Goal: Task Accomplishment & Management: Manage account settings

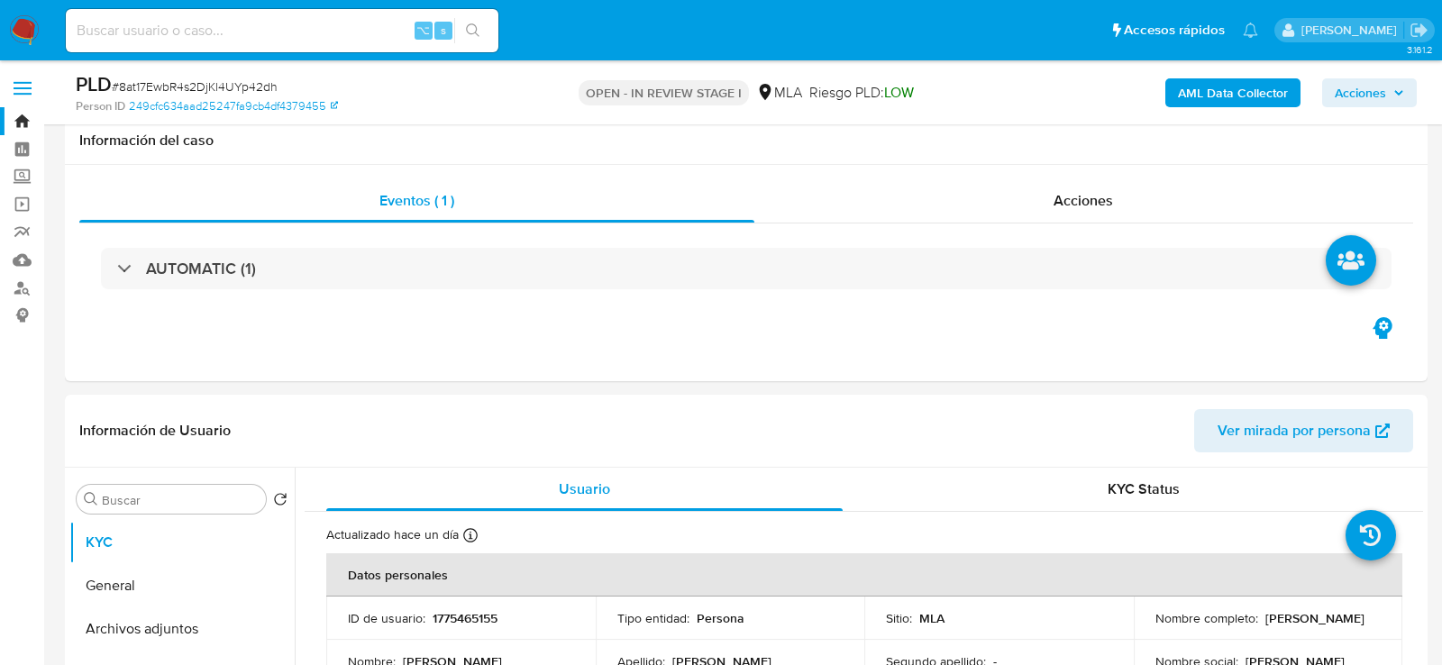
select select "10"
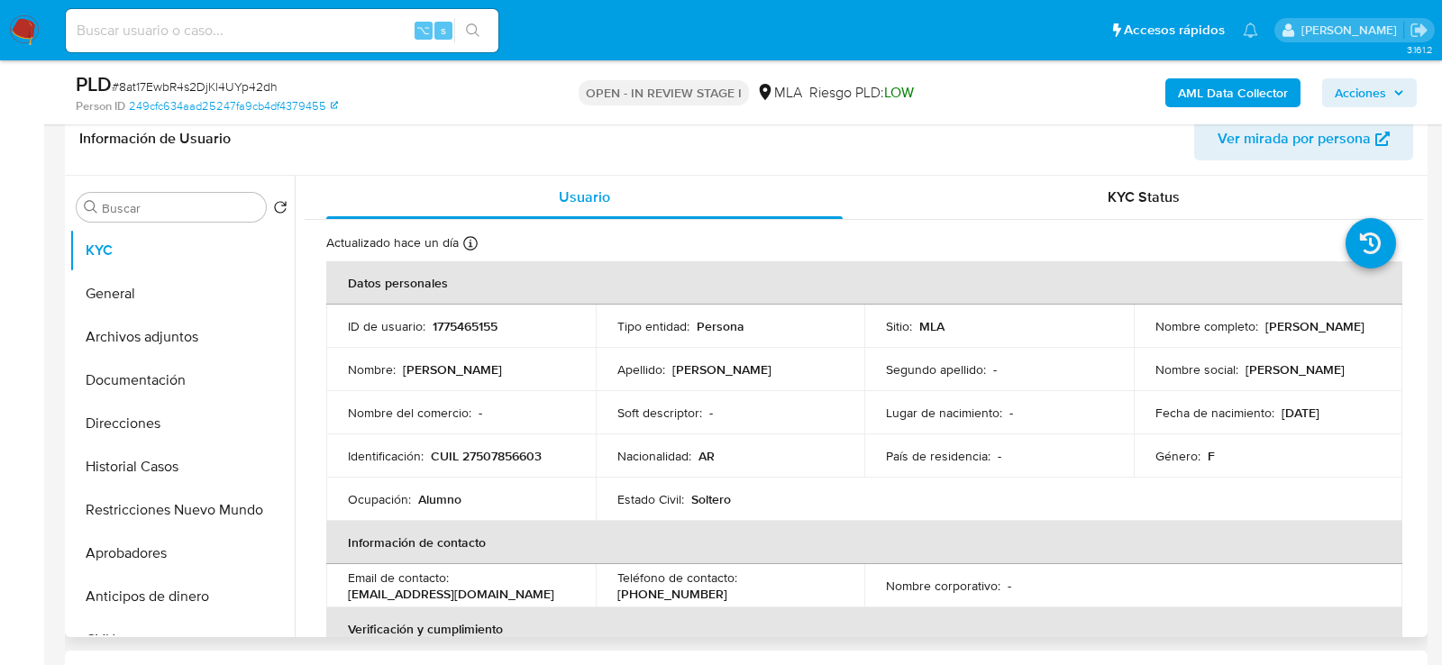
scroll to position [292, 0]
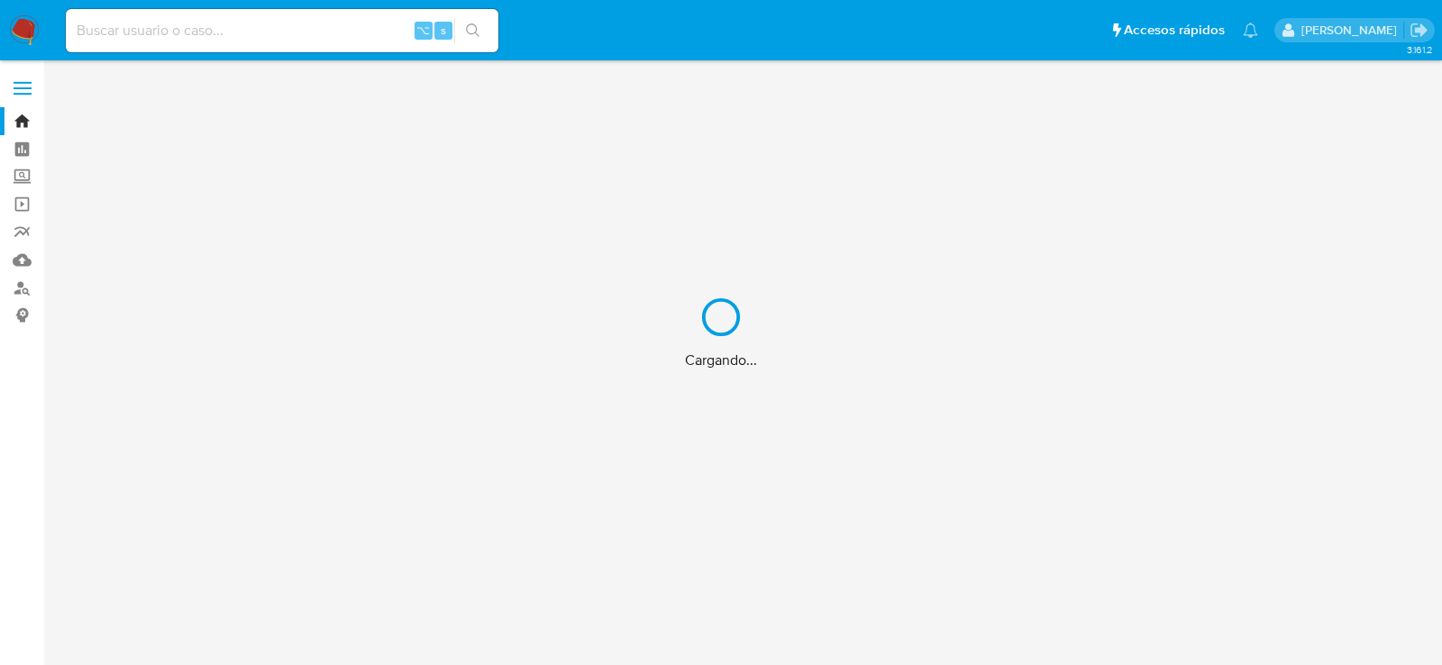
click at [362, 38] on div "Cargando..." at bounding box center [721, 332] width 1442 height 665
click at [330, 32] on div "Cargando..." at bounding box center [721, 332] width 1442 height 665
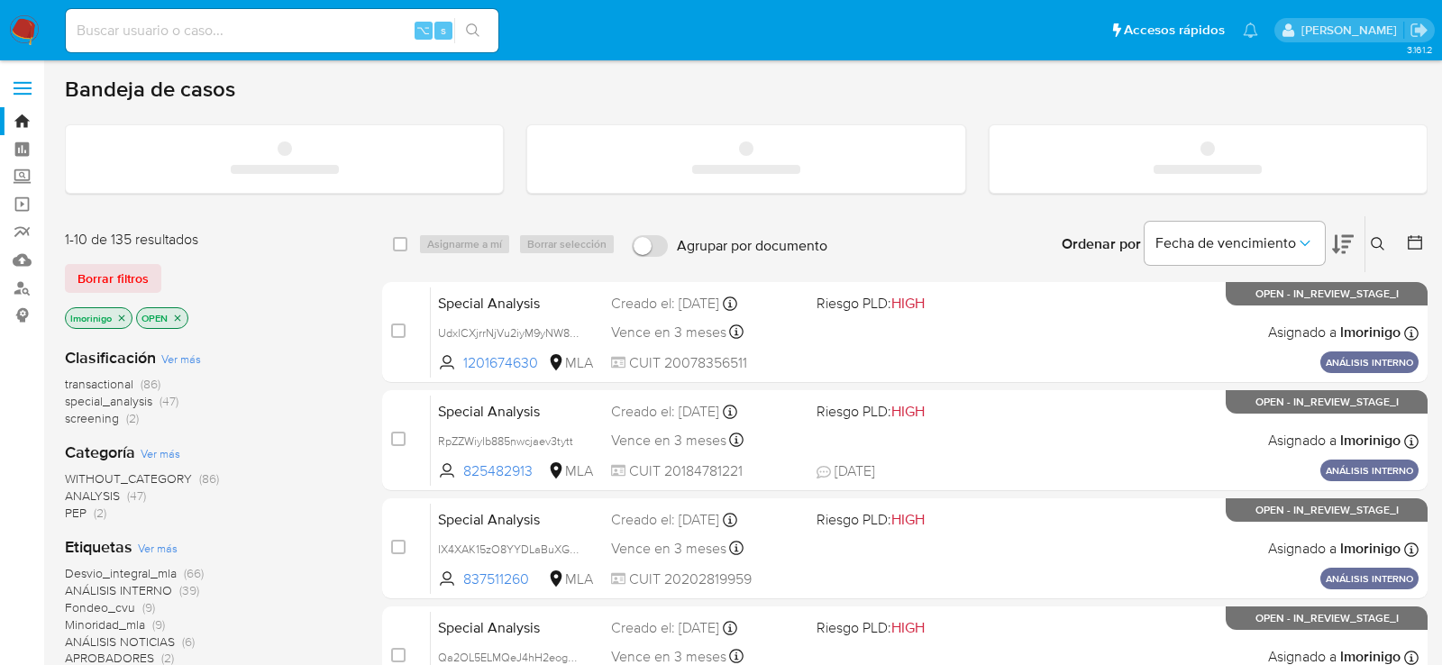
click at [330, 32] on input at bounding box center [282, 30] width 433 height 23
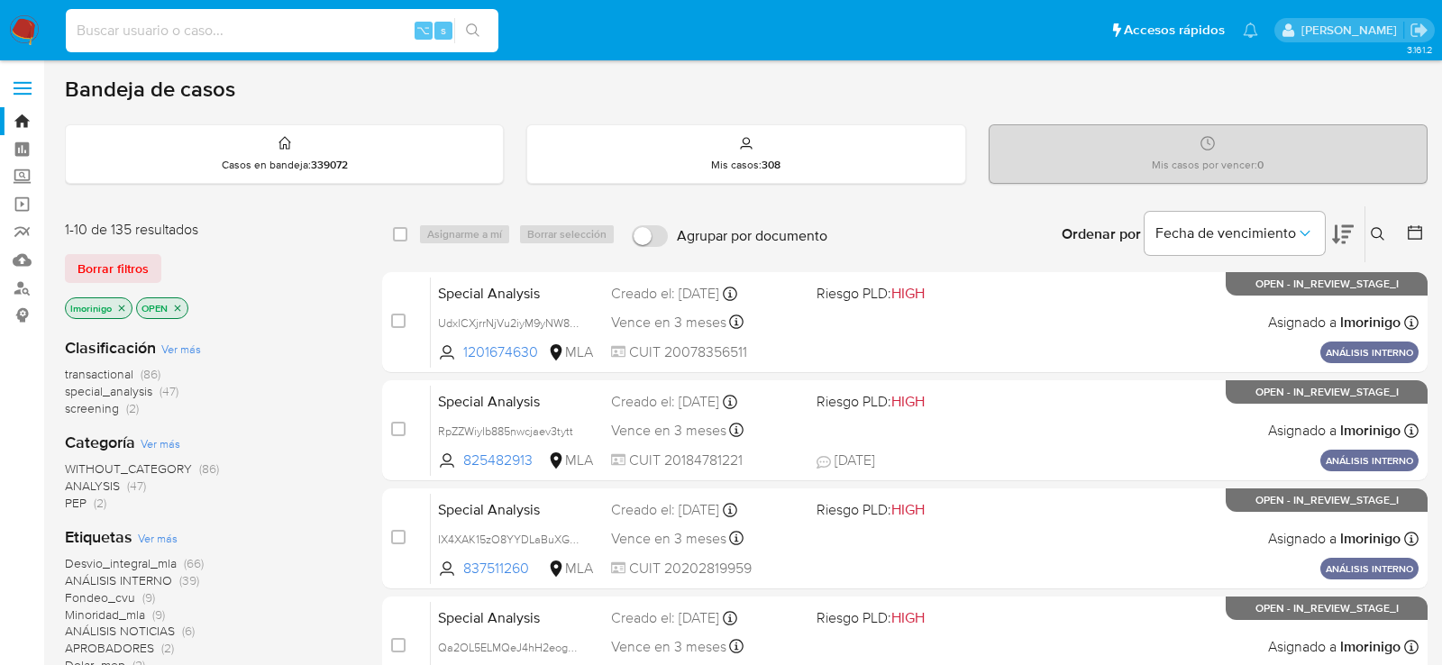
paste input "tpKc3E3AYfKKvRGqzPv6M9C4"
type input "tpKc3E3AYfKKvRGqzPv6M9C4"
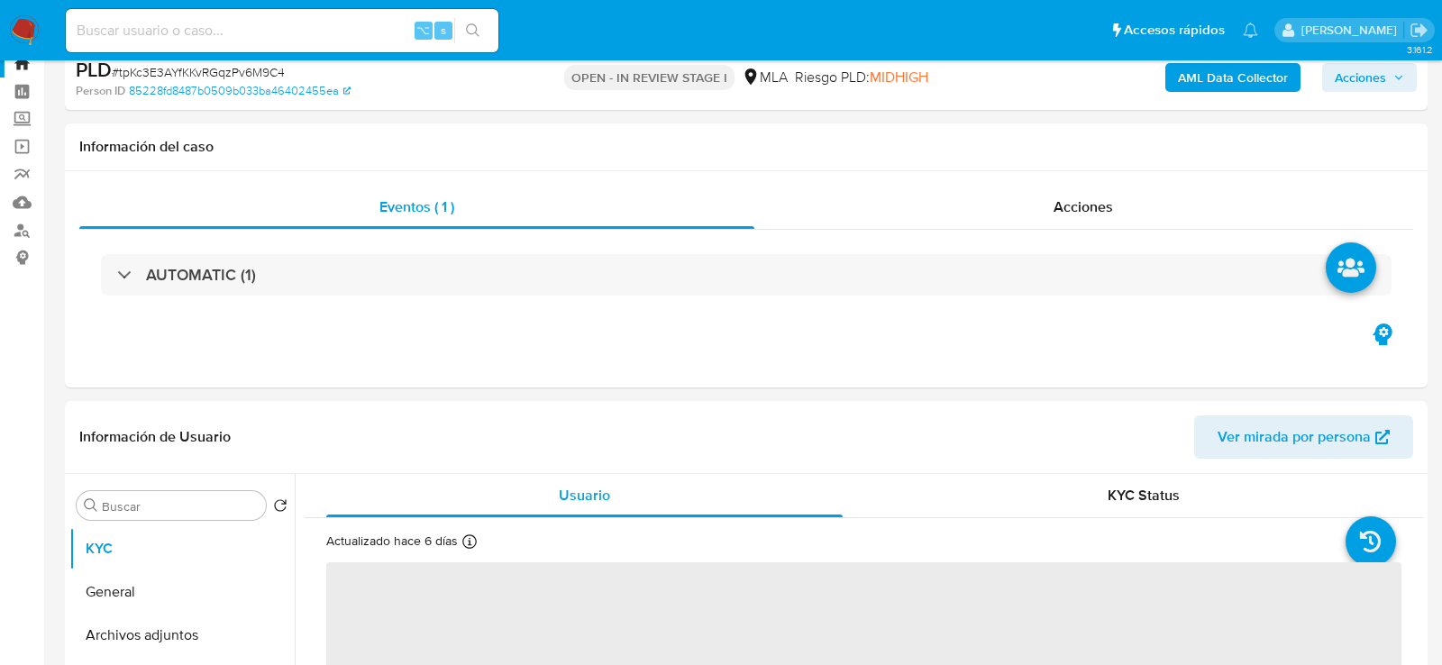
scroll to position [117, 0]
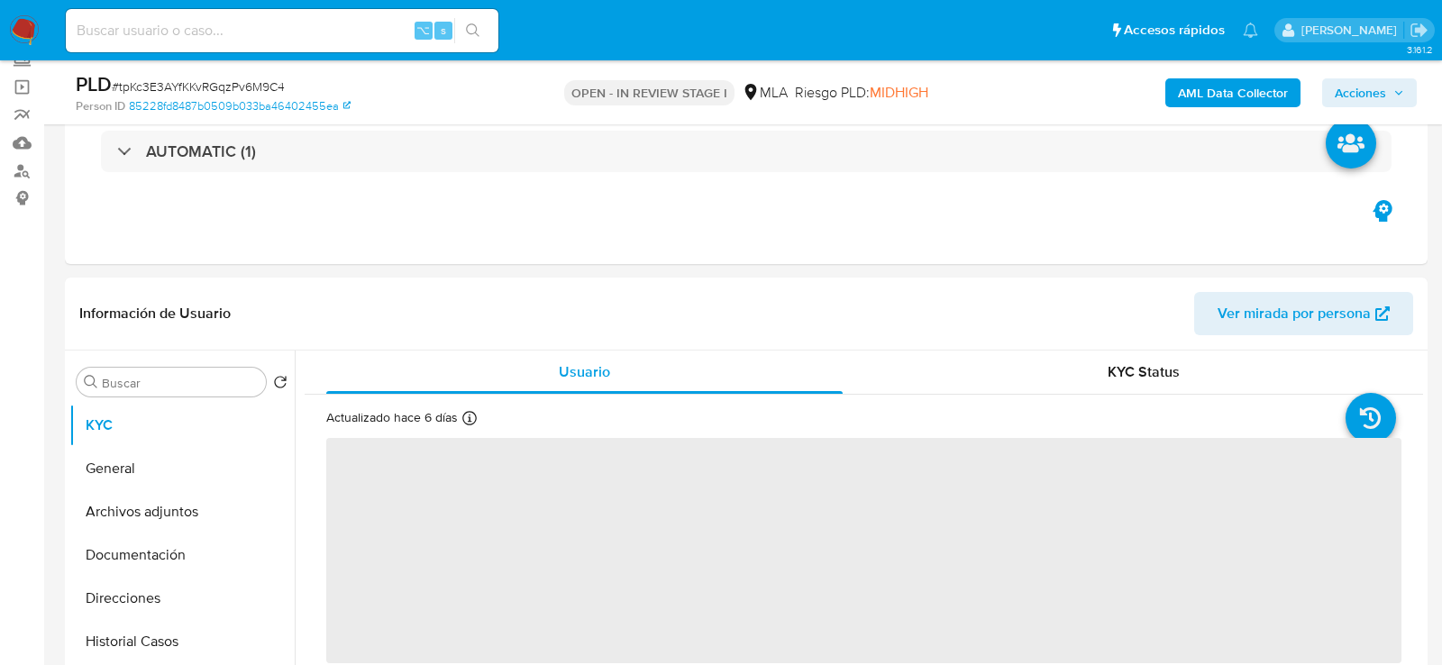
select select "10"
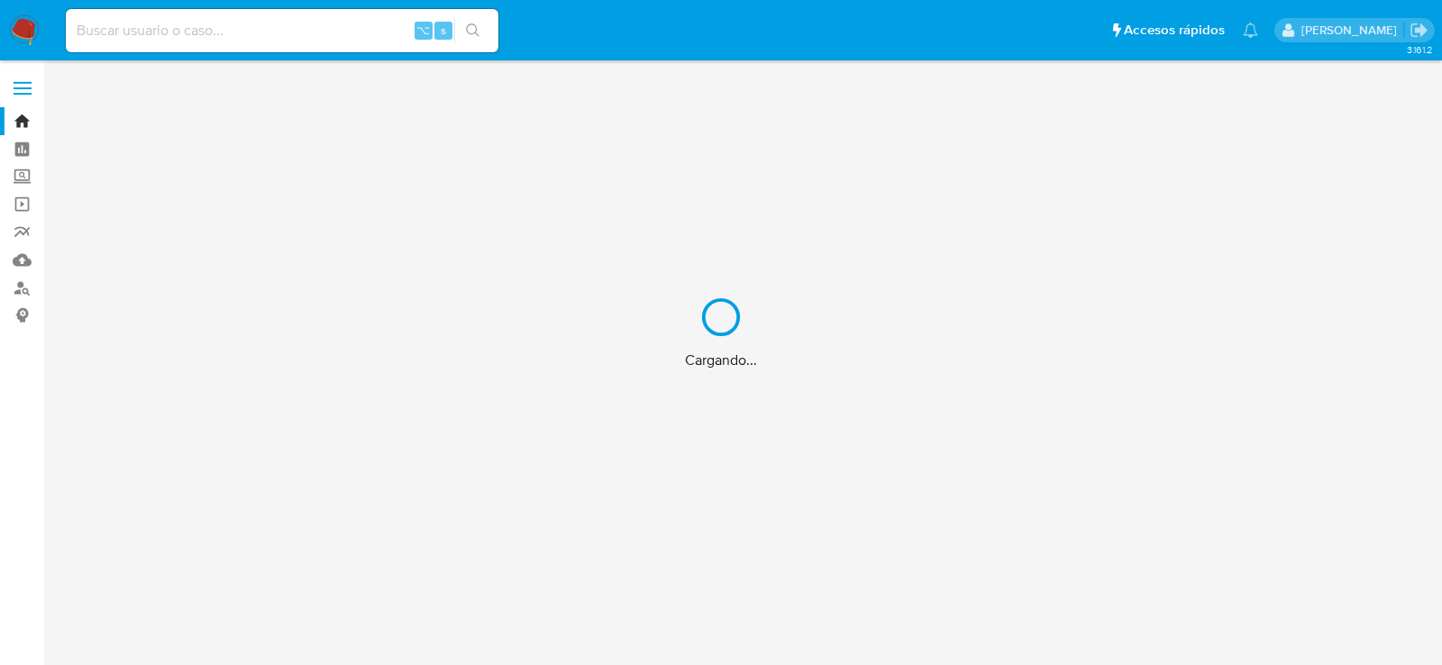
click at [232, 37] on div "Cargando..." at bounding box center [721, 332] width 1442 height 665
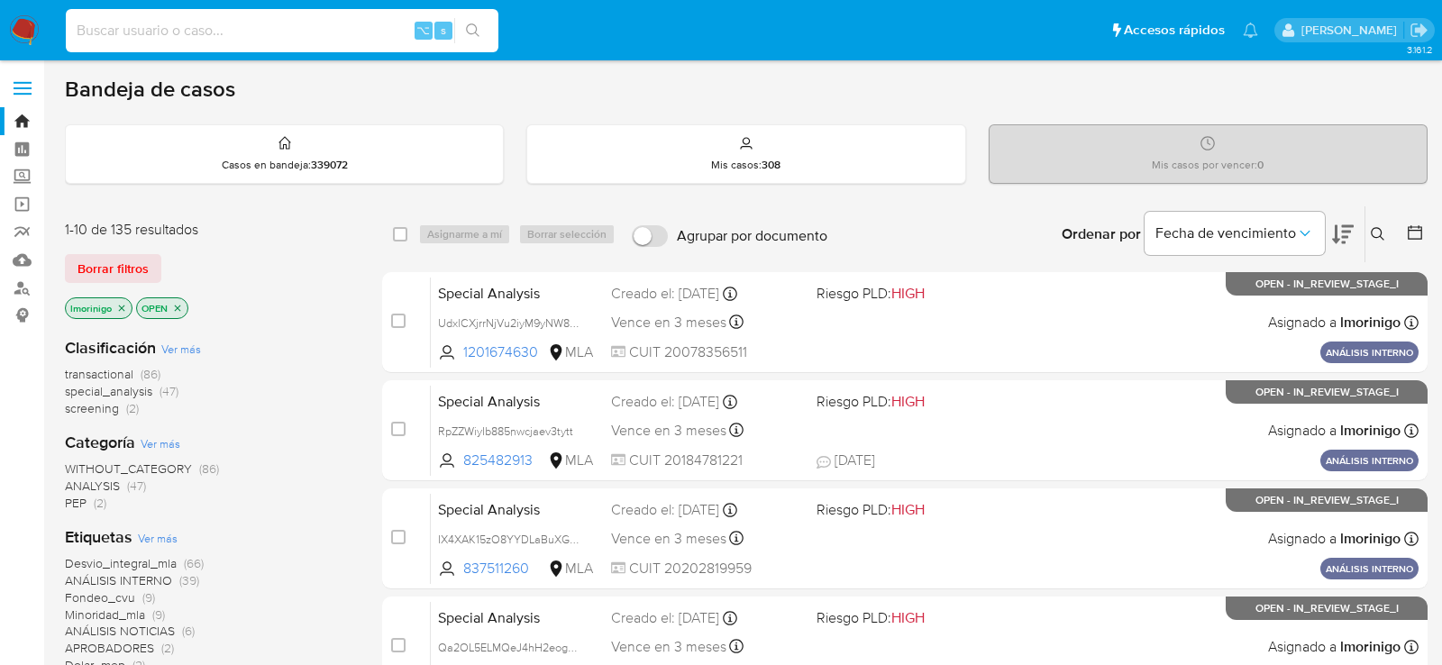
click at [232, 32] on input at bounding box center [282, 30] width 433 height 23
paste input "78689288"
type input "78689288"
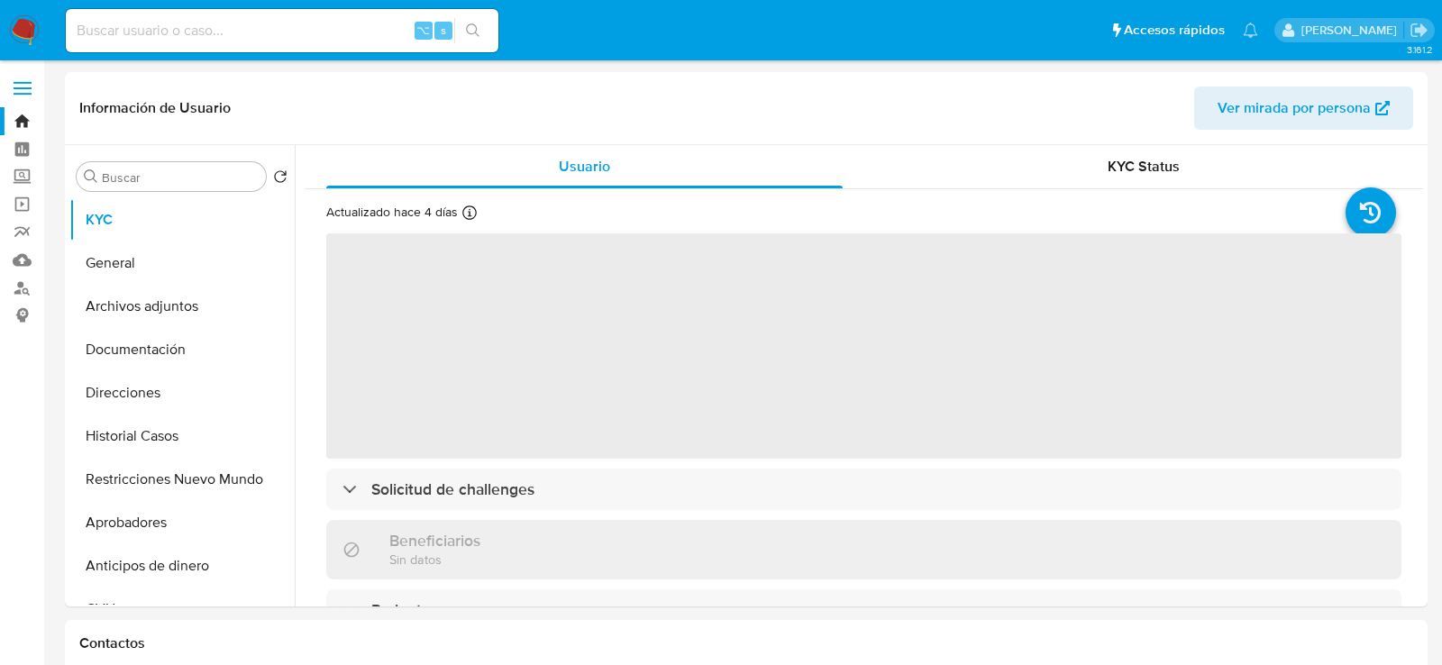
select select "10"
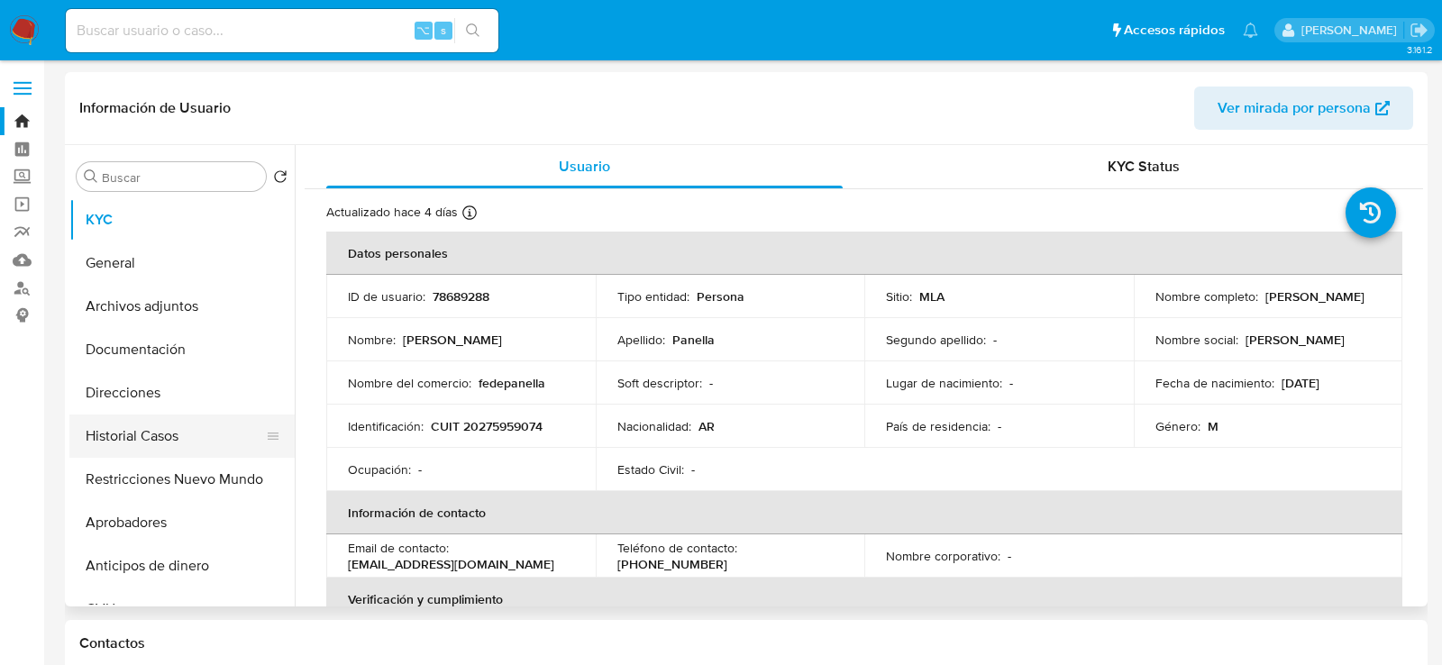
click at [103, 426] on button "Historial Casos" at bounding box center [174, 436] width 211 height 43
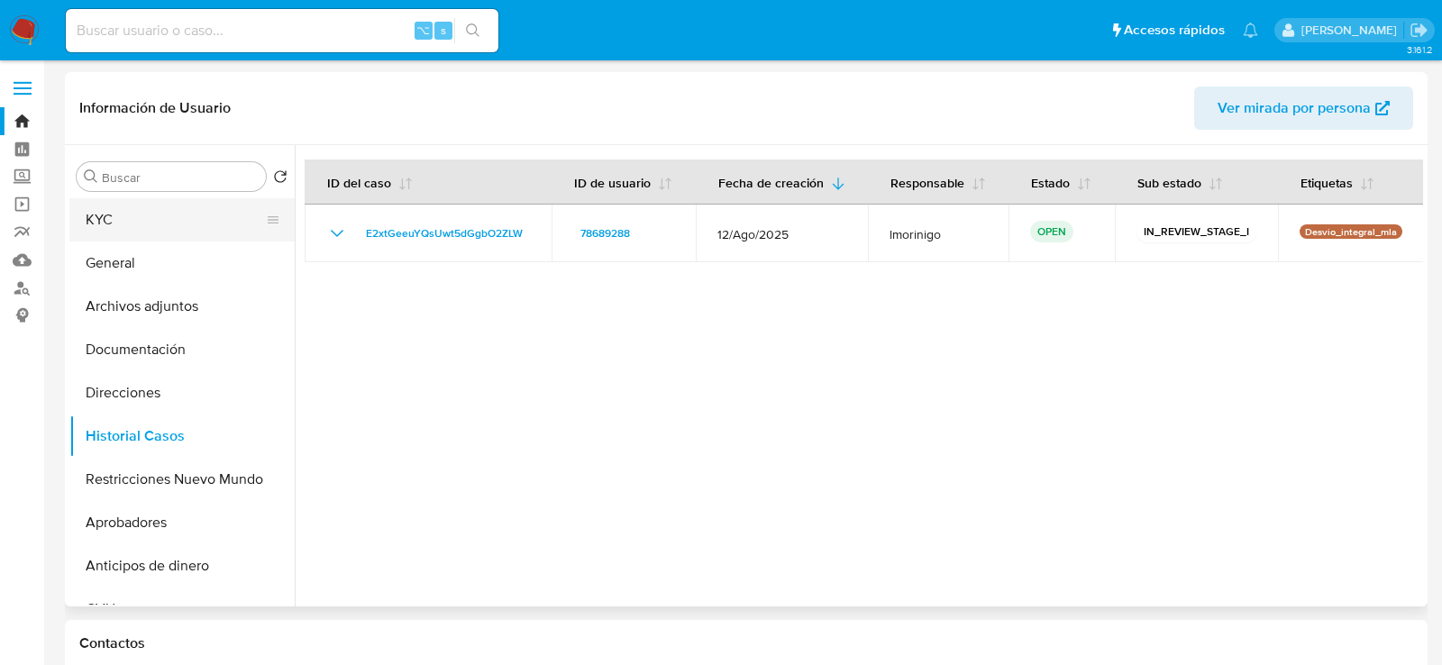
click at [128, 233] on button "KYC" at bounding box center [174, 219] width 211 height 43
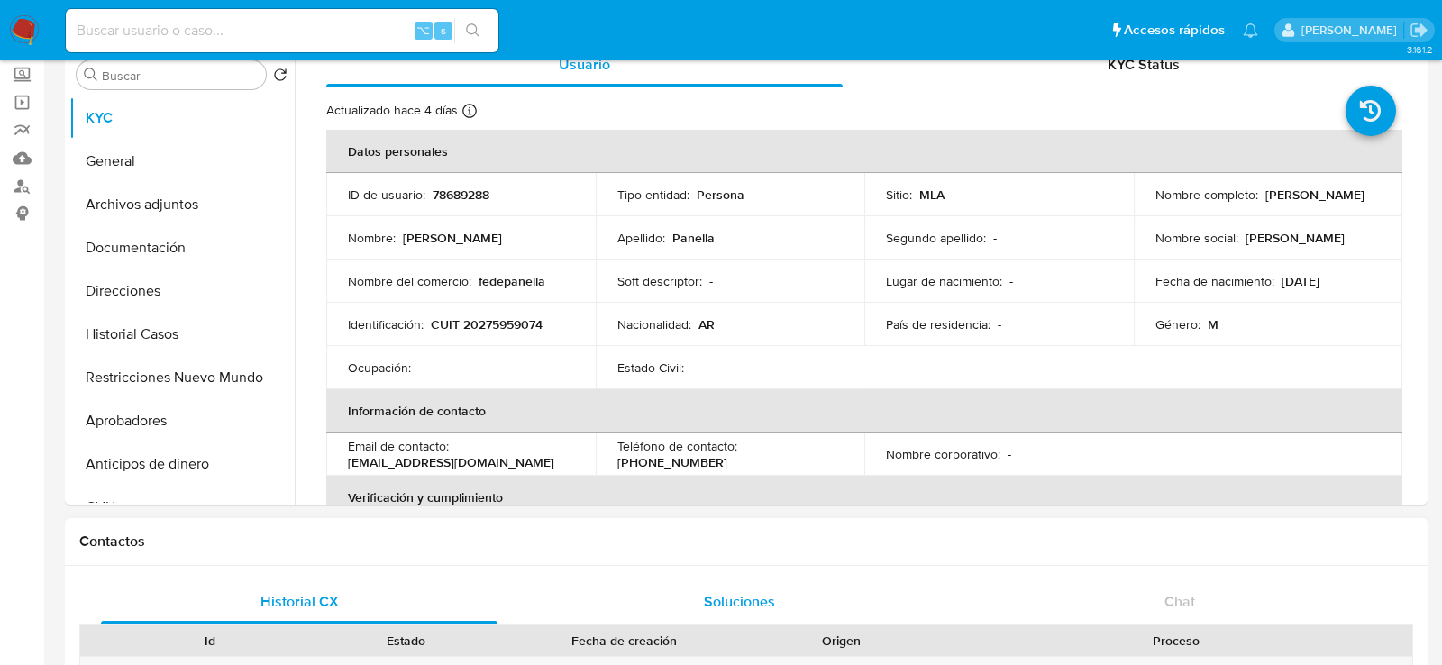
scroll to position [99, 0]
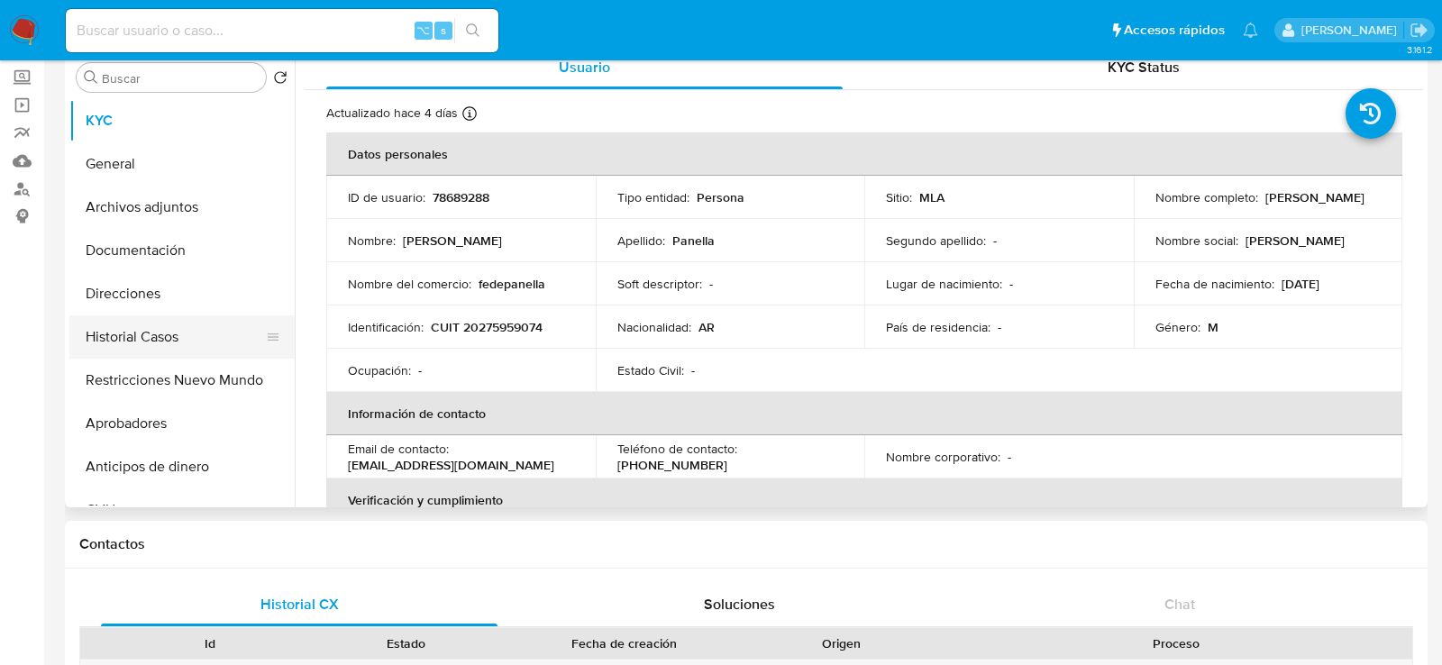
click at [135, 327] on button "Historial Casos" at bounding box center [174, 337] width 211 height 43
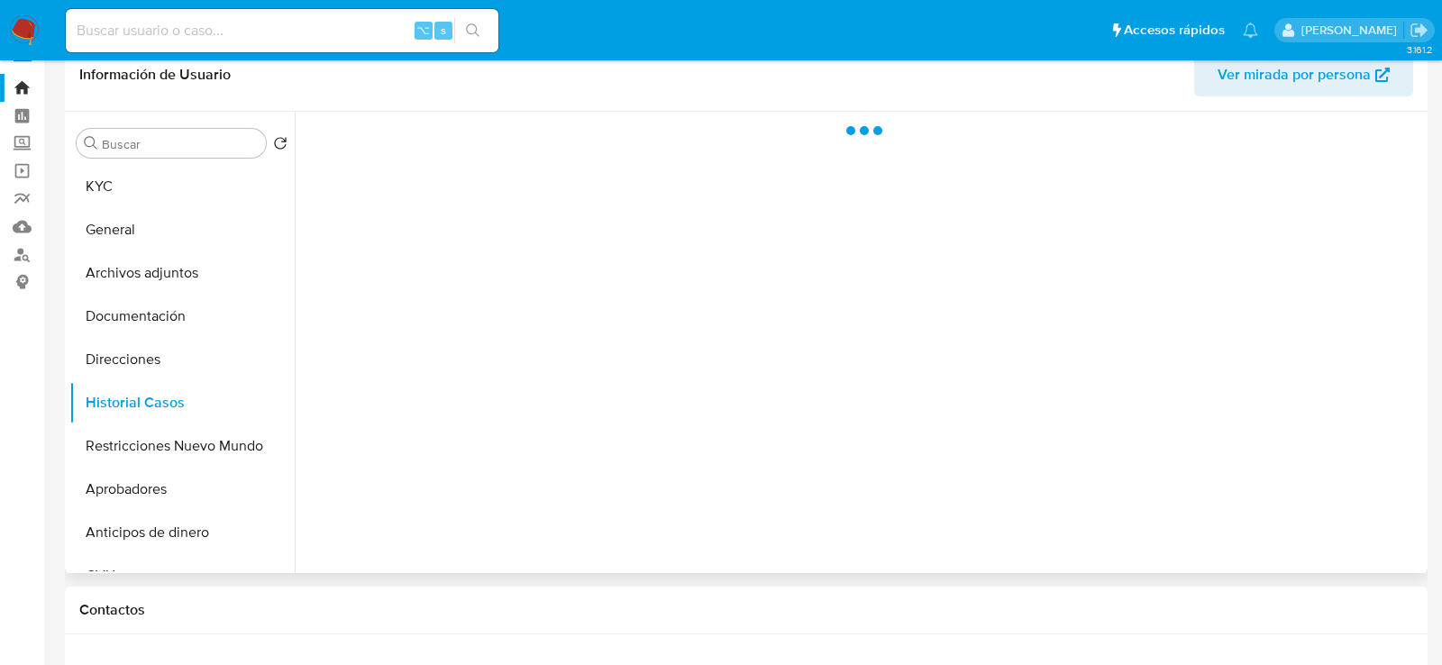
scroll to position [14, 0]
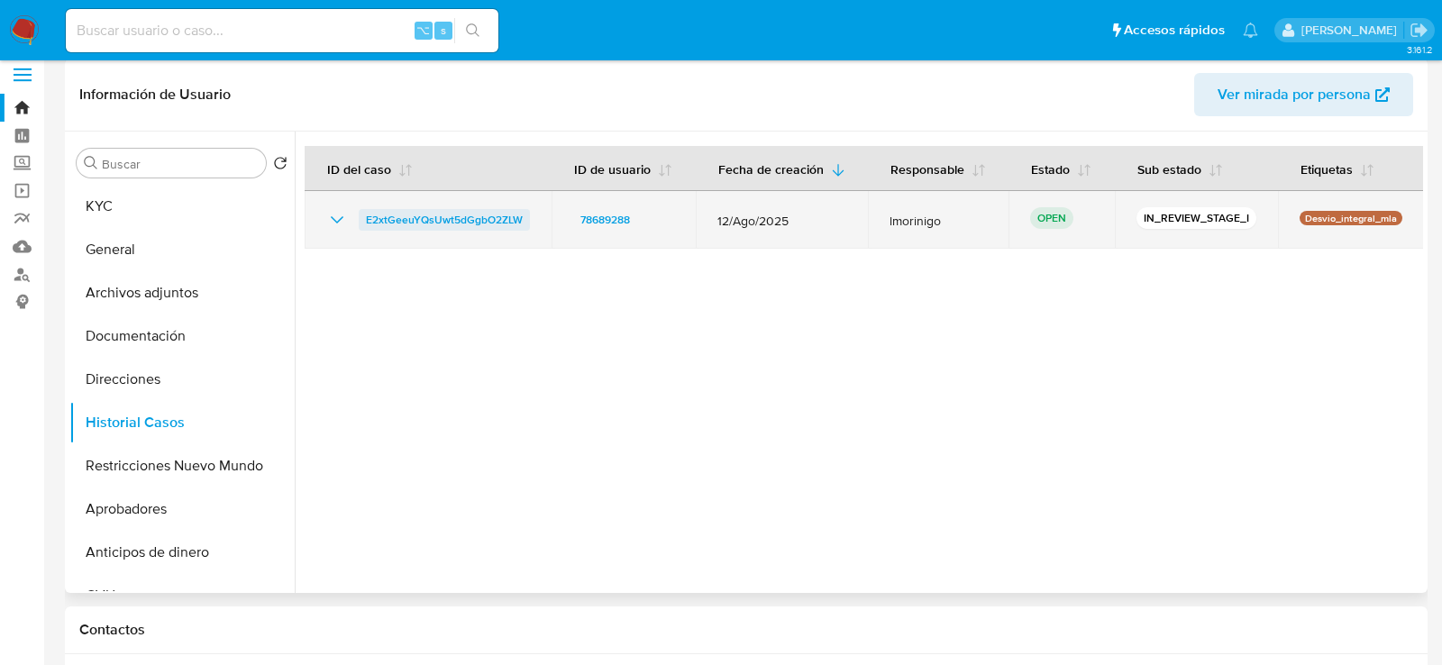
click at [375, 215] on span "E2xtGeeuYQsUwt5dGgbO2ZLW" at bounding box center [444, 220] width 157 height 22
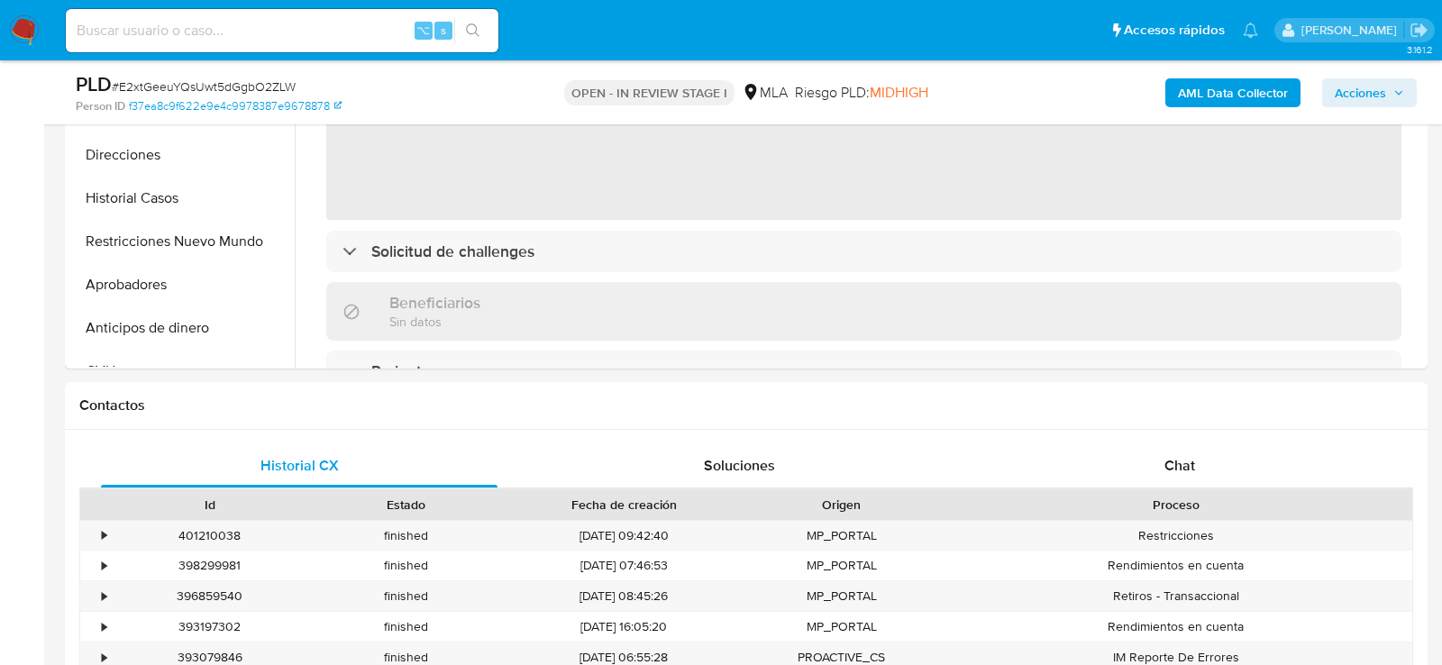
scroll to position [681, 0]
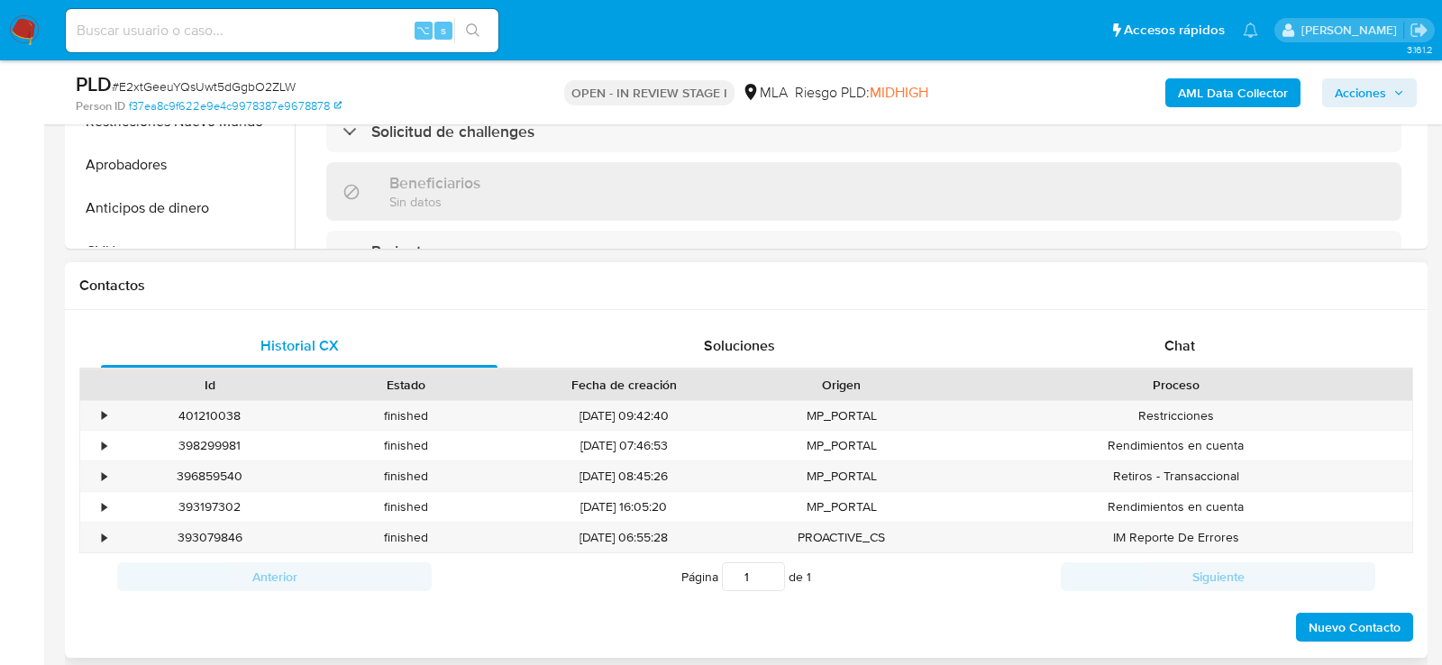
click at [1112, 321] on div "Historial CX Soluciones Chat Id Estado Fecha de creación Origen Proceso • 40121…" at bounding box center [746, 484] width 1363 height 348
select select "10"
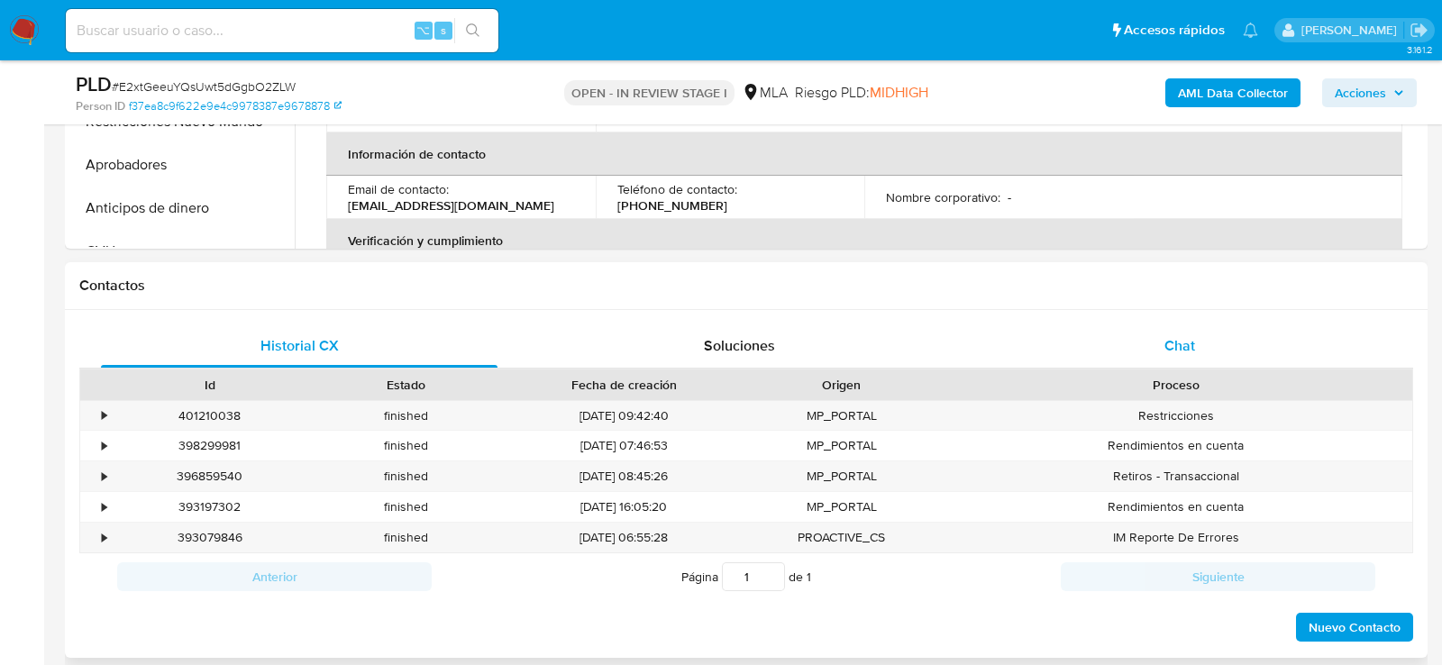
click at [1075, 338] on div "Chat" at bounding box center [1180, 346] width 397 height 43
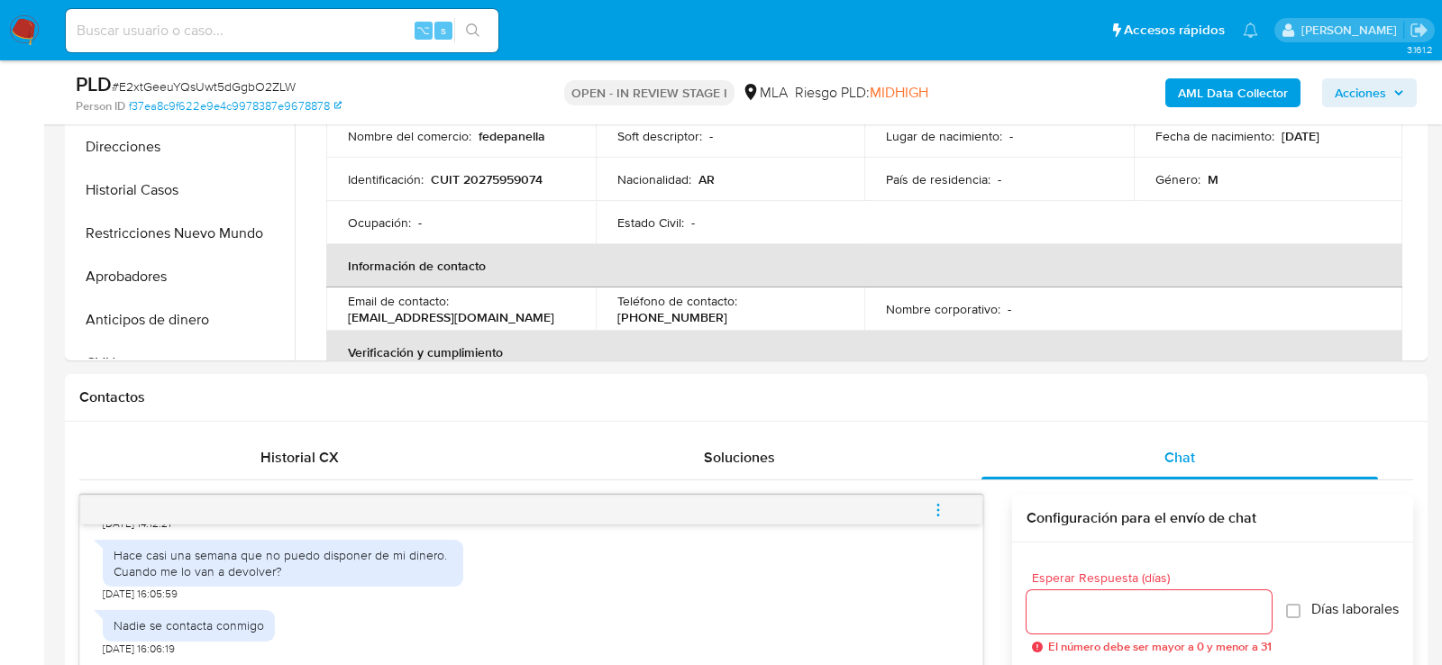
scroll to position [474, 0]
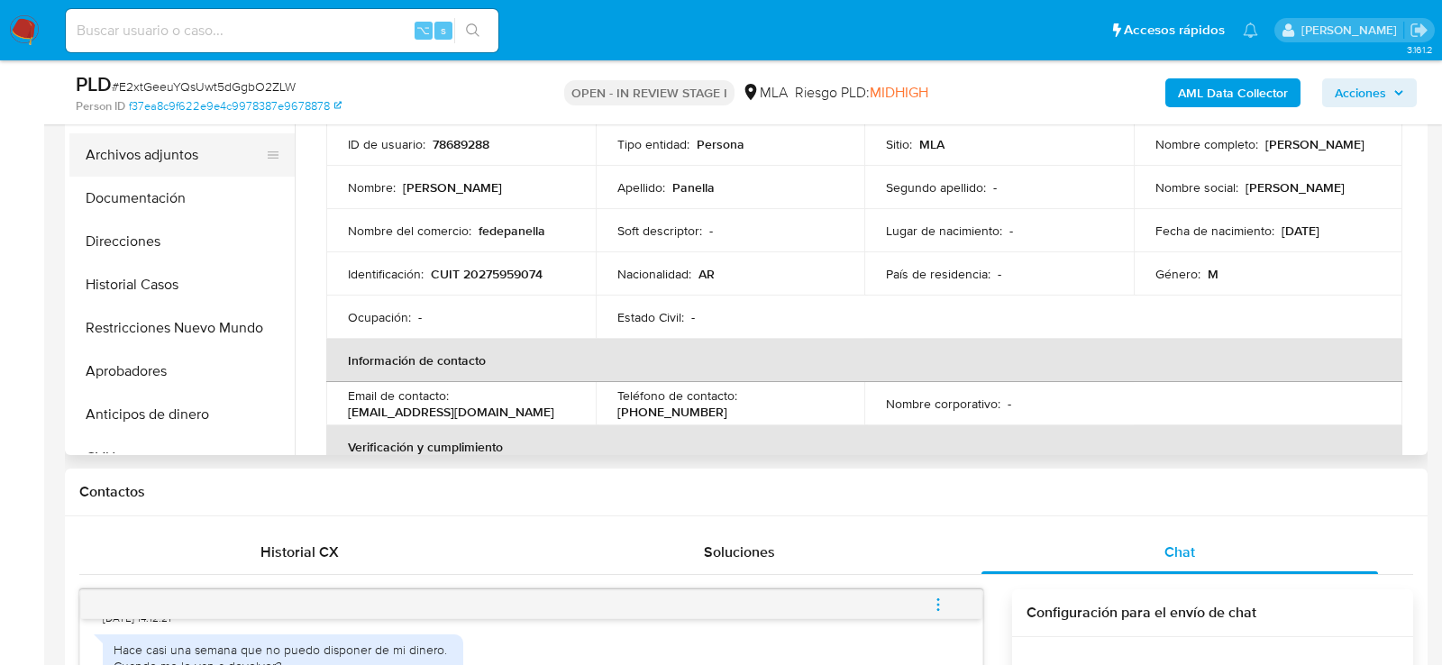
click at [159, 156] on button "Archivos adjuntos" at bounding box center [174, 154] width 211 height 43
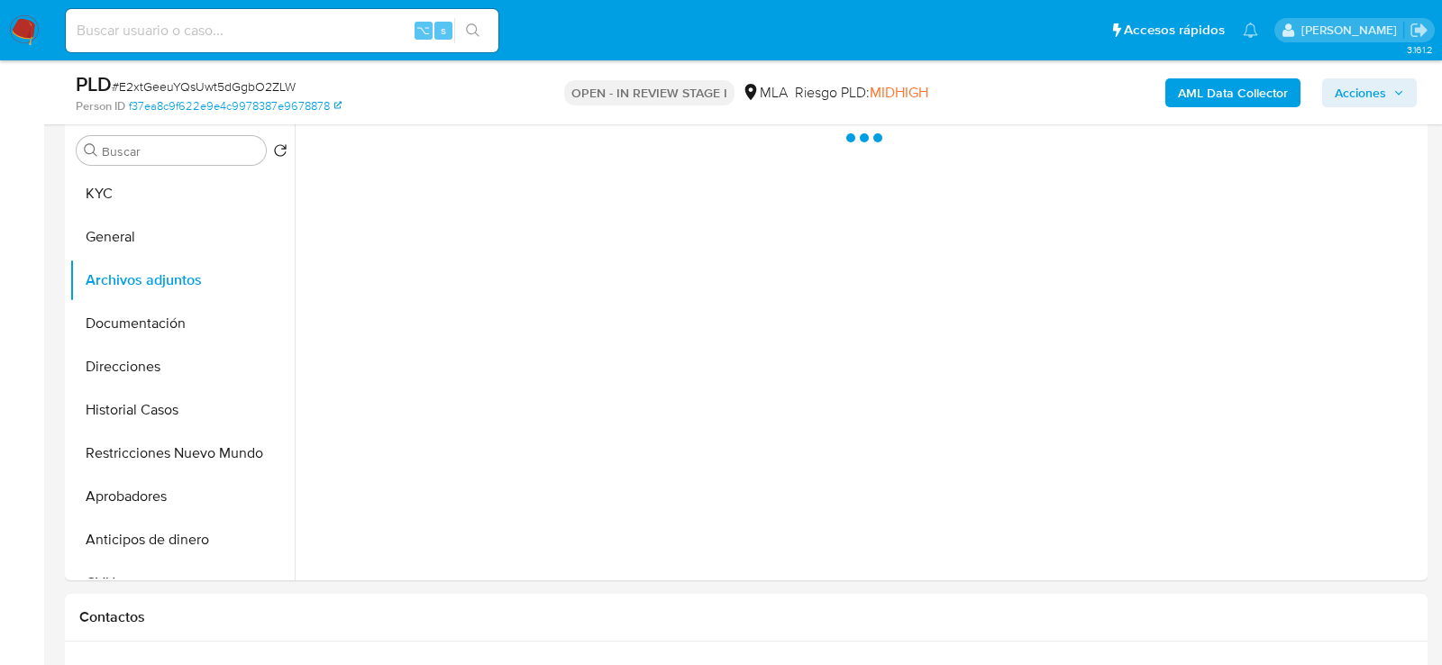
scroll to position [346, 0]
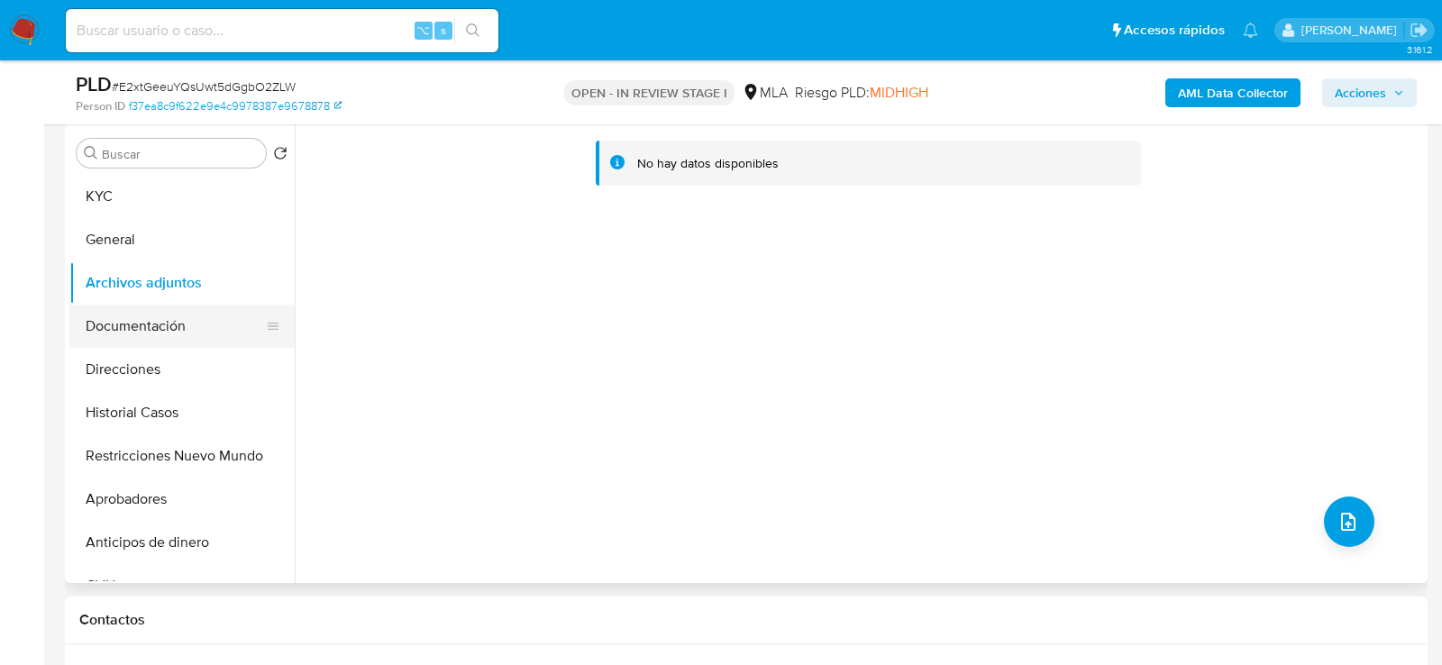
click at [152, 310] on button "Documentación" at bounding box center [174, 326] width 211 height 43
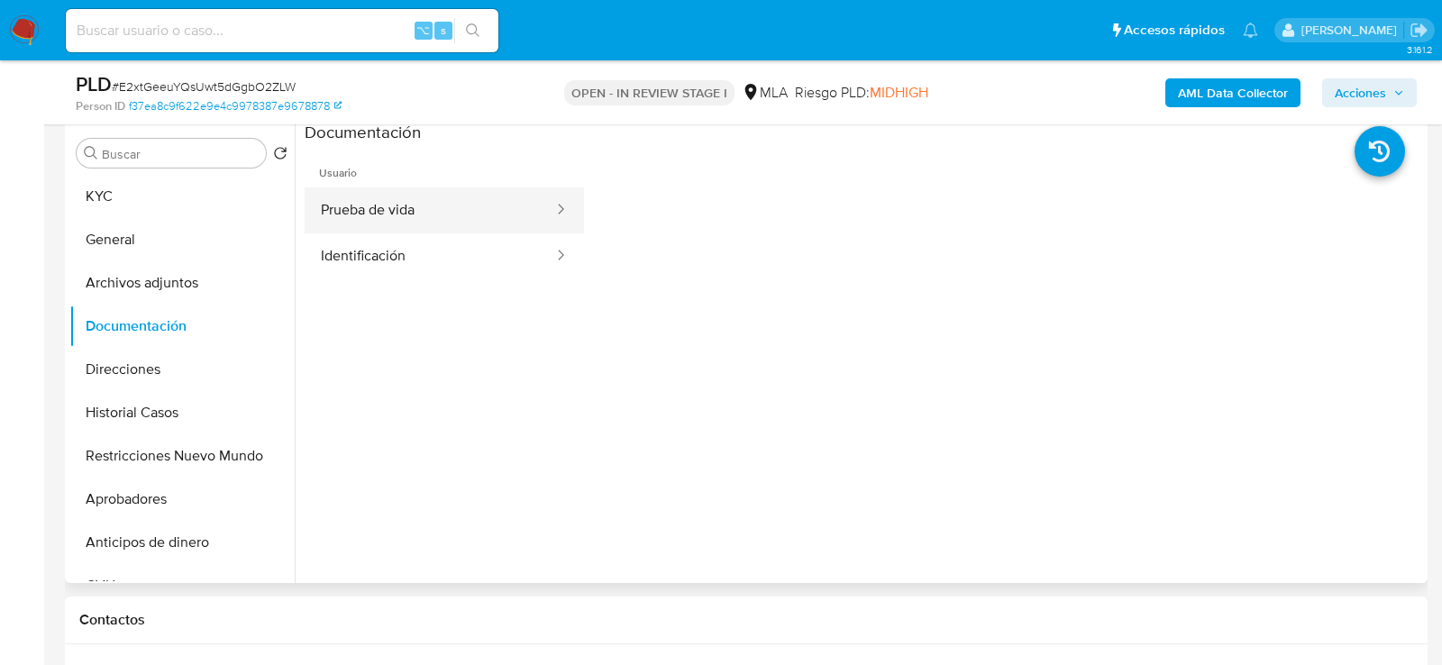
click at [379, 215] on button "Prueba de vida" at bounding box center [430, 211] width 251 height 46
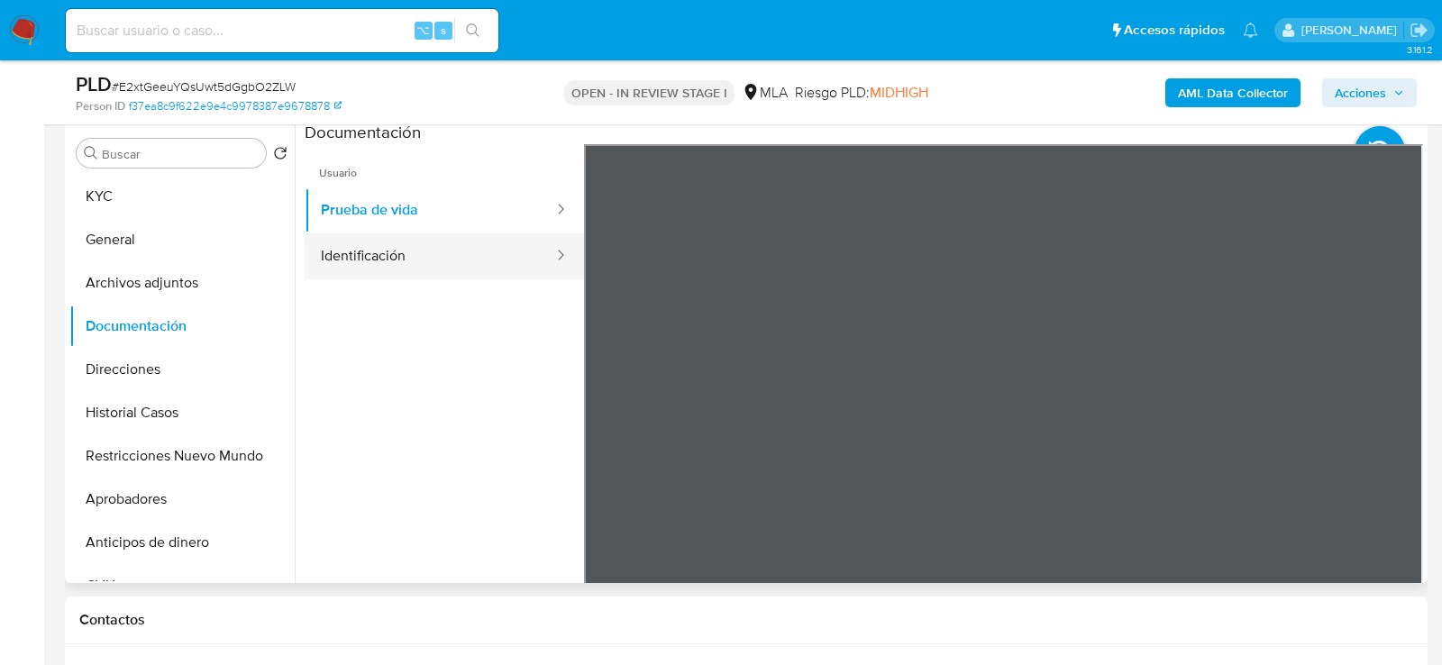
click at [376, 246] on button "Identificación" at bounding box center [430, 256] width 251 height 46
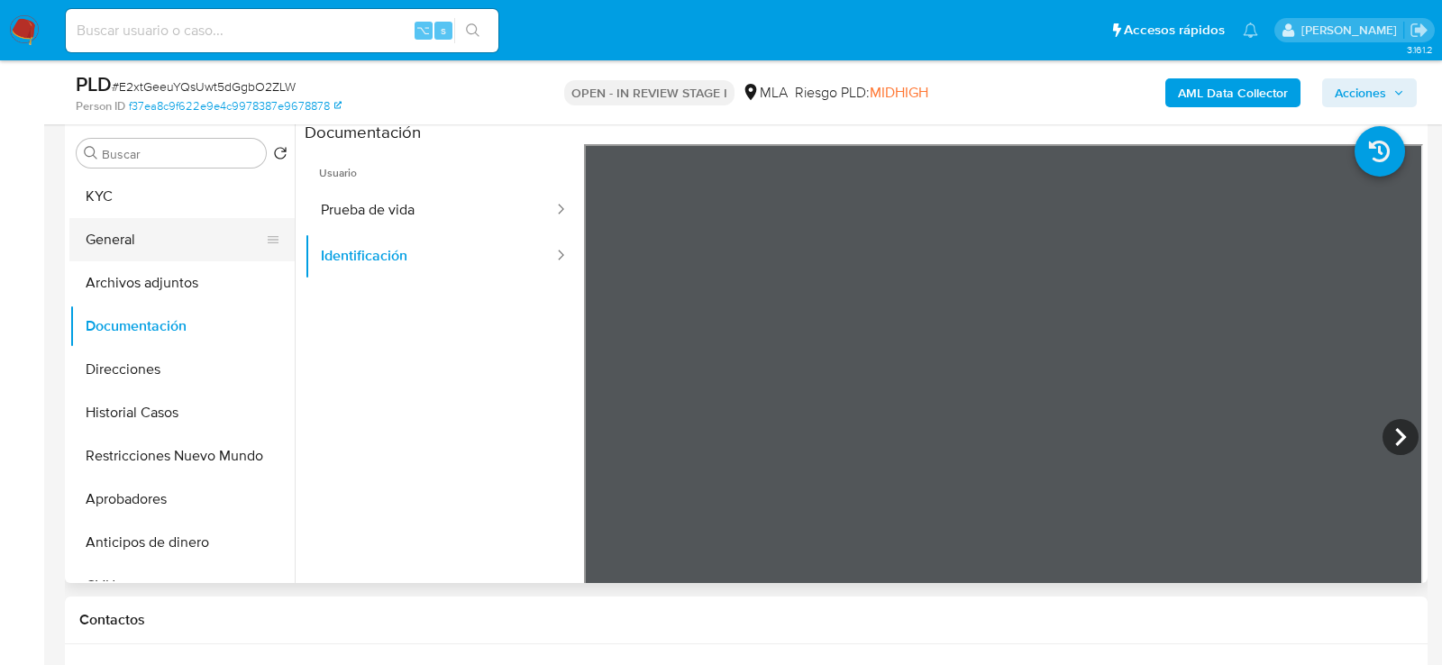
click at [126, 218] on button "General" at bounding box center [174, 239] width 211 height 43
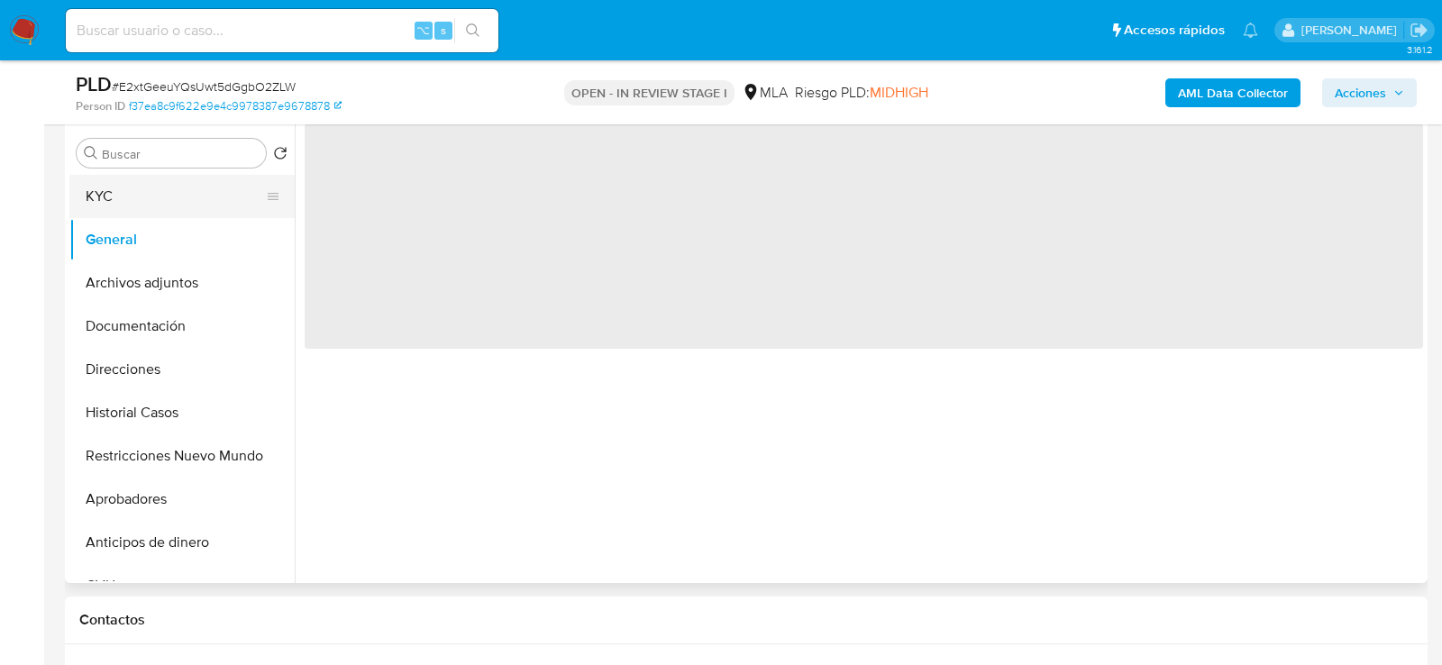
click at [104, 187] on button "KYC" at bounding box center [174, 196] width 211 height 43
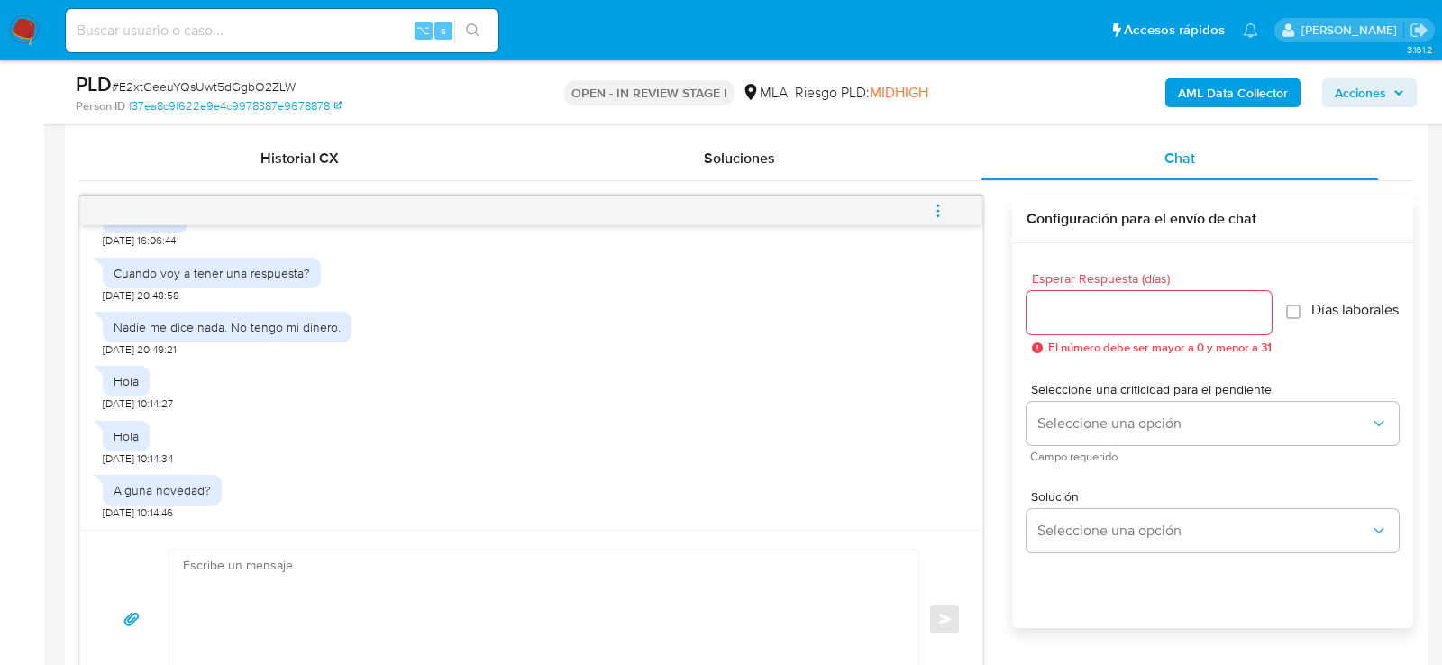
scroll to position [873, 0]
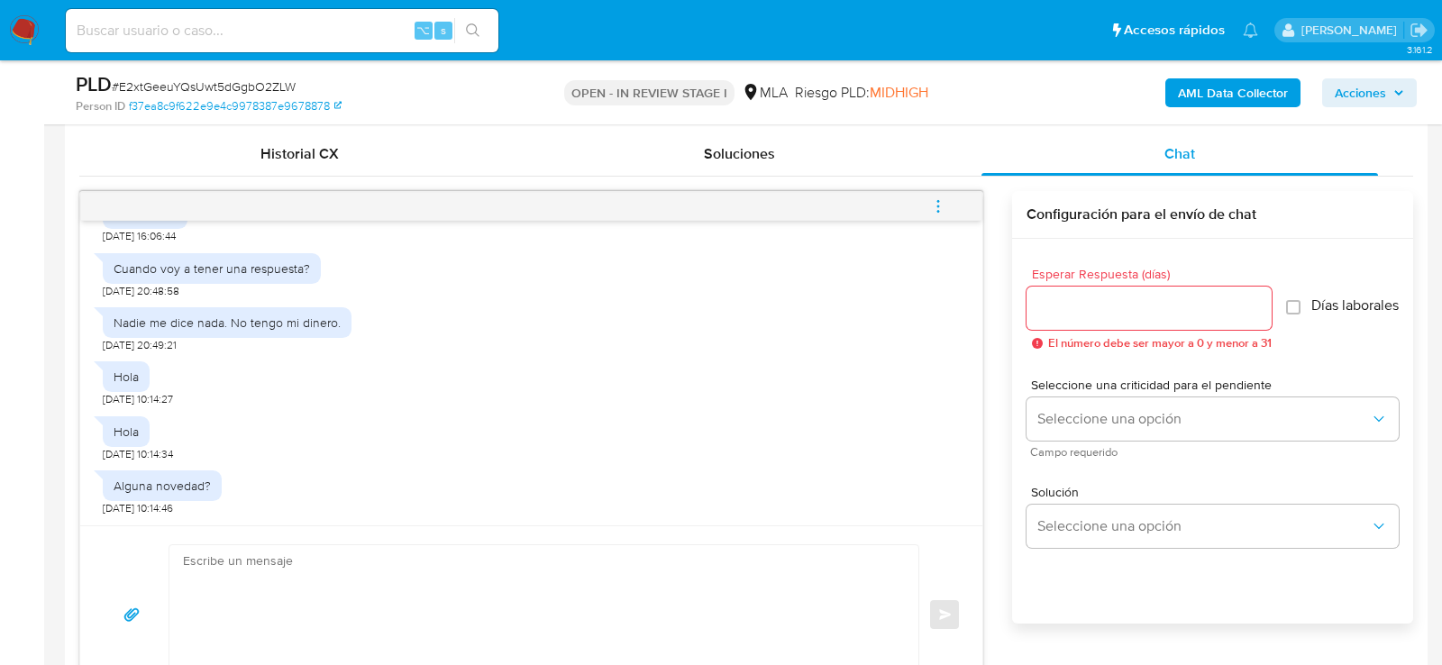
click at [524, 584] on textarea at bounding box center [539, 614] width 713 height 139
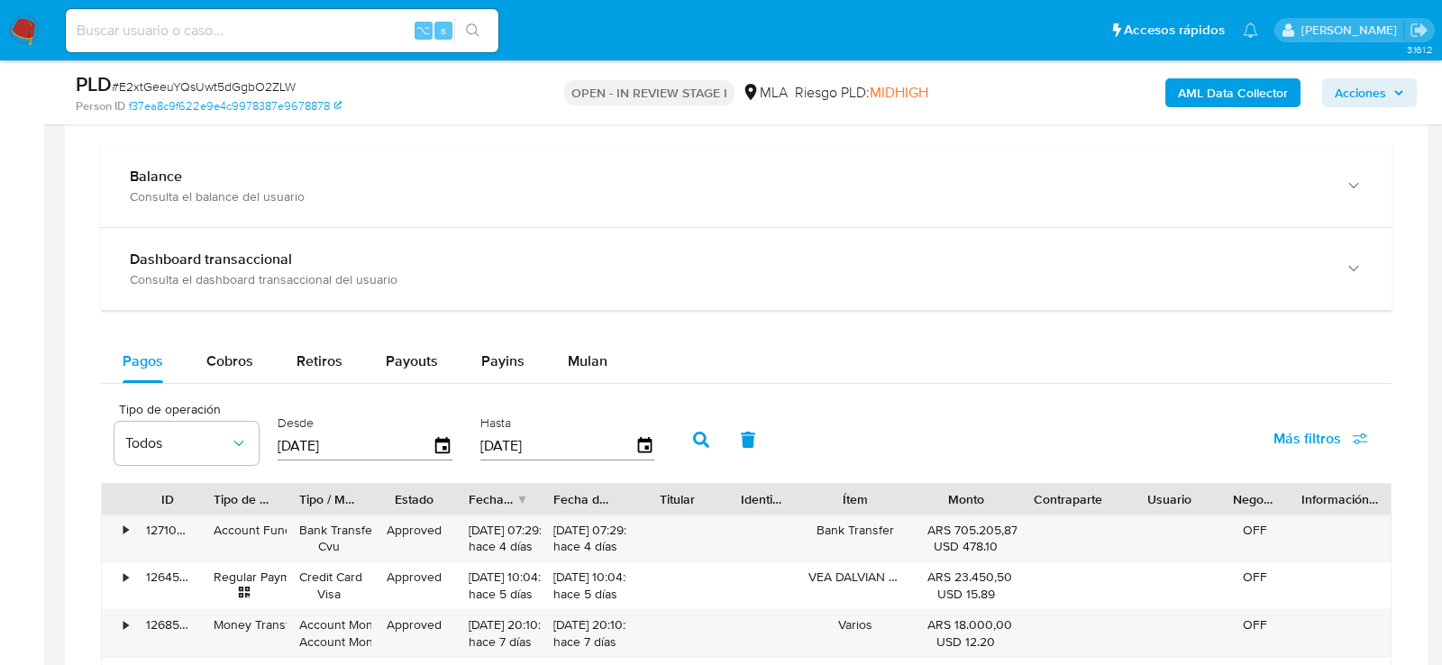
scroll to position [1598, 0]
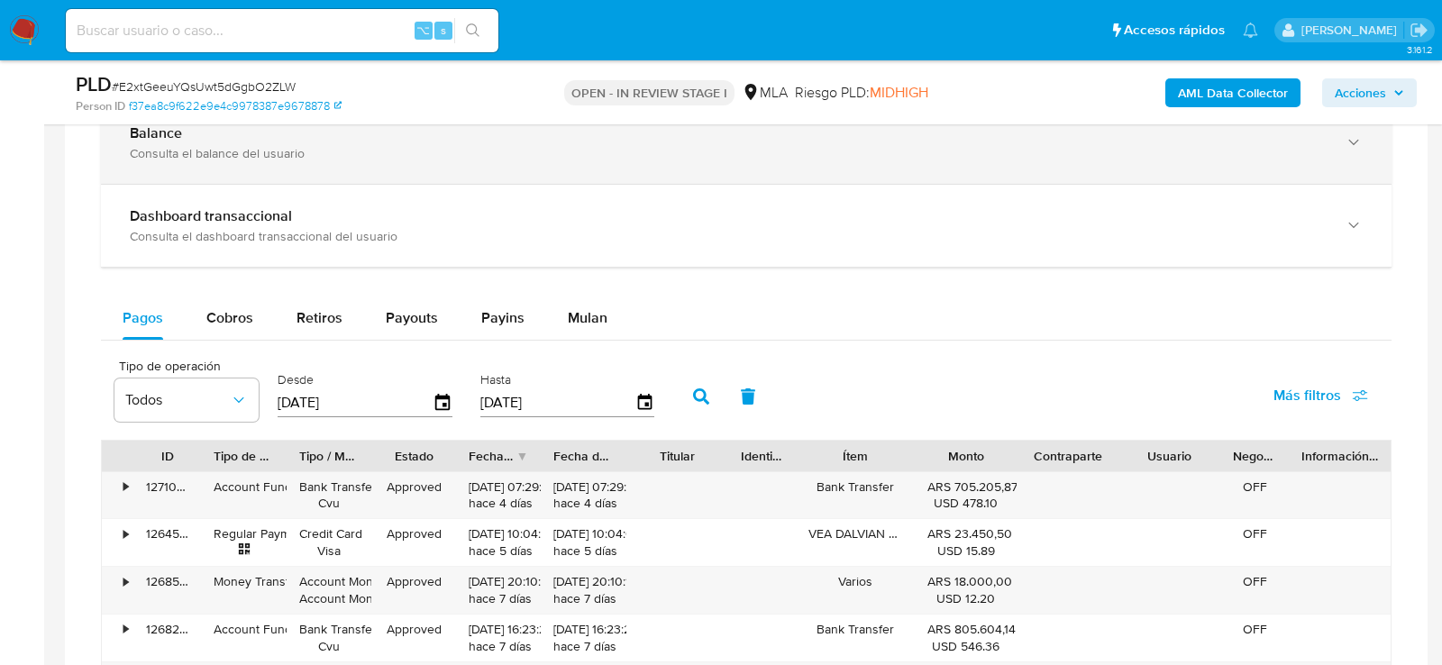
click at [234, 125] on div "Balance" at bounding box center [728, 133] width 1197 height 18
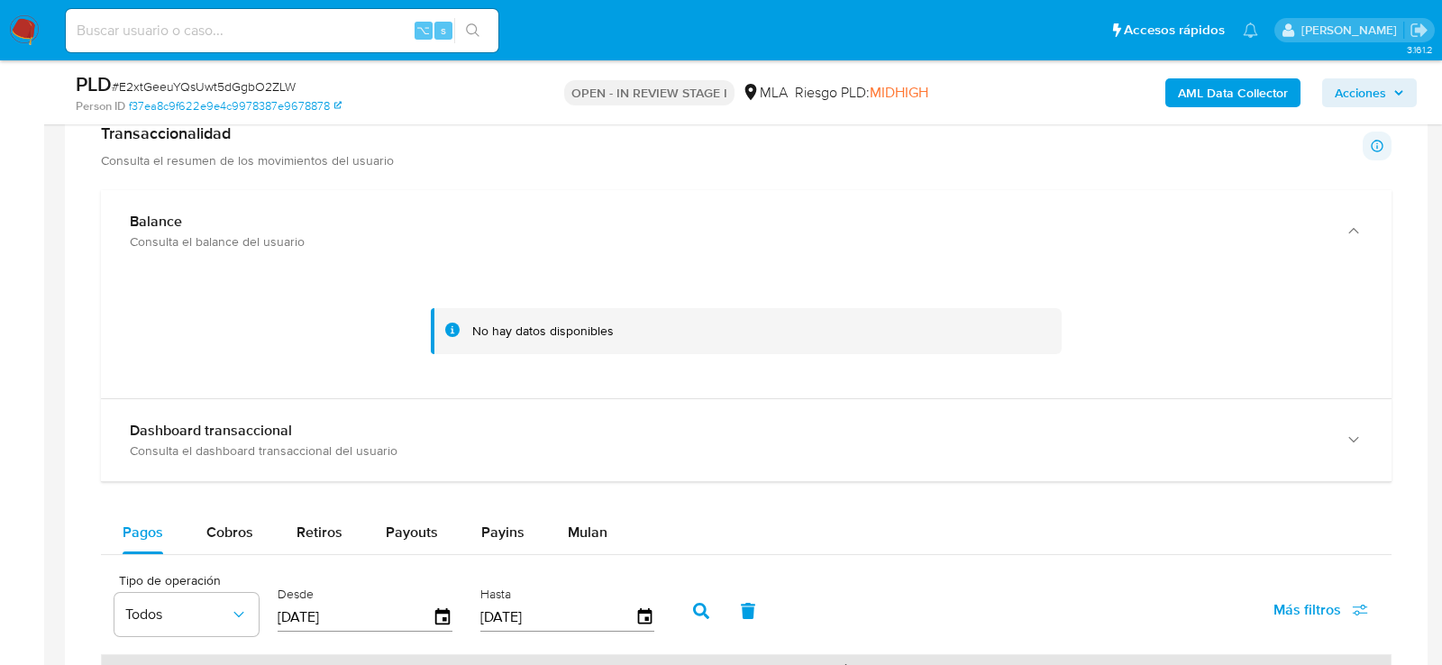
scroll to position [1504, 0]
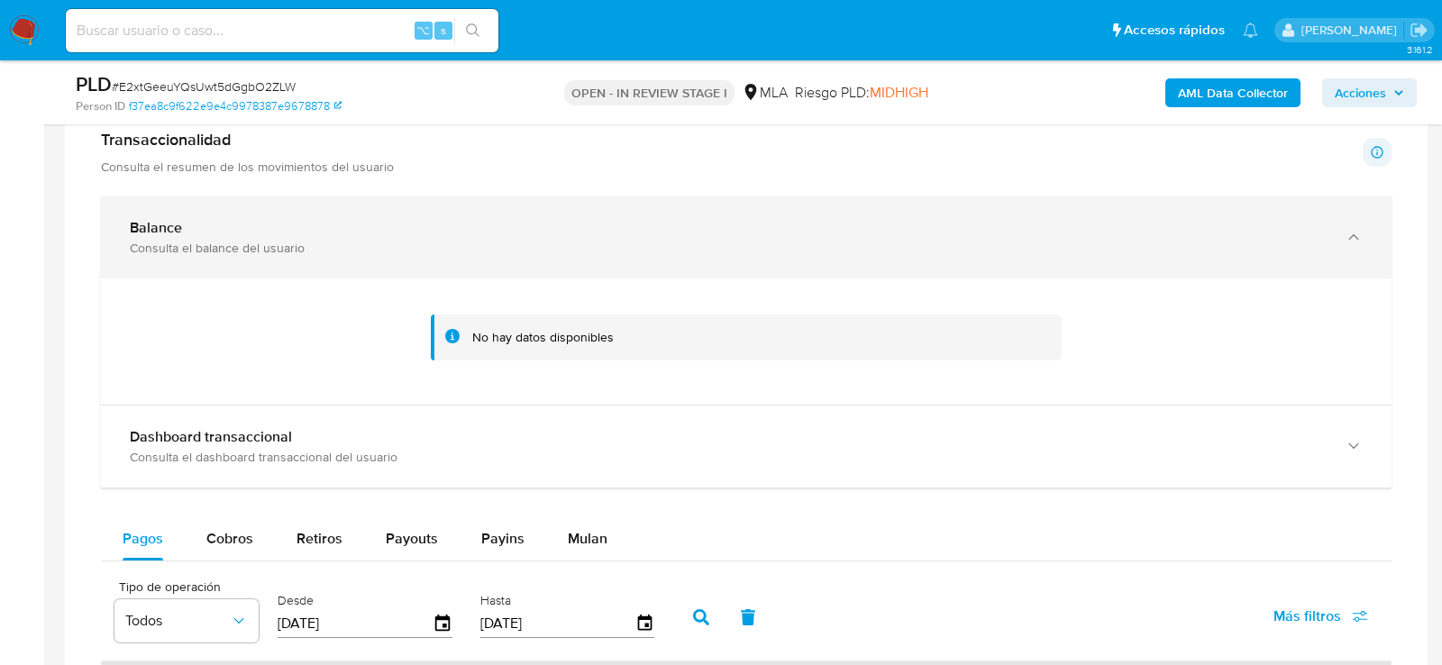
click at [176, 259] on div "Balance Consulta el balance del usuario" at bounding box center [746, 238] width 1291 height 82
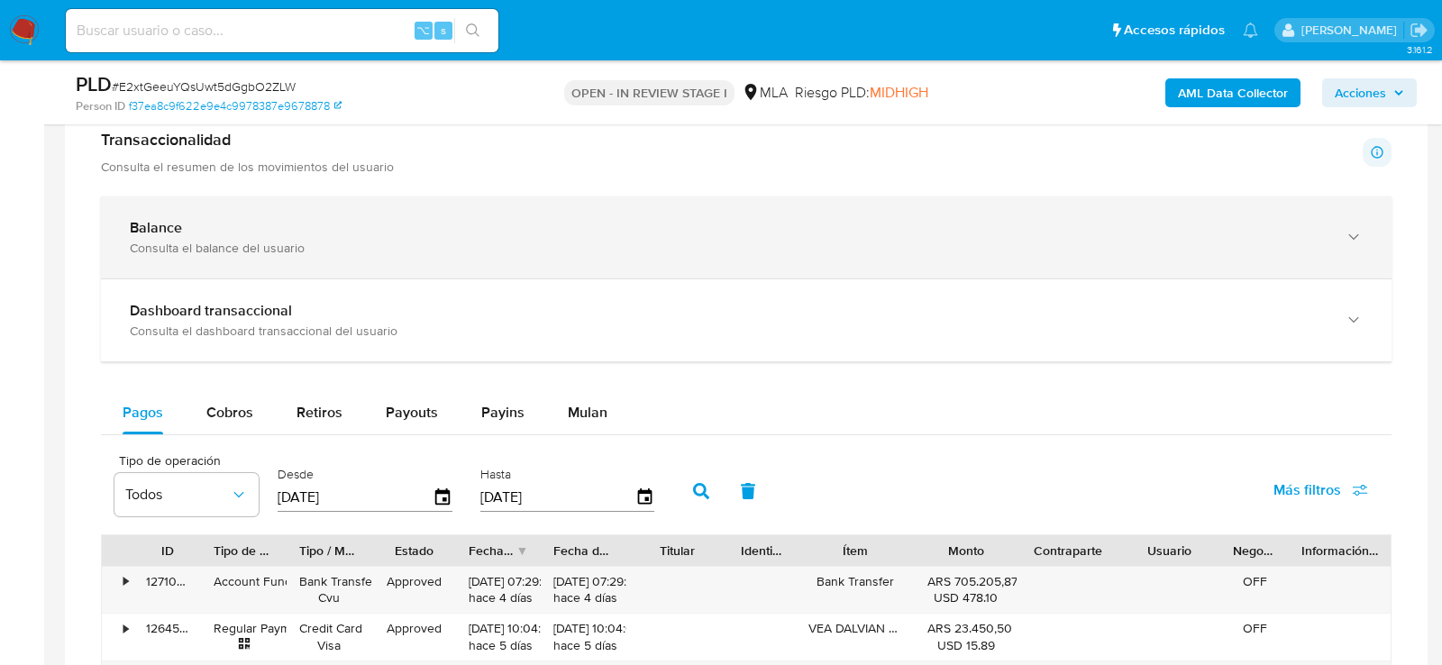
click at [174, 243] on div "Consulta el balance del usuario" at bounding box center [728, 248] width 1197 height 16
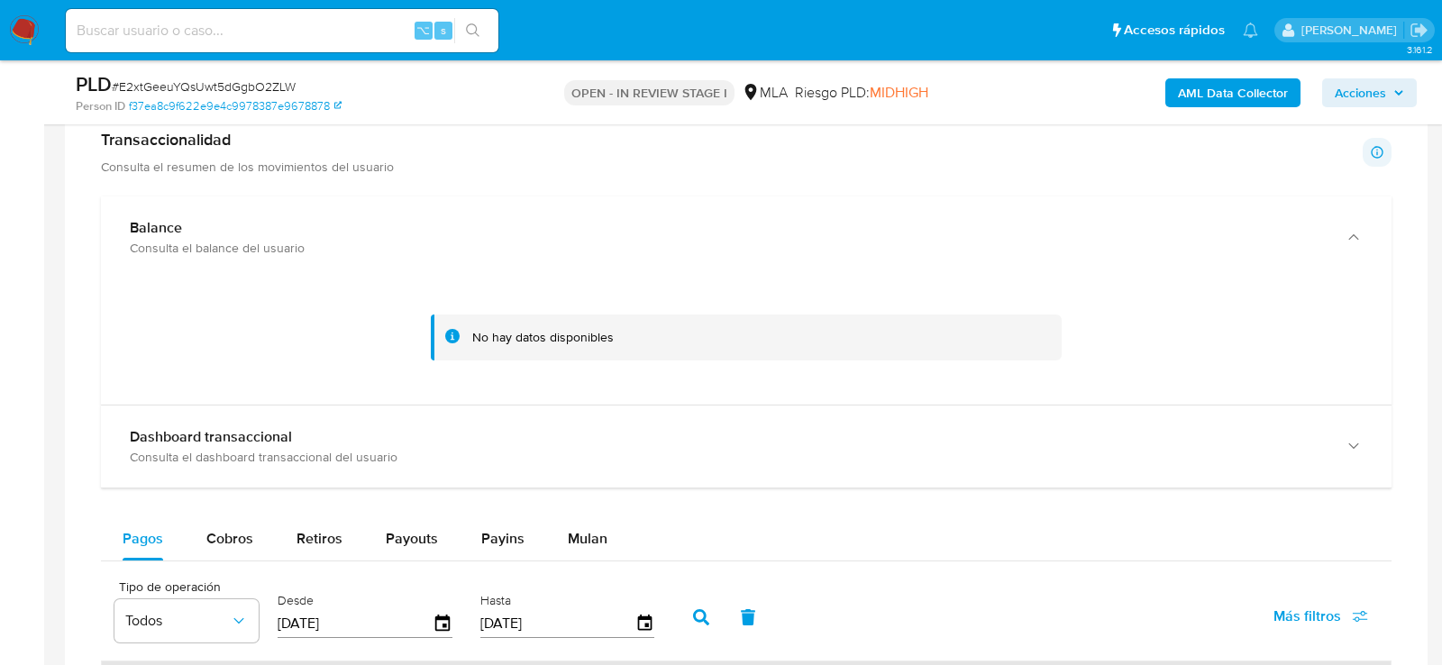
click at [503, 334] on div "No hay datos disponibles" at bounding box center [543, 337] width 142 height 17
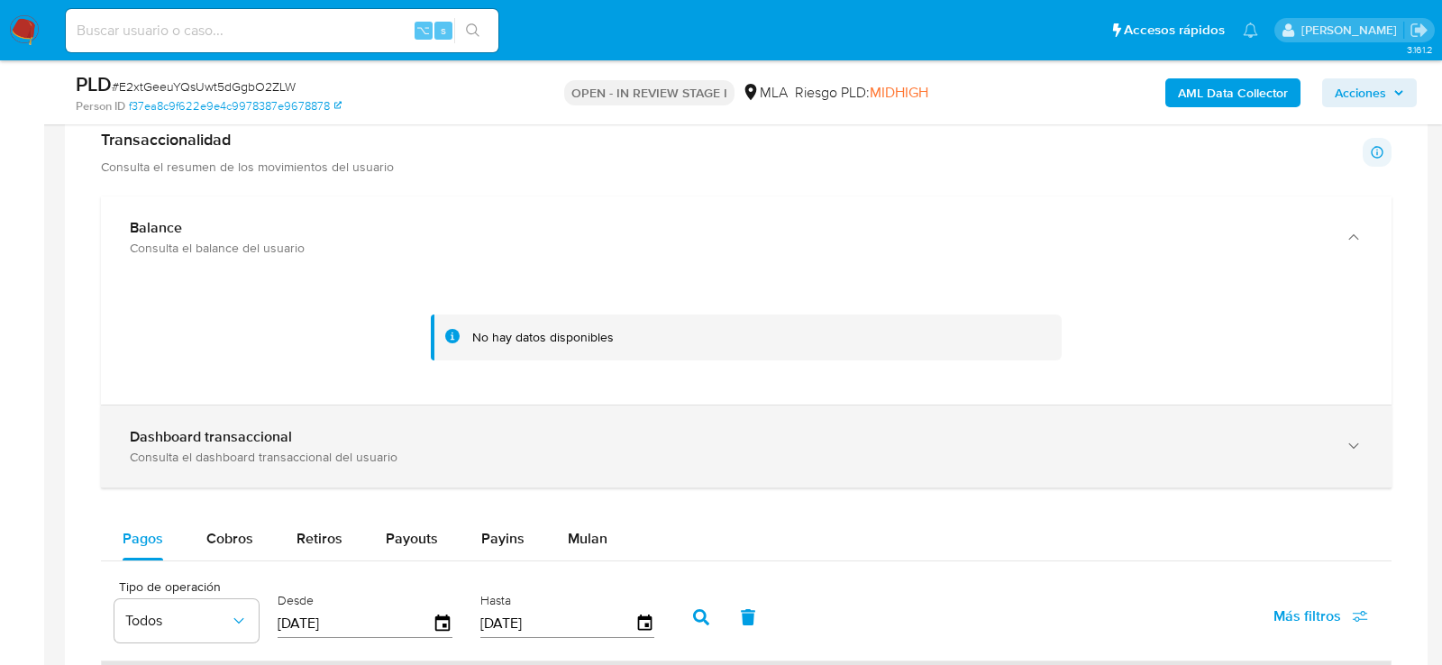
click at [287, 411] on div "Dashboard transaccional Consulta el dashboard transaccional del usuario" at bounding box center [746, 447] width 1291 height 82
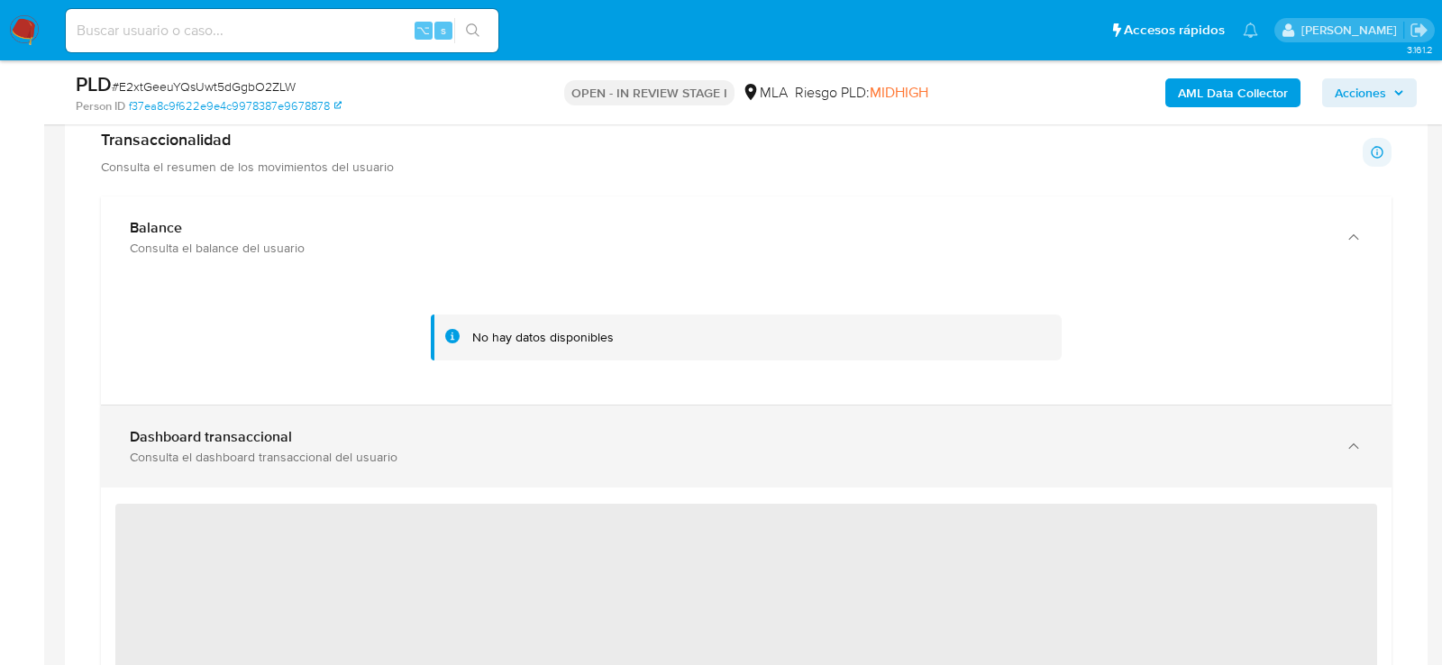
click at [265, 428] on b "Dashboard transaccional" at bounding box center [211, 436] width 162 height 21
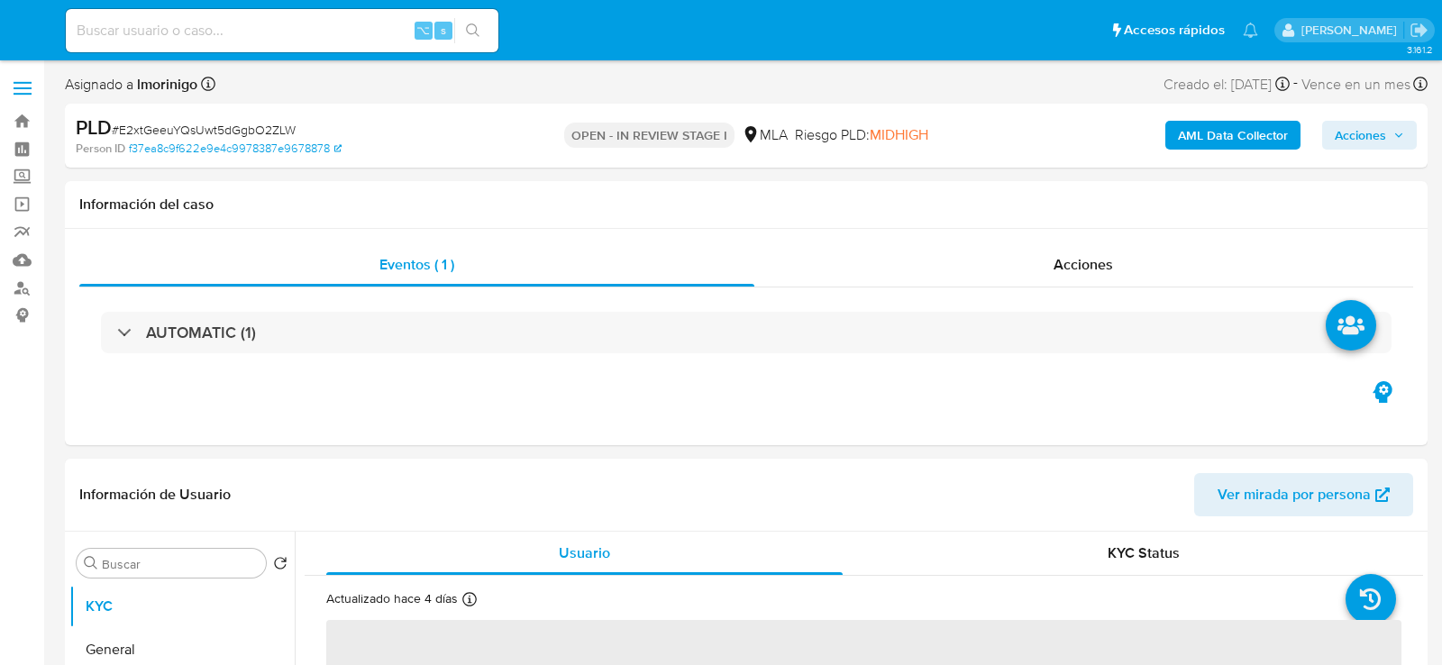
select select "10"
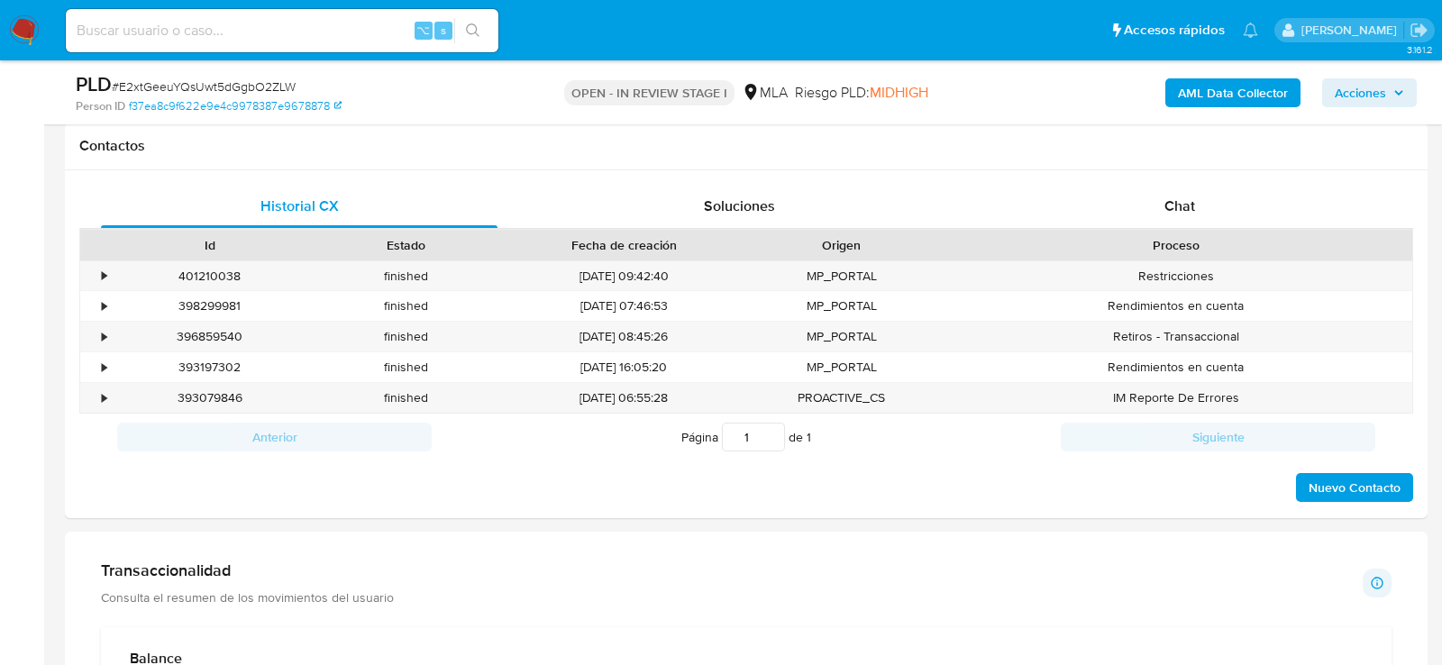
scroll to position [830, 0]
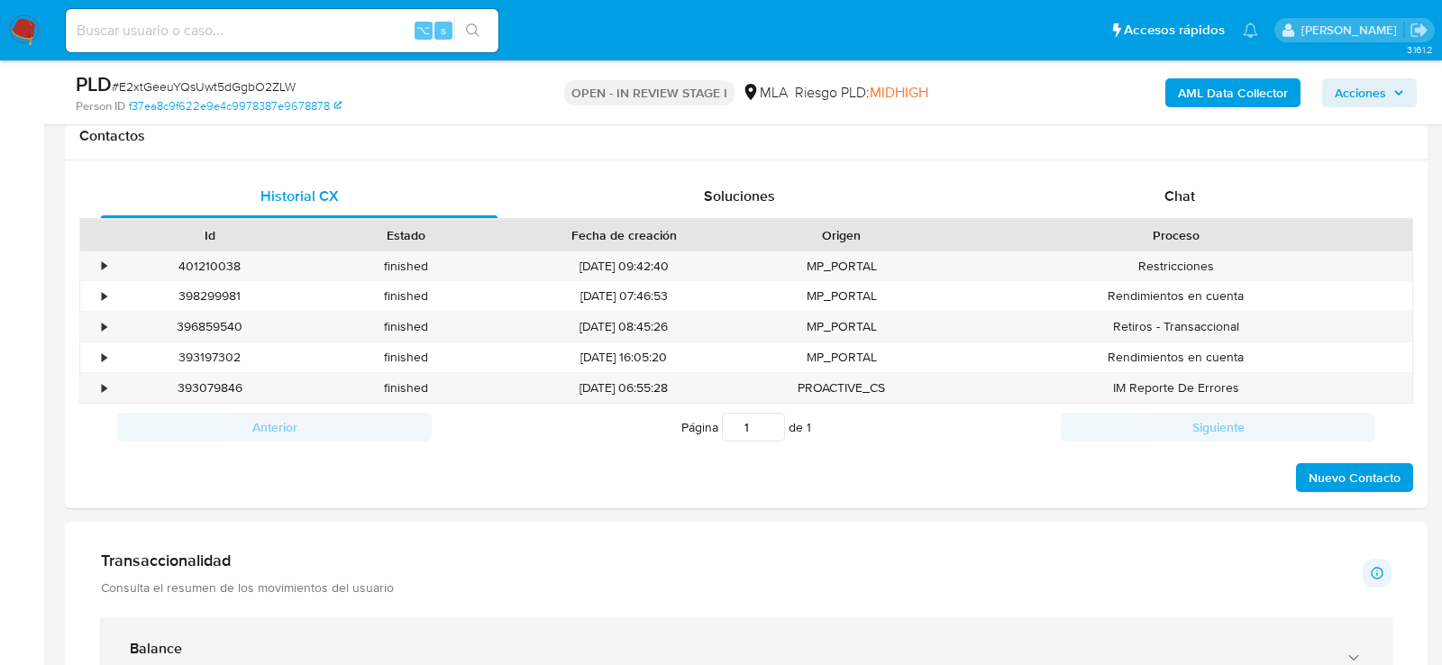
click at [171, 638] on b "Balance" at bounding box center [156, 648] width 52 height 21
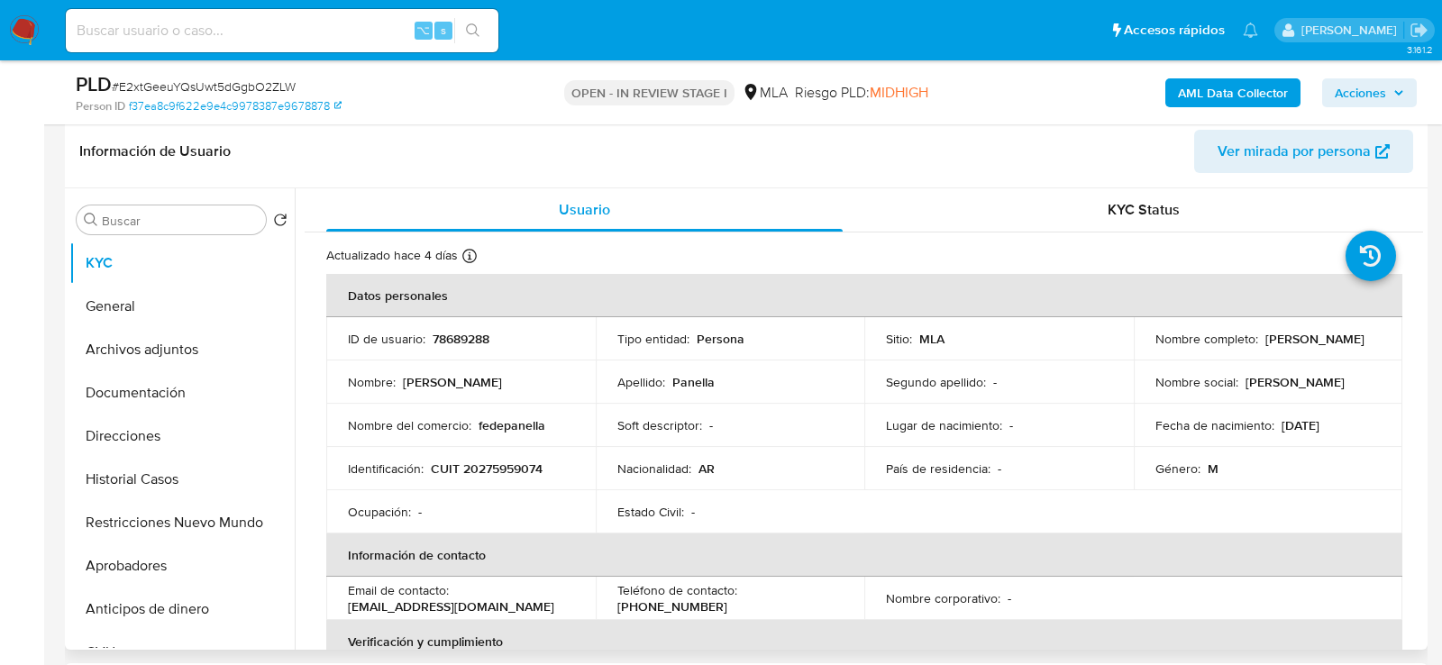
scroll to position [133, 0]
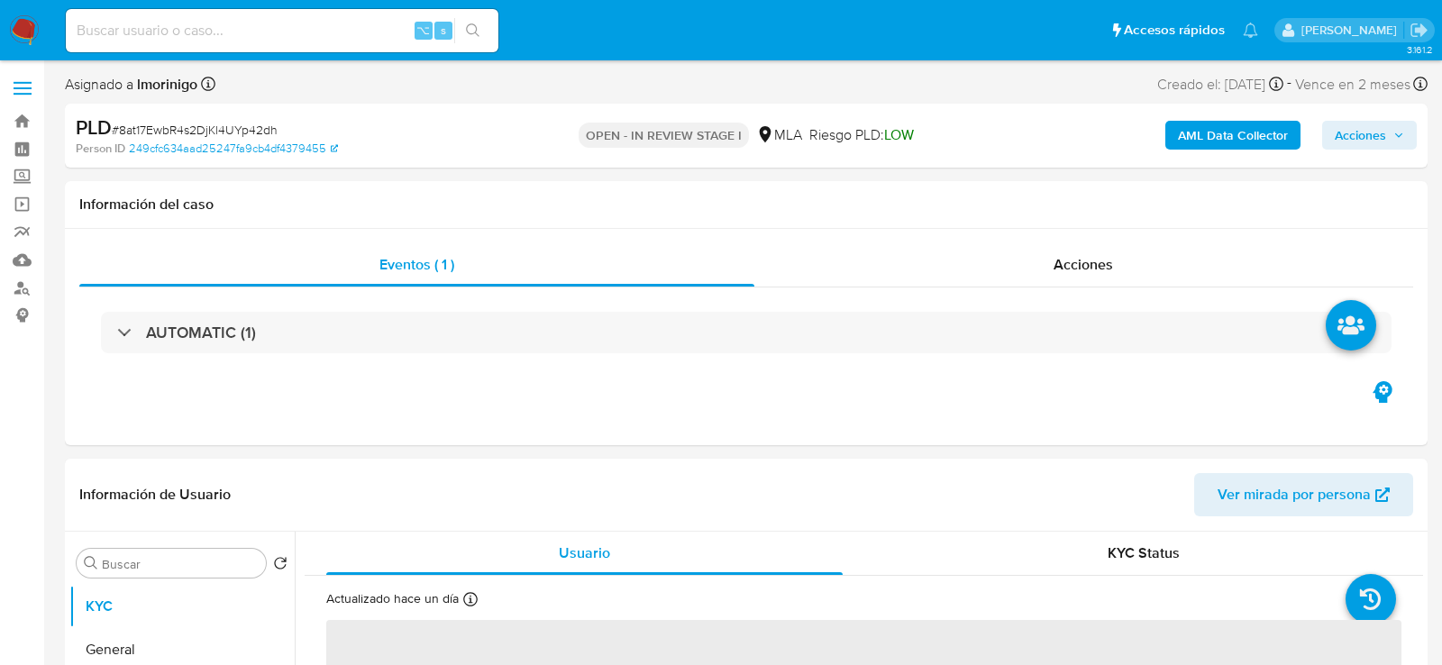
select select "10"
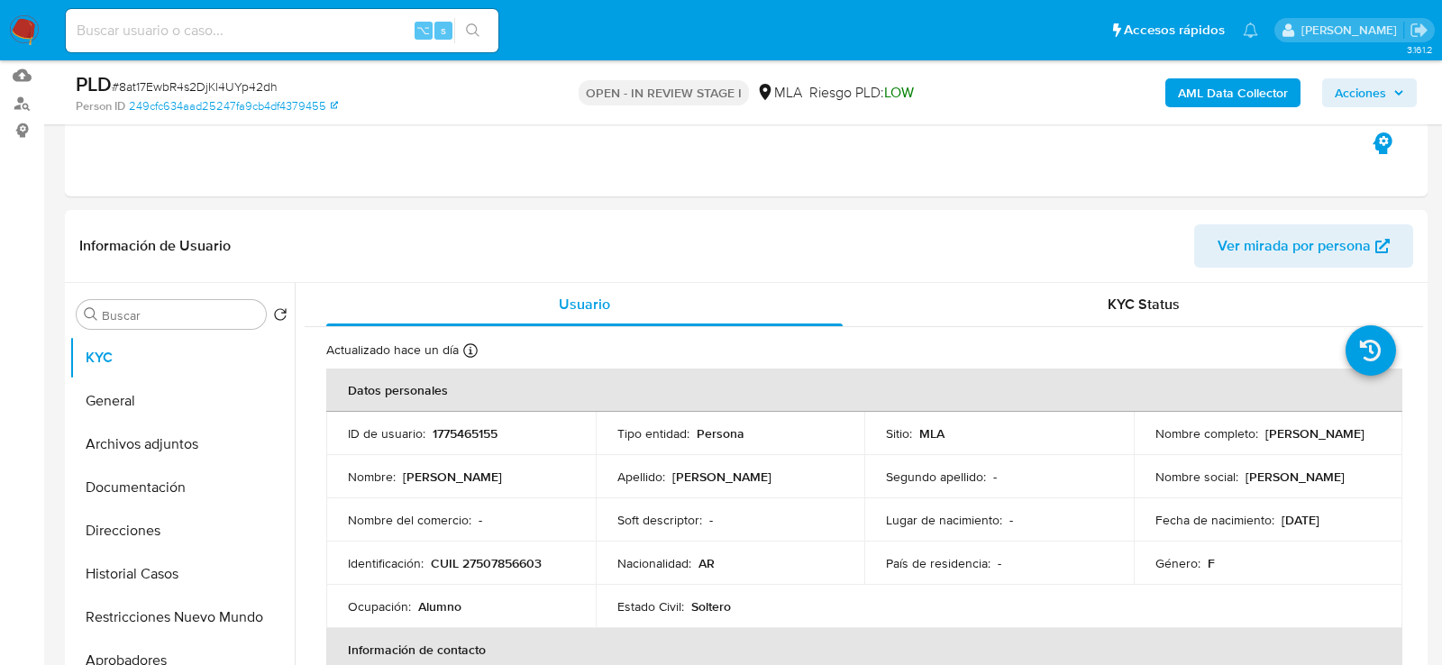
scroll to position [285, 0]
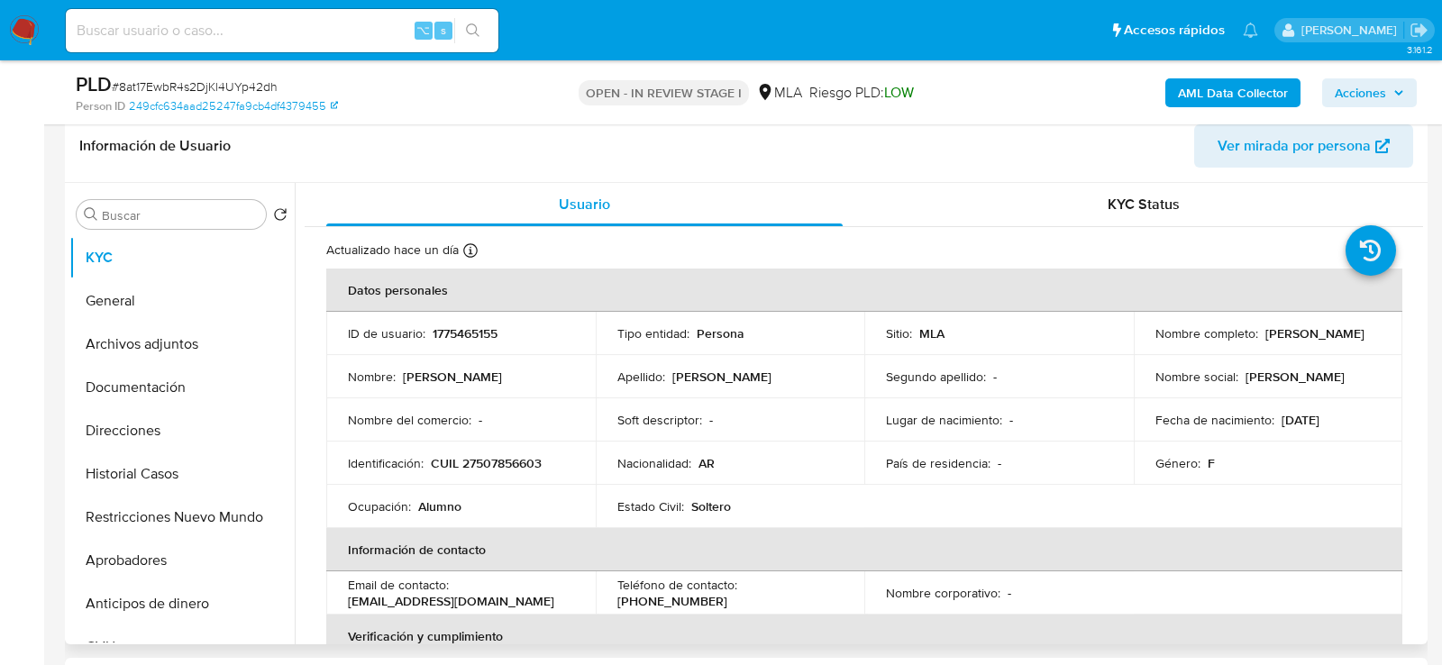
click at [457, 336] on p "1775465155" at bounding box center [465, 333] width 65 height 16
copy p "1775465155"
click at [129, 429] on button "Direcciones" at bounding box center [174, 430] width 211 height 43
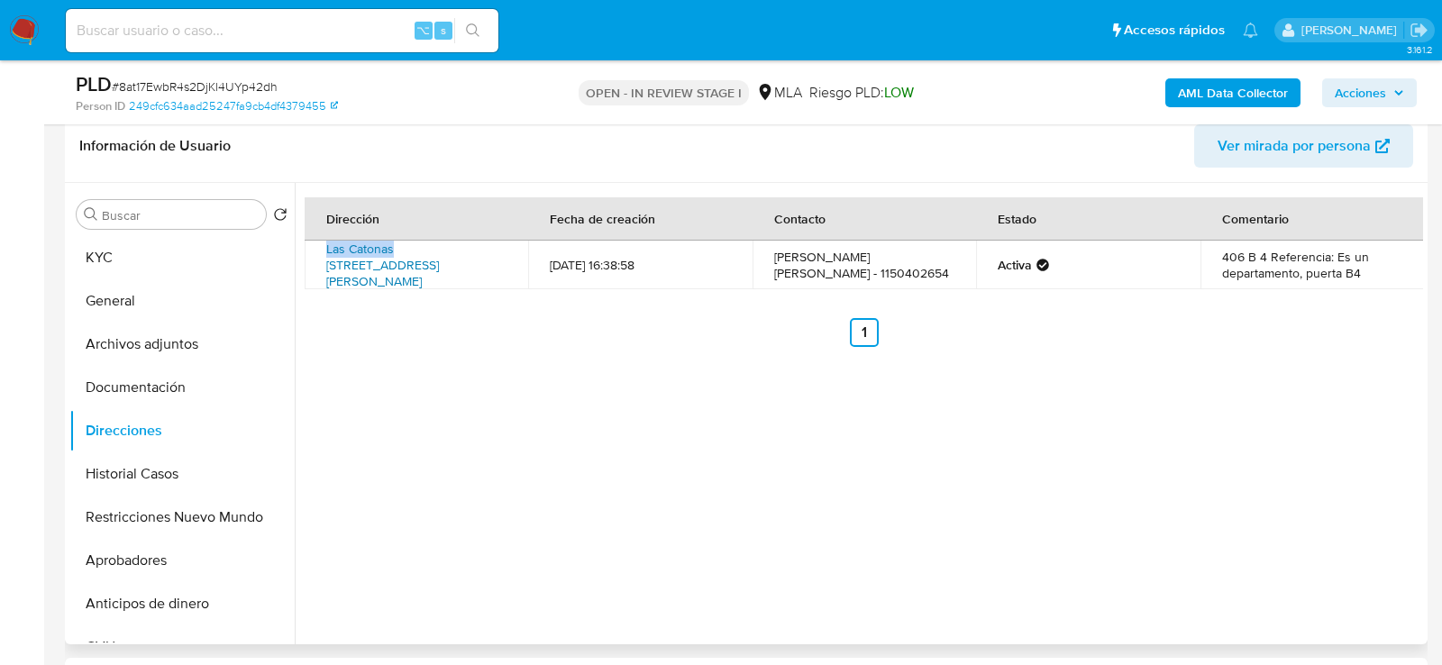
drag, startPoint x: 317, startPoint y: 243, endPoint x: 393, endPoint y: 246, distance: 75.8
click at [393, 246] on td "Las Catonas Calle Roma Sn, Moreno, Buenos Aires, 1744, Argentina SN" at bounding box center [417, 265] width 224 height 49
copy link "Las Catonas"
click at [80, 245] on button "KYC" at bounding box center [174, 257] width 211 height 43
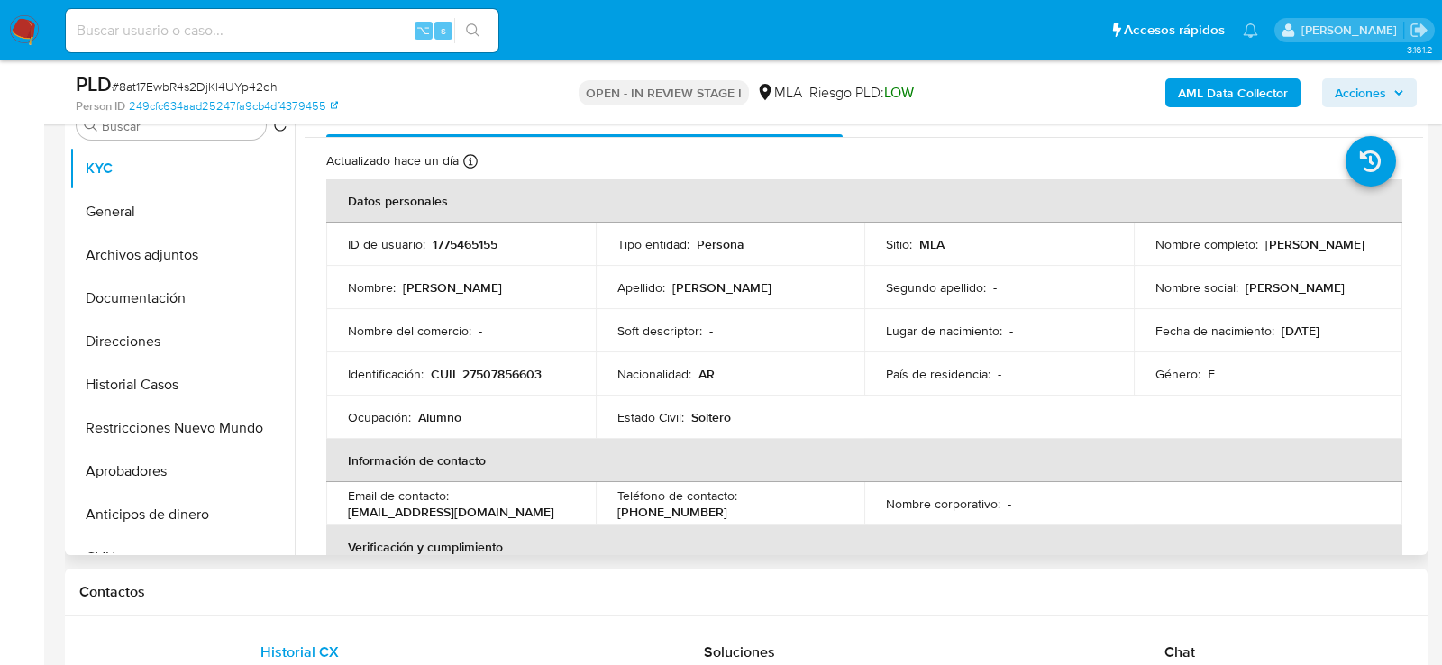
scroll to position [385, 0]
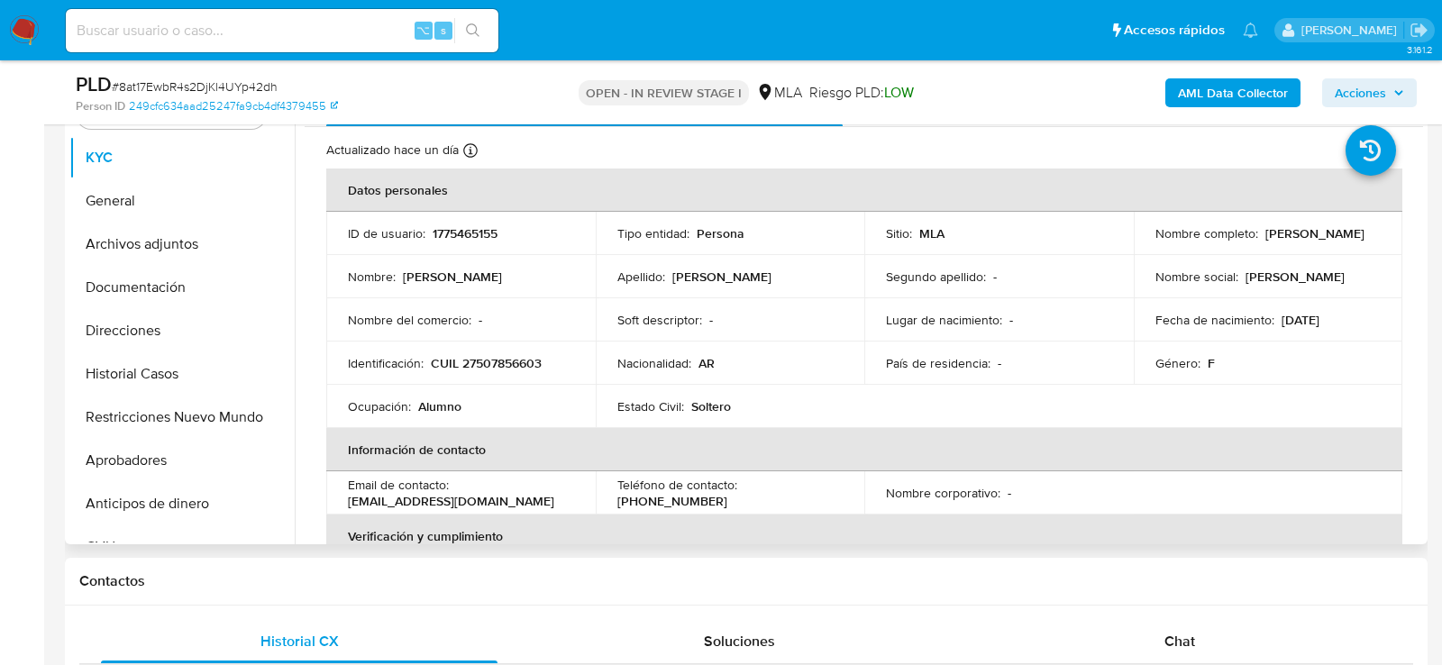
drag, startPoint x: 1278, startPoint y: 316, endPoint x: 1349, endPoint y: 316, distance: 70.3
click at [1349, 316] on div "Fecha de nacimiento : 23/02/2011" at bounding box center [1269, 320] width 226 height 16
drag, startPoint x: 1349, startPoint y: 316, endPoint x: 1276, endPoint y: 316, distance: 72.1
click at [1276, 316] on div "Fecha de nacimiento : 23/02/2011" at bounding box center [1269, 320] width 226 height 16
copy p "23/02/2011"
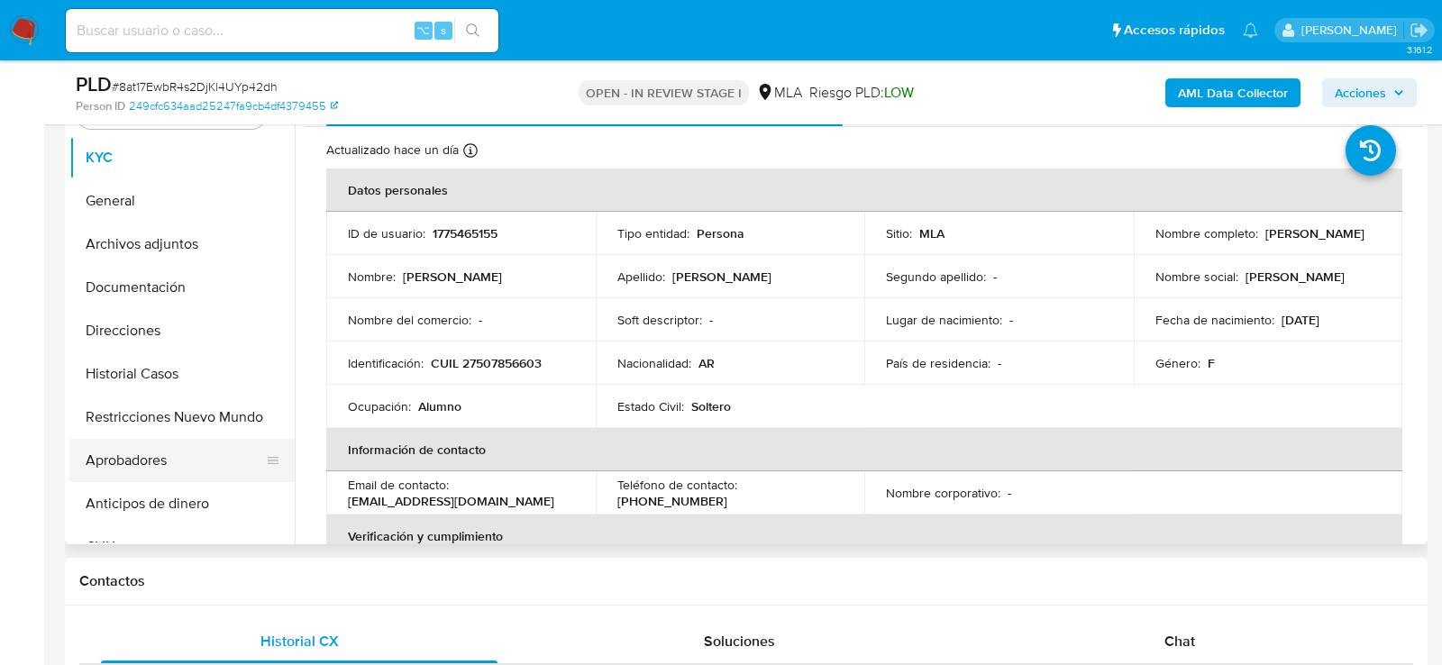
click at [116, 461] on button "Aprobadores" at bounding box center [174, 460] width 211 height 43
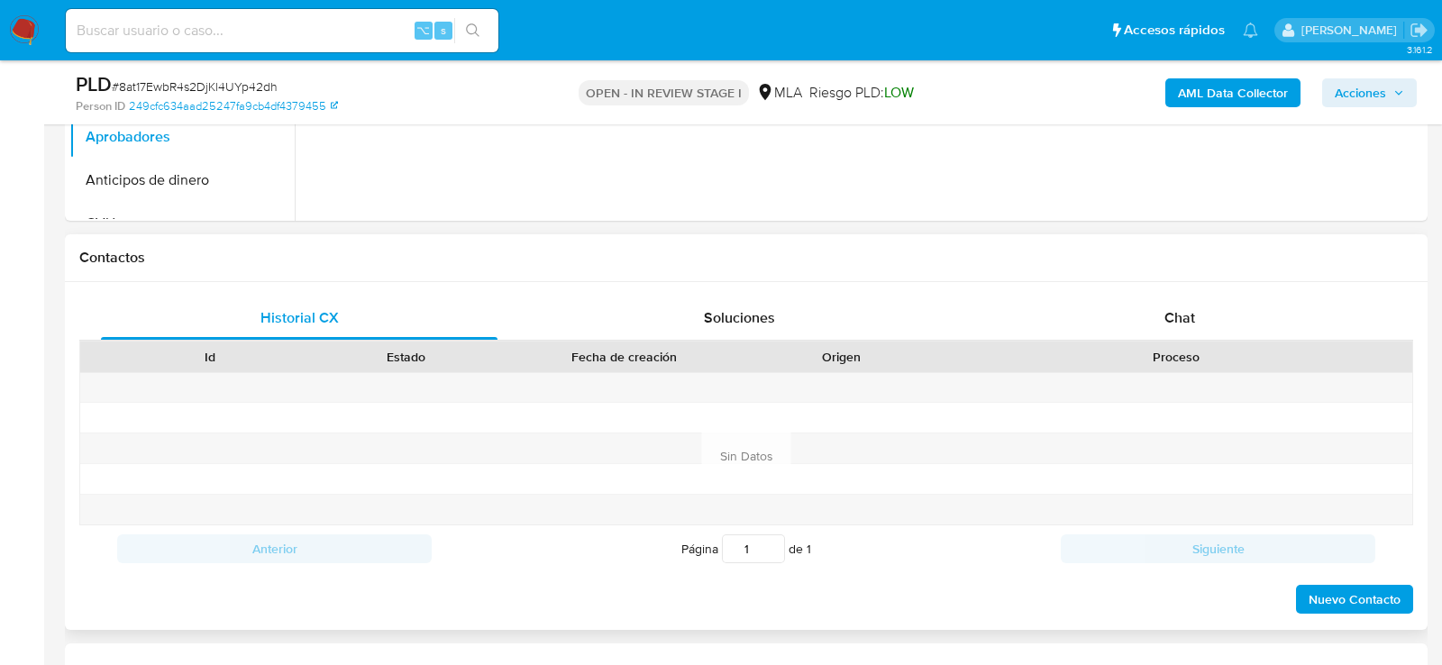
scroll to position [733, 0]
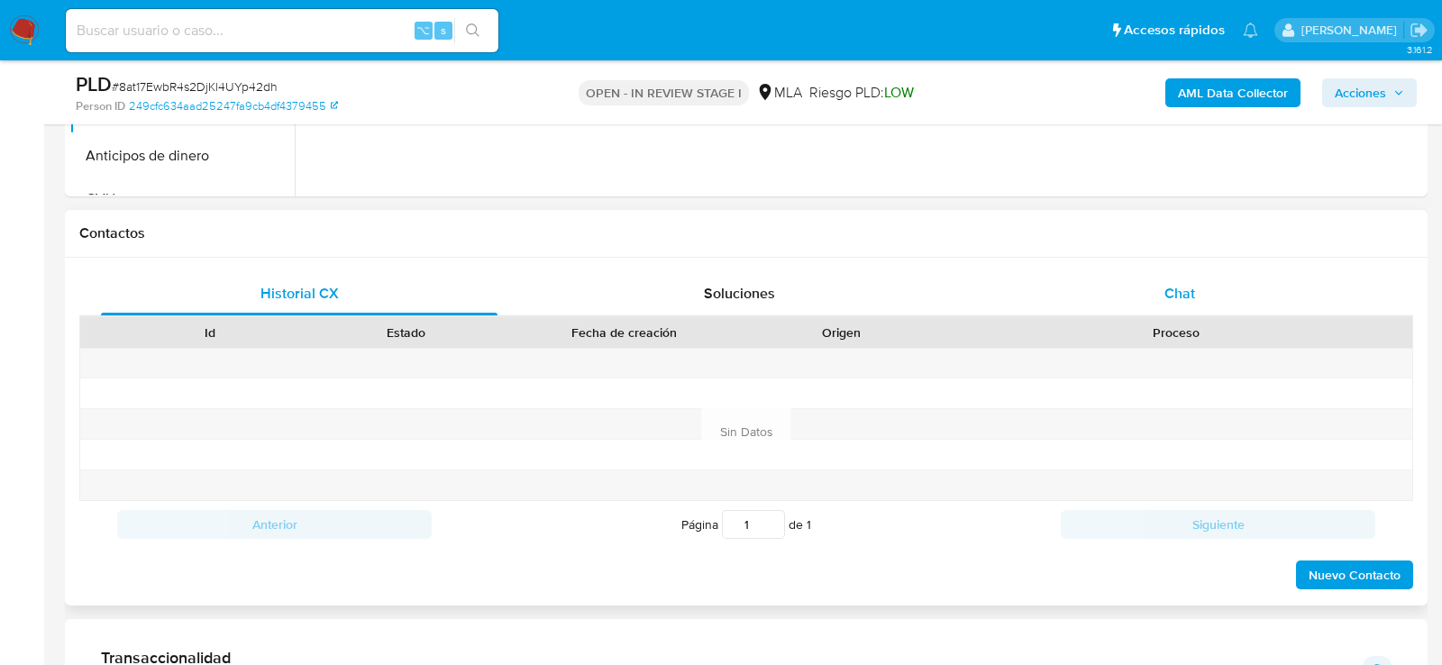
click at [1136, 294] on div "Chat" at bounding box center [1180, 293] width 397 height 43
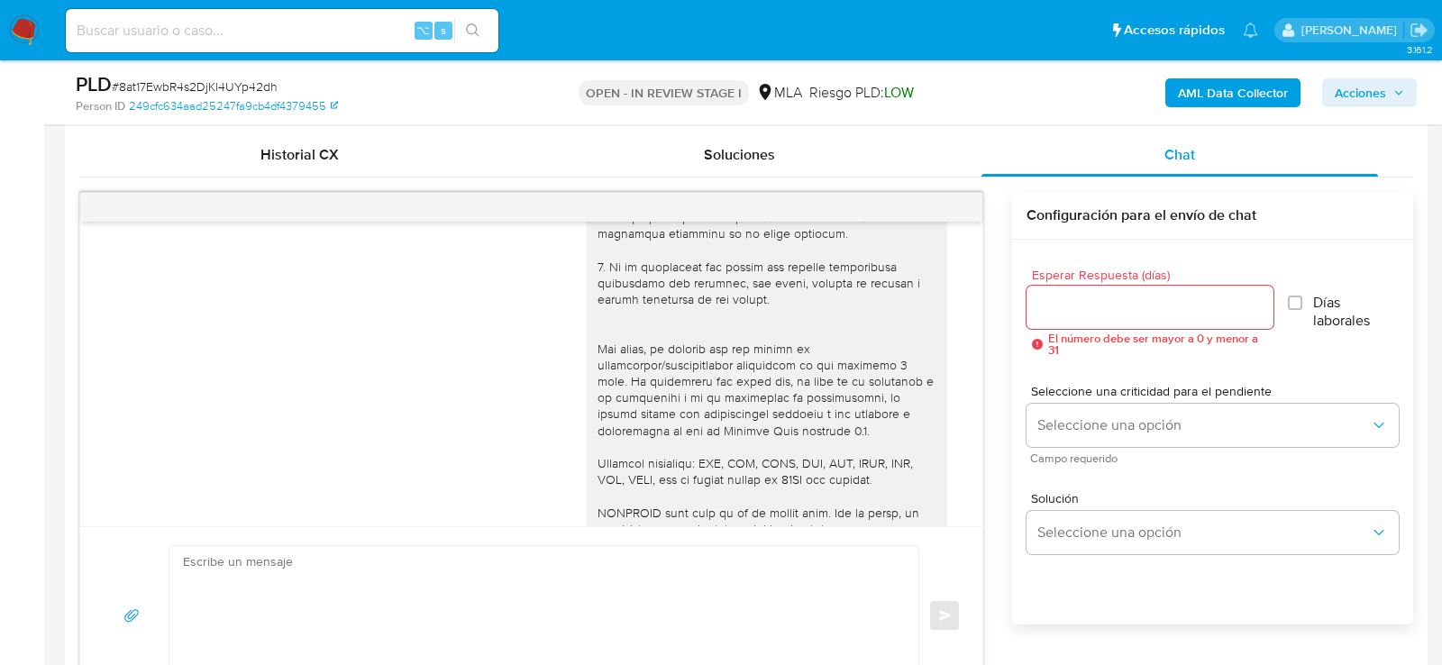
scroll to position [917, 0]
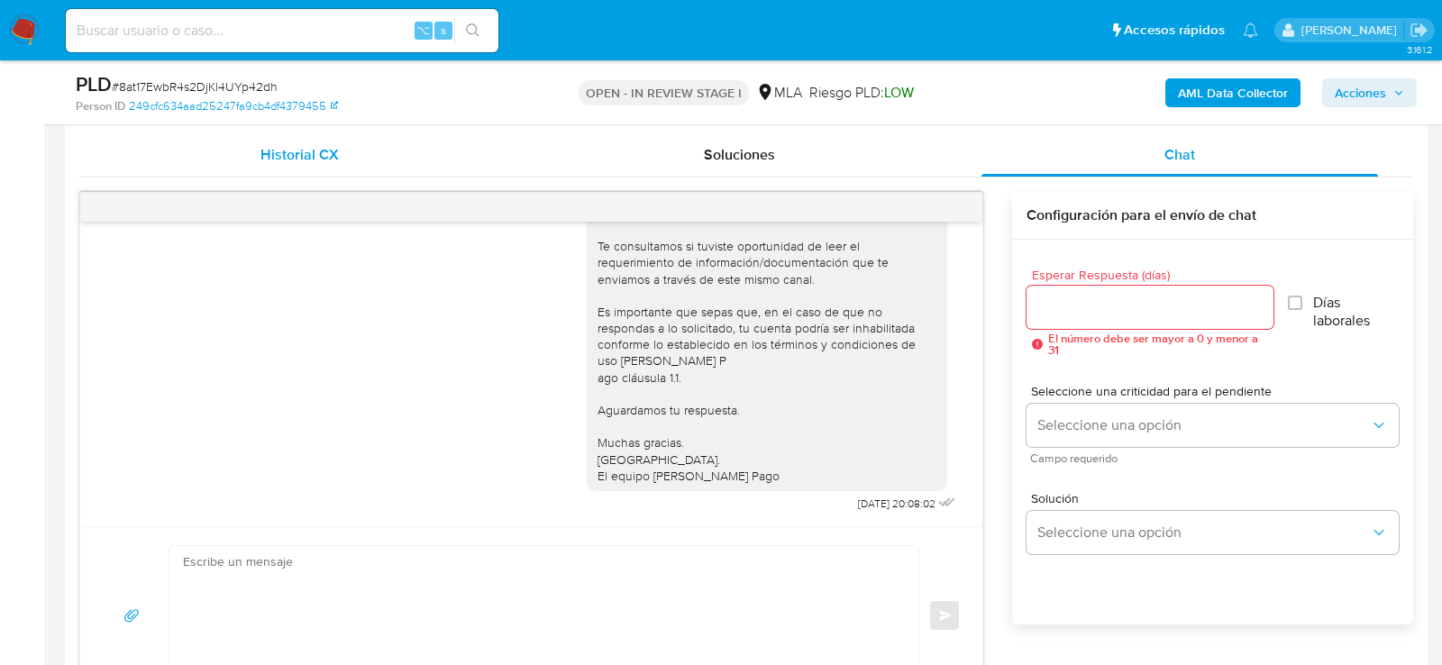
click at [334, 150] on span "Historial CX" at bounding box center [300, 154] width 78 height 21
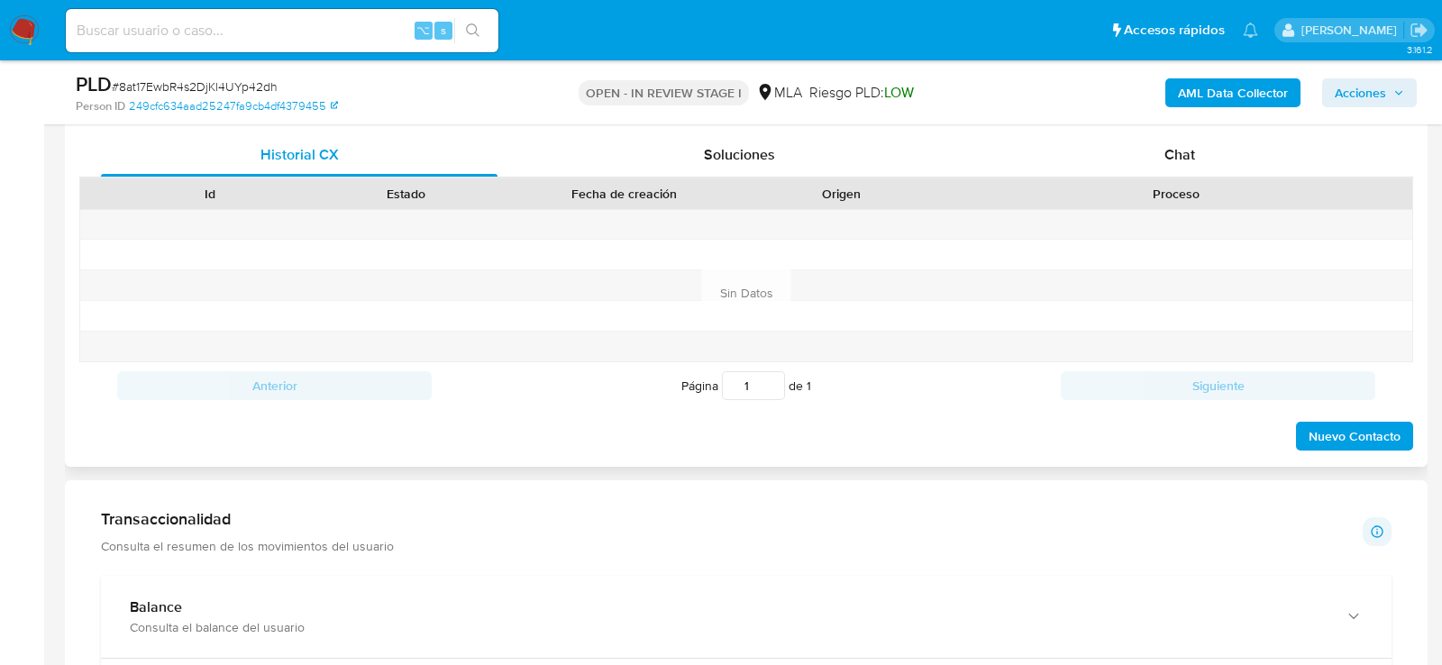
click at [1141, 193] on div "Proceso" at bounding box center [1176, 194] width 447 height 18
click at [1141, 163] on div "Chat" at bounding box center [1180, 154] width 397 height 43
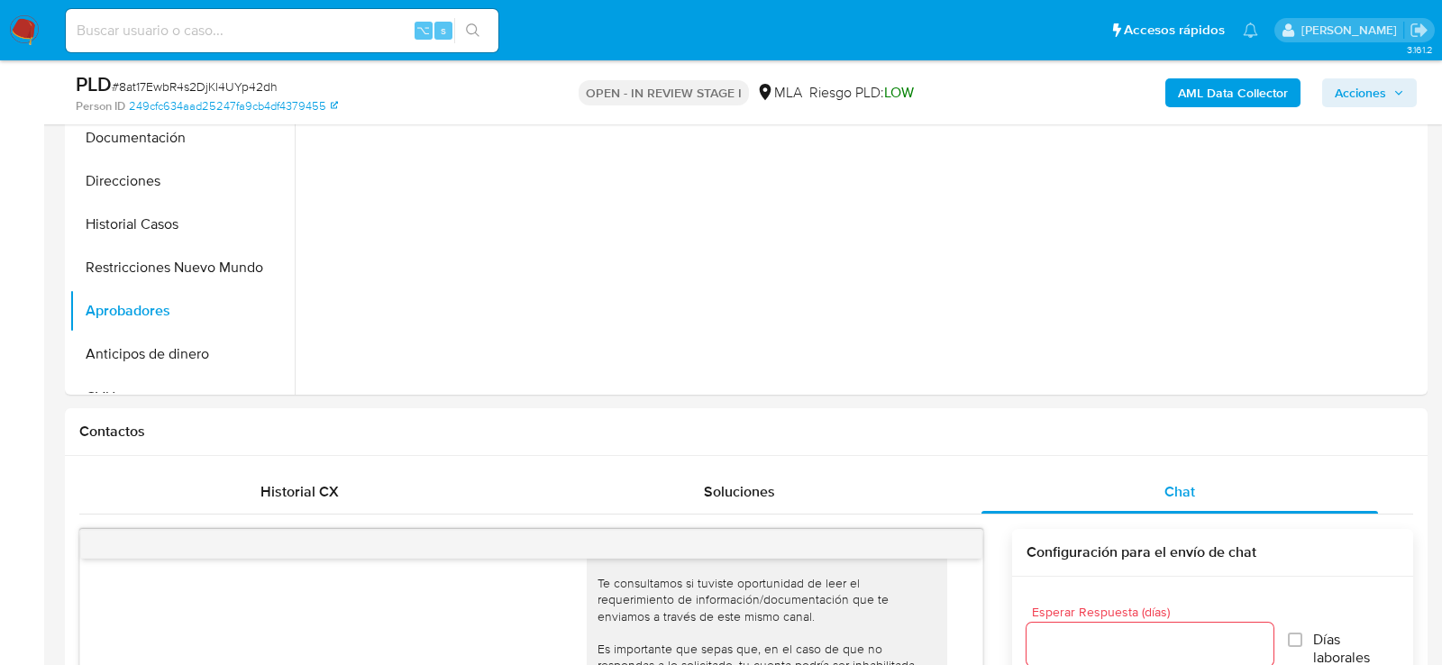
scroll to position [501, 0]
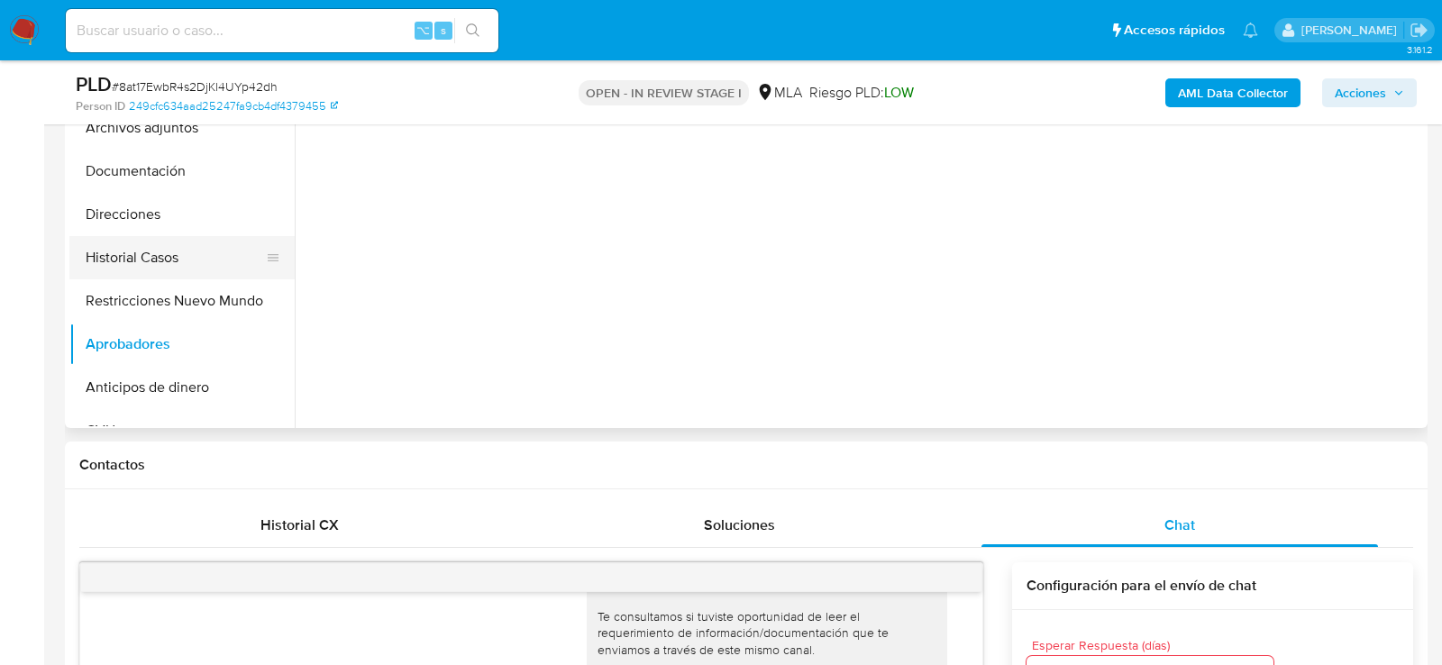
click at [140, 252] on button "Historial Casos" at bounding box center [174, 257] width 211 height 43
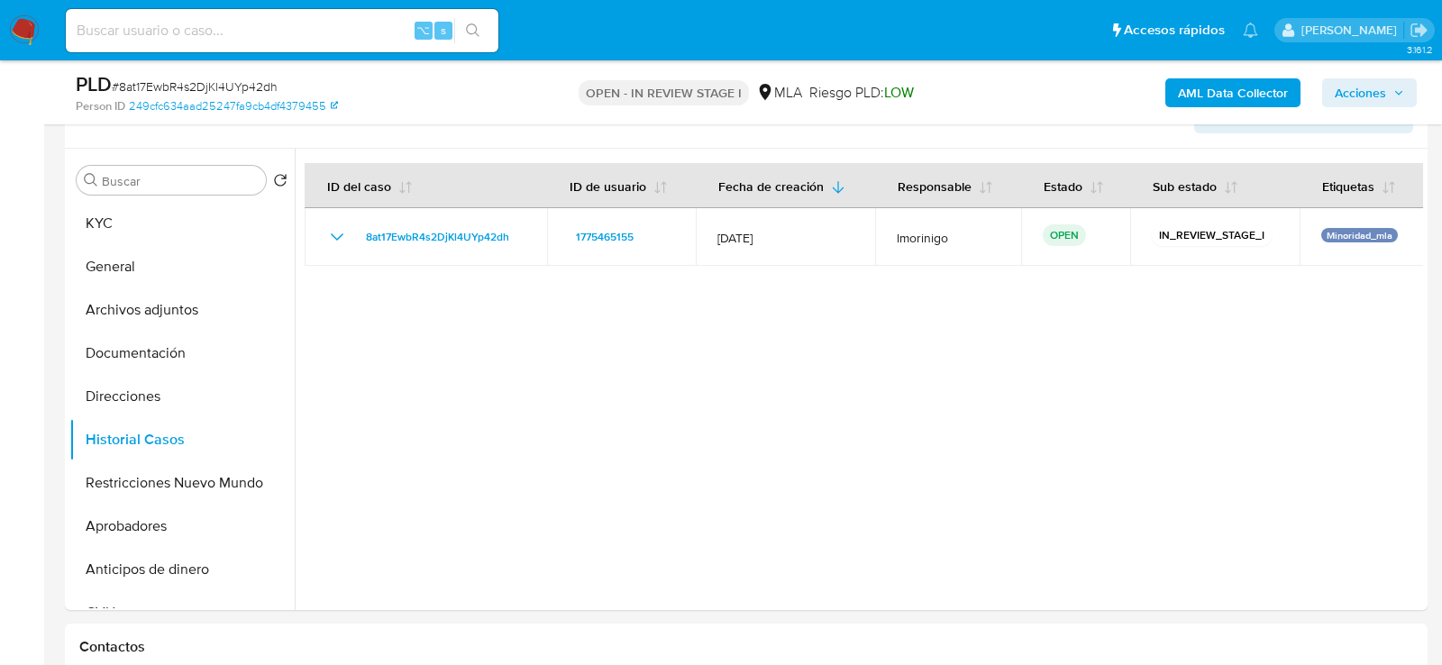
scroll to position [318, 0]
click at [126, 200] on div "Buscar Volver al orden por defecto KYC General Archivos adjuntos Documentación …" at bounding box center [181, 381] width 225 height 459
click at [127, 215] on button "KYC" at bounding box center [174, 224] width 211 height 43
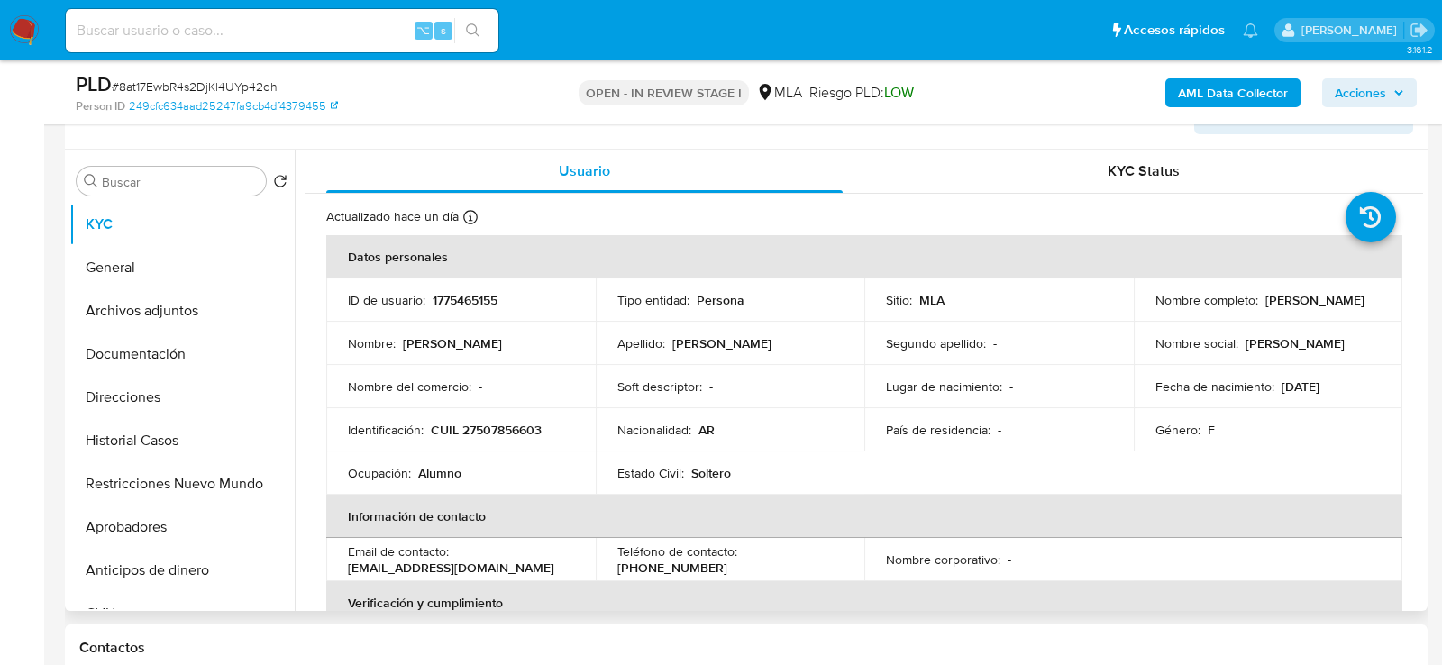
drag, startPoint x: 1143, startPoint y: 309, endPoint x: 1257, endPoint y: 308, distance: 113.6
click at [1258, 308] on td "Nombre completo : Iara Solange Vartuli" at bounding box center [1269, 300] width 270 height 43
click at [168, 303] on button "Archivos adjuntos" at bounding box center [174, 310] width 211 height 43
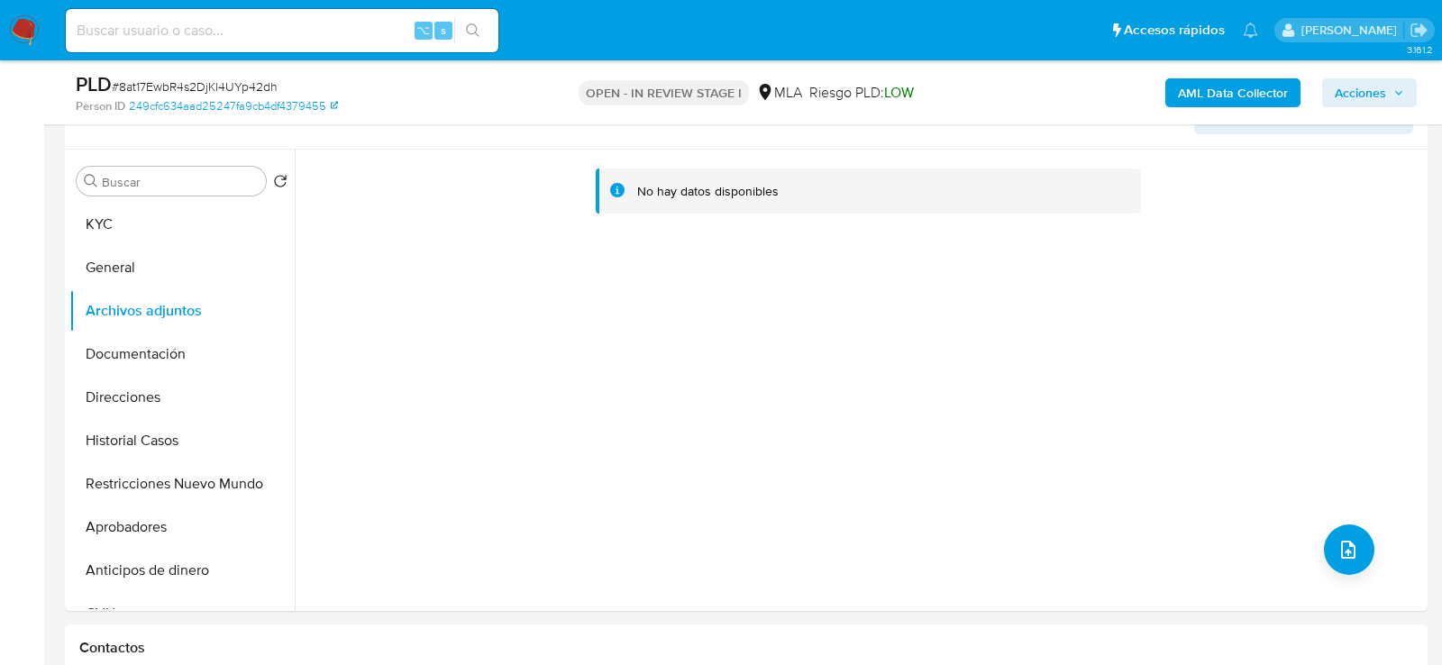
click at [1178, 90] on button "AML Data Collector" at bounding box center [1233, 92] width 135 height 29
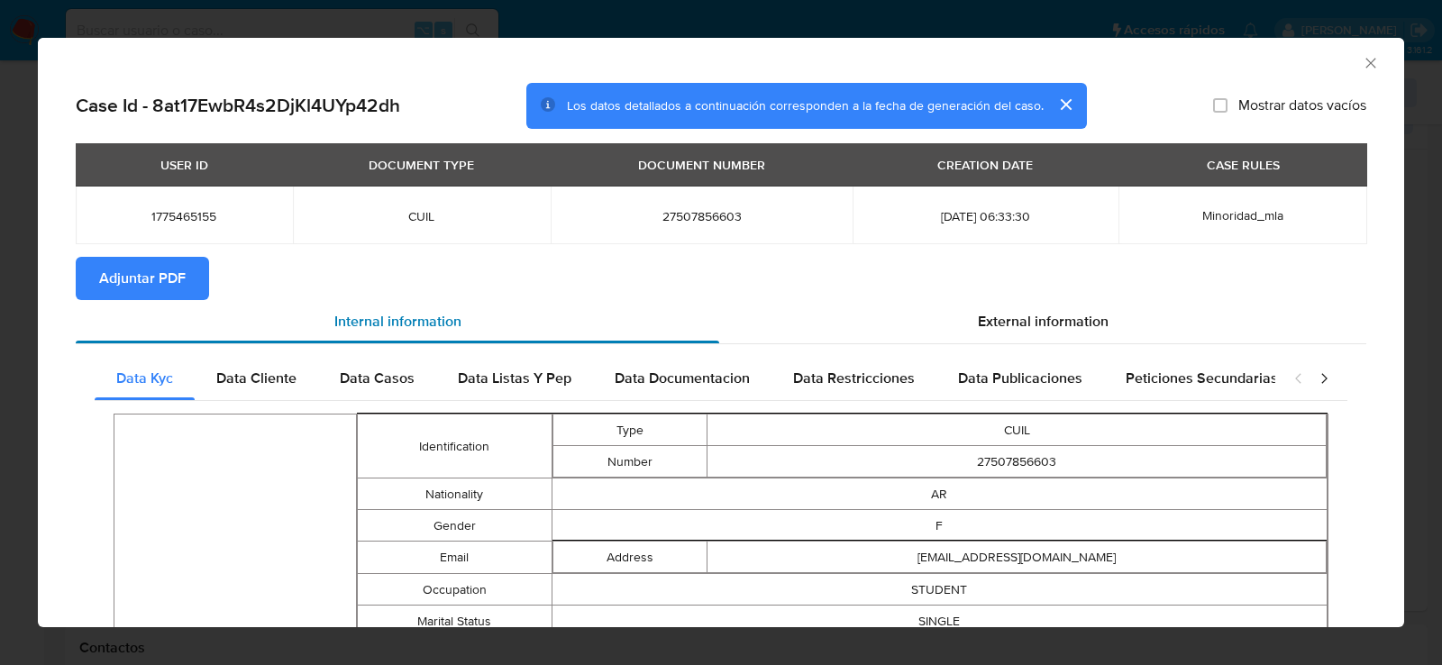
click at [142, 301] on div "Internal information" at bounding box center [398, 321] width 644 height 43
click at [137, 288] on span "Adjuntar PDF" at bounding box center [142, 279] width 87 height 40
click at [1365, 63] on icon "Cerrar ventana" at bounding box center [1371, 63] width 18 height 18
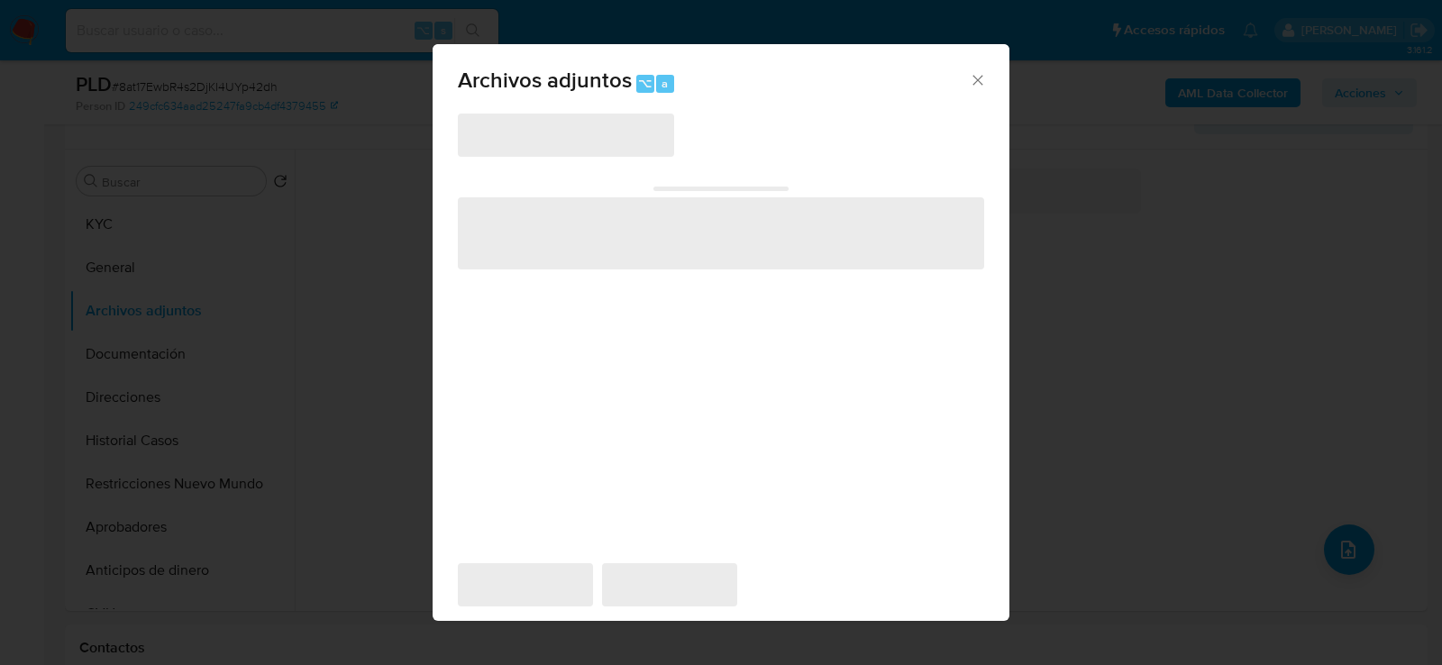
scroll to position [328, 0]
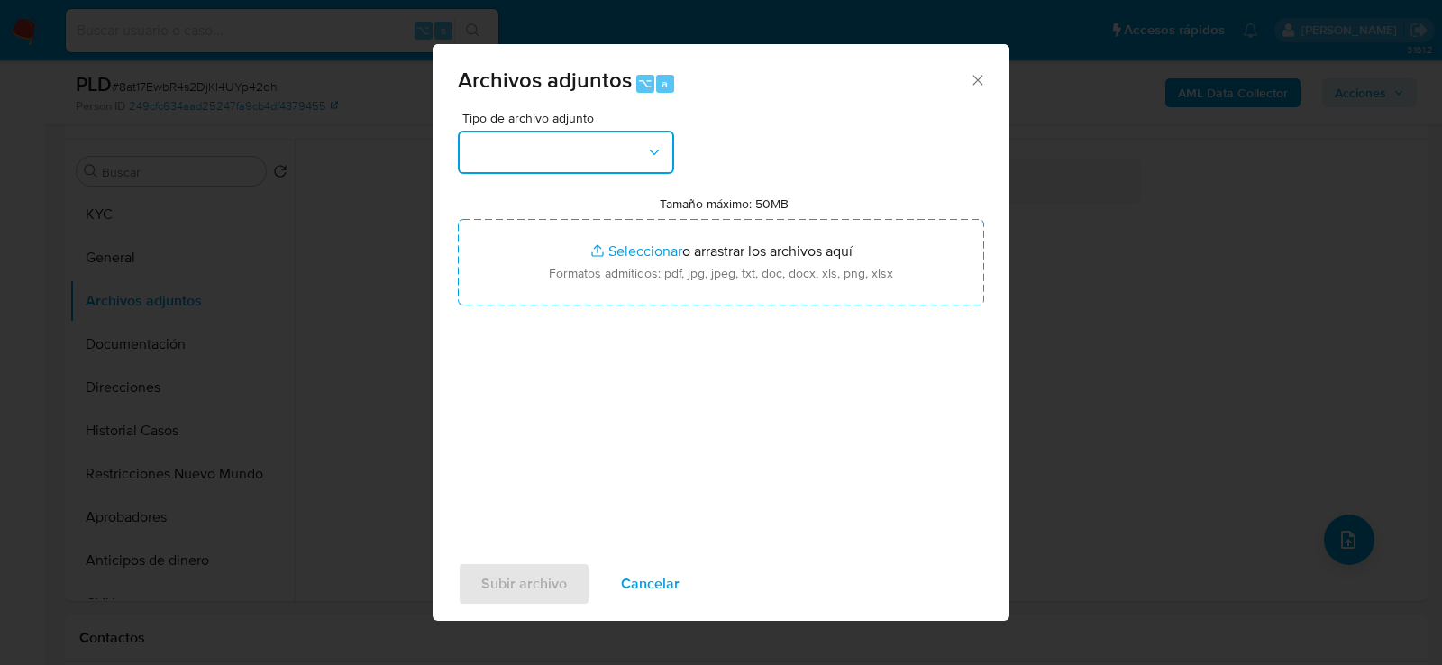
click at [638, 159] on button "button" at bounding box center [566, 152] width 216 height 43
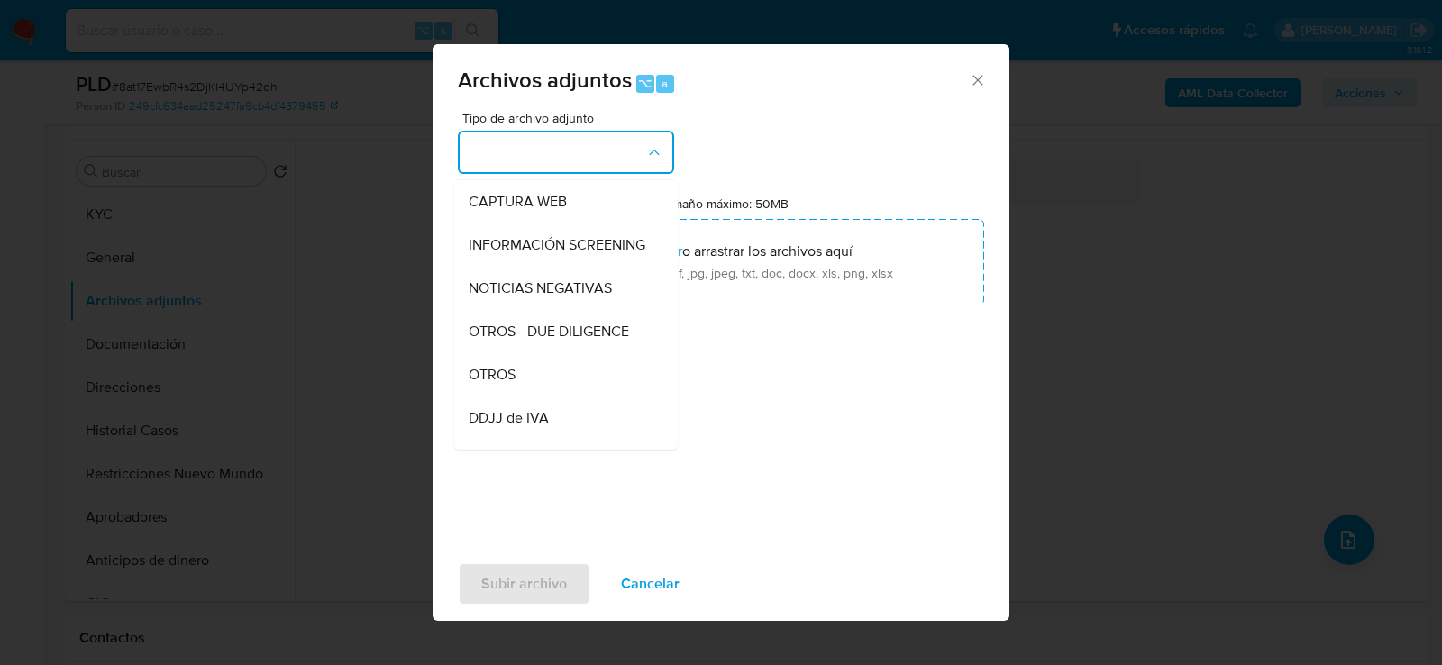
scroll to position [184, 0]
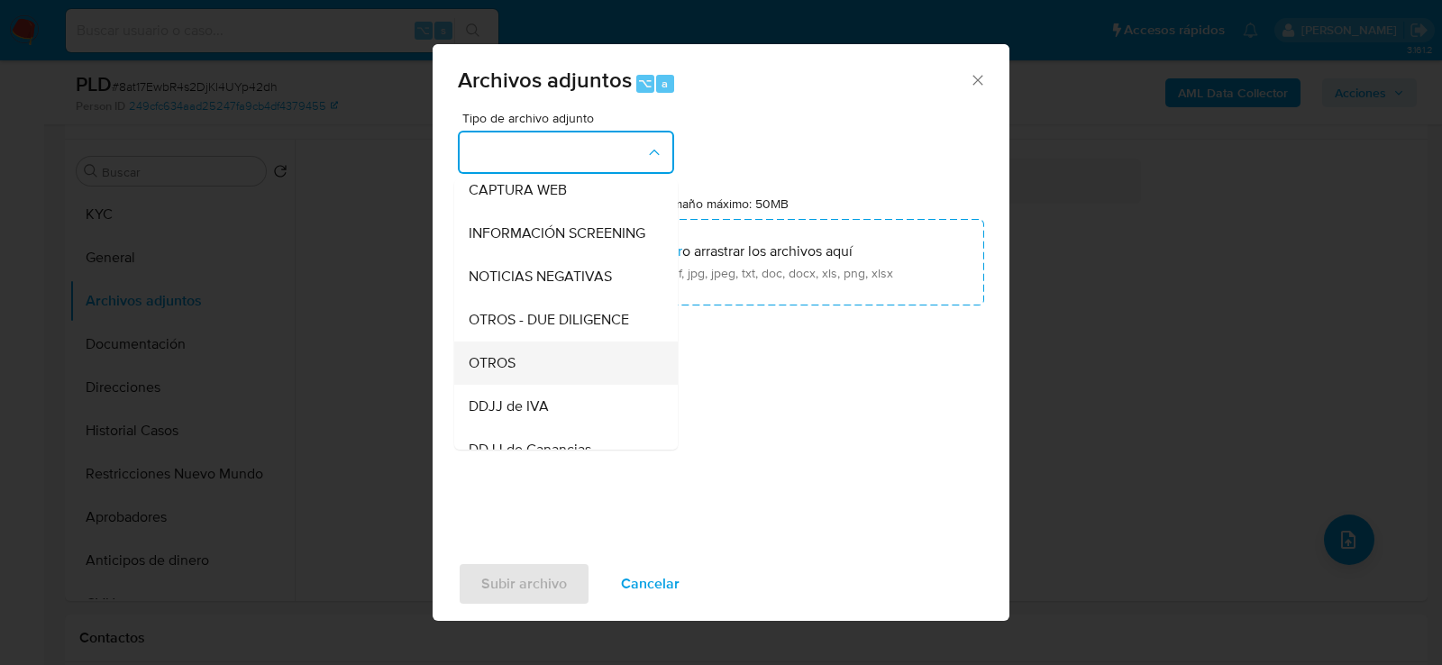
click at [578, 368] on div "OTROS" at bounding box center [561, 362] width 184 height 43
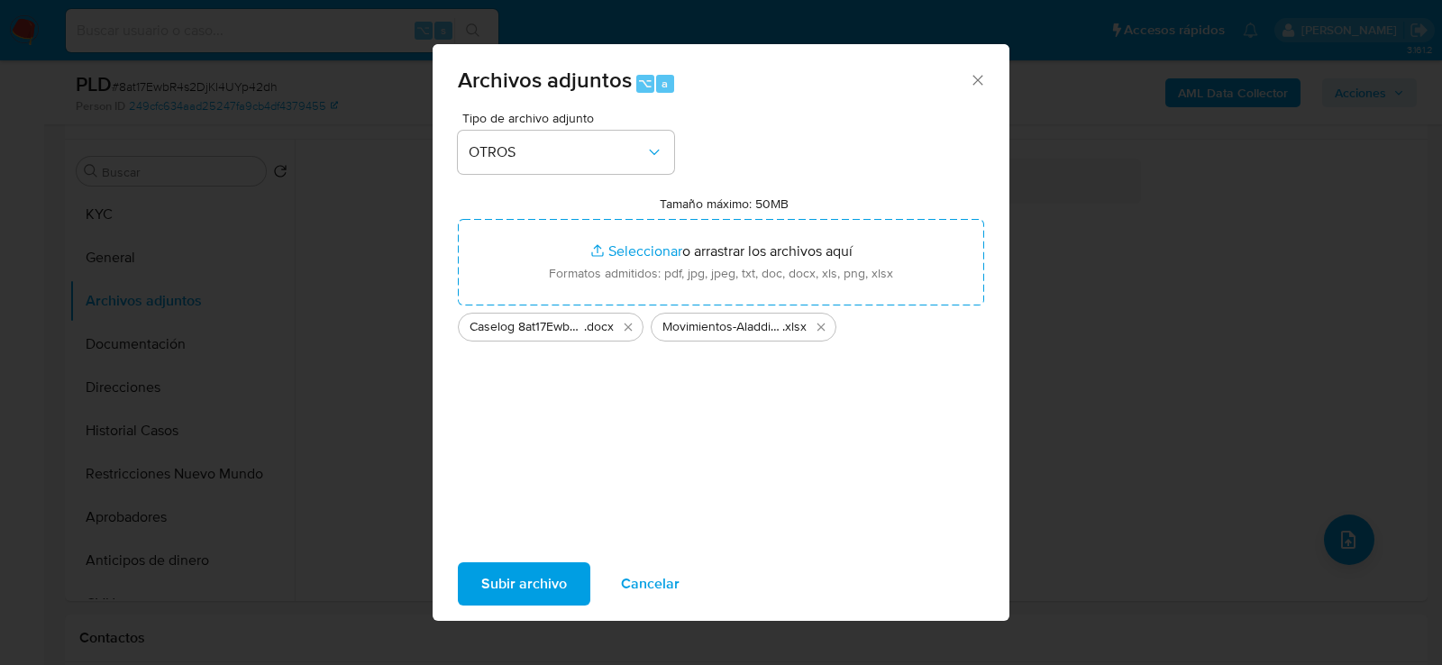
click at [500, 580] on span "Subir archivo" at bounding box center [524, 584] width 86 height 40
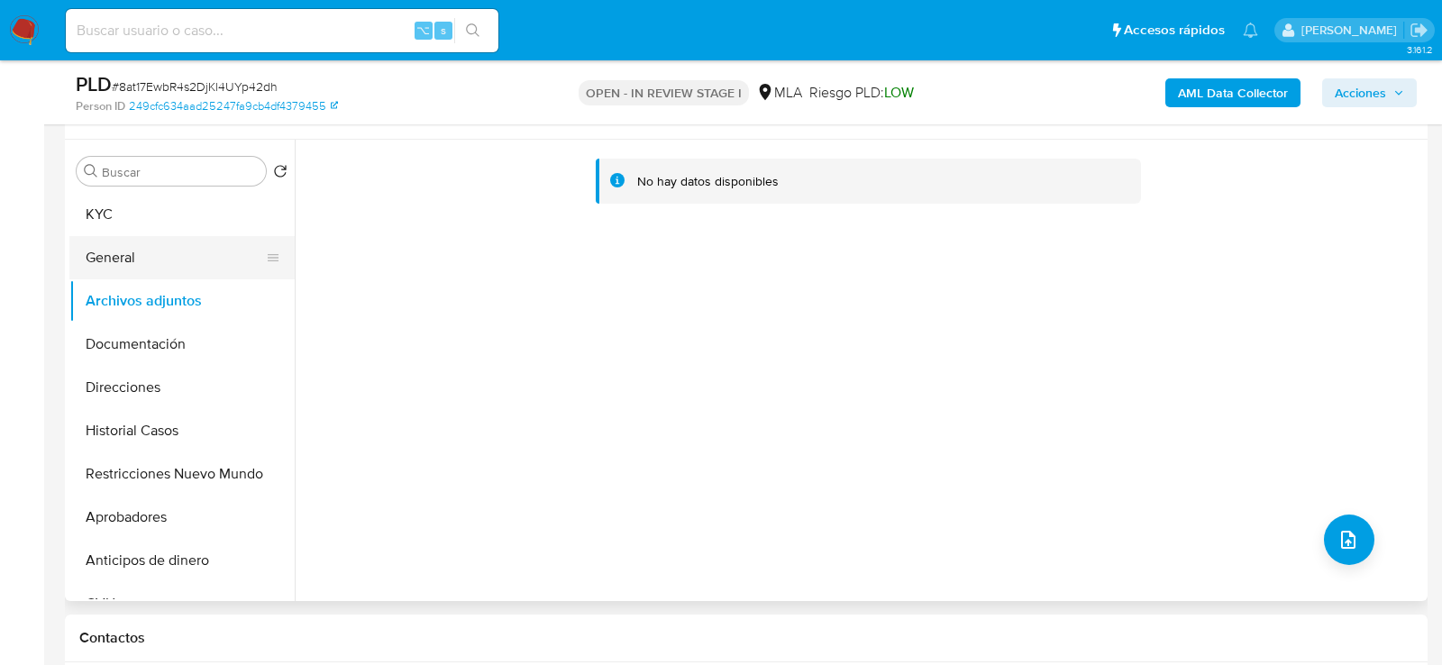
click at [198, 261] on button "General" at bounding box center [174, 257] width 211 height 43
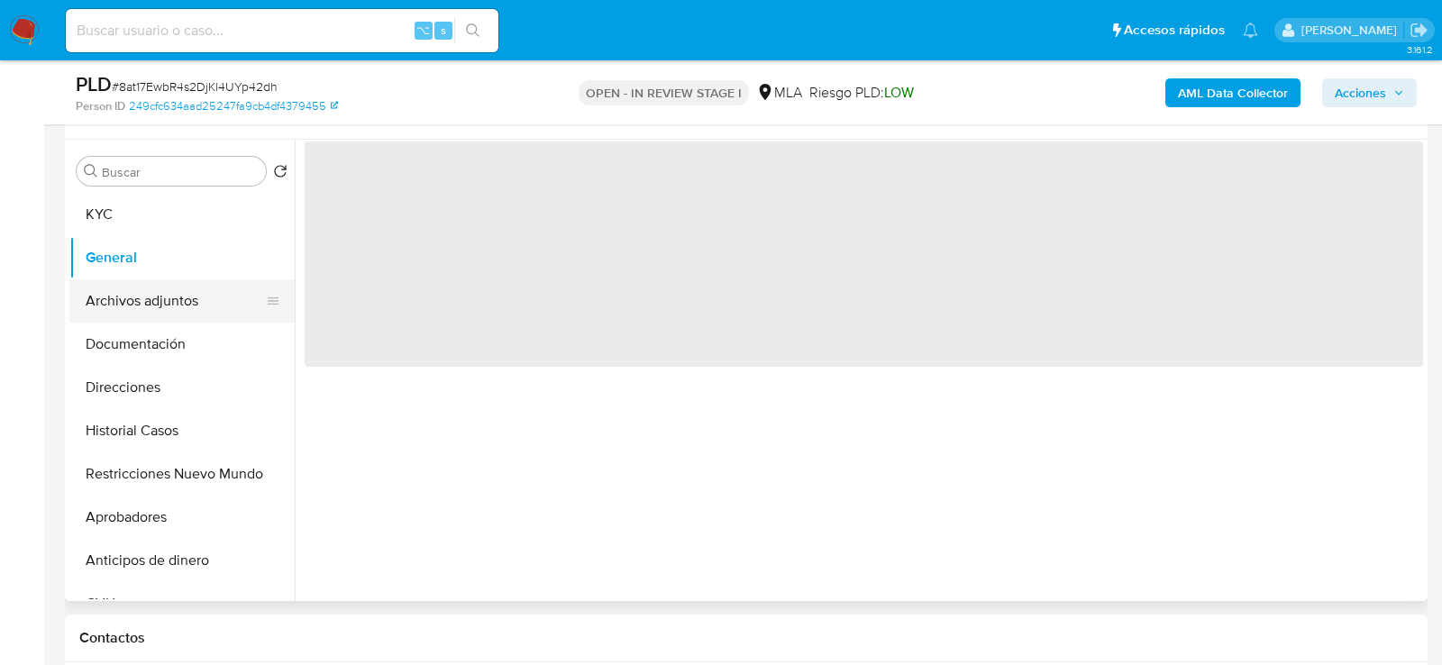
click at [198, 293] on button "Archivos adjuntos" at bounding box center [174, 300] width 211 height 43
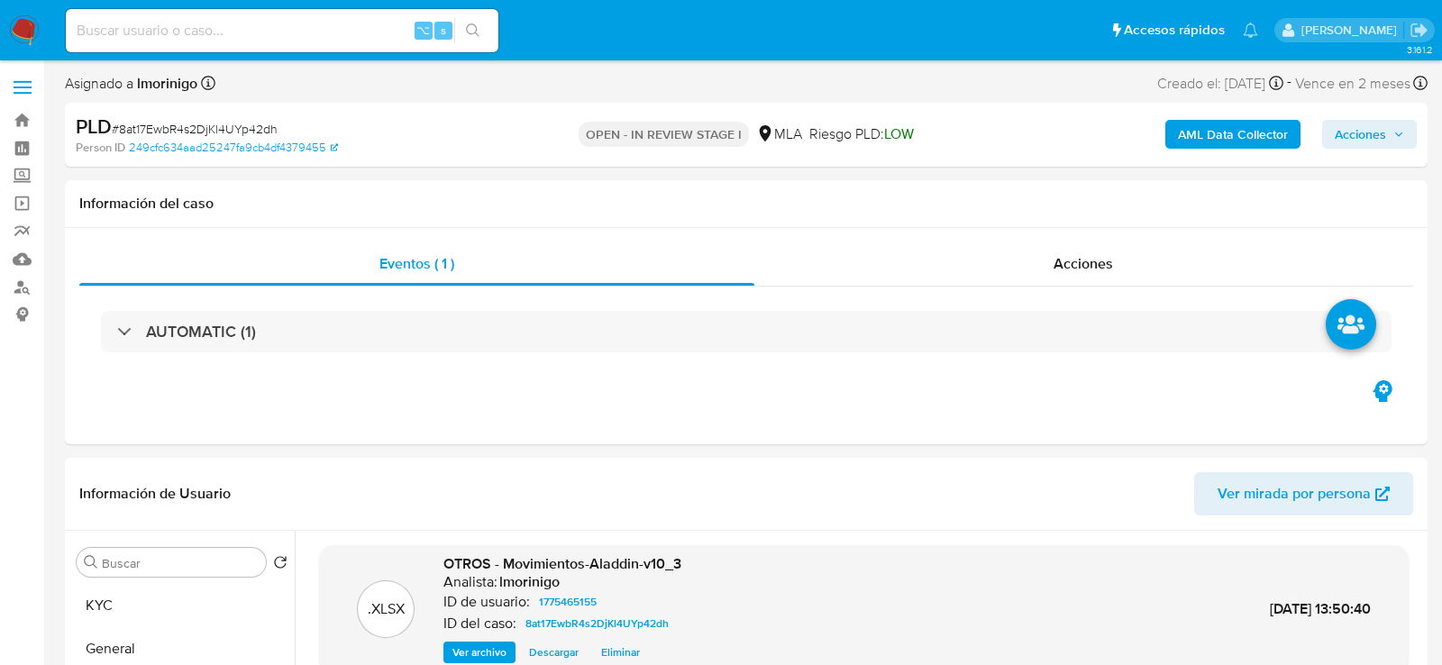
scroll to position [0, 0]
click at [1050, 274] on div "Acciones" at bounding box center [1085, 264] width 660 height 43
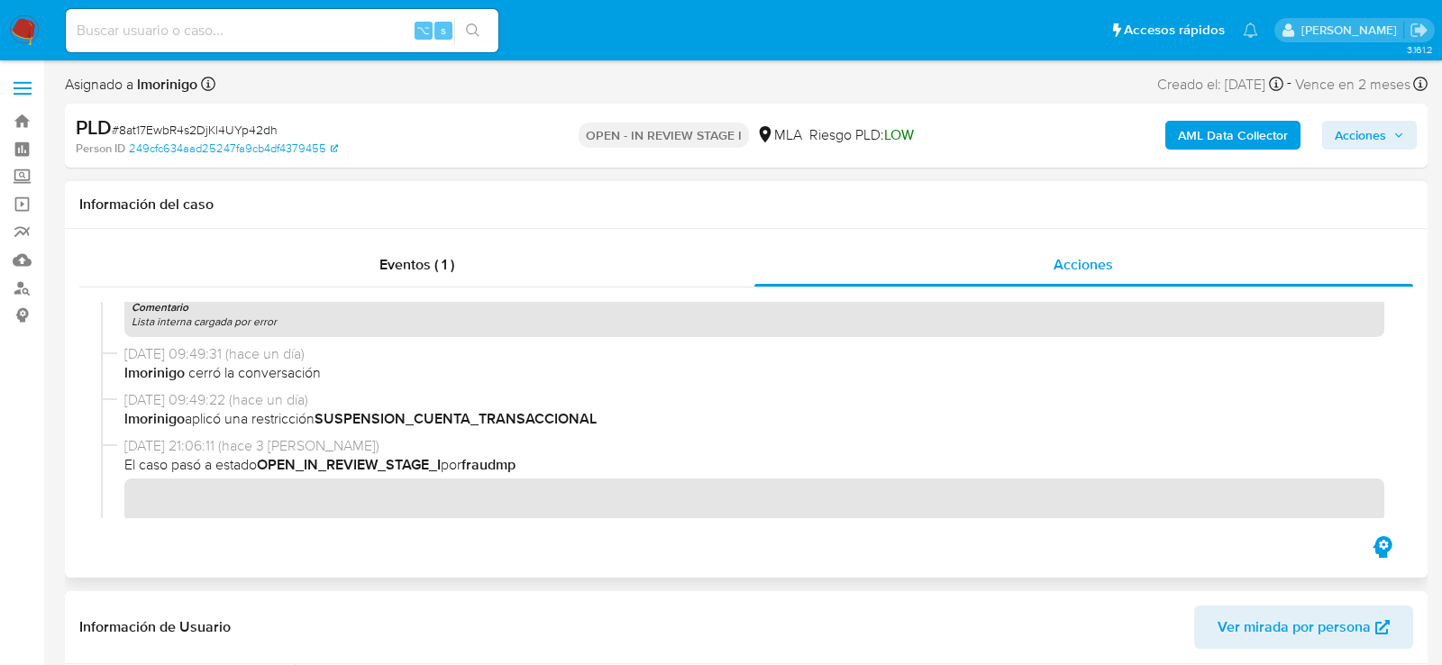
scroll to position [305, 0]
click at [1383, 144] on span "Acciones" at bounding box center [1360, 135] width 51 height 29
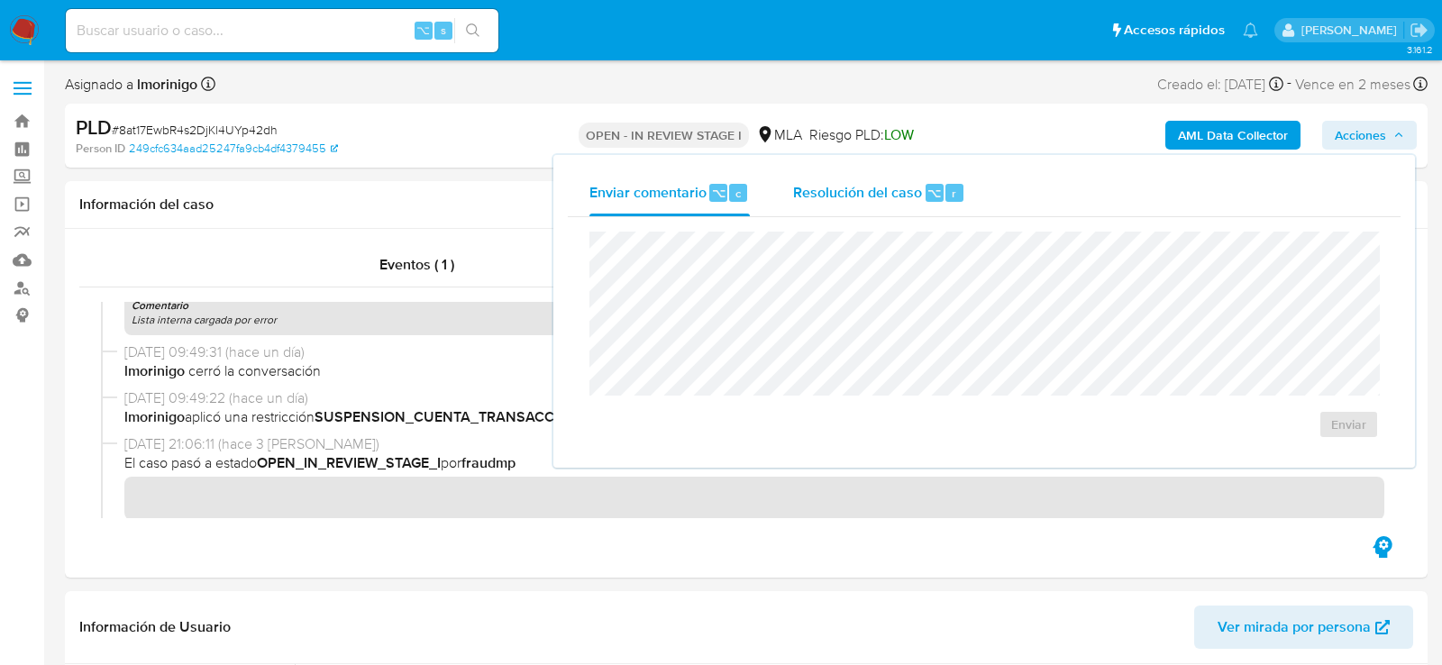
click at [919, 203] on div "Resolución del caso ⌥ r" at bounding box center [879, 192] width 172 height 47
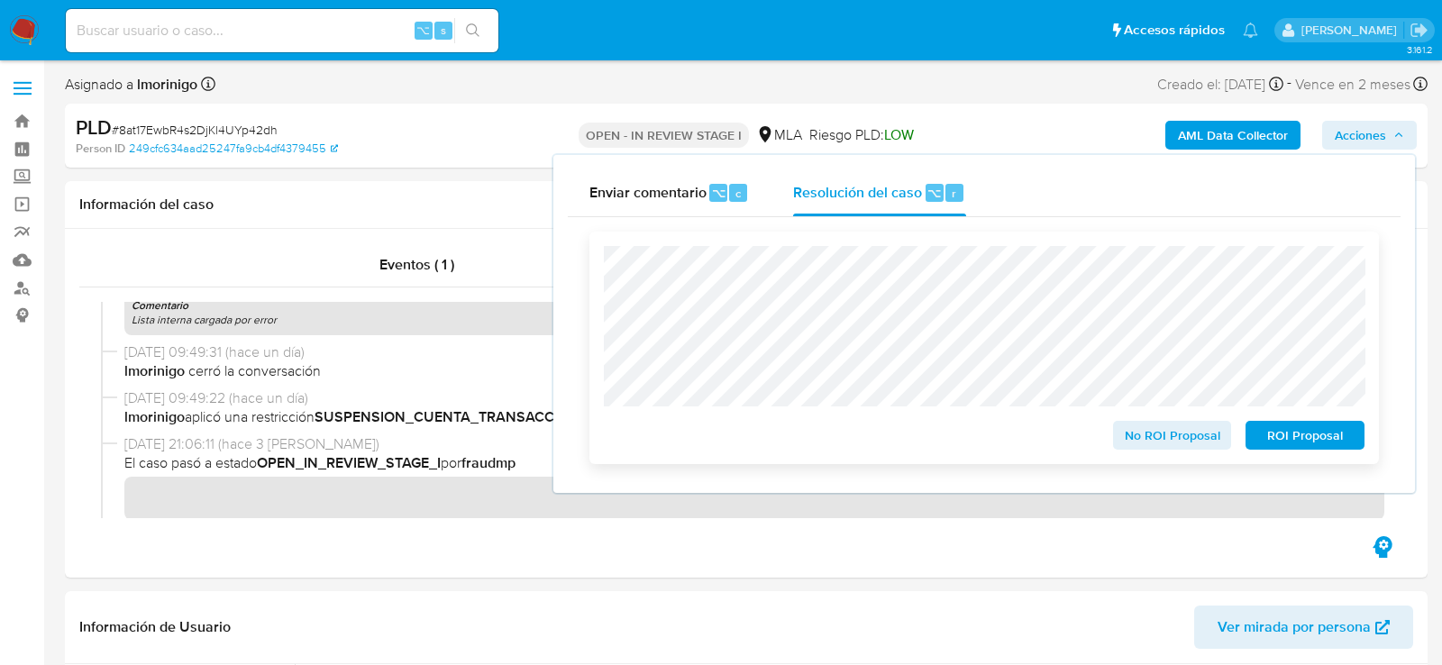
click at [1348, 443] on span "ROI Proposal" at bounding box center [1305, 435] width 94 height 25
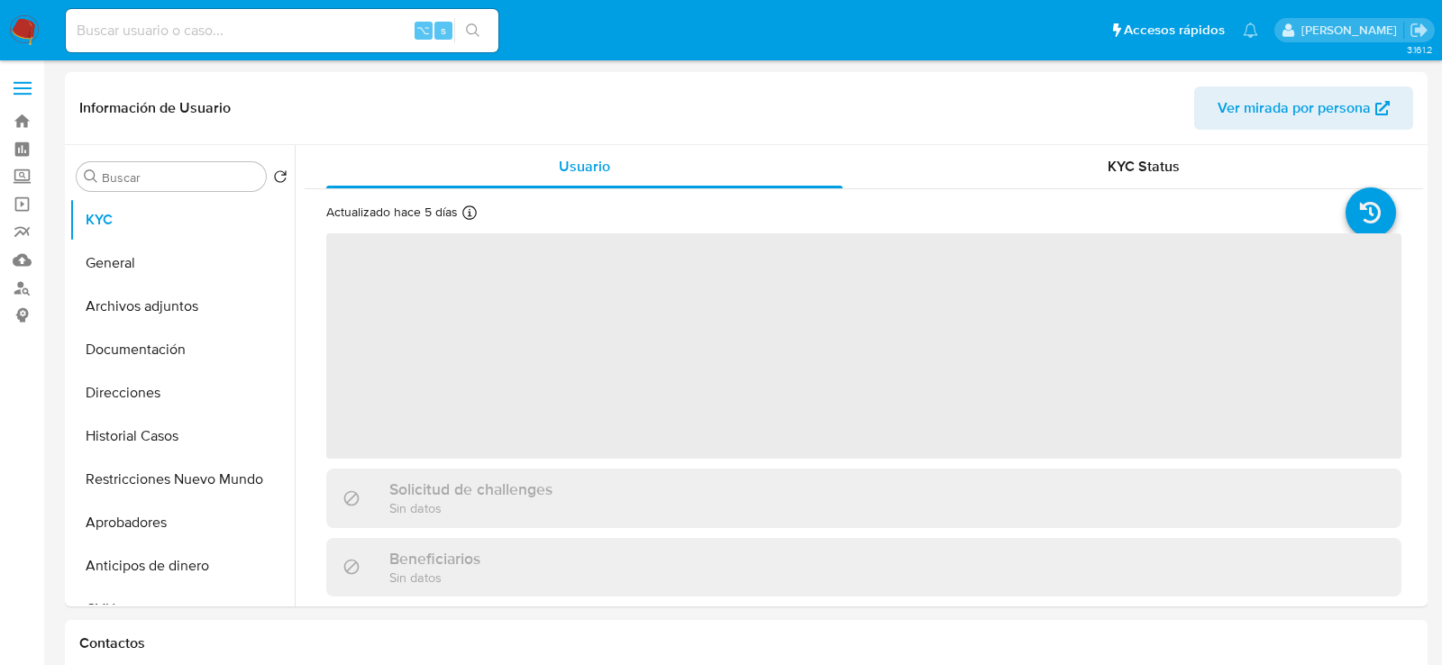
select select "10"
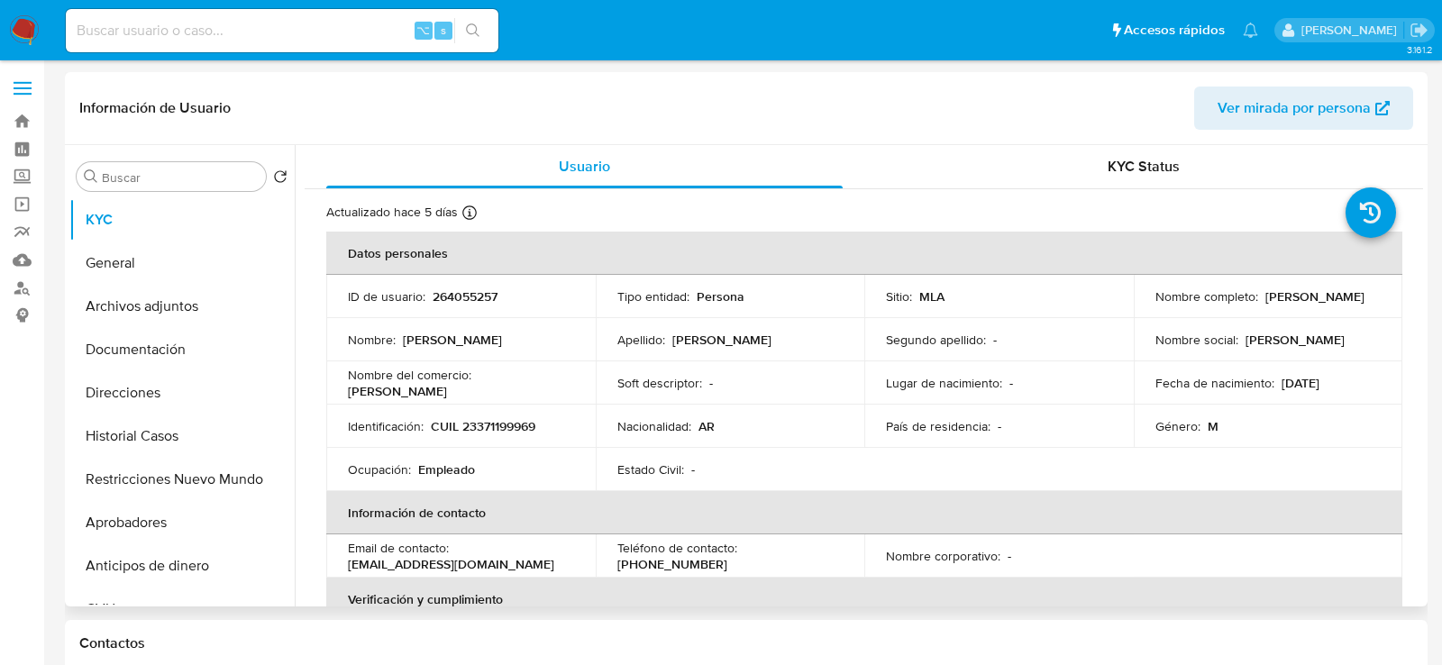
drag, startPoint x: 1148, startPoint y: 307, endPoint x: 1271, endPoint y: 305, distance: 123.5
click at [1271, 305] on td "Nombre completo : [PERSON_NAME]" at bounding box center [1269, 296] width 270 height 43
copy p "[PERSON_NAME]"
click at [515, 419] on p "CUIL 23371199969" at bounding box center [483, 426] width 105 height 16
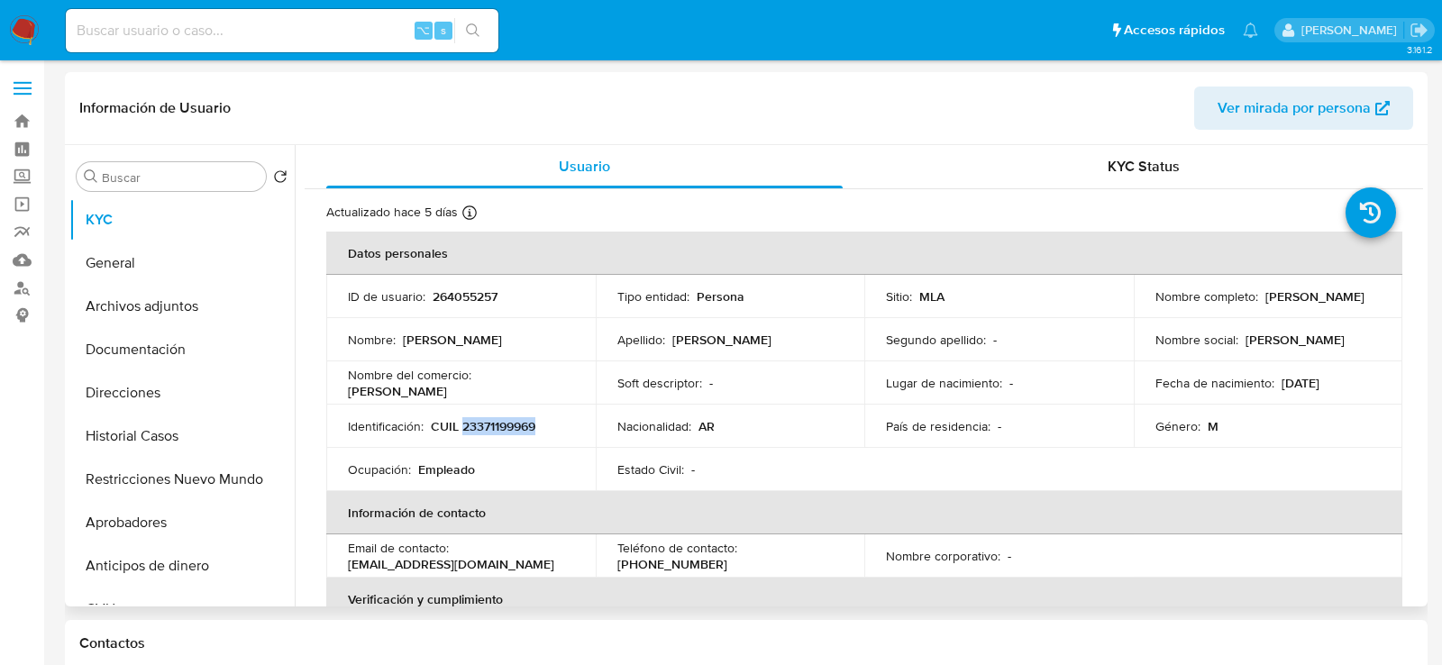
copy p "23371199969"
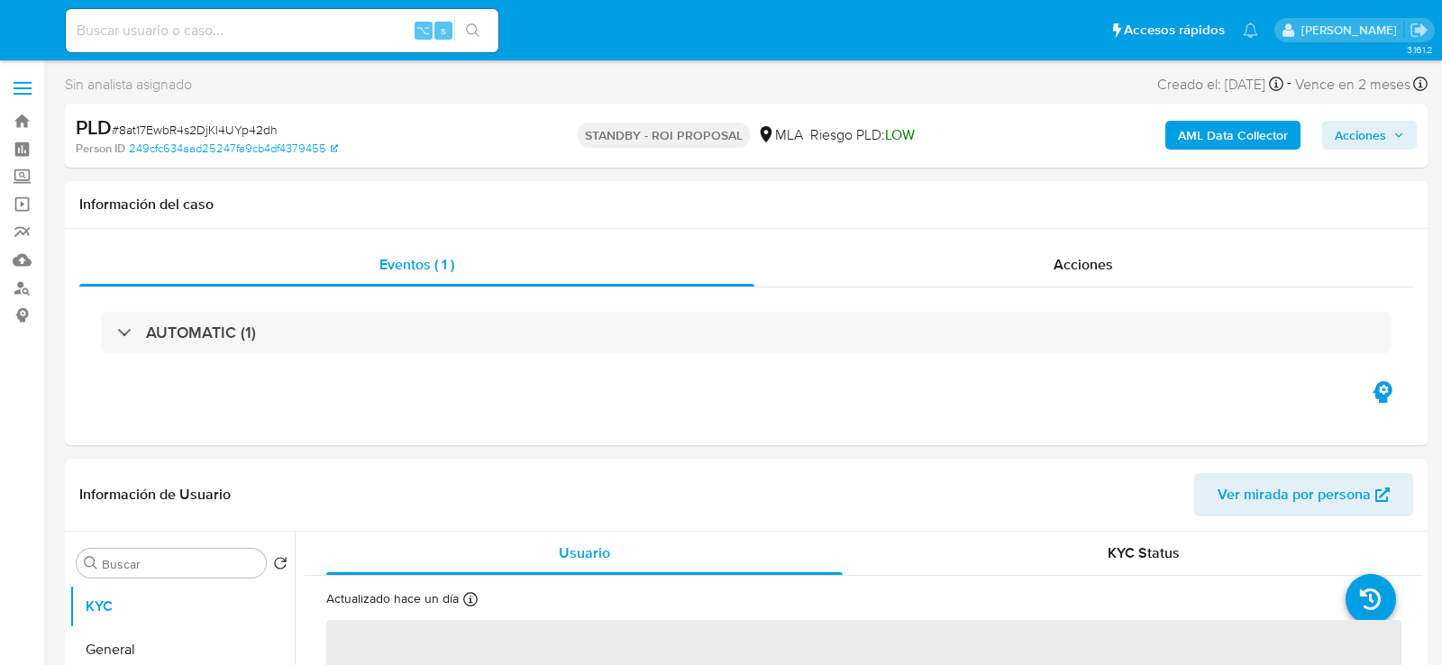
select select "10"
click at [238, 32] on input at bounding box center [282, 30] width 433 height 23
paste input "1rx8NILUgIwVOadteMH97Ayf"
type input "1rx8NILUgIwVOadteMH97Ayf"
select select "10"
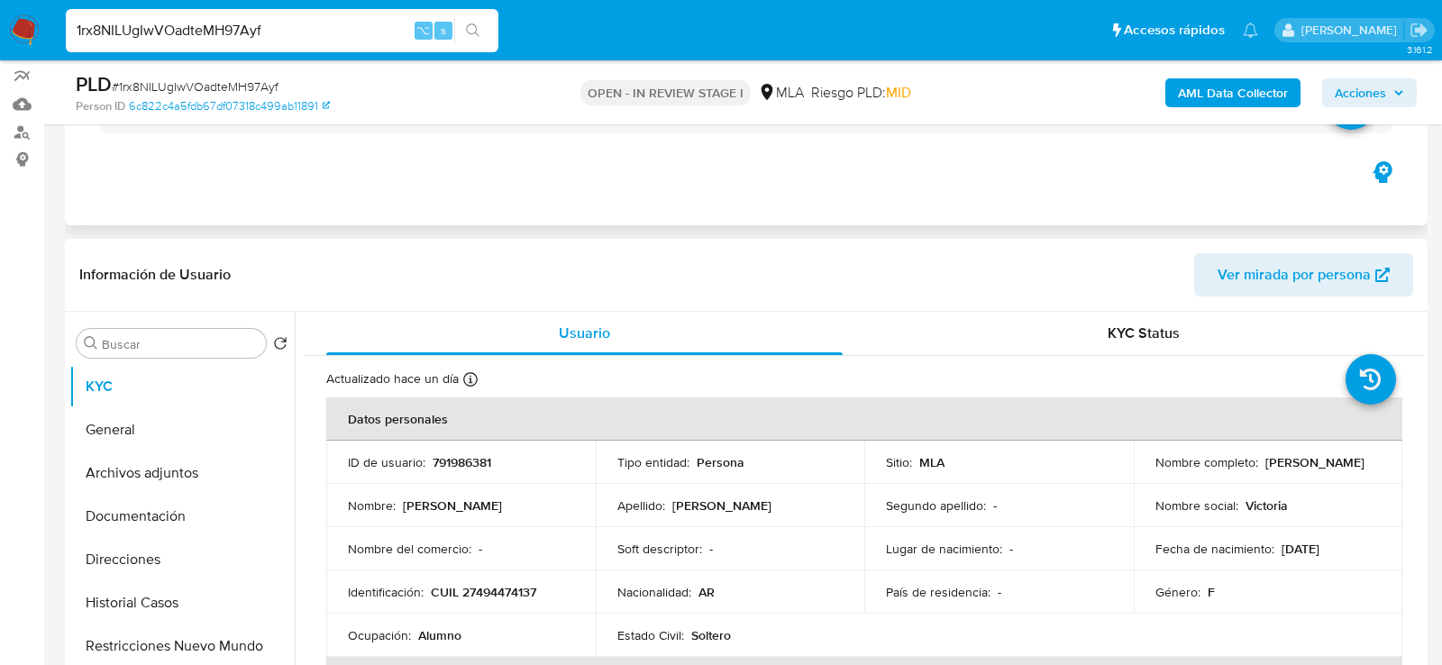
scroll to position [294, 0]
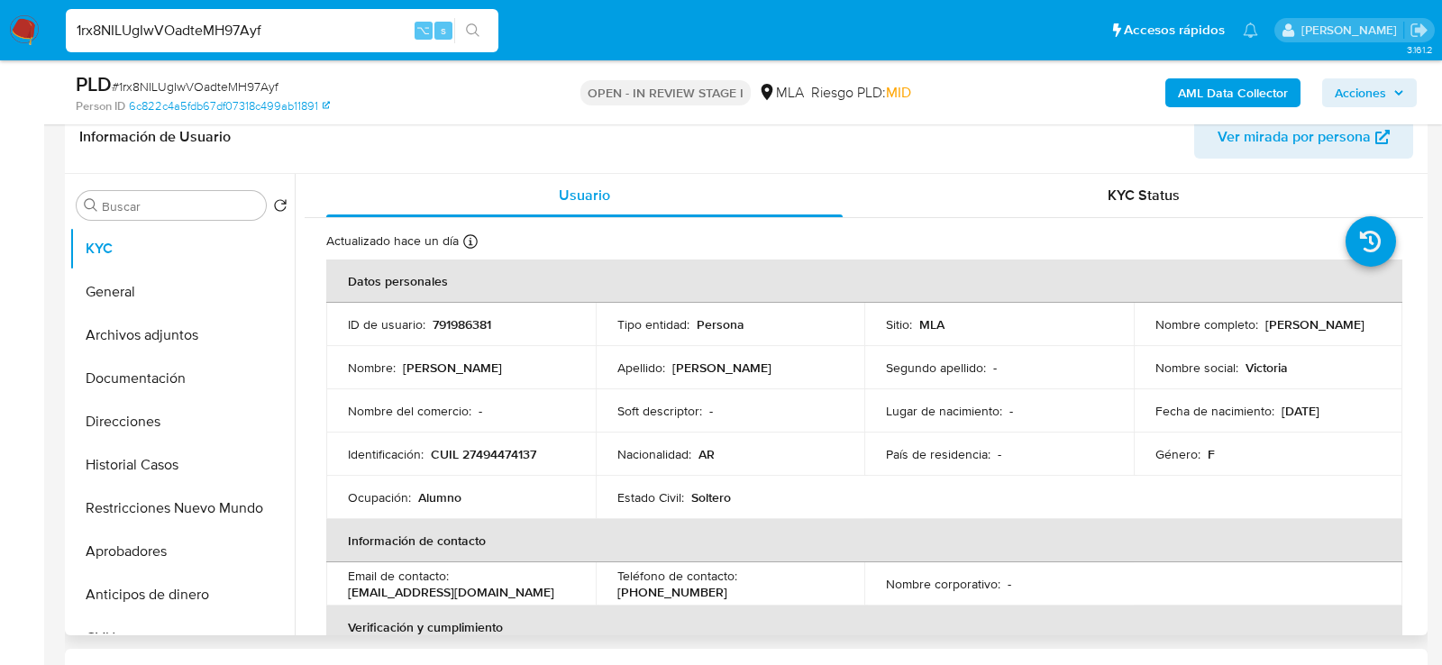
click at [492, 450] on p "CUIL 27494474137" at bounding box center [483, 454] width 105 height 16
click at [109, 535] on button "Aprobadores" at bounding box center [174, 551] width 211 height 43
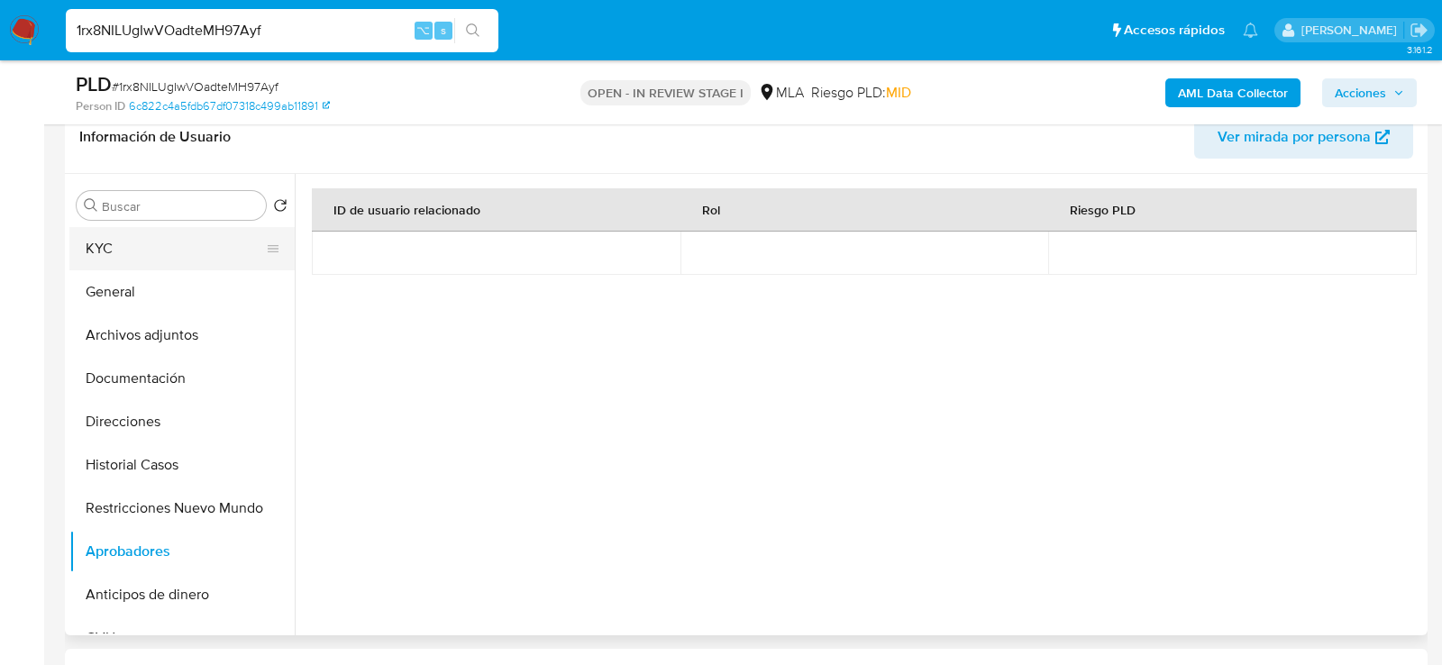
click at [170, 252] on button "KYC" at bounding box center [174, 248] width 211 height 43
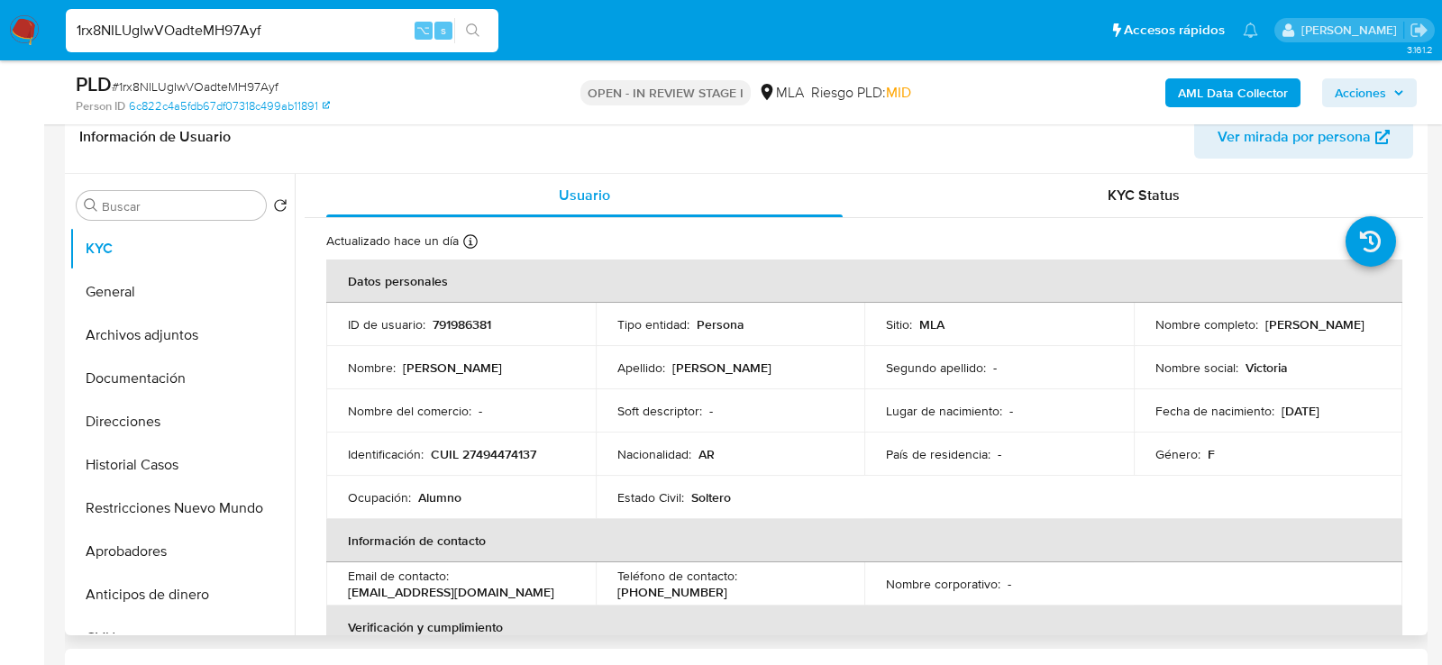
drag, startPoint x: 1274, startPoint y: 406, endPoint x: 1361, endPoint y: 409, distance: 87.5
click at [1361, 409] on div "Fecha de nacimiento : 10/03/2009" at bounding box center [1269, 411] width 226 height 16
copy p "10/03/2009"
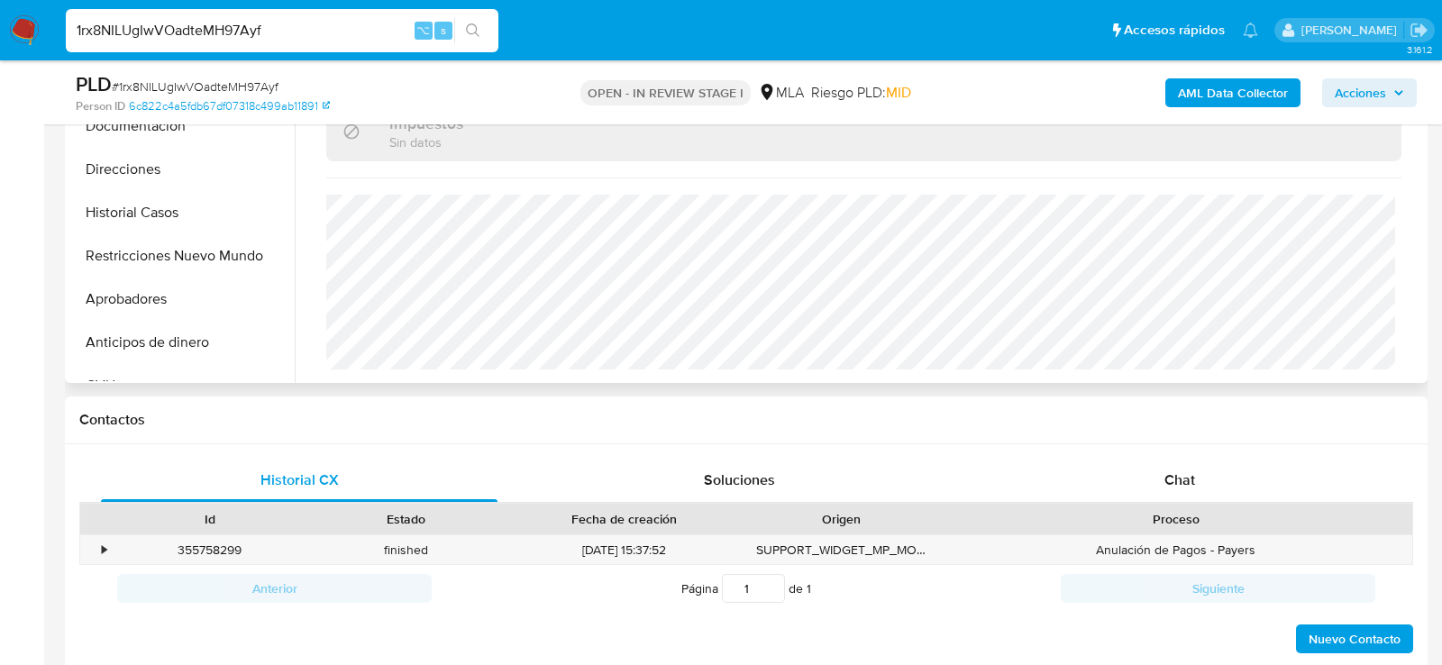
scroll to position [653, 0]
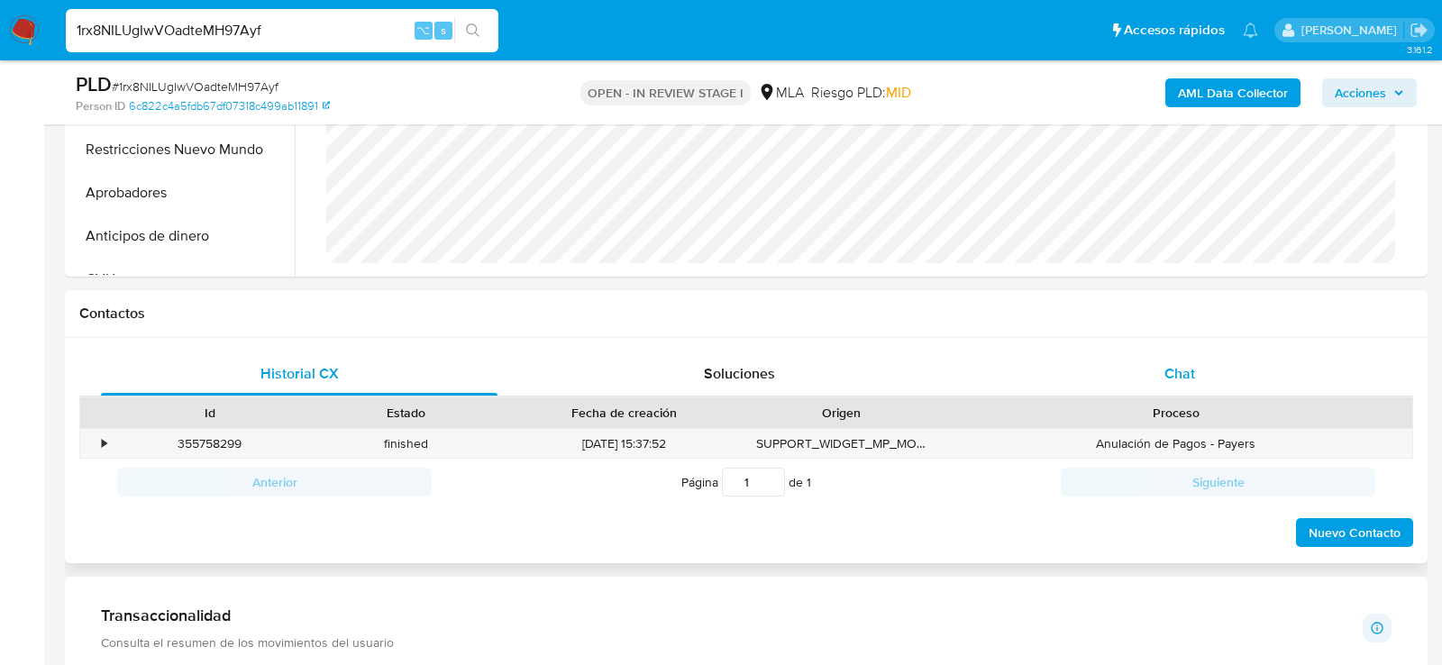
click at [1162, 380] on div "Chat" at bounding box center [1180, 373] width 397 height 43
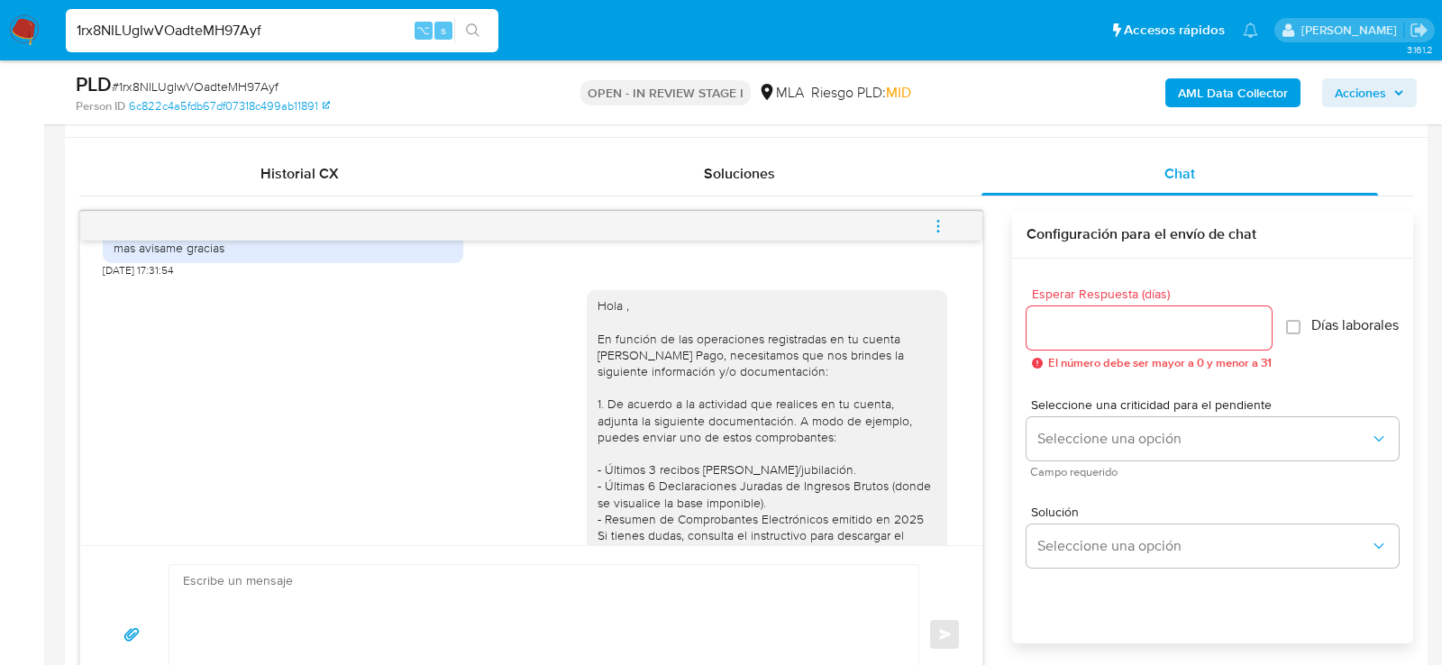
scroll to position [749, 0]
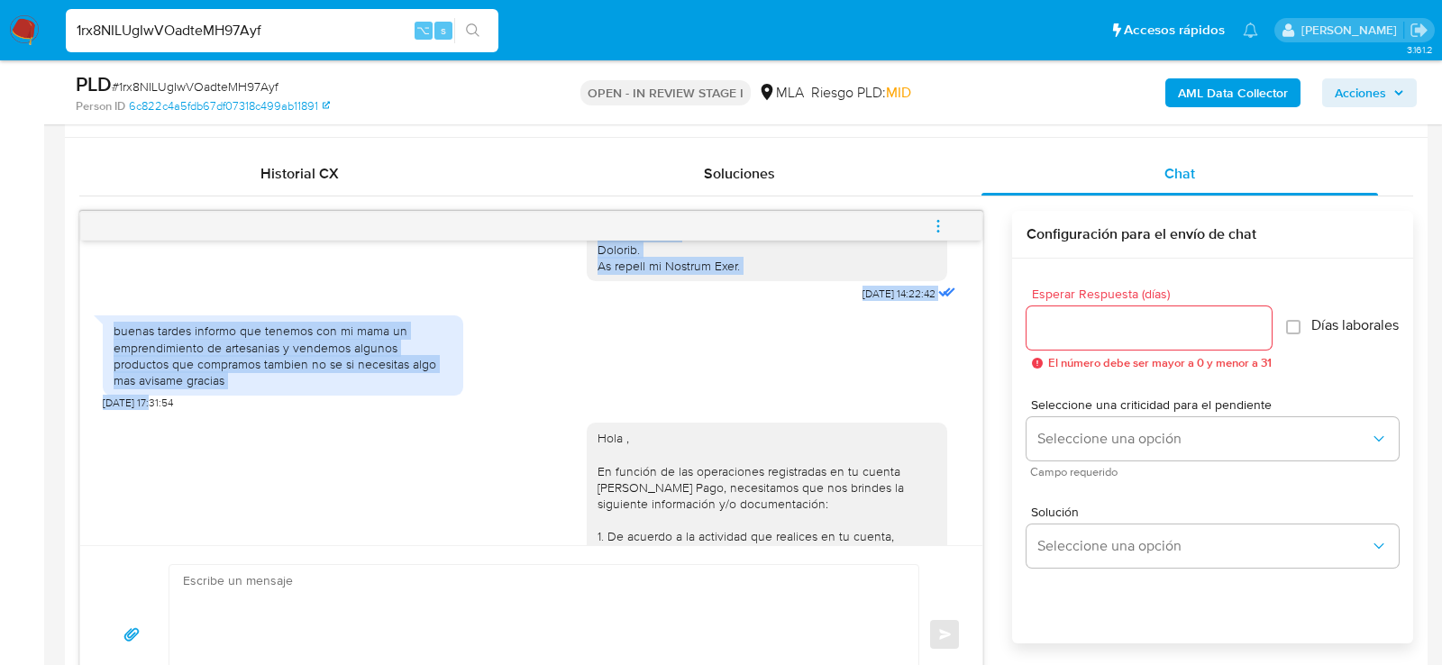
drag, startPoint x: 155, startPoint y: 416, endPoint x: 78, endPoint y: 416, distance: 77.5
click at [78, 416] on div "Historial CX Soluciones Chat Id Estado Fecha de creación Origen Proceso • 35575…" at bounding box center [746, 438] width 1363 height 600
copy div "Hola, Por disposición de la Resolución 200/2024 de la Unidad de Información Fin…"
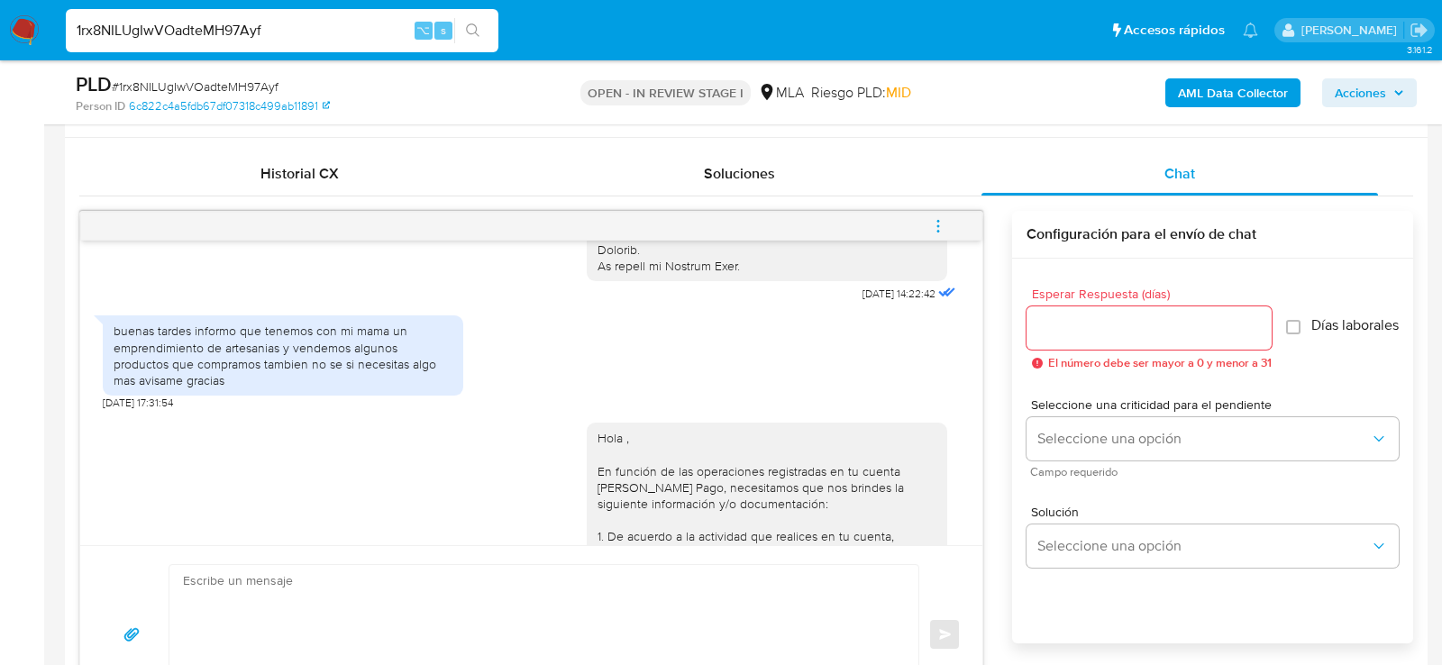
click at [114, 410] on span "19/09/2025 17:31:54" at bounding box center [138, 403] width 70 height 14
drag, startPoint x: 155, startPoint y: 417, endPoint x: 100, endPoint y: 416, distance: 55.0
click at [100, 416] on div "17/09/2025 14:22:42 buenas tardes informo que tenemos con mi mama un emprendimi…" at bounding box center [531, 393] width 902 height 305
copy span "19/09/2025"
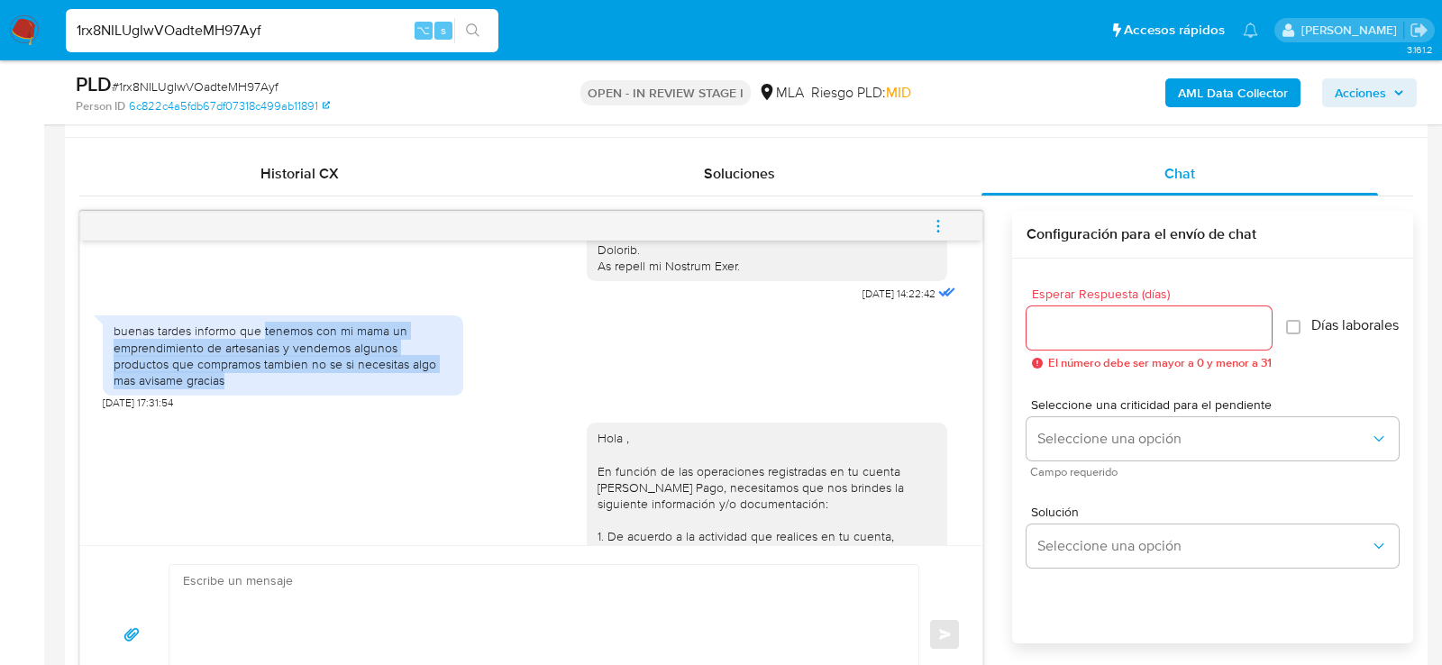
drag, startPoint x: 263, startPoint y: 347, endPoint x: 266, endPoint y: 386, distance: 38.9
click at [267, 387] on div "buenas tardes informo que tenemos con mi mama un emprendimiento de artesanias y…" at bounding box center [283, 356] width 339 height 66
copy div "tenemos con mi mama un emprendimiento de artesanias y vendemos algunos producto…"
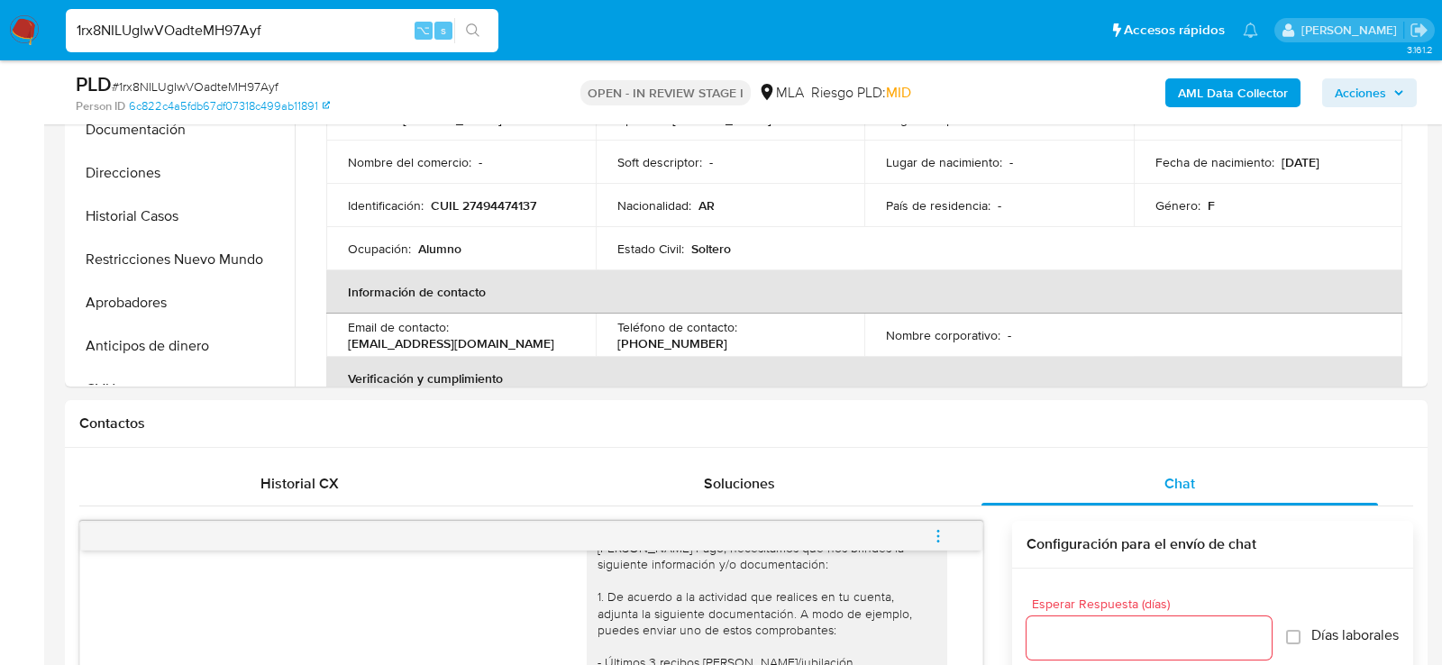
scroll to position [431, 0]
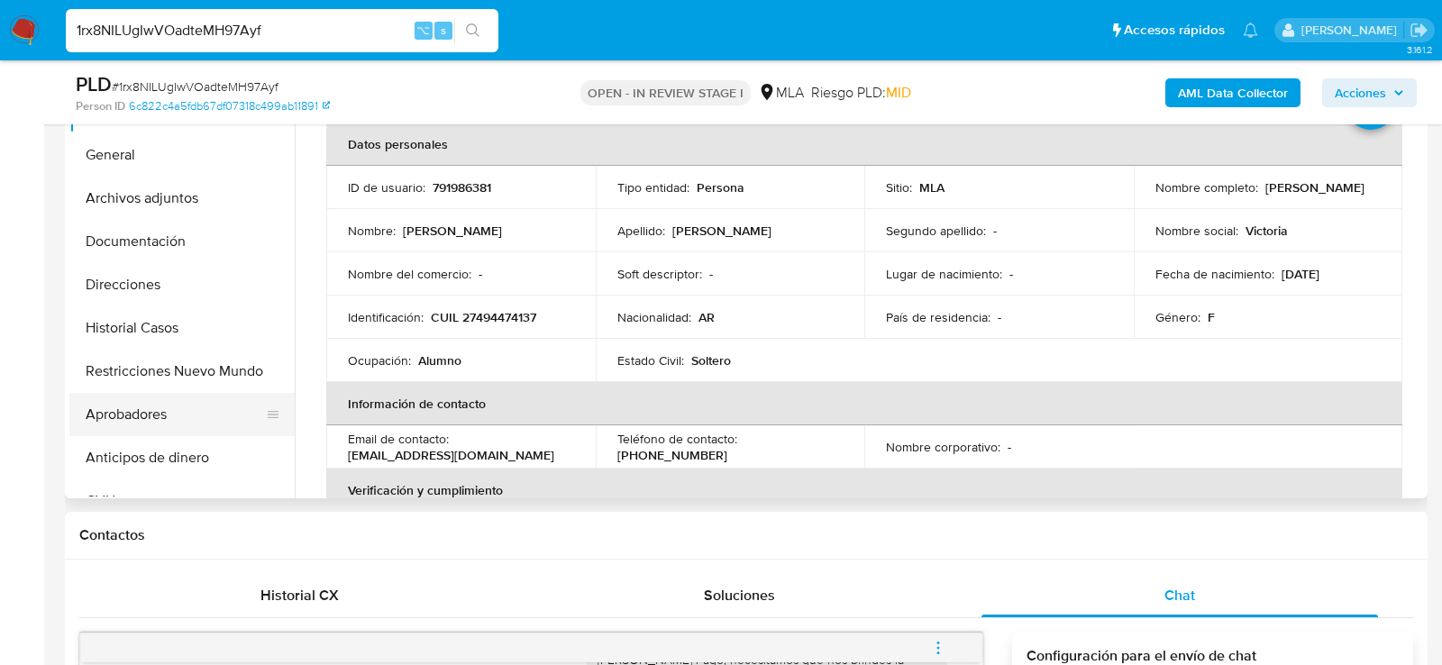
click at [133, 413] on button "Aprobadores" at bounding box center [174, 414] width 211 height 43
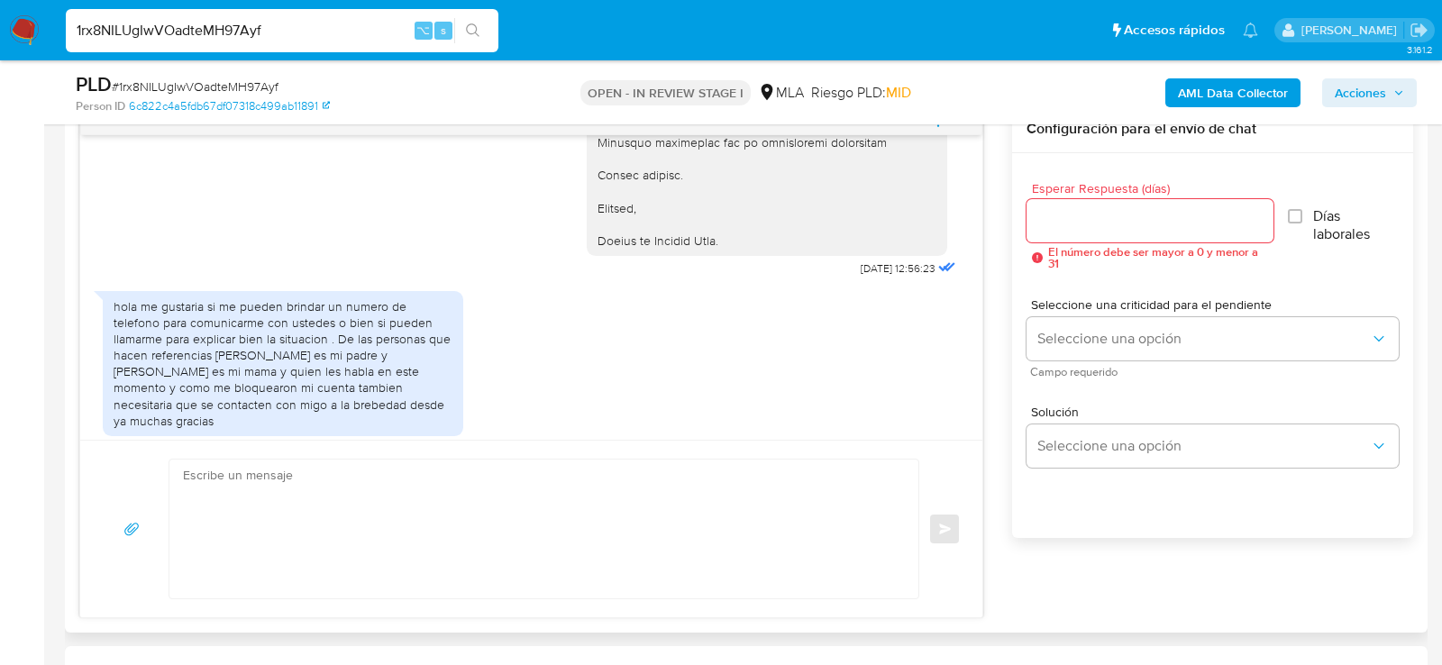
scroll to position [1649, 0]
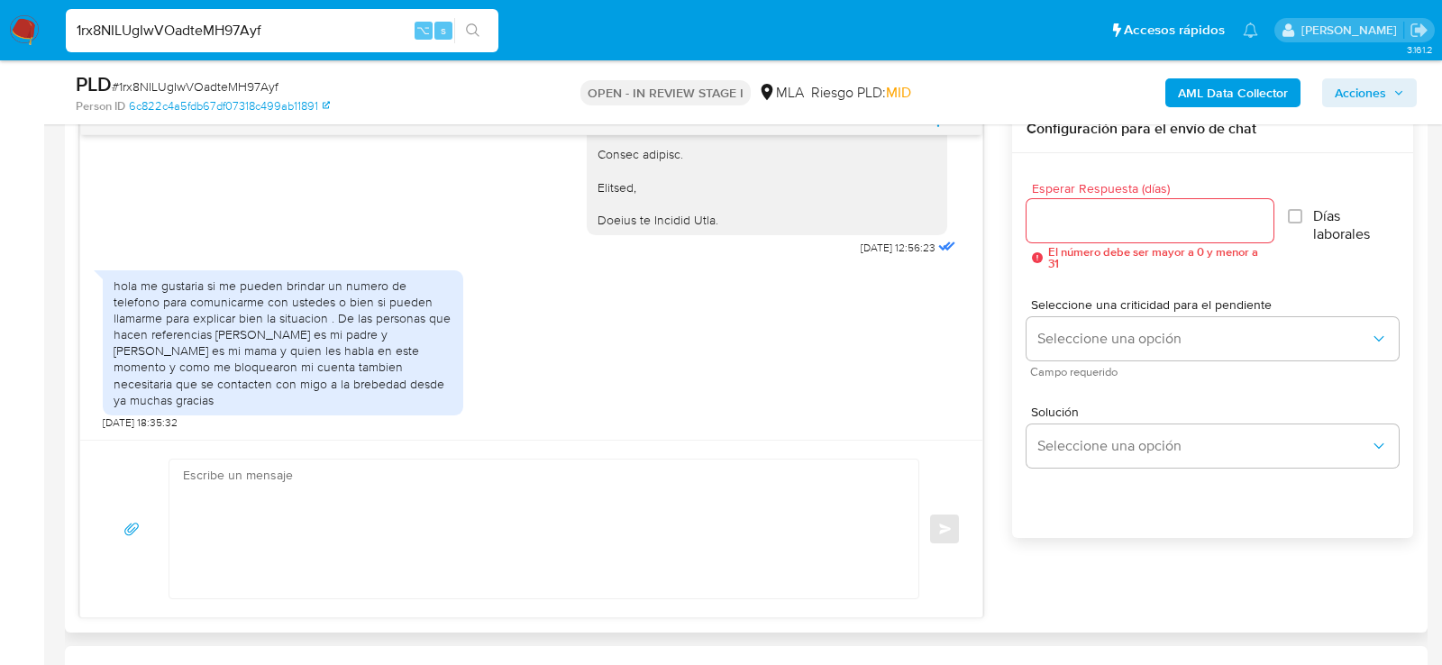
click at [435, 520] on textarea at bounding box center [539, 529] width 713 height 139
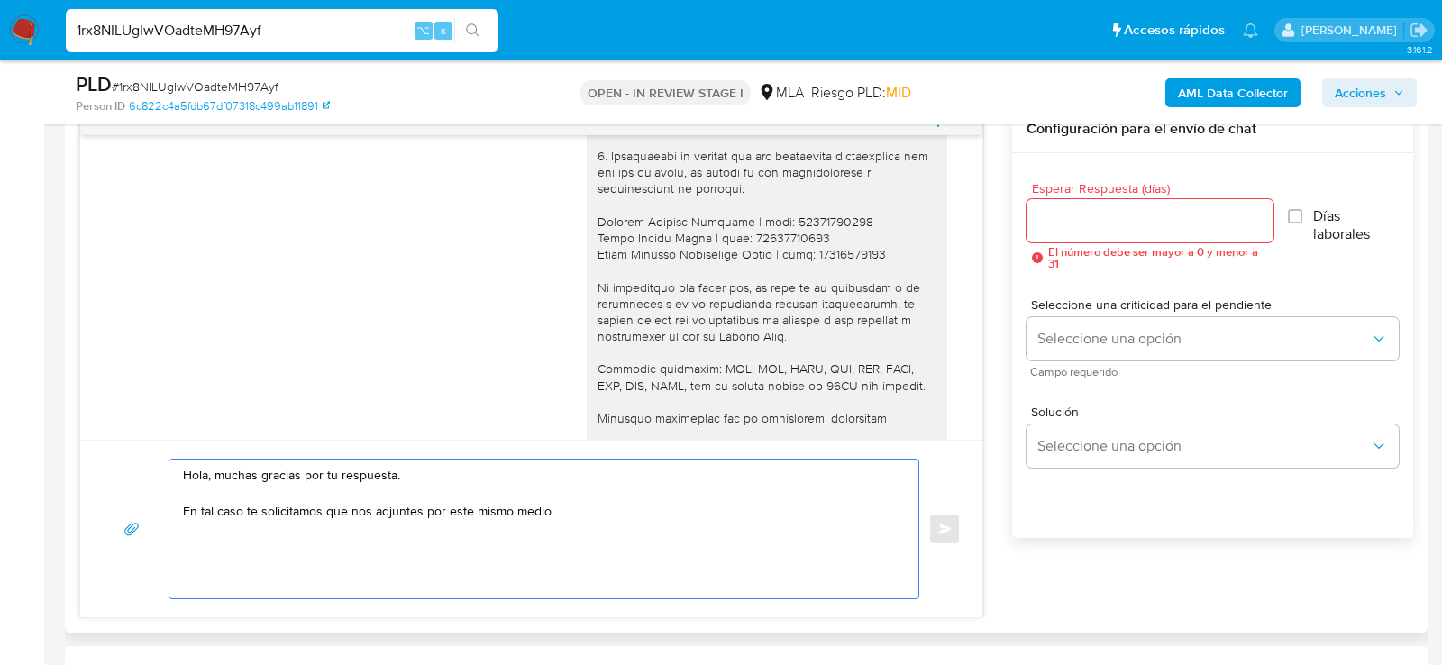
scroll to position [1321, 0]
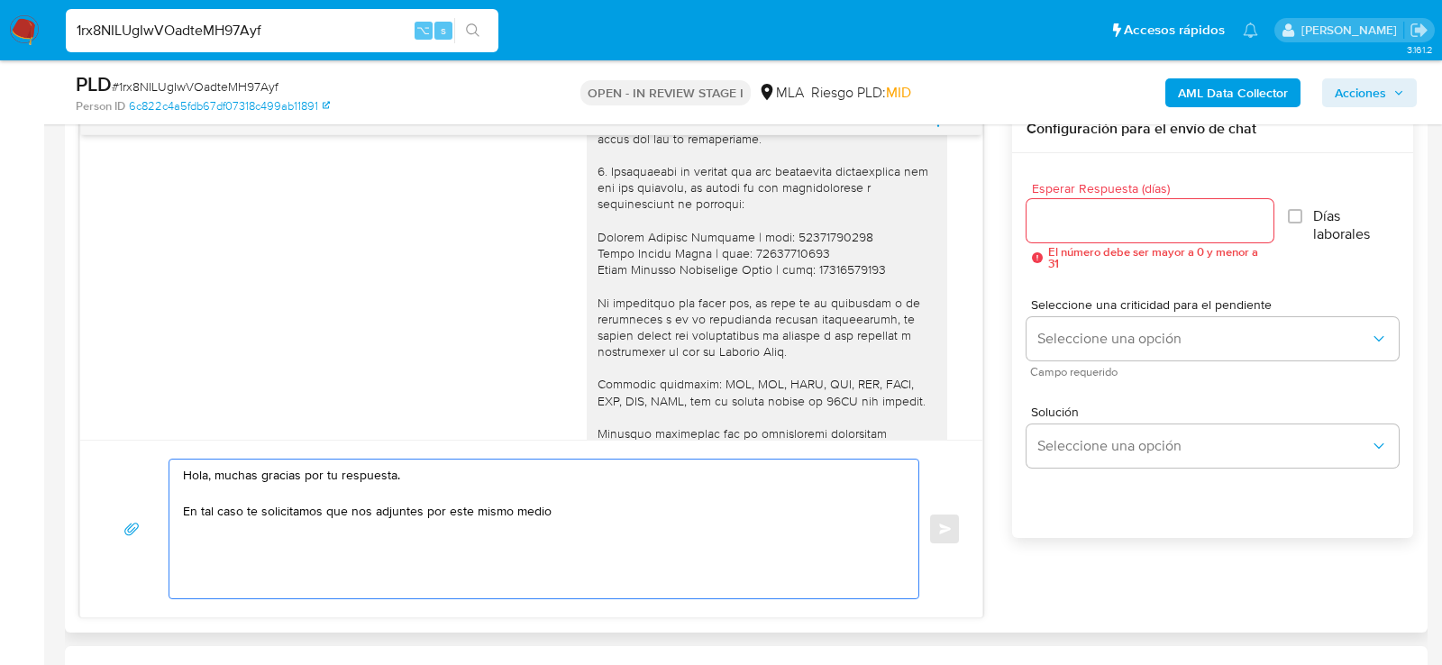
click at [347, 505] on textarea "Hola, muchas gracias por tu respuesta. En tal caso te solicitamos que nos adjun…" at bounding box center [539, 529] width 713 height 139
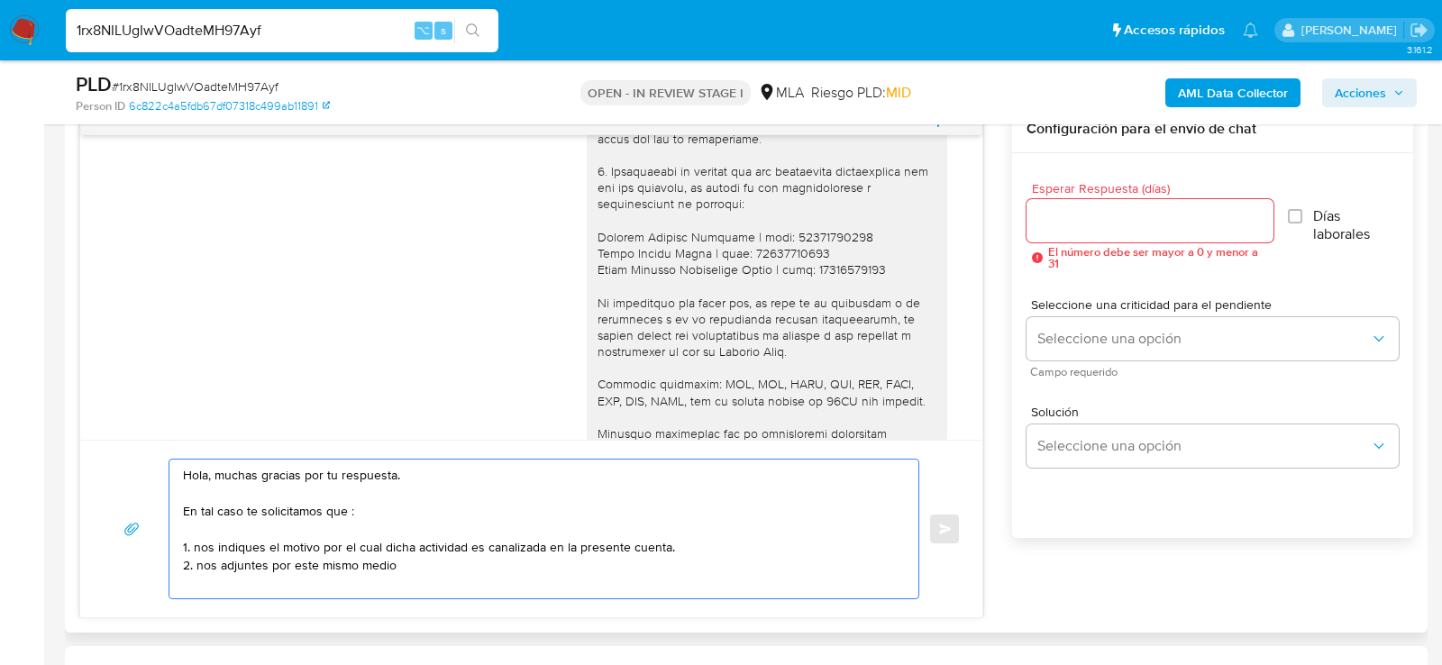
click at [466, 569] on textarea "Hola, muchas gracias por tu respuesta. En tal caso te solicitamos que : 1. nos …" at bounding box center [539, 529] width 713 height 139
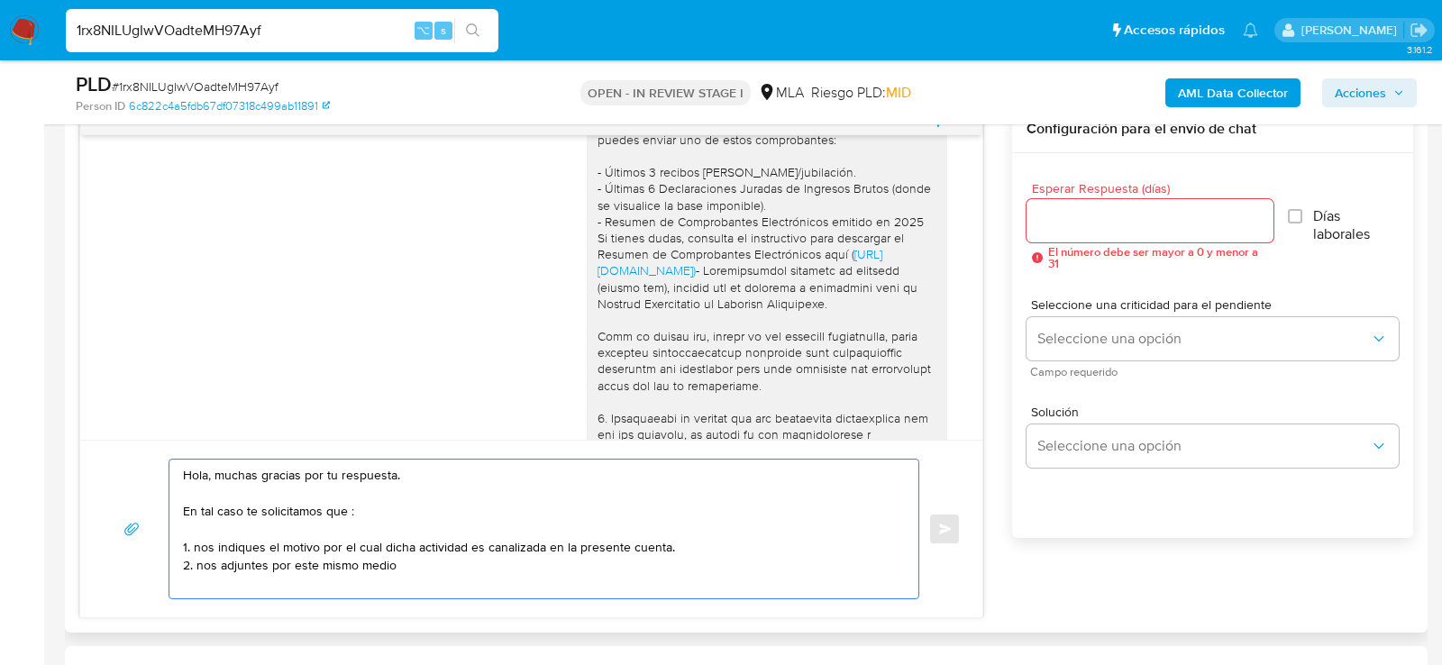
scroll to position [1078, 0]
drag, startPoint x: 608, startPoint y: 230, endPoint x: 927, endPoint y: 285, distance: 323.8
click at [927, 285] on div "Hola , En función de las operaciones registradas en tu cuenta de Mercado Pago, …" at bounding box center [767, 388] width 339 height 787
copy div "Resumen de Comprobantes Electrónicos emitido en 2025 Si tienes dudas, consulta …"
click at [407, 560] on textarea "Hola, muchas gracias por tu respuesta. En tal caso te solicitamos que : 1. nos …" at bounding box center [539, 529] width 713 height 139
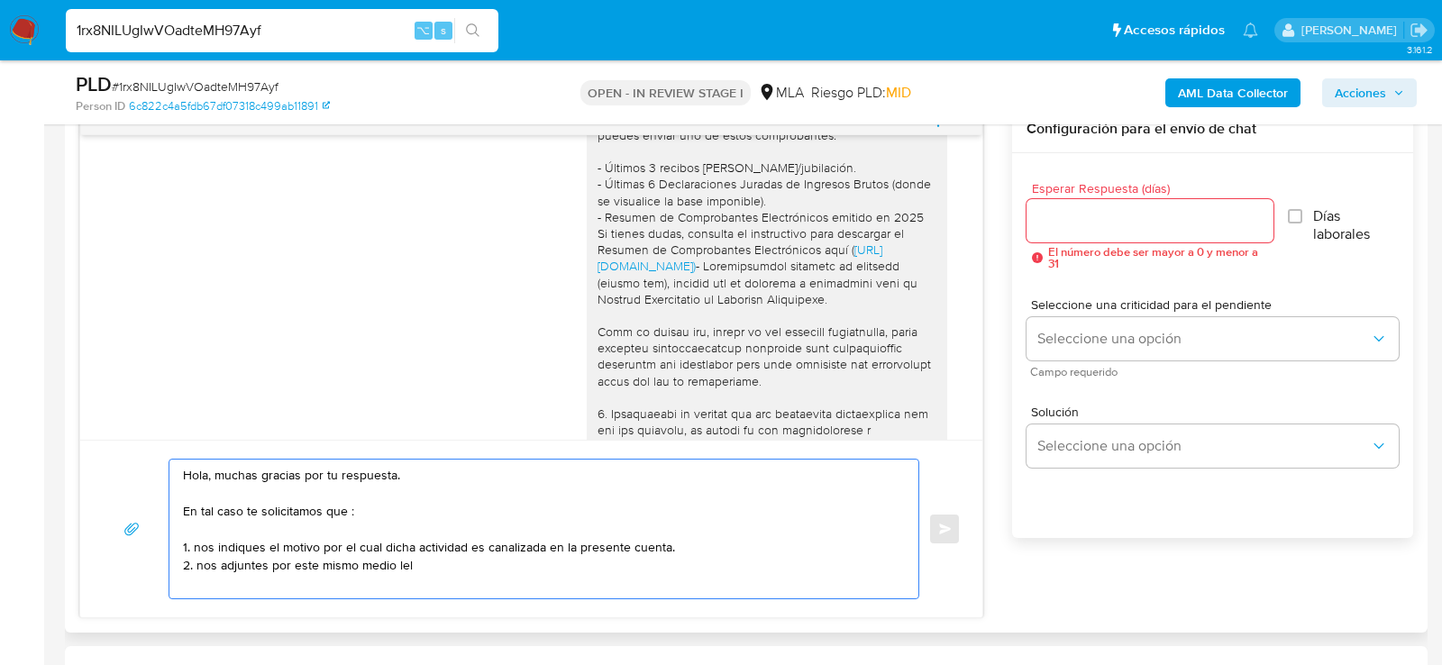
paste textarea "Resumen de Comprobantes Electrónicos emitido en 2025 Si tienes dudas, consulta …"
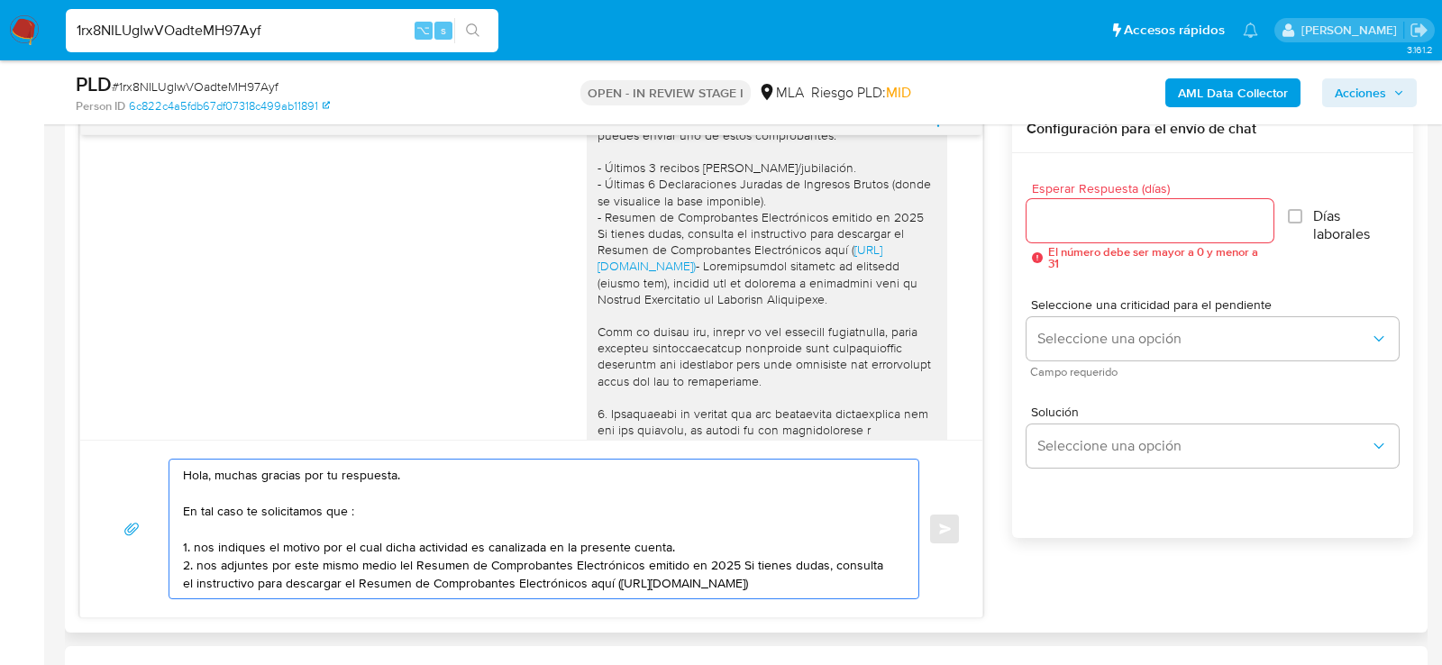
click at [402, 557] on textarea "Hola, muchas gracias por tu respuesta. En tal caso te solicitamos que : 1. nos …" at bounding box center [539, 529] width 713 height 139
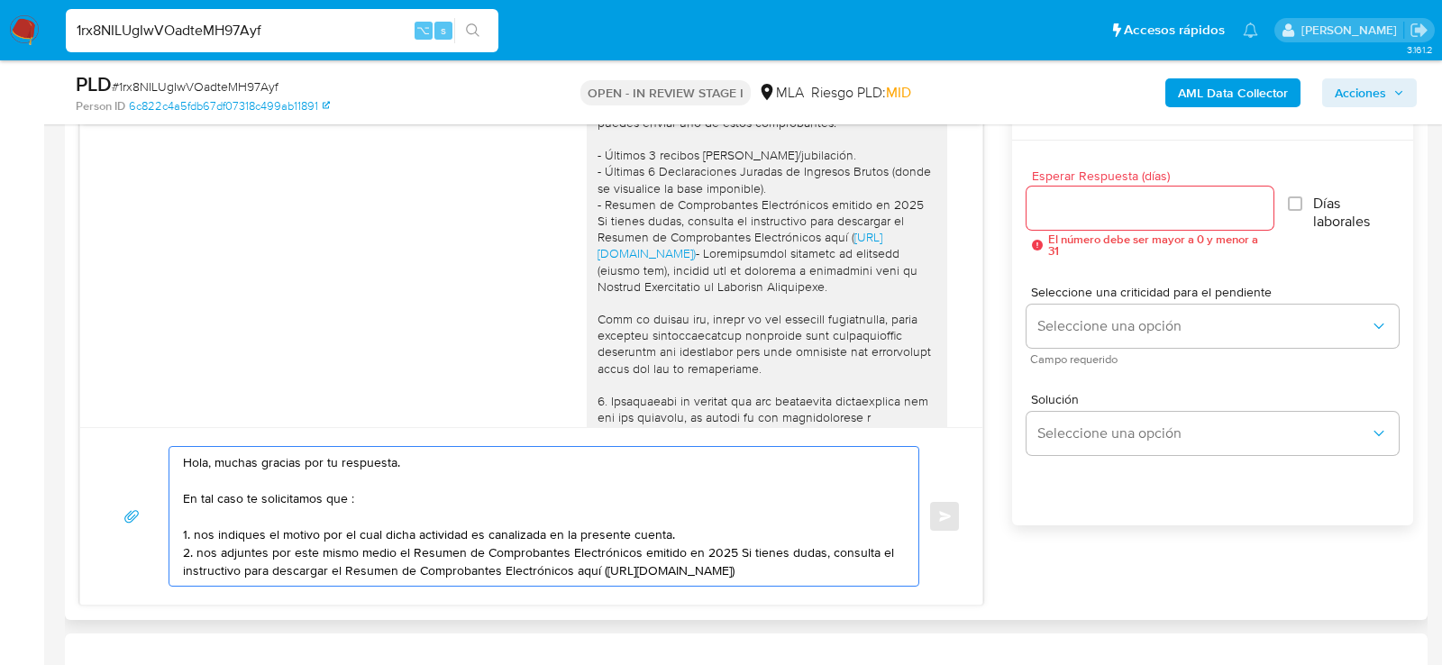
scroll to position [974, 0]
click at [732, 544] on textarea "Hola, muchas gracias por tu respuesta. En tal caso te solicitamos que : 1. nos …" at bounding box center [539, 513] width 713 height 139
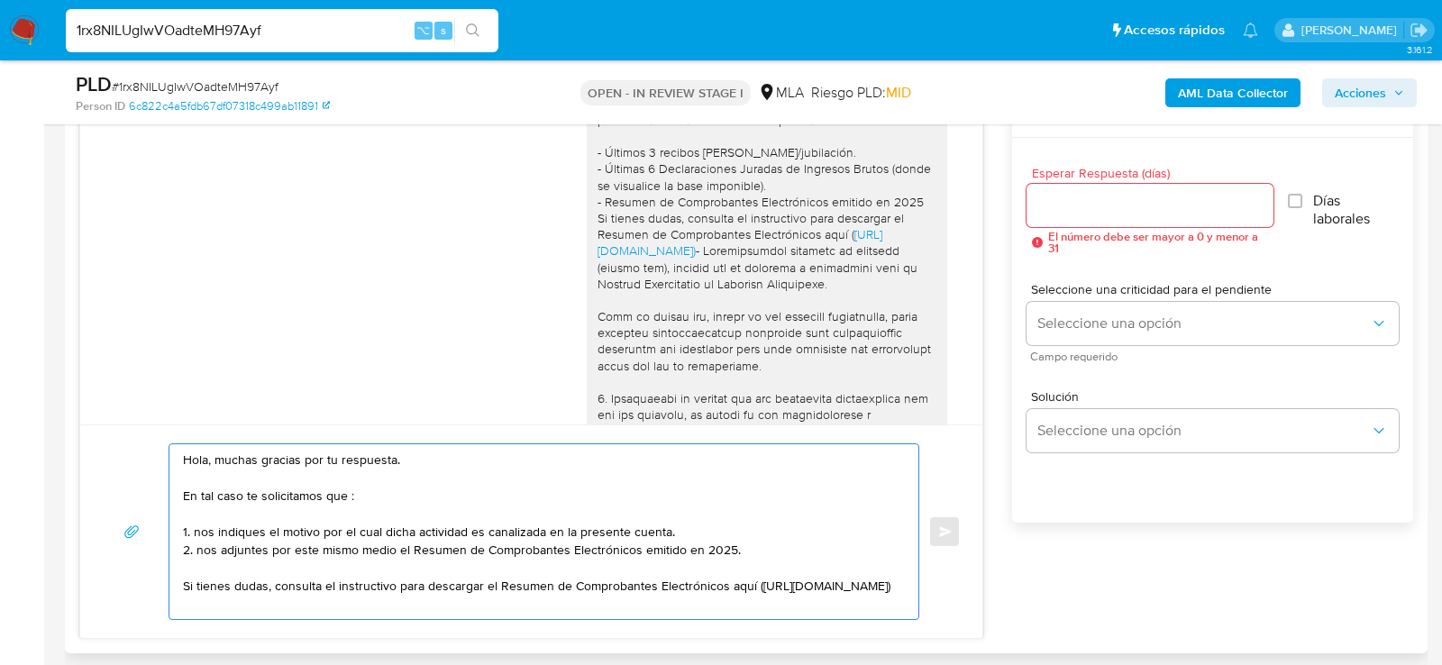
click at [563, 600] on textarea "Hola, muchas gracias por tu respuesta. En tal caso te solicitamos que : 1. nos …" at bounding box center [539, 531] width 713 height 175
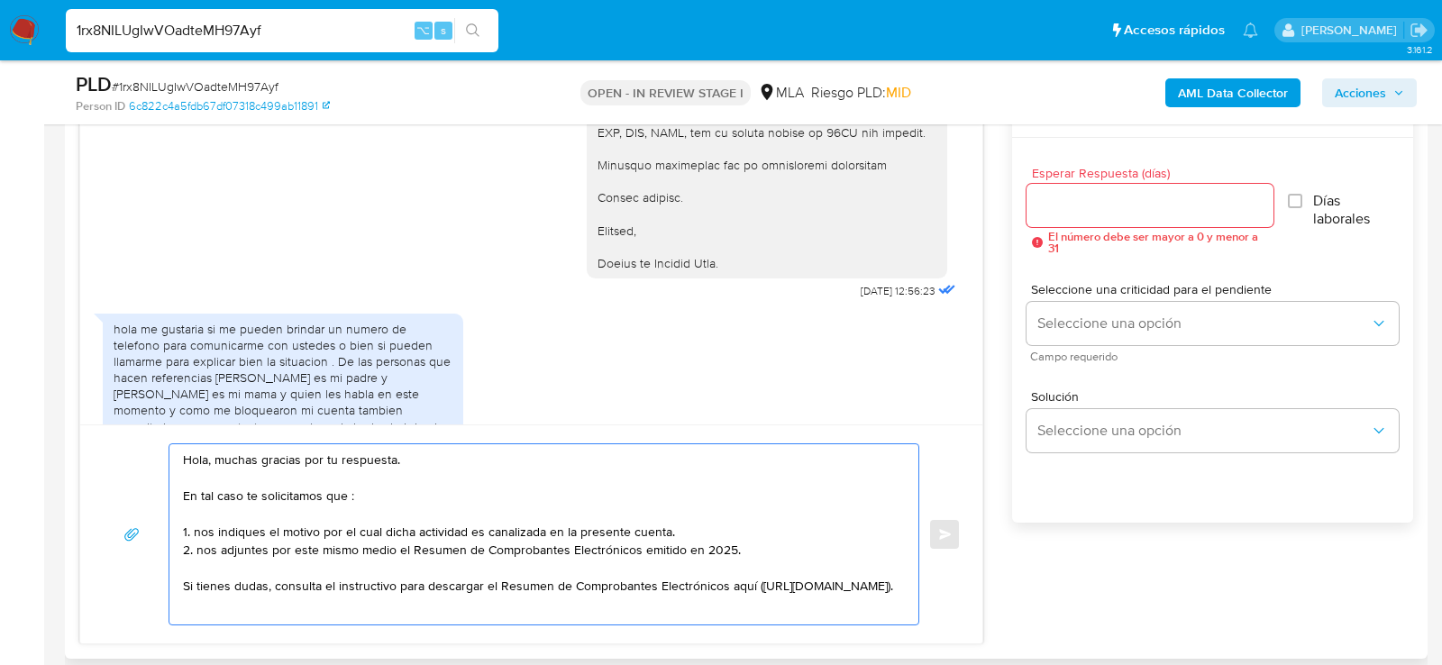
scroll to position [1582, 0]
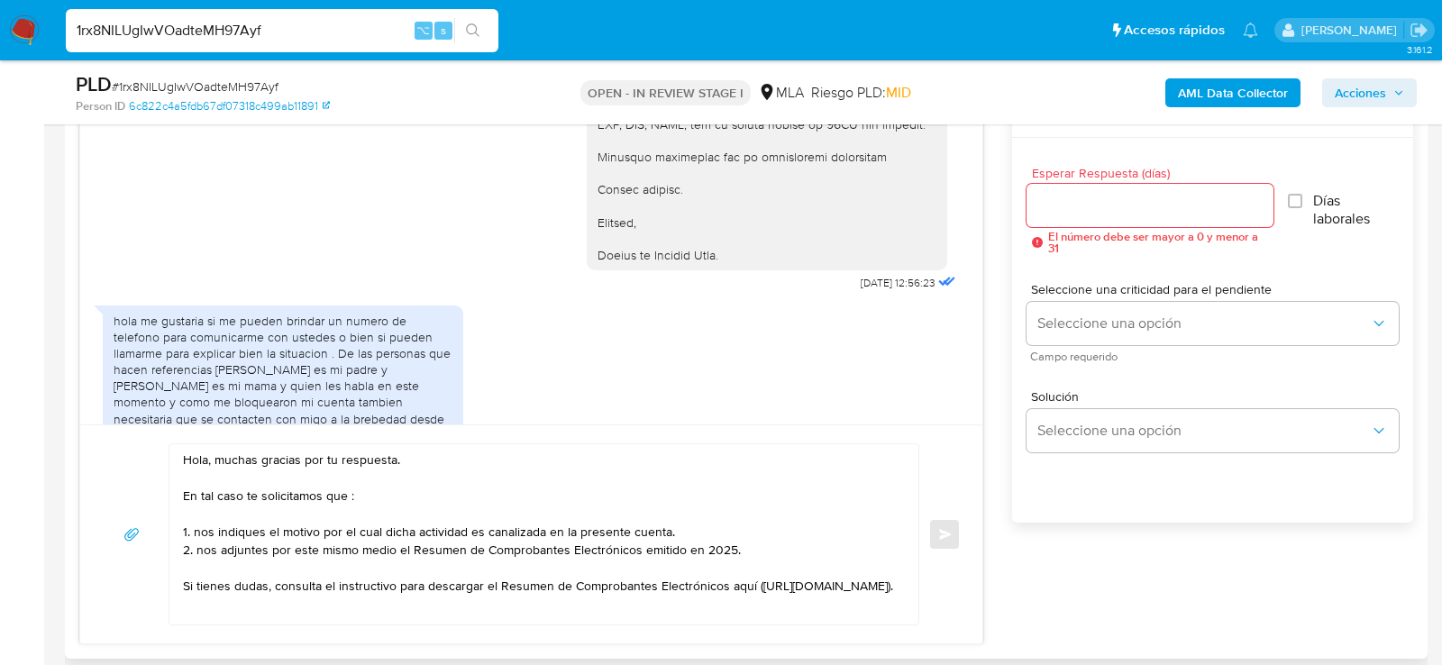
drag, startPoint x: 597, startPoint y: 183, endPoint x: 756, endPoint y: 284, distance: 188.8
copy div "Quedamos aguardando por la información solicitada Muchas gracias. Saludos, Equi…"
click at [412, 615] on textarea "Hola, muchas gracias por tu respuesta. En tal caso te solicitamos que : 1. nos …" at bounding box center [539, 534] width 713 height 180
paste textarea "Quedamos aguardando por la información solicitada Muchas gracias. Saludos, Equi…"
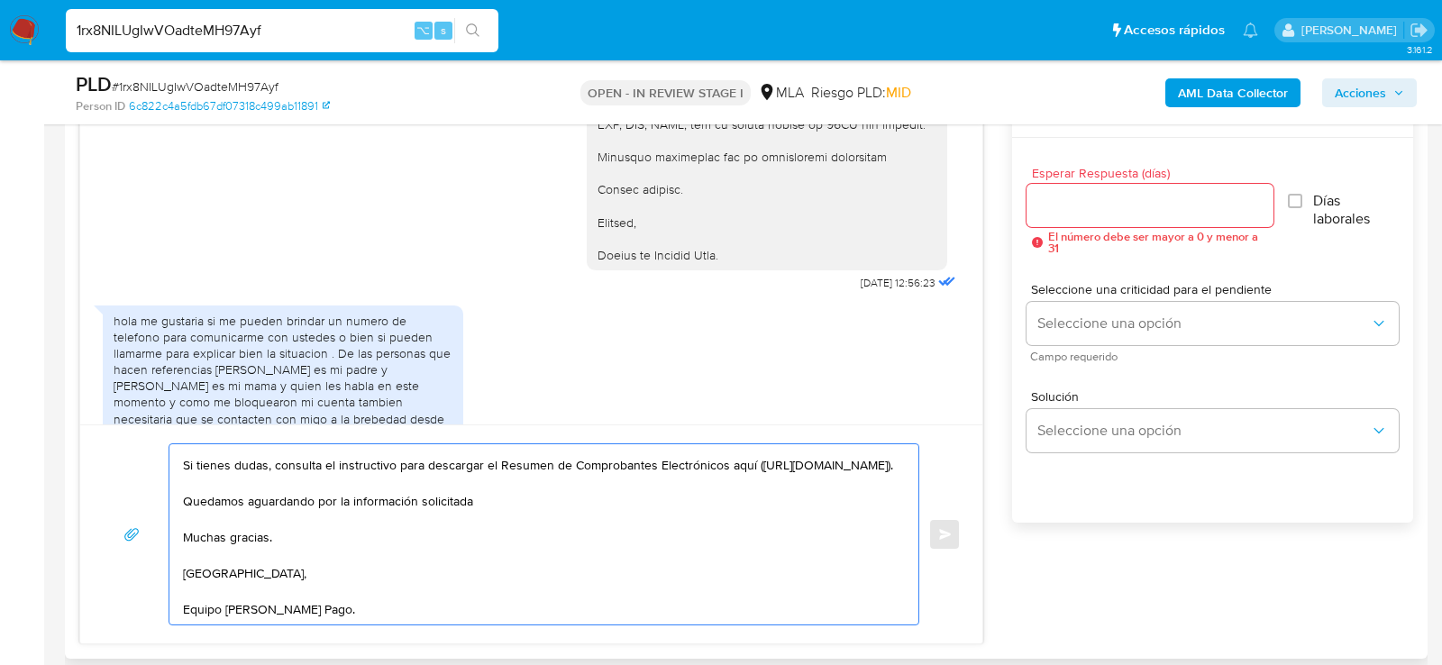
scroll to position [133, 0]
type textarea "Hola, muchas gracias por tu respuesta. En tal caso te solicitamos que : 1. nos …"
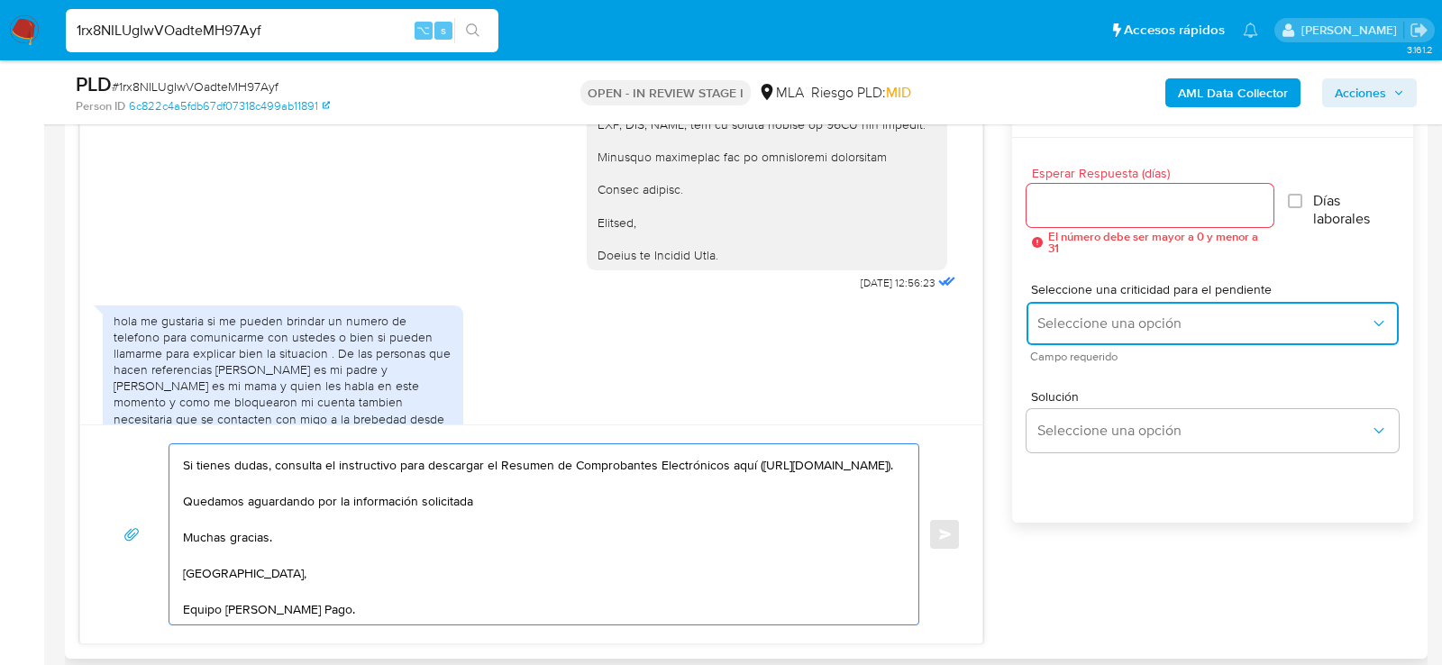
click at [1069, 311] on button "Seleccione una opción" at bounding box center [1213, 323] width 372 height 43
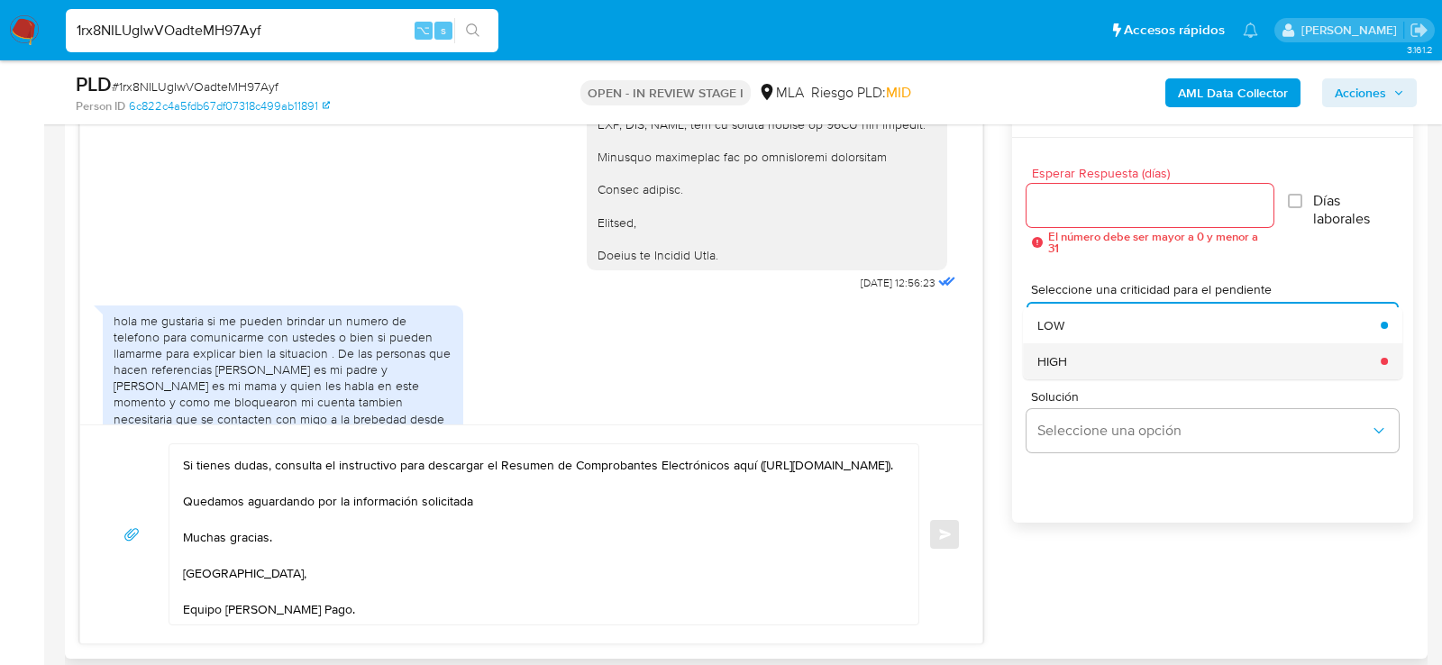
click at [1061, 353] on span "HIGH" at bounding box center [1053, 361] width 30 height 16
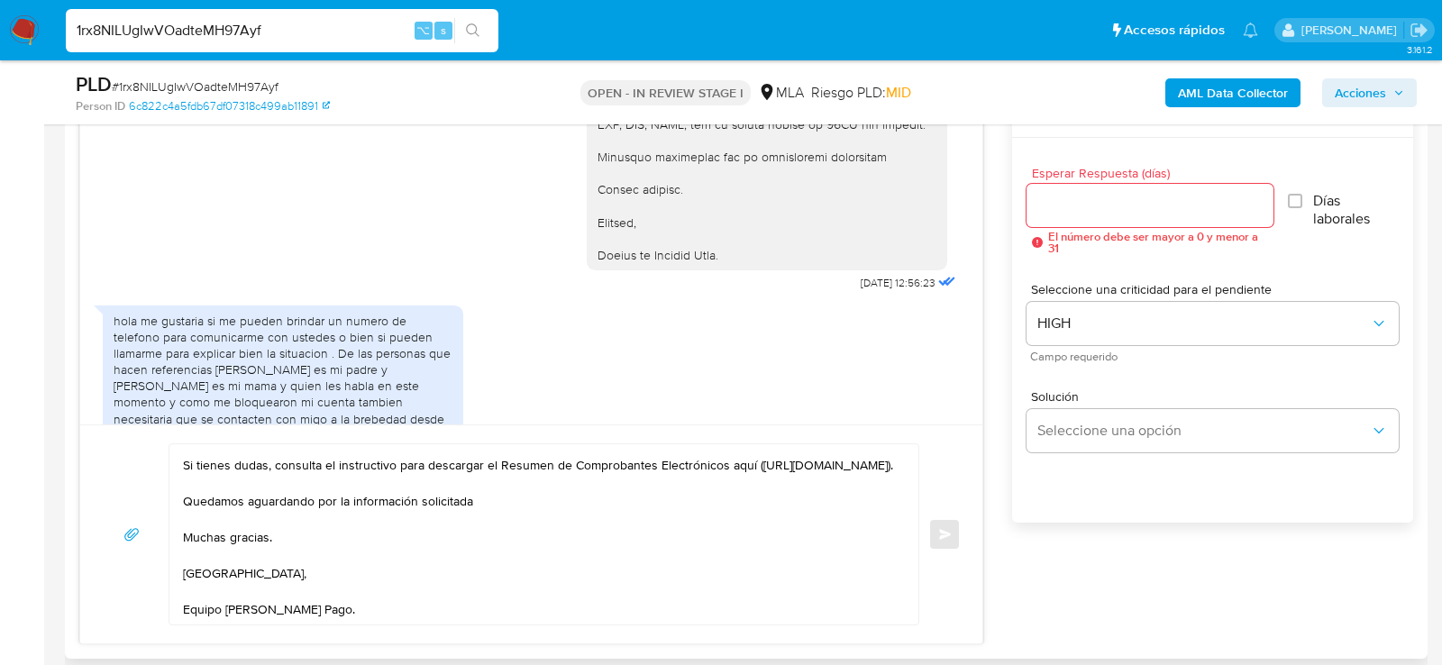
click at [1055, 222] on div at bounding box center [1150, 205] width 247 height 43
click at [1055, 215] on div at bounding box center [1150, 205] width 247 height 43
click at [1052, 209] on input "Esperar Respuesta (días)" at bounding box center [1150, 205] width 247 height 23
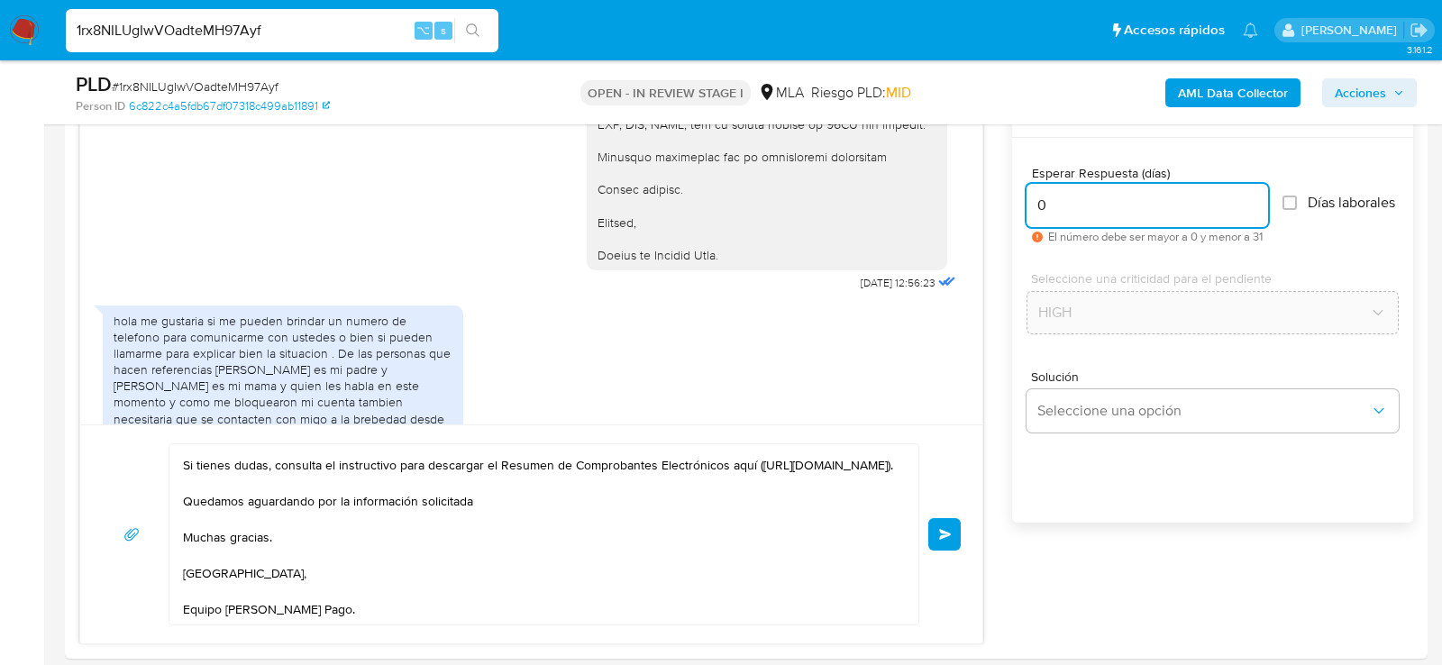
type input "0"
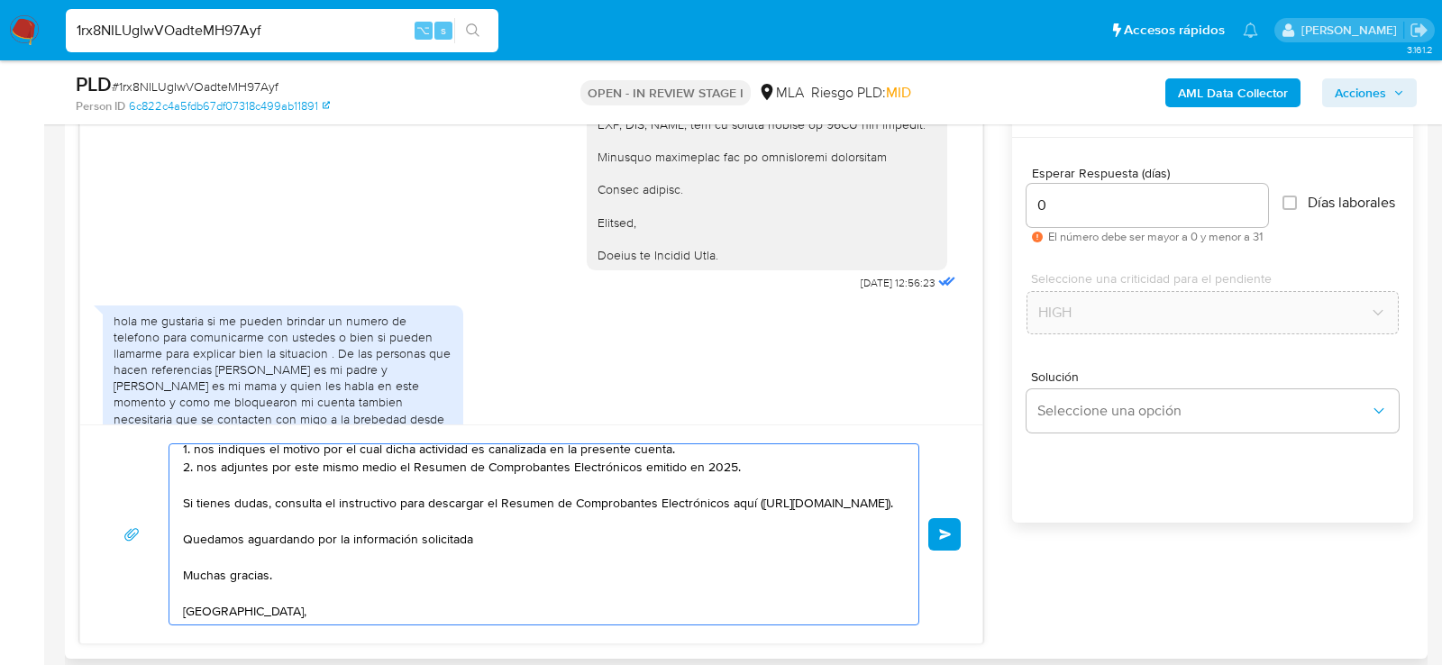
click at [544, 533] on textarea "Hola, muchas gracias por tu respuesta. En tal caso te solicitamos que : 1. nos …" at bounding box center [539, 534] width 713 height 180
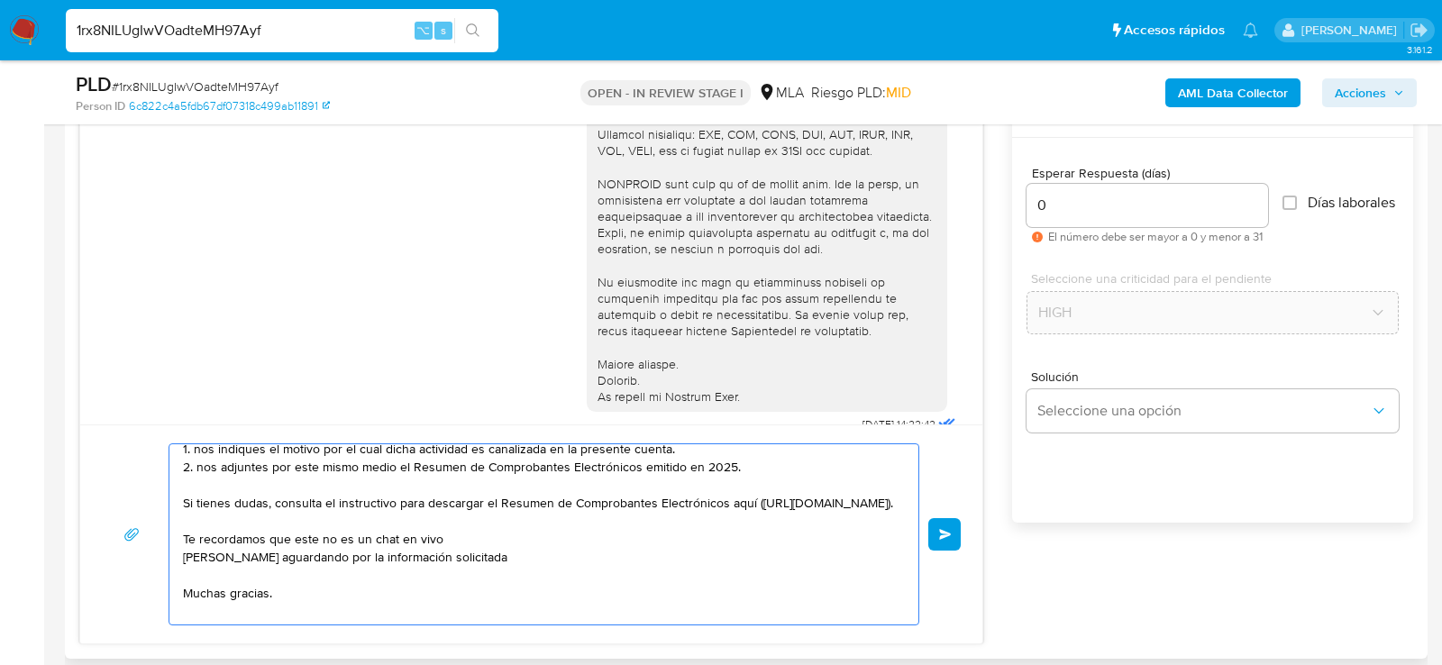
scroll to position [493, 0]
click at [423, 554] on textarea "Hola, muchas gracias por tu respuesta. En tal caso te solicitamos que : 1. nos …" at bounding box center [539, 534] width 713 height 180
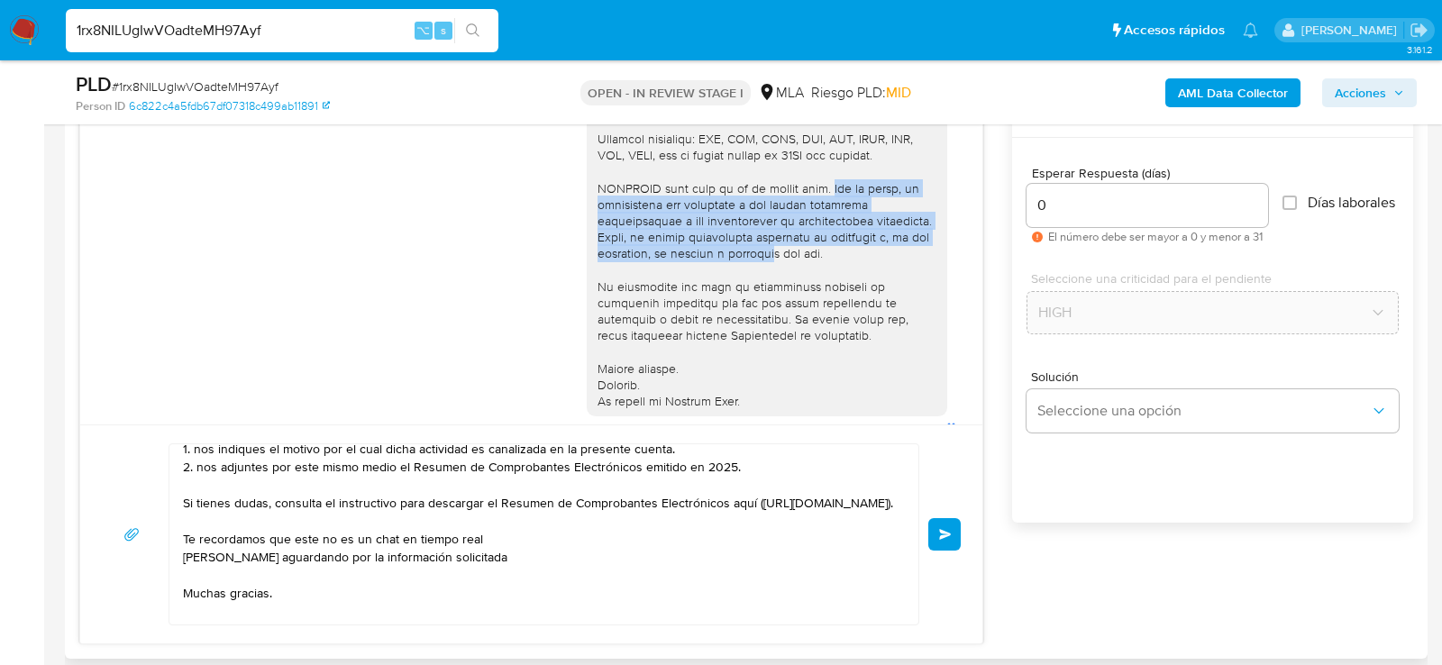
drag, startPoint x: 832, startPoint y: 186, endPoint x: 885, endPoint y: 252, distance: 85.3
click at [885, 254] on div at bounding box center [767, 33] width 339 height 755
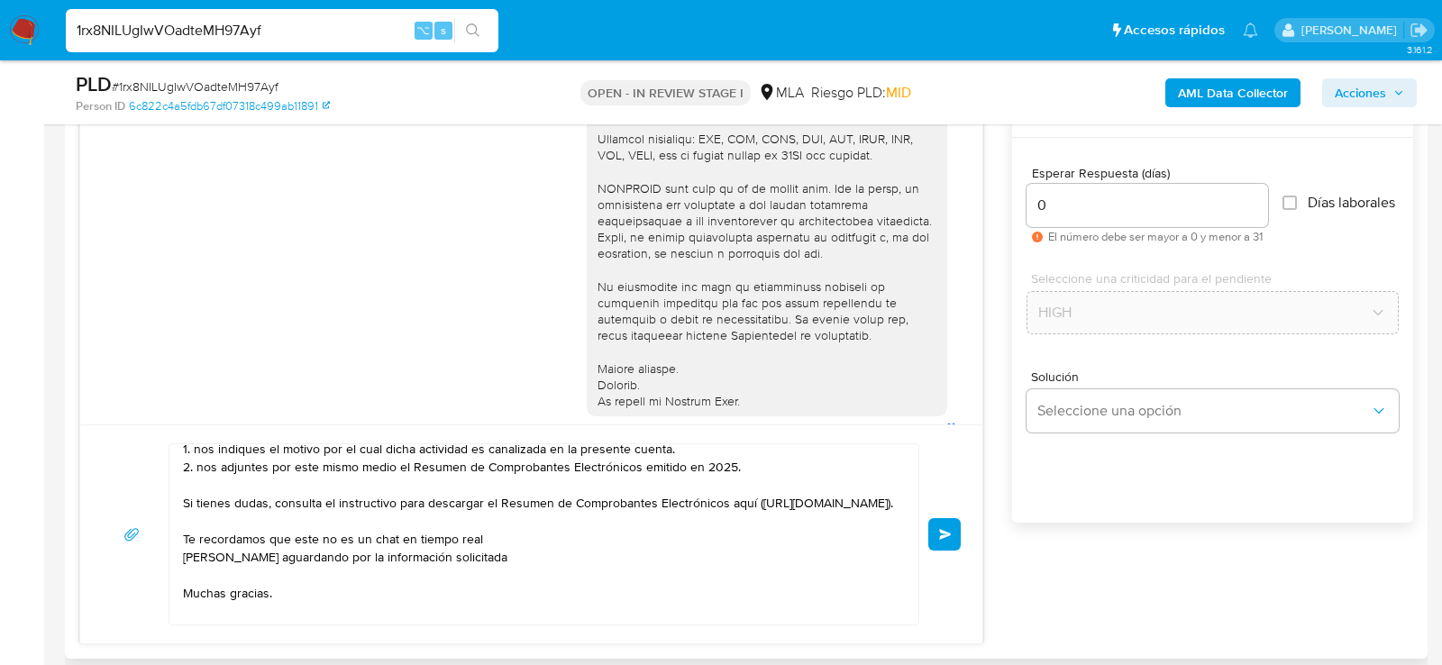
click at [880, 252] on div at bounding box center [767, 33] width 339 height 755
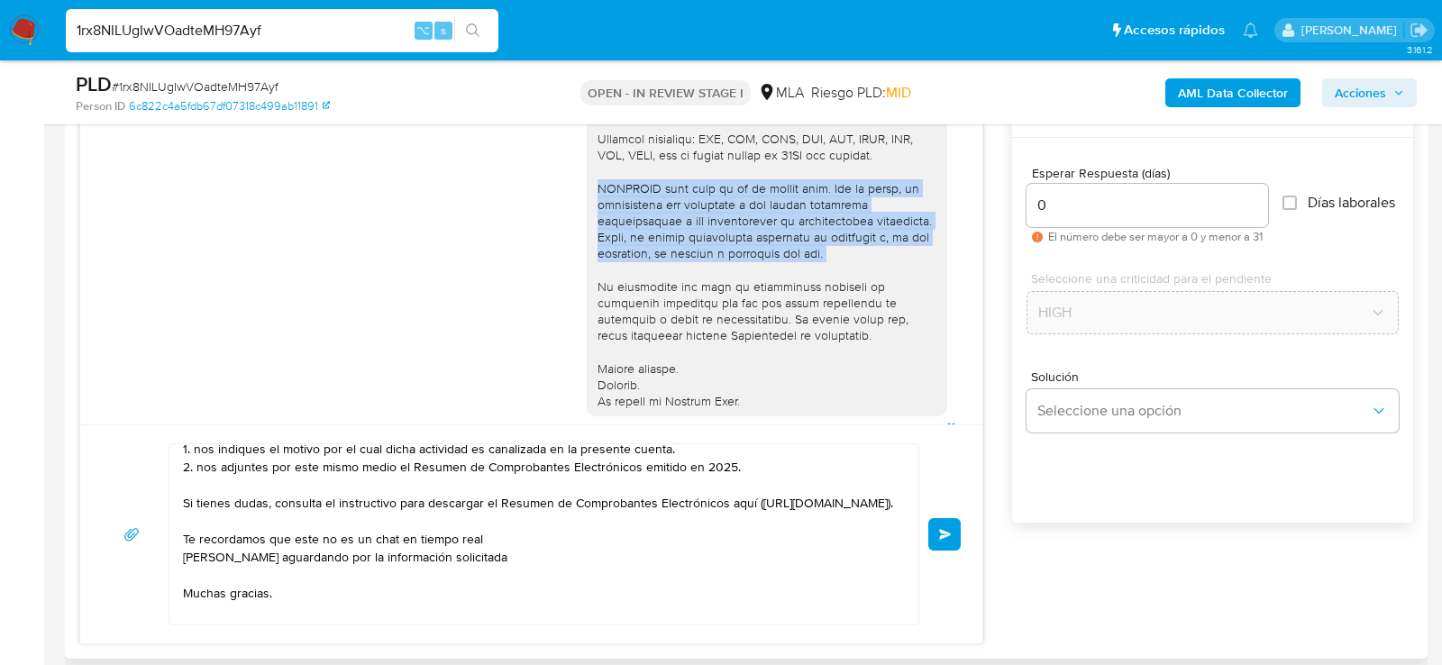
click at [880, 252] on div at bounding box center [767, 33] width 339 height 755
copy div "ATENCIÓN este chat no es en tiempo real. Por lo tanto, te solicitamos que respo…"
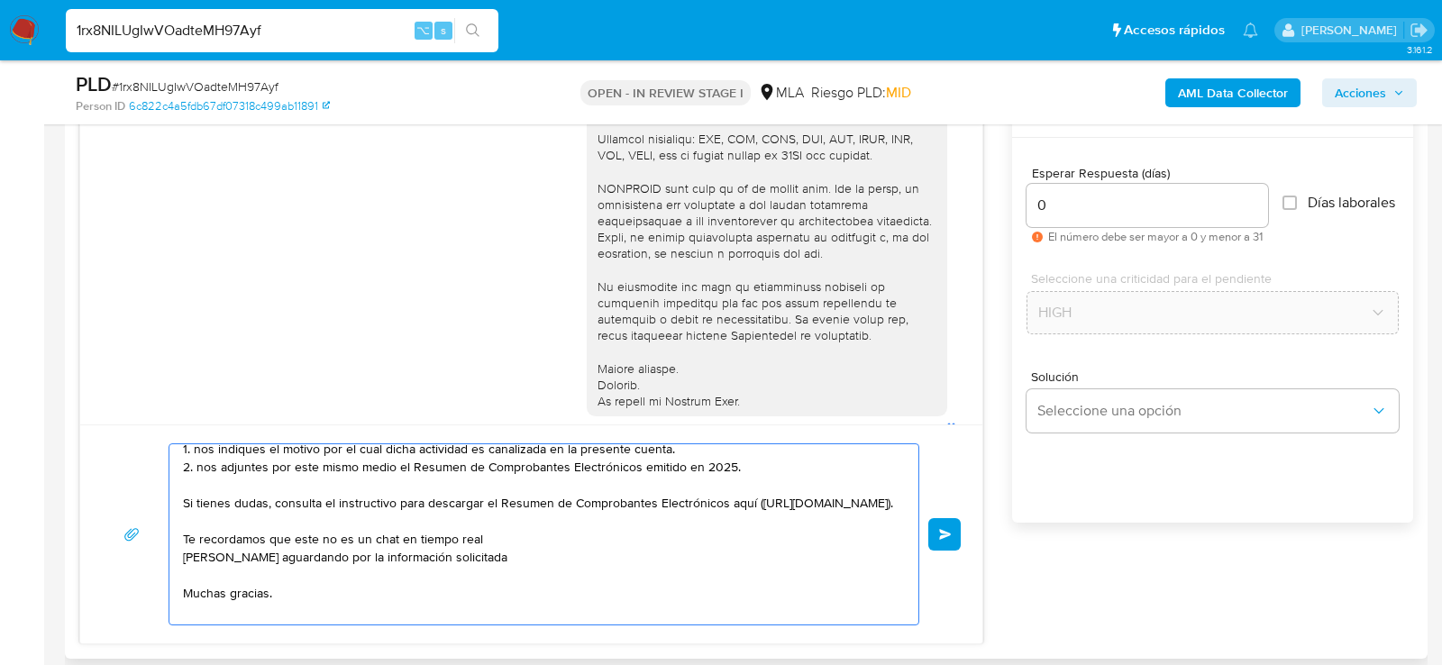
drag, startPoint x: 445, startPoint y: 554, endPoint x: 183, endPoint y: 556, distance: 262.3
click at [183, 556] on textarea "Hola, muchas gracias por tu respuesta. En tal caso te solicitamos que : 1. nos …" at bounding box center [539, 534] width 713 height 180
paste textarea "ATENCIÓN este chat no es en tiempo real. Por lo tanto, te solicitamos que respo…"
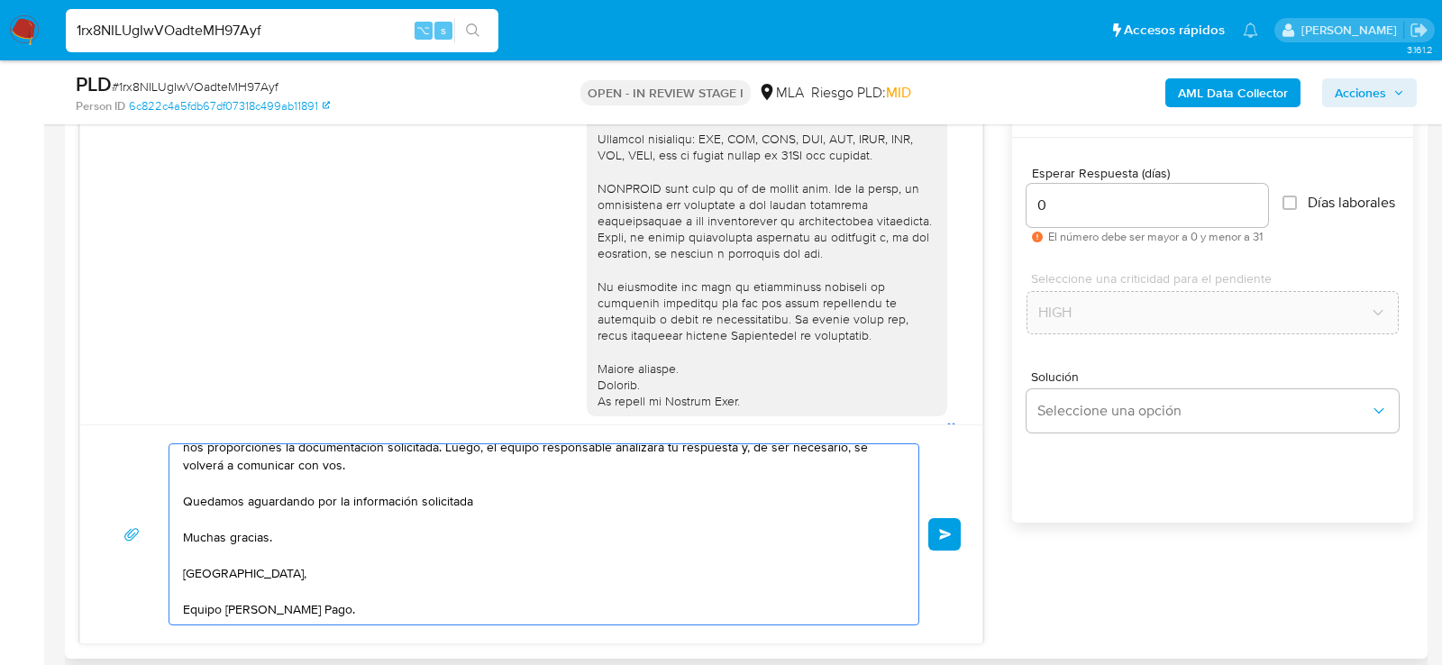
scroll to position [210, 0]
type textarea "Hola, muchas gracias por tu respuesta. En tal caso te solicitamos que : 1. nos …"
click at [943, 543] on button "Enviar" at bounding box center [945, 534] width 32 height 32
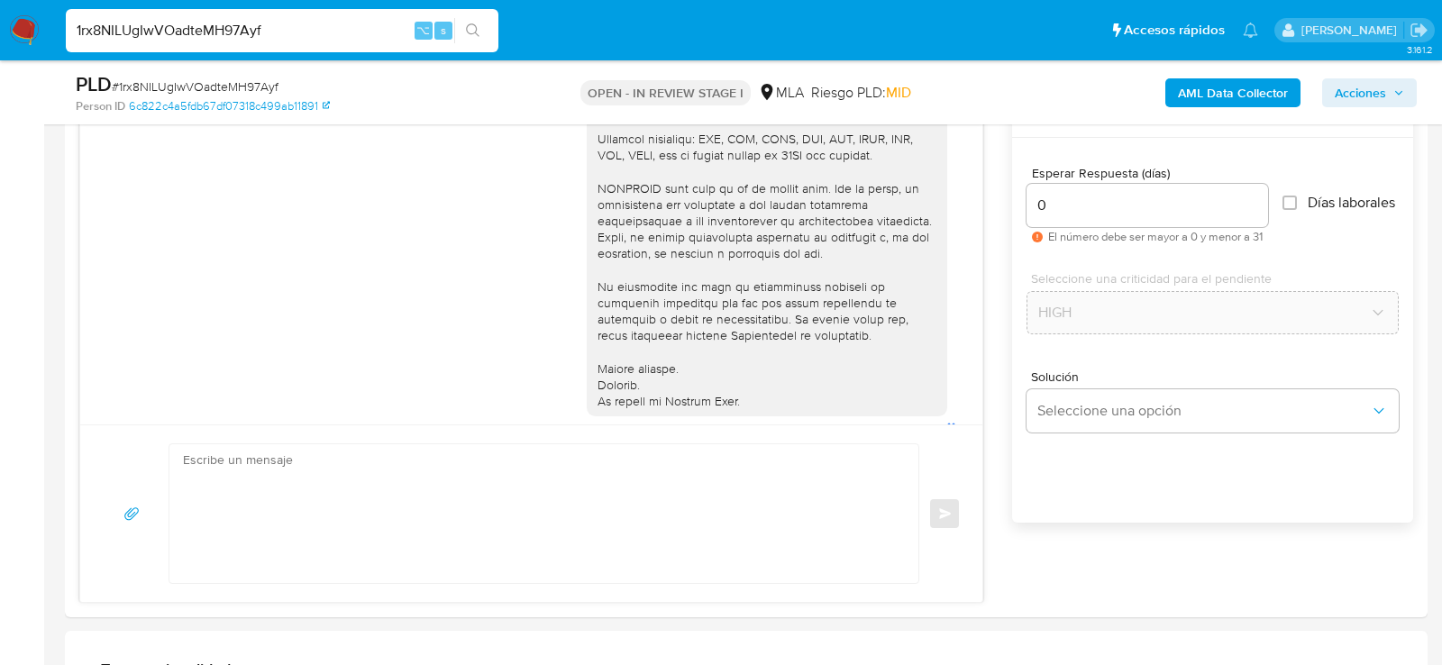
scroll to position [2144, 0]
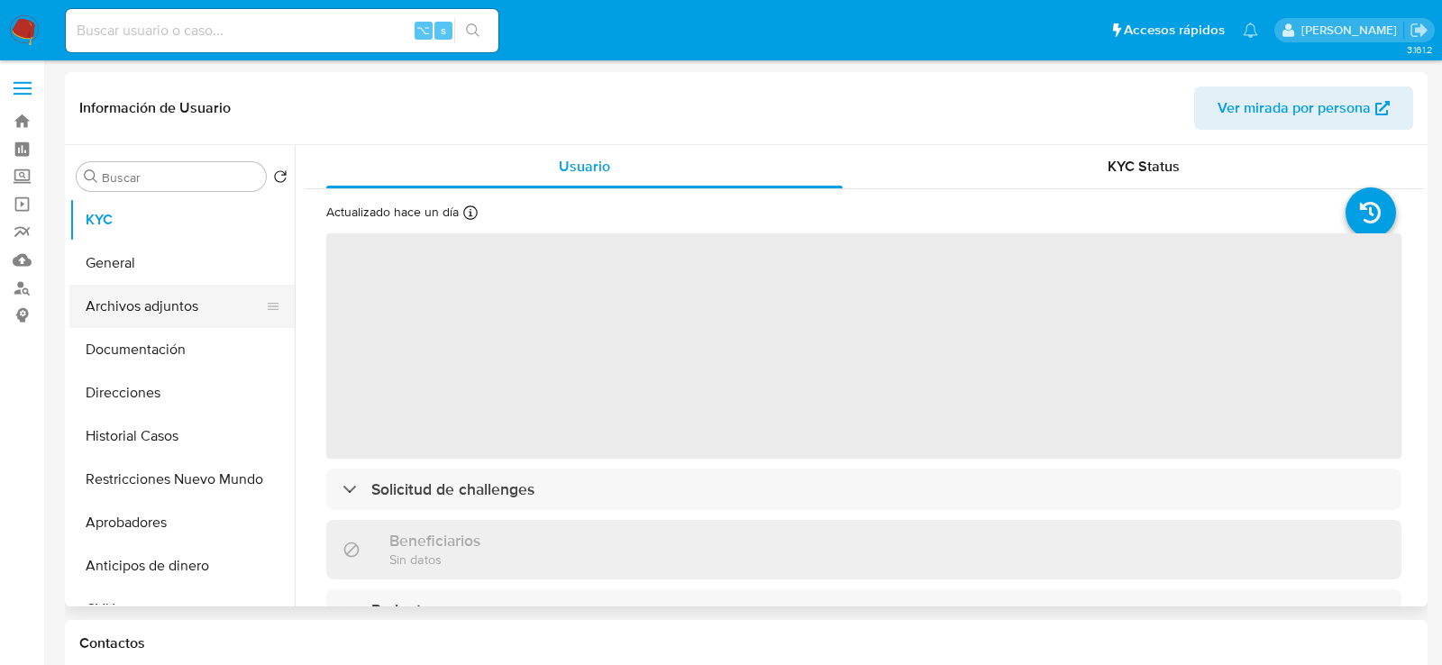
select select "10"
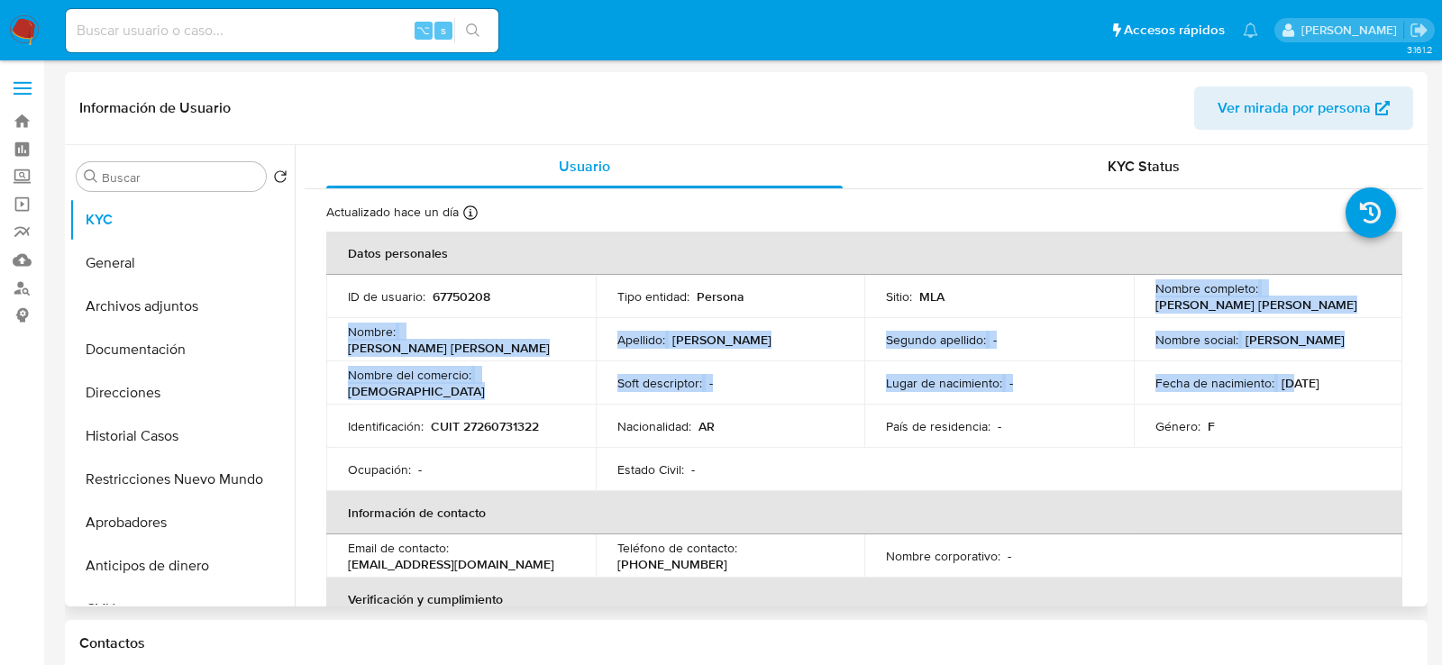
drag, startPoint x: 1081, startPoint y: 316, endPoint x: 976, endPoint y: 214, distance: 146.0
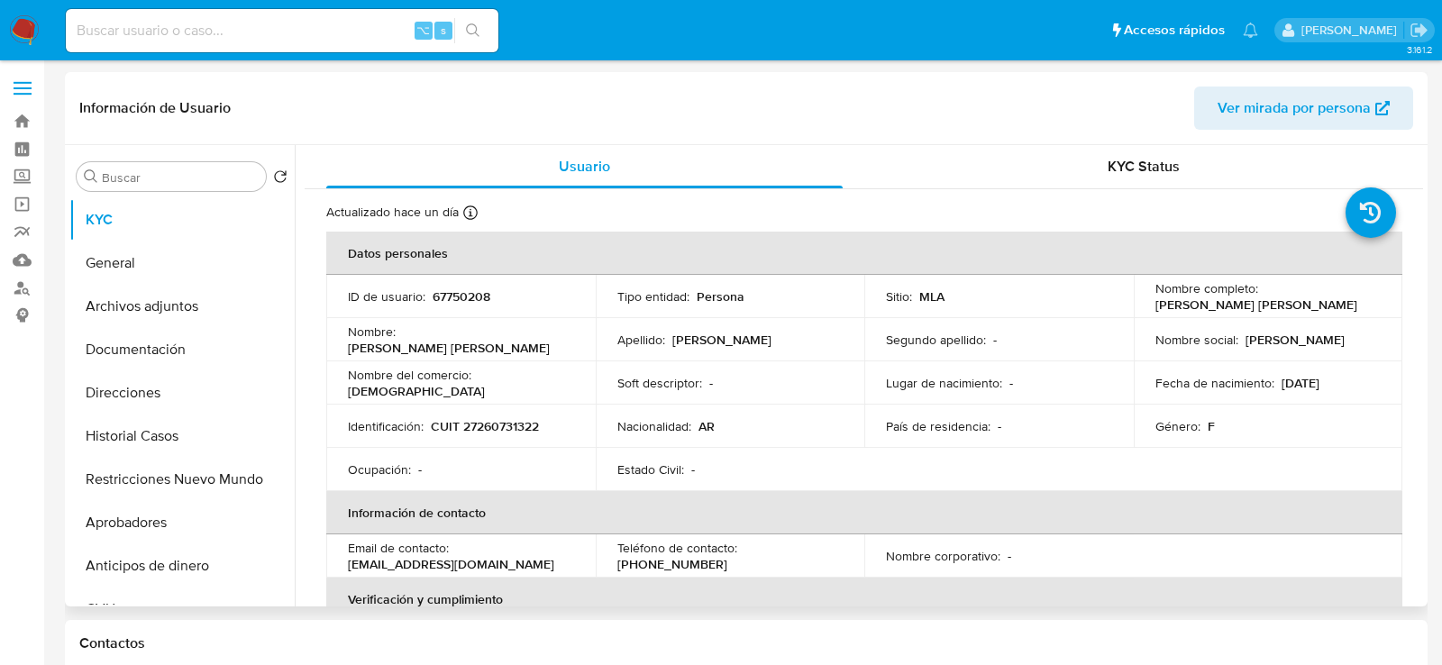
click at [1108, 315] on td "Sitio : MLA" at bounding box center [1000, 296] width 270 height 43
click at [481, 422] on p "CUIT 27260731322" at bounding box center [485, 426] width 108 height 16
copy p "27260731322"
drag, startPoint x: 1150, startPoint y: 306, endPoint x: 1355, endPoint y: 307, distance: 204.6
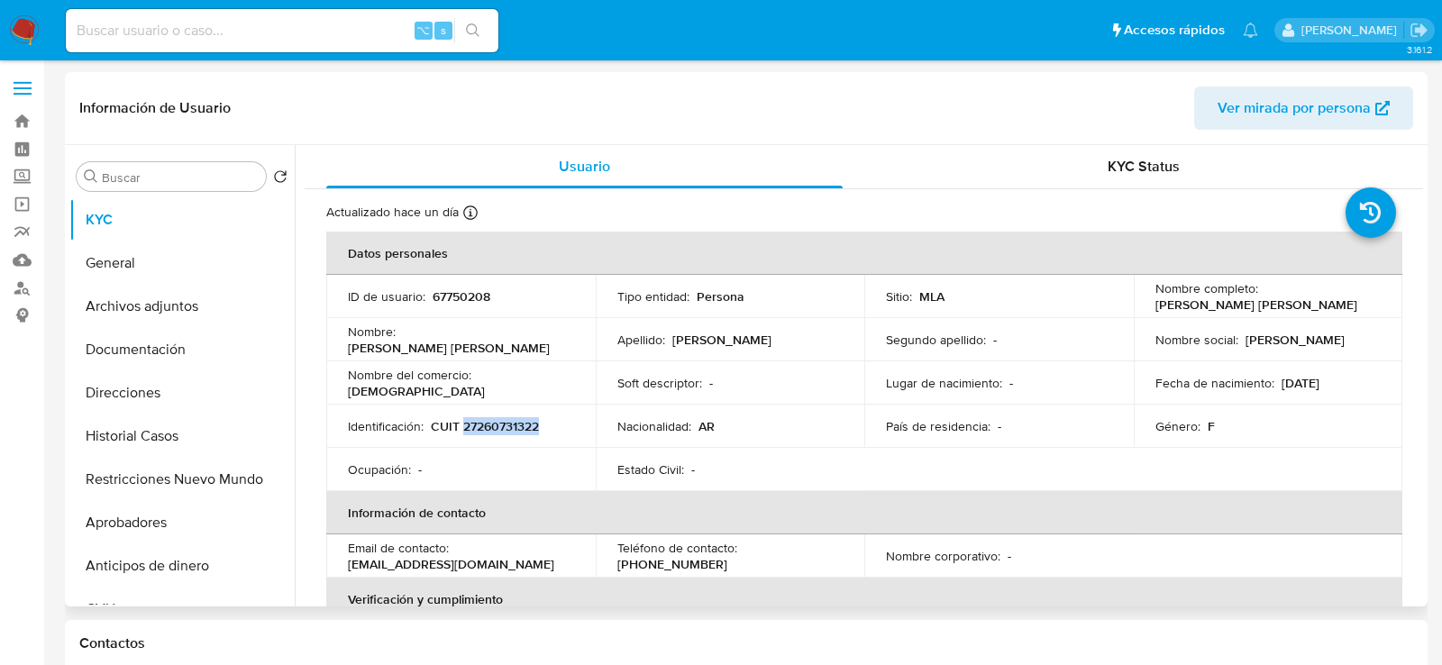
click at [1355, 307] on div "Nombre completo : [PERSON_NAME] [PERSON_NAME]" at bounding box center [1269, 296] width 226 height 32
copy p "[PERSON_NAME] [PERSON_NAME]"
click at [528, 420] on p "CUIT 27260731322" at bounding box center [485, 426] width 108 height 16
copy p "27260731322"
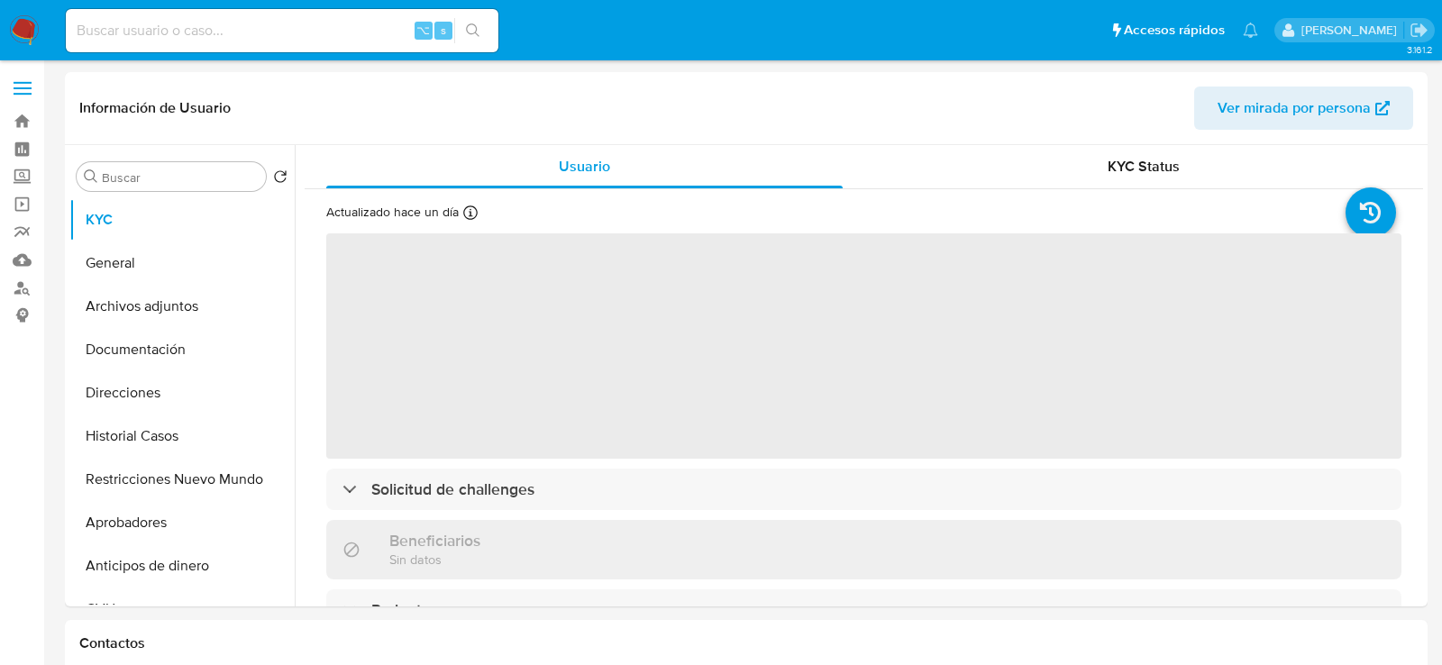
select select "10"
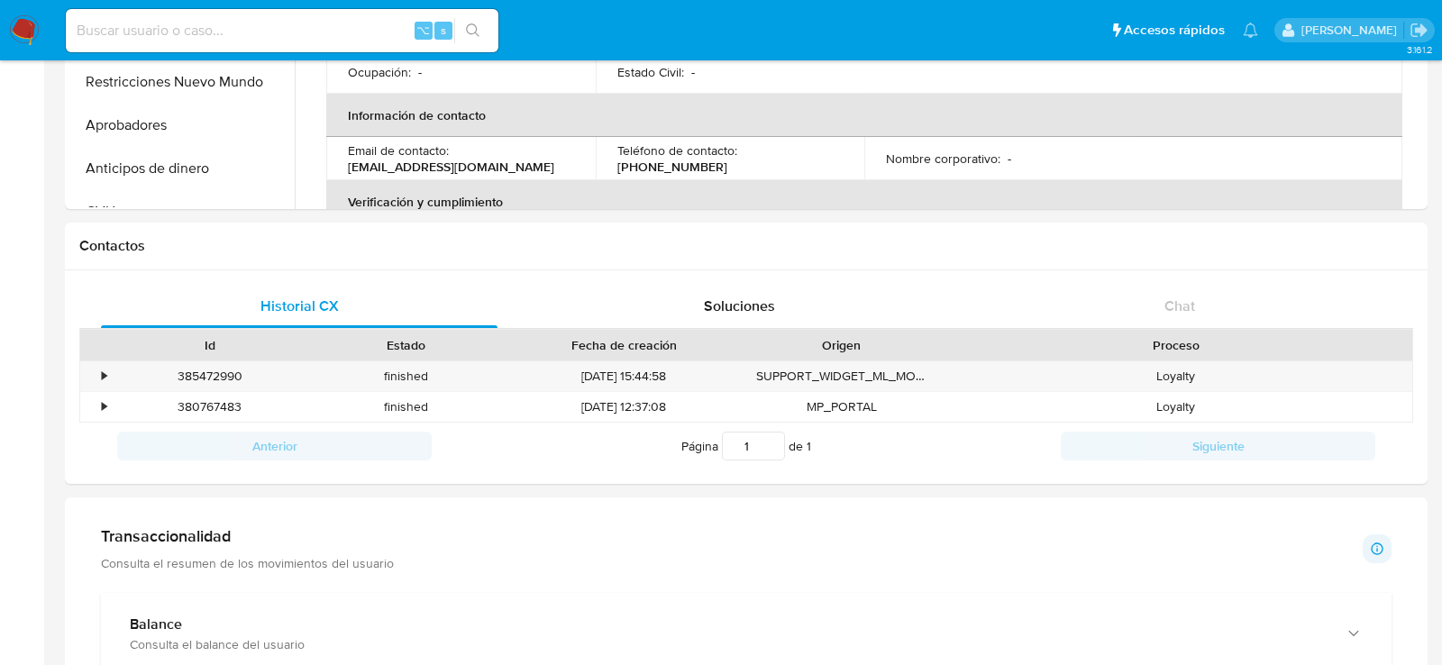
scroll to position [444, 0]
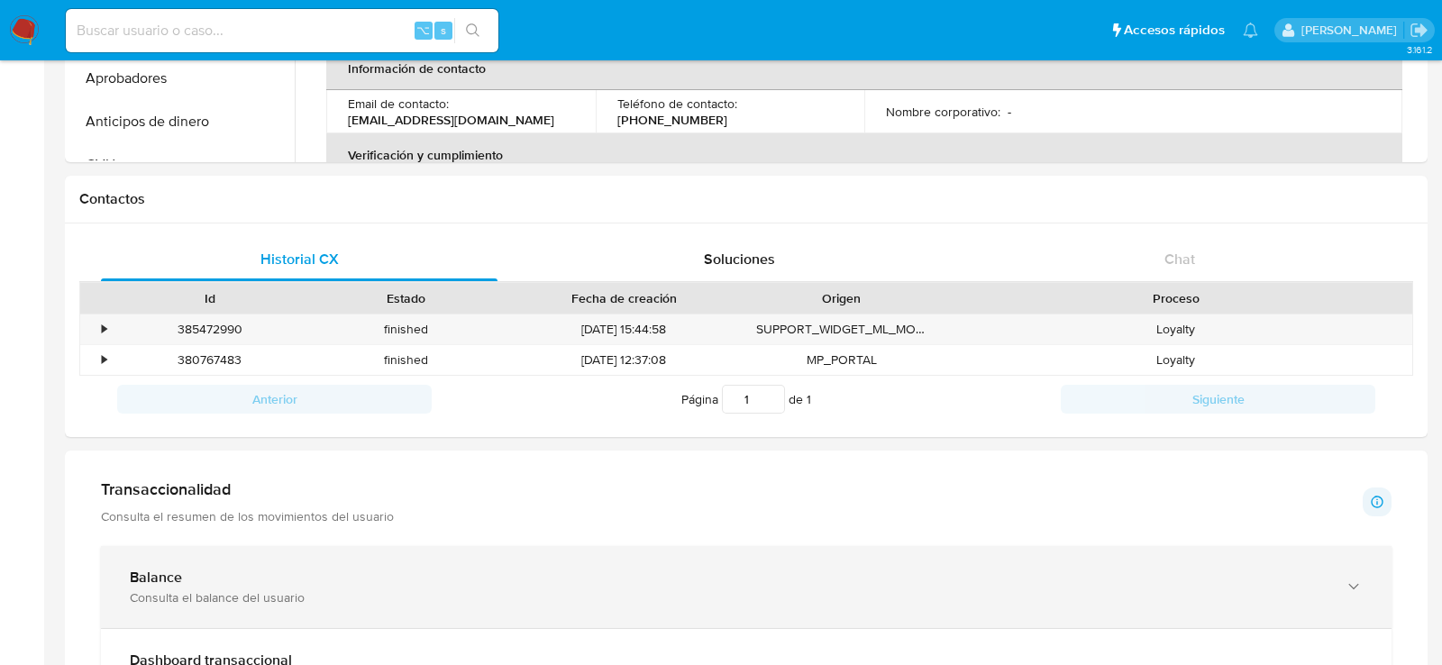
click at [158, 590] on div "Consulta el balance del usuario" at bounding box center [728, 598] width 1197 height 16
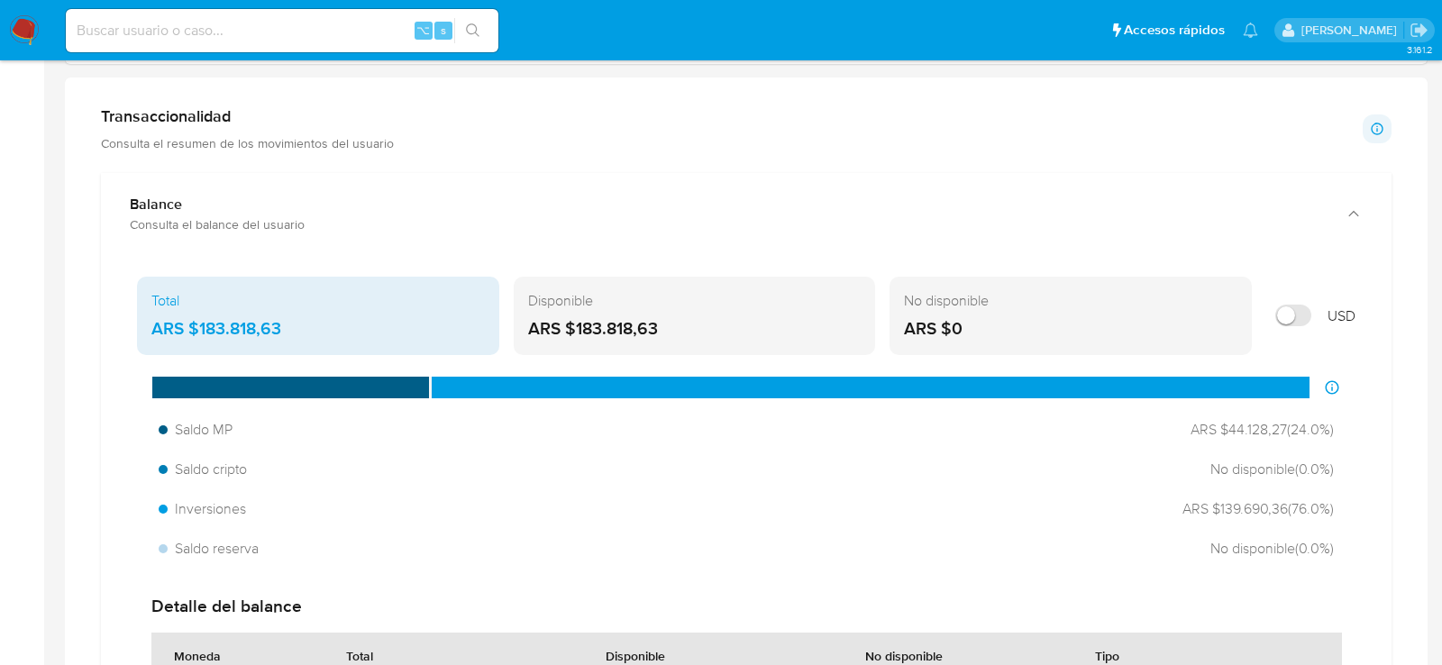
scroll to position [791, 0]
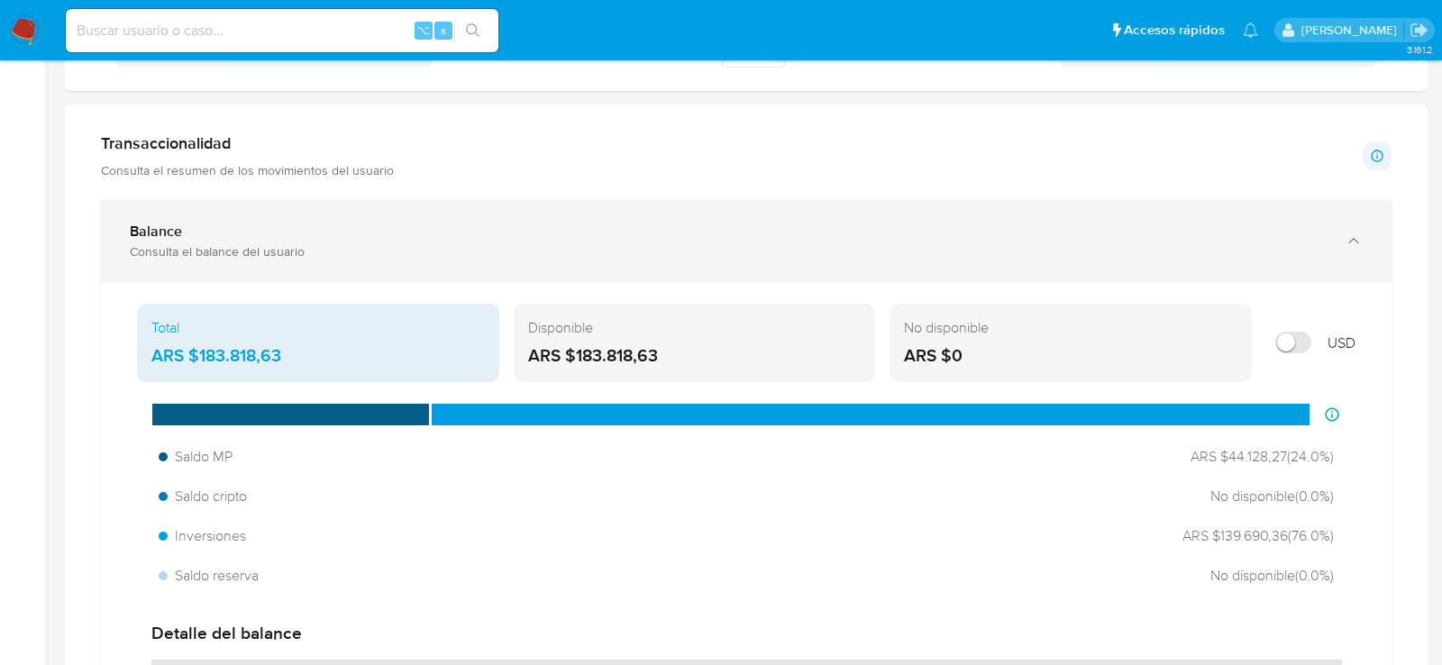
click at [245, 261] on div "Balance Consulta el balance del usuario" at bounding box center [746, 241] width 1291 height 82
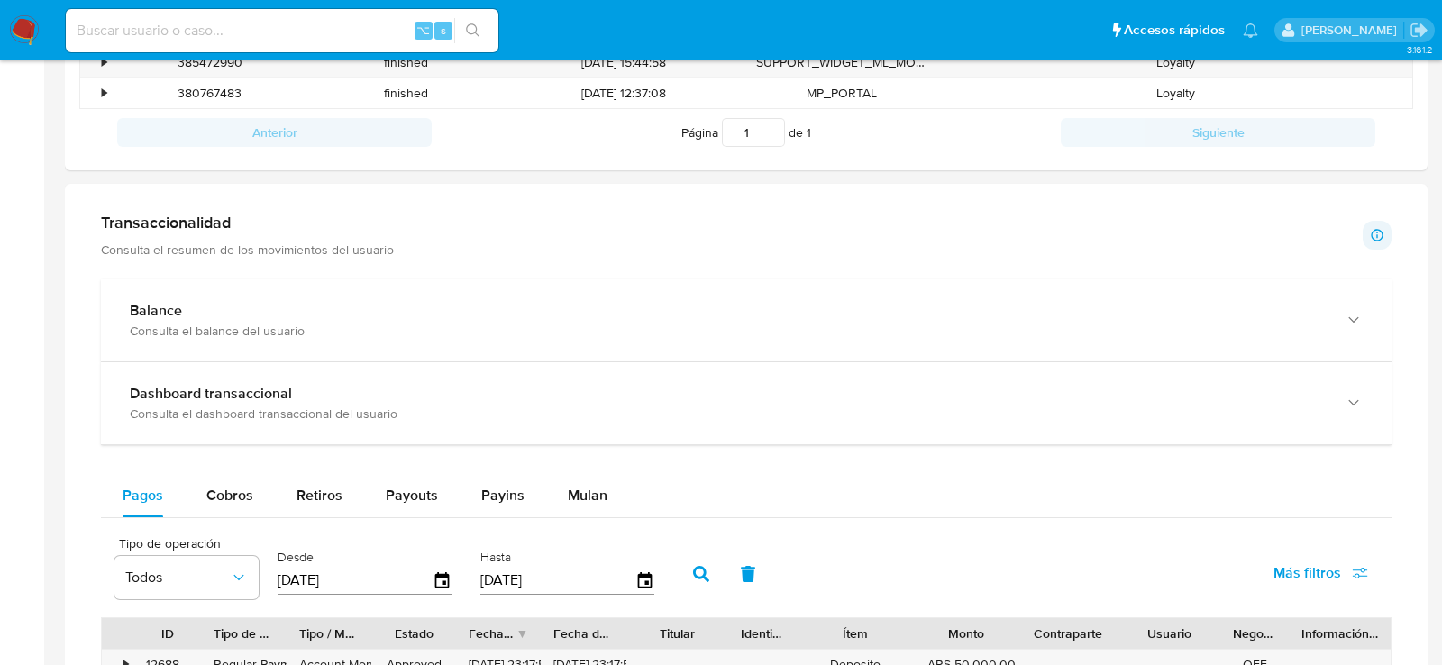
scroll to position [710, 0]
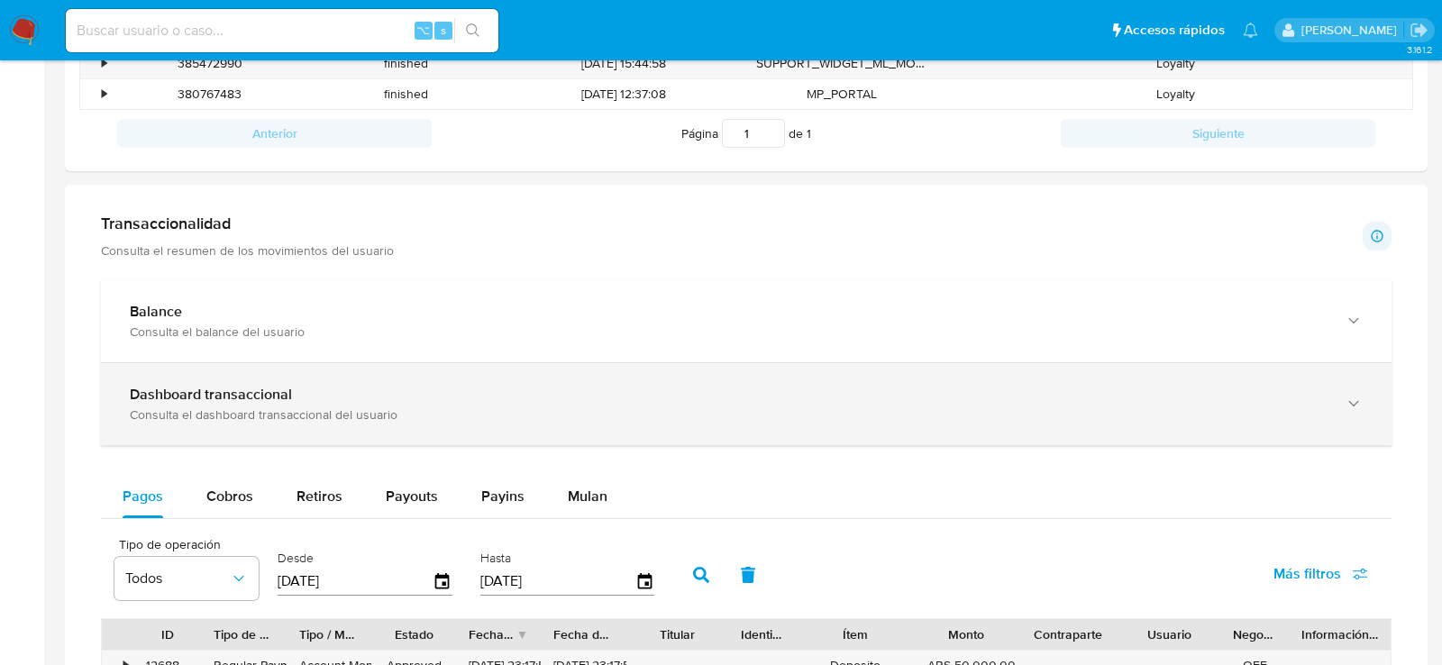
click at [192, 363] on div "Dashboard transaccional Consulta el dashboard transaccional del usuario" at bounding box center [746, 404] width 1291 height 82
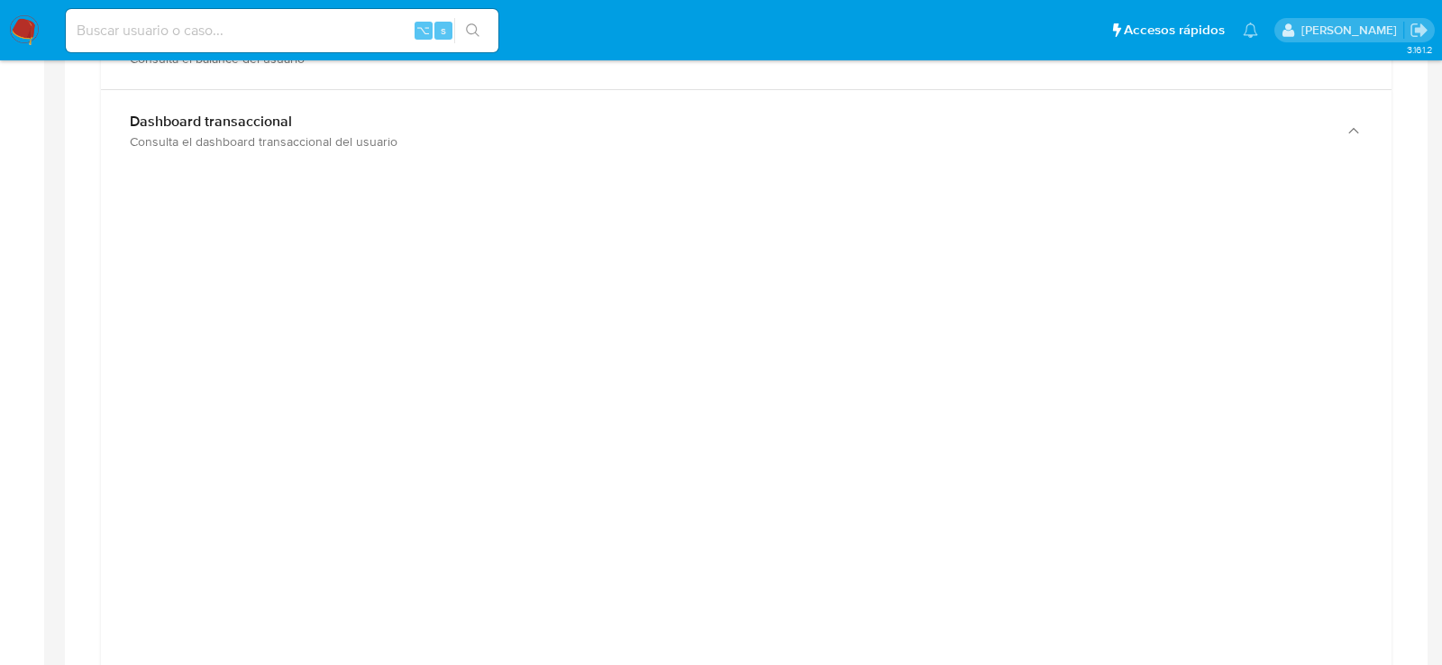
scroll to position [985, 0]
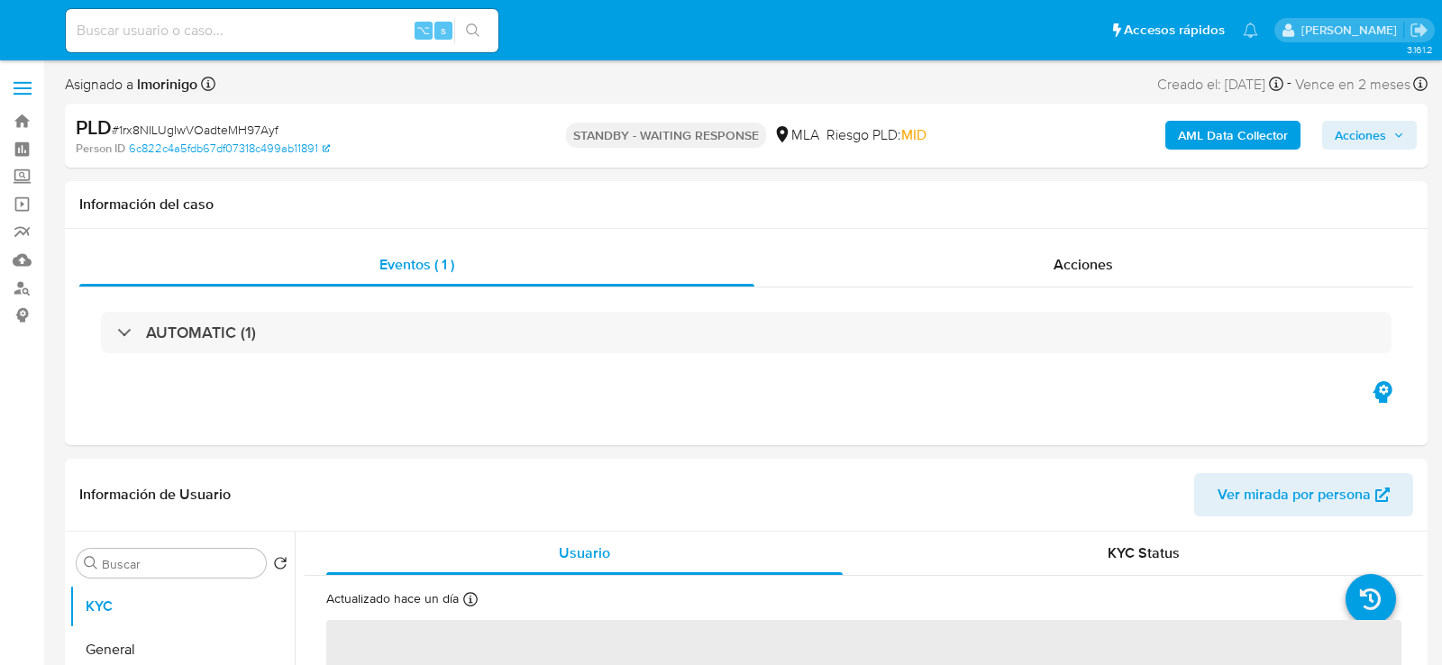
select select "10"
click at [268, 41] on input at bounding box center [282, 30] width 433 height 23
paste input "p3JtopXnykuvx8dR924rxuWe"
type input "p3JtopXnykuvx8dR924rxuWe"
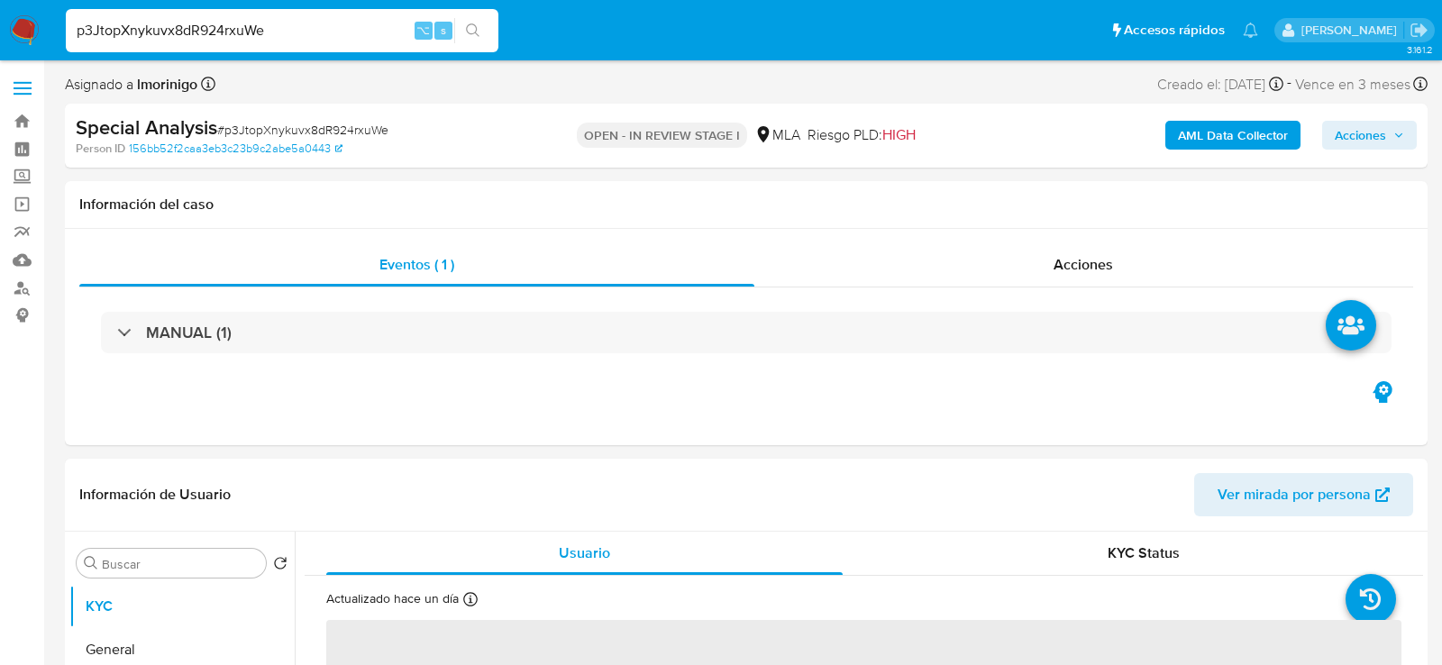
select select "10"
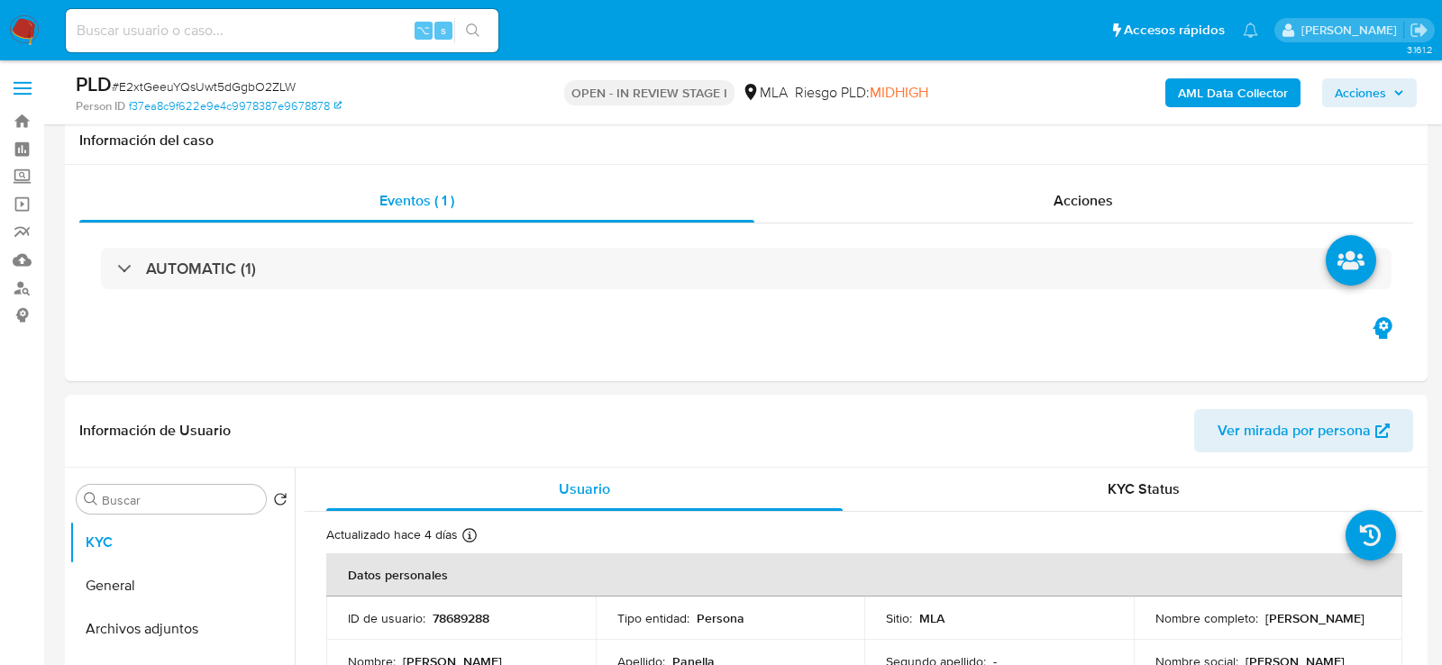
select select "10"
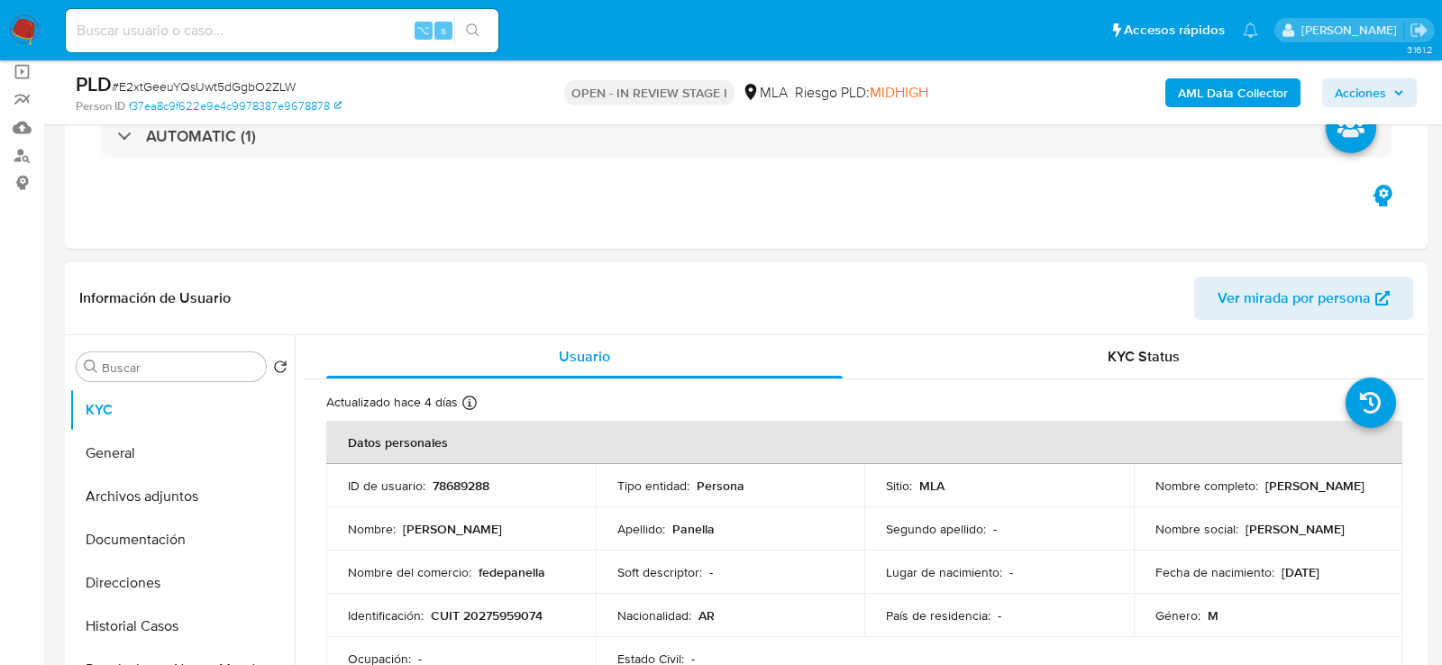
click at [470, 485] on p "78689288" at bounding box center [461, 486] width 57 height 16
copy p "78689288"
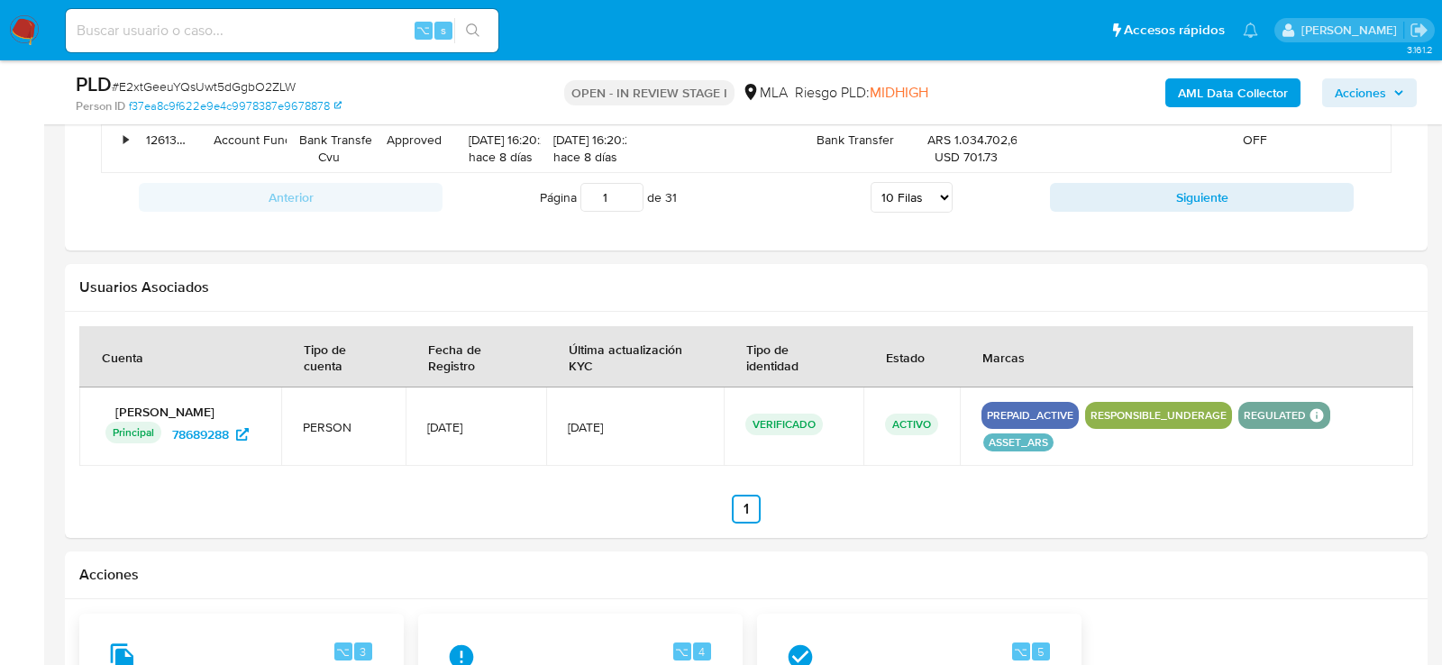
scroll to position [2657, 0]
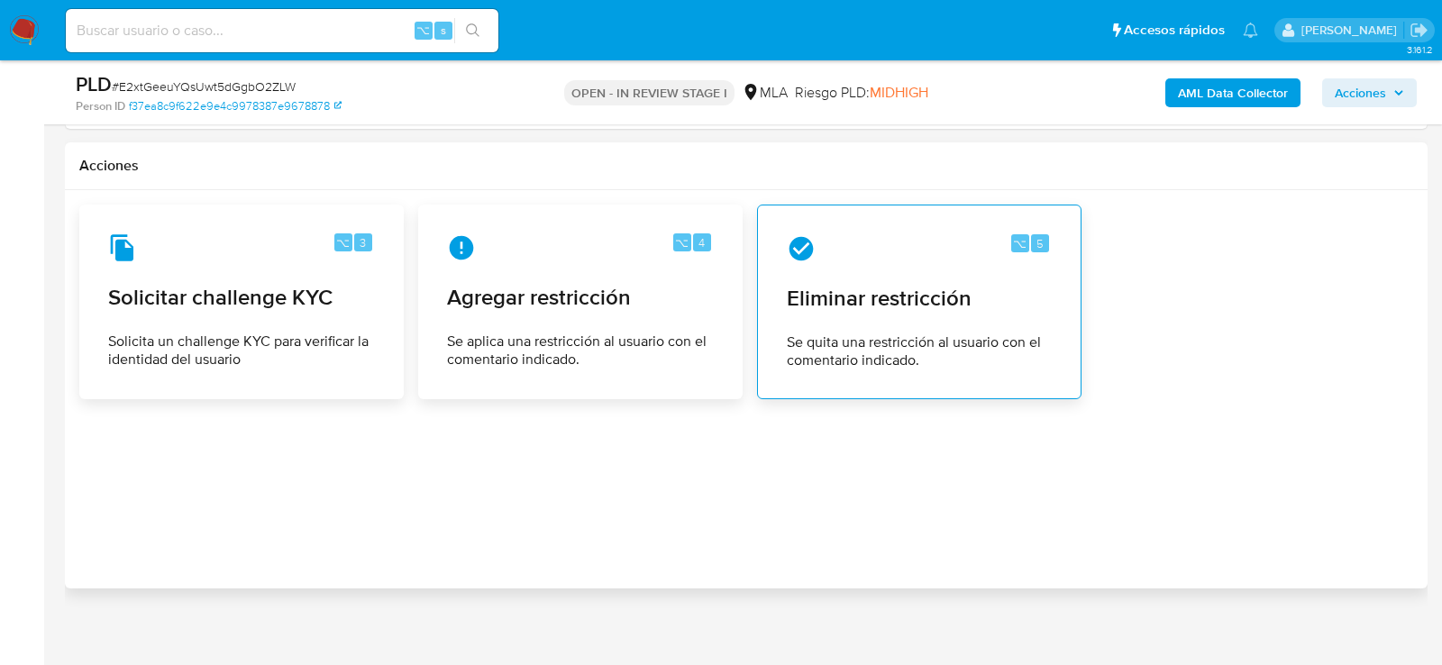
click at [877, 334] on span "Se quita una restricción al usuario con el comentario indicado." at bounding box center [919, 352] width 265 height 36
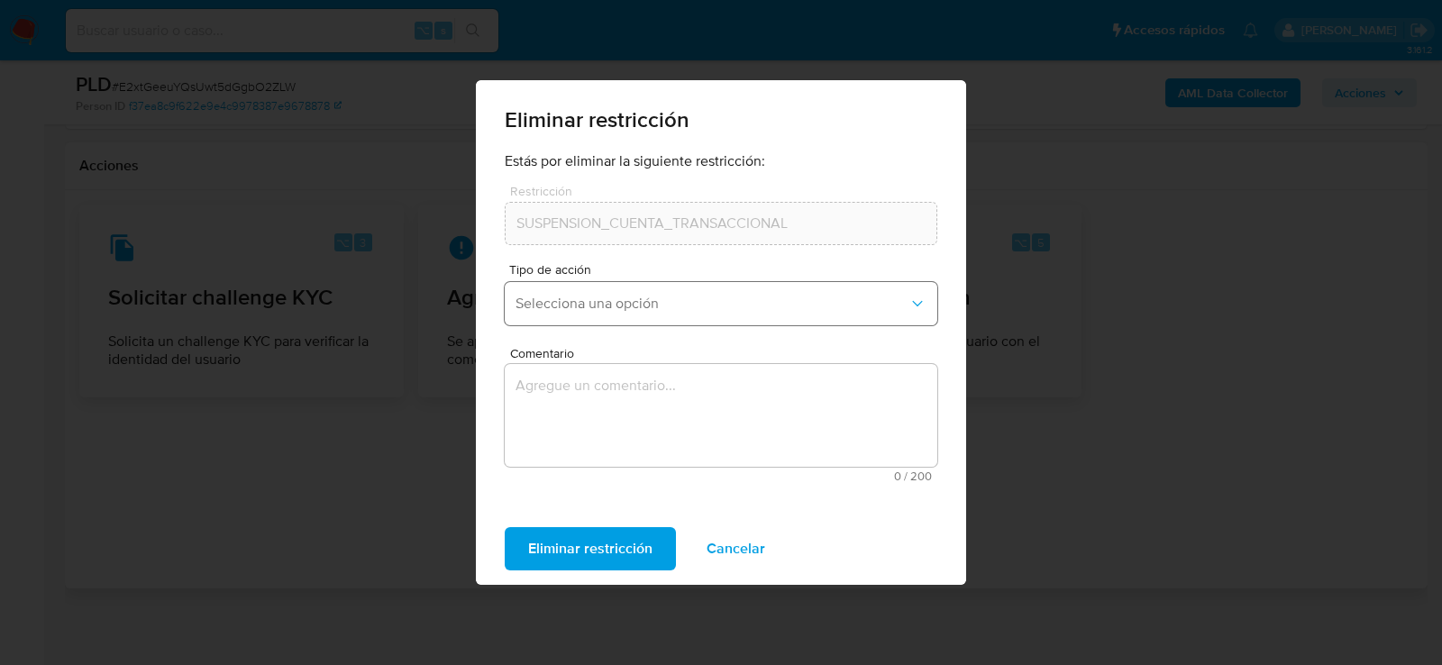
click at [684, 292] on button "Selecciona una opción" at bounding box center [721, 303] width 433 height 43
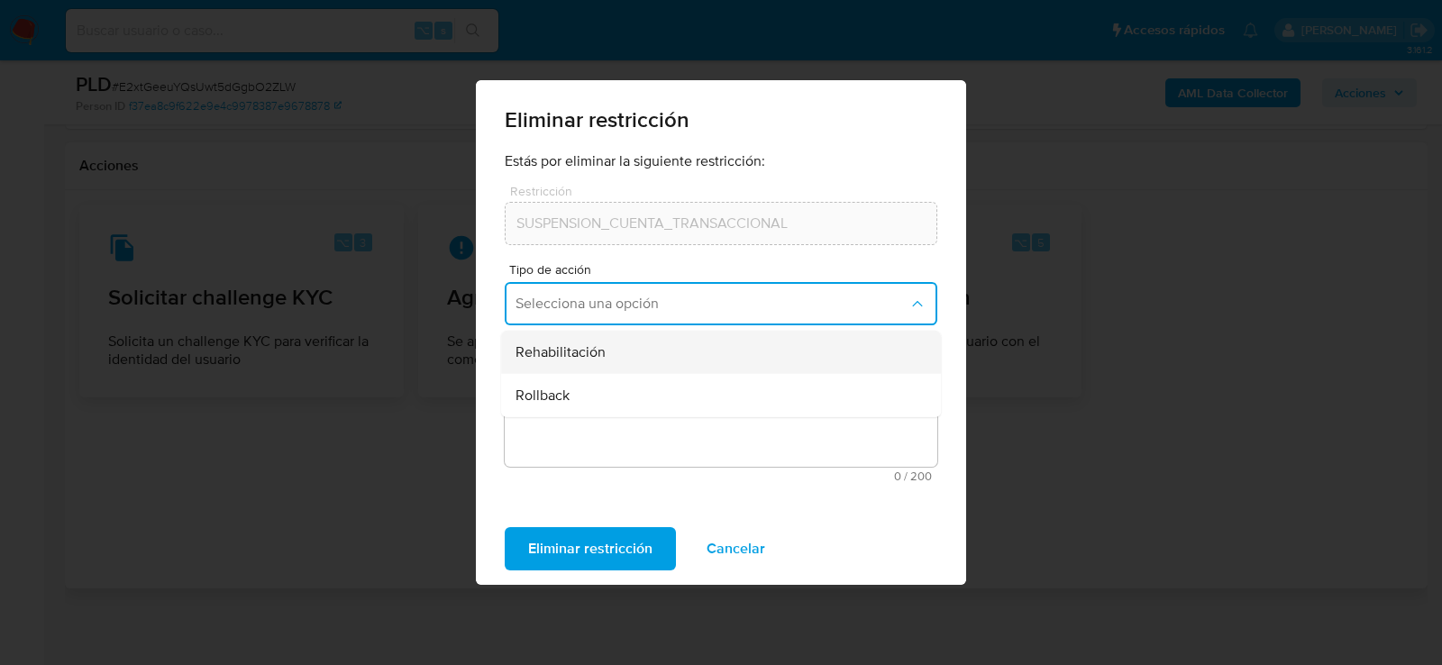
click at [683, 362] on div "Rehabilitación" at bounding box center [716, 352] width 400 height 43
click at [683, 416] on textarea "Comentario" at bounding box center [721, 415] width 433 height 103
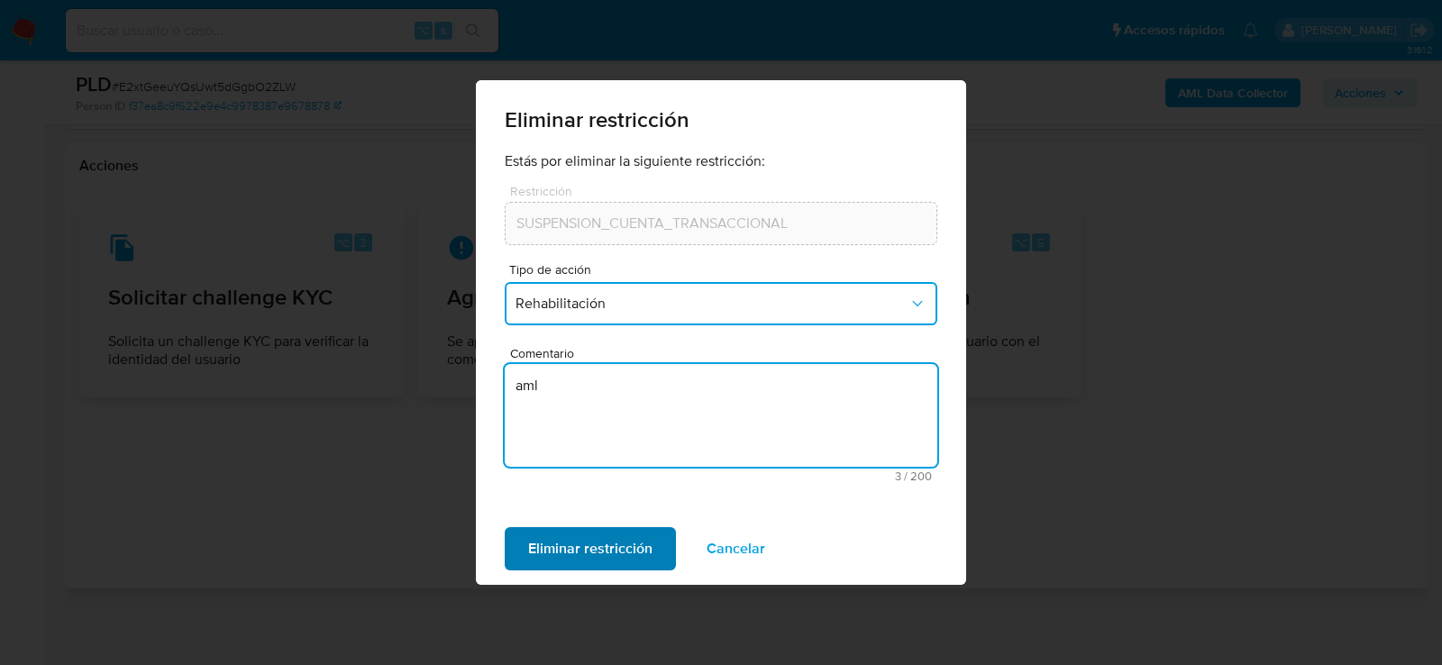
type textarea "aml"
click at [622, 561] on span "Eliminar restricción" at bounding box center [590, 549] width 124 height 40
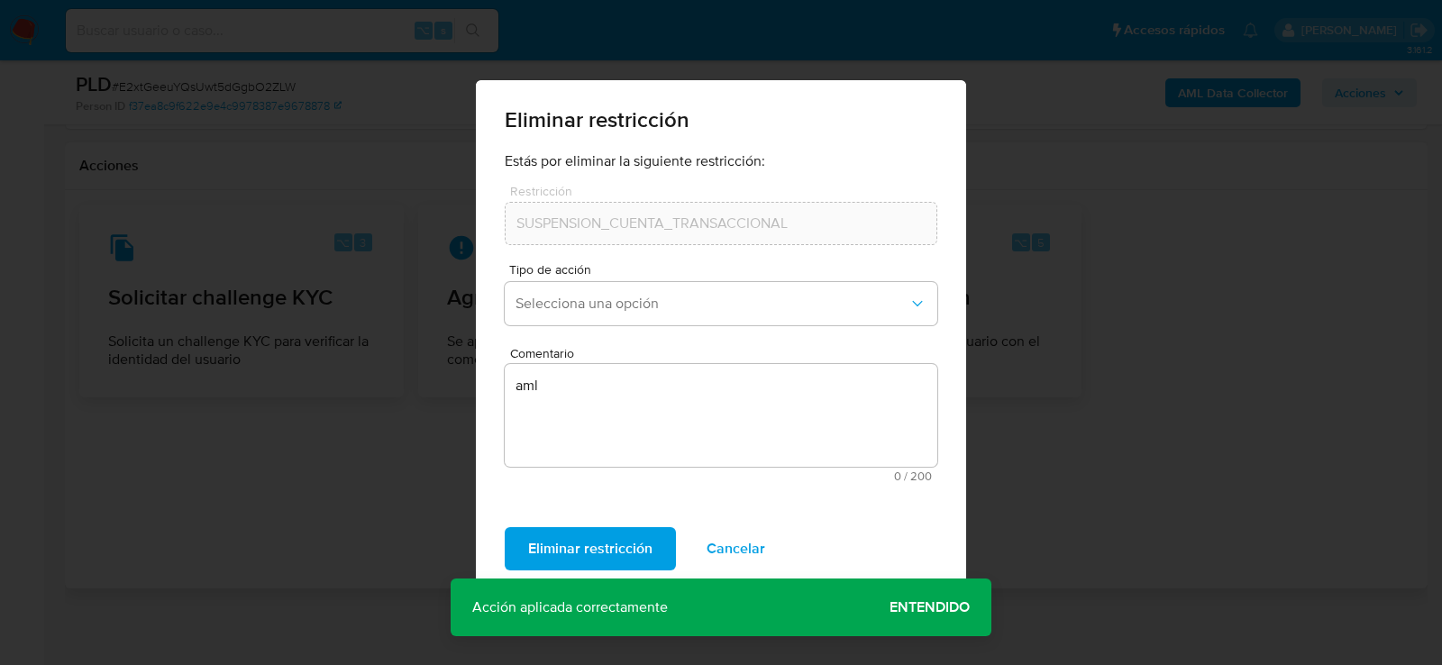
click at [947, 608] on span "Entendido" at bounding box center [930, 608] width 80 height 0
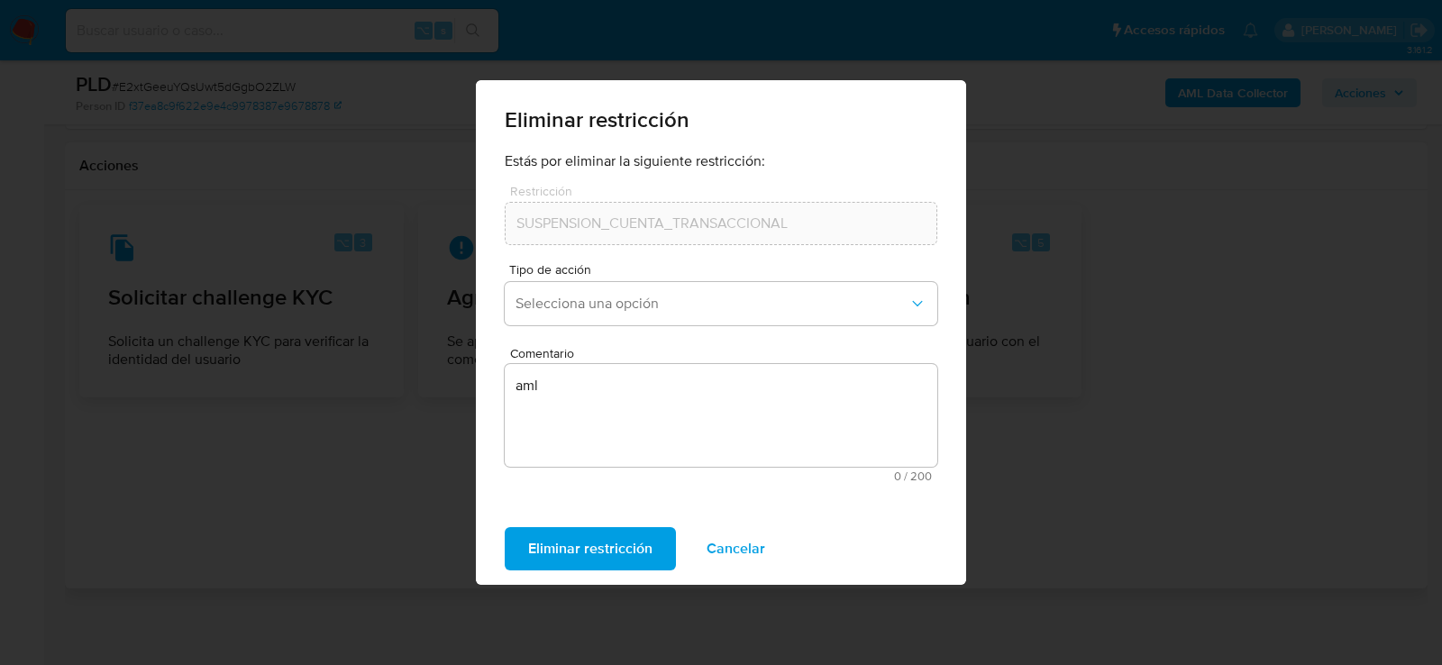
click at [750, 544] on span "Cancelar" at bounding box center [736, 549] width 59 height 40
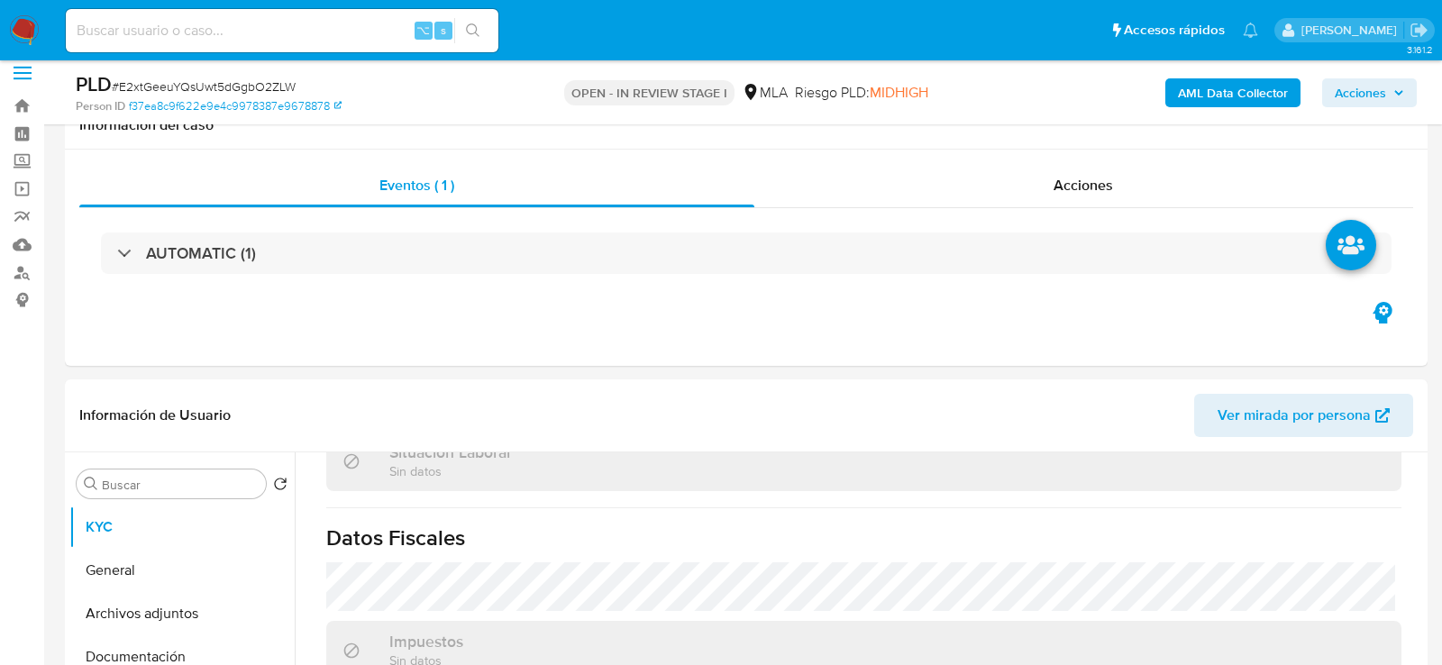
scroll to position [0, 0]
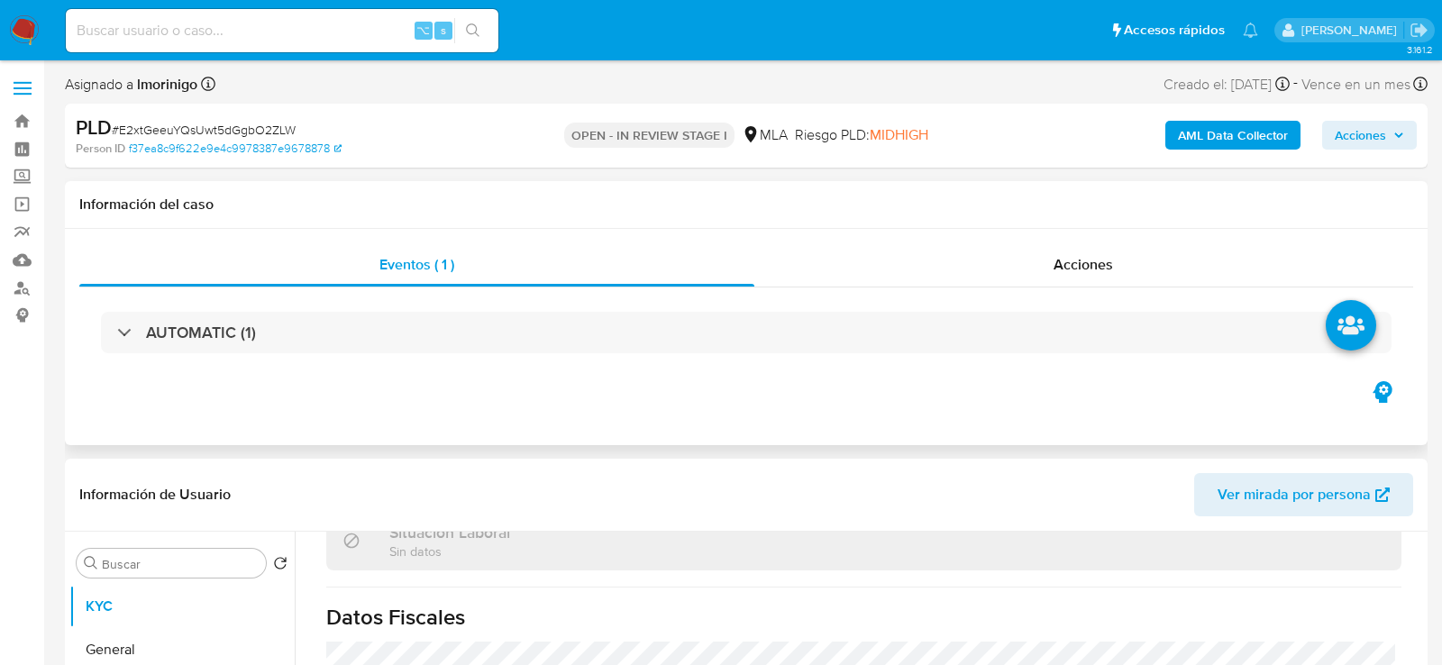
click at [944, 295] on div "AUTOMATIC (1)" at bounding box center [746, 333] width 1334 height 90
click at [944, 277] on div "Acciones" at bounding box center [1085, 264] width 660 height 43
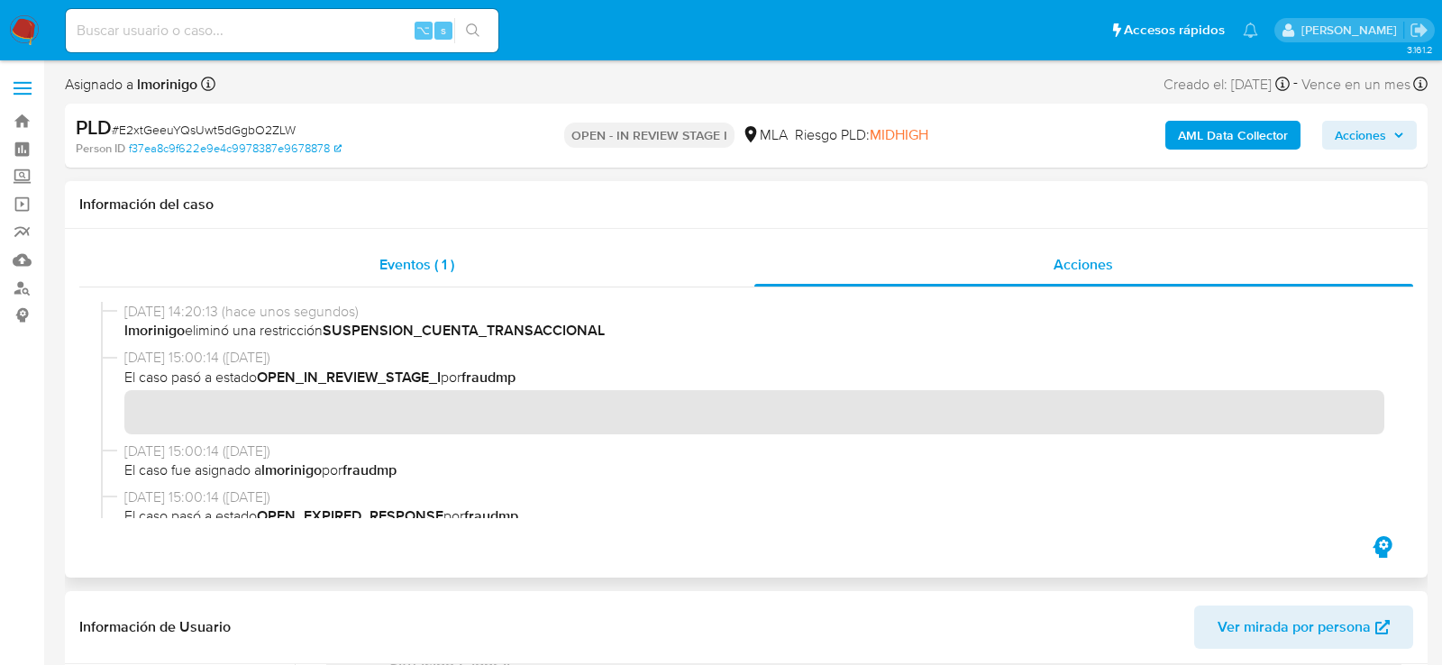
click at [582, 281] on div "Eventos ( 1 )" at bounding box center [416, 264] width 675 height 43
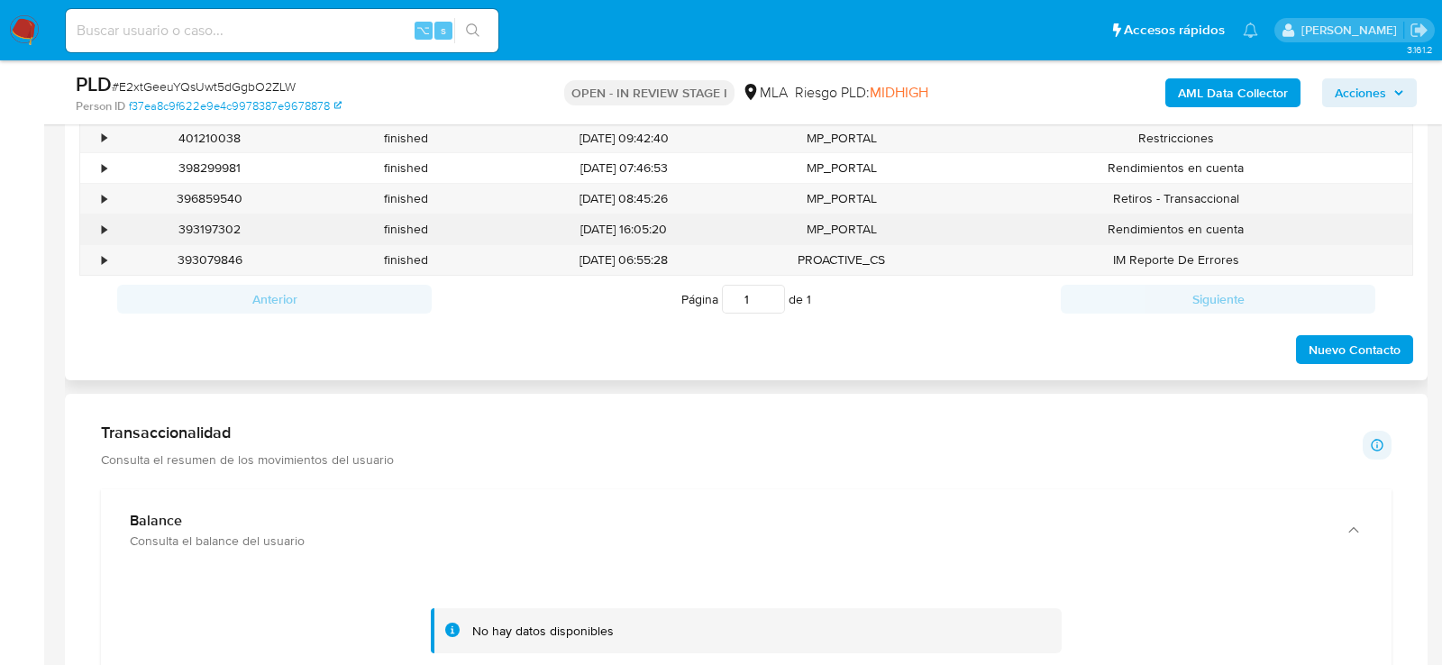
scroll to position [791, 0]
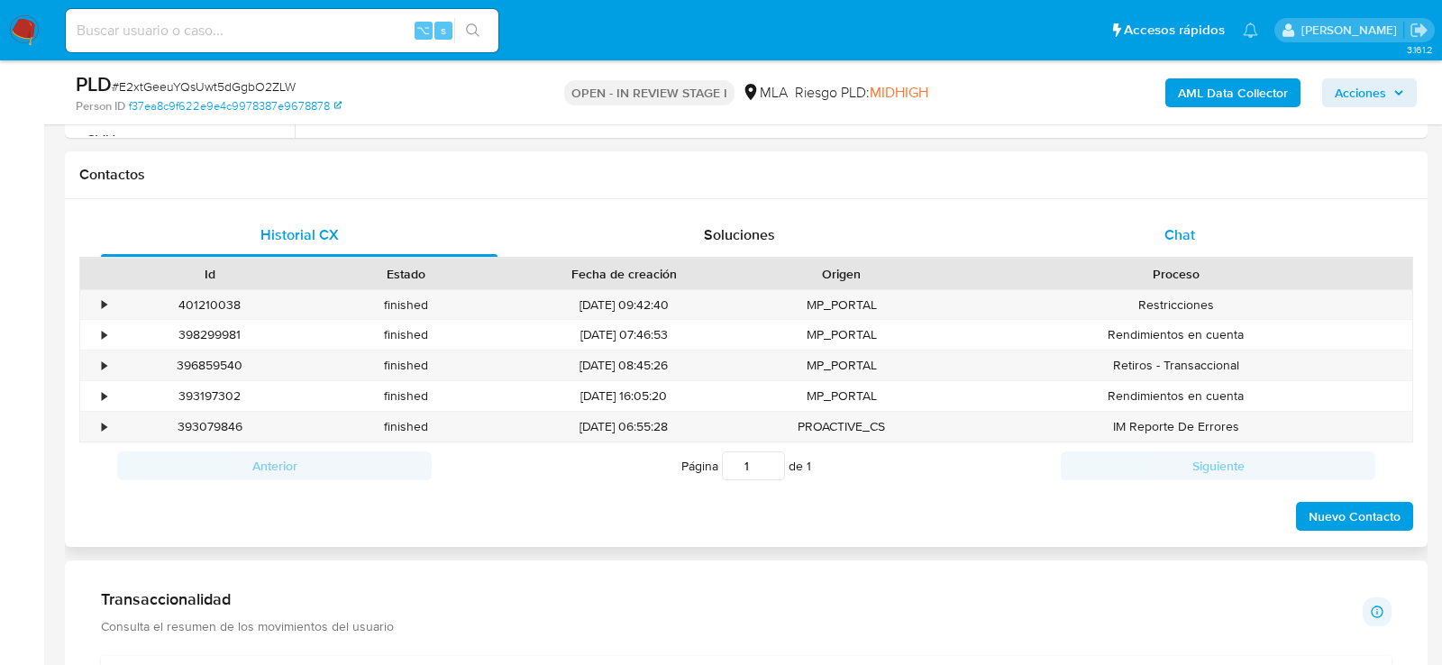
click at [1123, 215] on div "Chat" at bounding box center [1180, 235] width 397 height 43
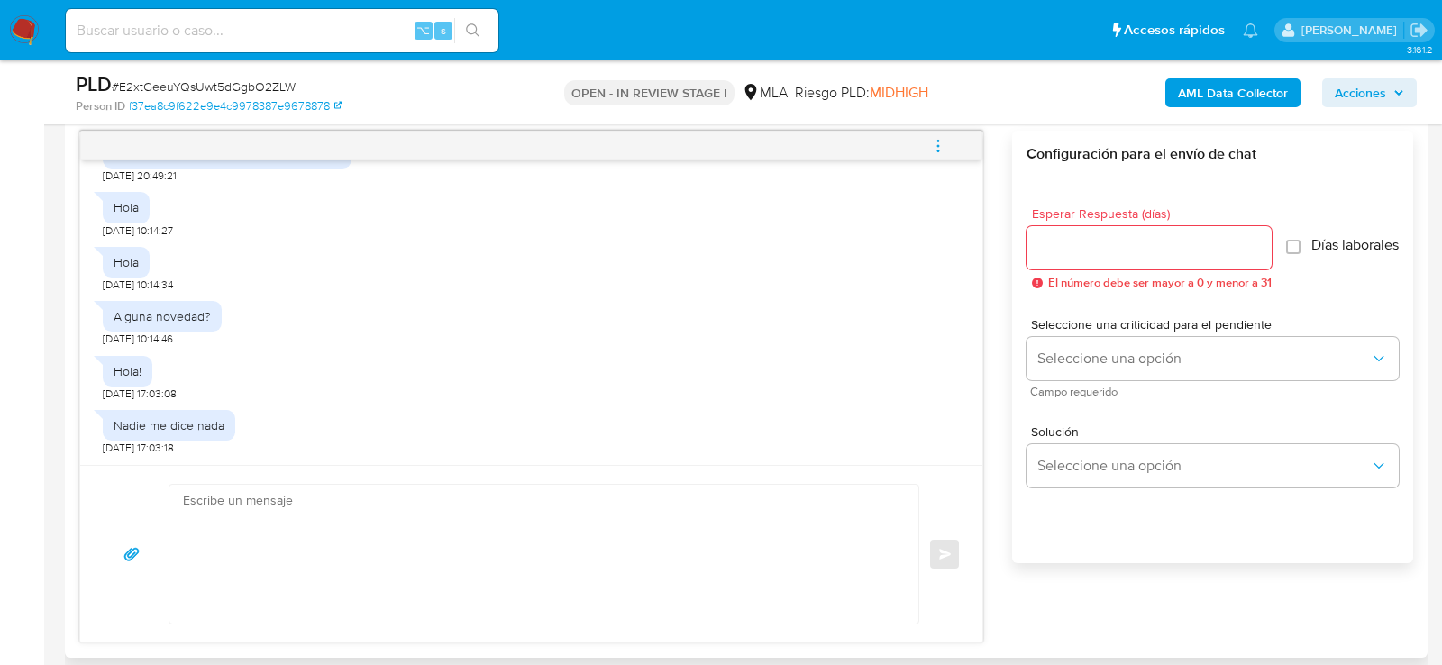
scroll to position [932, 0]
click at [579, 536] on textarea at bounding box center [539, 555] width 713 height 139
paste textarea "¡Te contamos que tu cuenta ya está activa nuevamente para que operes con normal…"
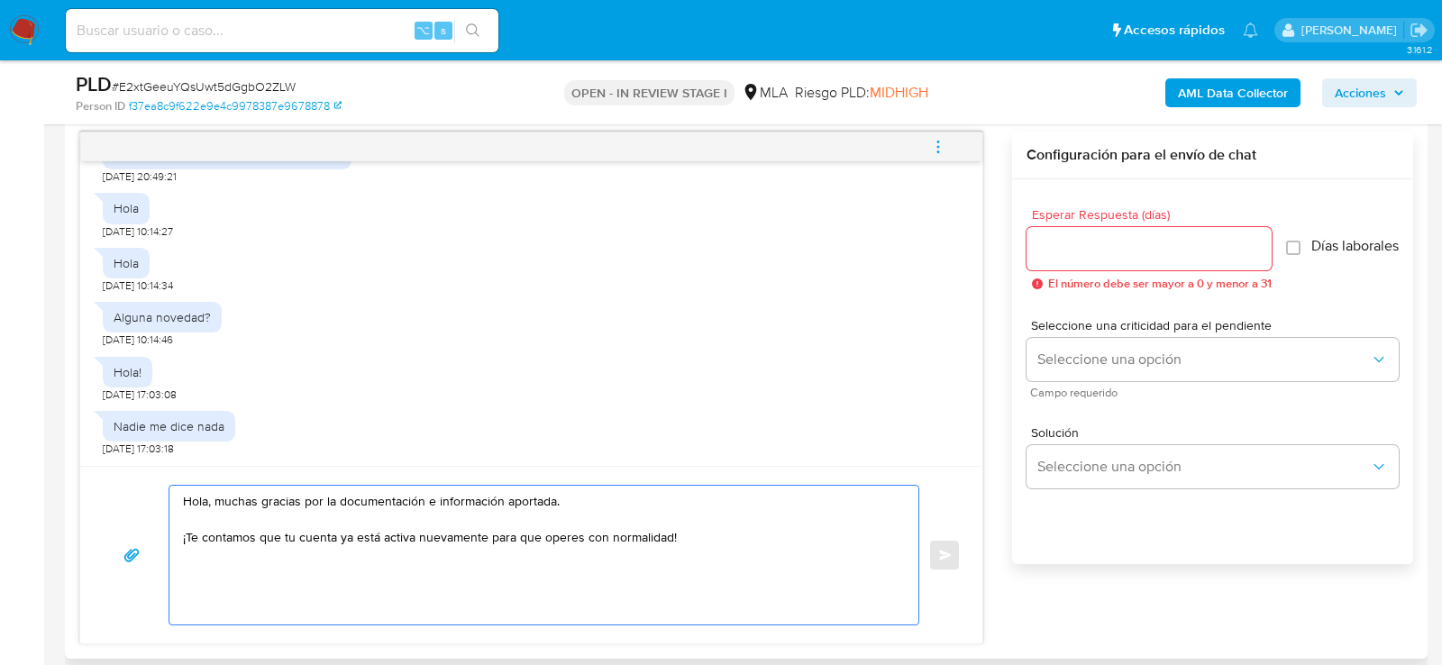
click at [608, 582] on textarea "Hola, muchas gracias por la documentación e información aportada. ¡Te contamos …" at bounding box center [539, 555] width 713 height 139
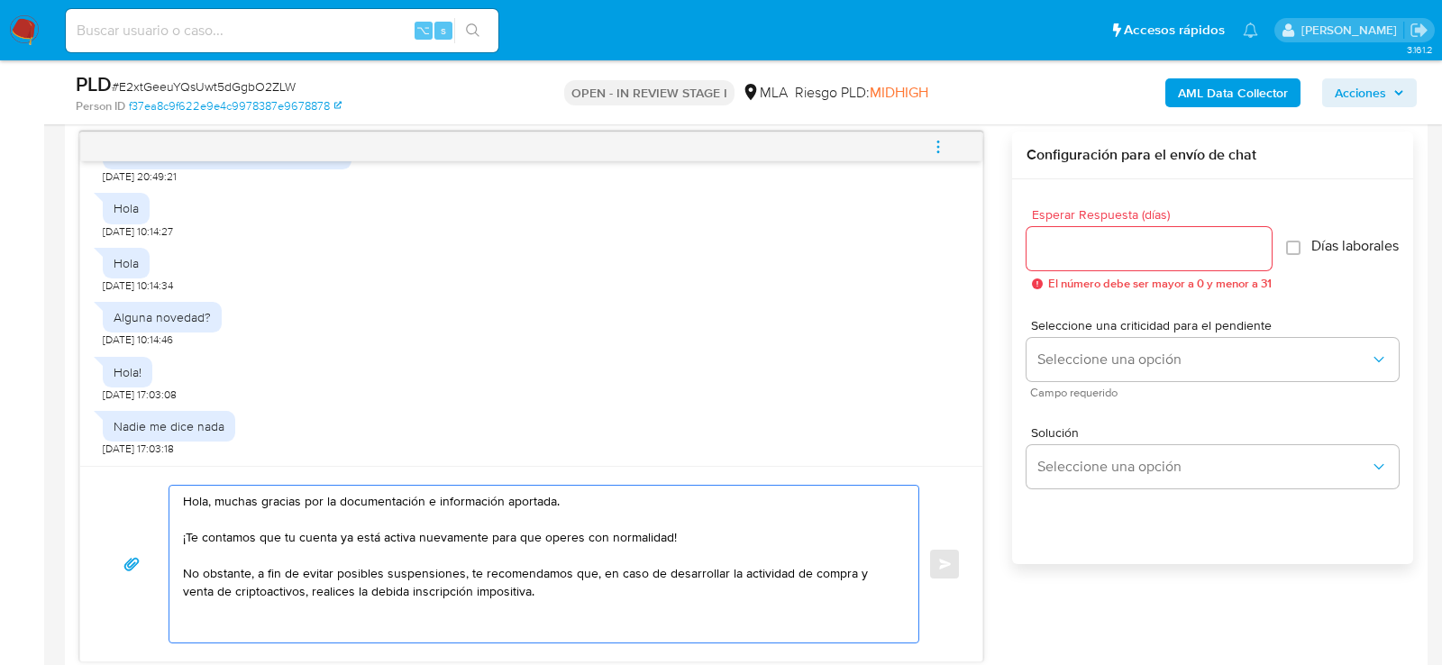
paste textarea "Quedamos aguardando por la información solicitada Muchas gracias. [GEOGRAPHIC_D…"
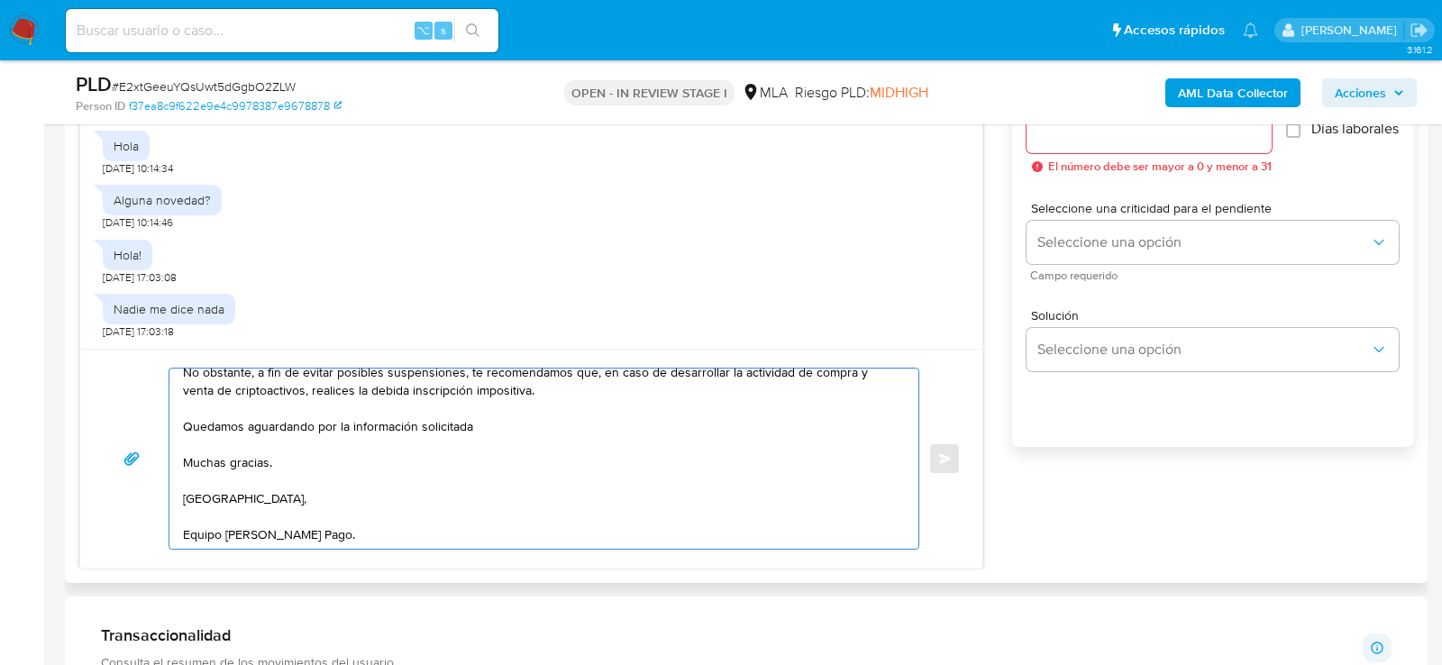
scroll to position [1068, 0]
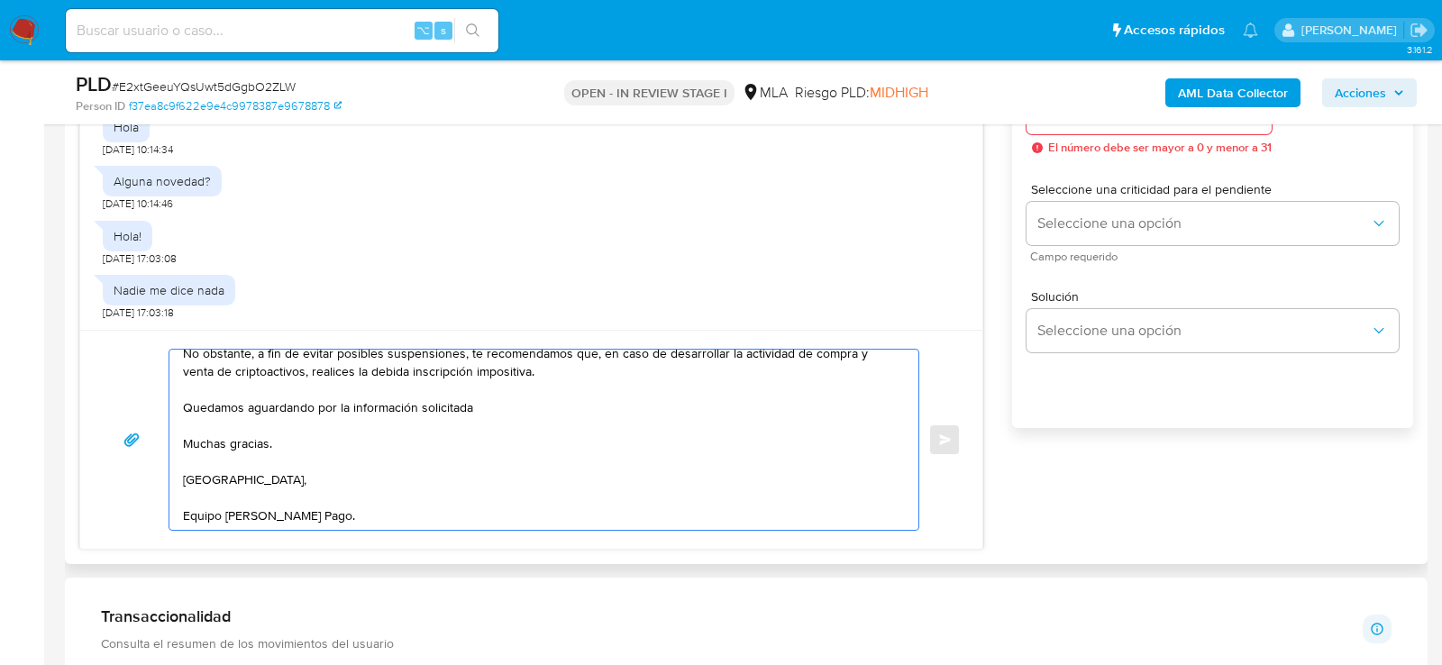
click at [348, 405] on textarea "Hola, muchas gracias por la documentación e información aportada. ¡Te contamos …" at bounding box center [539, 440] width 713 height 180
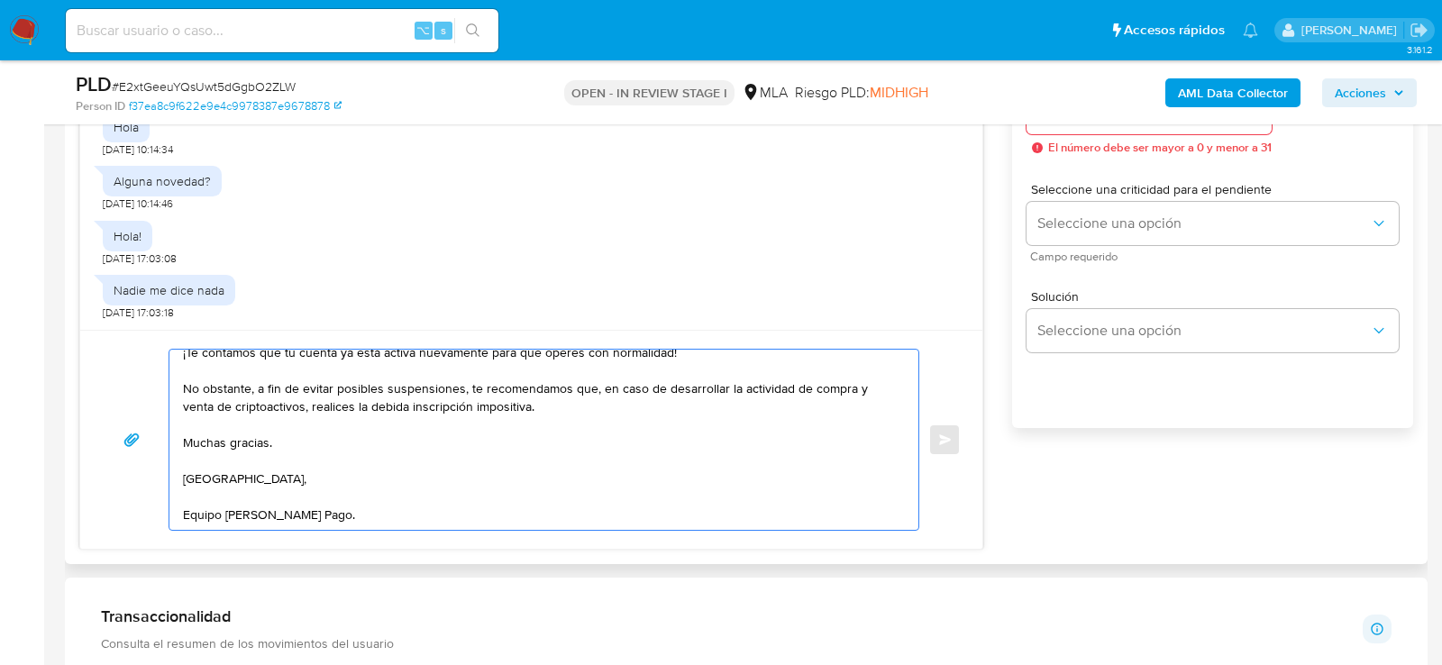
scroll to position [48, 0]
type textarea "Hola, muchas gracias por la documentación e información aportada. ¡Te contamos …"
click at [279, 84] on span "# E2xtGeeuYQsUwt5dGgbO2ZLW" at bounding box center [204, 87] width 184 height 18
copy span "E2xtGeeuYQsUwt5dGgbO2ZLW"
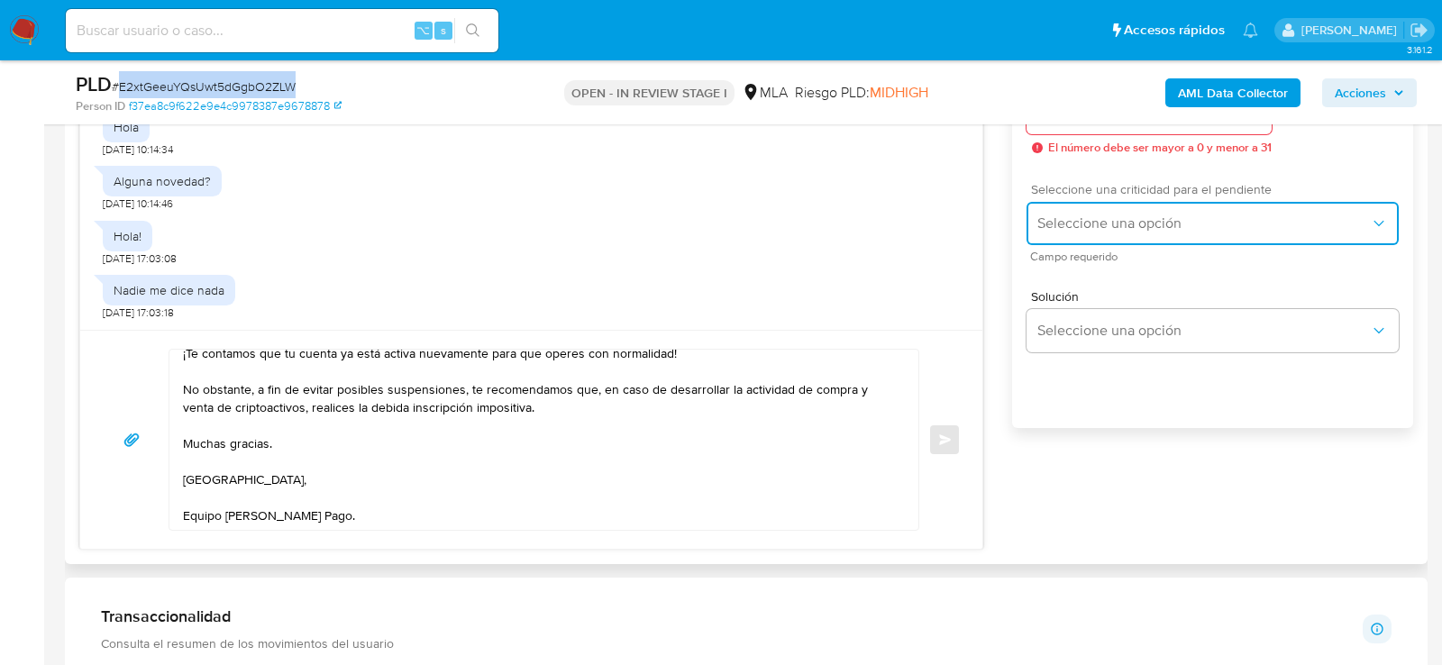
click at [1134, 233] on span "Seleccione una opción" at bounding box center [1204, 224] width 333 height 18
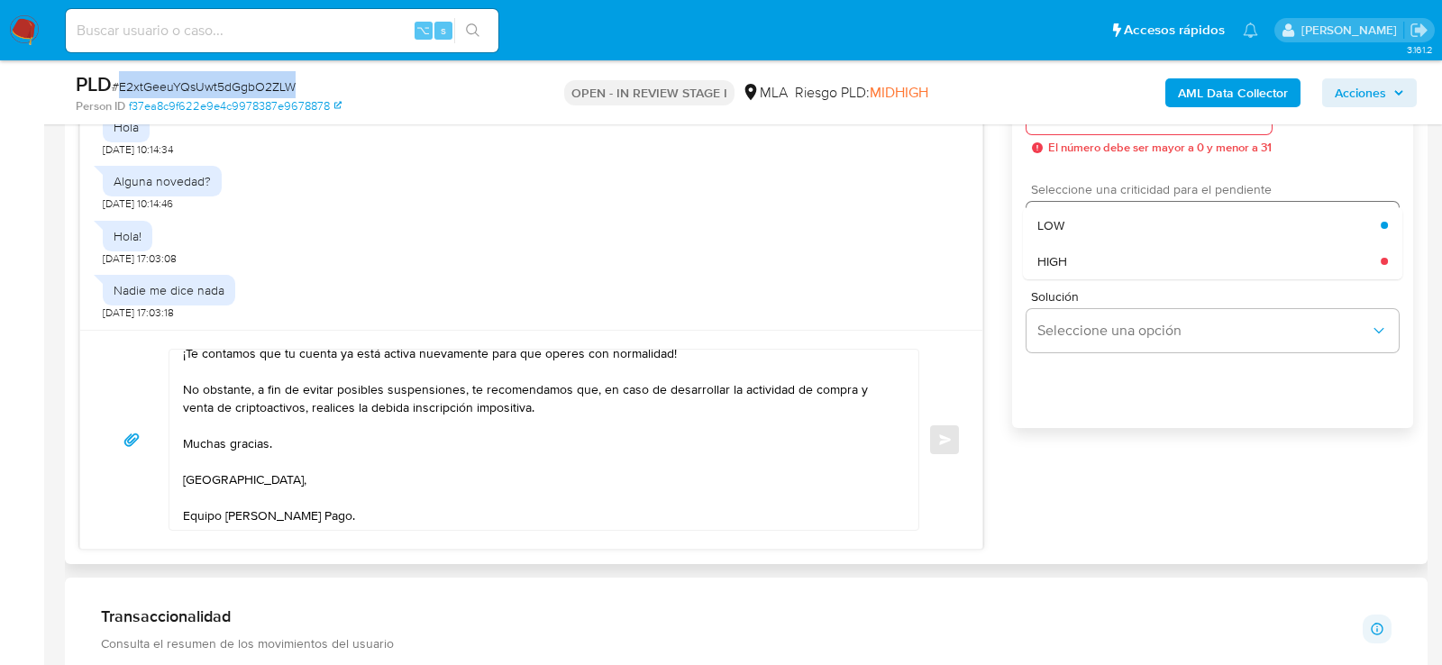
click at [1098, 270] on div "HIGH" at bounding box center [1209, 261] width 343 height 36
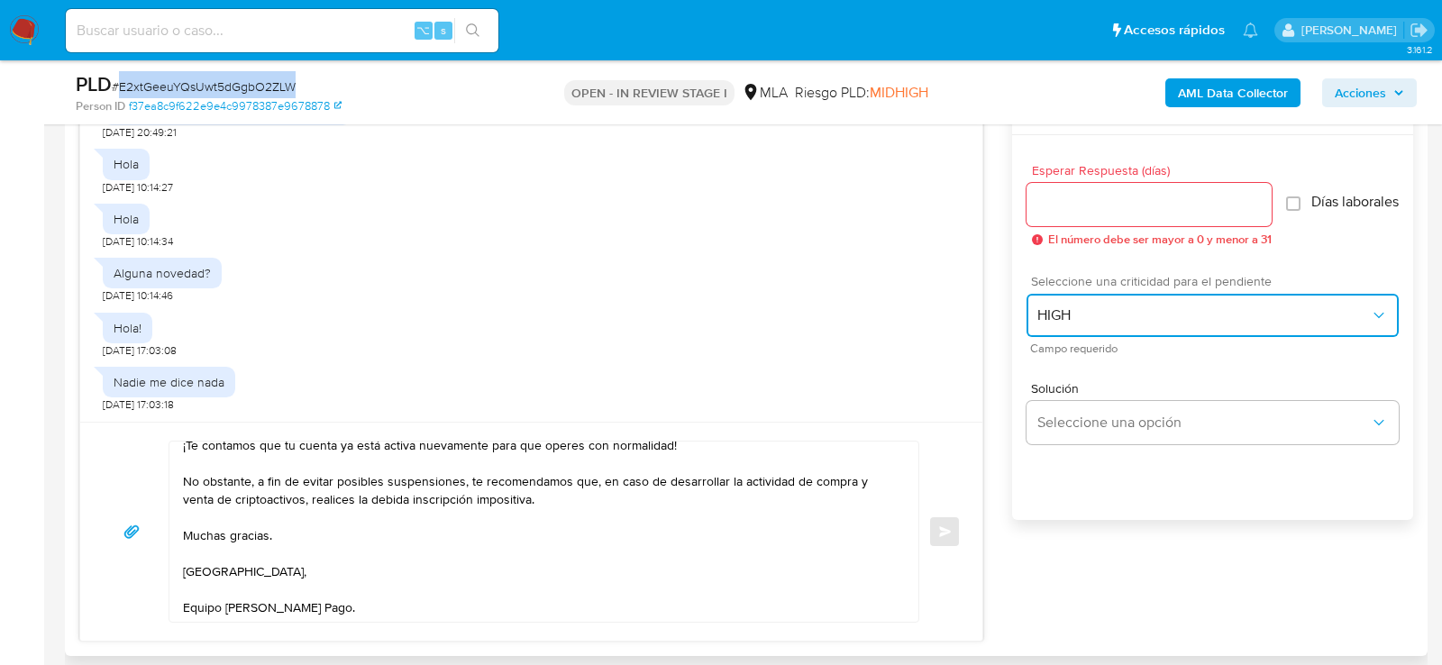
scroll to position [970, 0]
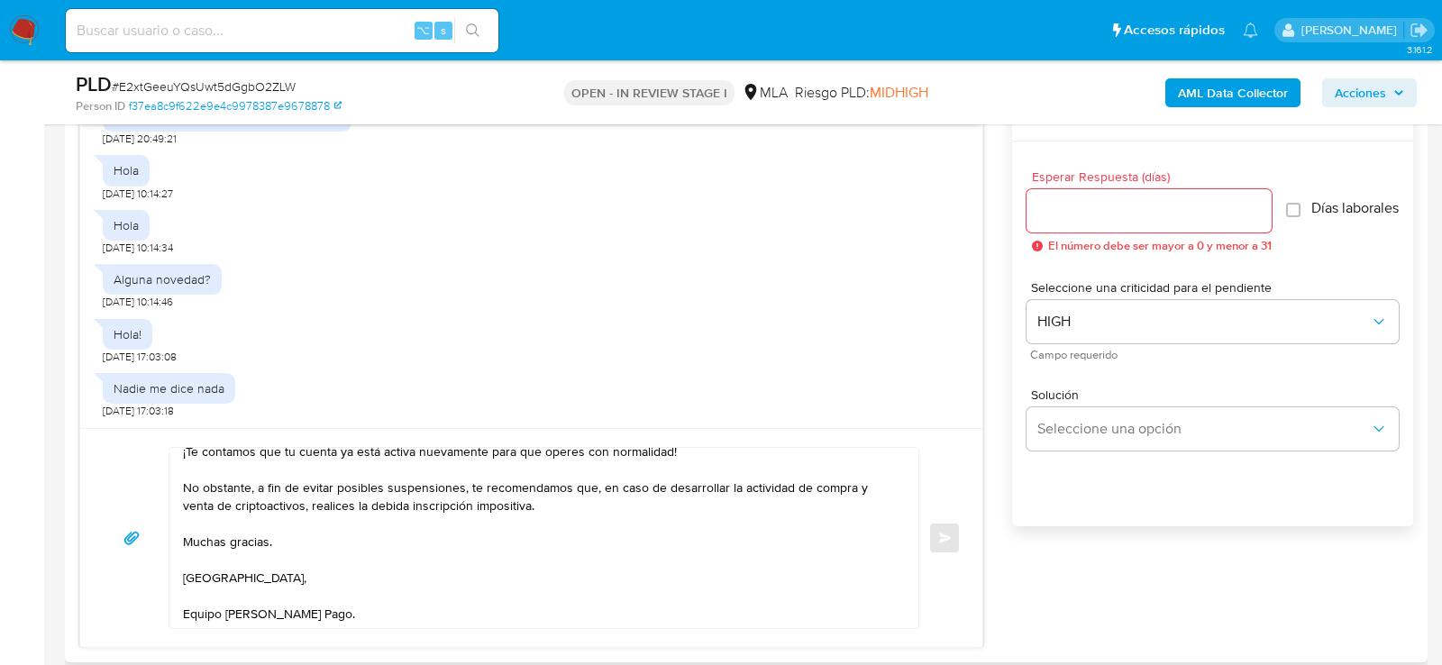
click at [1077, 221] on div at bounding box center [1149, 210] width 245 height 43
click at [1067, 211] on input "Esperar Respuesta (días)" at bounding box center [1149, 210] width 245 height 23
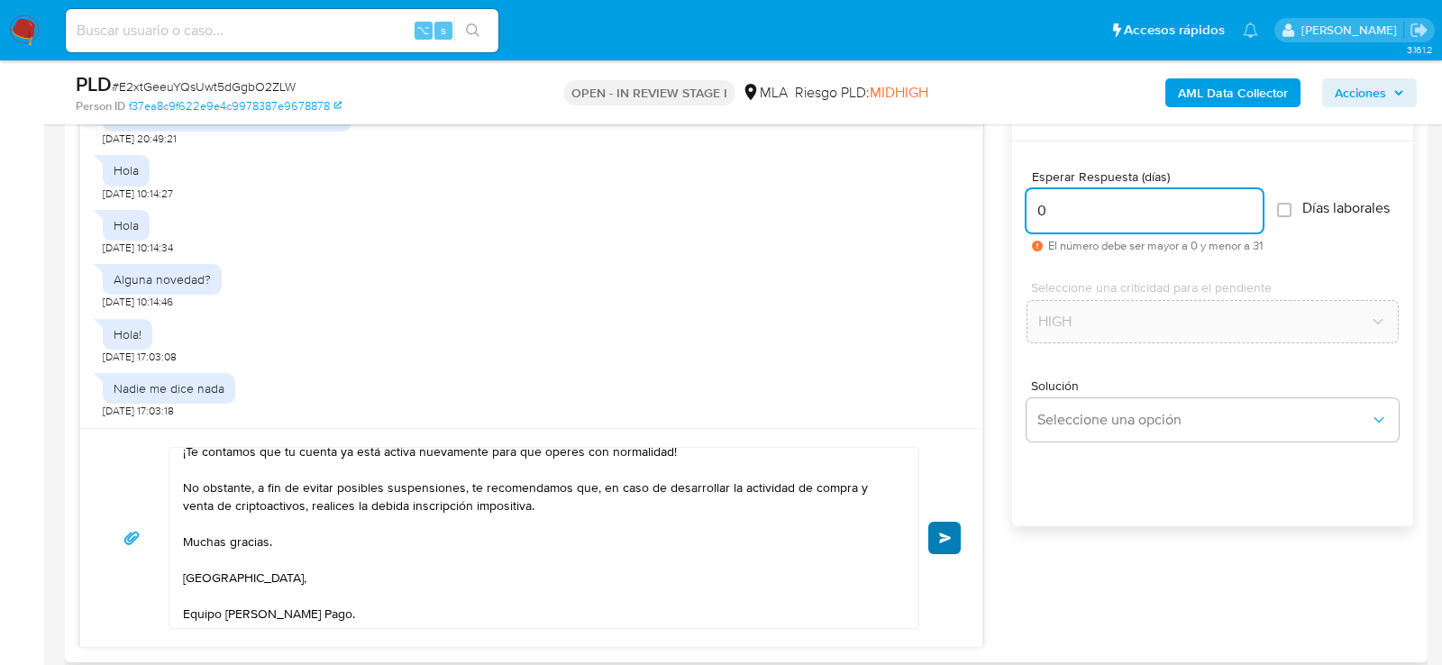
type input "0"
click at [955, 529] on button "Enviar" at bounding box center [945, 538] width 32 height 32
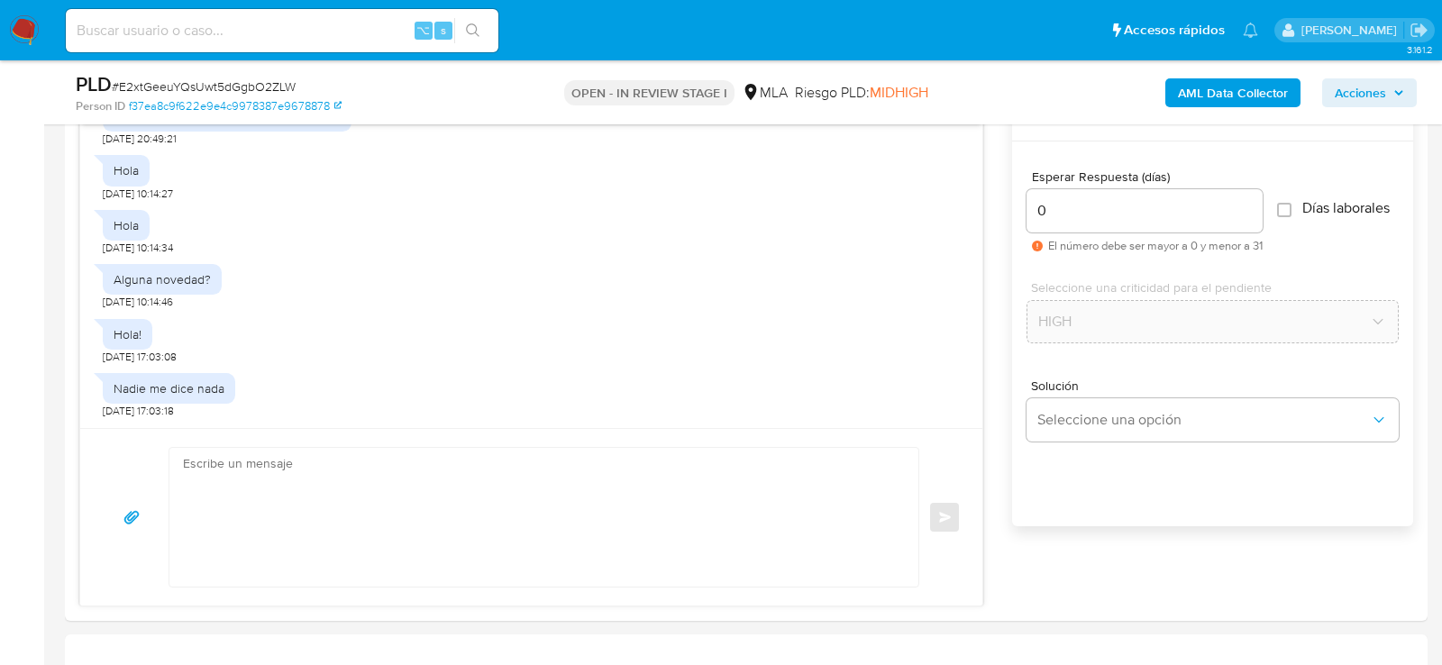
scroll to position [572, 0]
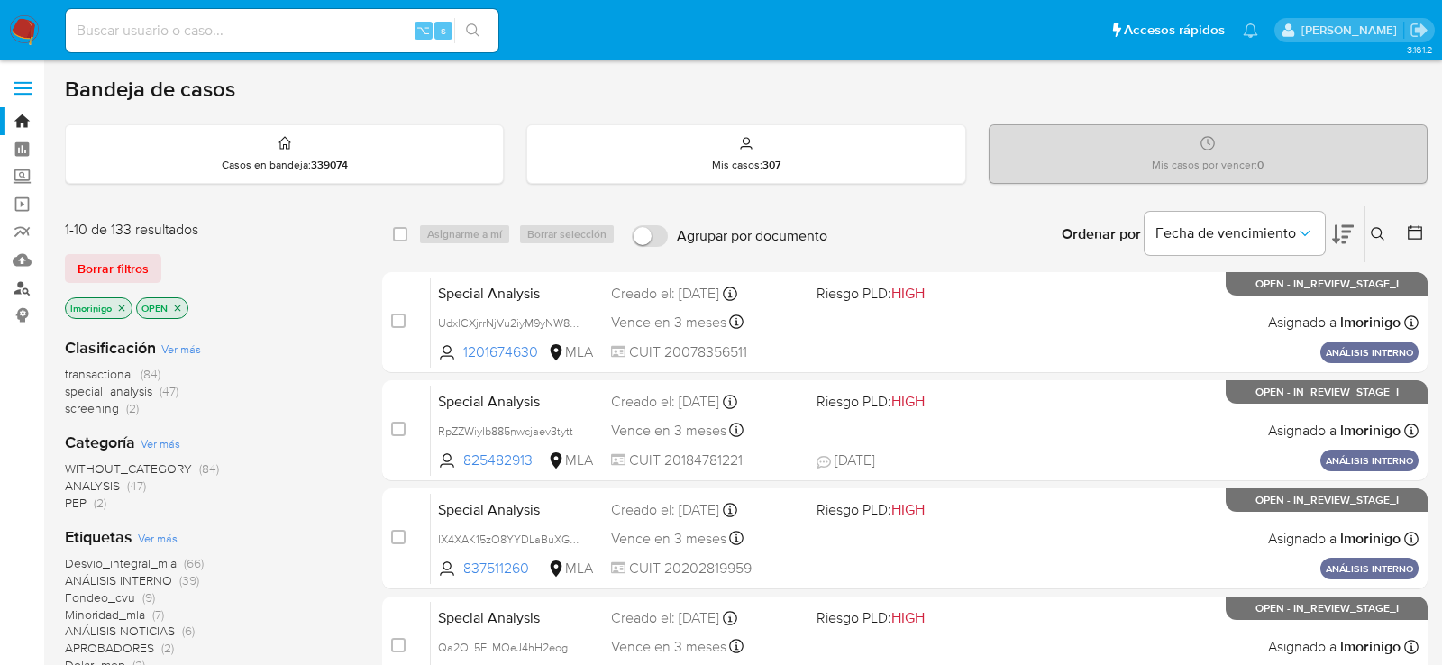
click at [22, 290] on link "Buscador de personas" at bounding box center [107, 288] width 215 height 28
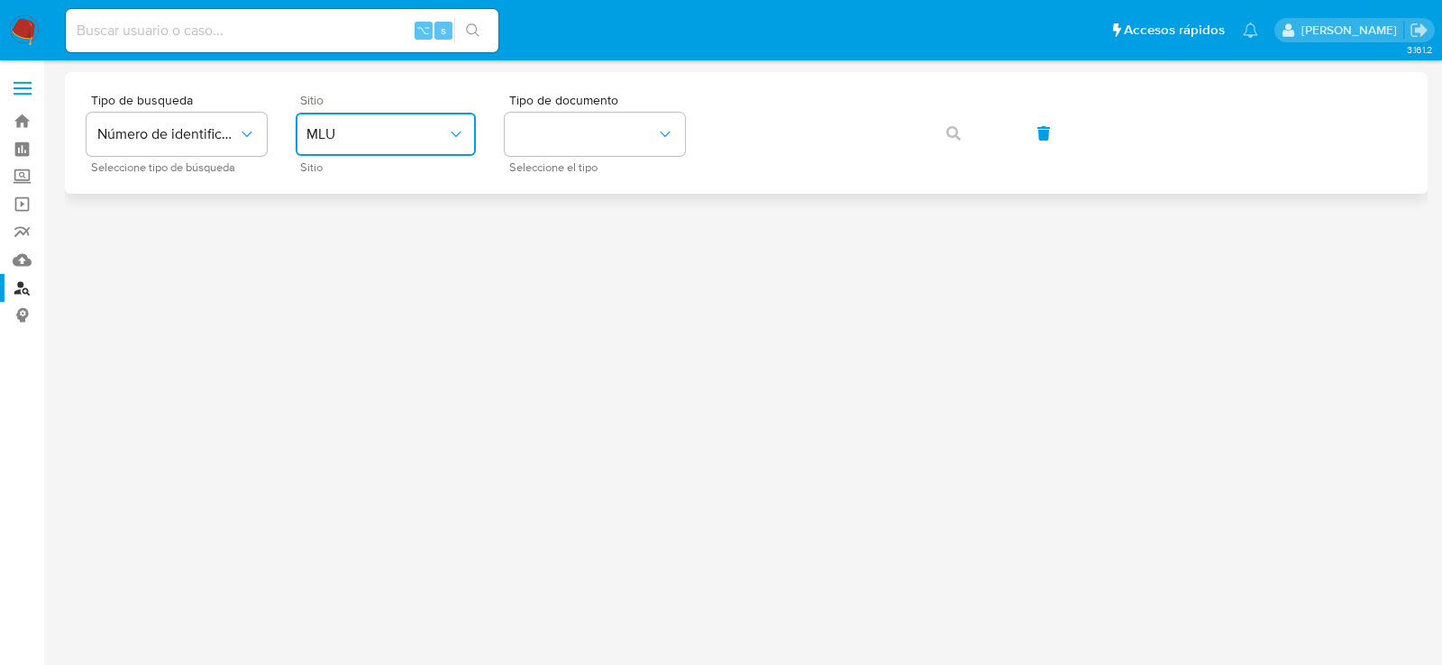
click at [444, 138] on span "MLU" at bounding box center [377, 134] width 141 height 18
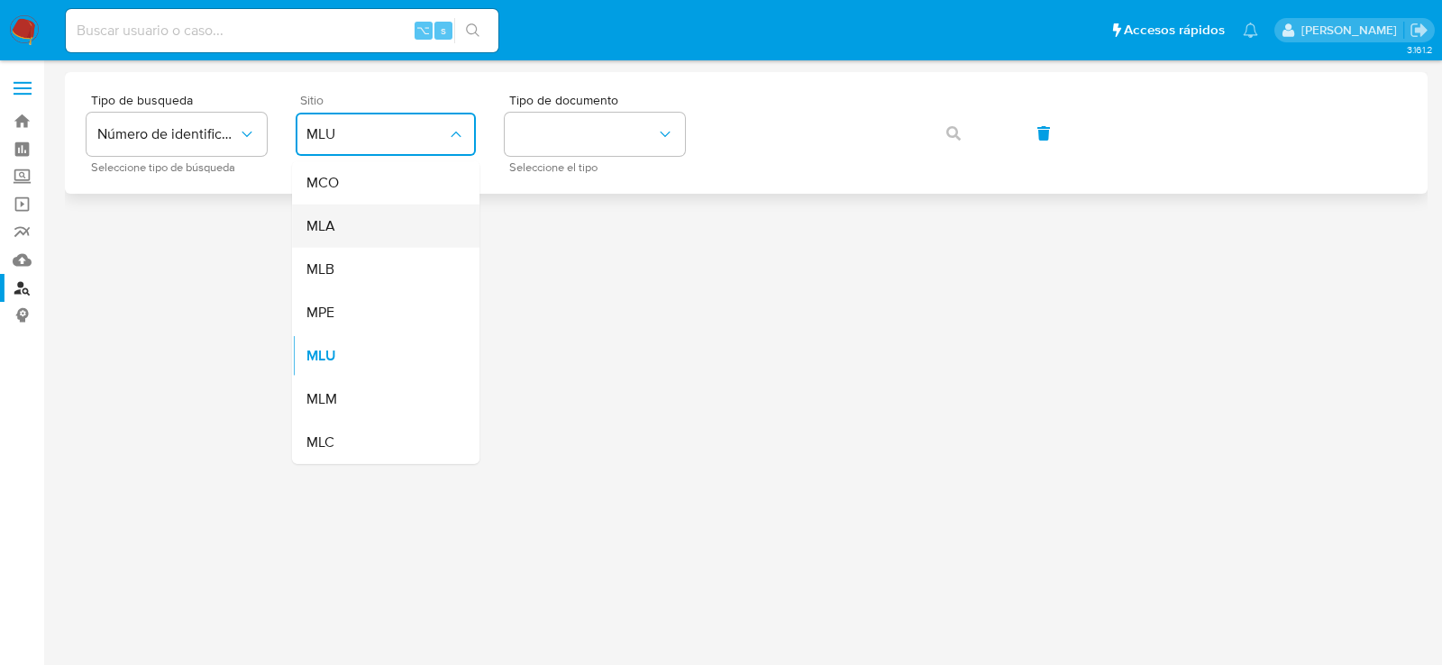
click at [410, 235] on div "MLA" at bounding box center [381, 226] width 148 height 43
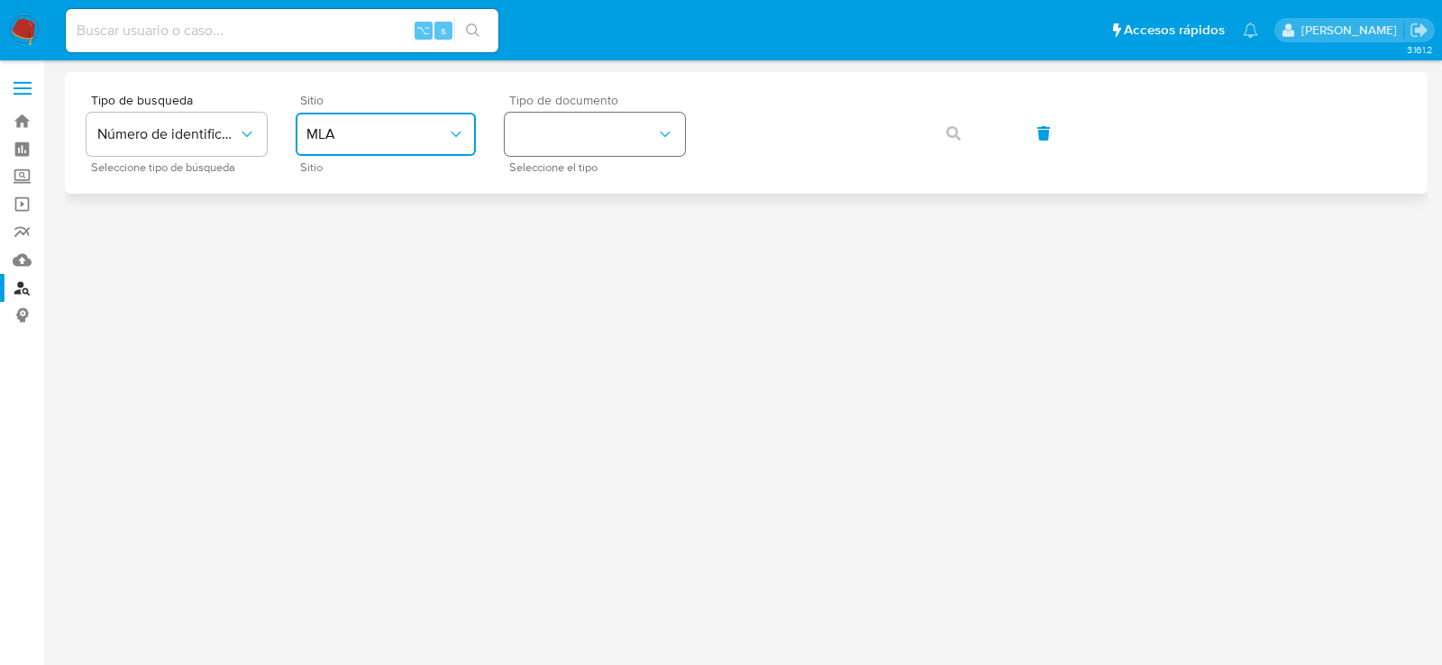
click at [579, 134] on button "identificationType" at bounding box center [595, 134] width 180 height 43
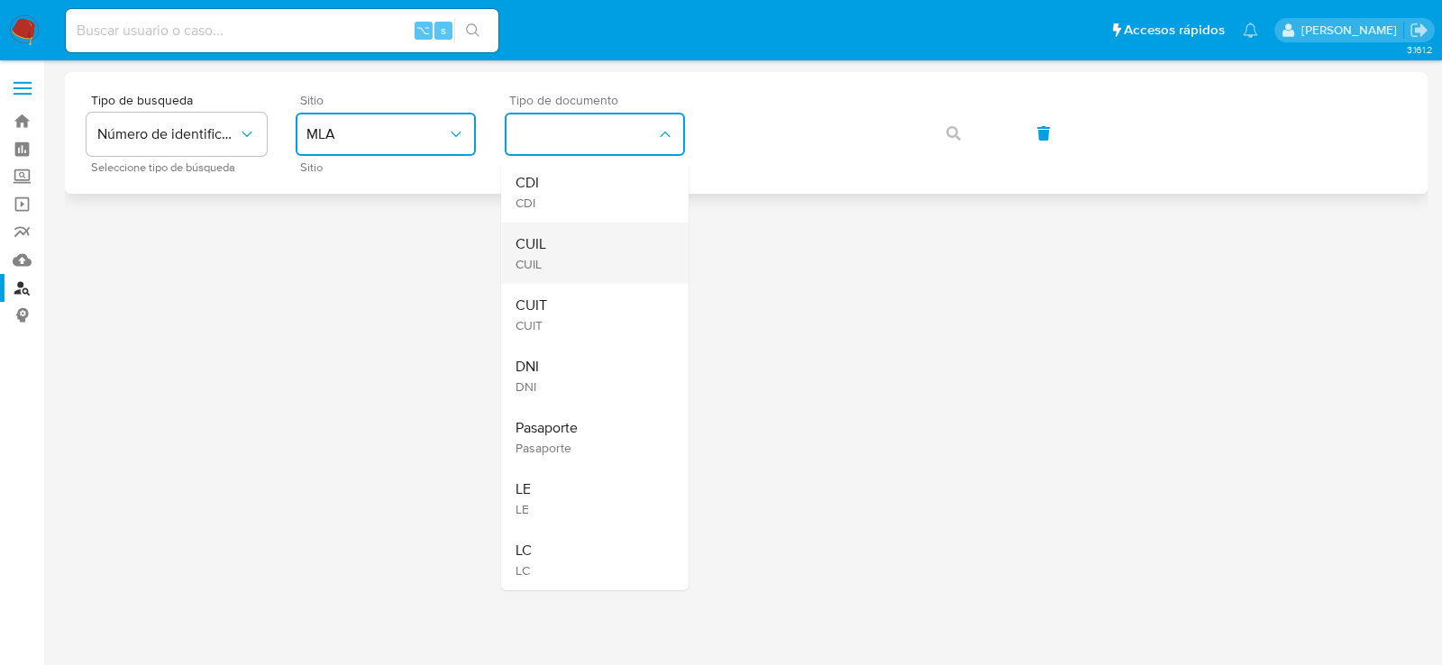
click at [584, 245] on div "CUIL CUIL" at bounding box center [590, 253] width 148 height 61
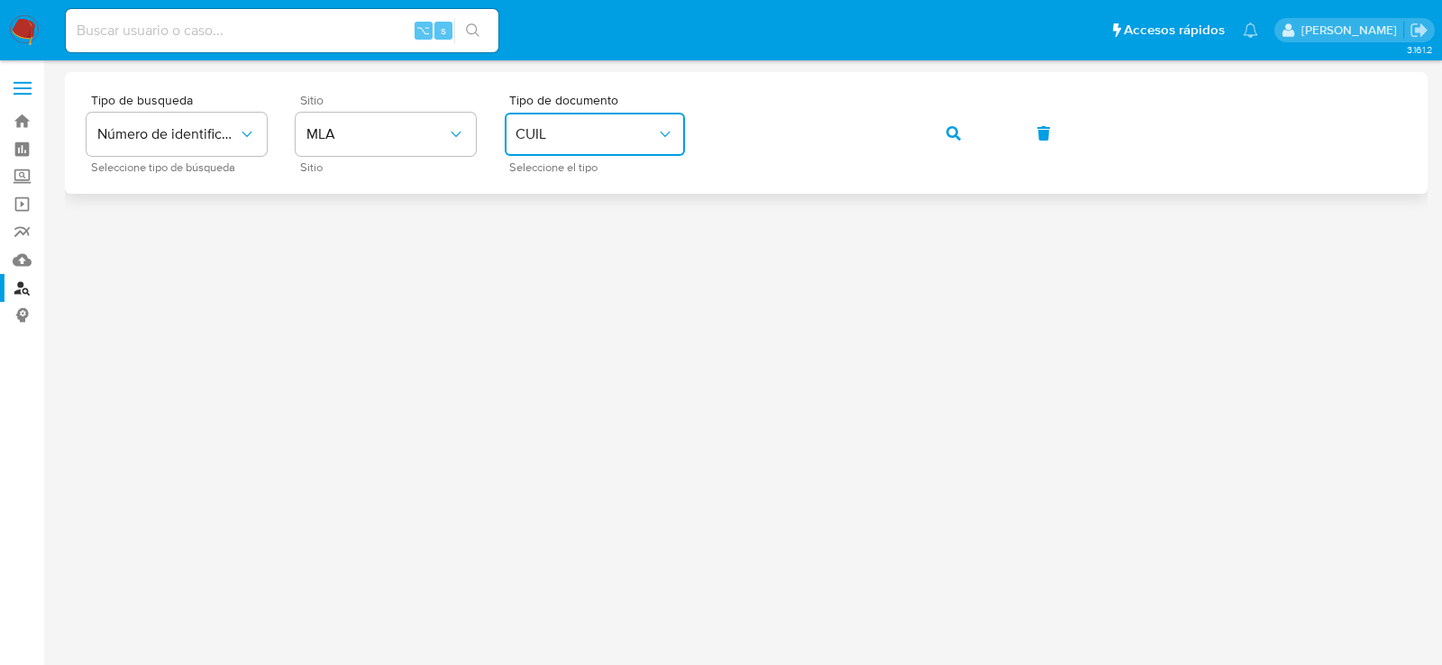
click at [989, 131] on div "Tipo de busqueda Número de identificación Seleccione tipo de búsqueda Sitio MLA…" at bounding box center [747, 133] width 1320 height 78
click at [964, 132] on button "button" at bounding box center [953, 133] width 61 height 43
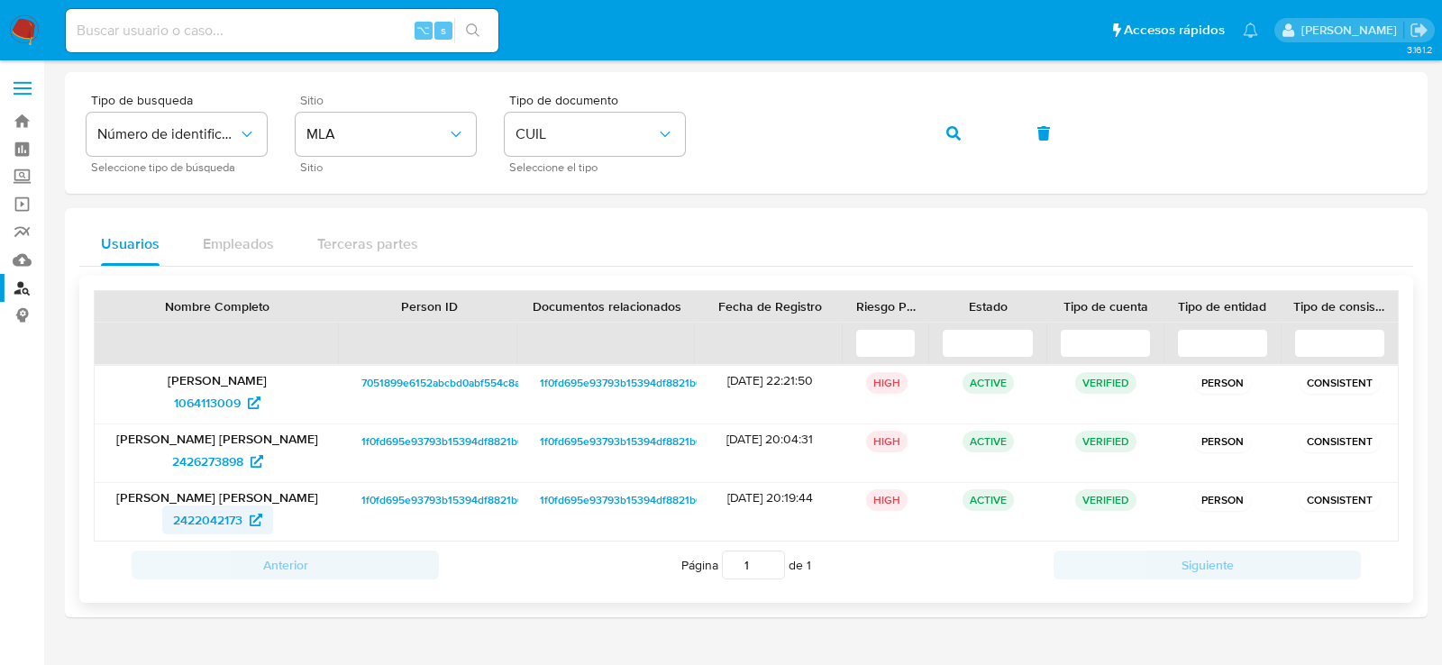
click at [221, 522] on span "2422042173" at bounding box center [207, 520] width 69 height 29
click at [801, 103] on div "Tipo de busqueda Número de identificación Seleccione tipo de búsqueda Sitio MLA…" at bounding box center [747, 133] width 1320 height 78
click at [947, 131] on icon "button" at bounding box center [954, 133] width 14 height 14
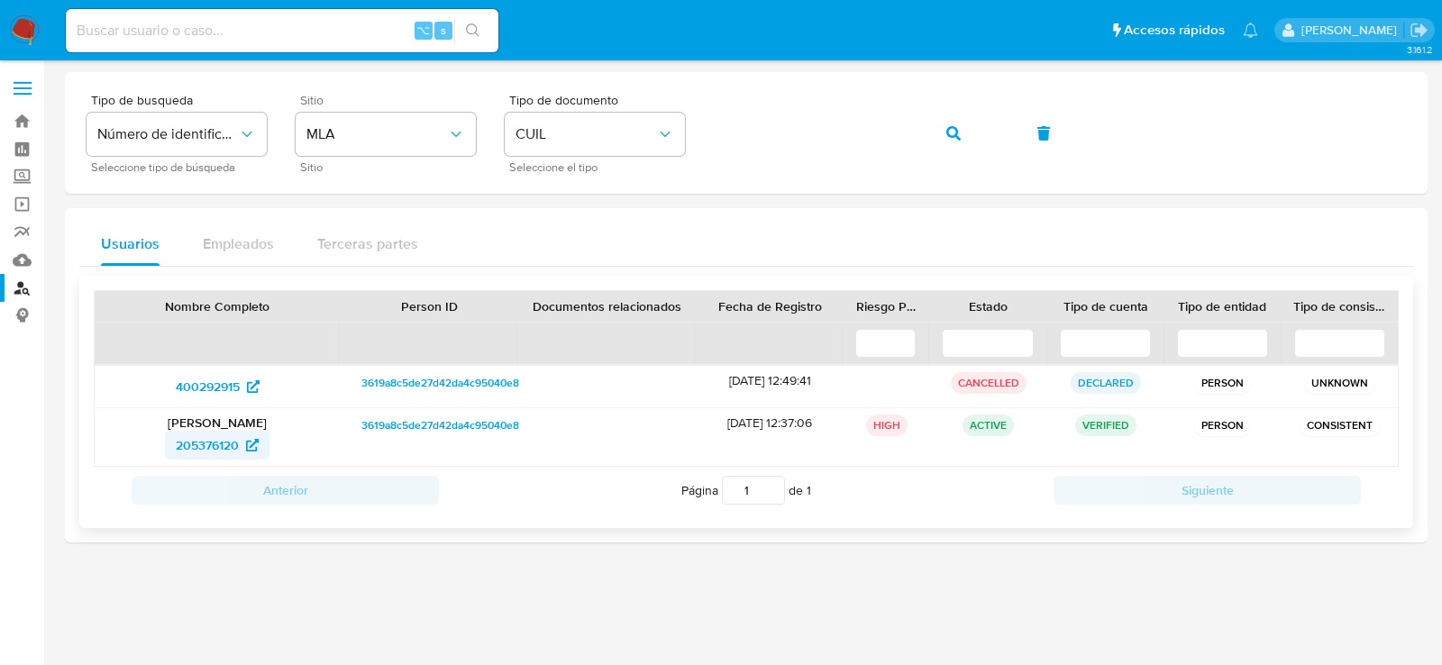
click at [215, 449] on span "205376120" at bounding box center [207, 445] width 63 height 29
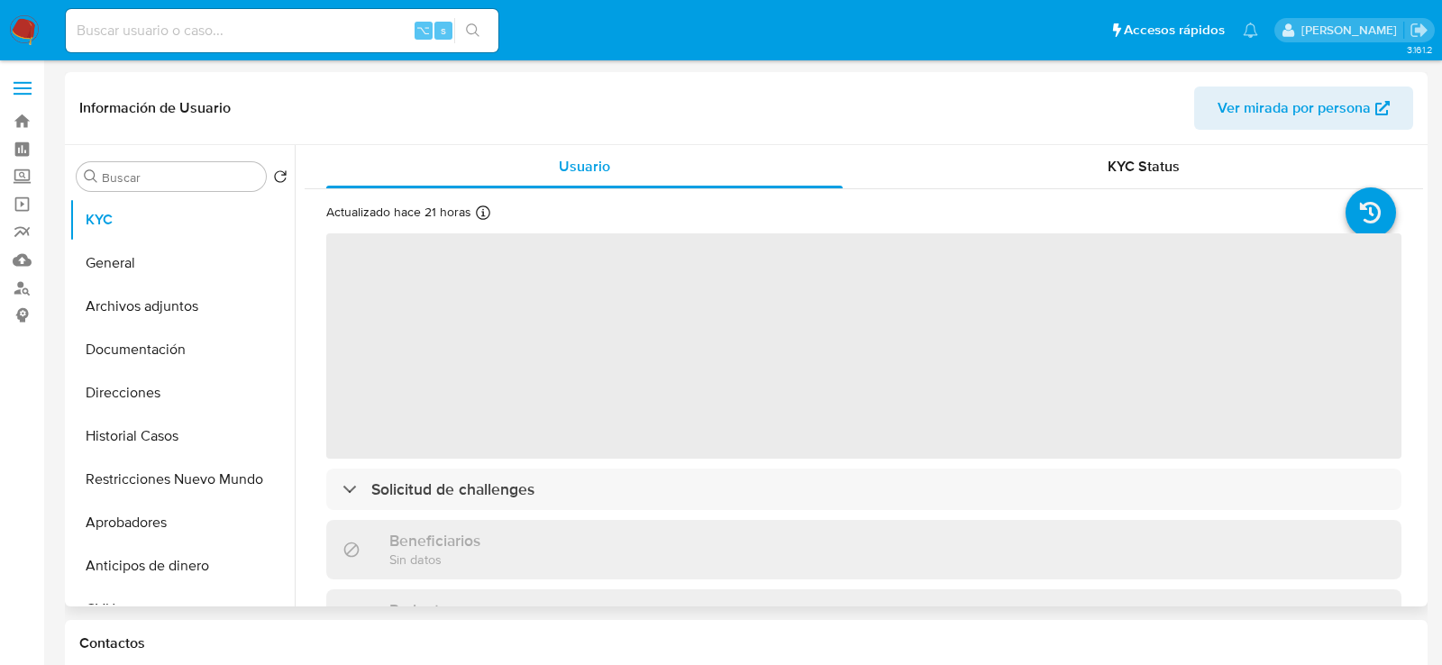
select select "10"
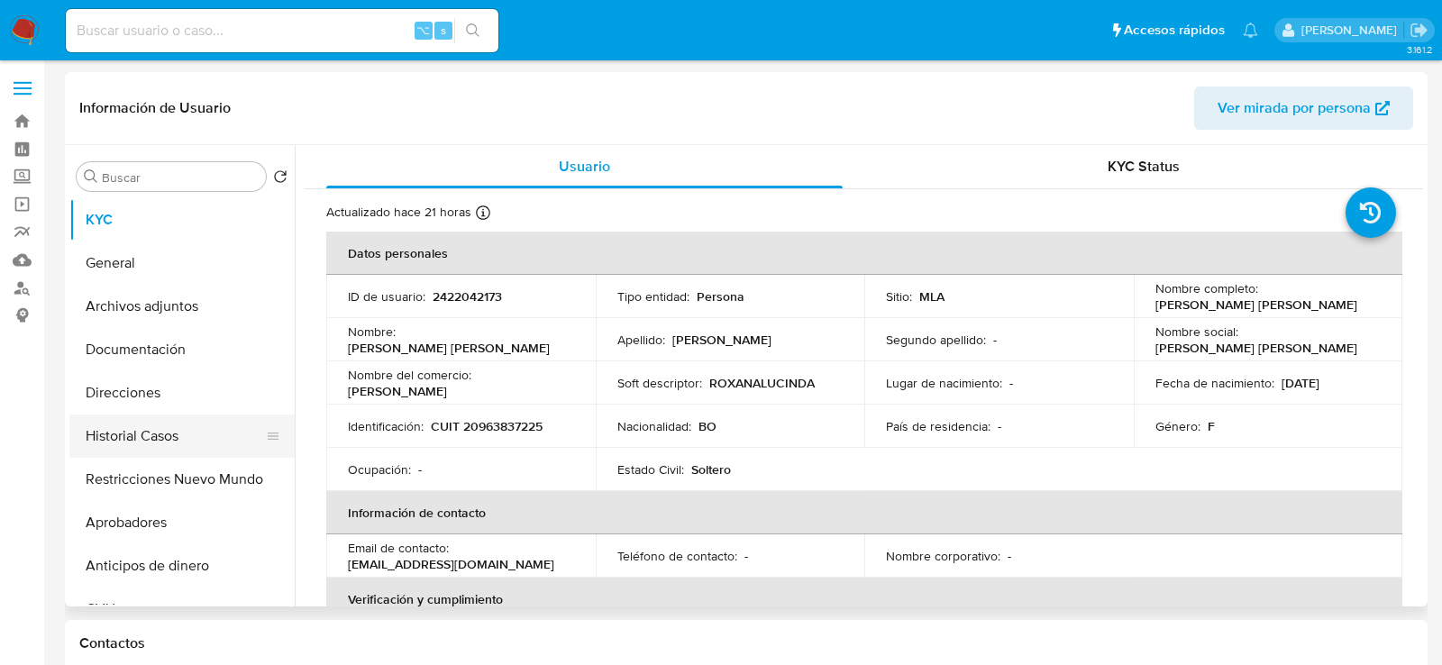
click at [148, 436] on button "Historial Casos" at bounding box center [174, 436] width 211 height 43
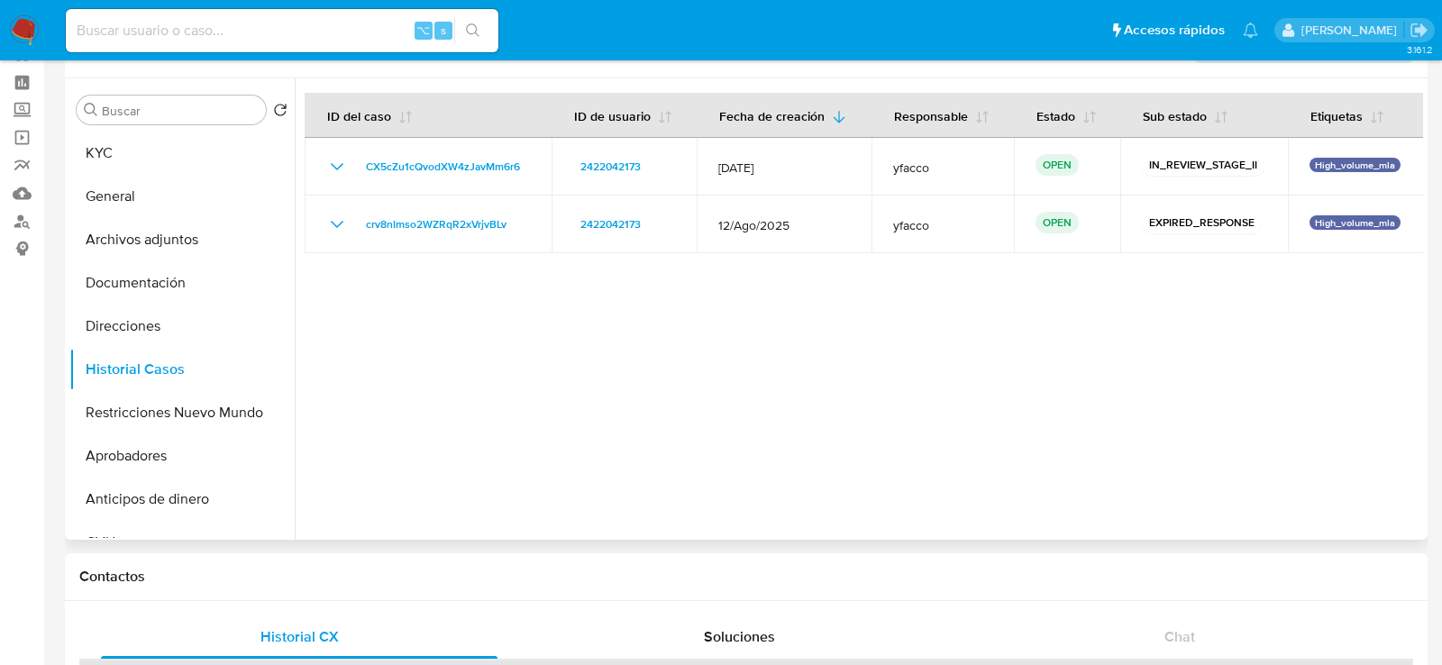
scroll to position [66, 0]
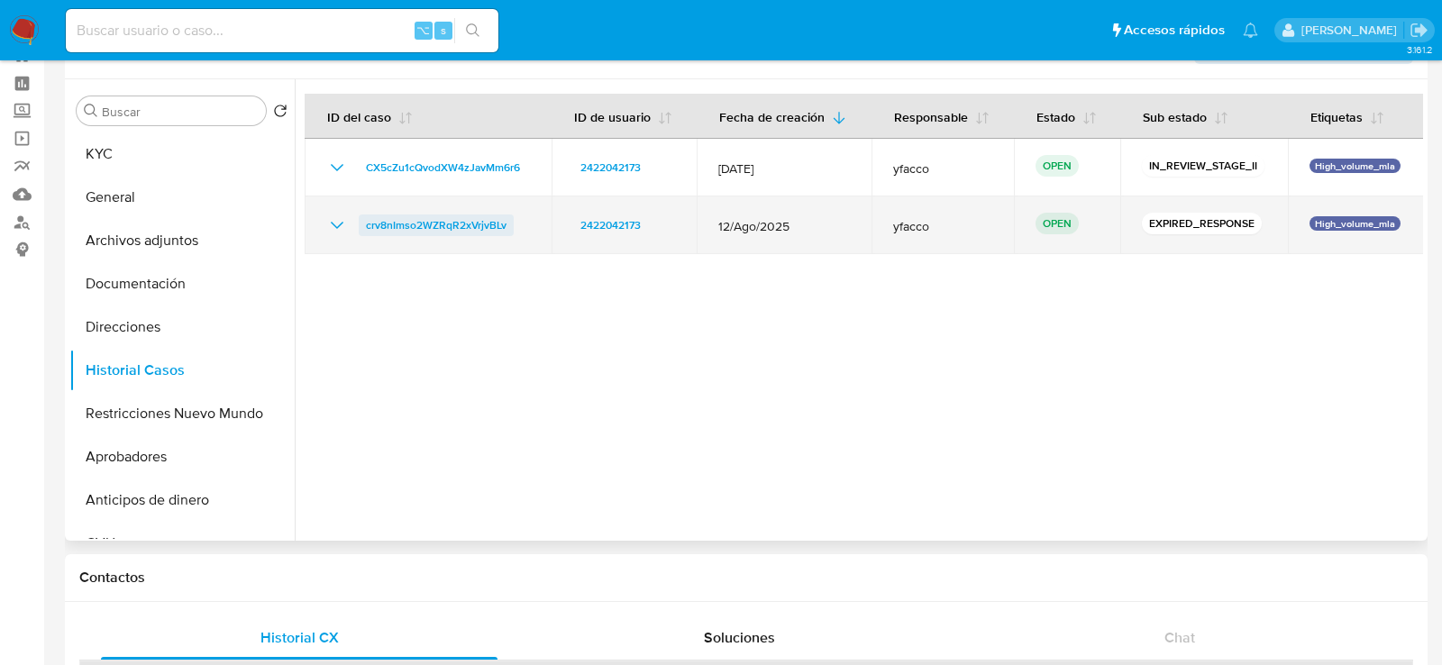
click at [468, 225] on span "crv8nImso2WZRqR2xVrjvBLv" at bounding box center [436, 226] width 141 height 22
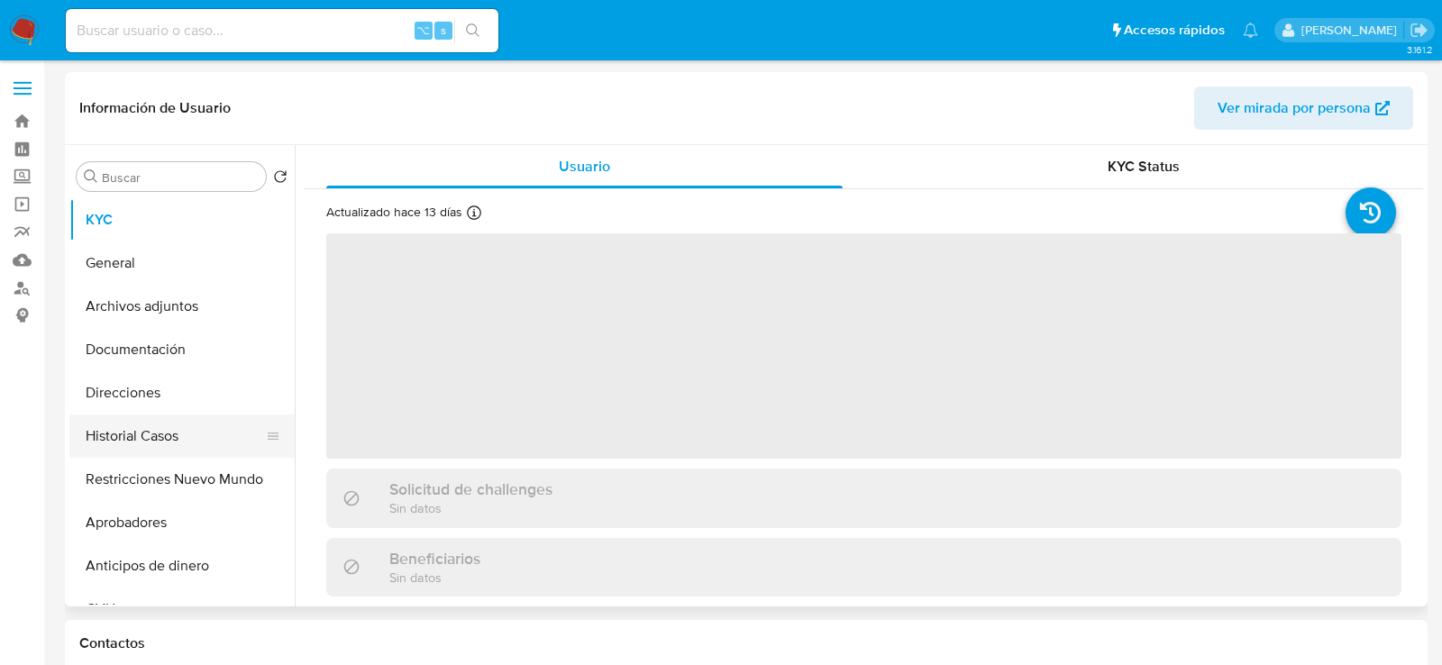
click at [127, 445] on button "Historial Casos" at bounding box center [174, 436] width 211 height 43
select select "10"
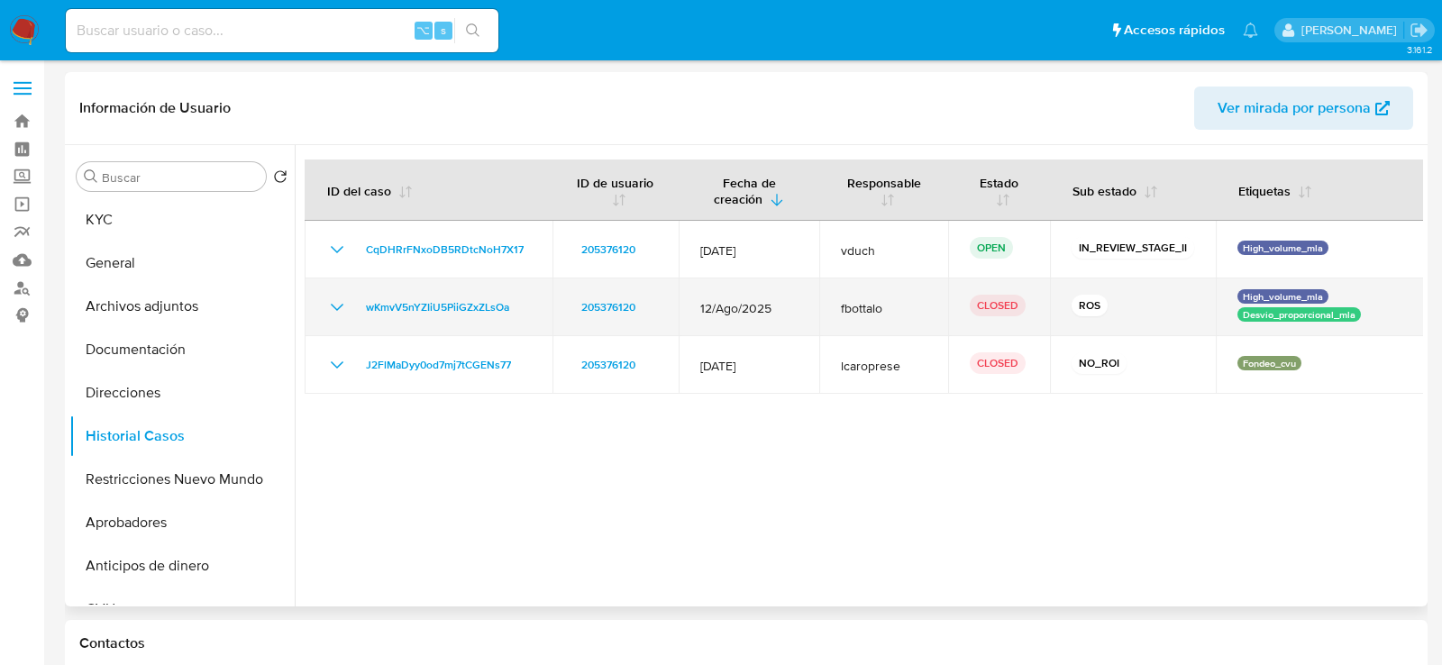
drag, startPoint x: 691, startPoint y: 307, endPoint x: 749, endPoint y: 307, distance: 57.7
click at [749, 308] on td "12/Ago/2025" at bounding box center [749, 308] width 141 height 58
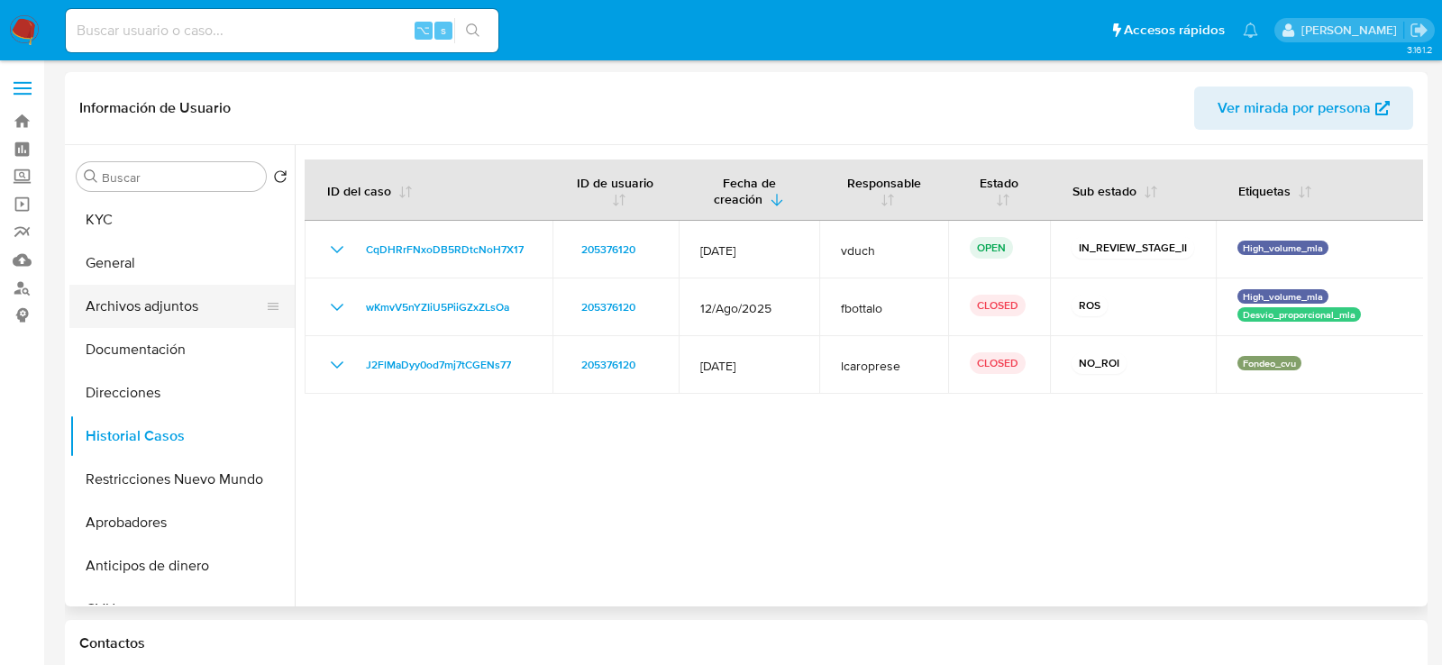
click at [190, 304] on button "Archivos adjuntos" at bounding box center [174, 306] width 211 height 43
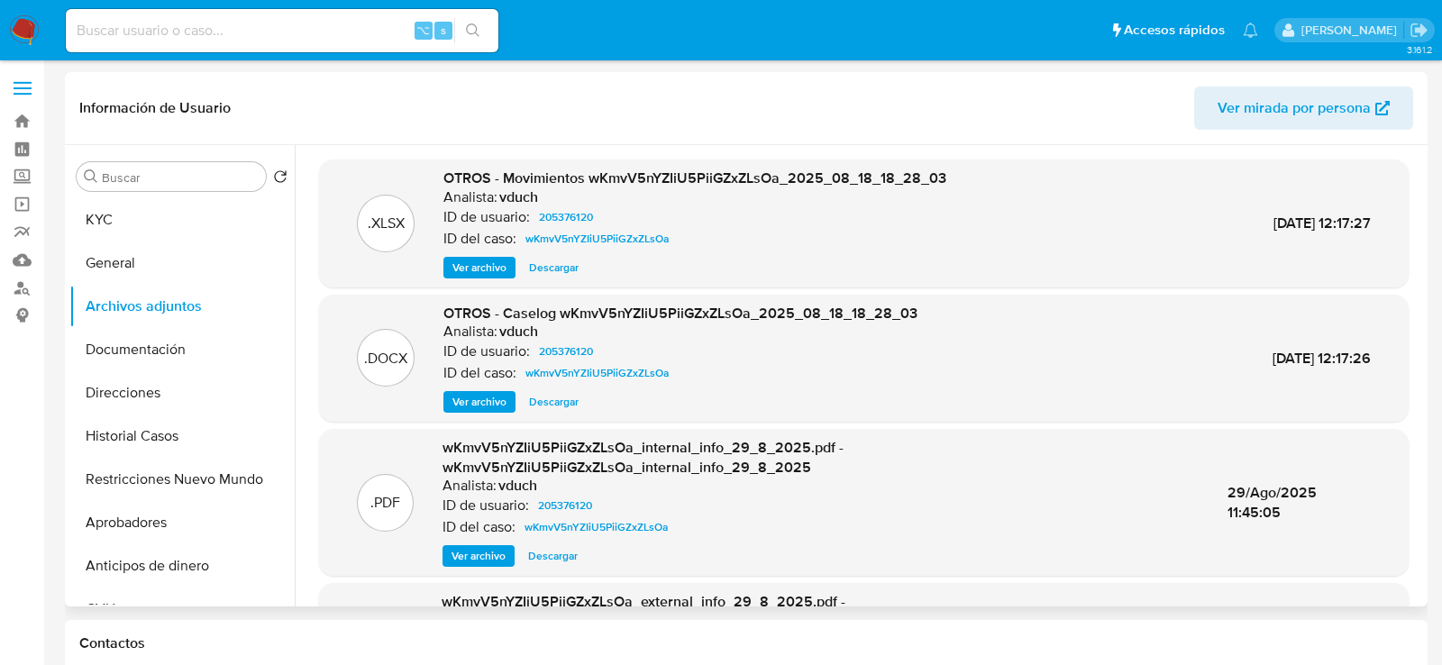
click at [492, 398] on span "Ver archivo" at bounding box center [480, 402] width 54 height 18
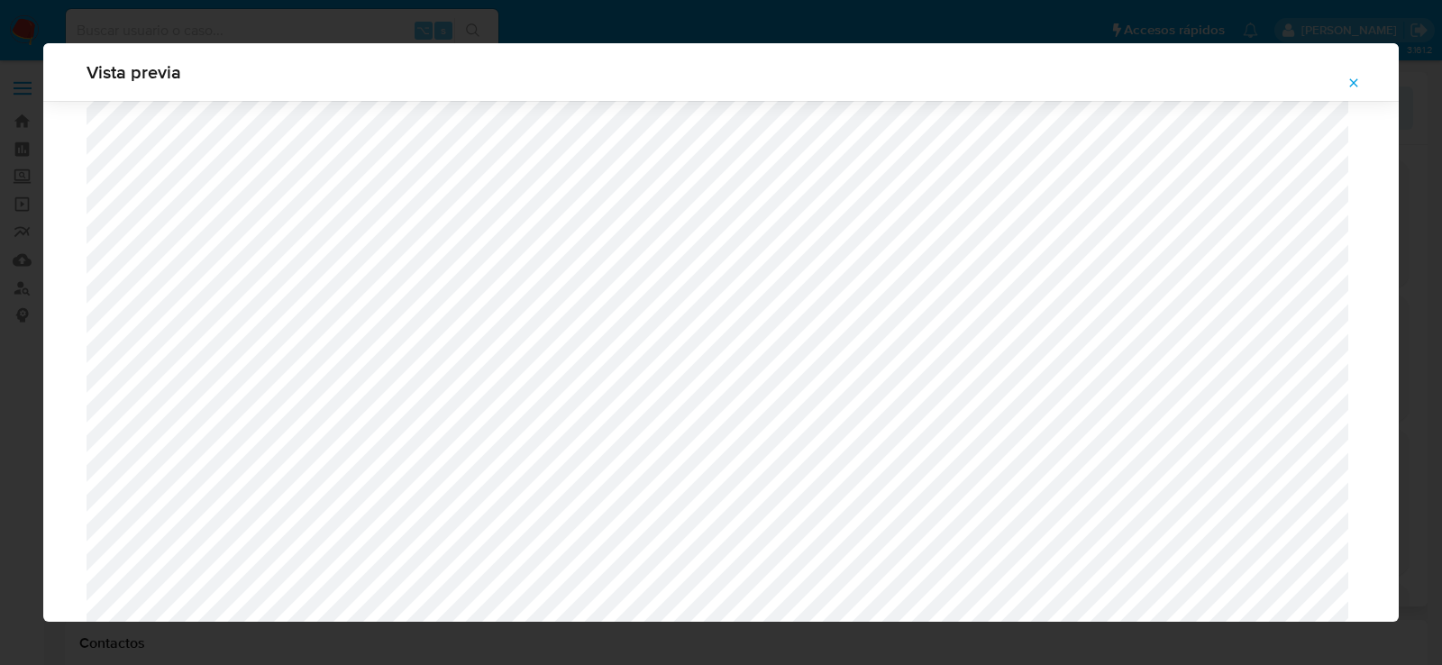
scroll to position [636, 0]
click at [1354, 89] on icon "Attachment preview" at bounding box center [1354, 83] width 14 height 14
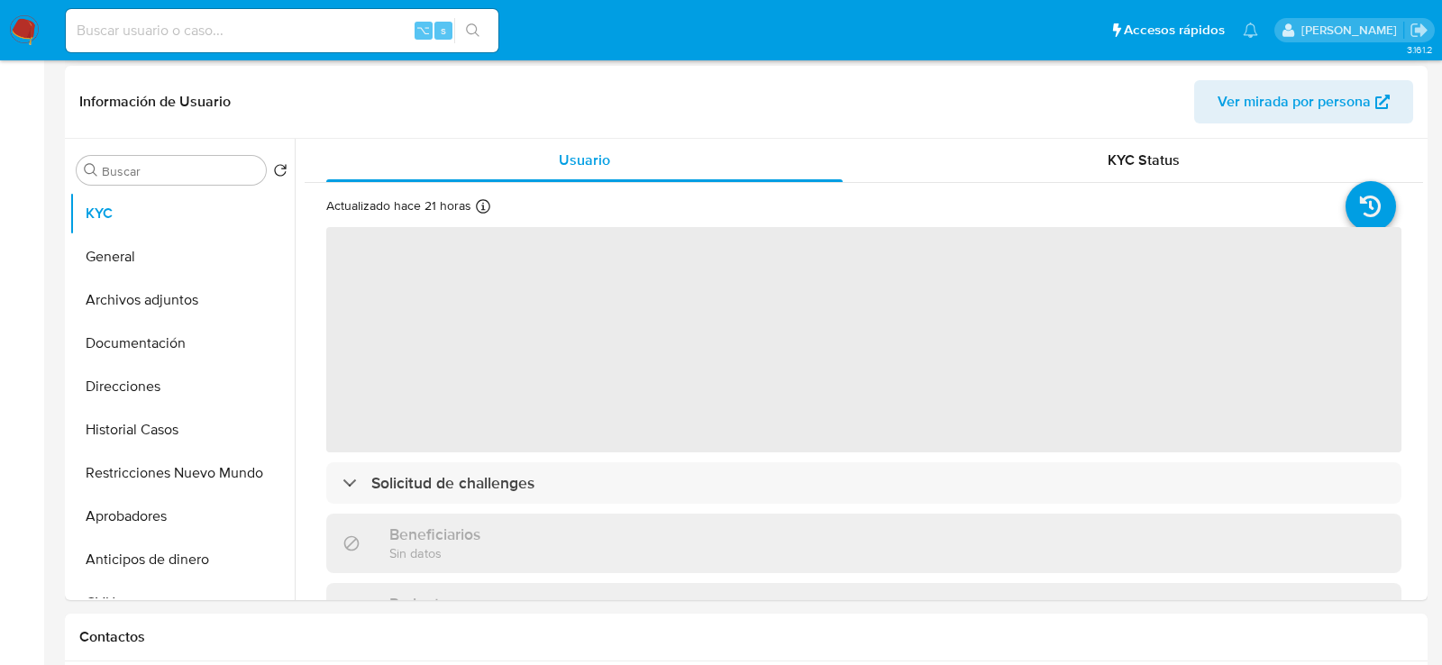
select select "10"
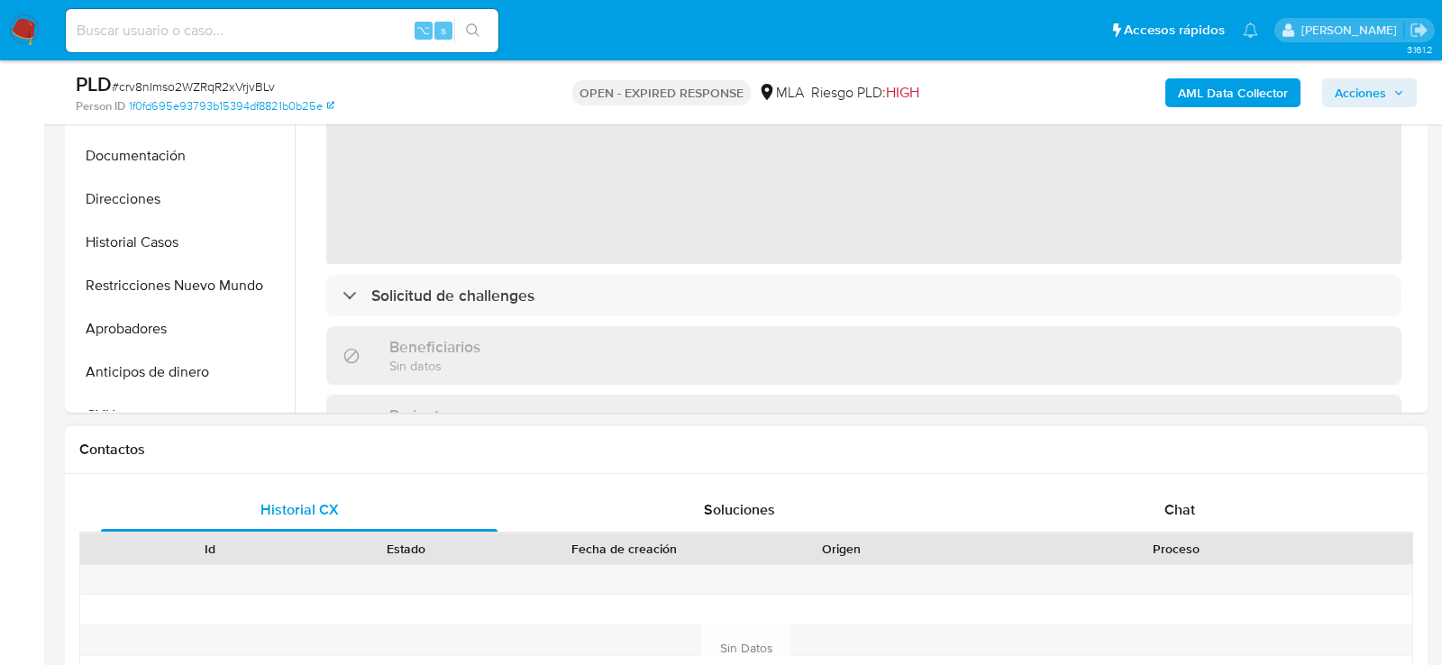
scroll to position [582, 0]
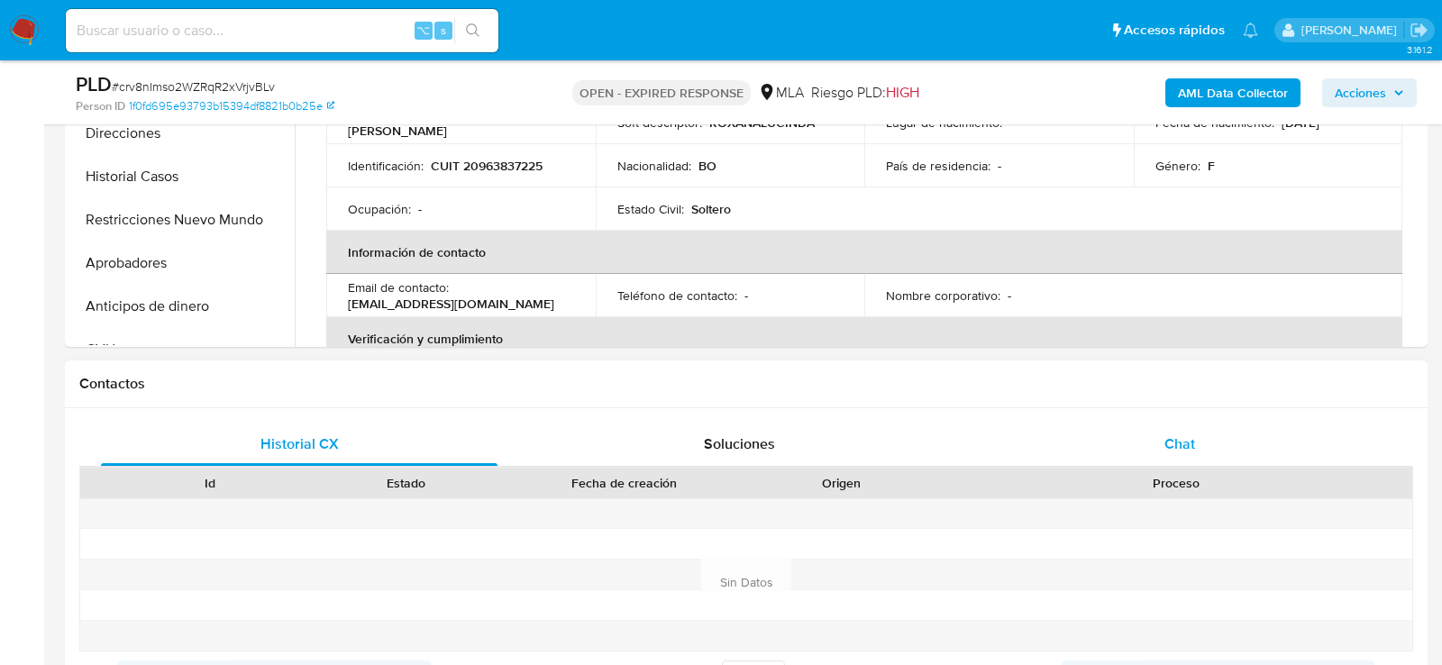
click at [1122, 453] on div "Chat" at bounding box center [1180, 444] width 397 height 43
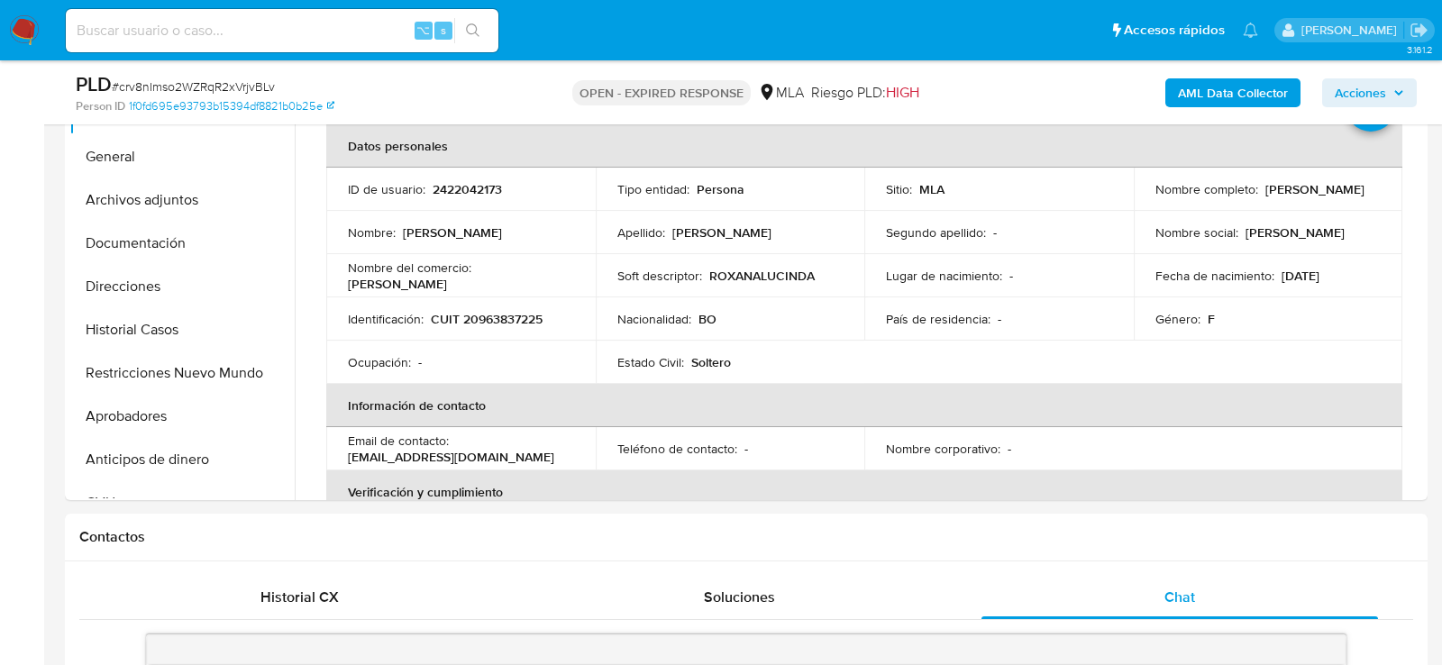
scroll to position [417, 0]
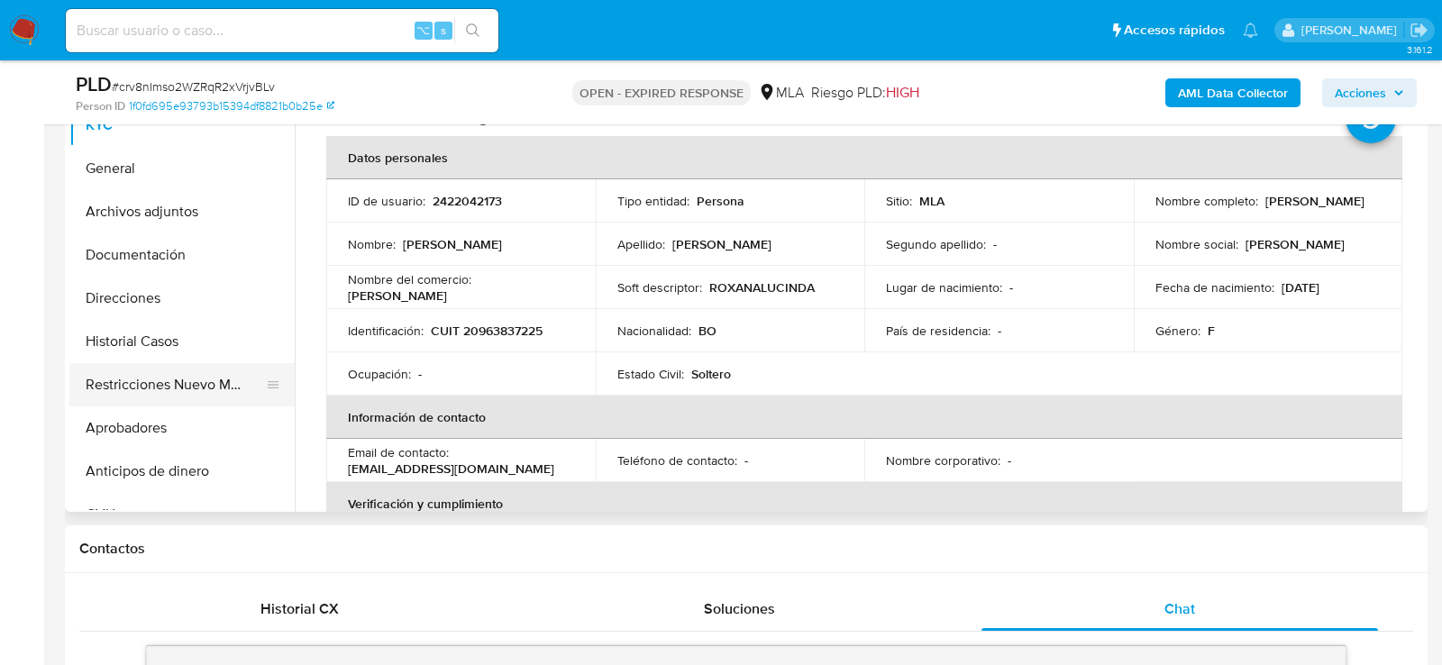
click at [89, 380] on button "Restricciones Nuevo Mundo" at bounding box center [174, 384] width 211 height 43
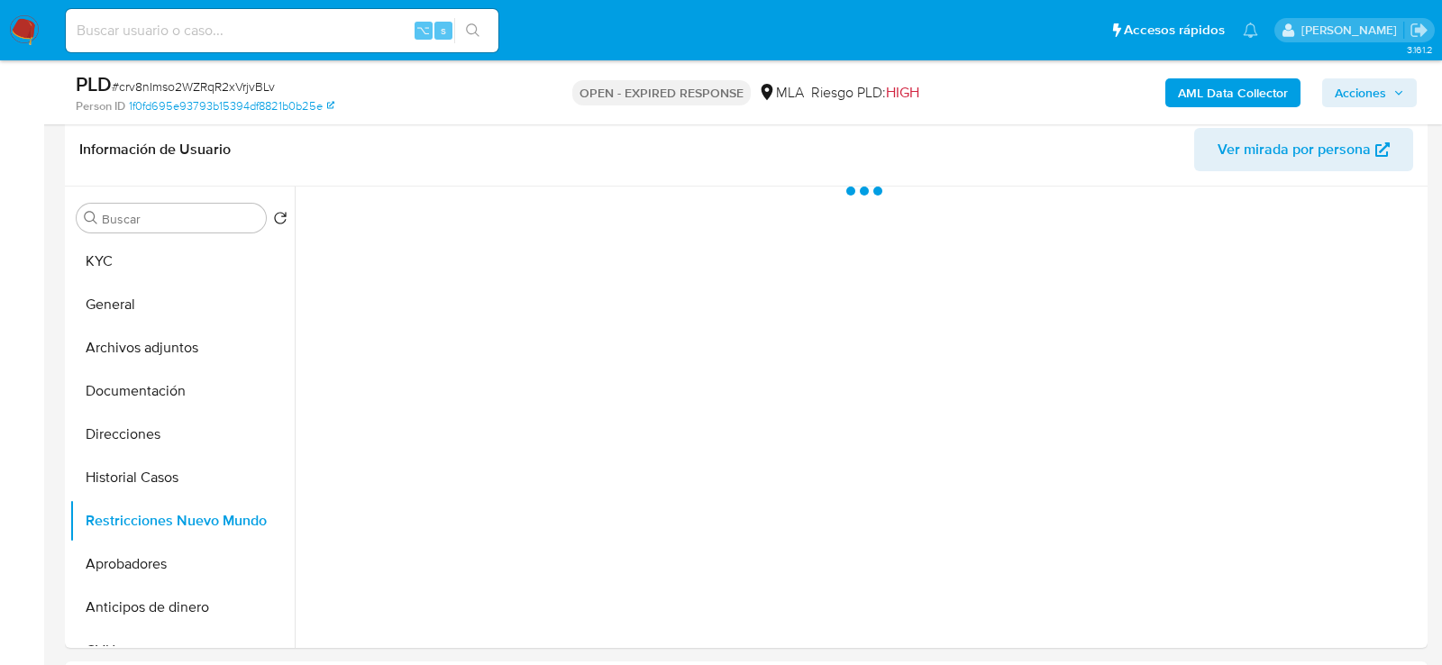
scroll to position [265, 0]
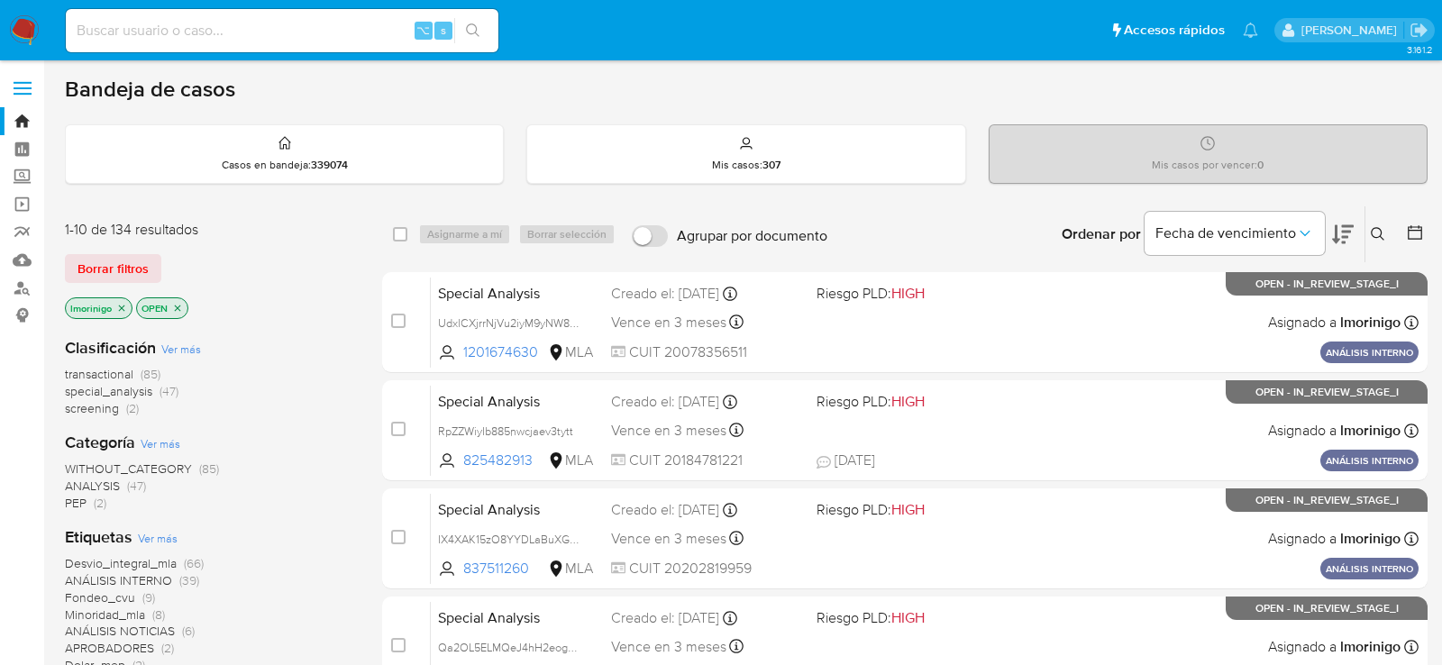
click at [1386, 230] on button at bounding box center [1381, 235] width 30 height 22
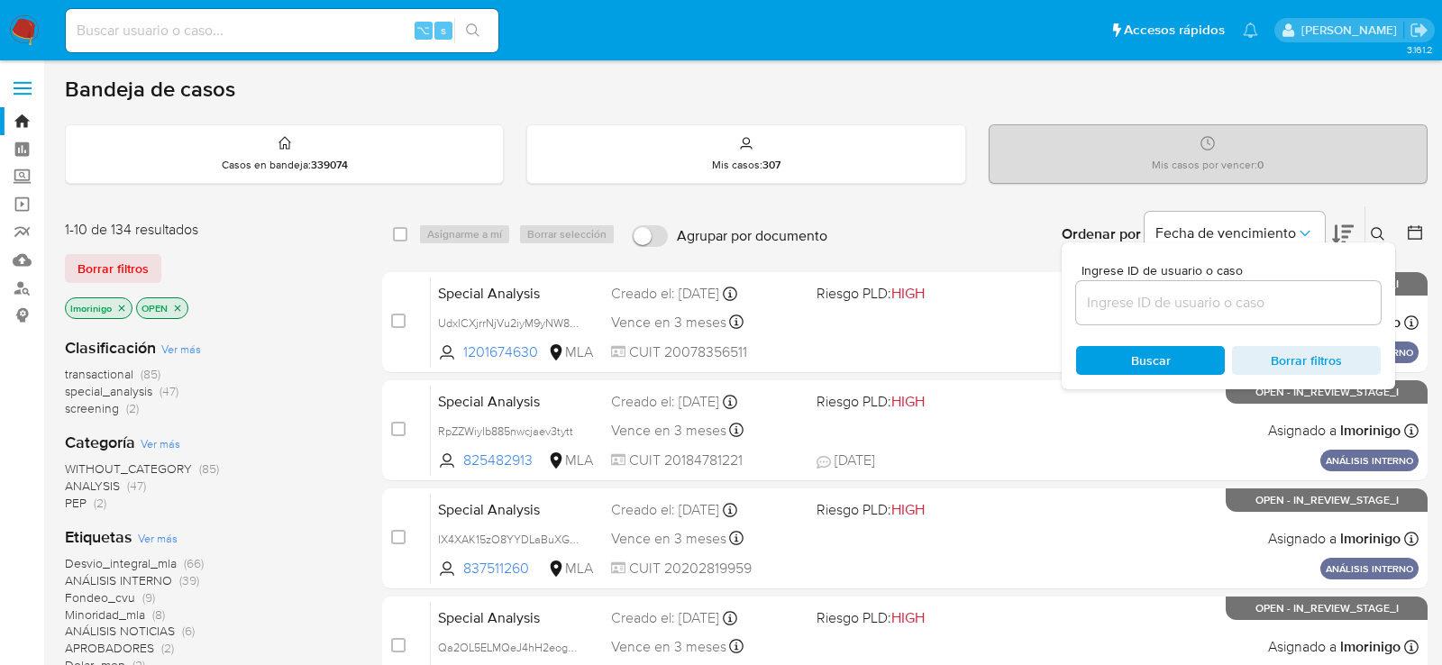
click at [1175, 293] on input at bounding box center [1228, 302] width 305 height 23
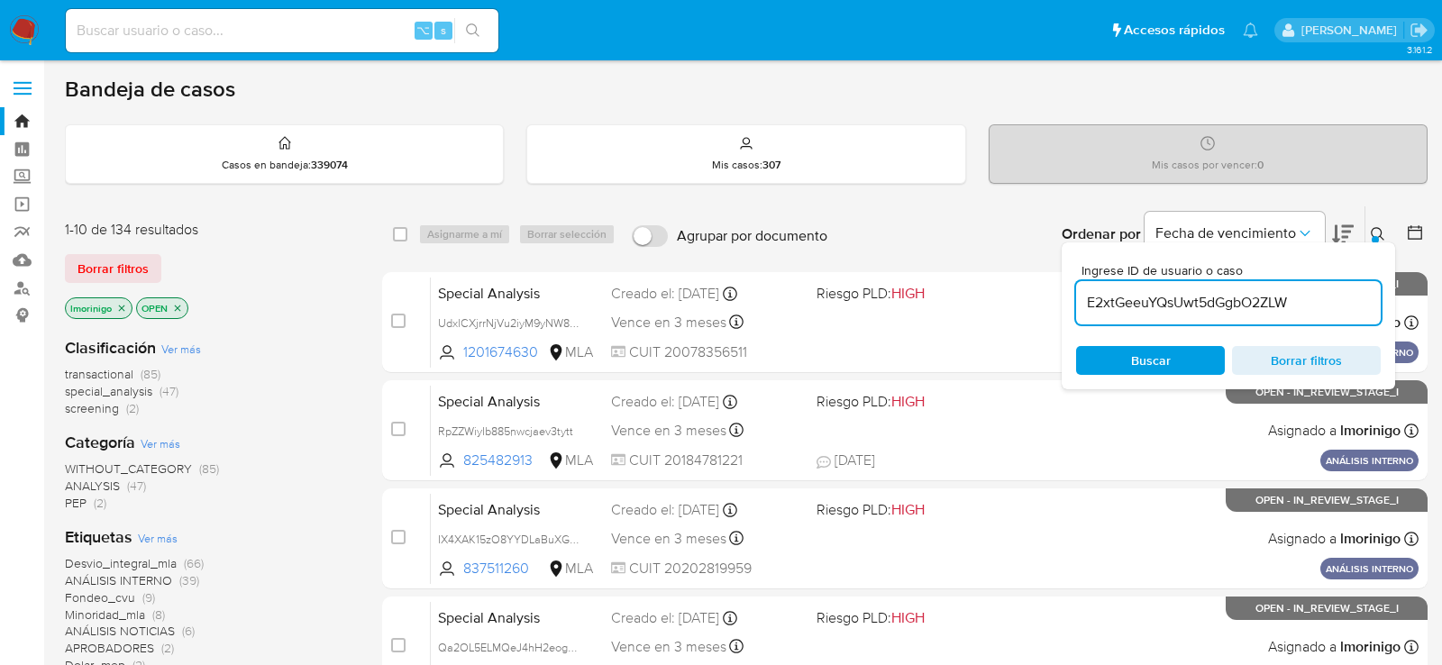
type input "E2xtGeeuYQsUwt5dGgbO2ZLW"
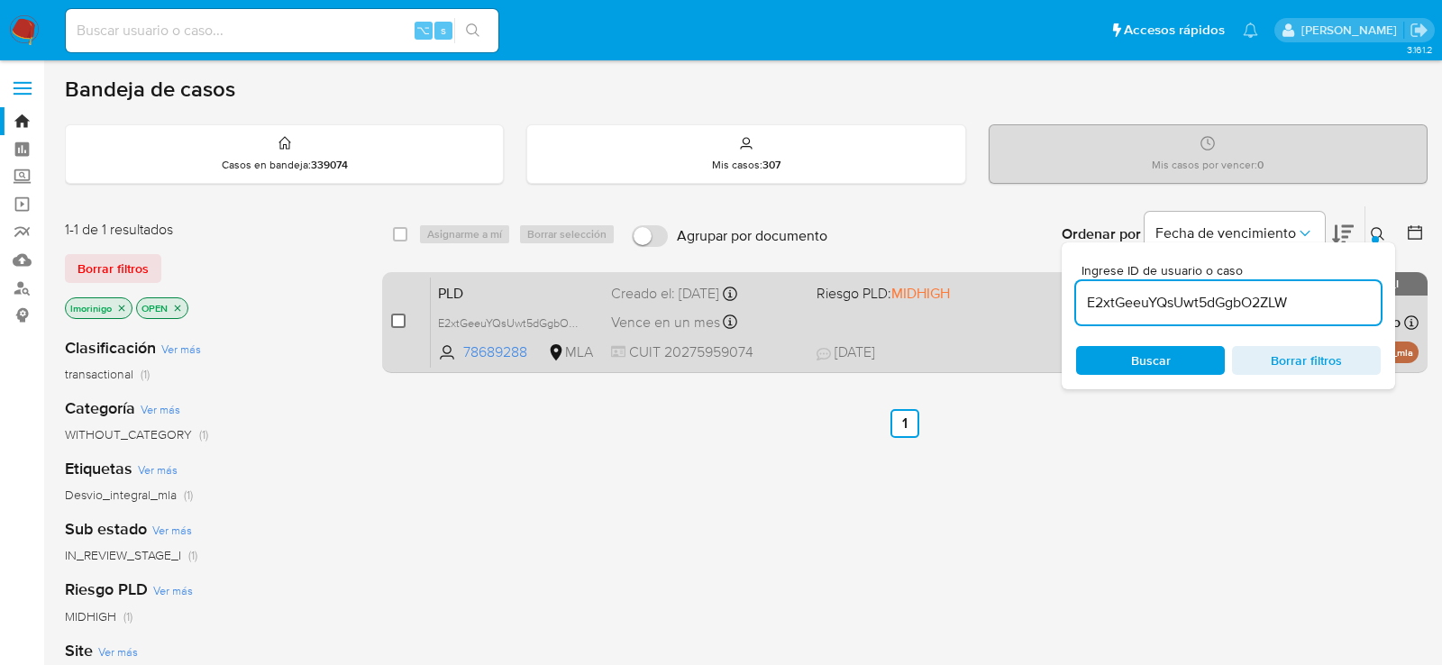
click at [401, 314] on span at bounding box center [398, 321] width 14 height 14
click at [400, 319] on input "checkbox" at bounding box center [398, 321] width 14 height 14
checkbox input "true"
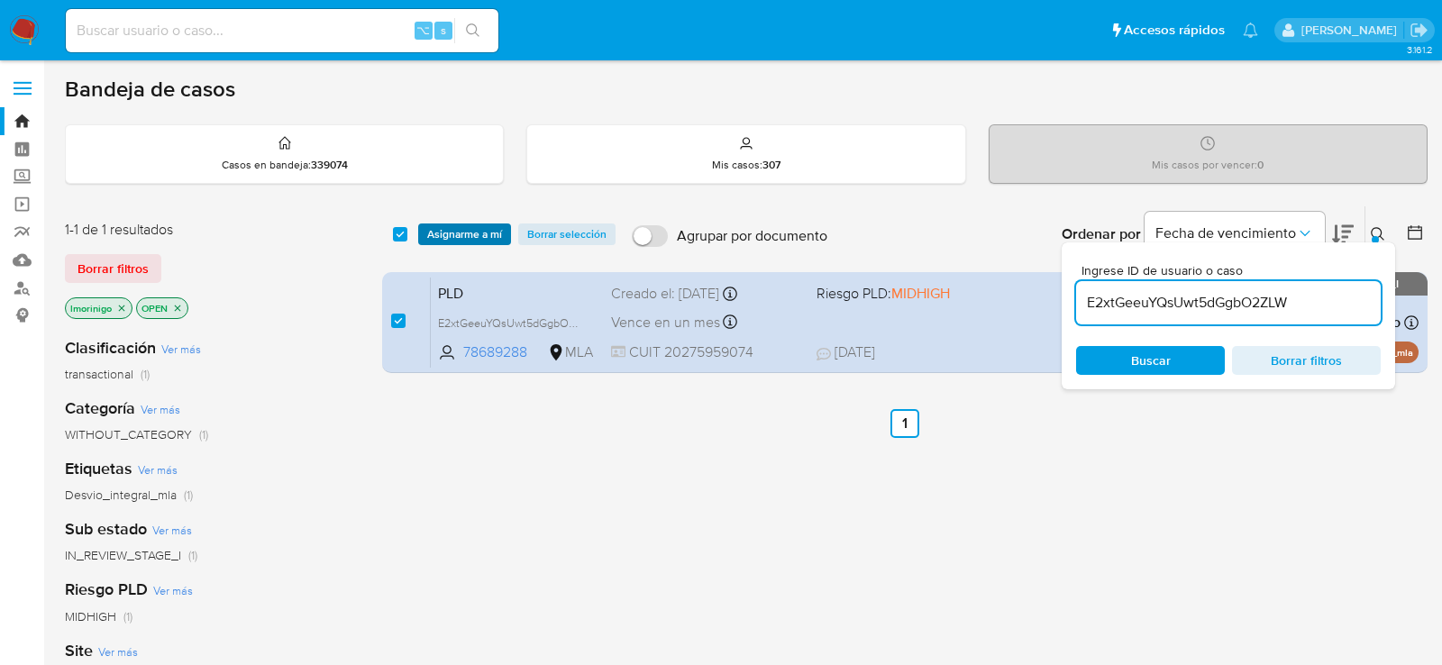
click at [458, 236] on span "Asignarme a mí" at bounding box center [464, 234] width 75 height 18
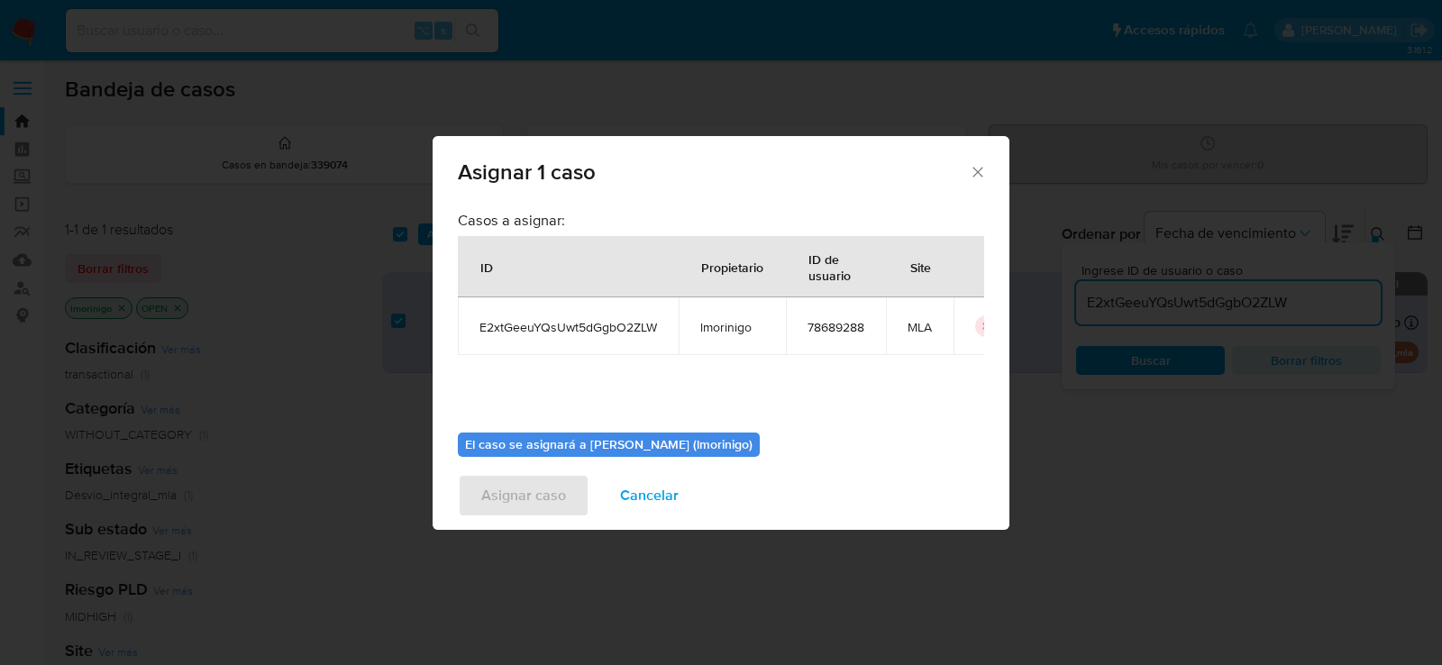
scroll to position [92, 0]
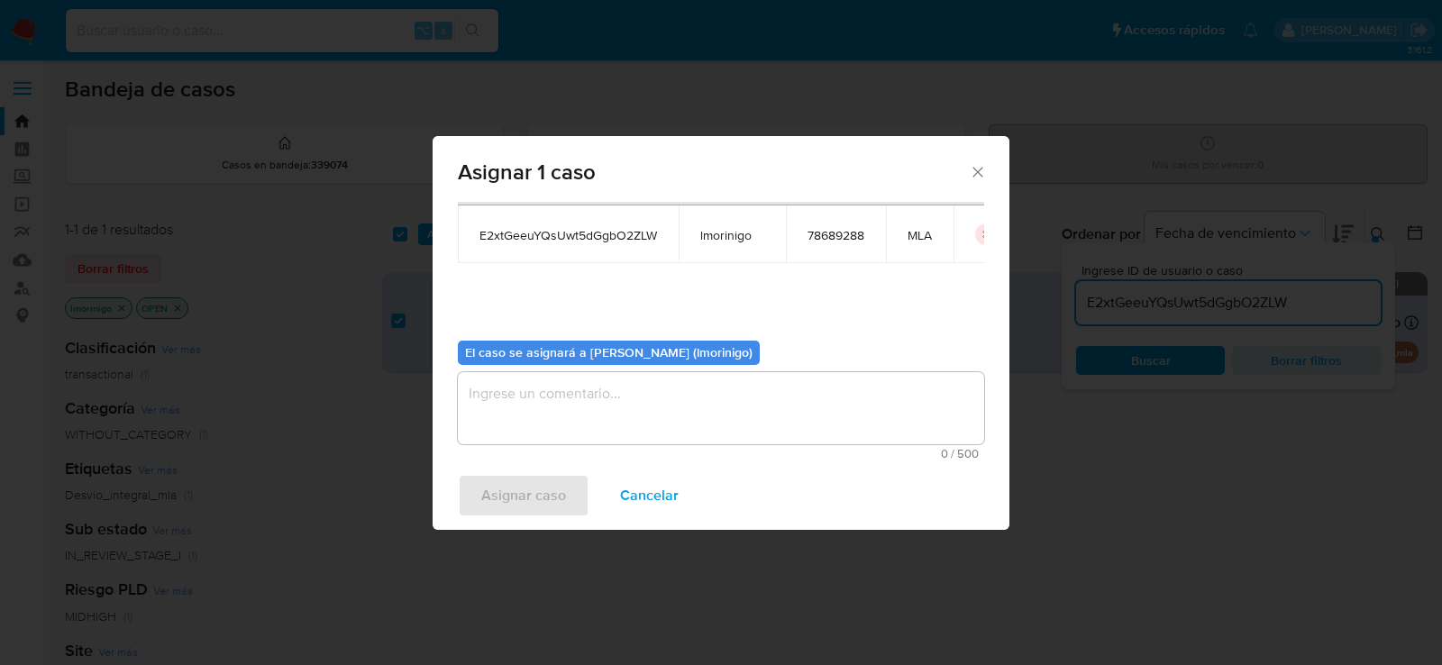
click at [537, 460] on div "Casos a asignar: ID Propietario ID de usuario Site E2xtGeeuYQsUwt5dGgbO2ZLW lmo…" at bounding box center [721, 332] width 577 height 260
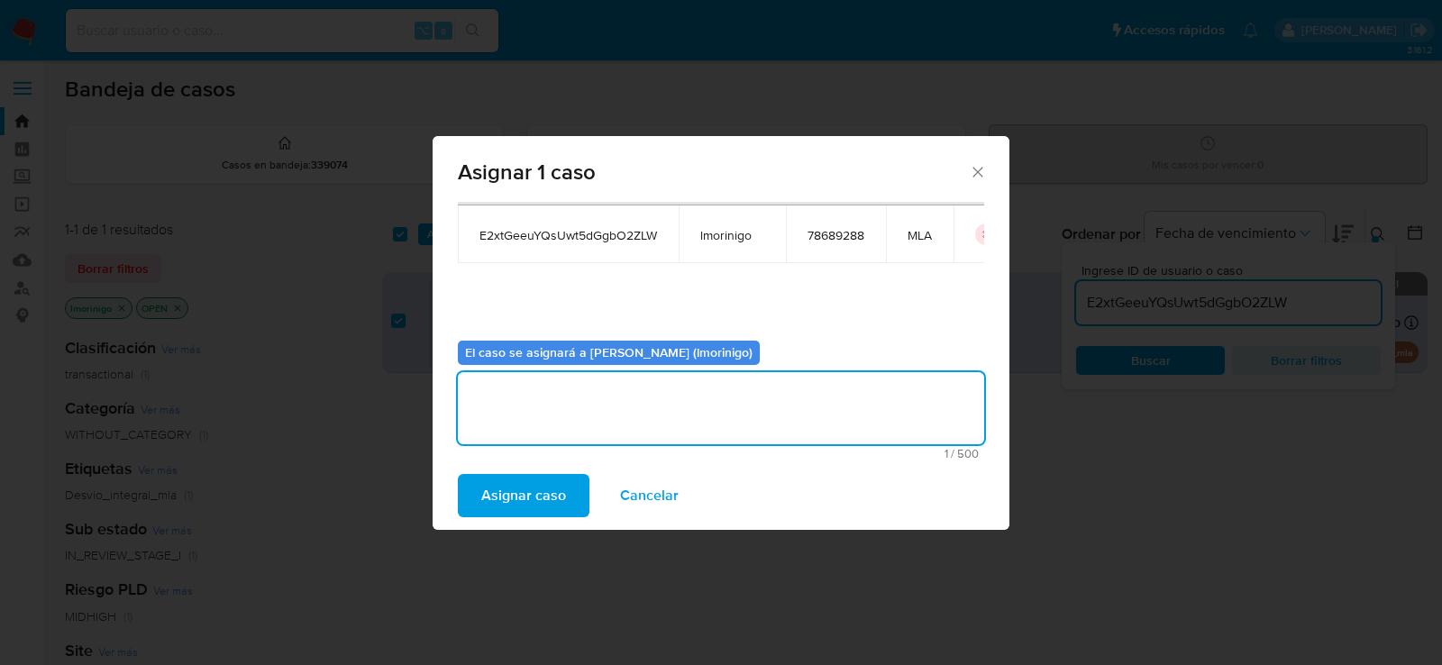
click at [537, 402] on textarea "assign-modal" at bounding box center [721, 408] width 526 height 72
click at [537, 481] on span "Asignar caso" at bounding box center [523, 496] width 85 height 40
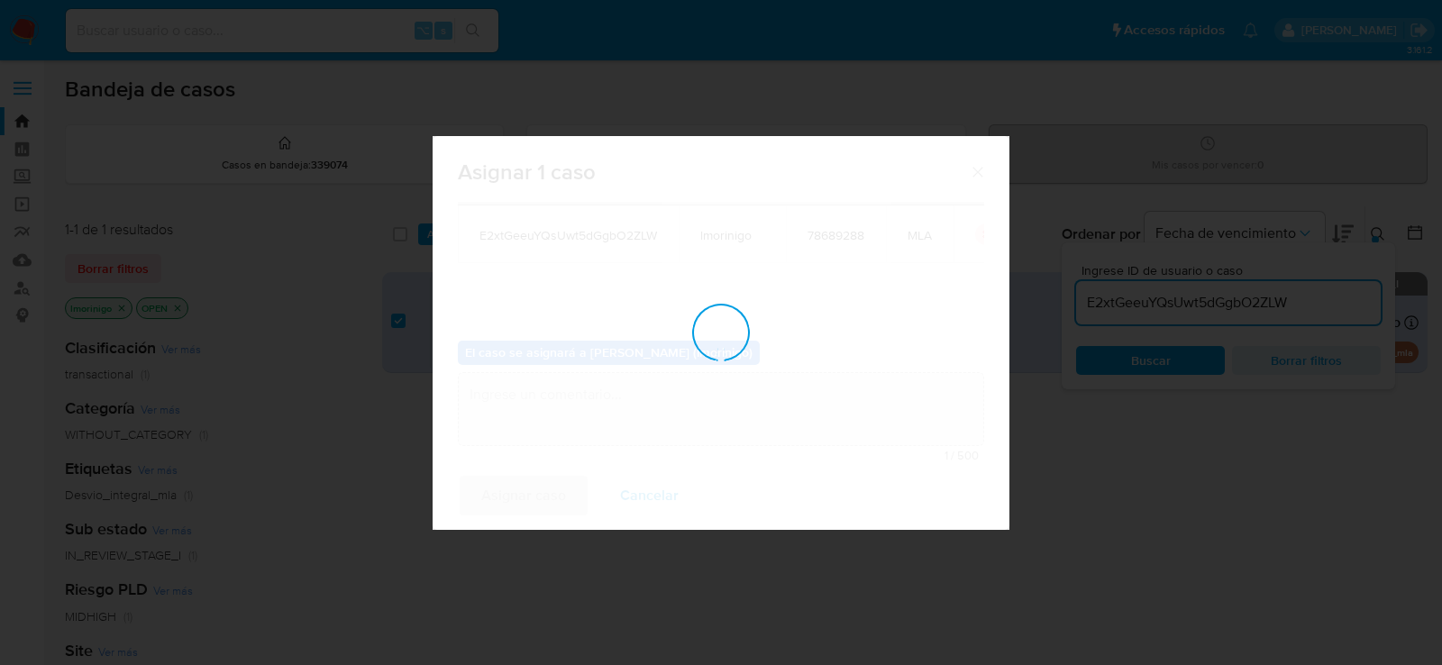
checkbox input "false"
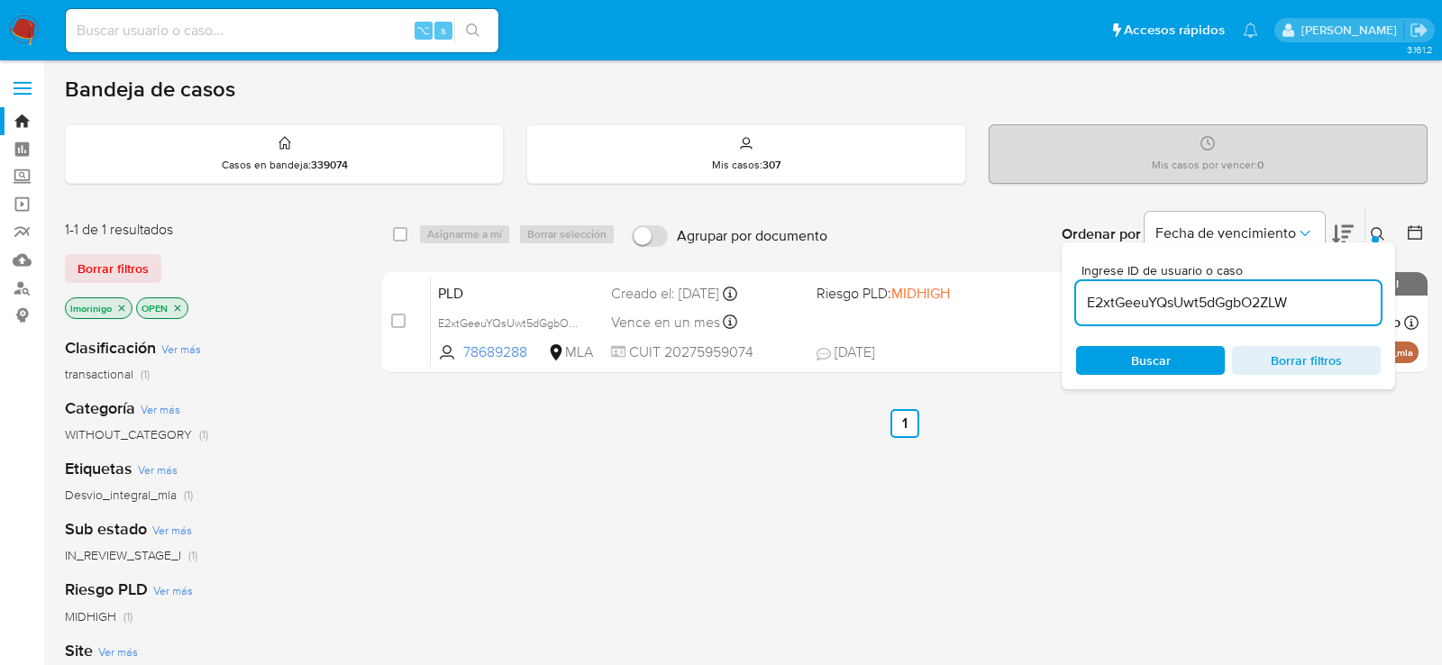
scroll to position [9, 0]
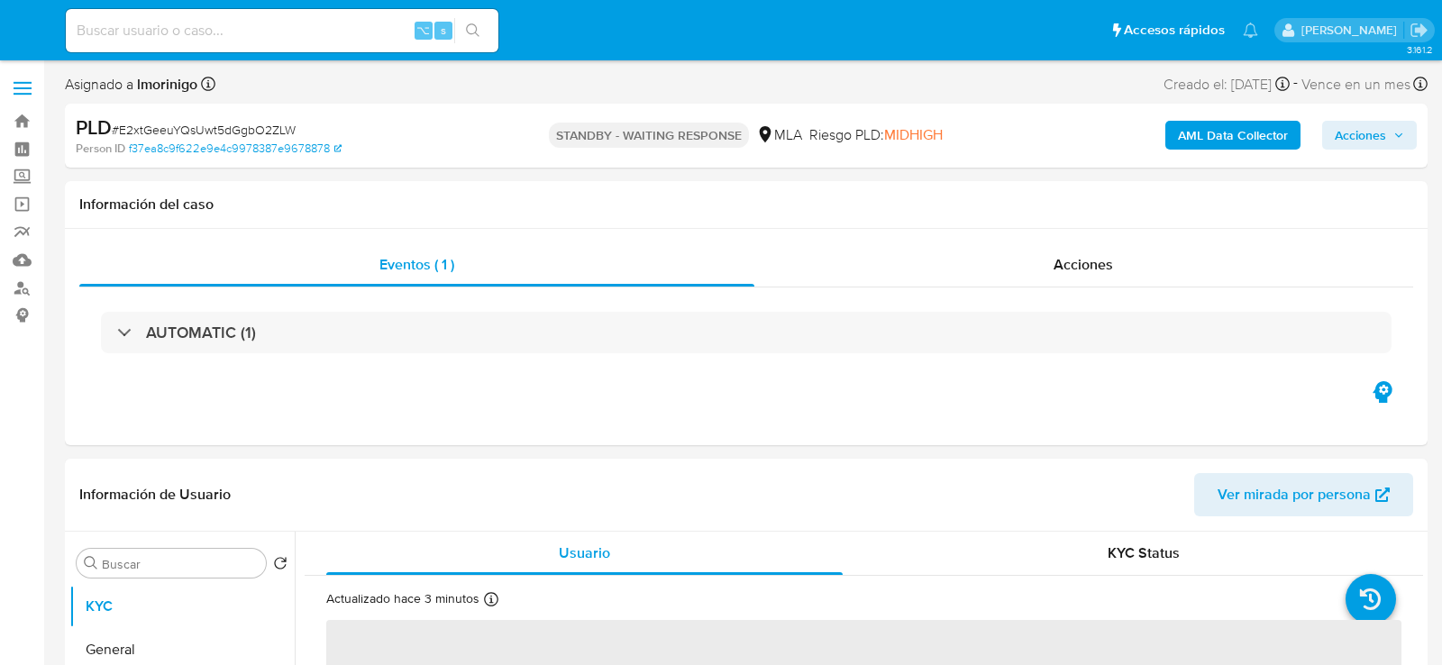
select select "10"
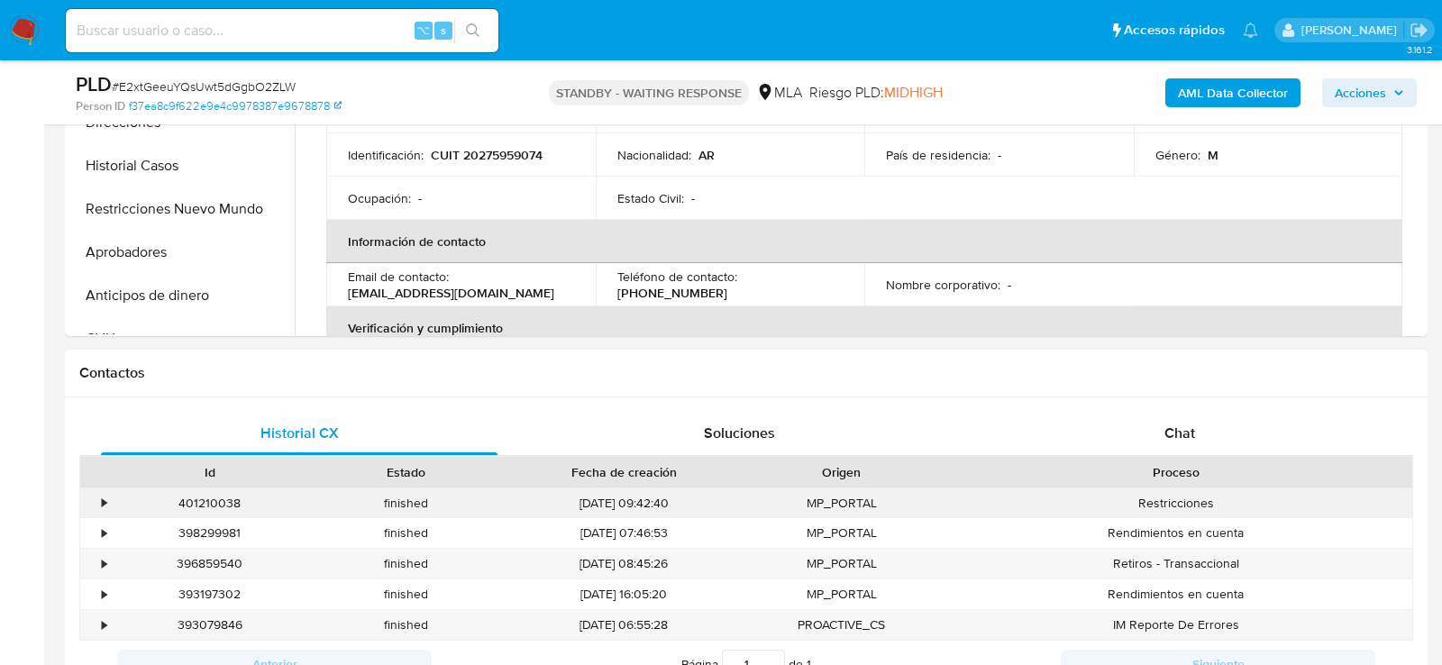
scroll to position [614, 0]
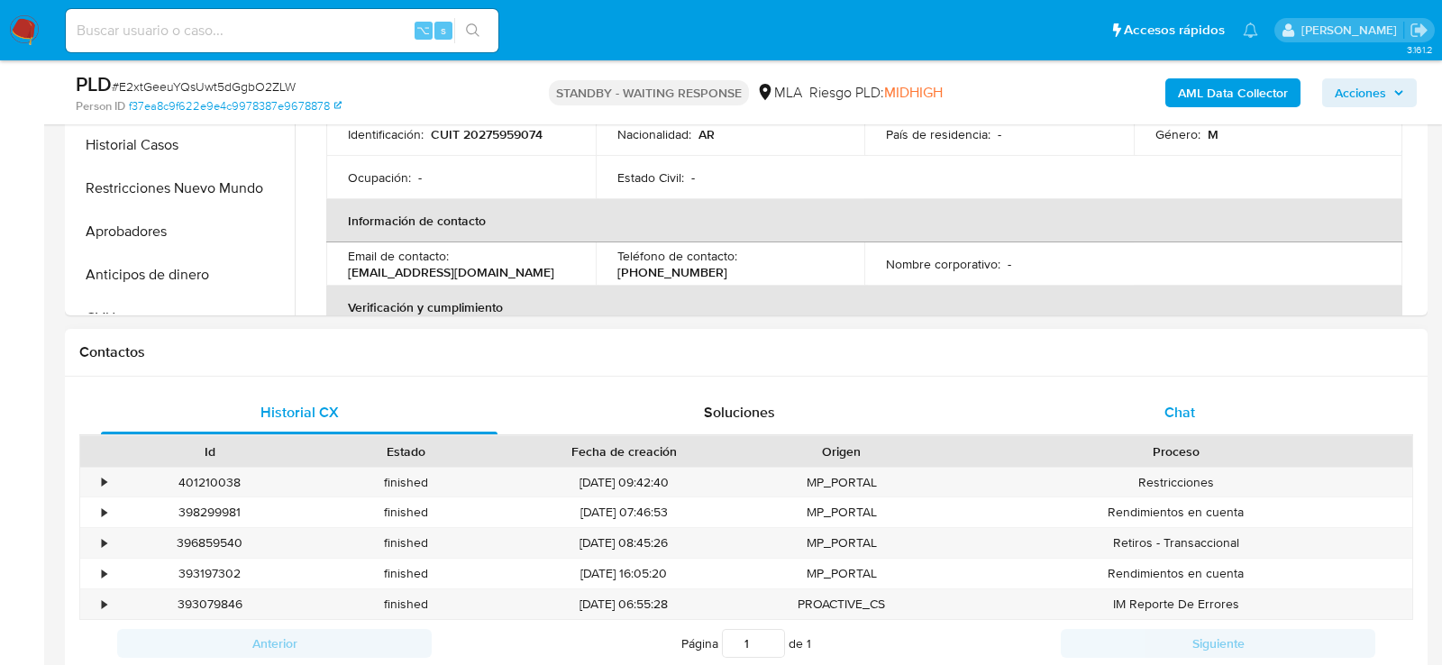
click at [1176, 405] on span "Chat" at bounding box center [1180, 412] width 31 height 21
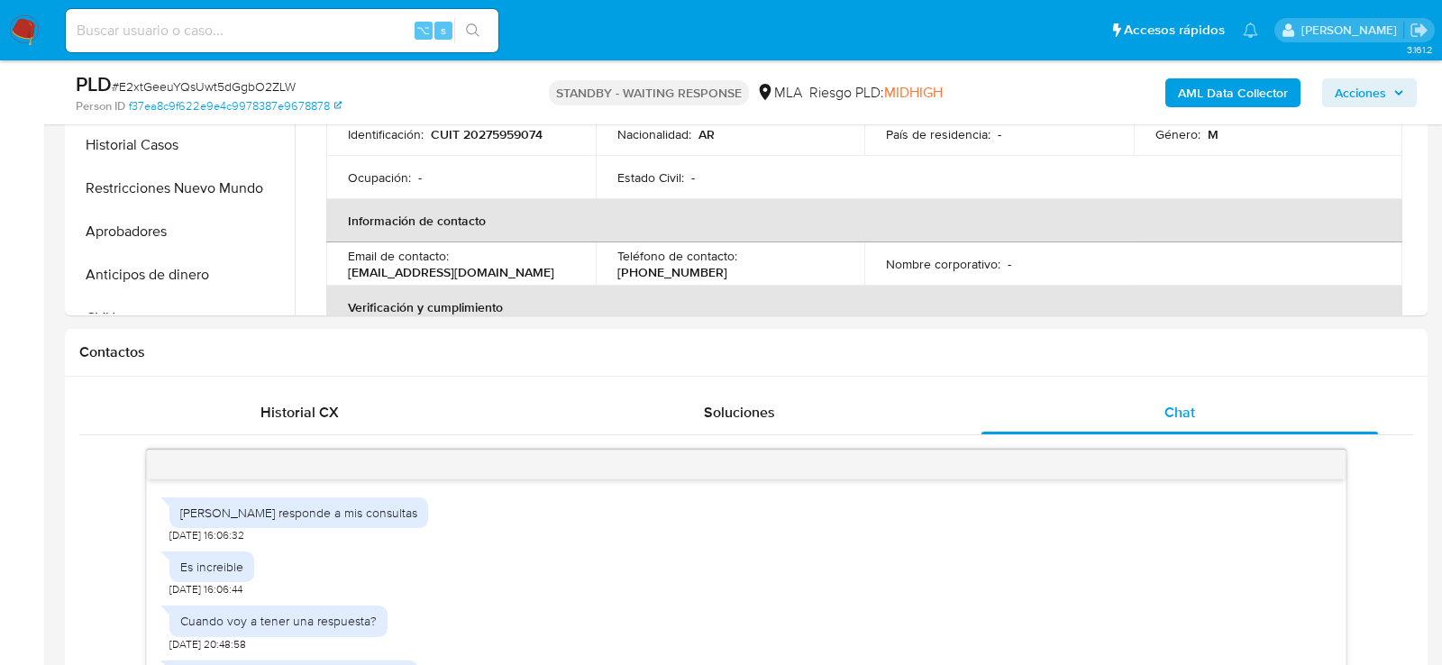
scroll to position [517, 0]
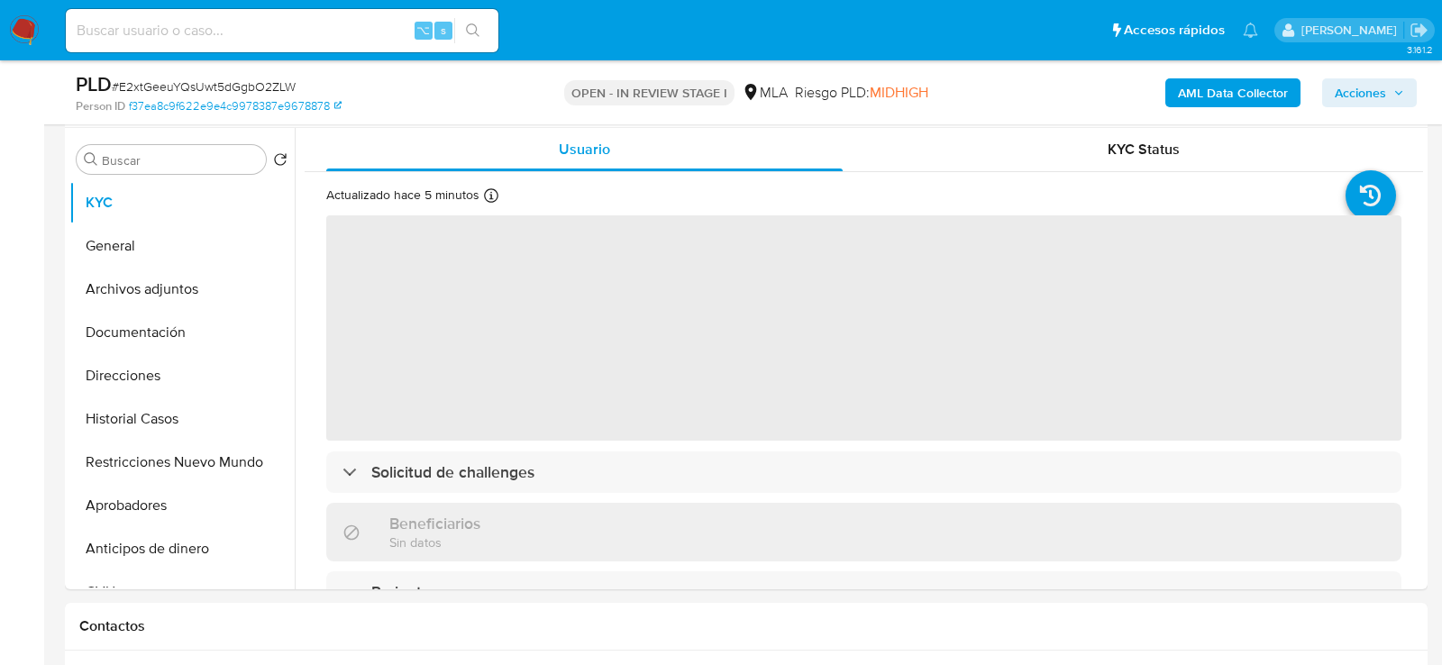
scroll to position [620, 0]
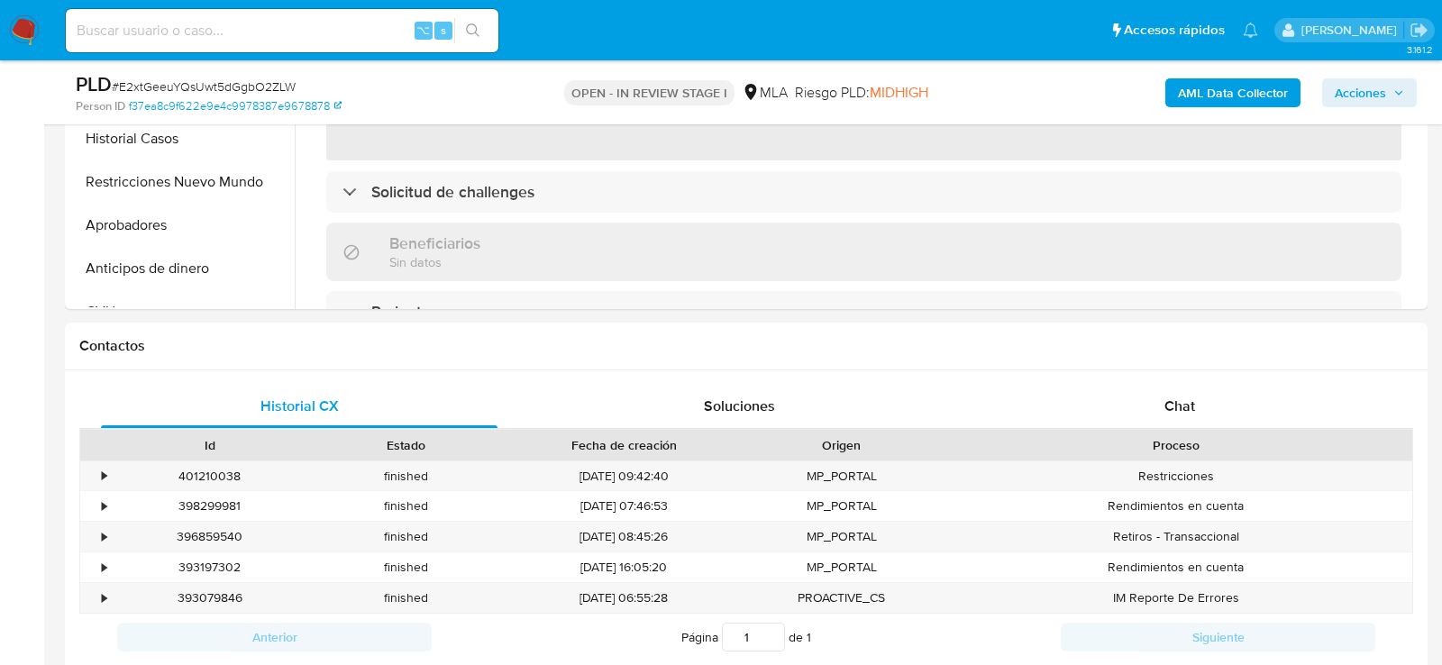
select select "10"
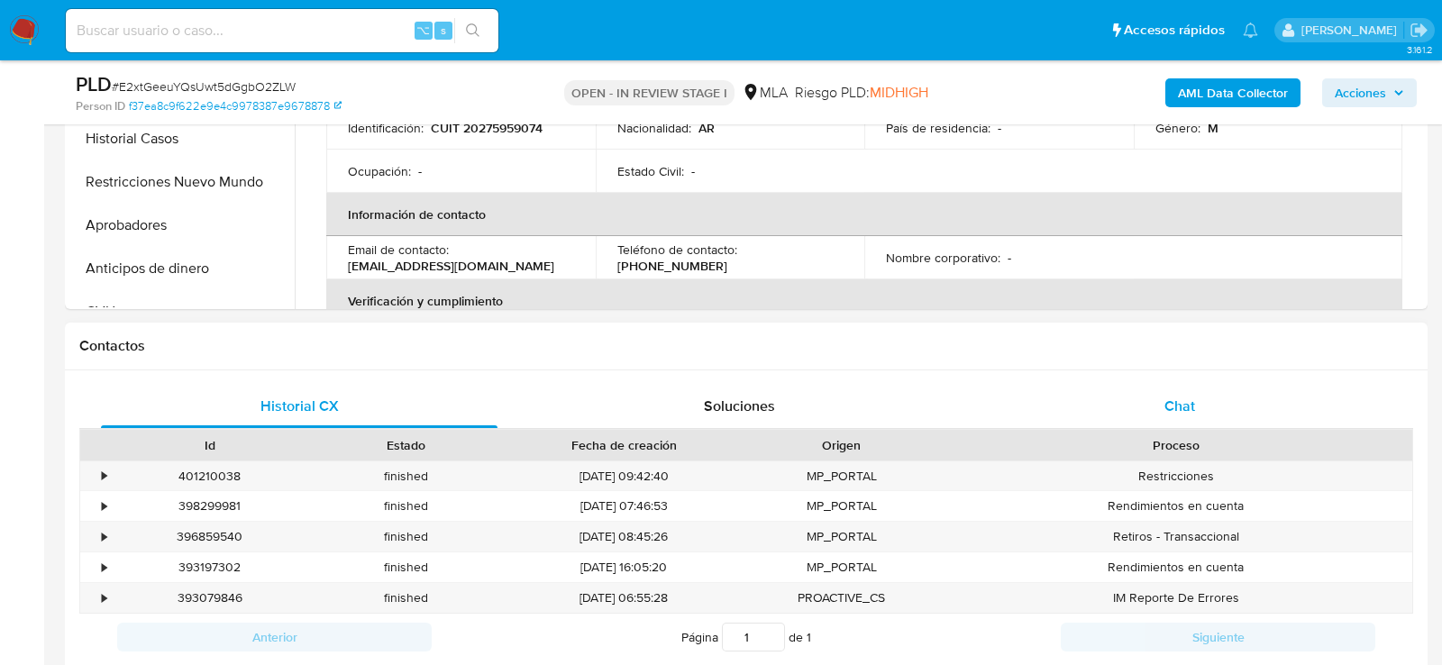
click at [1143, 401] on div "Chat" at bounding box center [1180, 406] width 397 height 43
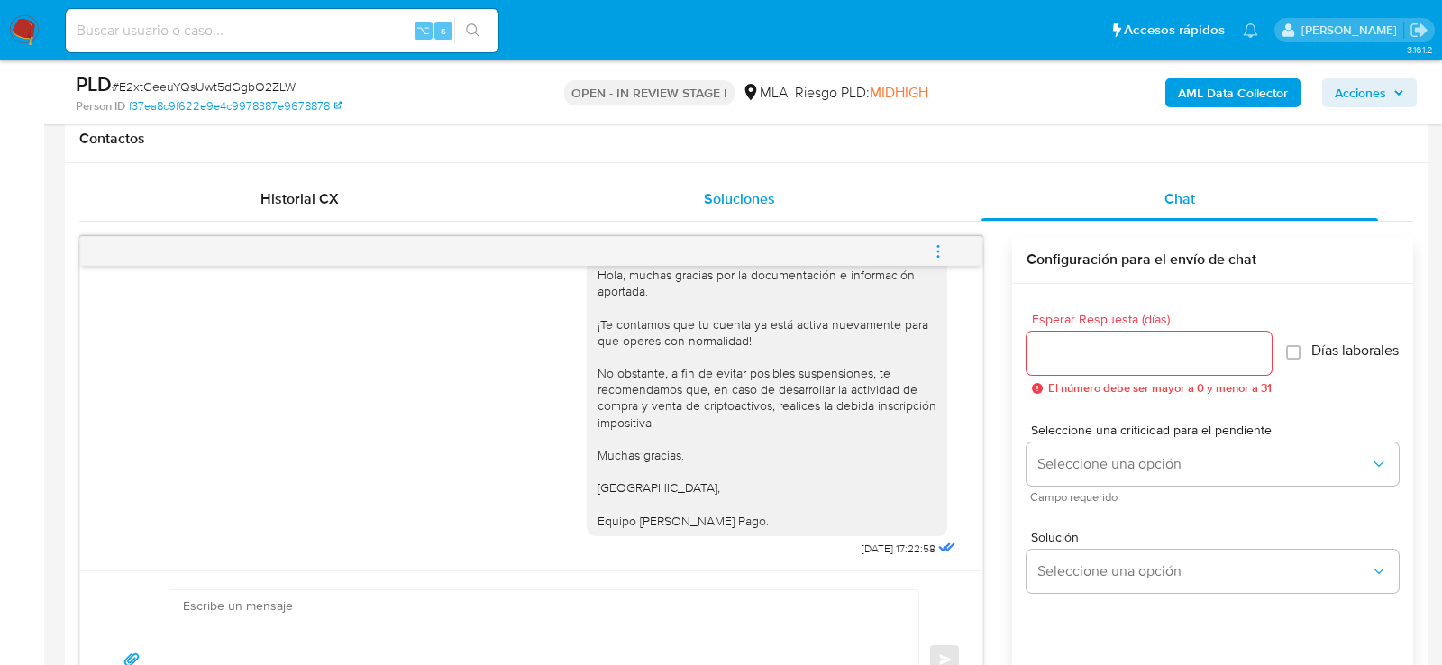
scroll to position [829, 0]
click at [948, 237] on button "menu-action" at bounding box center [938, 249] width 59 height 43
click at [811, 210] on li "Cerrar conversación" at bounding box center [816, 213] width 185 height 32
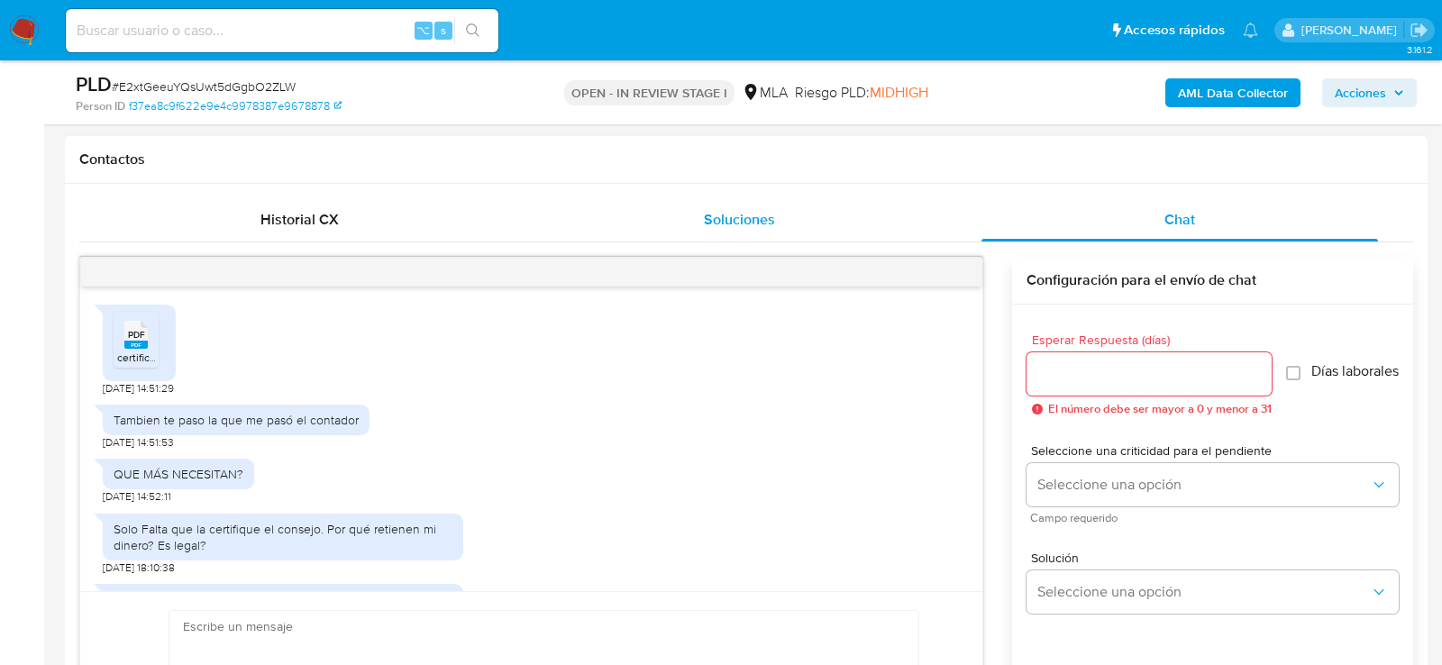
scroll to position [864, 0]
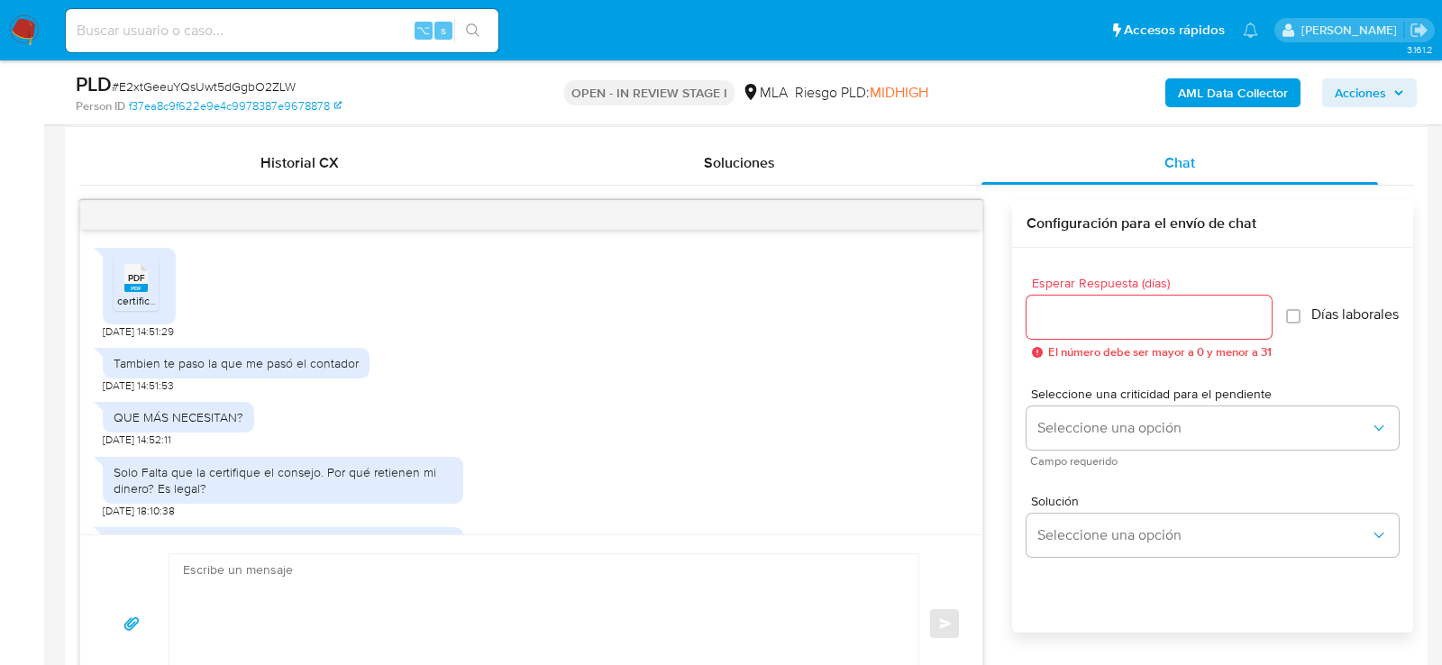
click at [633, 448] on div "Solo Falta que la certifique el consejo. Por qué retienen mi dinero? Es legal? …" at bounding box center [531, 483] width 857 height 71
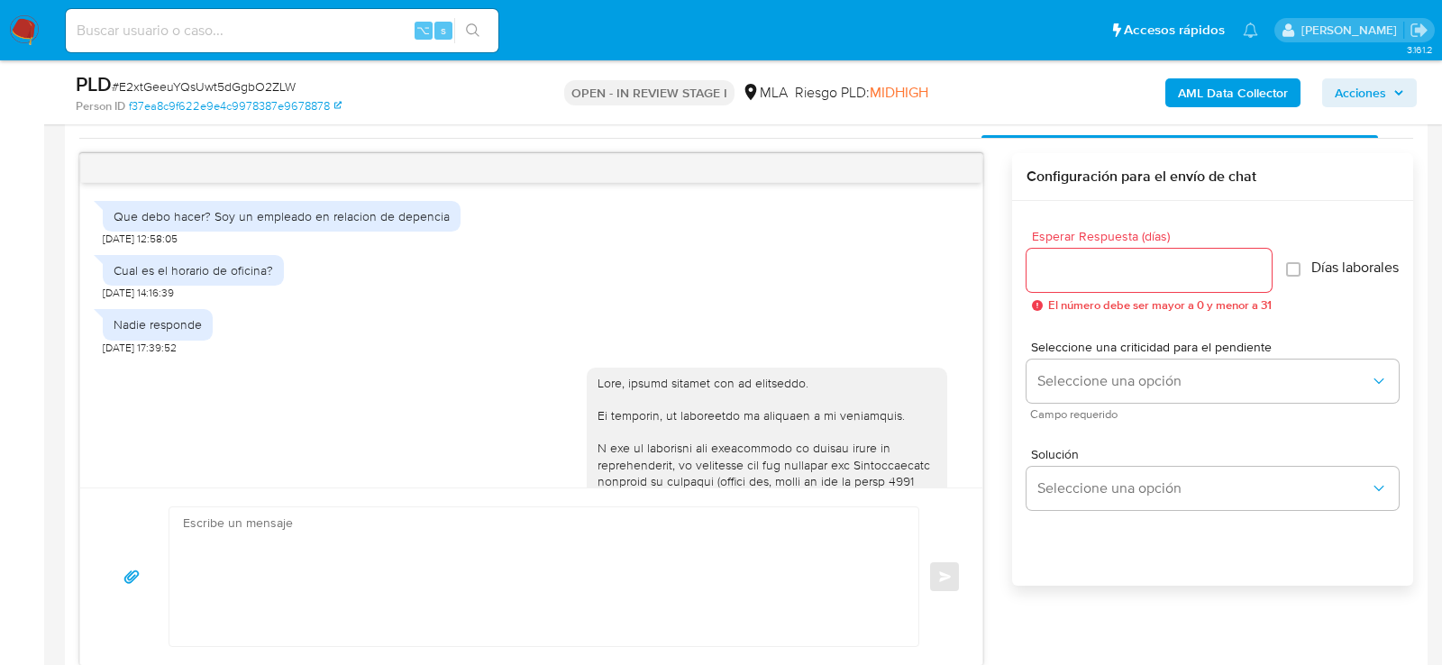
scroll to position [913, 0]
click at [640, 377] on div "22/09/2025 17:45:12" at bounding box center [773, 648] width 373 height 593
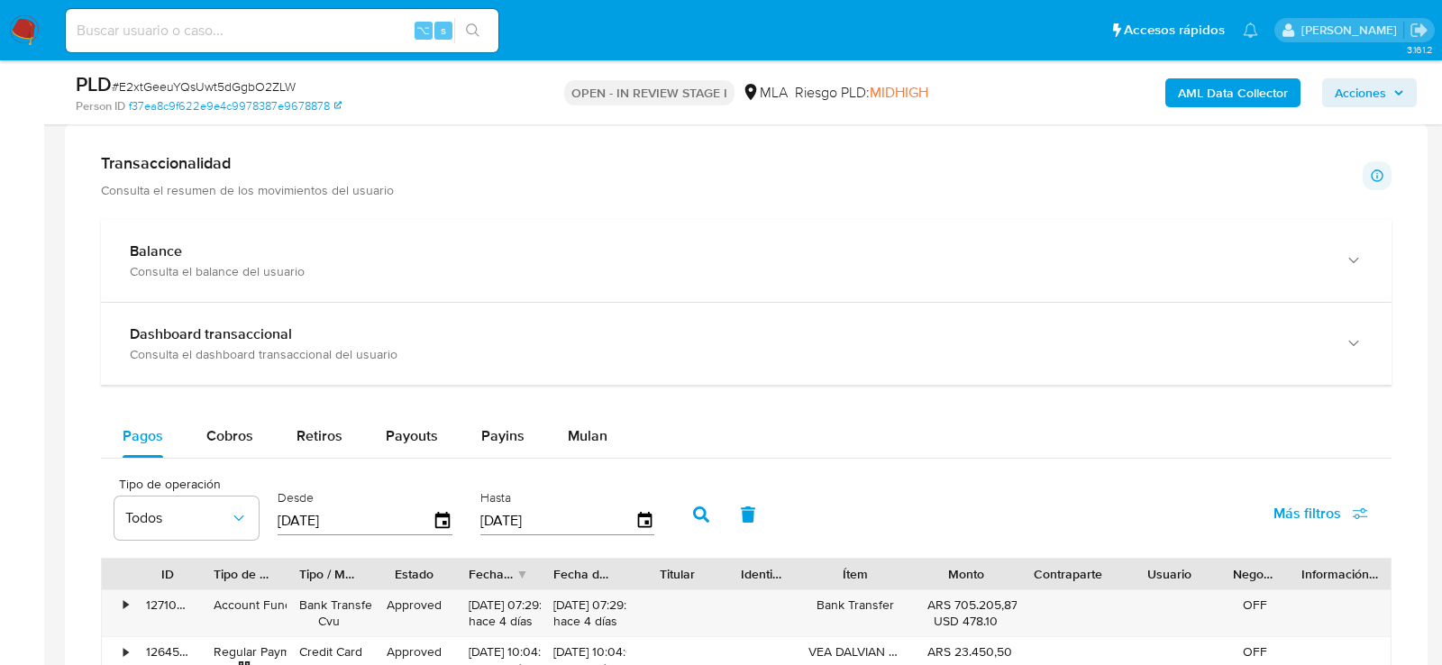
scroll to position [1454, 0]
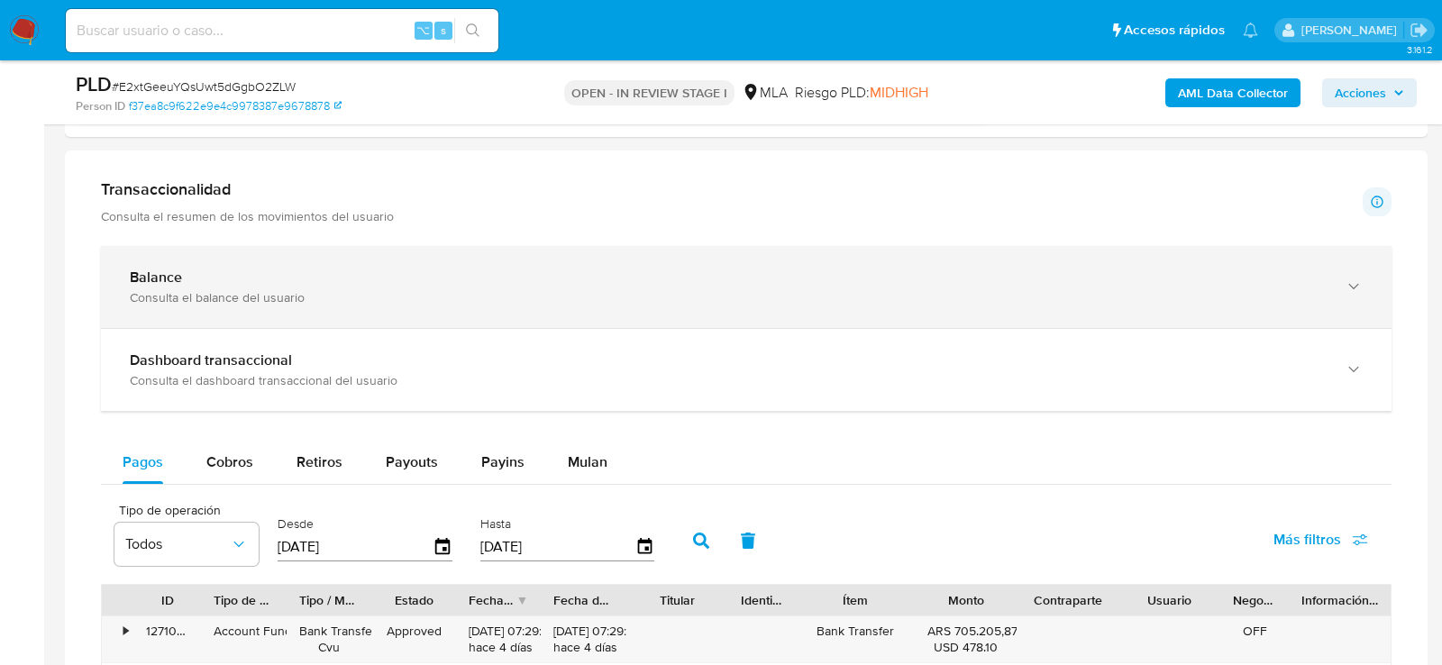
click at [174, 298] on div "Consulta el balance del usuario" at bounding box center [728, 297] width 1197 height 16
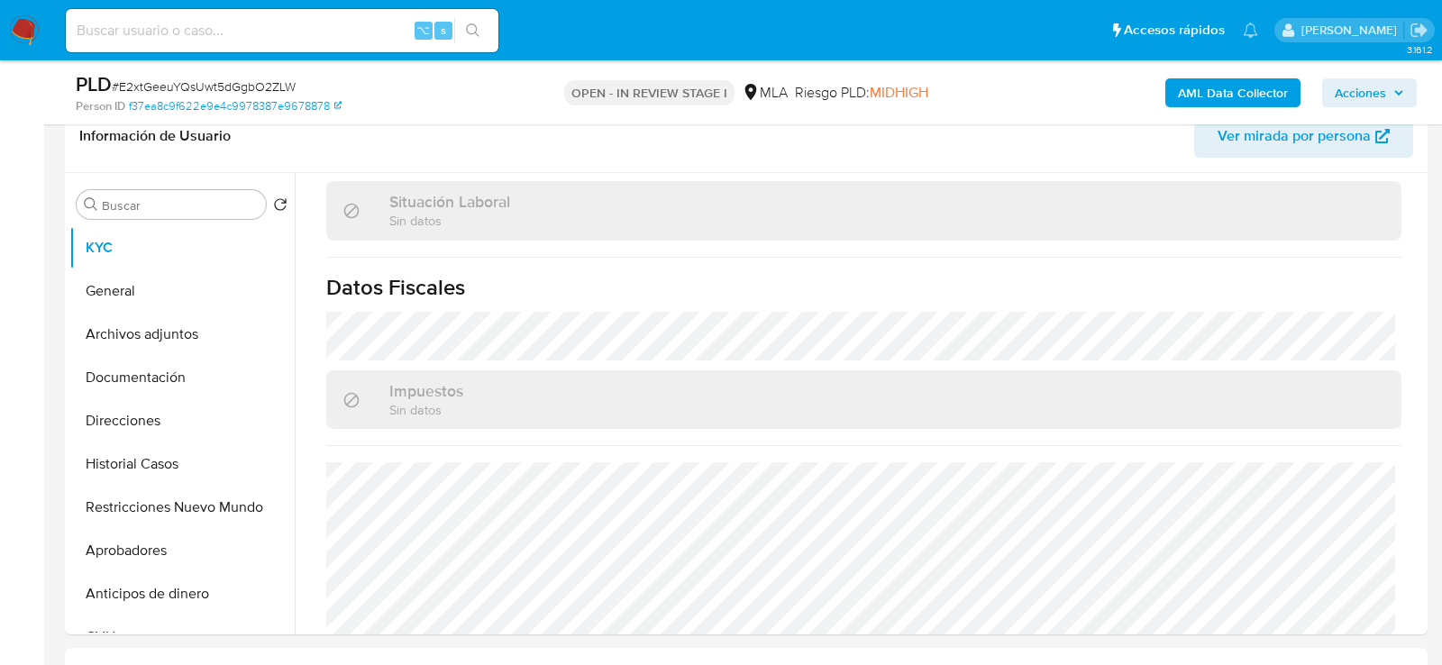
scroll to position [376, 0]
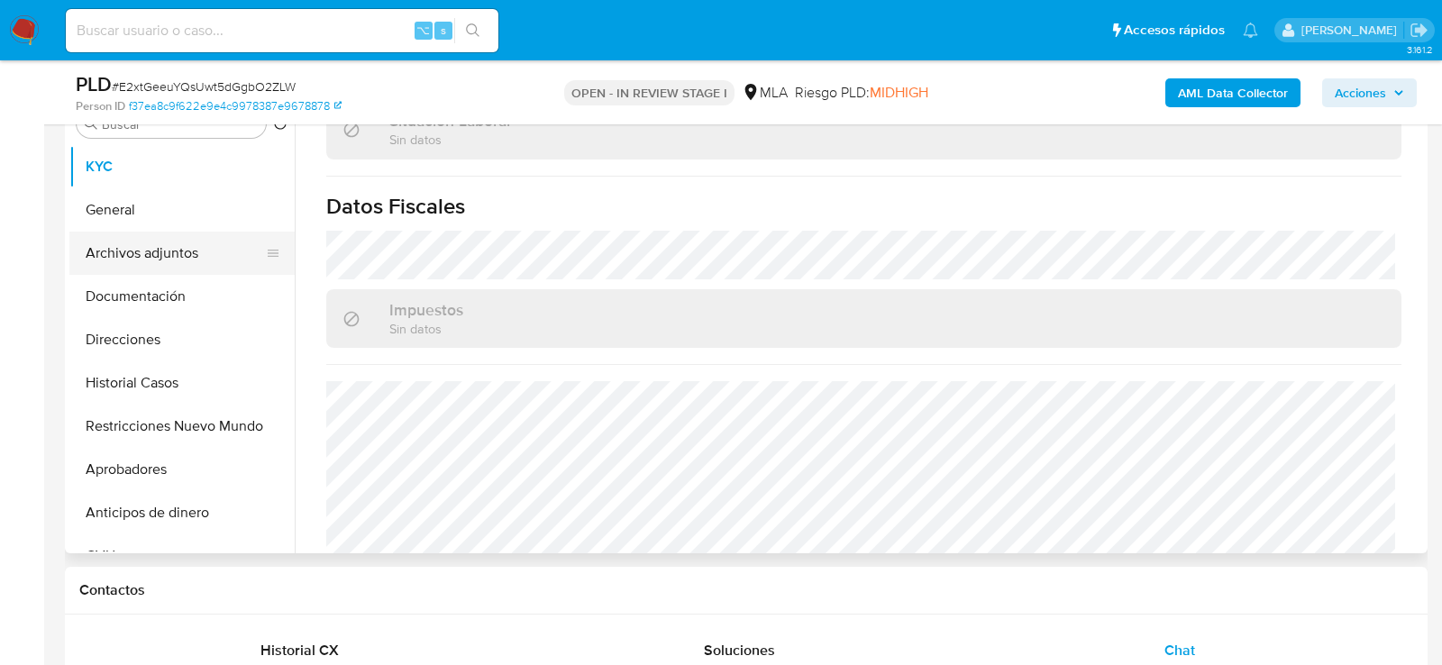
click at [150, 267] on button "Archivos adjuntos" at bounding box center [174, 253] width 211 height 43
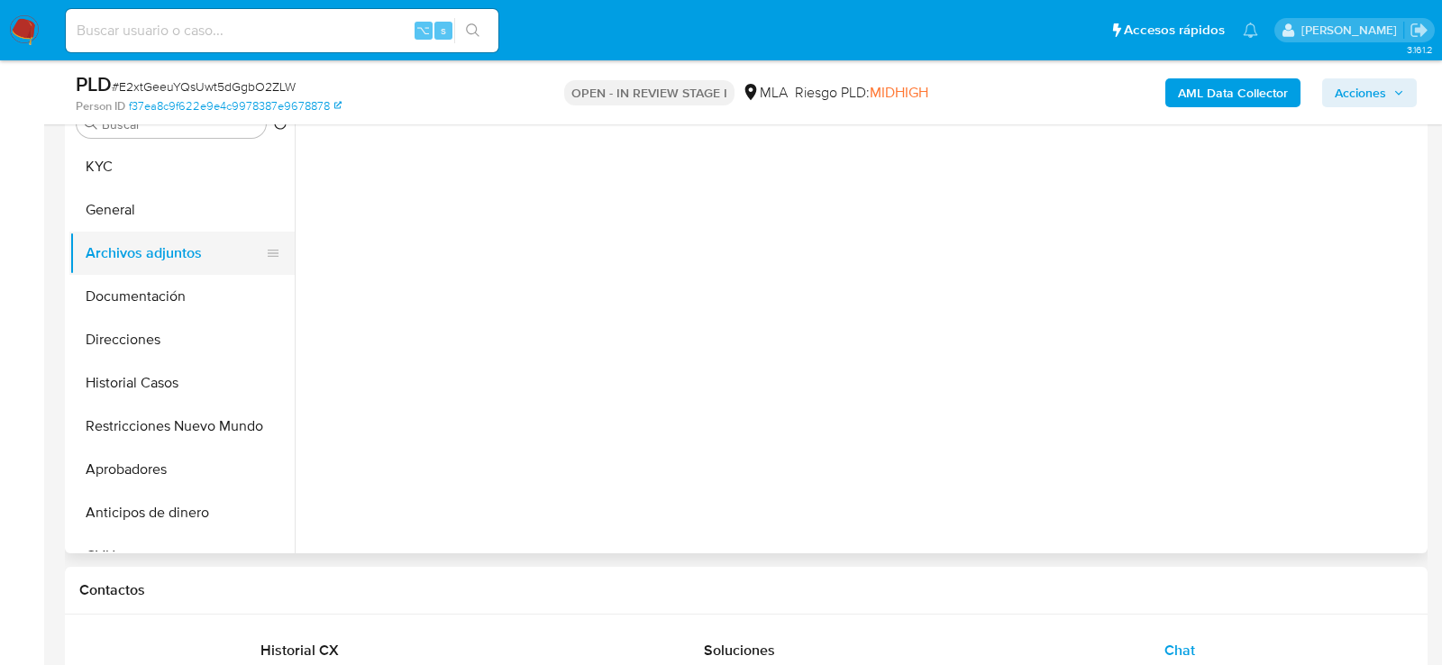
scroll to position [0, 0]
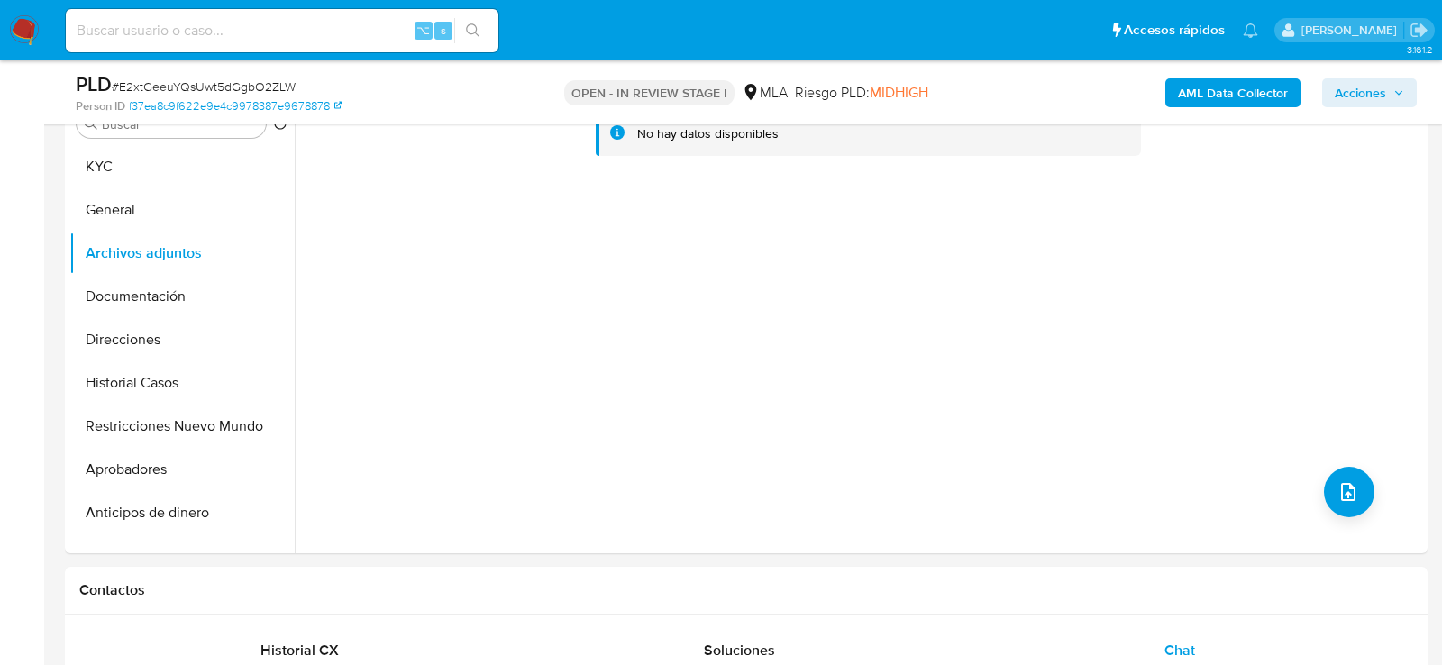
click at [1187, 97] on b "AML Data Collector" at bounding box center [1233, 92] width 110 height 29
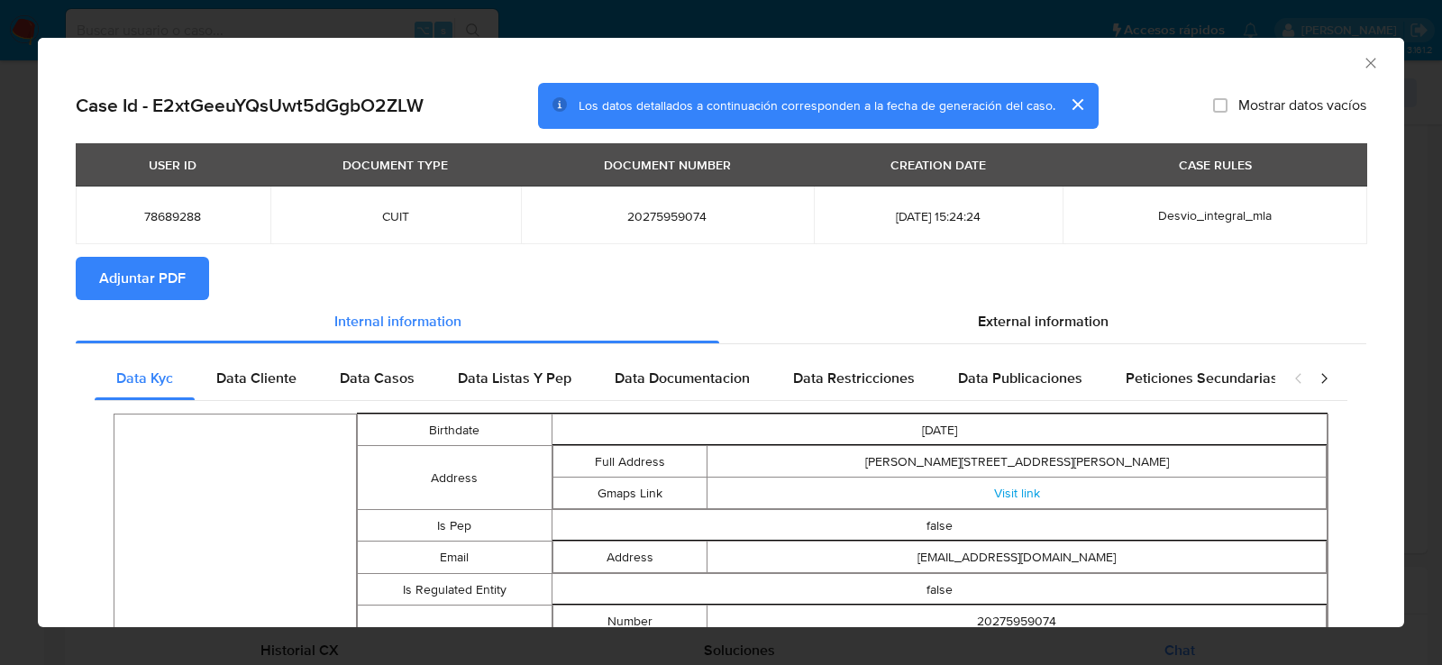
click at [183, 294] on span "Adjuntar PDF" at bounding box center [142, 279] width 87 height 40
click at [1375, 61] on icon "Cerrar ventana" at bounding box center [1371, 63] width 18 height 18
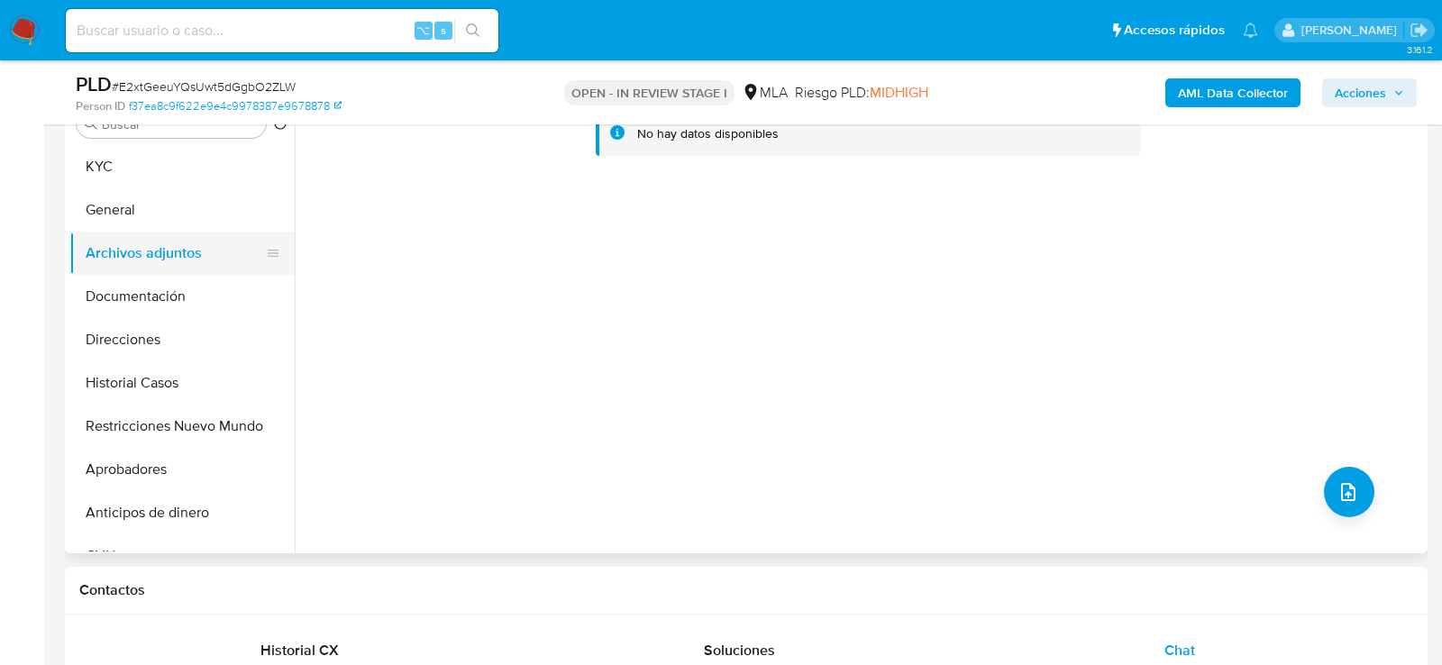
click at [138, 235] on button "Archivos adjuntos" at bounding box center [174, 253] width 211 height 43
click at [140, 281] on button "Documentación" at bounding box center [174, 296] width 211 height 43
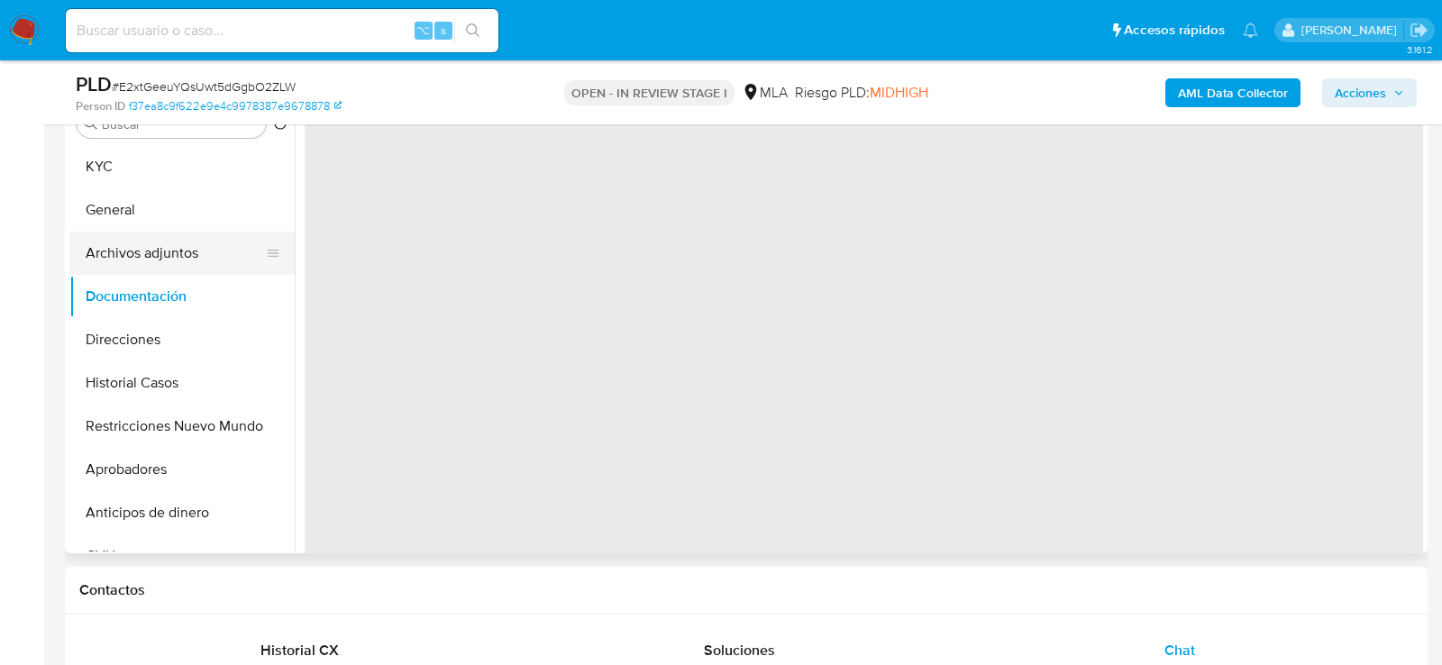
click at [140, 254] on button "Archivos adjuntos" at bounding box center [174, 253] width 211 height 43
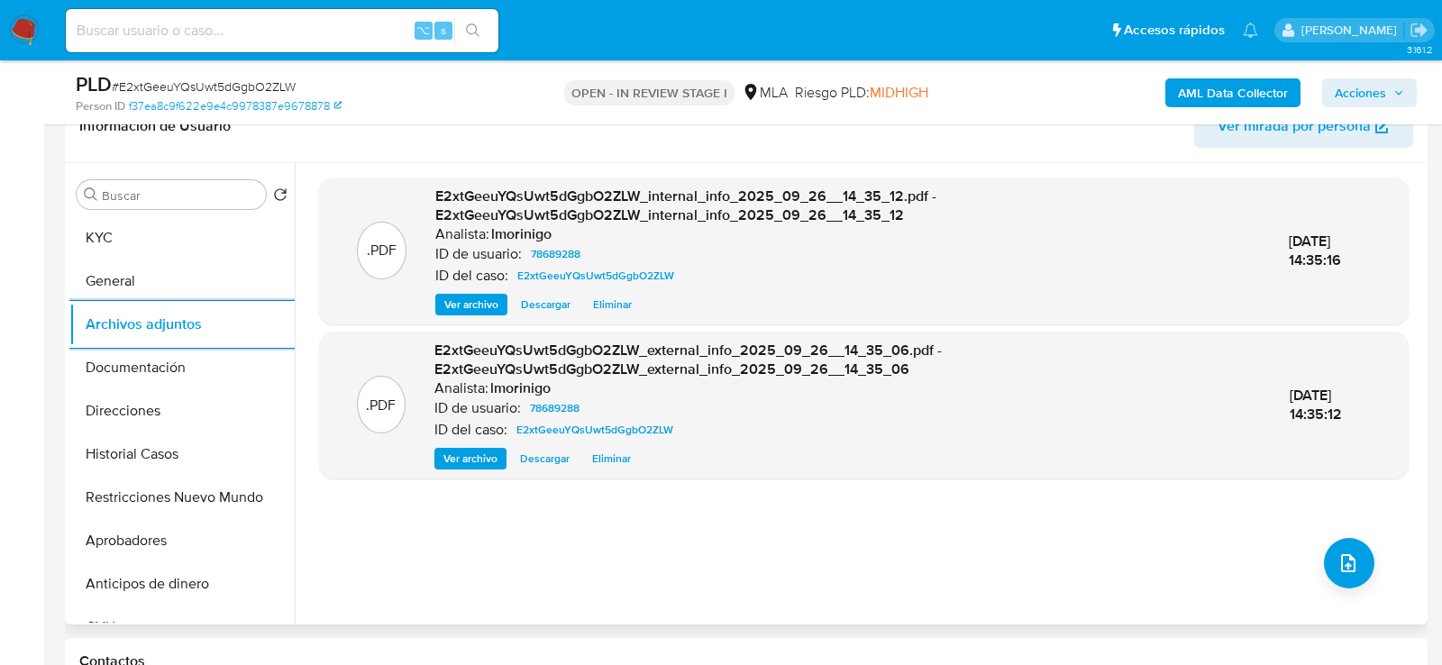
scroll to position [328, 0]
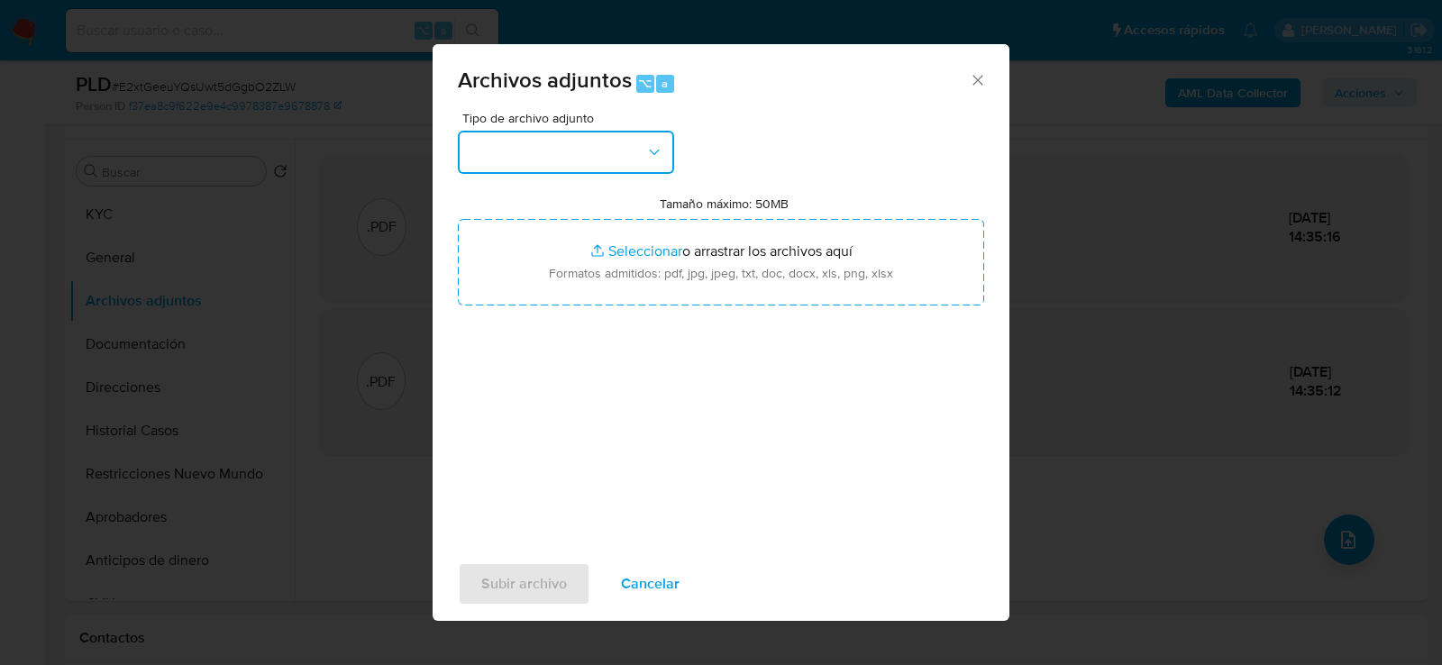
click at [552, 137] on button "button" at bounding box center [566, 152] width 216 height 43
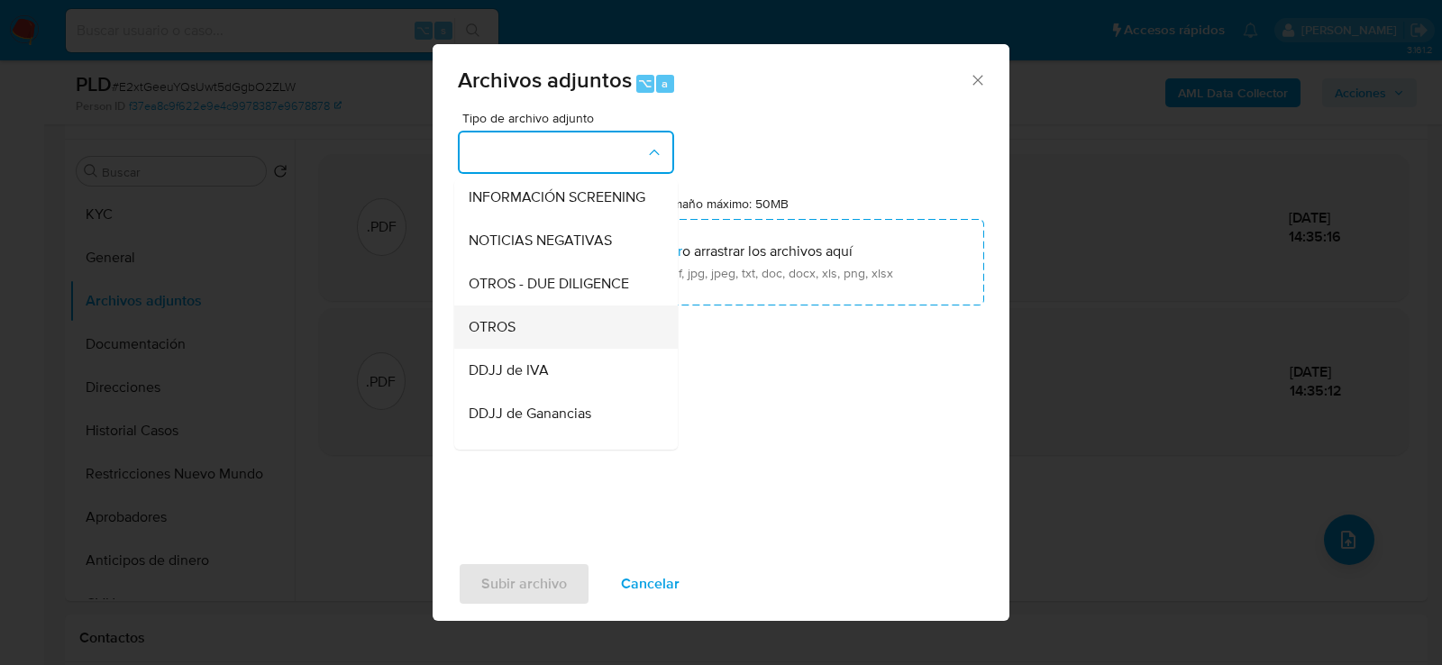
scroll to position [227, 0]
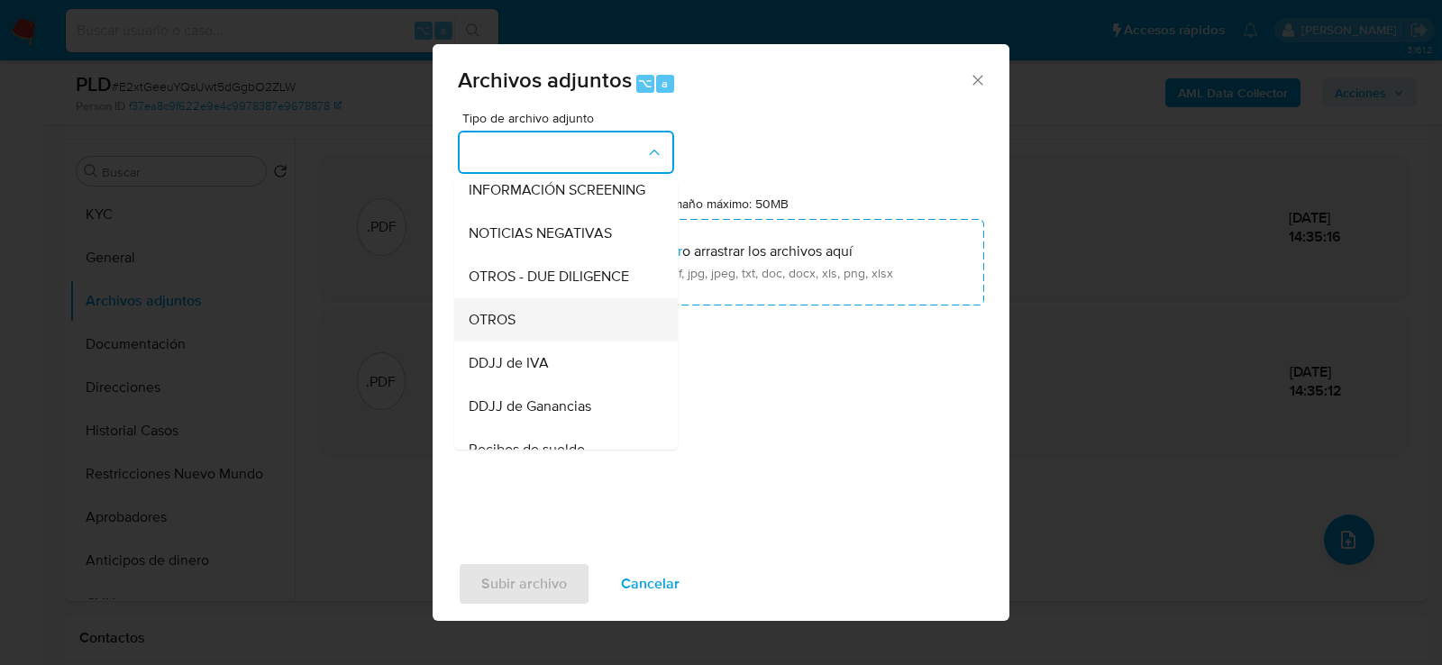
click at [544, 308] on div "OTROS" at bounding box center [561, 318] width 184 height 43
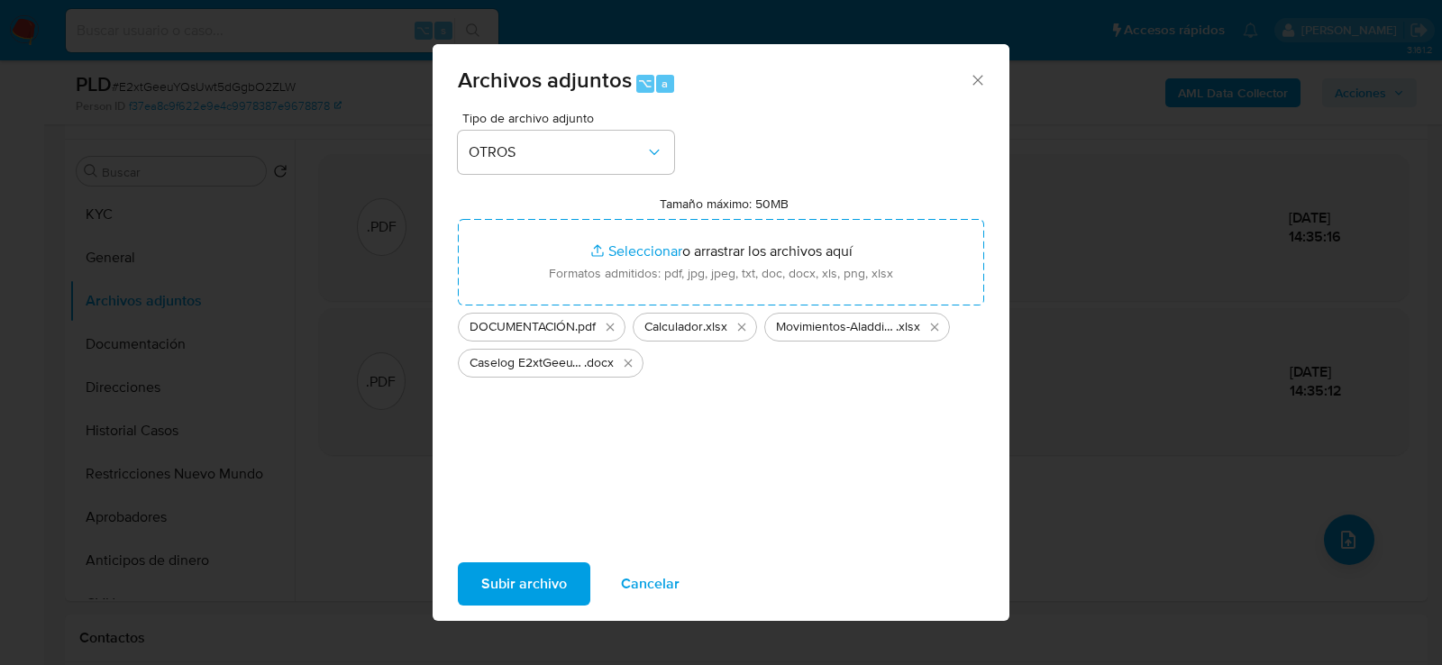
click at [535, 590] on span "Subir archivo" at bounding box center [524, 584] width 86 height 40
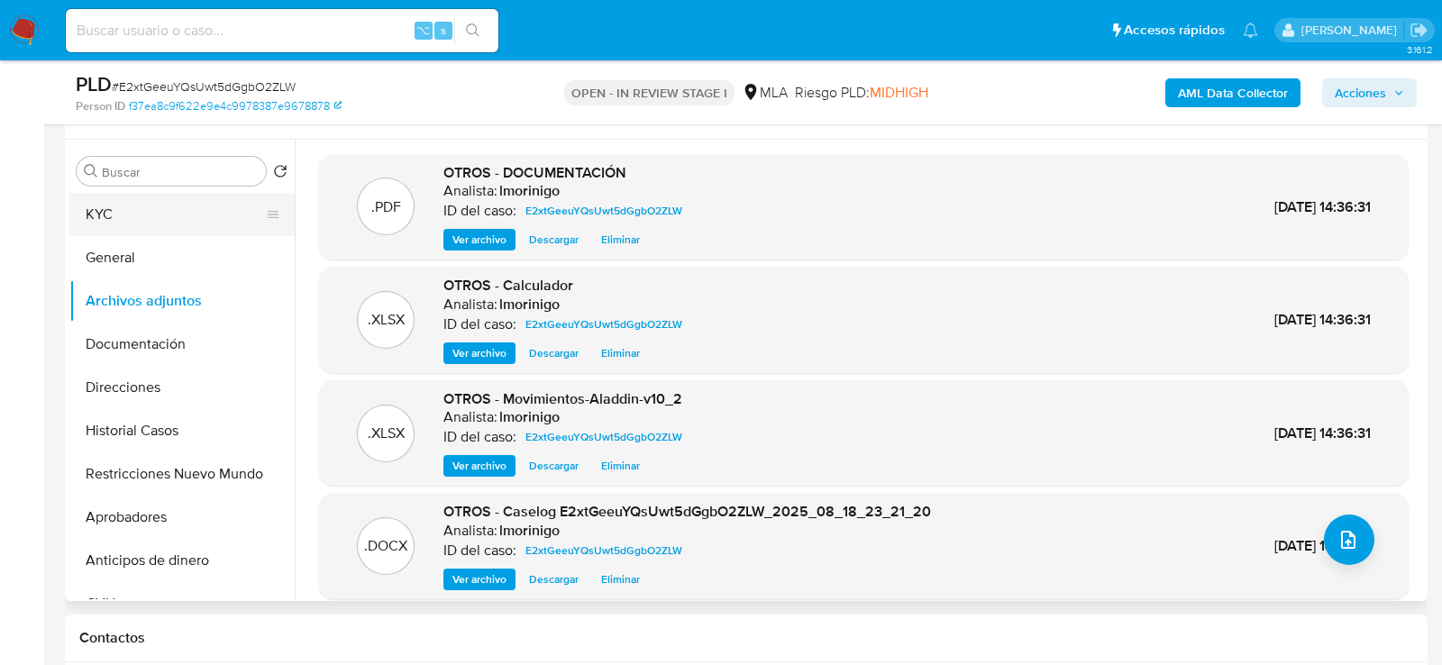
click at [96, 218] on button "KYC" at bounding box center [174, 214] width 211 height 43
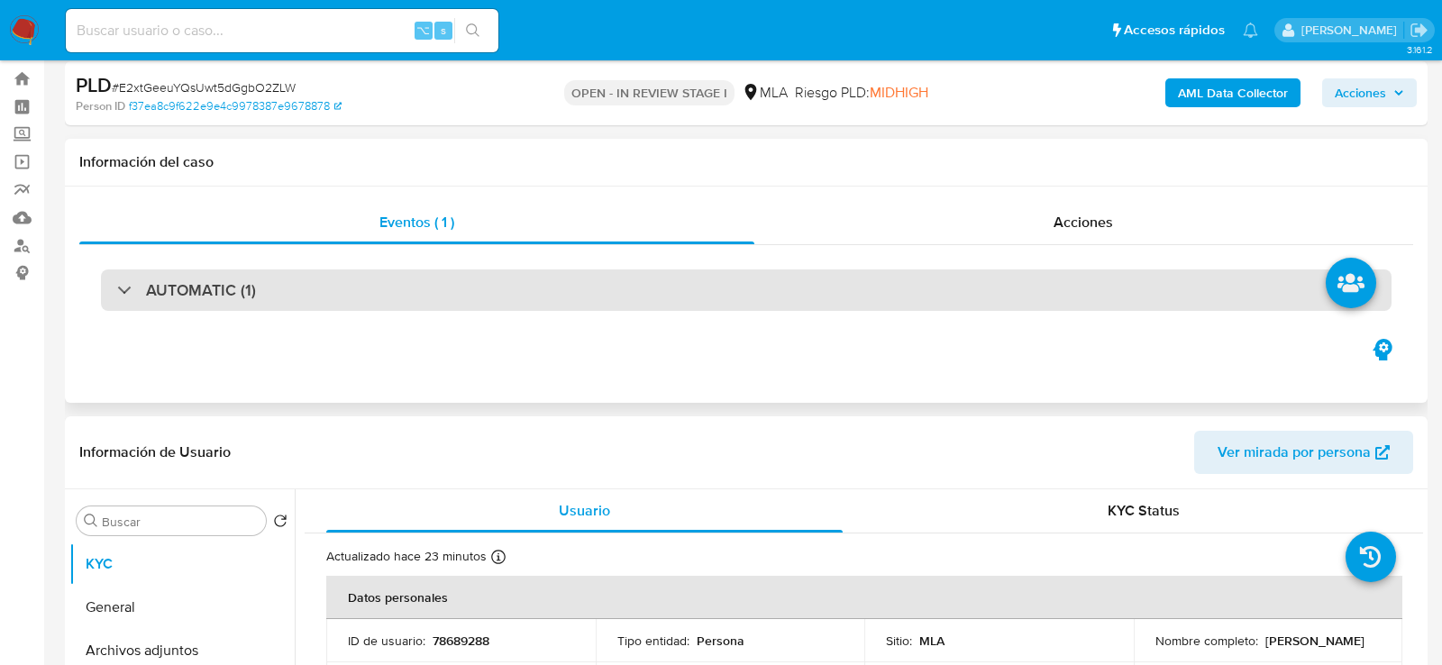
scroll to position [0, 0]
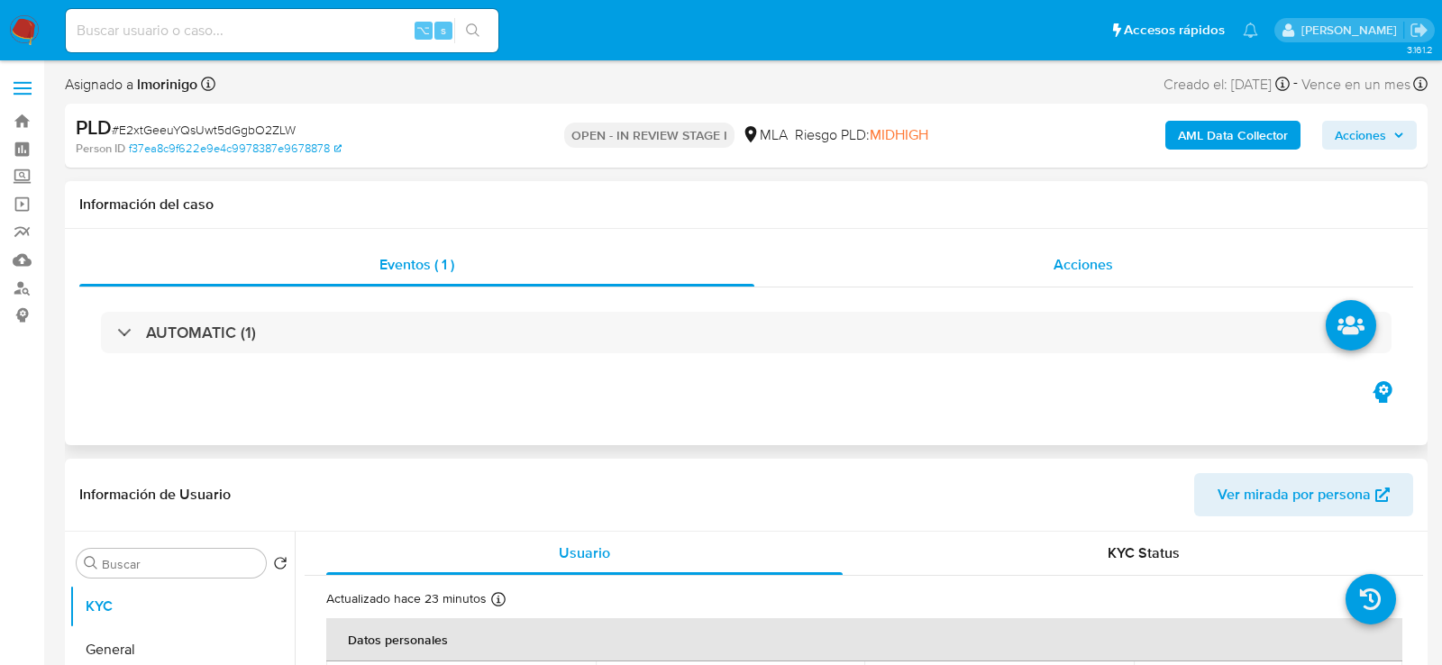
click at [1046, 268] on div "Acciones" at bounding box center [1085, 264] width 660 height 43
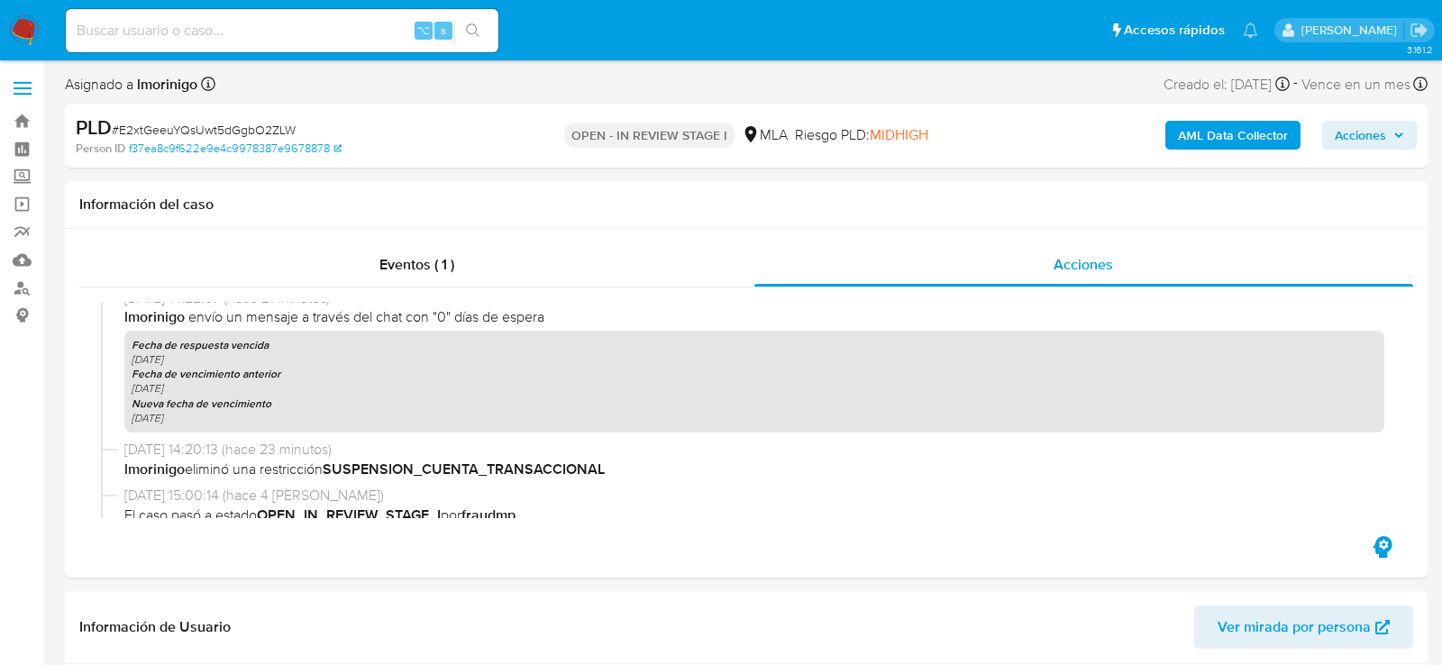
scroll to position [734, 0]
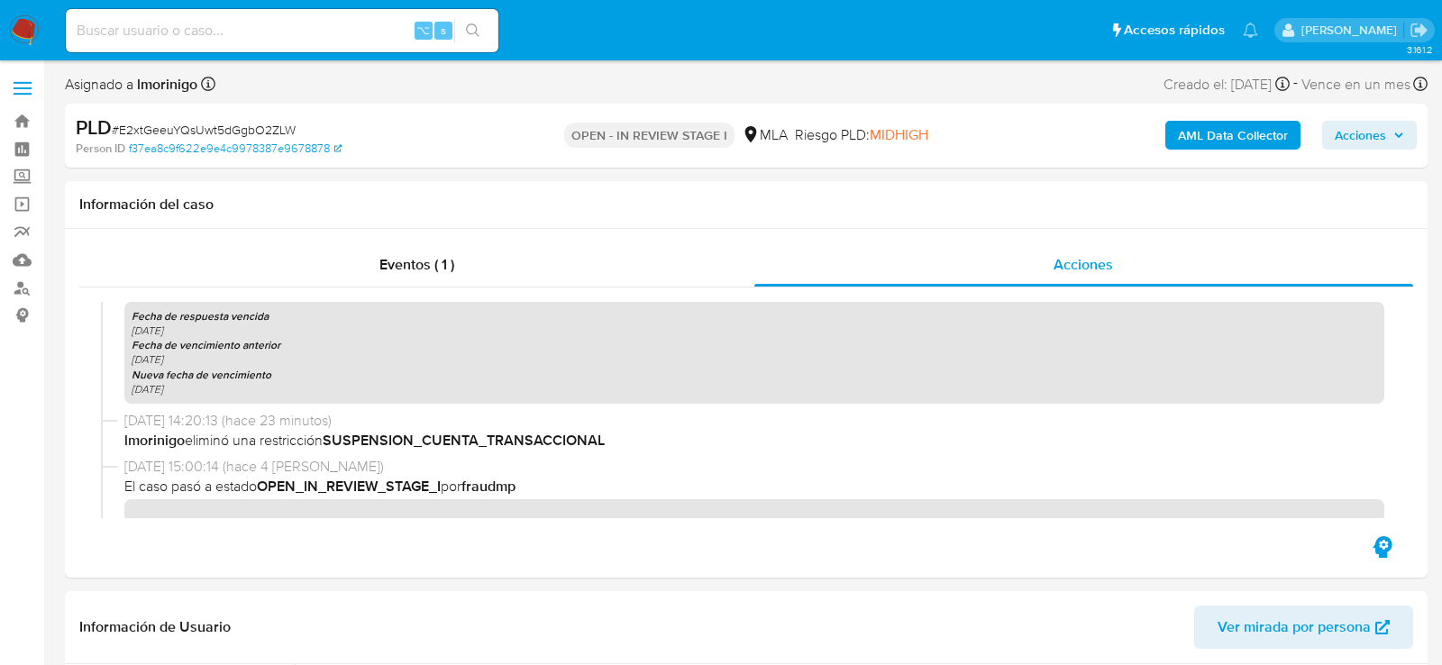
click at [1391, 134] on span "Acciones" at bounding box center [1369, 135] width 69 height 25
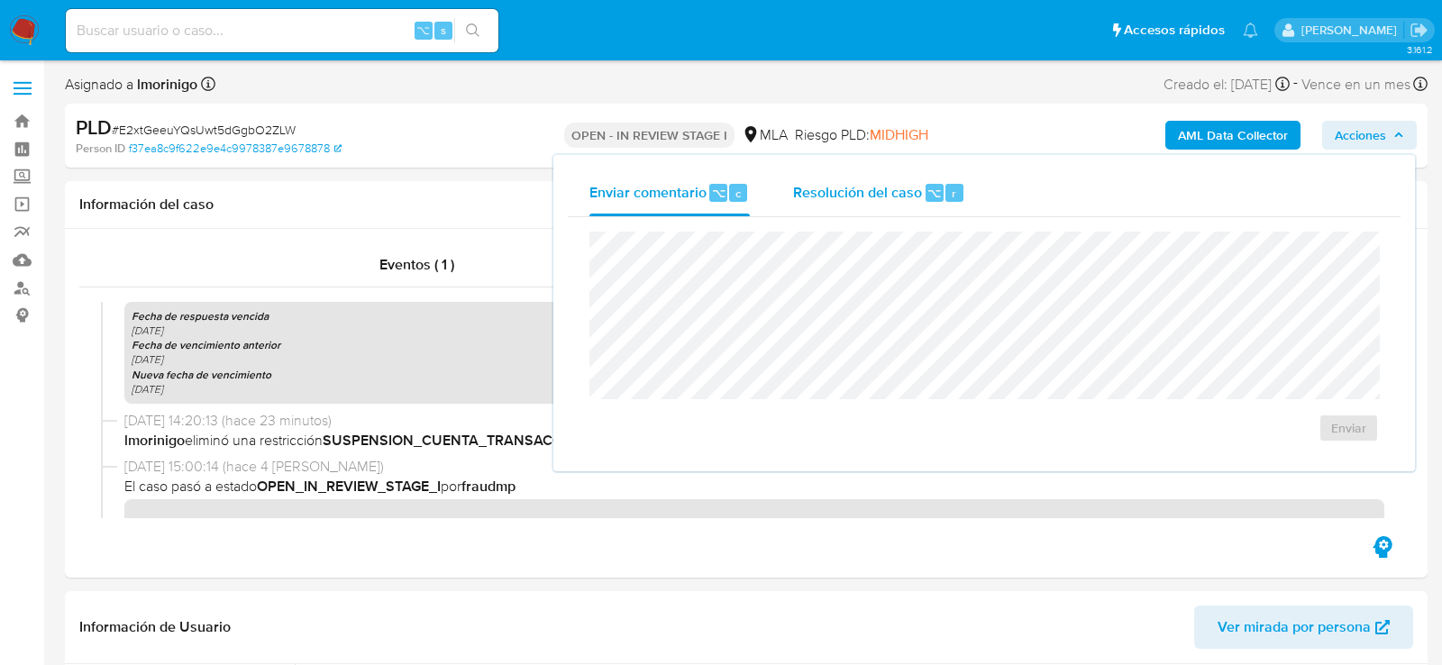
click at [914, 178] on div "Resolución del caso ⌥ r" at bounding box center [879, 192] width 172 height 47
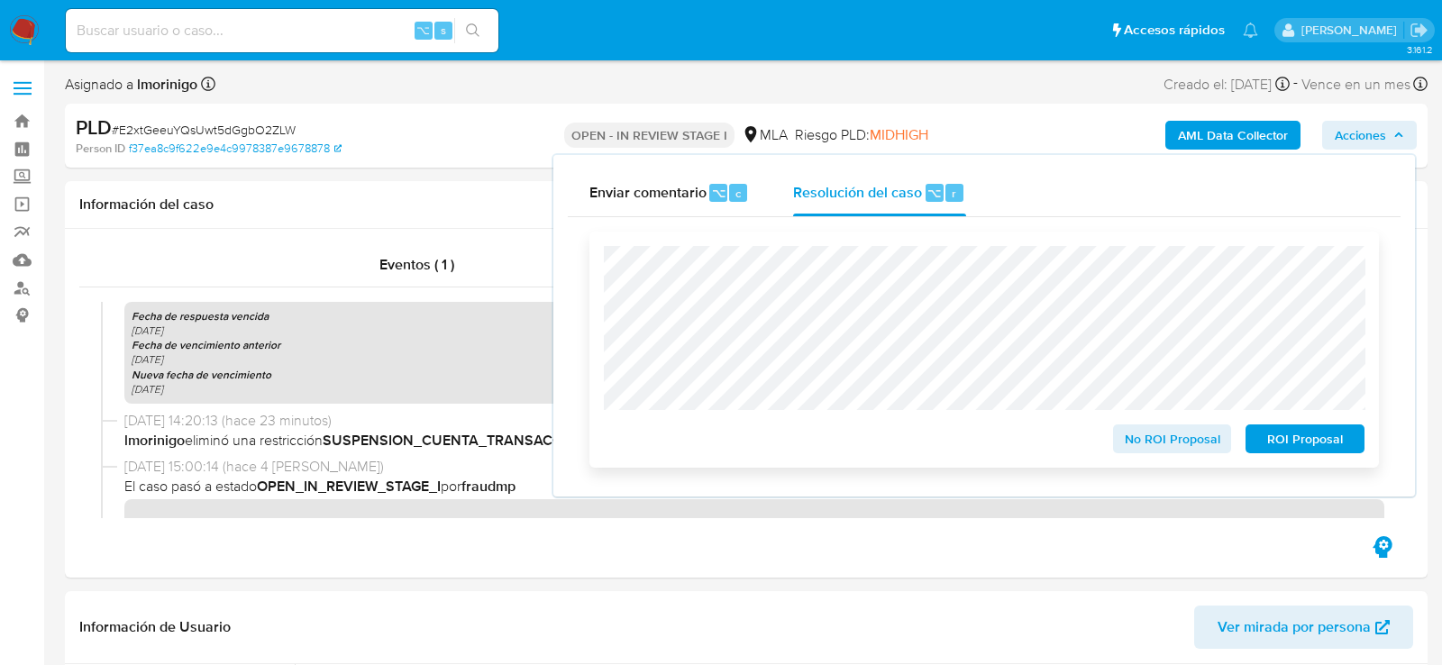
click at [1148, 444] on span "No ROI Proposal" at bounding box center [1173, 438] width 94 height 25
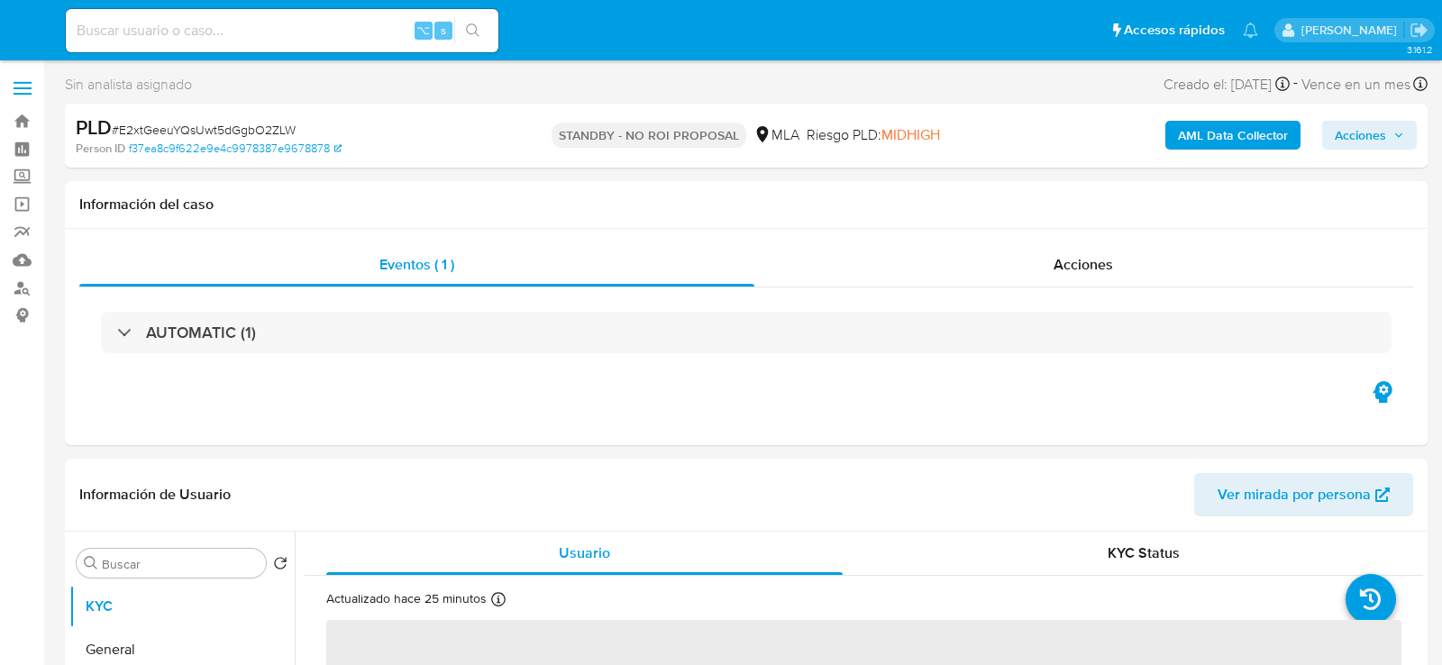
select select "10"
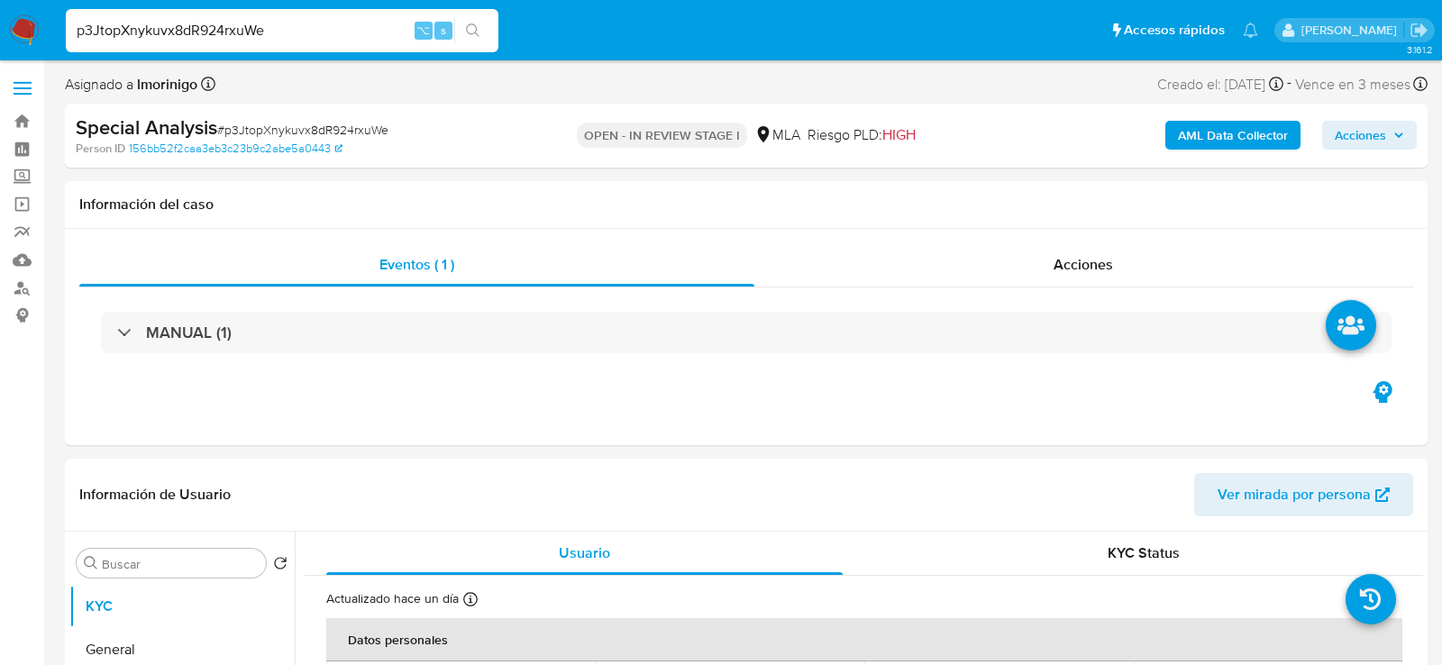
select select "10"
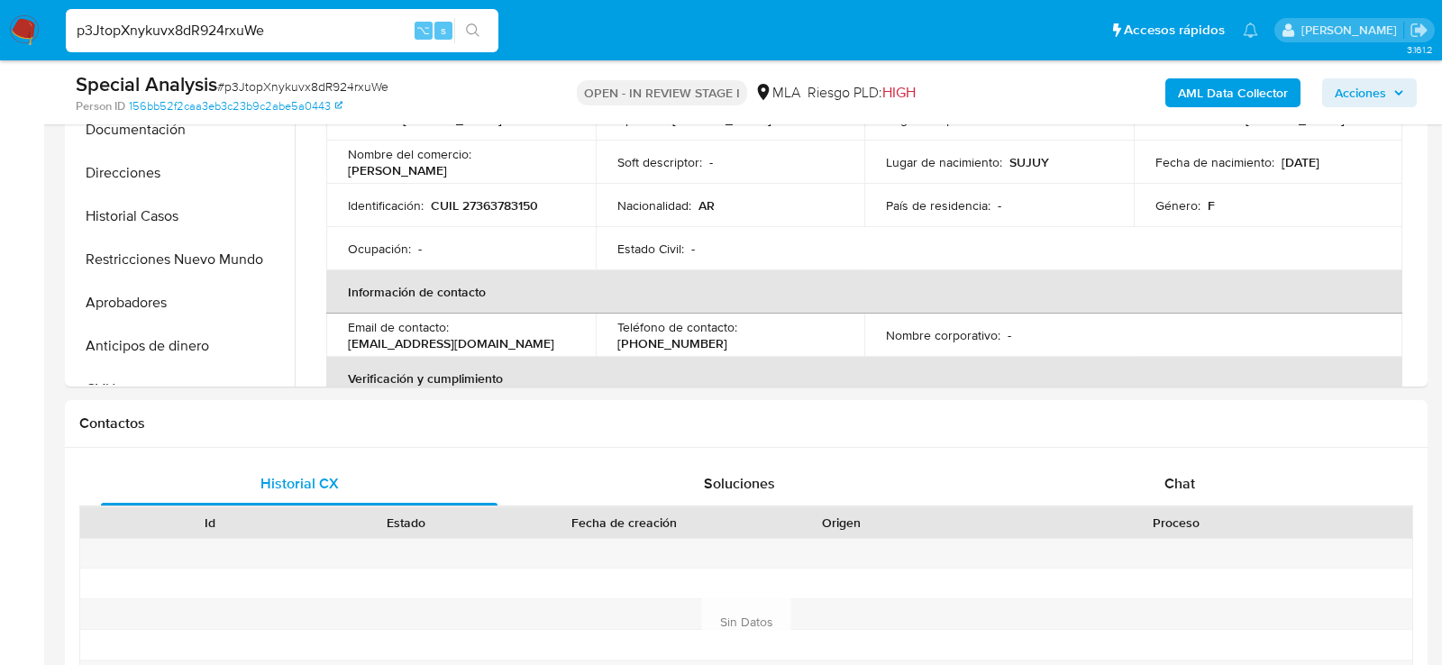
scroll to position [701, 0]
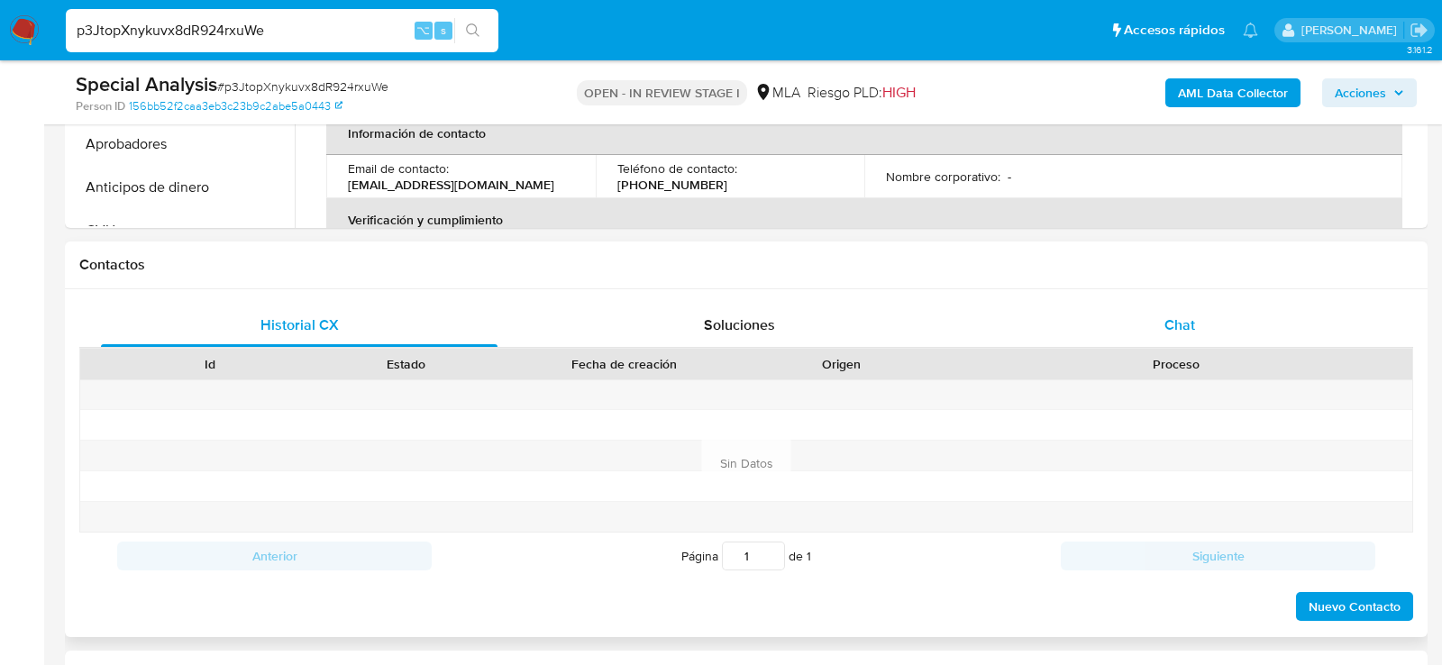
click at [1247, 335] on div "Chat" at bounding box center [1180, 325] width 397 height 43
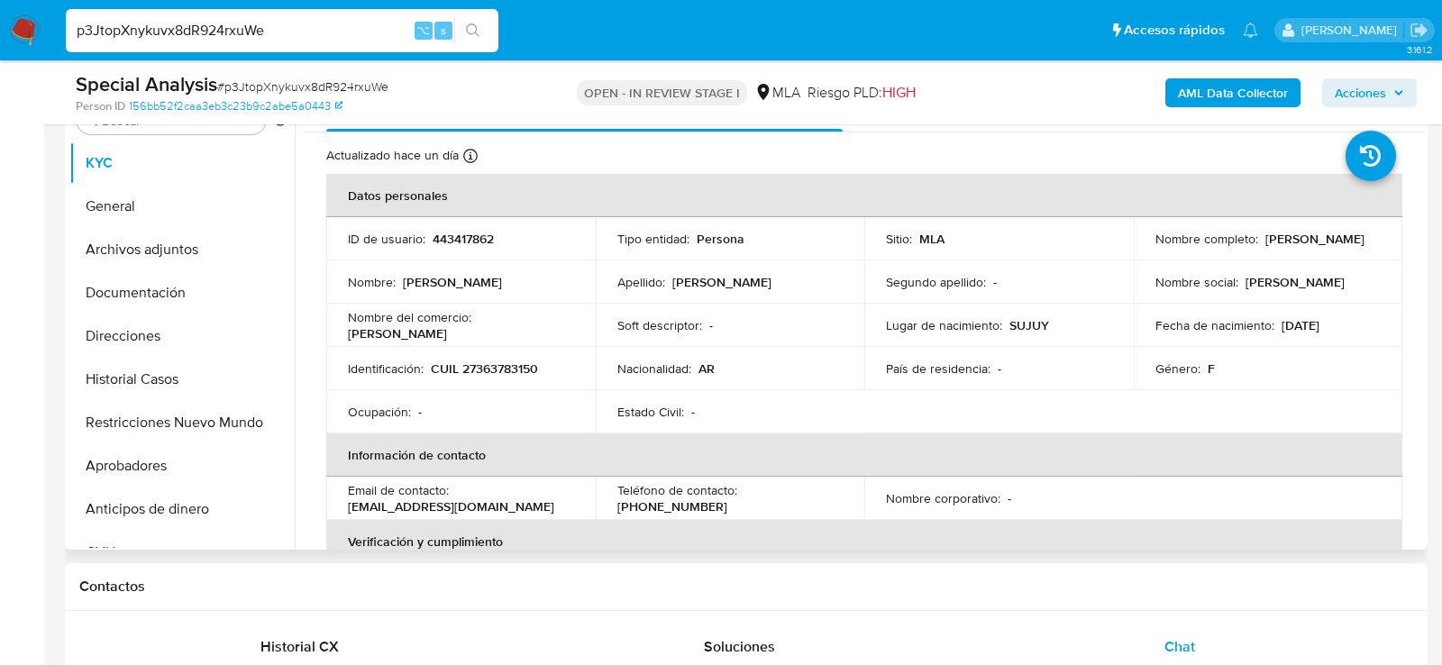
scroll to position [370, 0]
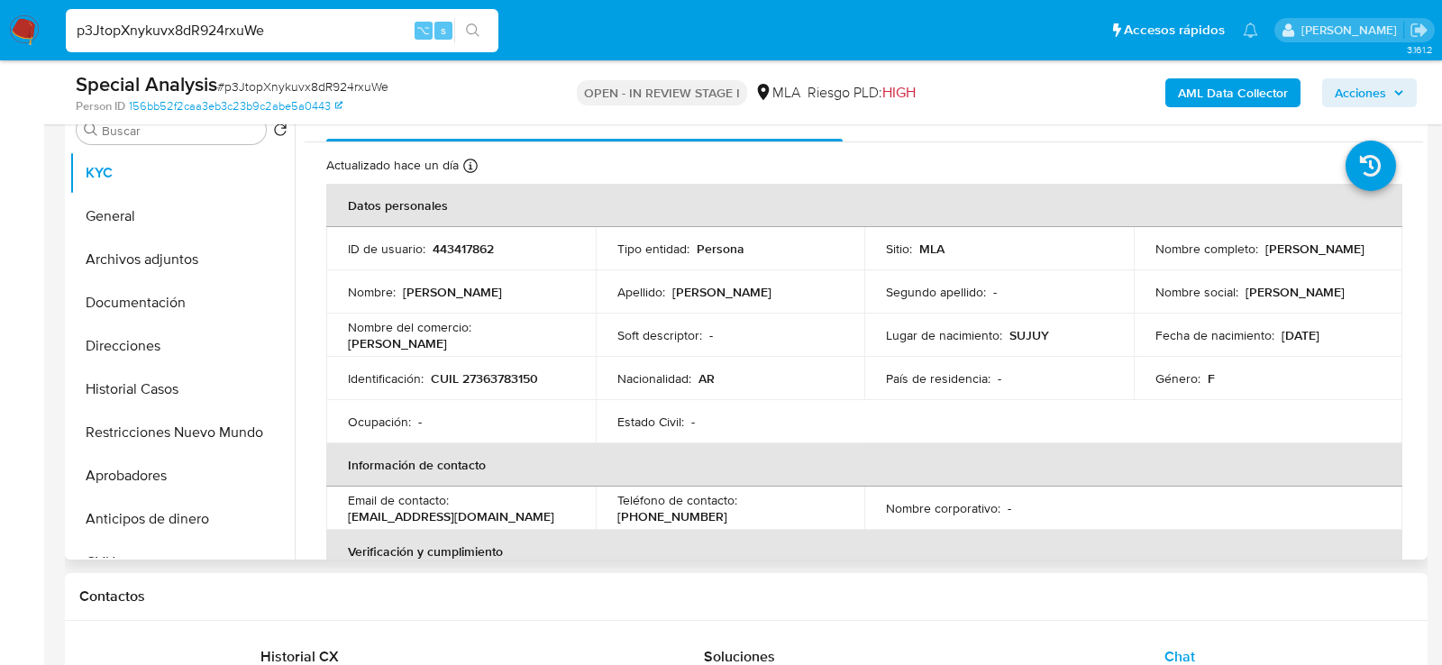
drag, startPoint x: 1148, startPoint y: 257, endPoint x: 1306, endPoint y: 257, distance: 158.7
click at [1306, 257] on td "Nombre completo : Mayra Pamela Condori" at bounding box center [1269, 248] width 270 height 43
click at [163, 260] on button "Archivos adjuntos" at bounding box center [174, 259] width 211 height 43
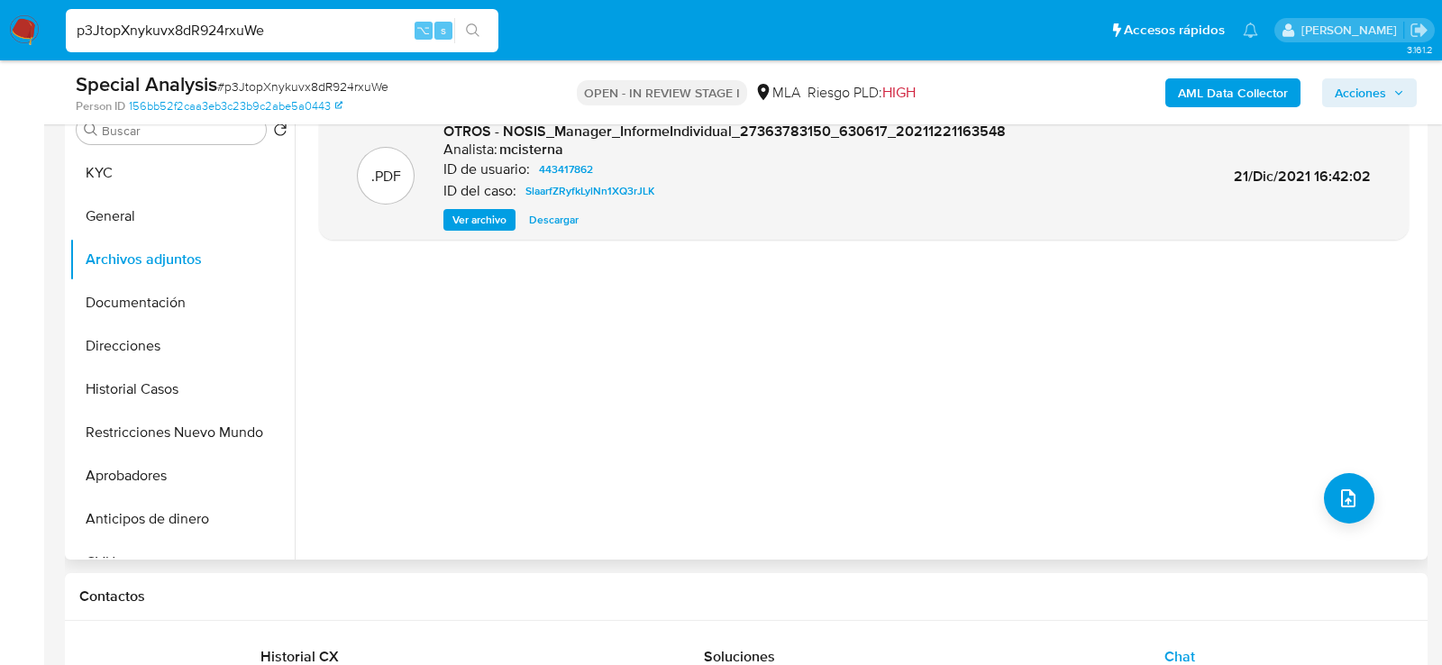
drag, startPoint x: 1218, startPoint y: 96, endPoint x: 1114, endPoint y: 411, distance: 331.3
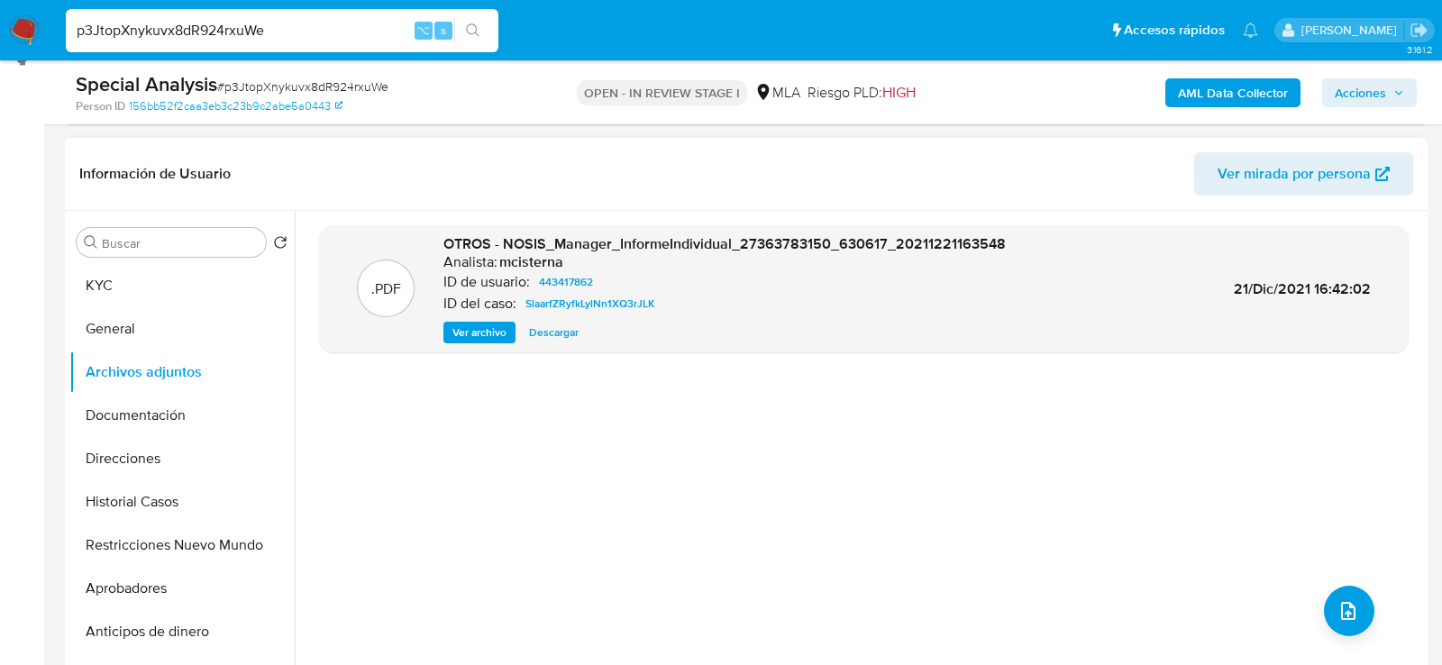
scroll to position [251, 0]
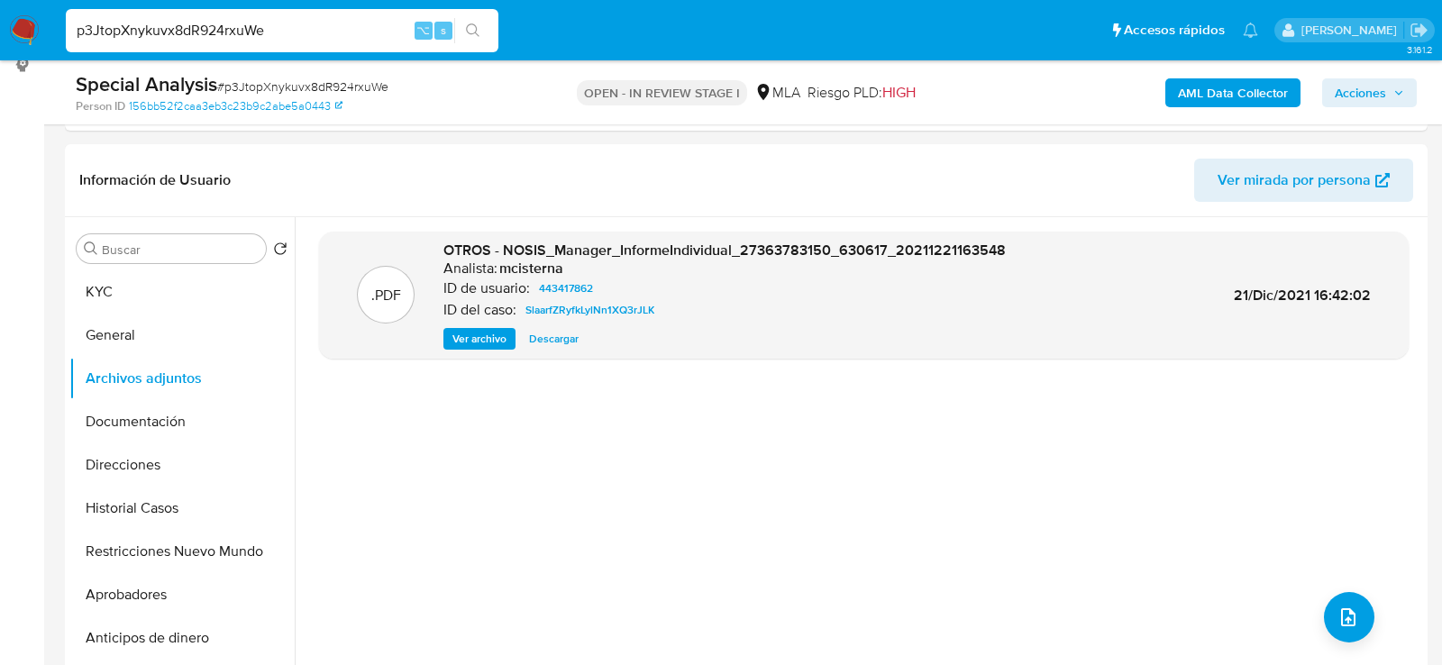
click at [1227, 100] on b "AML Data Collector" at bounding box center [1233, 92] width 110 height 29
click at [207, 491] on button "Historial Casos" at bounding box center [174, 508] width 211 height 43
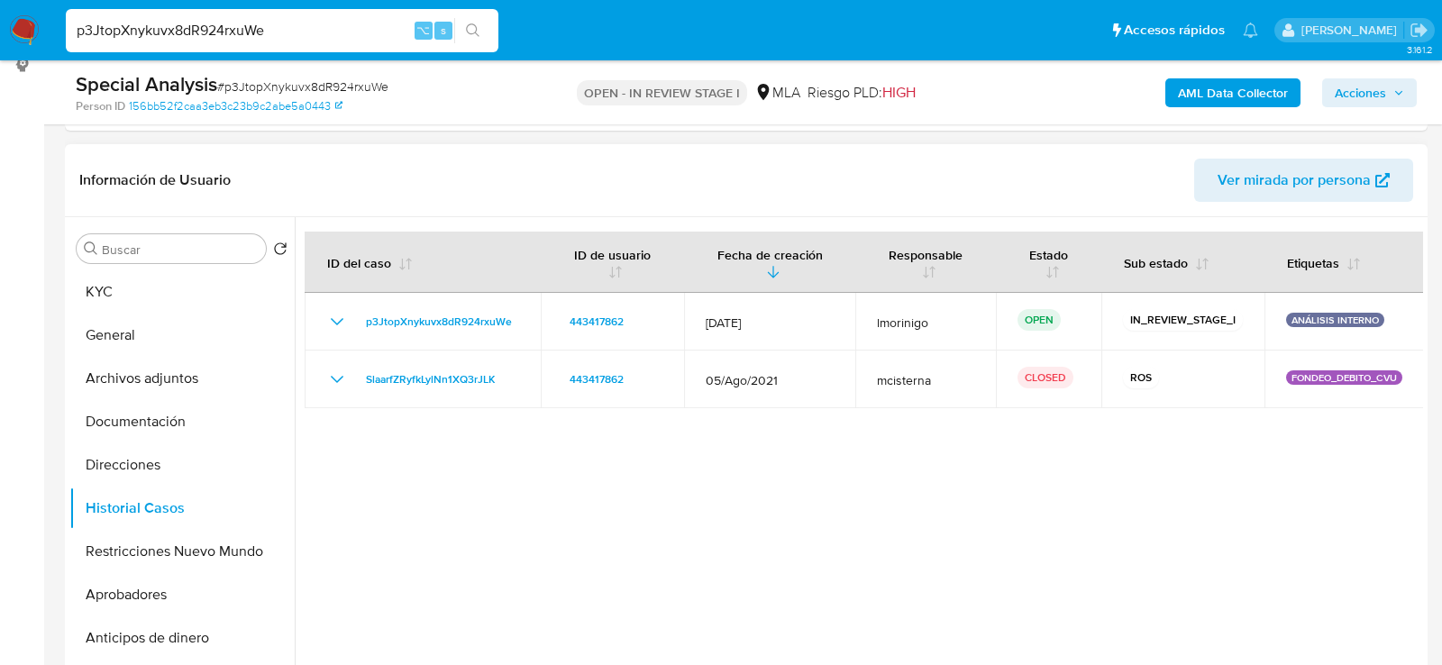
drag, startPoint x: 1191, startPoint y: 98, endPoint x: 871, endPoint y: 552, distance: 555.0
click at [871, 552] on div at bounding box center [859, 448] width 1129 height 462
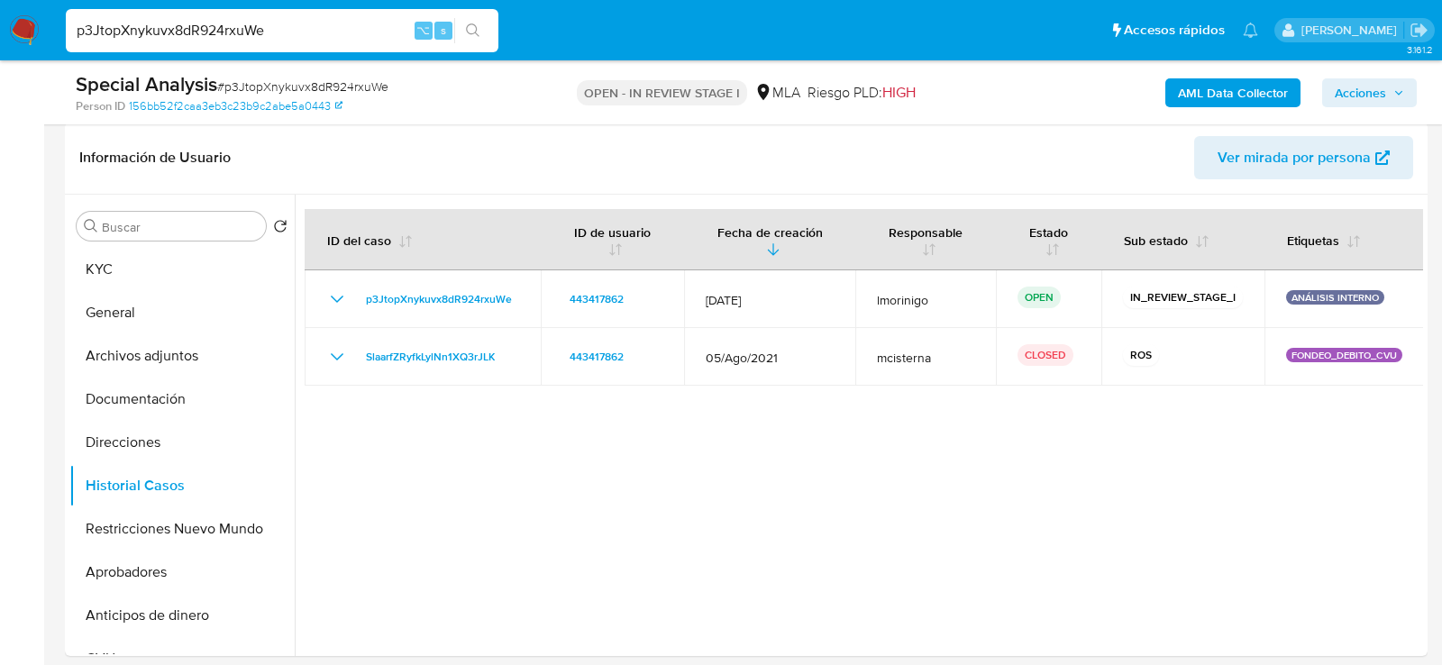
scroll to position [275, 0]
click at [173, 290] on button "General" at bounding box center [174, 310] width 211 height 43
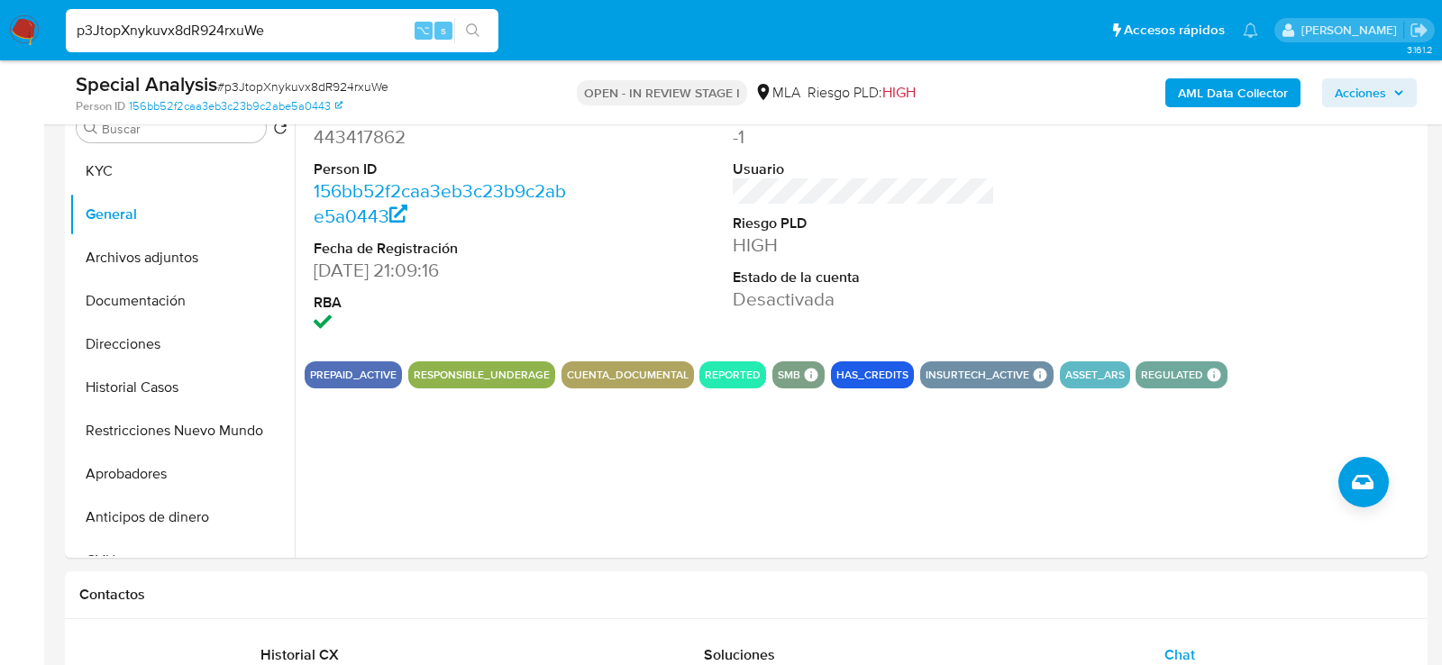
scroll to position [272, 0]
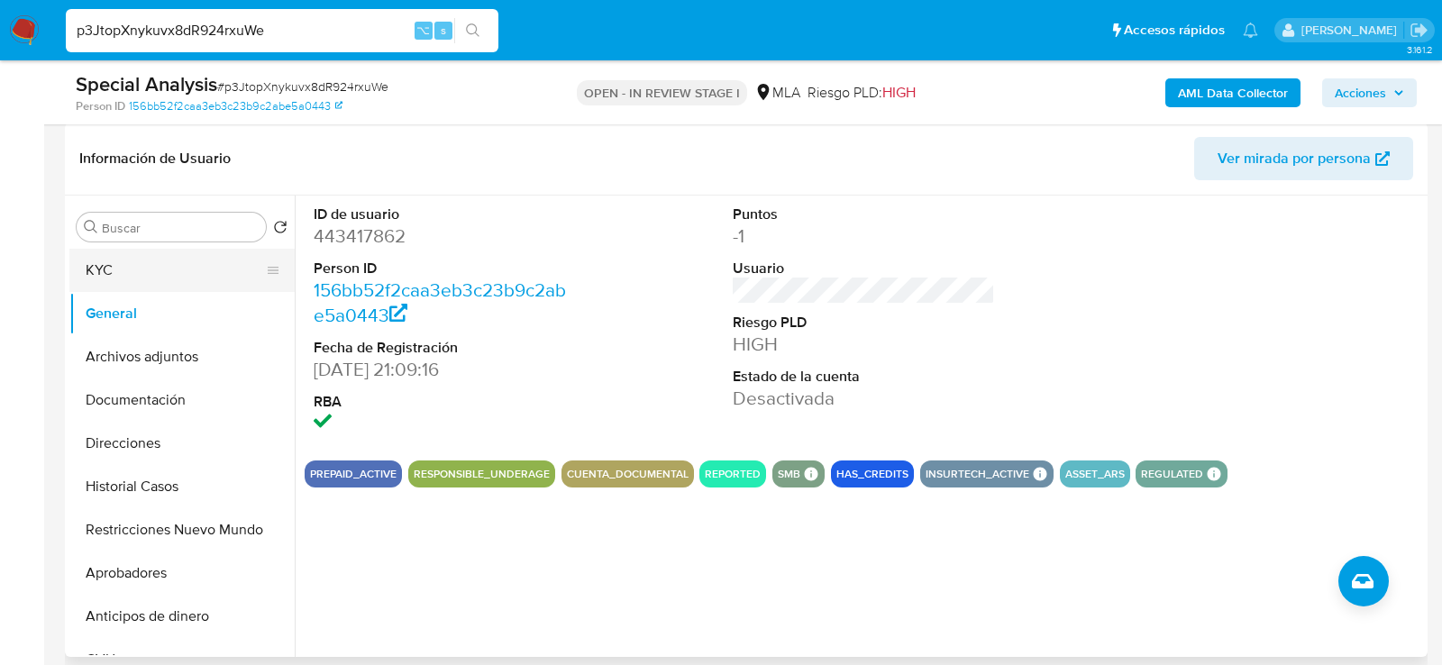
click at [135, 260] on button "KYC" at bounding box center [174, 270] width 211 height 43
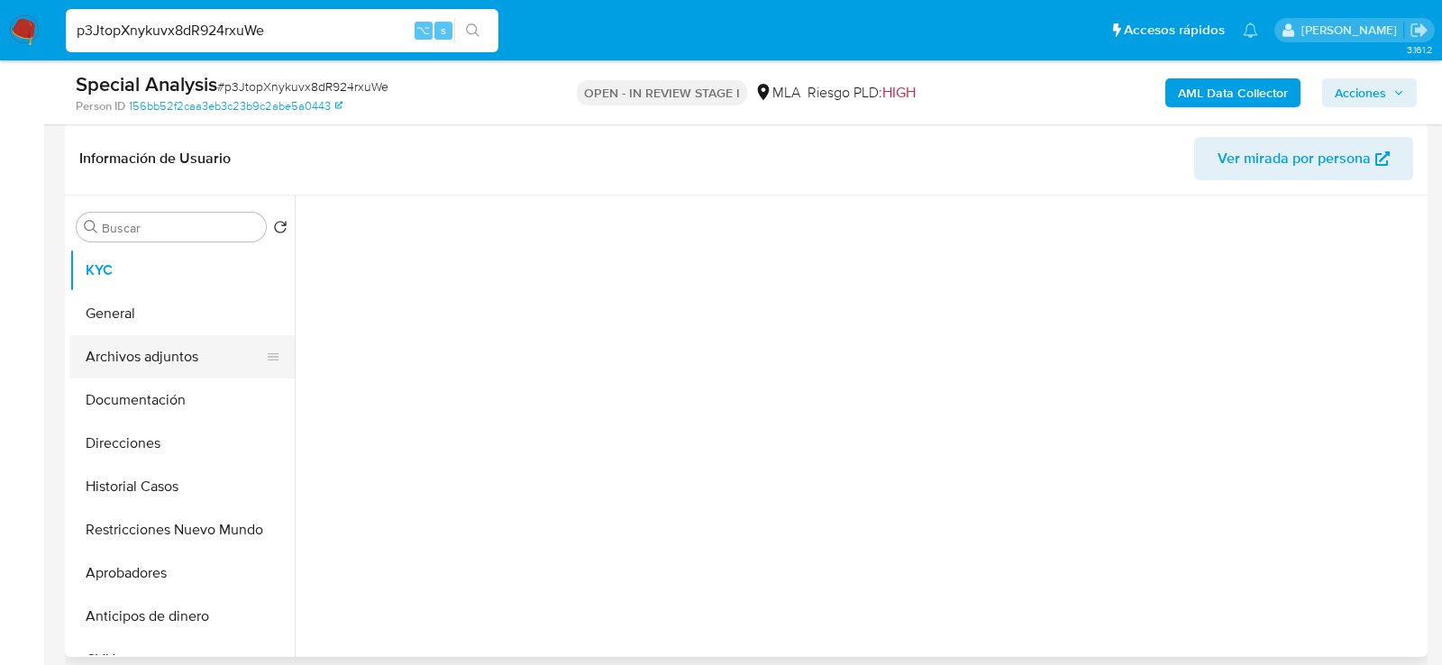
click at [133, 362] on button "Archivos adjuntos" at bounding box center [174, 356] width 211 height 43
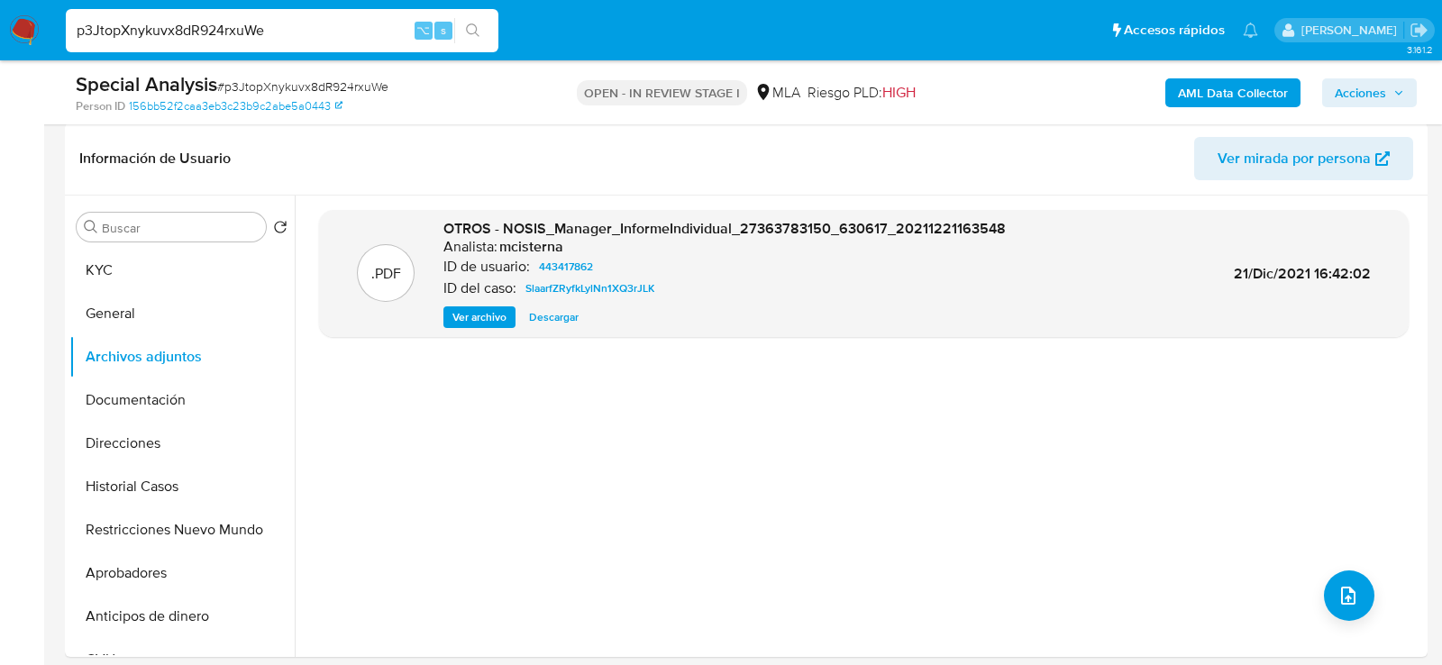
click at [1228, 96] on b "AML Data Collector" at bounding box center [1233, 92] width 110 height 29
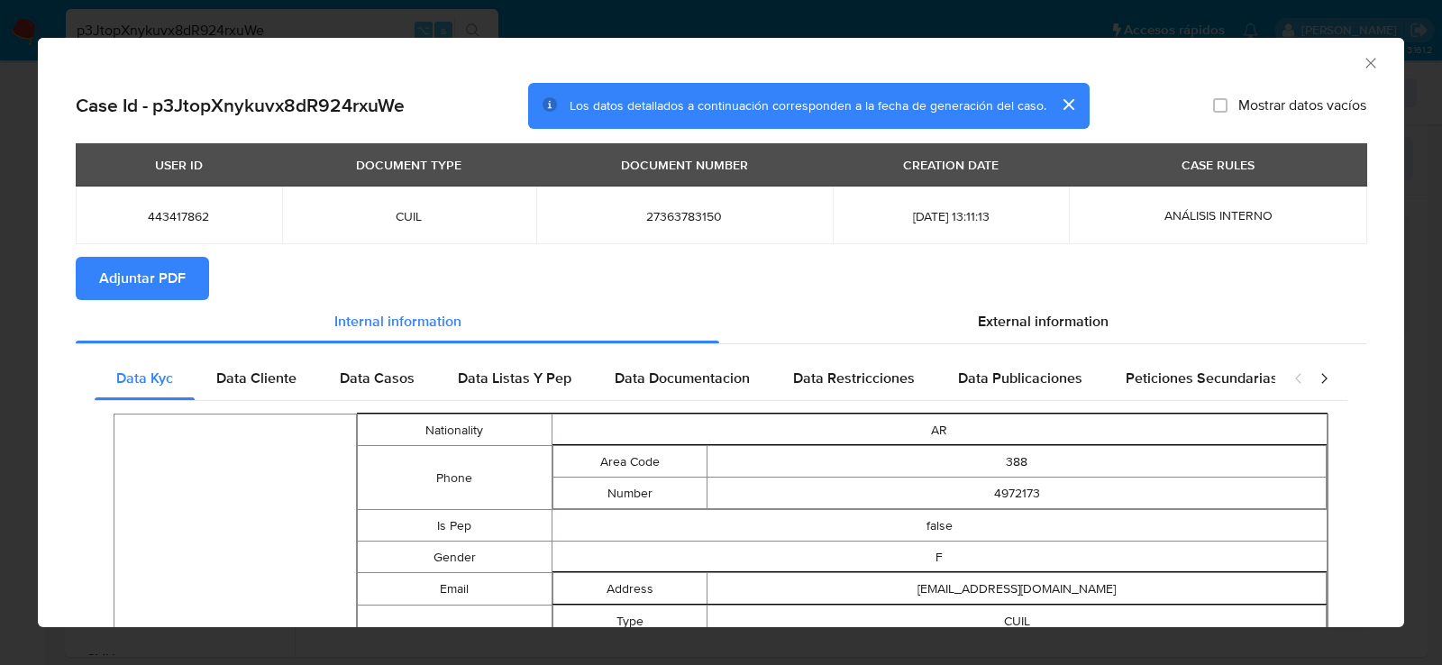
click at [140, 282] on span "Adjuntar PDF" at bounding box center [142, 279] width 87 height 40
click at [1374, 62] on icon "Cerrar ventana" at bounding box center [1371, 63] width 18 height 18
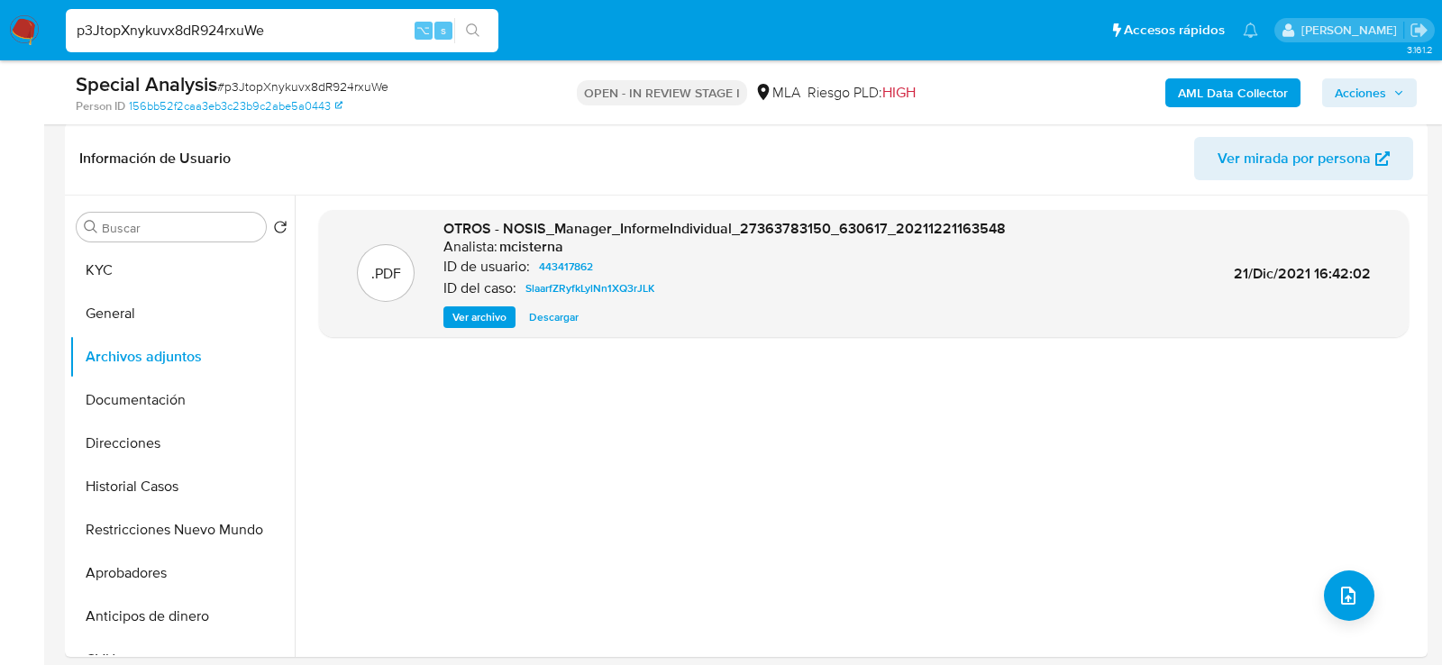
scroll to position [328, 0]
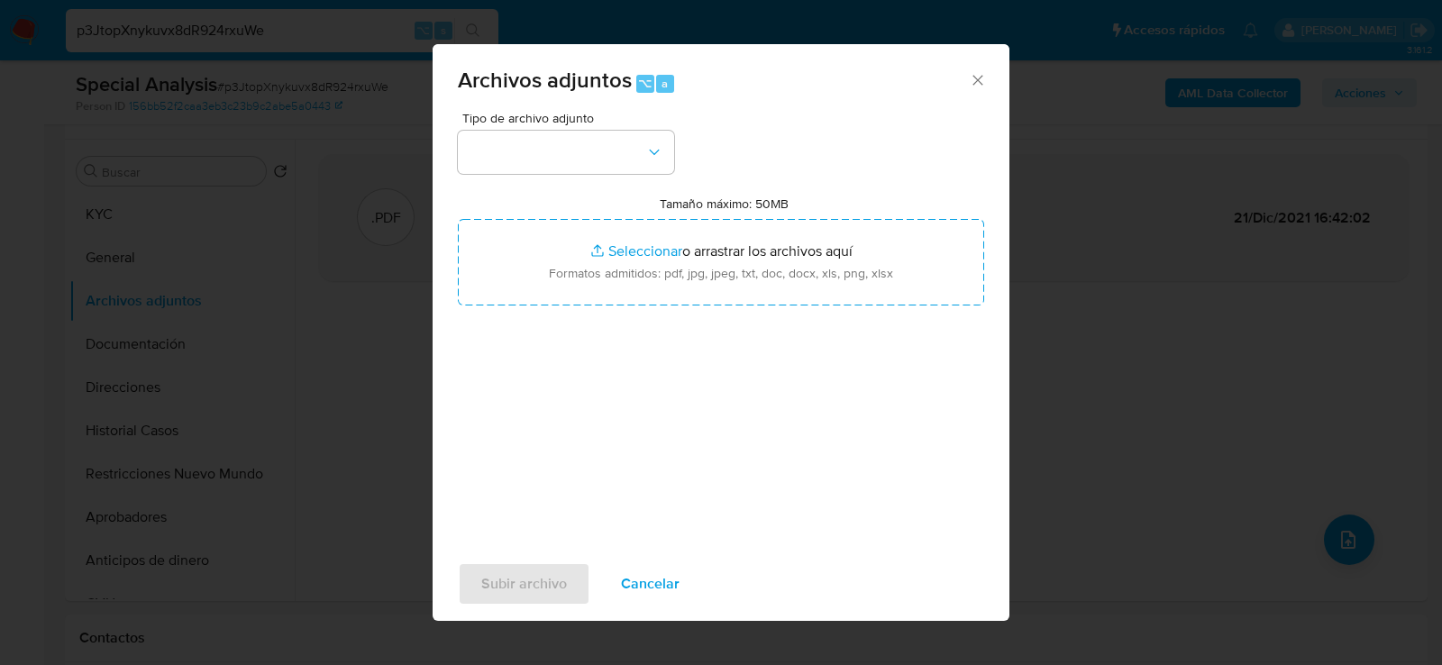
click at [574, 196] on div "Tamaño máximo: 50MB Seleccionar archivos Seleccionar o arrastrar los archivos a…" at bounding box center [721, 251] width 526 height 110
click at [574, 169] on button "button" at bounding box center [566, 152] width 216 height 43
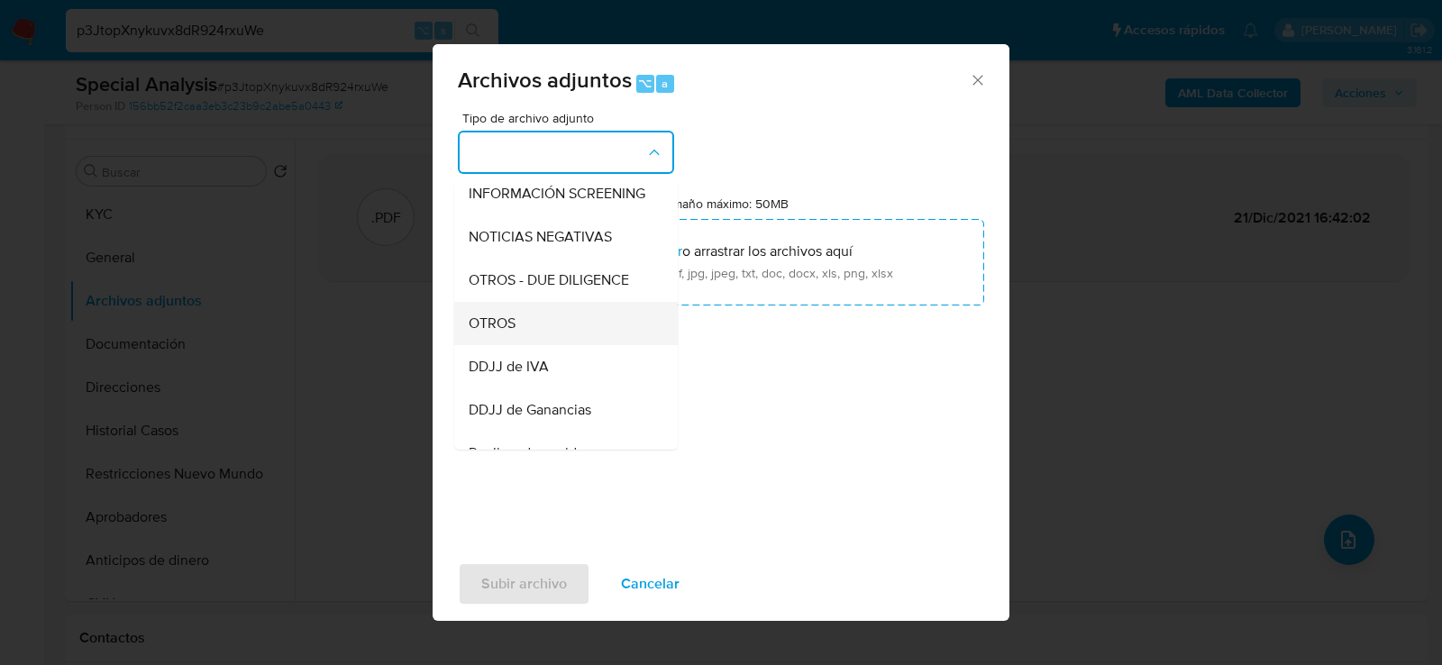
scroll to position [227, 0]
click at [574, 325] on div "OTROS" at bounding box center [561, 318] width 184 height 43
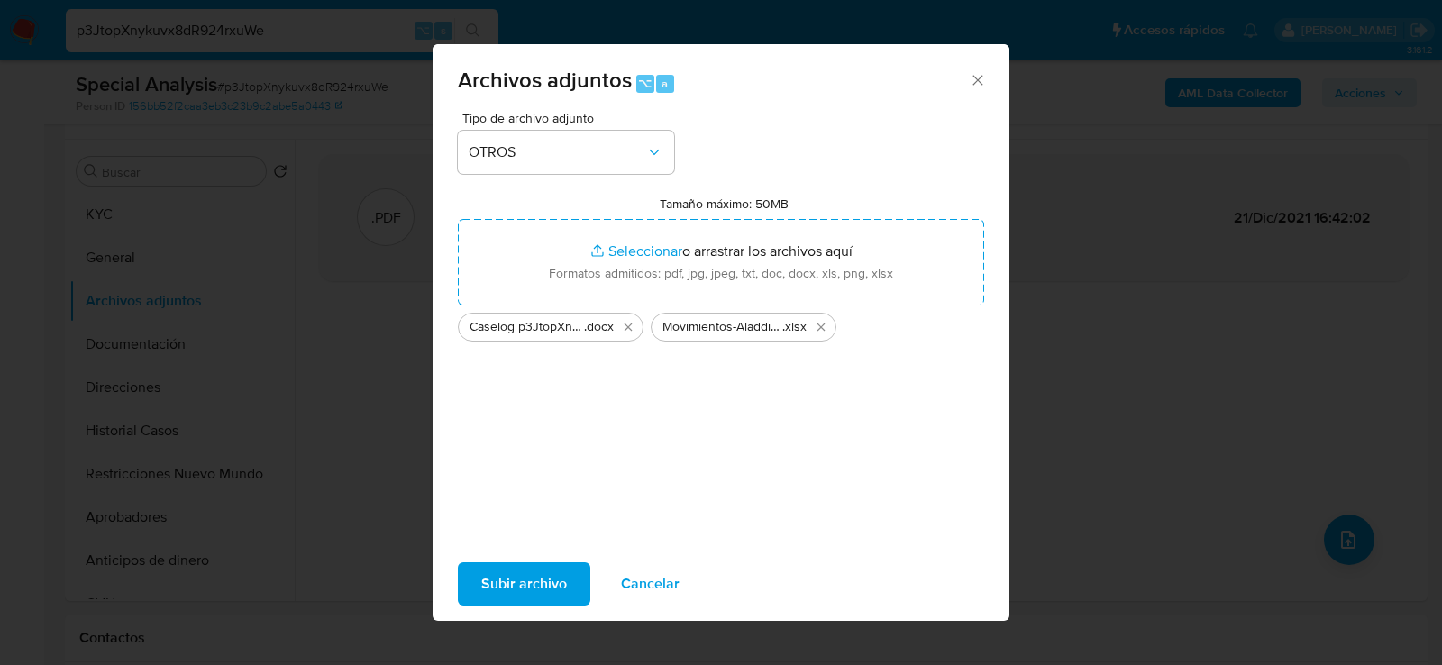
click at [526, 590] on span "Subir archivo" at bounding box center [524, 584] width 86 height 40
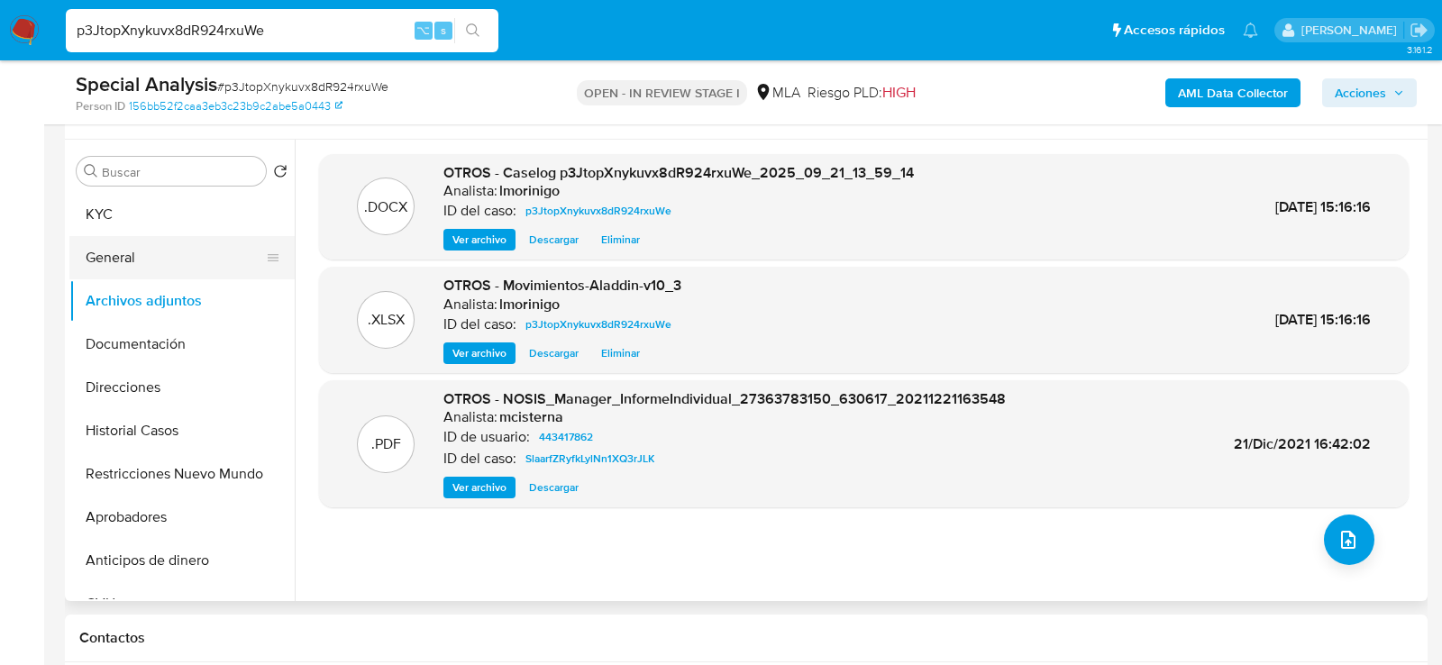
click at [97, 266] on button "General" at bounding box center [174, 257] width 211 height 43
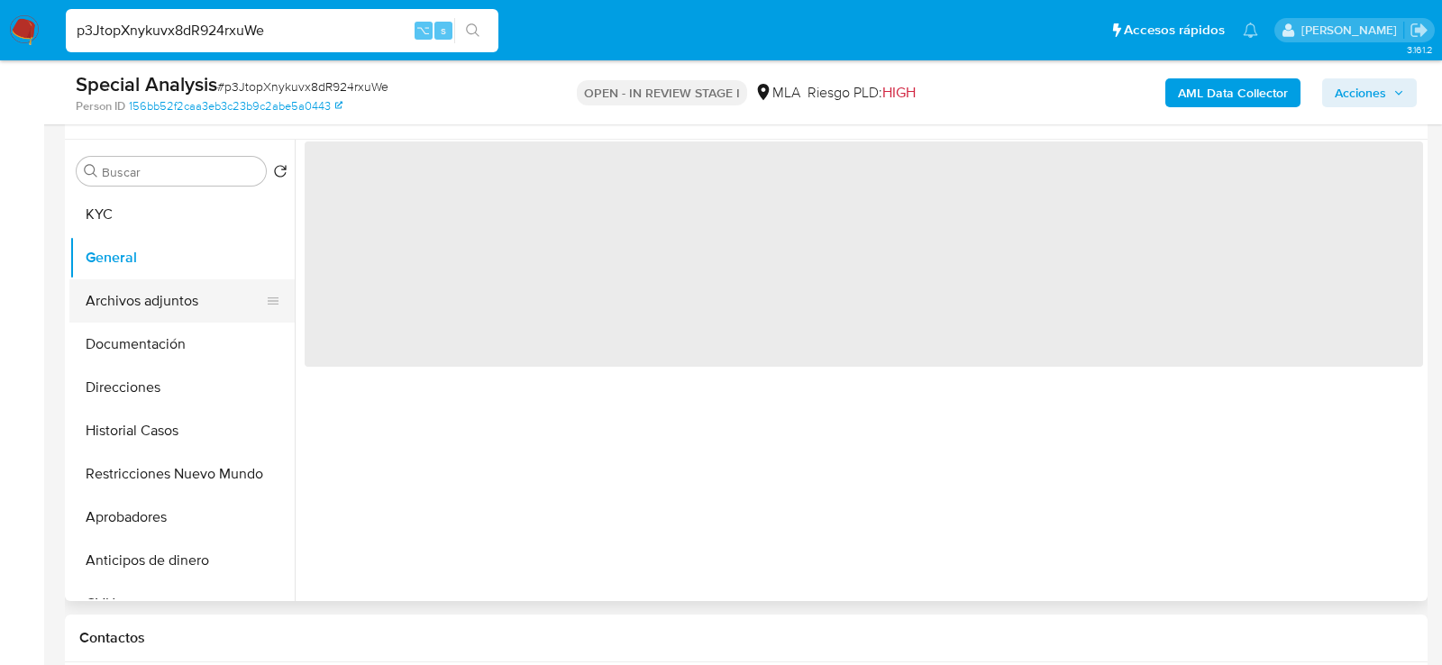
click at [101, 309] on button "Archivos adjuntos" at bounding box center [174, 300] width 211 height 43
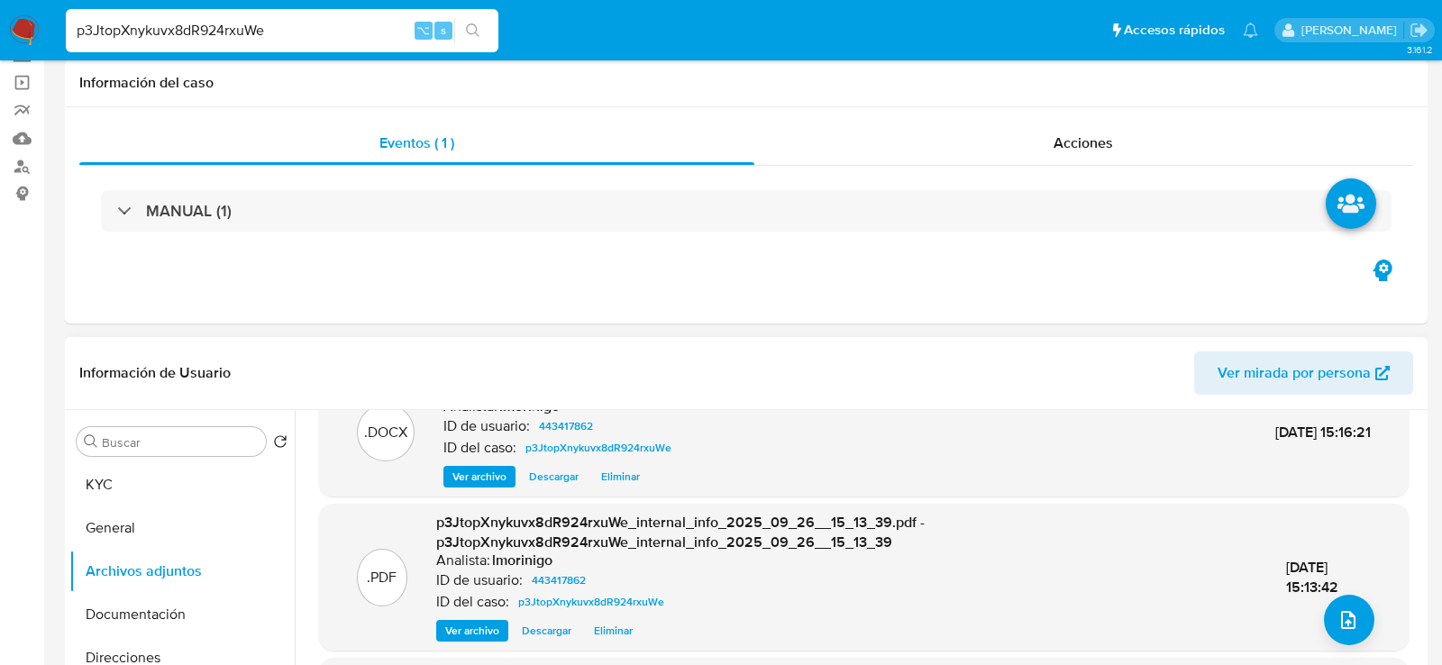
scroll to position [0, 0]
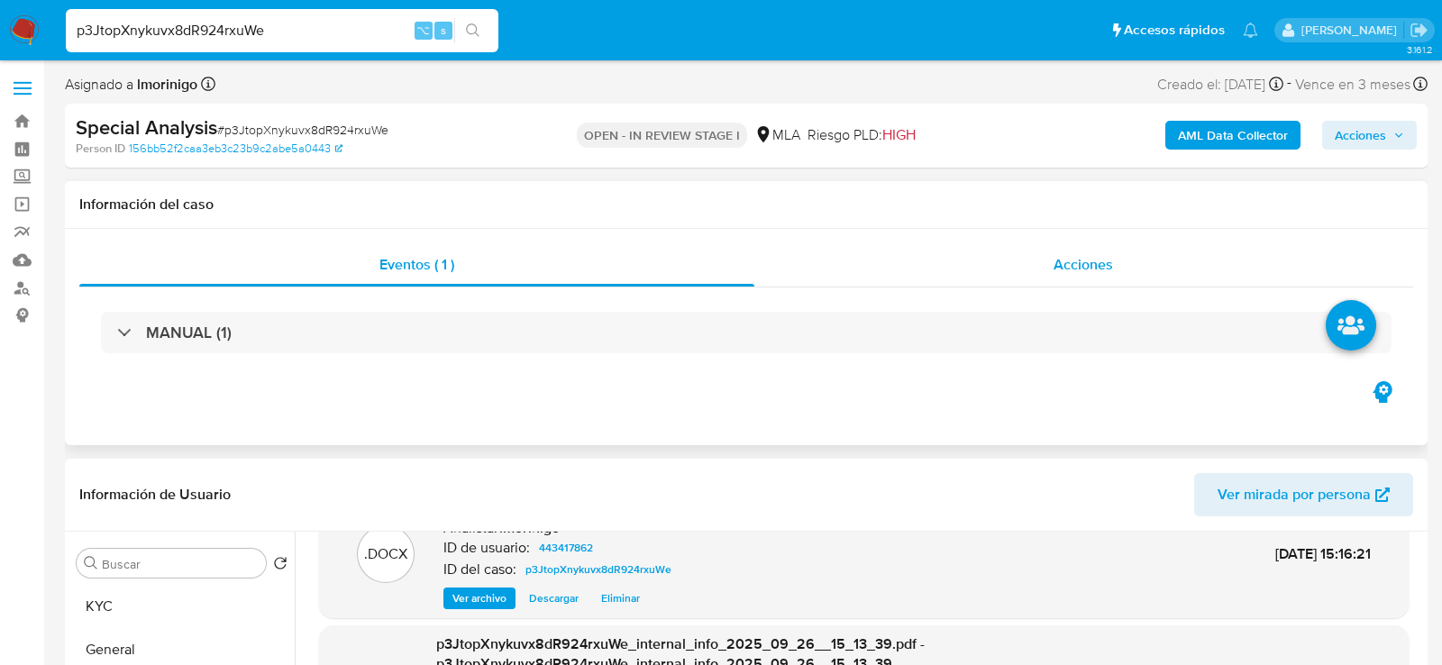
click at [1119, 243] on div "Acciones" at bounding box center [1085, 264] width 660 height 43
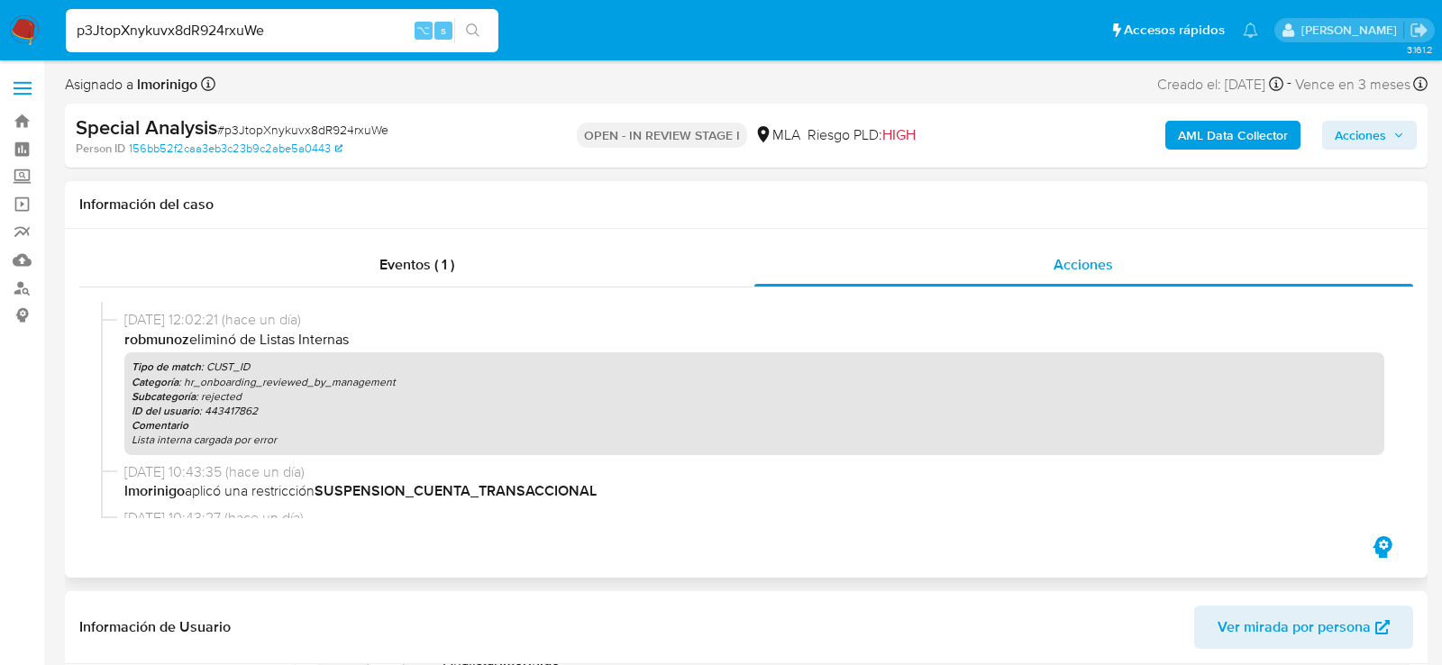
scroll to position [205, 0]
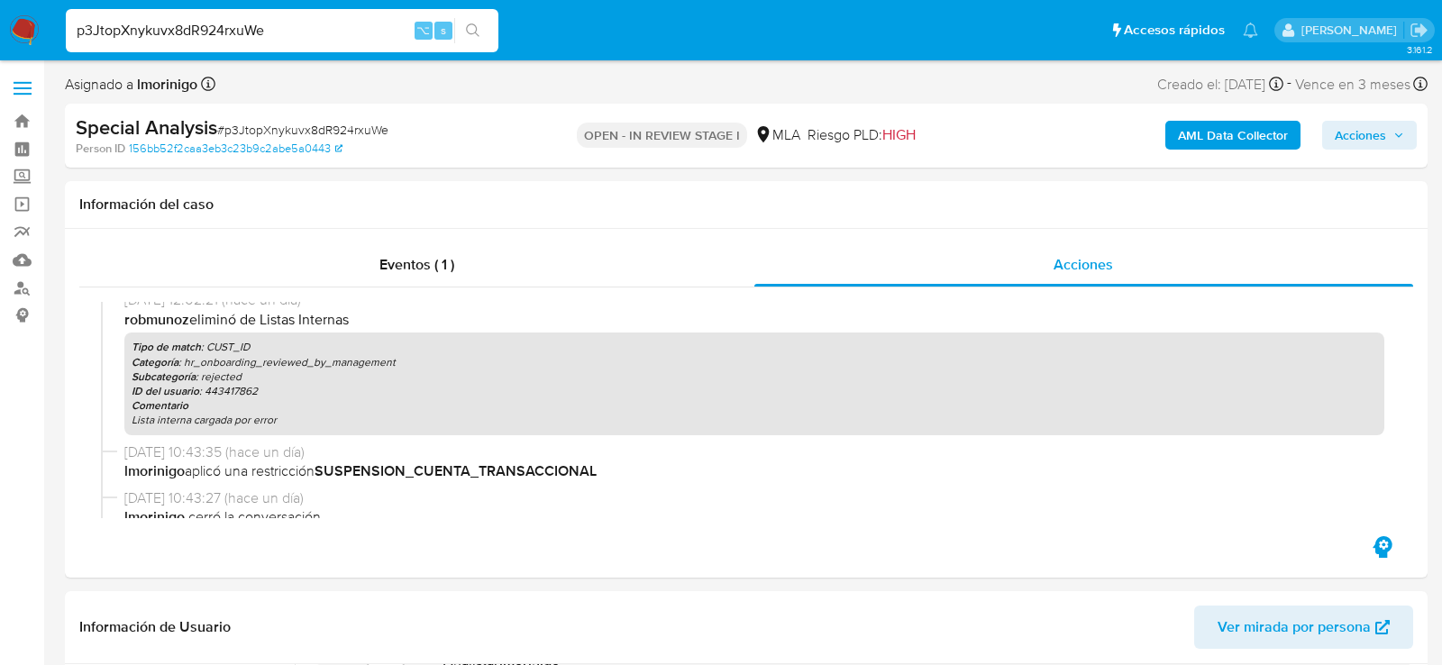
click at [1365, 145] on span "Acciones" at bounding box center [1360, 135] width 51 height 29
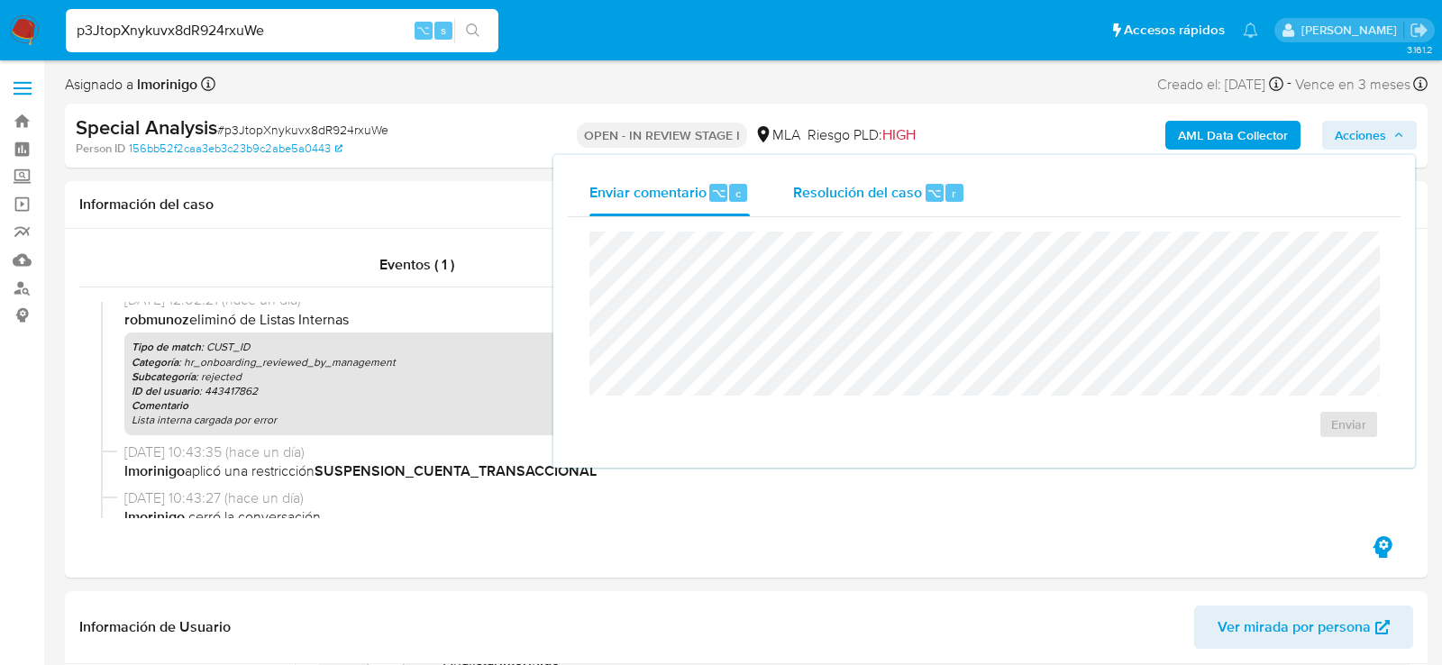
click at [905, 193] on span "Resolución del caso" at bounding box center [857, 192] width 129 height 21
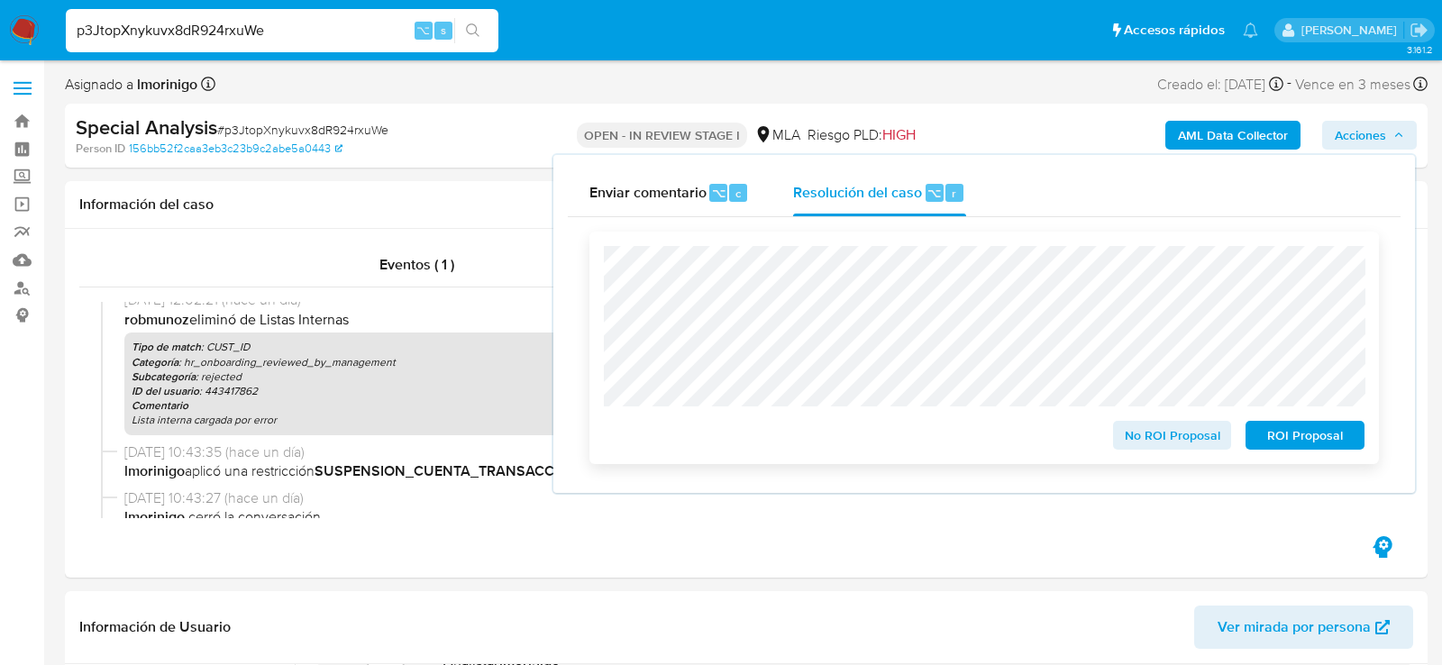
click at [1335, 448] on span "ROI Proposal" at bounding box center [1305, 435] width 94 height 25
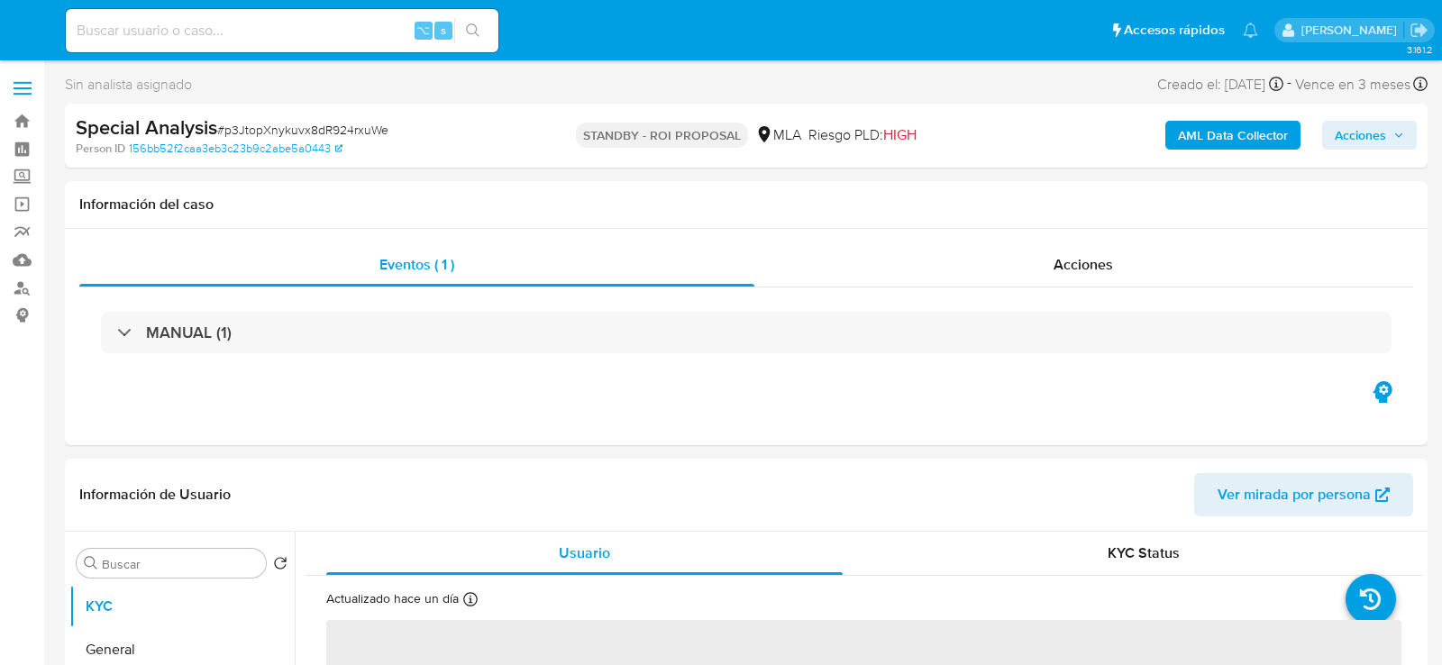
select select "10"
click at [312, 46] on div "⌥ s" at bounding box center [282, 30] width 433 height 43
click at [305, 37] on input at bounding box center [282, 30] width 433 height 23
paste input "31SujwpOcC7RRLW5pdwXdmAq"
type input "31SujwpOcC7RRLW5pdwXdmAq"
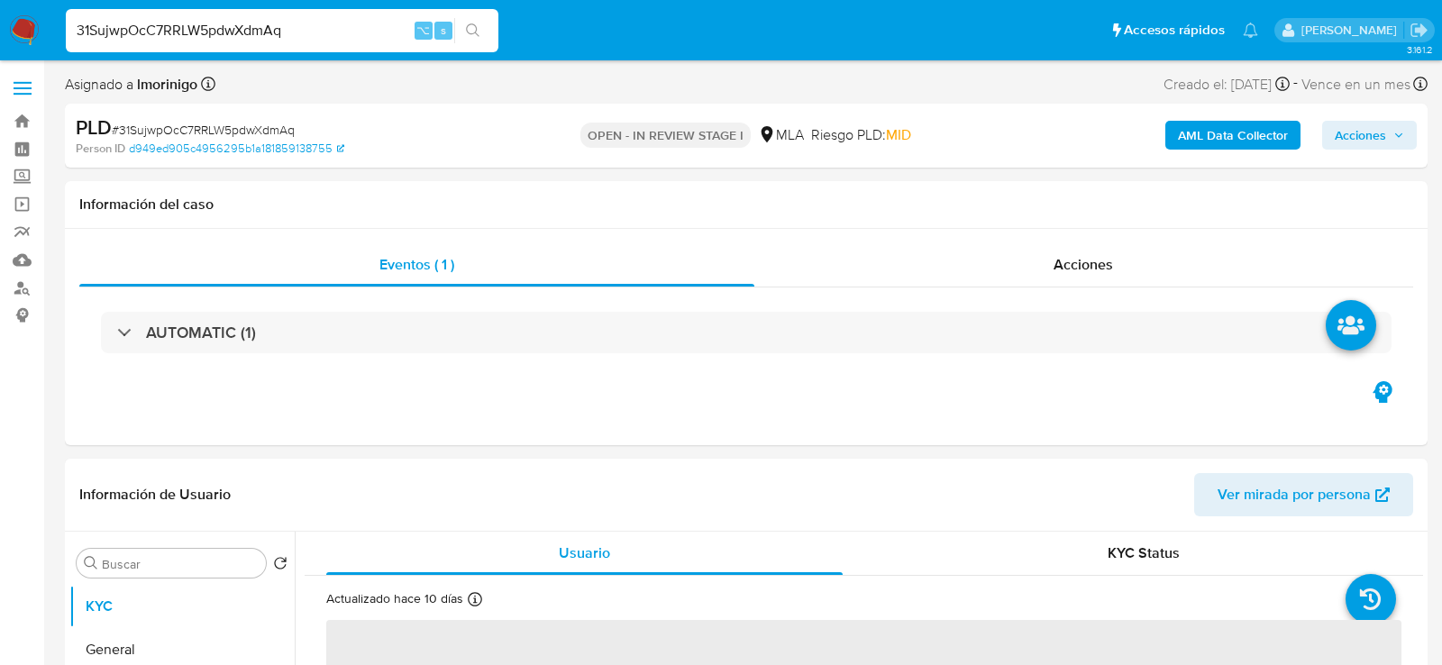
select select "10"
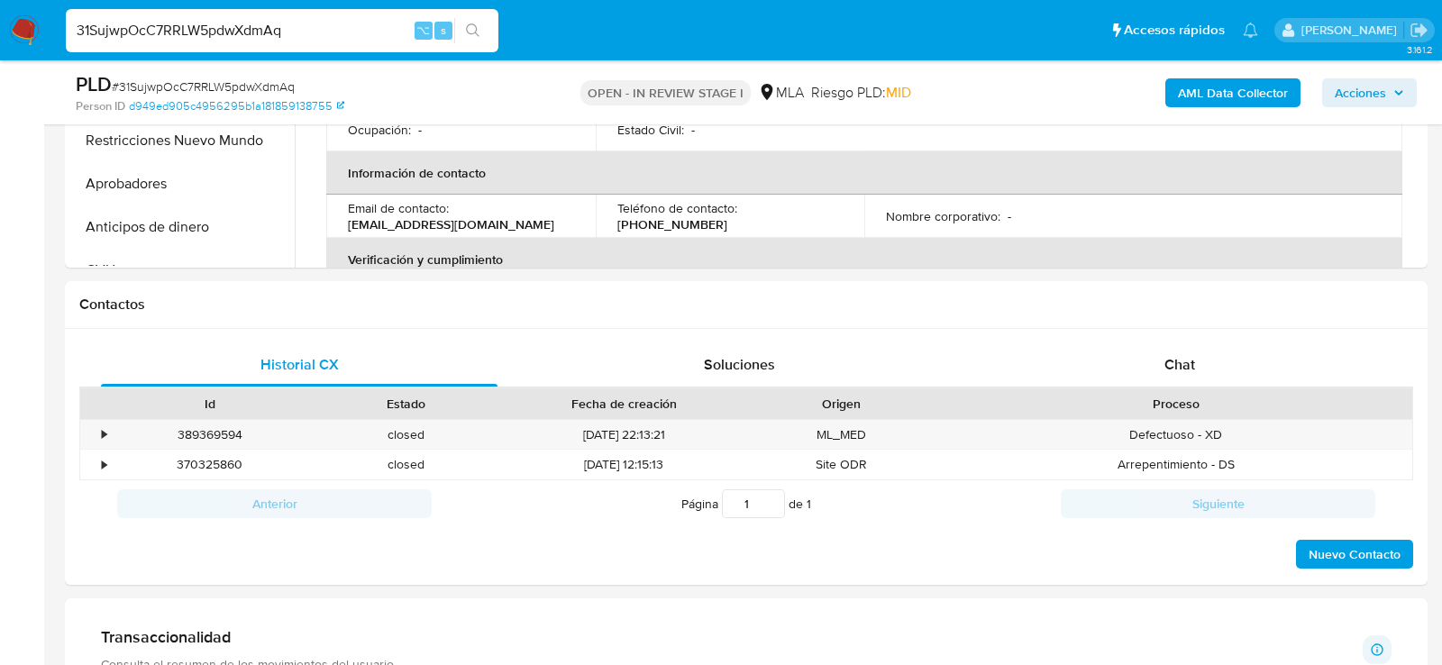
scroll to position [869, 0]
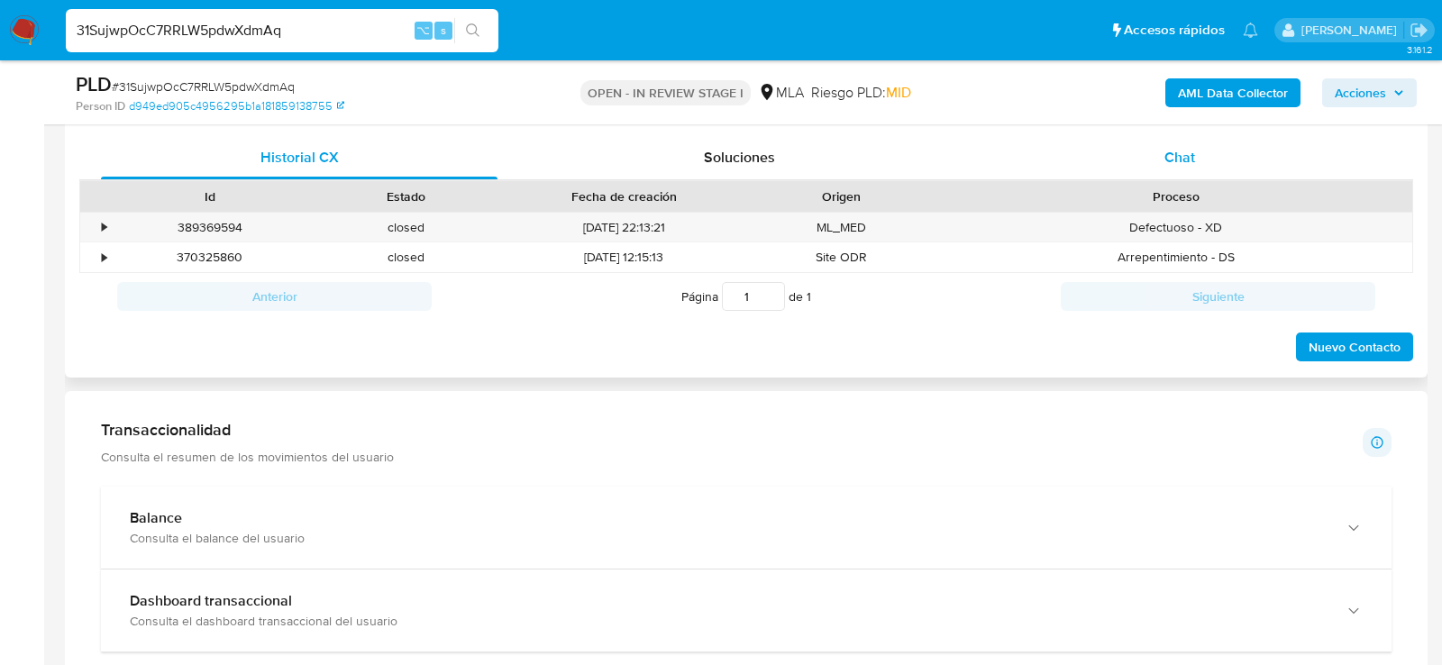
click at [1107, 171] on div "Chat" at bounding box center [1180, 157] width 397 height 43
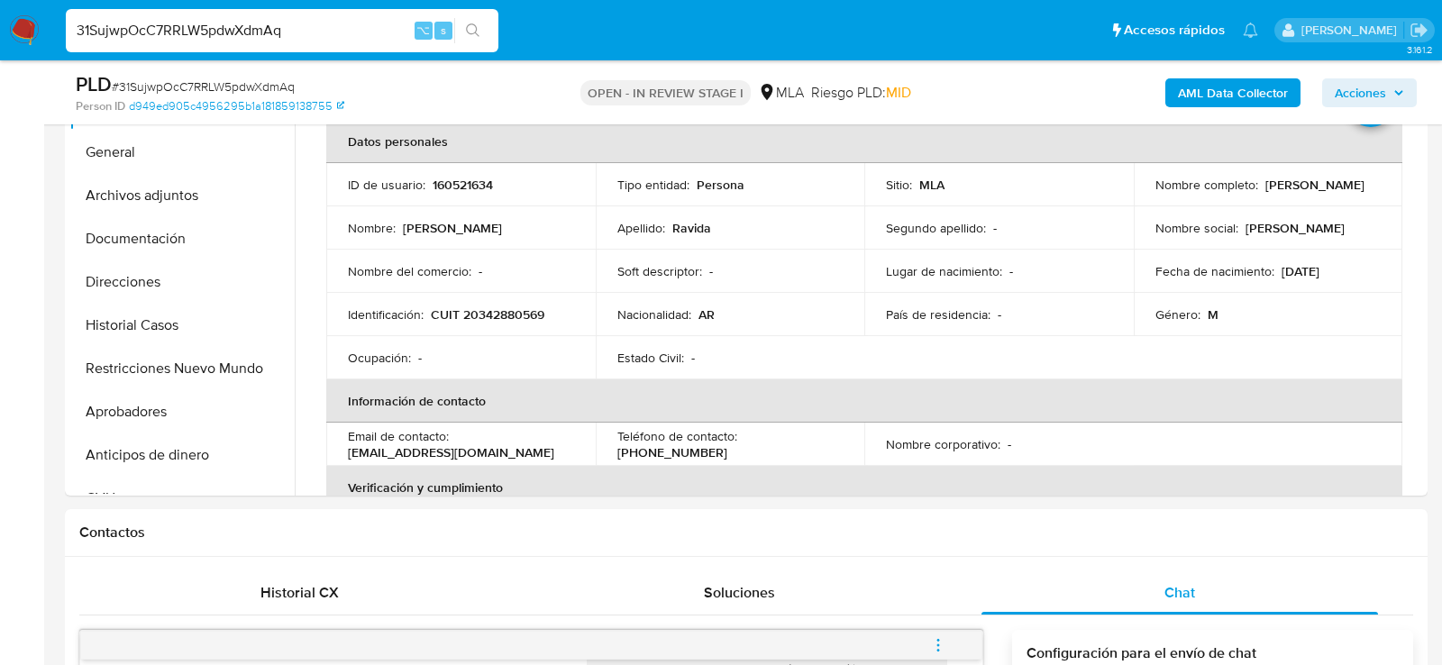
scroll to position [426, 0]
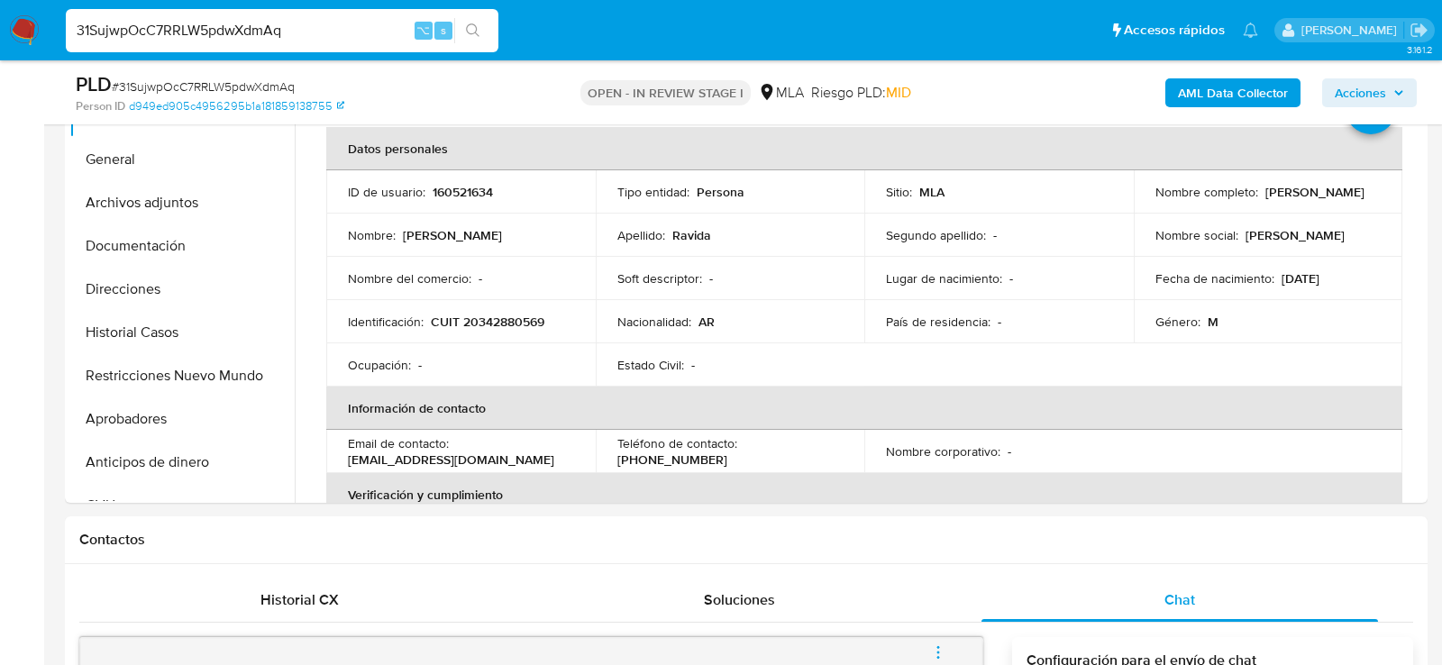
click at [323, 45] on div "31SujwpOcC7RRLW5pdwXdmAq ⌥ s" at bounding box center [282, 30] width 433 height 43
click at [320, 34] on input "31SujwpOcC7RRLW5pdwXdmAq" at bounding box center [282, 30] width 433 height 23
paste input "kIYtmFUx3iFyITl3StXBQeGk"
type input "kIYtmFUx3iFyITl3StXBQeGk"
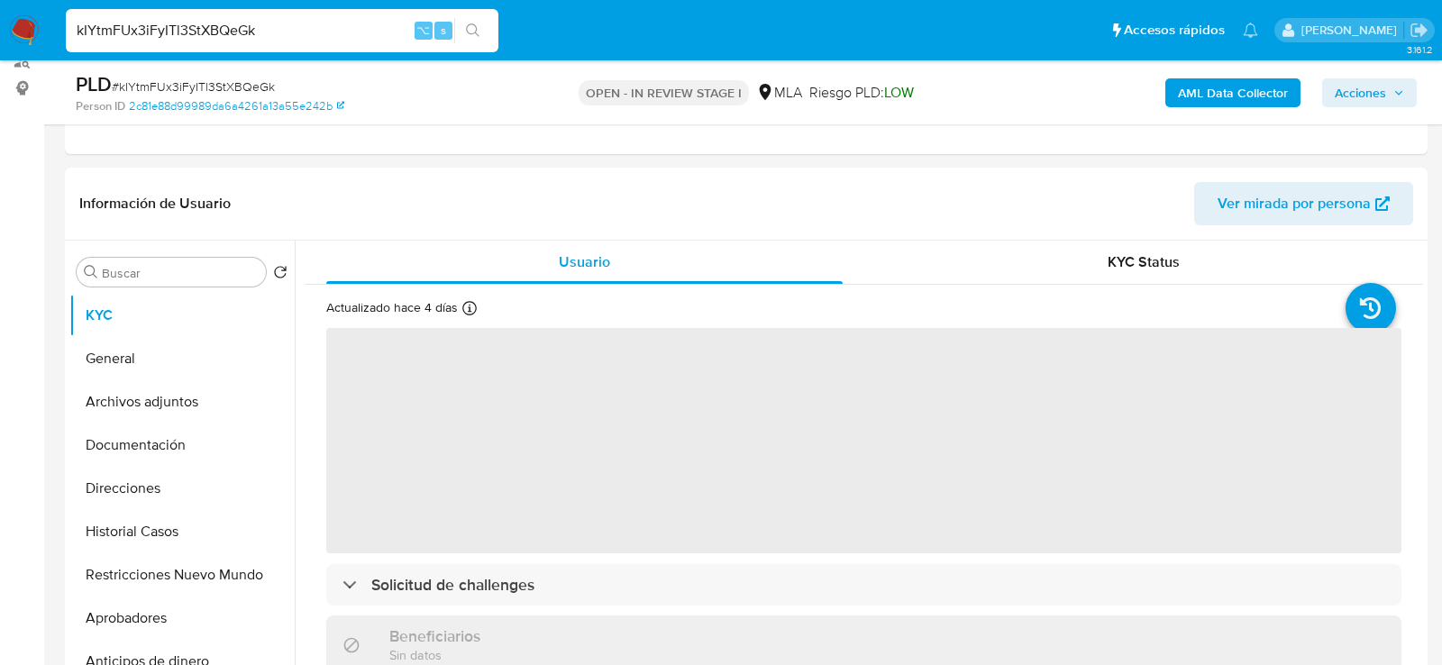
select select "10"
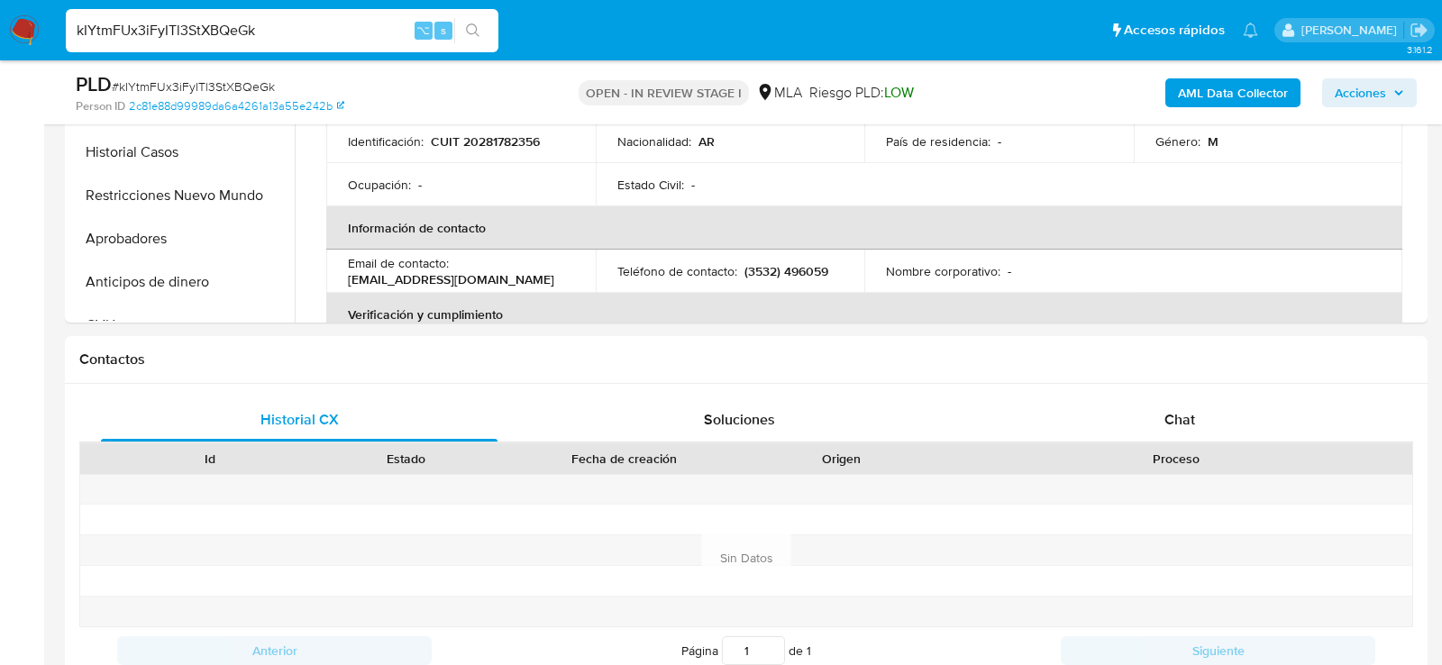
scroll to position [732, 0]
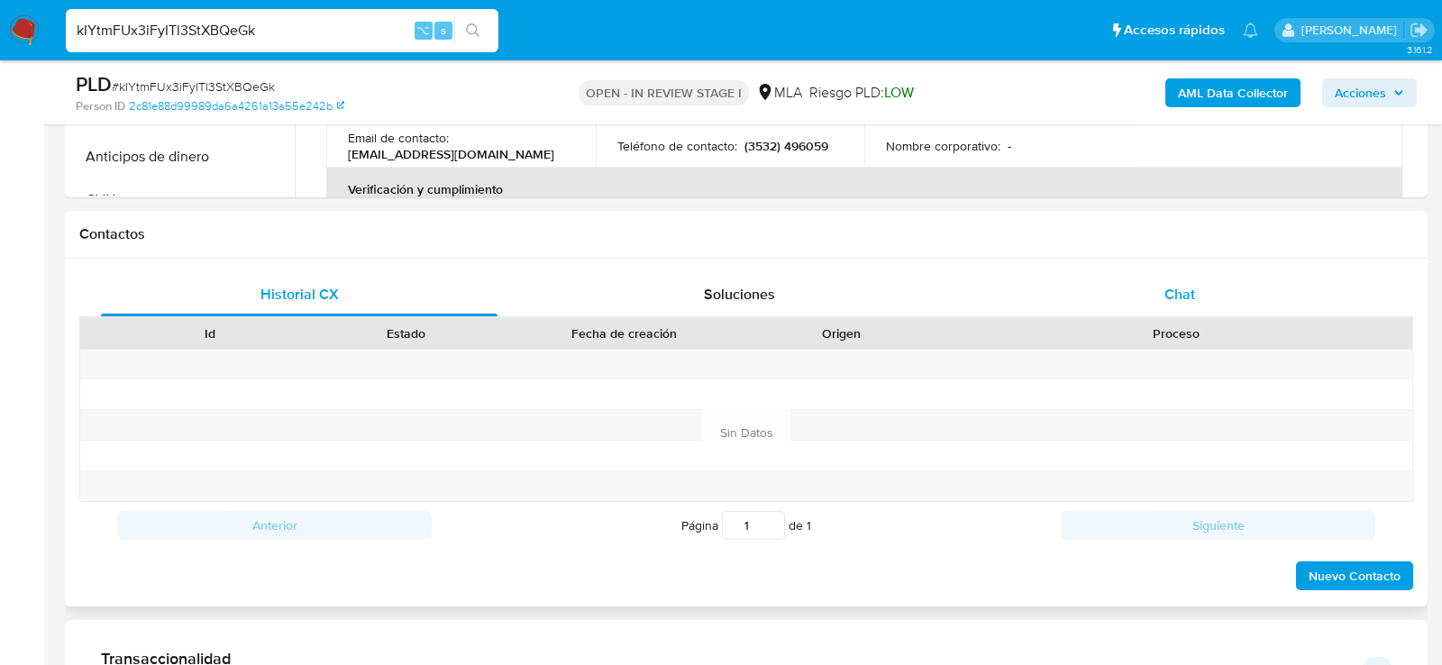
click at [1220, 296] on div "Chat" at bounding box center [1180, 294] width 397 height 43
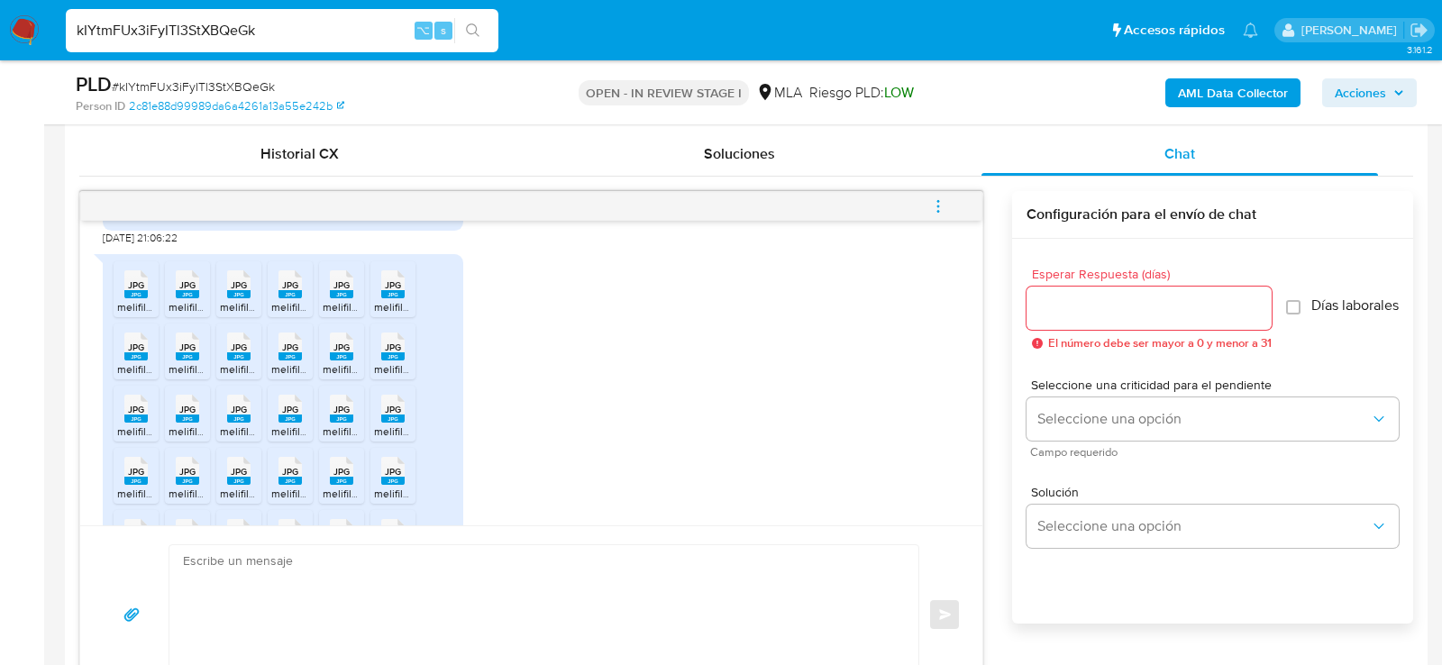
scroll to position [835, 0]
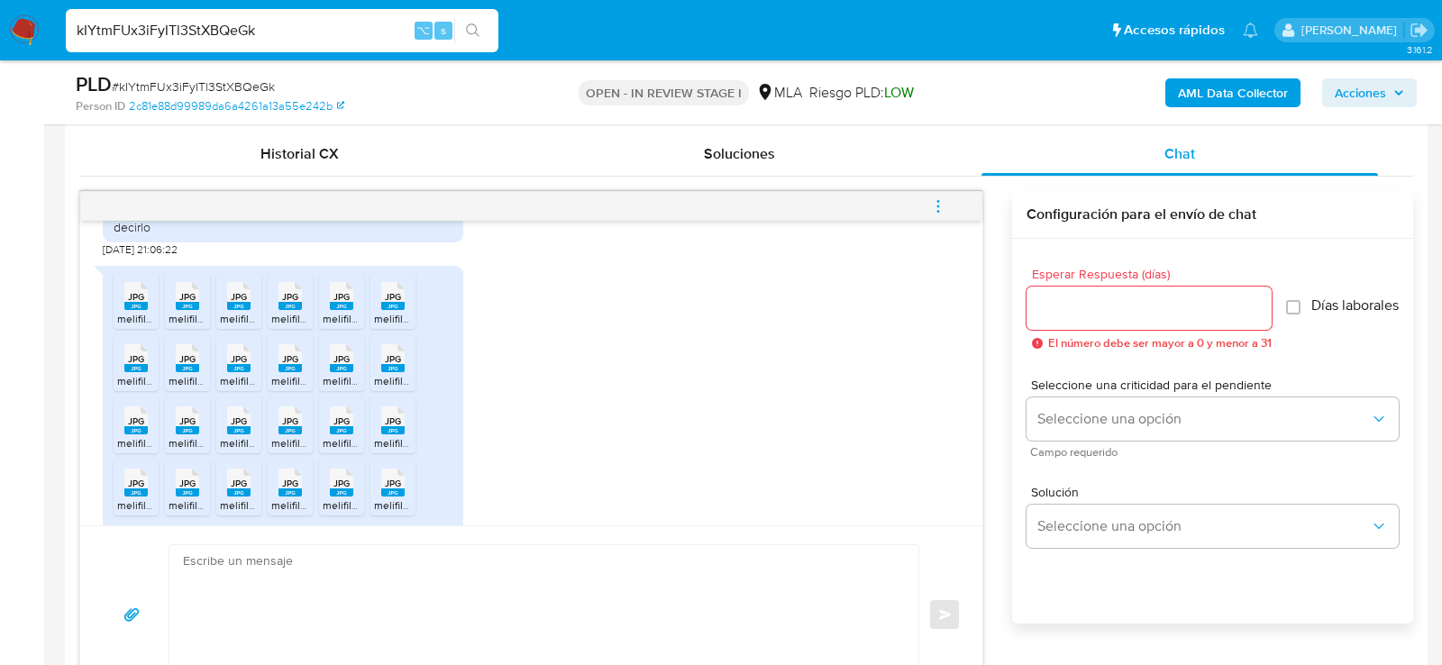
click at [138, 293] on span "JPG" at bounding box center [136, 297] width 16 height 12
click at [187, 297] on span "JPG" at bounding box center [187, 297] width 16 height 12
click at [232, 307] on icon "JPG" at bounding box center [238, 296] width 23 height 32
click at [282, 307] on icon "JPG" at bounding box center [290, 296] width 23 height 32
click at [343, 316] on span "melifile5274294769755593605.jpg" at bounding box center [408, 318] width 170 height 15
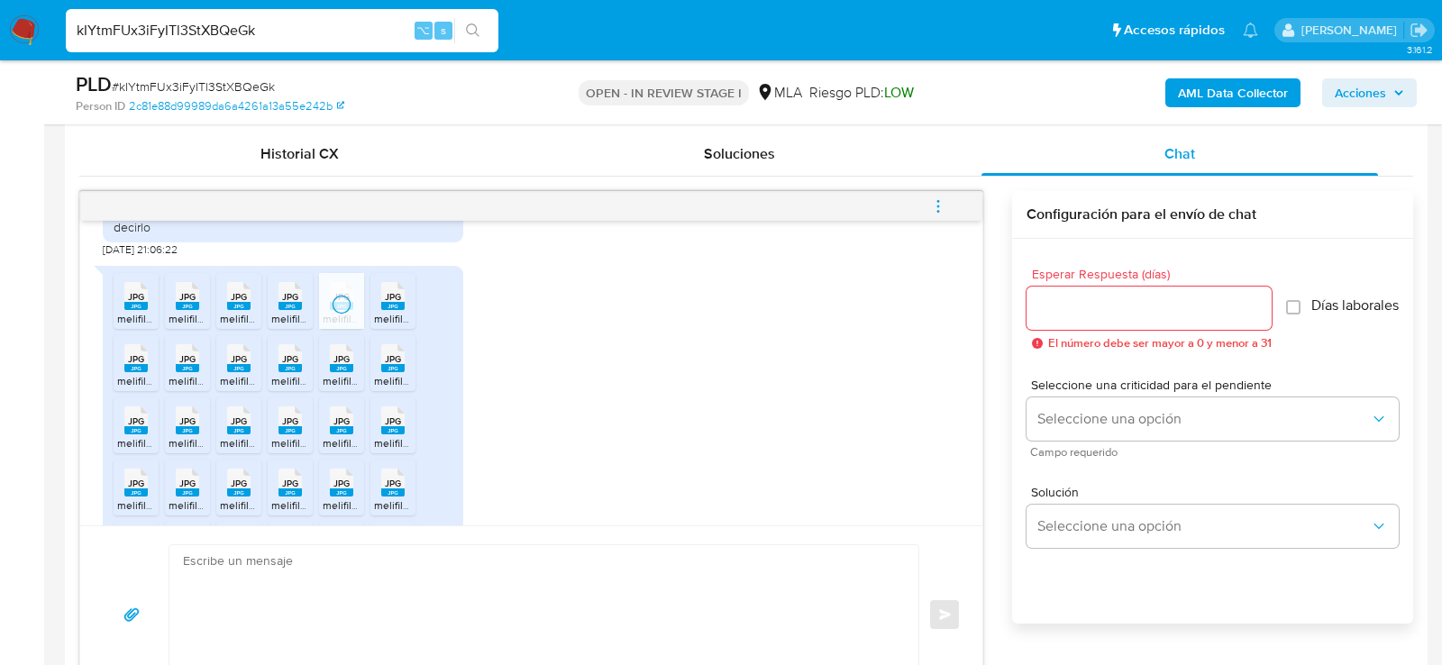
click at [383, 316] on span "melifile8427779321414945476.jpg" at bounding box center [456, 318] width 164 height 15
click at [150, 353] on div "JPG JPG" at bounding box center [136, 356] width 38 height 35
click at [178, 364] on rect at bounding box center [187, 368] width 23 height 8
click at [235, 377] on span "melifile6296930452112425097.jpg" at bounding box center [303, 380] width 166 height 15
click at [297, 376] on span "melifile4827140537369313495.jpg" at bounding box center [354, 380] width 166 height 15
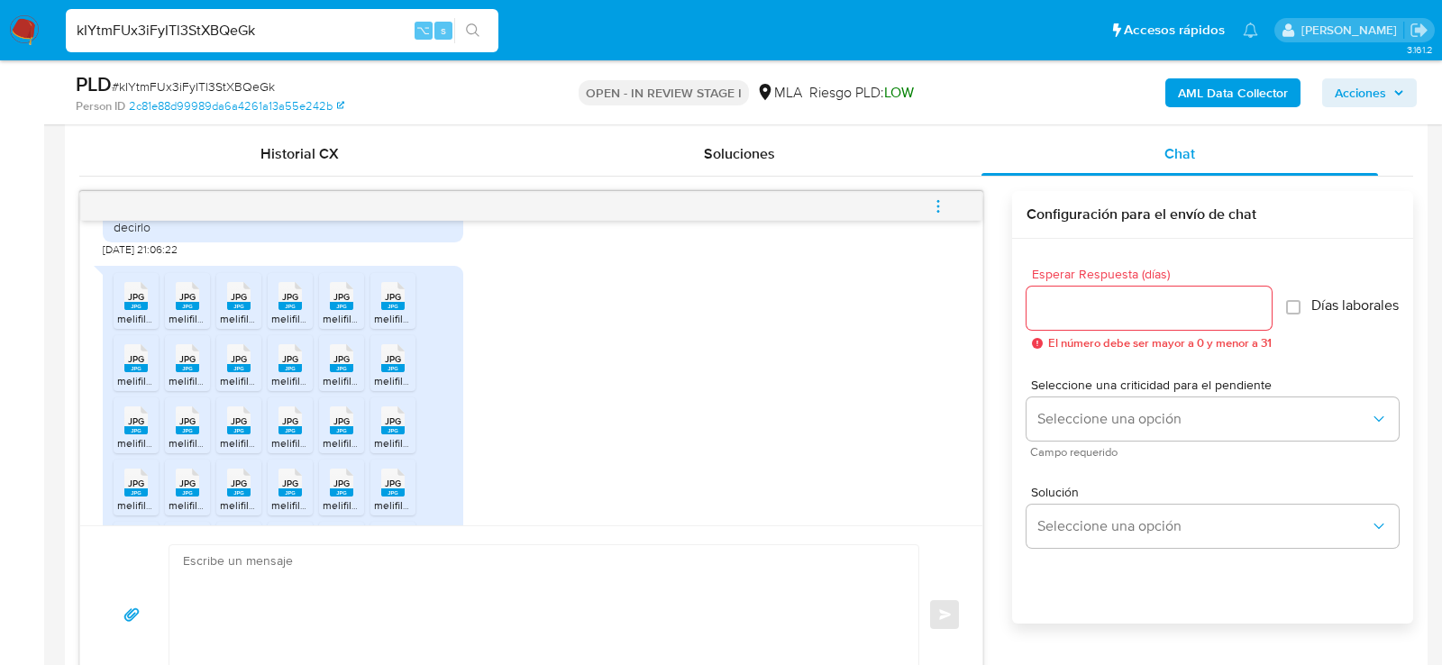
click at [353, 380] on span "melifile2191586854576478138.jpg" at bounding box center [404, 380] width 163 height 15
click at [389, 377] on span "melifile2850263635568728780.jpg" at bounding box center [459, 380] width 171 height 15
click at [145, 426] on rect at bounding box center [135, 430] width 23 height 8
click at [187, 428] on rect at bounding box center [187, 430] width 23 height 8
click at [234, 435] on span "melifile810891671116365529.jpg" at bounding box center [296, 442] width 152 height 15
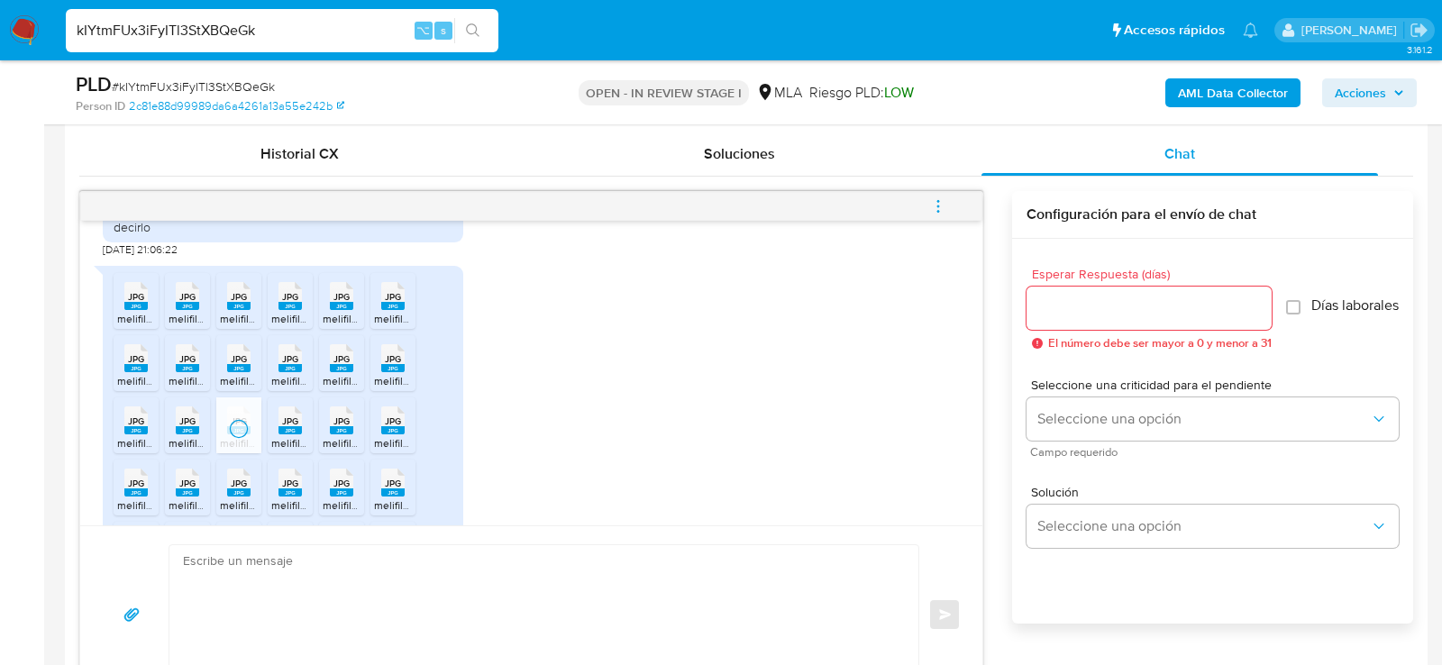
click at [300, 435] on span "melifile5307246252700513688.jpg" at bounding box center [355, 442] width 169 height 15
click at [319, 435] on li "JPG JPG melifile6937532131830123927.jpg" at bounding box center [341, 426] width 45 height 56
click at [384, 432] on icon "JPG" at bounding box center [392, 421] width 23 height 32
click at [139, 489] on rect at bounding box center [135, 493] width 23 height 8
click at [178, 492] on rect at bounding box center [187, 493] width 23 height 8
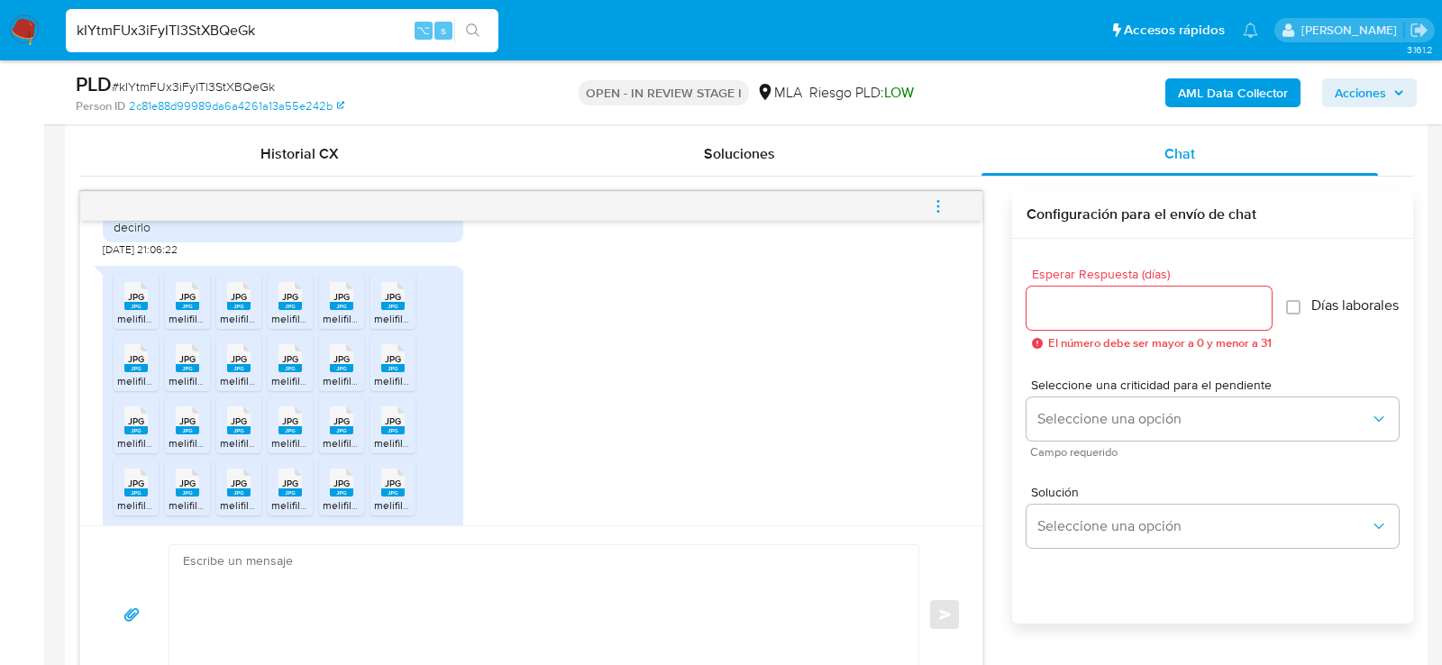
click at [239, 498] on span "melifile4935135135953308992.jpg" at bounding box center [304, 505] width 168 height 15
click at [288, 498] on span "melifile1655865000176384339.jpg" at bounding box center [354, 505] width 167 height 15
click at [344, 498] on span "melifile7155967333924962562.jpg" at bounding box center [407, 505] width 169 height 15
click at [395, 498] on span "melifile8318502707007644008.jpg" at bounding box center [458, 505] width 168 height 15
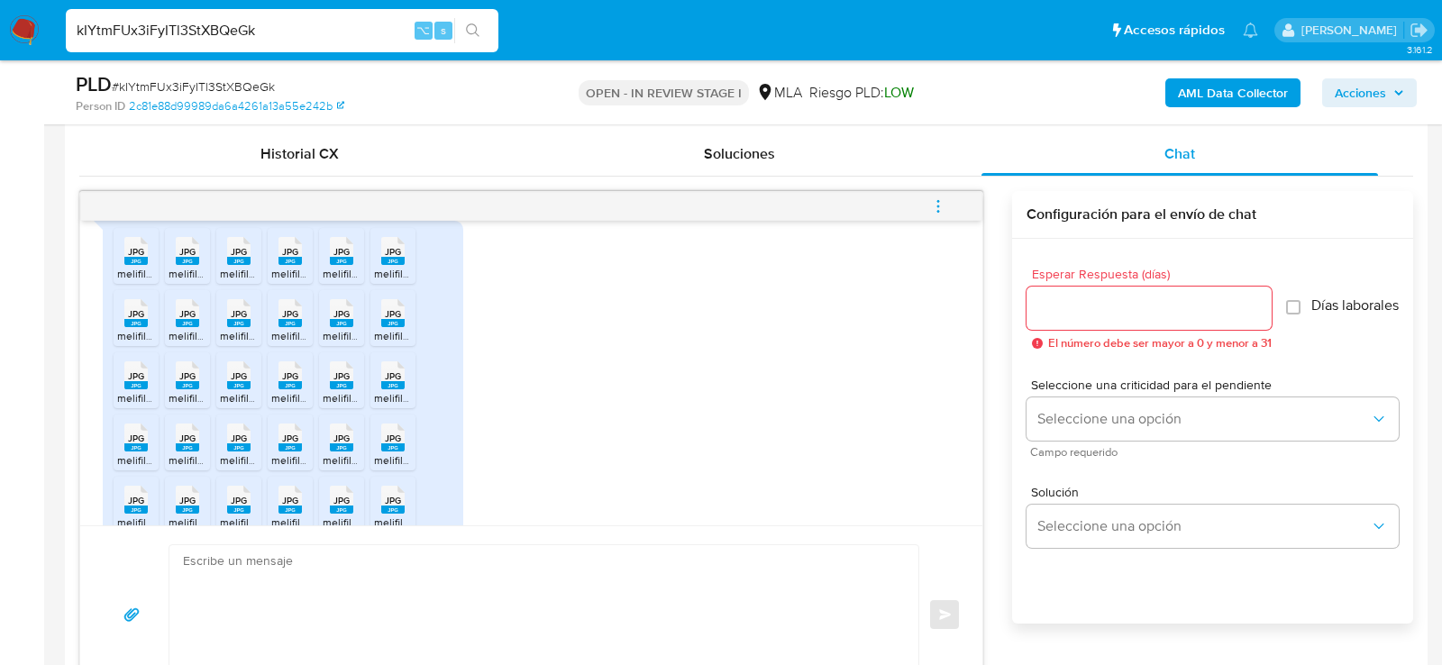
scroll to position [883, 0]
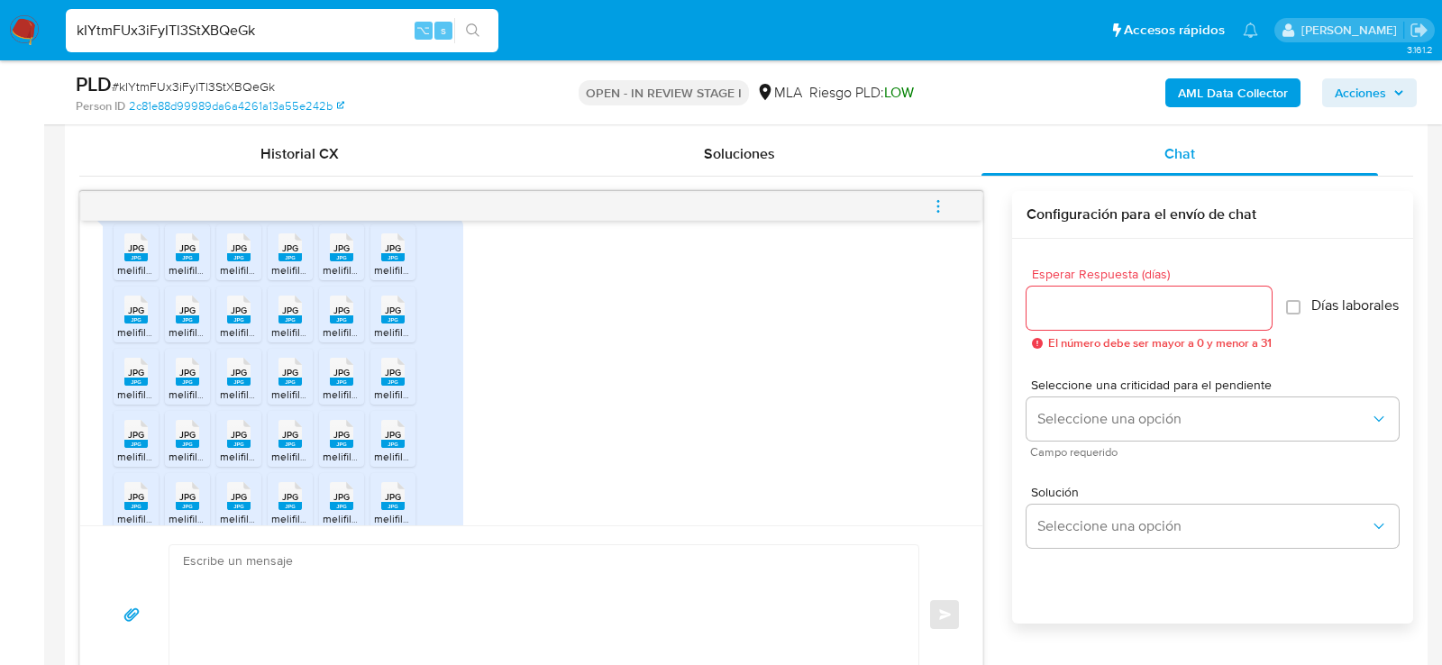
click at [144, 502] on rect at bounding box center [135, 506] width 23 height 8
click at [190, 504] on rect at bounding box center [187, 506] width 23 height 8
click at [239, 504] on rect at bounding box center [238, 506] width 23 height 8
click at [289, 505] on rect at bounding box center [290, 506] width 23 height 8
click at [344, 507] on icon "JPG" at bounding box center [341, 496] width 23 height 32
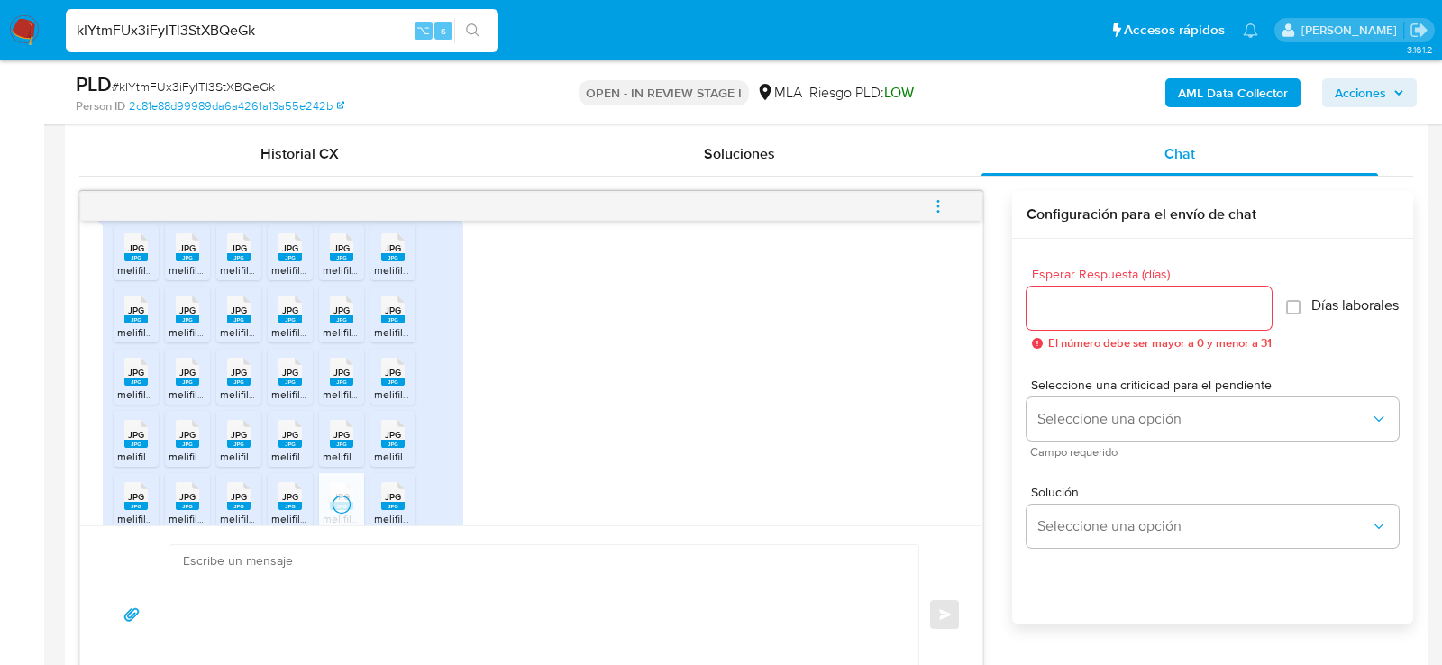
click at [386, 502] on rect at bounding box center [392, 506] width 23 height 8
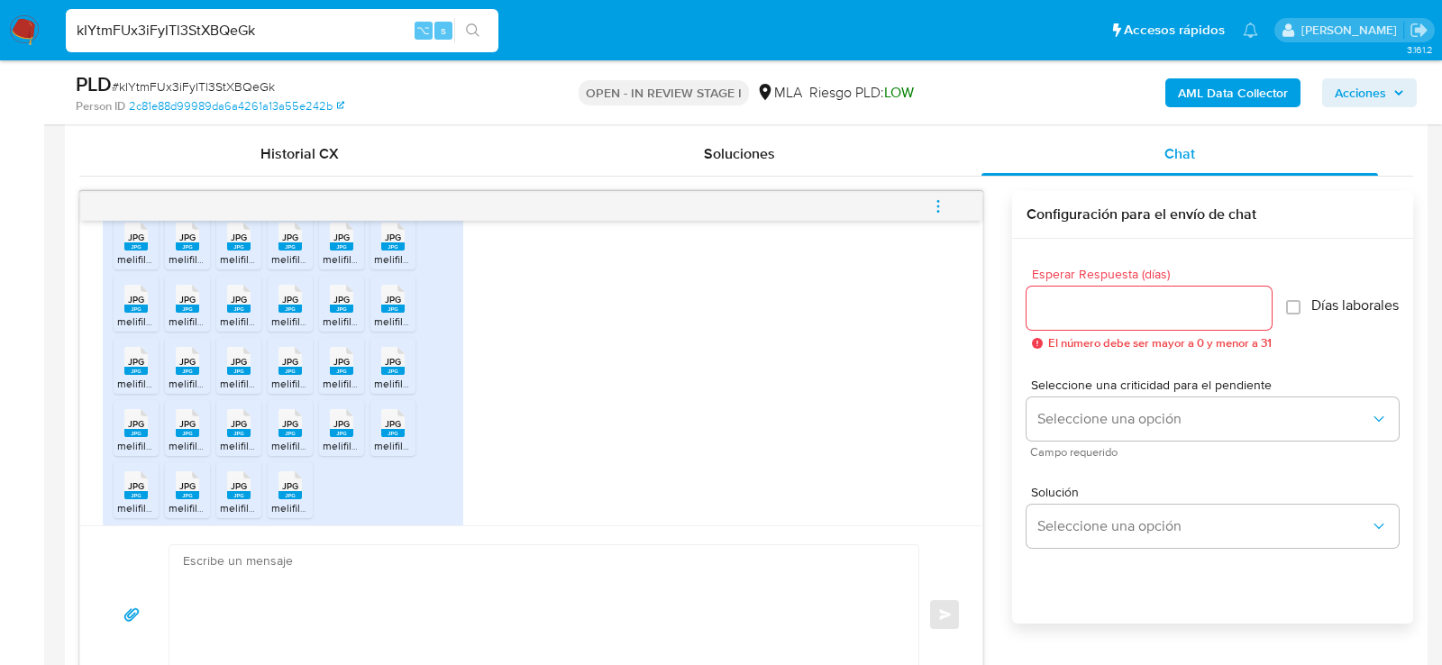
scroll to position [957, 0]
click at [124, 490] on rect at bounding box center [135, 494] width 23 height 8
click at [174, 491] on div "JPG JPG" at bounding box center [188, 482] width 38 height 35
click at [232, 492] on rect at bounding box center [238, 494] width 23 height 8
click at [297, 492] on rect at bounding box center [290, 494] width 23 height 8
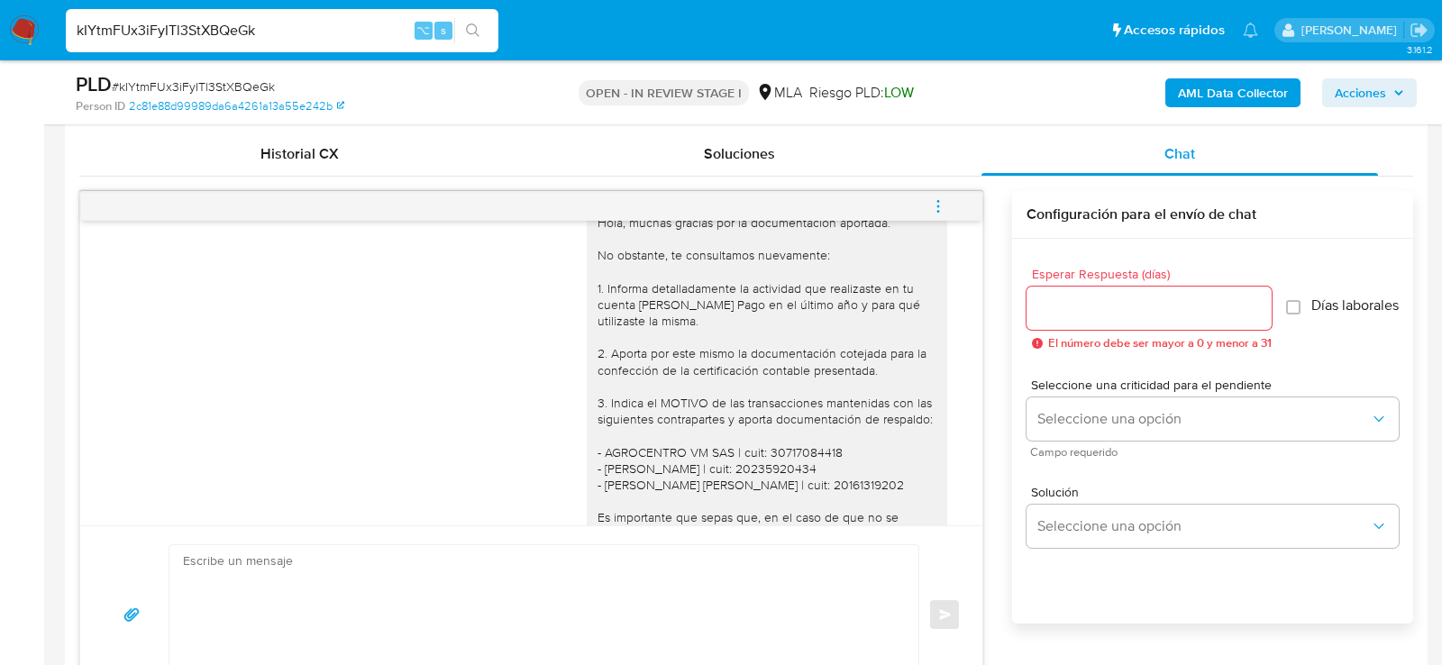
scroll to position [299, 0]
click at [240, 86] on span "# kIYtmFUx3iFyITl3StXBQeGk" at bounding box center [193, 87] width 163 height 18
copy span "kIYtmFUx3iFyITl3StXBQeGk"
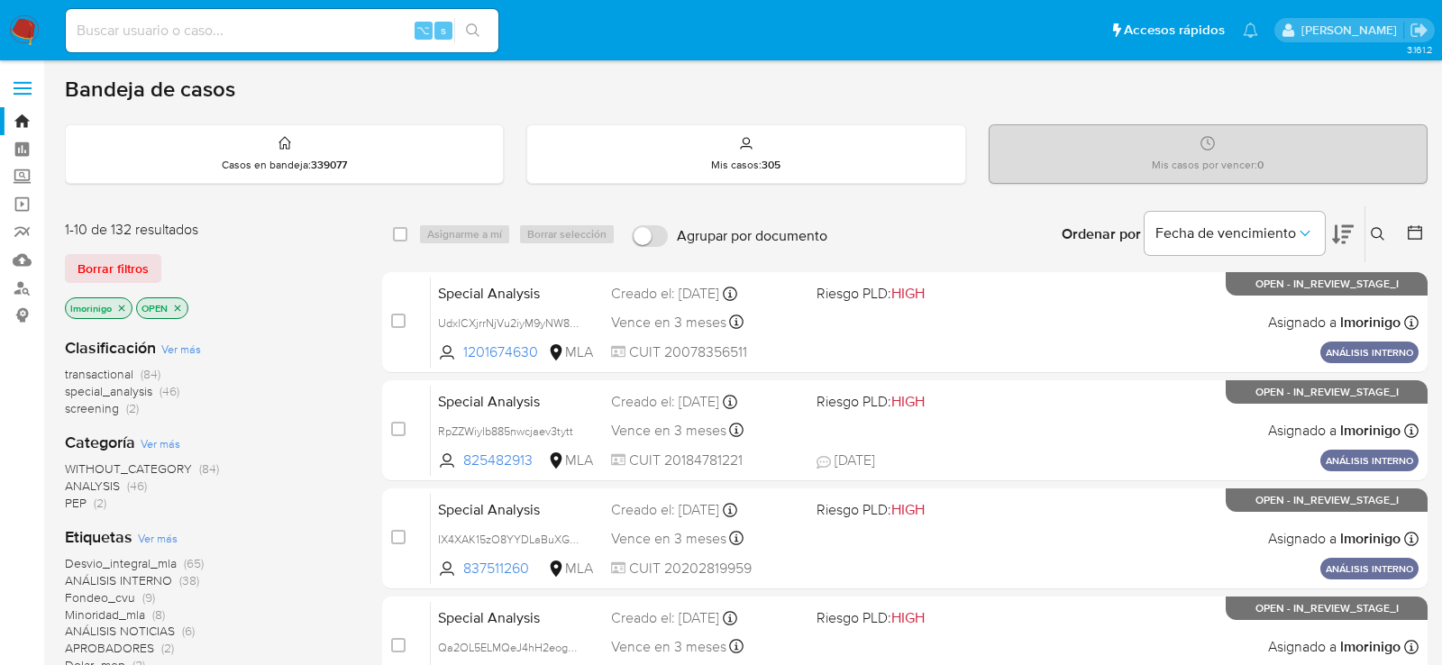
click at [1379, 231] on icon at bounding box center [1378, 234] width 14 height 14
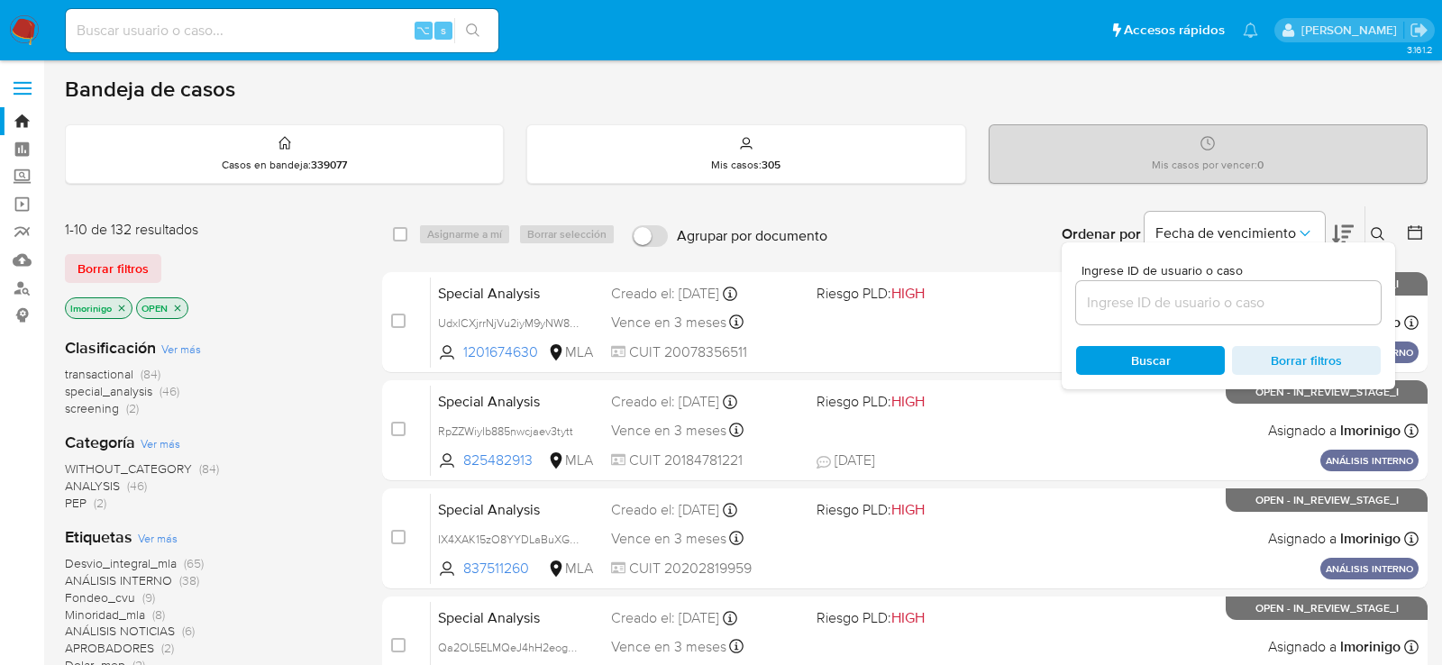
click at [1285, 275] on span "Ingrese ID de usuario o caso" at bounding box center [1234, 271] width 305 height 14
click at [1285, 291] on input at bounding box center [1228, 302] width 305 height 23
click at [1285, 302] on input at bounding box center [1228, 302] width 305 height 23
paste input "kIYtmFUx3iFyITl3StXBQeGk"
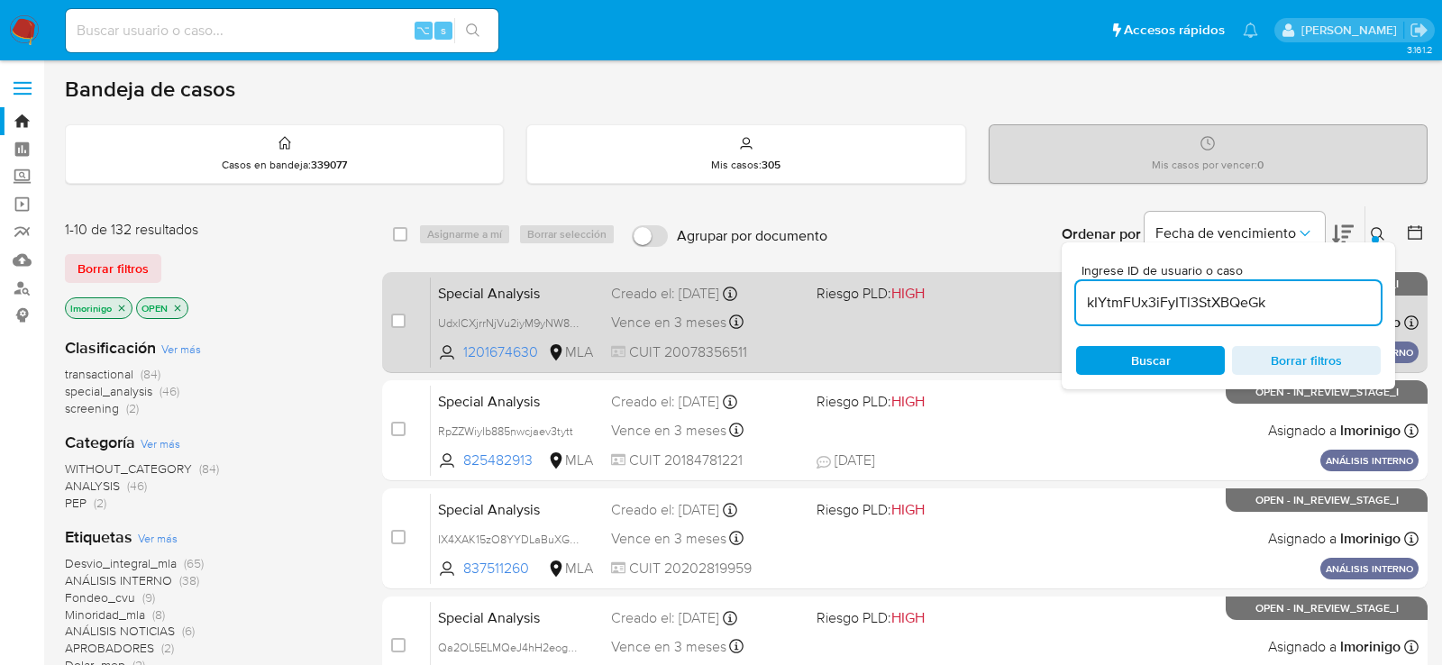
type input "kIYtmFUx3iFyITl3StXBQeGk"
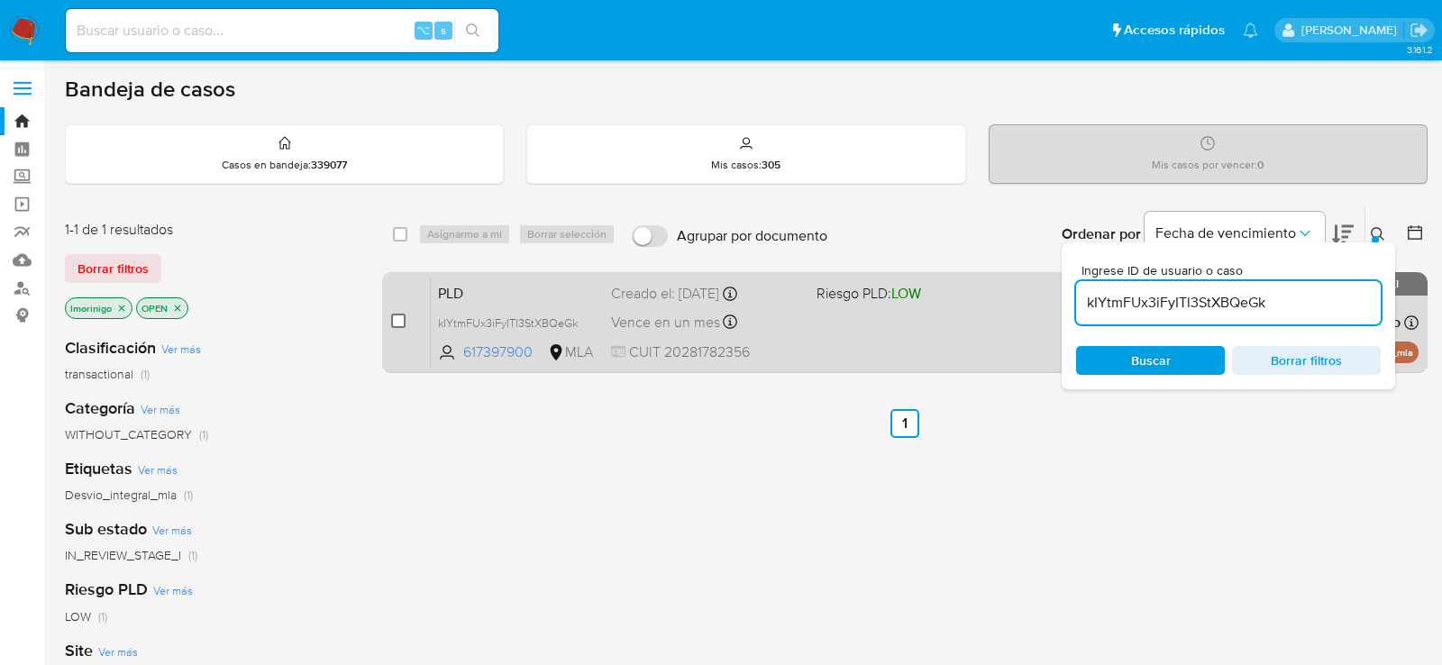
click at [395, 321] on input "checkbox" at bounding box center [398, 321] width 14 height 14
checkbox input "true"
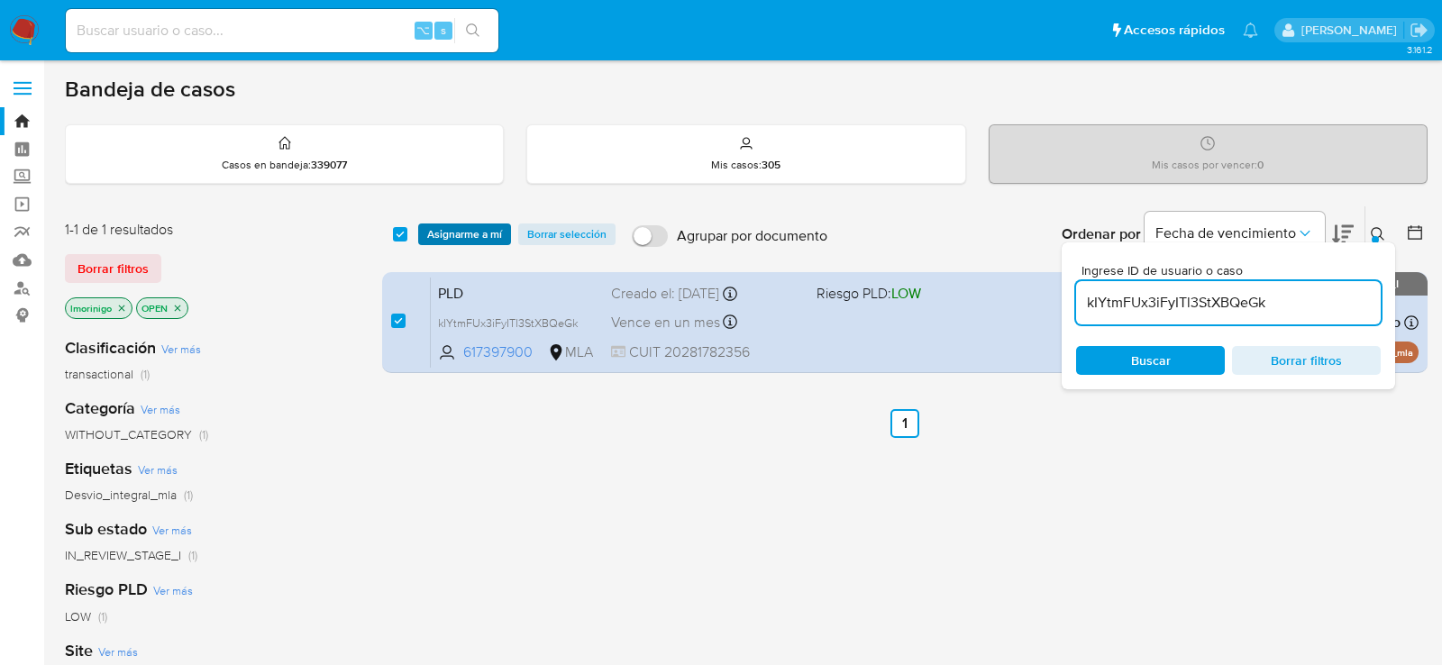
click at [453, 241] on span "Asignarme a mí" at bounding box center [464, 234] width 75 height 18
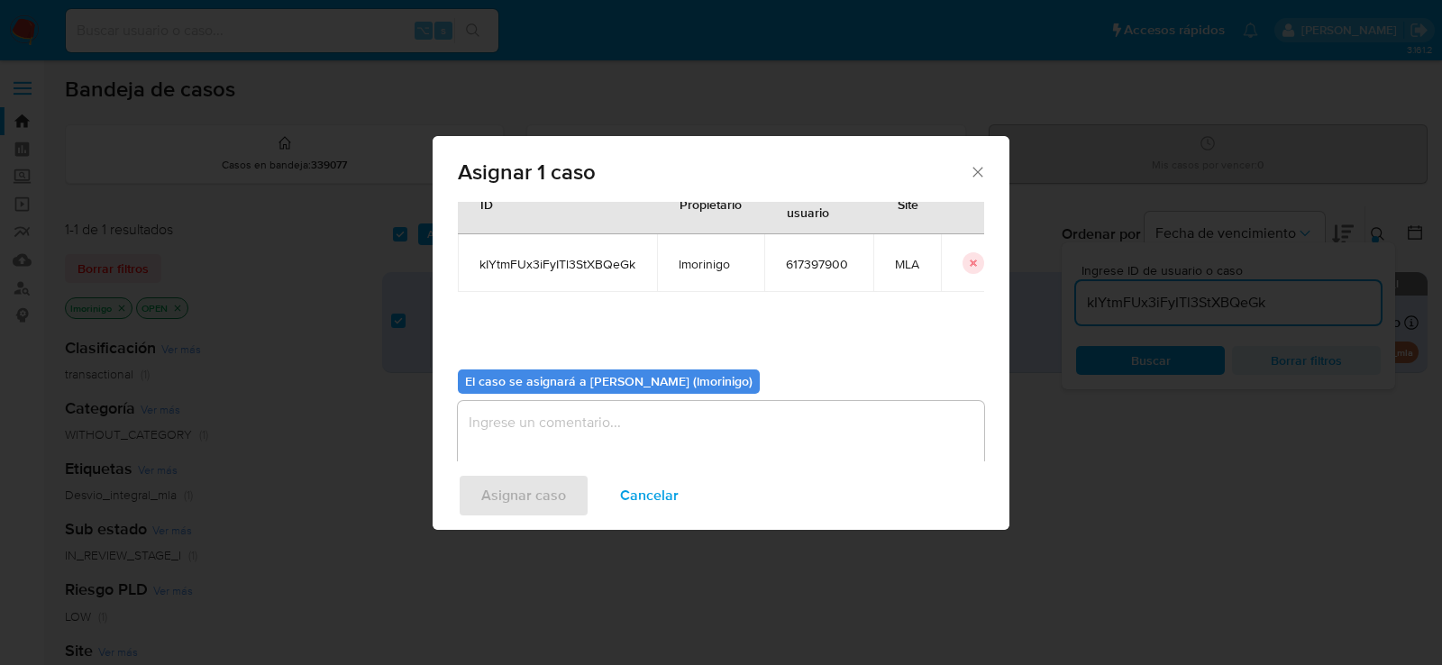
scroll to position [92, 0]
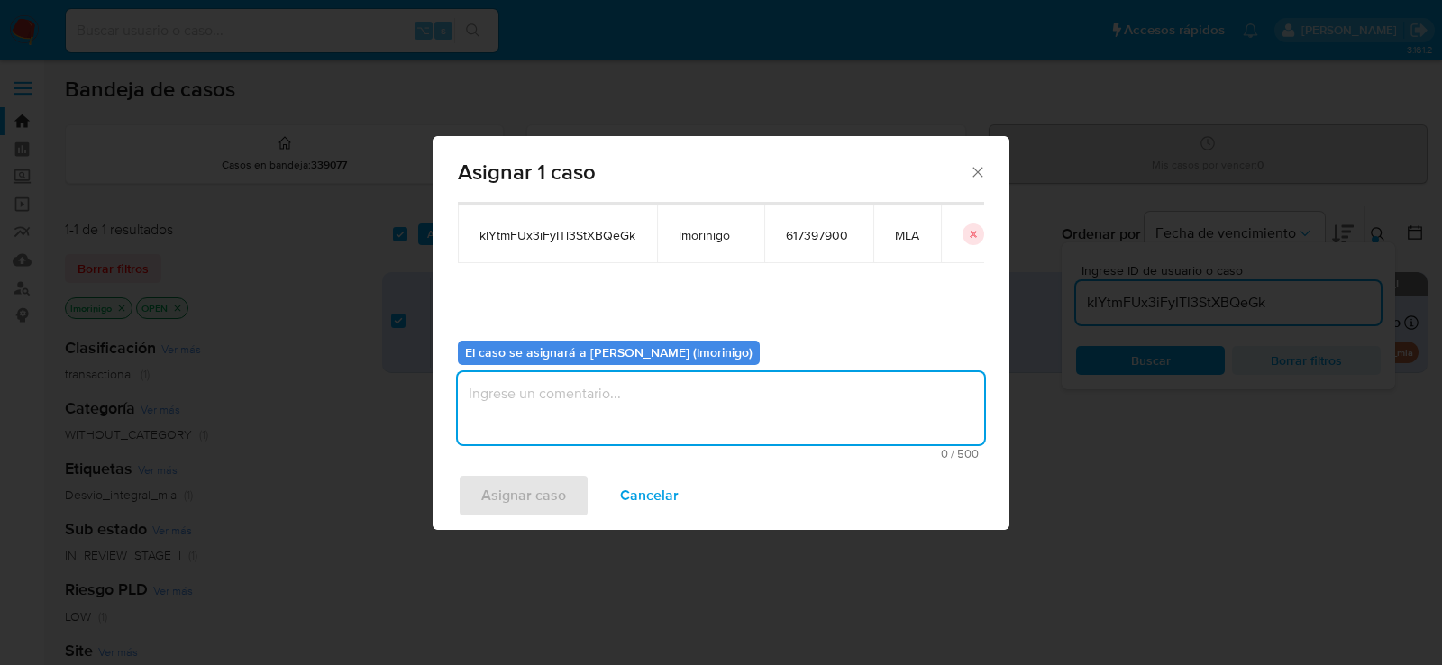
click at [615, 387] on textarea "assign-modal" at bounding box center [721, 408] width 526 height 72
click at [554, 499] on span "Asignar caso" at bounding box center [523, 496] width 85 height 40
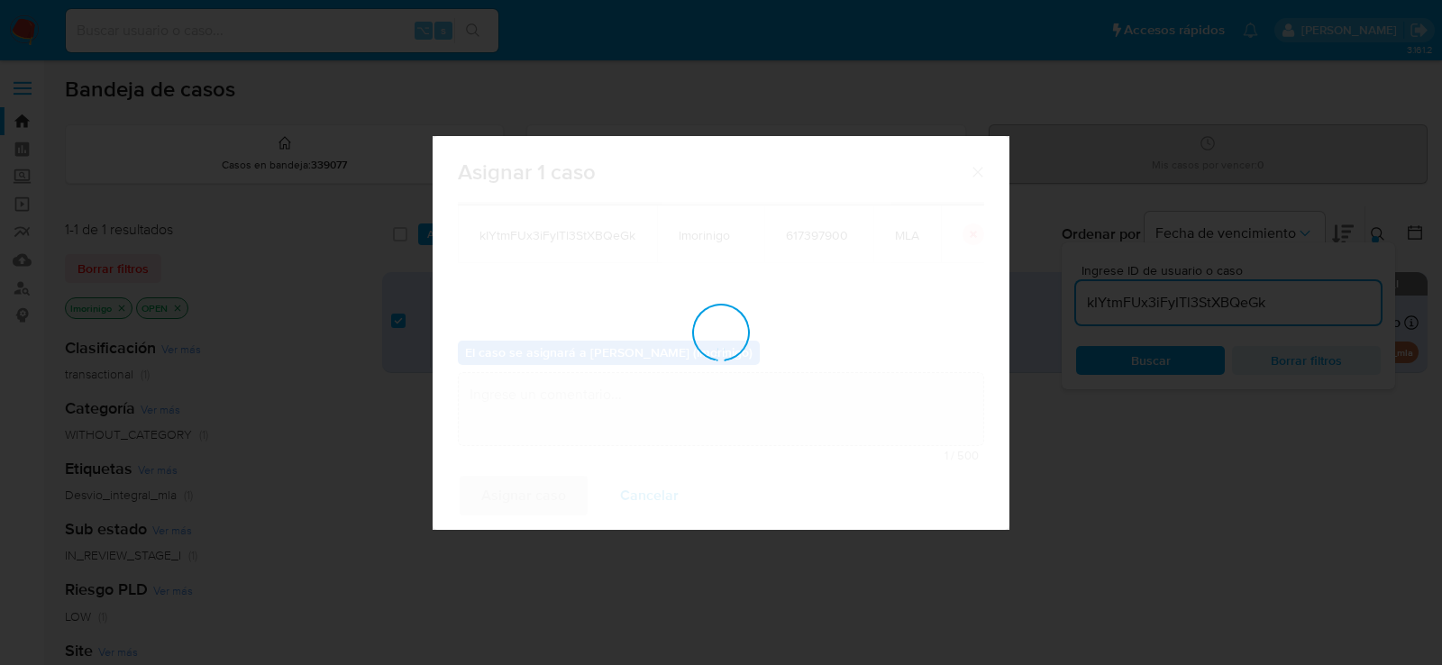
checkbox input "false"
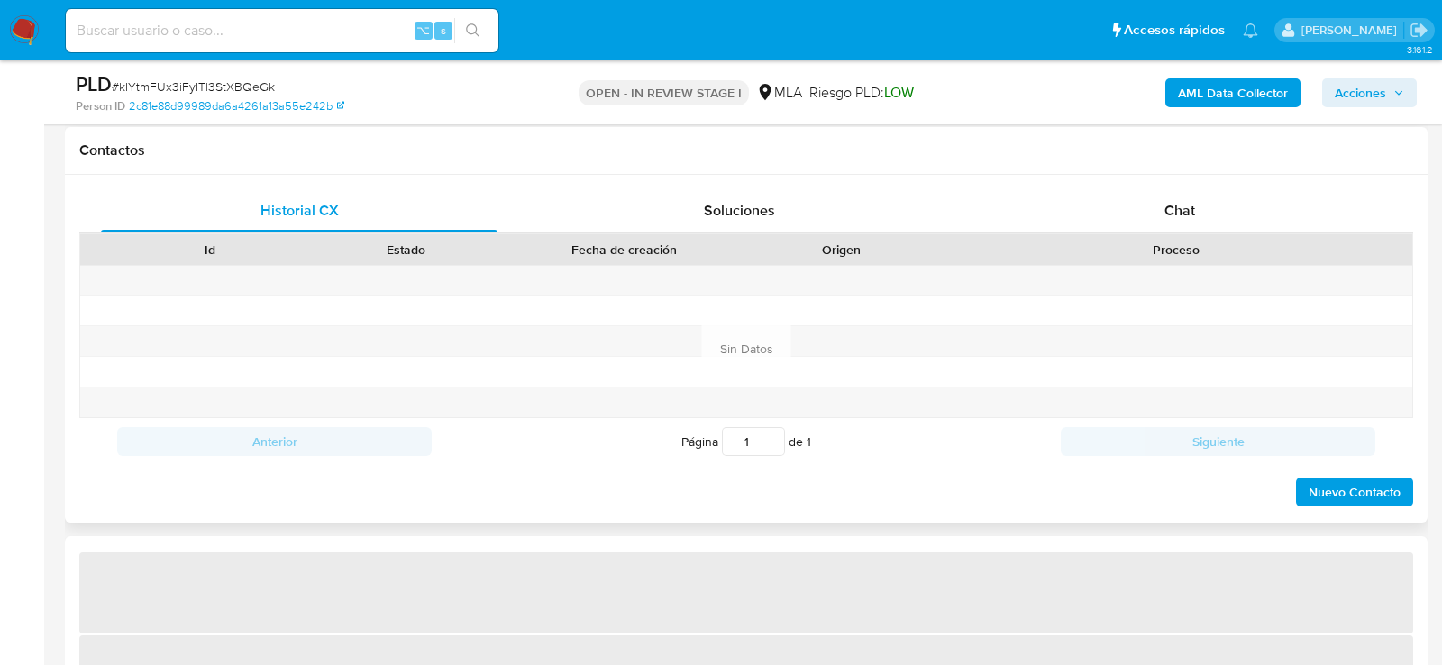
scroll to position [829, 0]
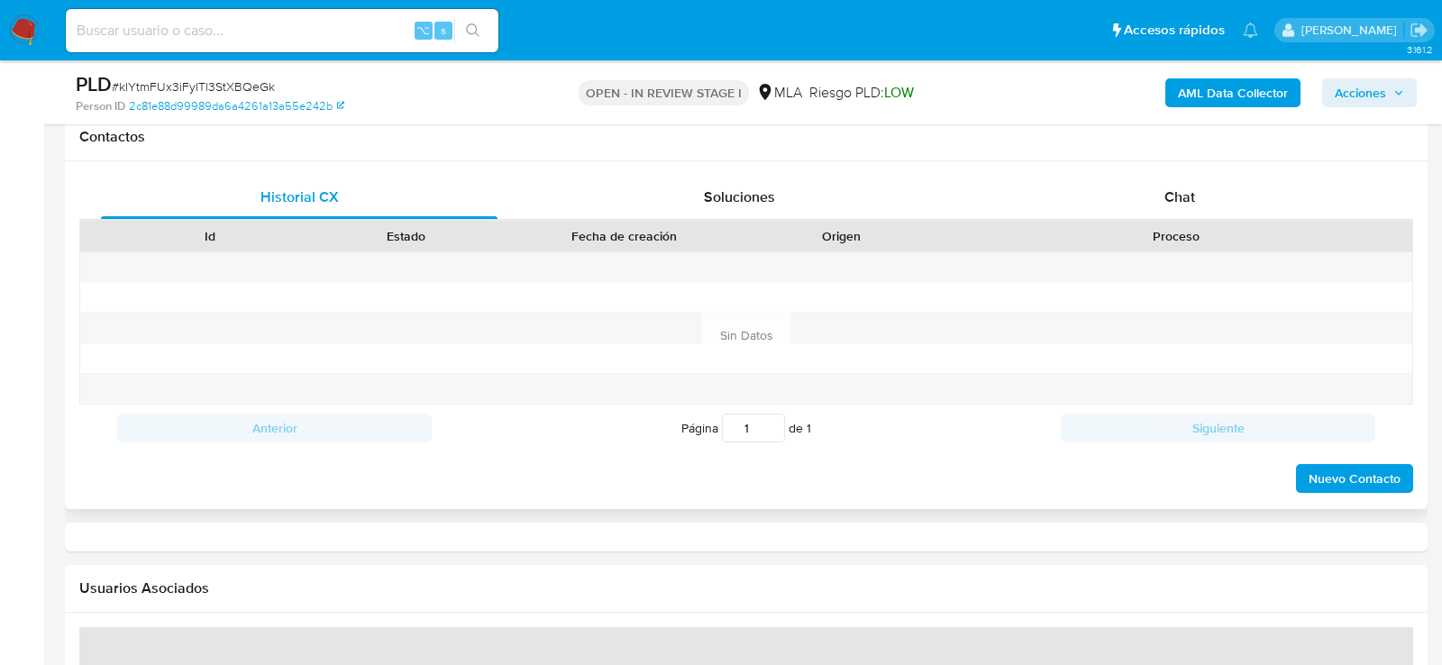
select select "10"
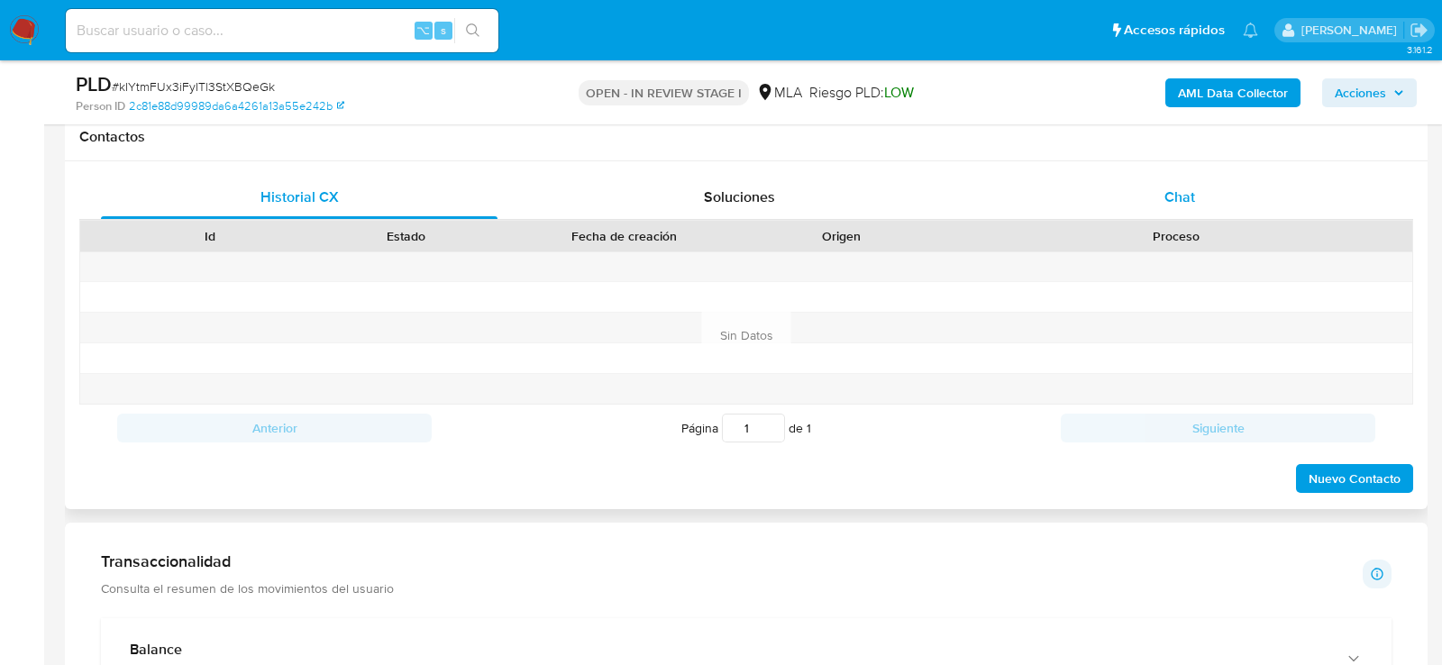
click at [1115, 181] on div "Chat" at bounding box center [1180, 197] width 397 height 43
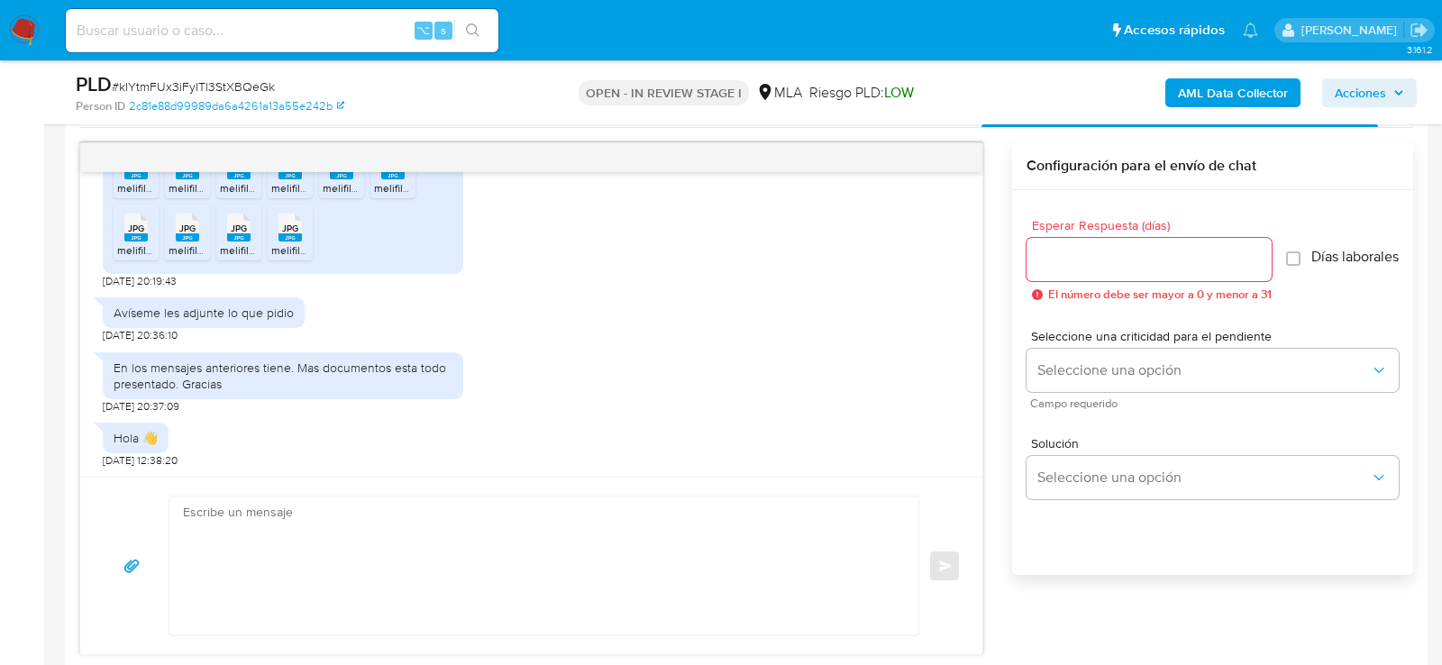
scroll to position [944, 0]
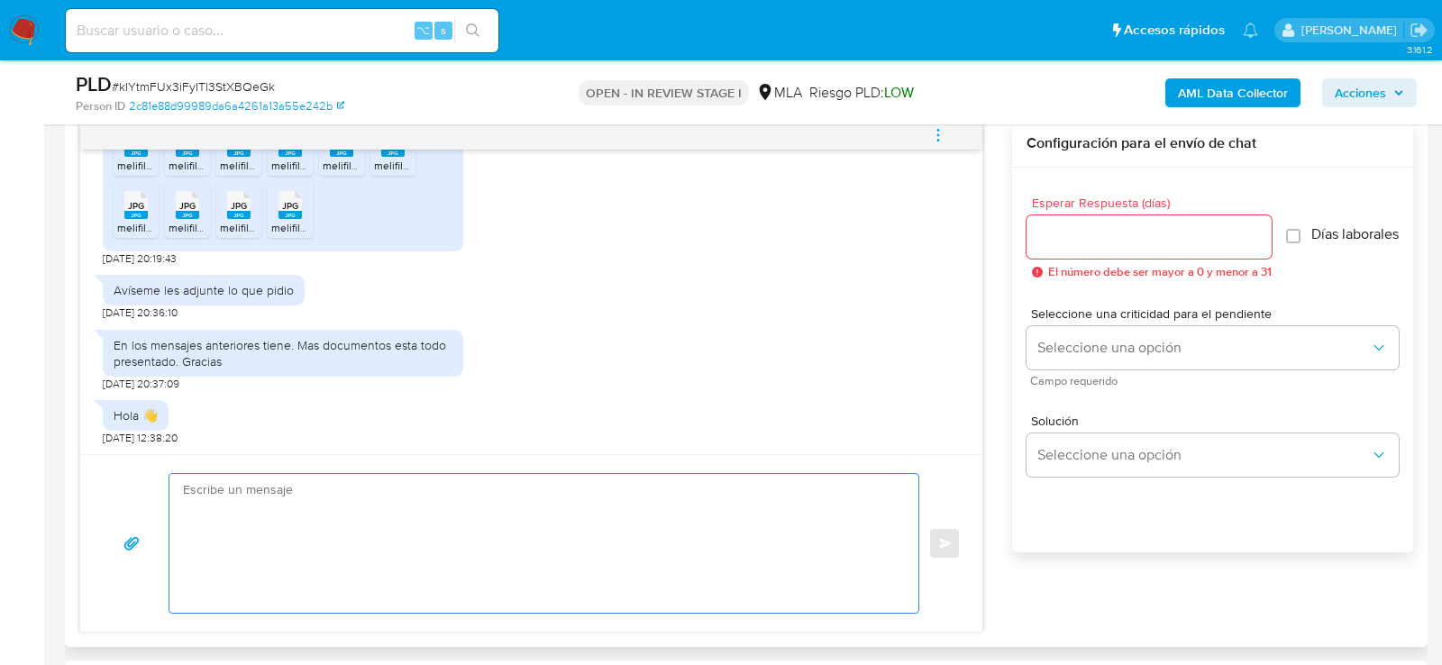
click at [464, 542] on textarea at bounding box center [539, 543] width 713 height 139
type textarea "h"
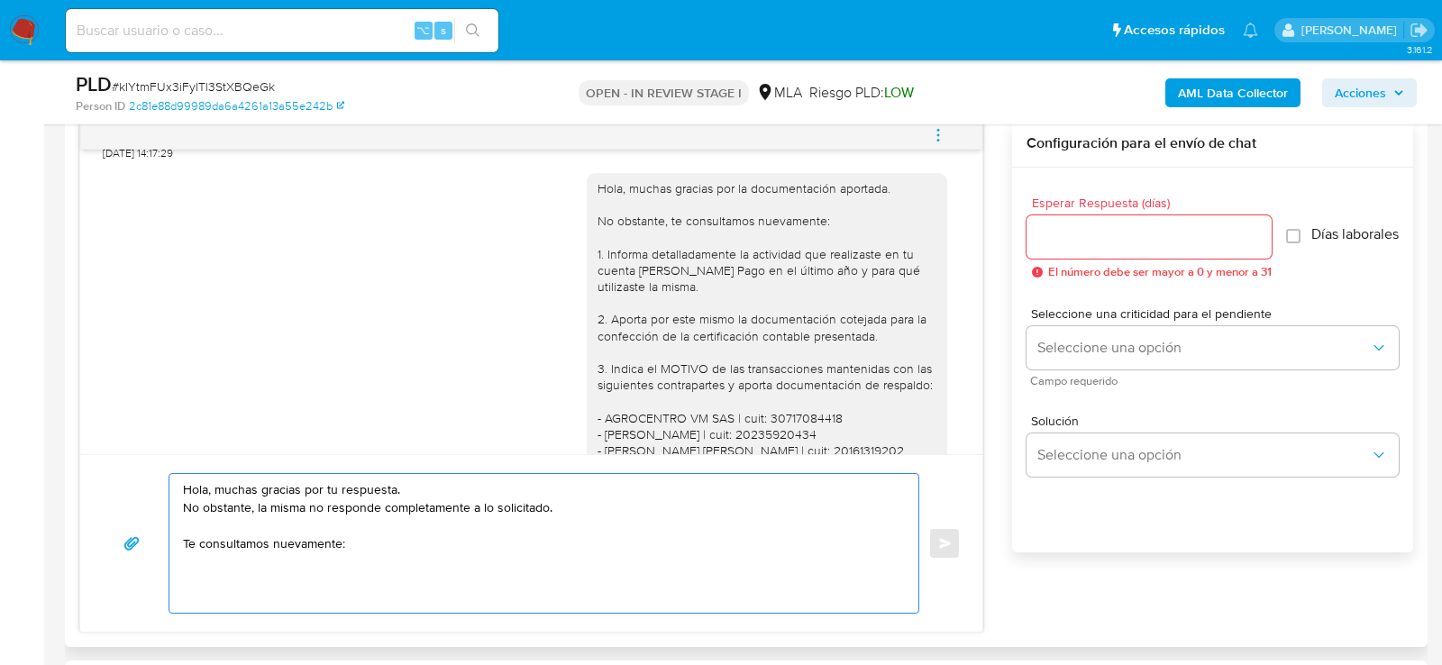
scroll to position [261, 0]
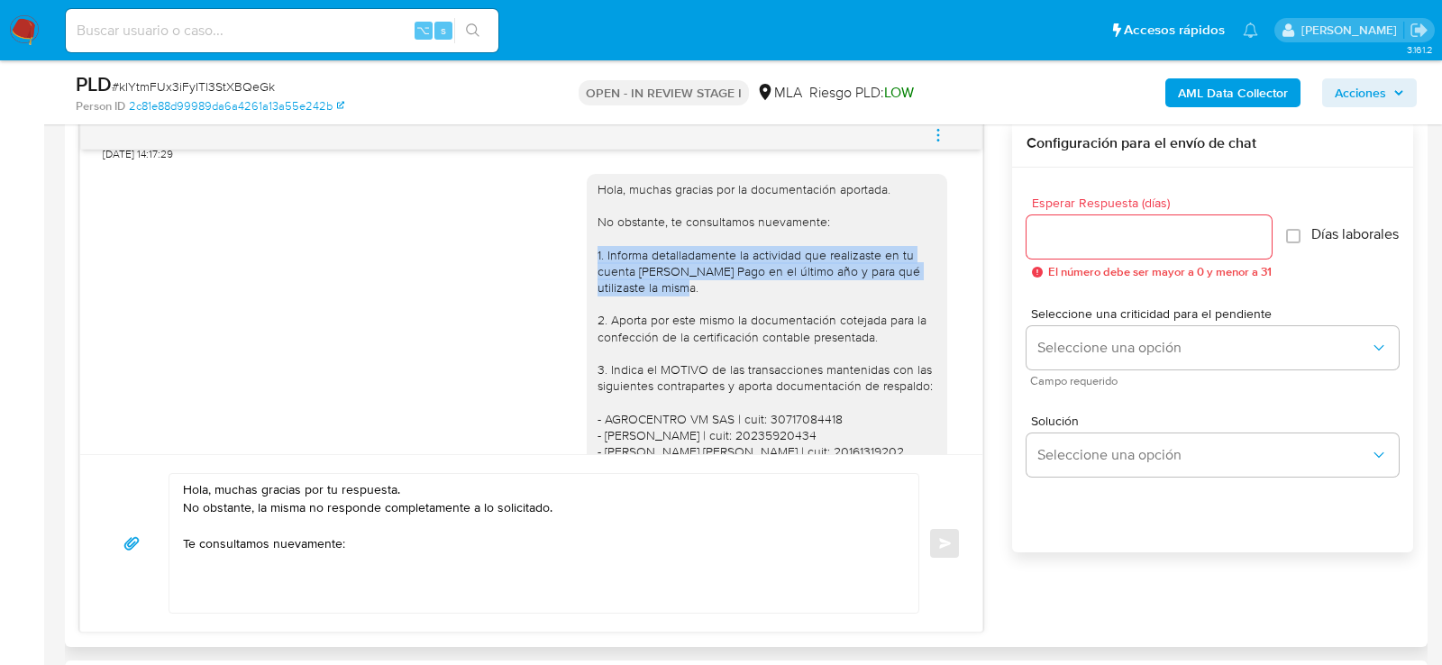
drag, startPoint x: 596, startPoint y: 250, endPoint x: 727, endPoint y: 305, distance: 141.8
click at [727, 305] on div "Hola, muchas gracias por la documentación aportada. No obstante, te consultamos…" at bounding box center [767, 418] width 361 height 489
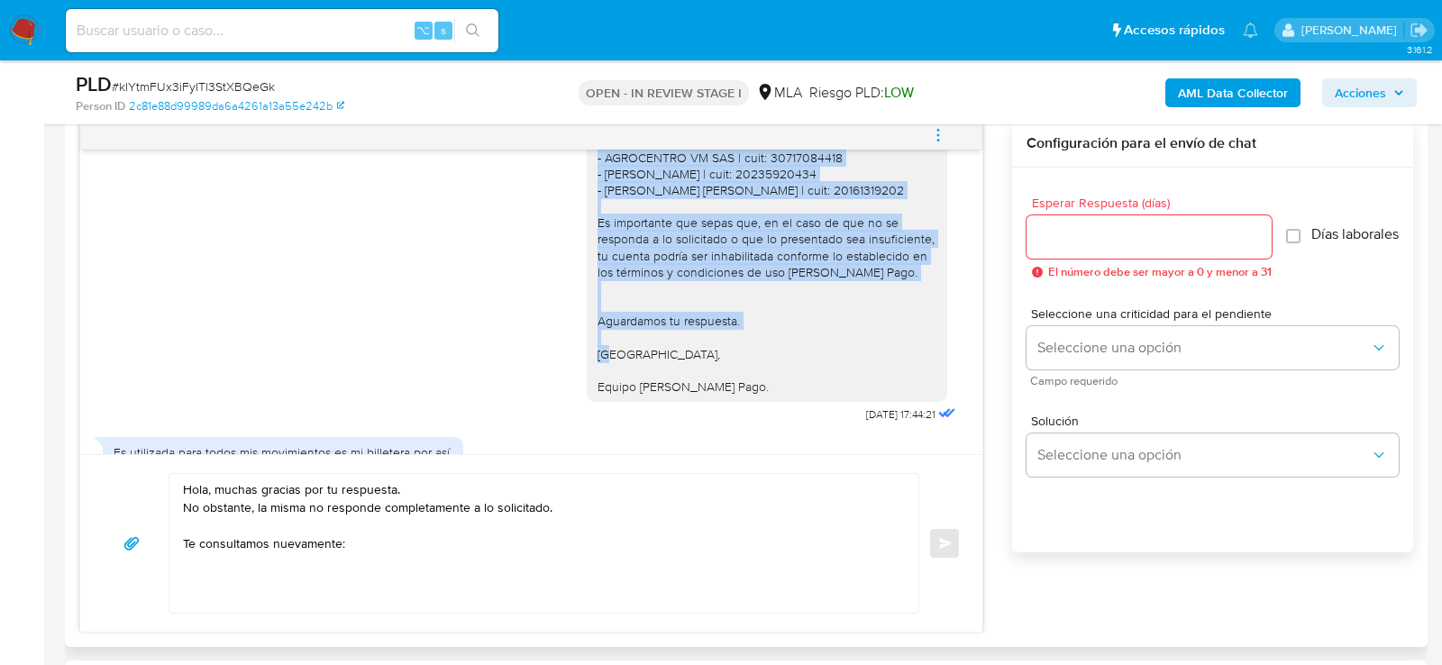
scroll to position [541, 0]
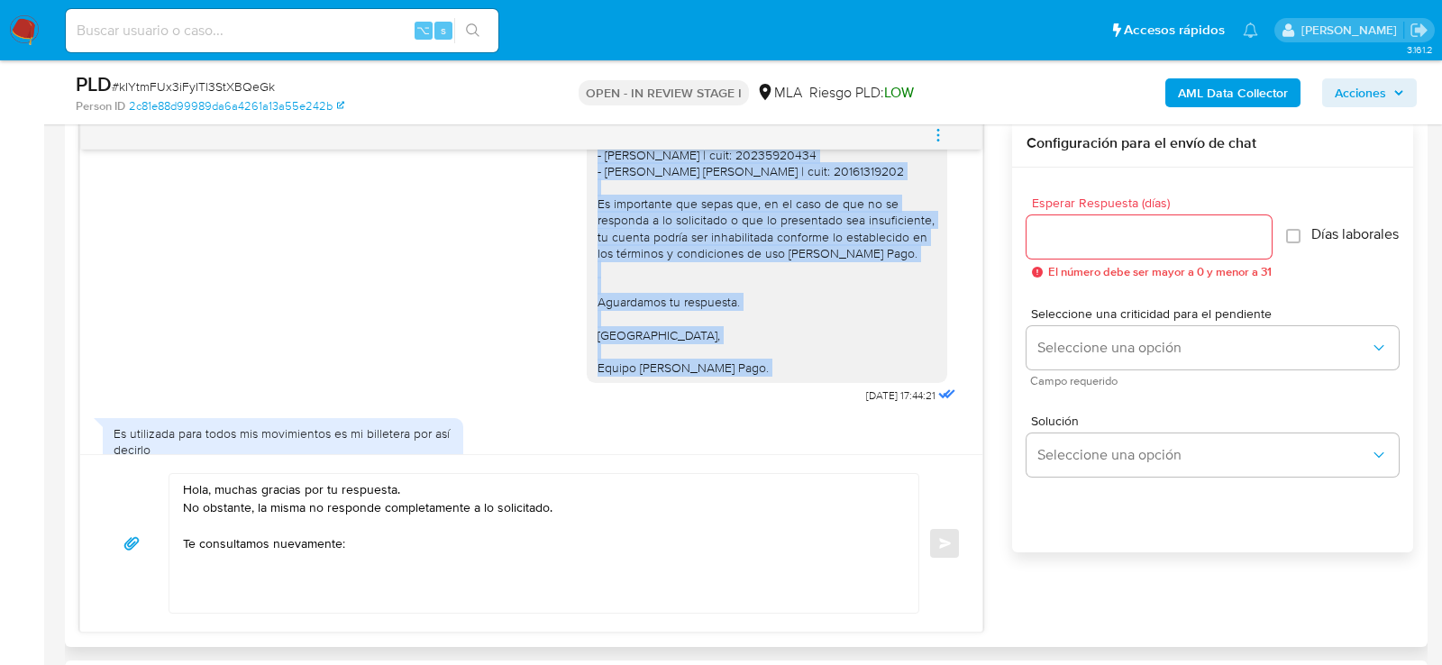
copy div "1. Informa detalladamente la actividad que realizaste en tu cuenta [PERSON_NAME…"
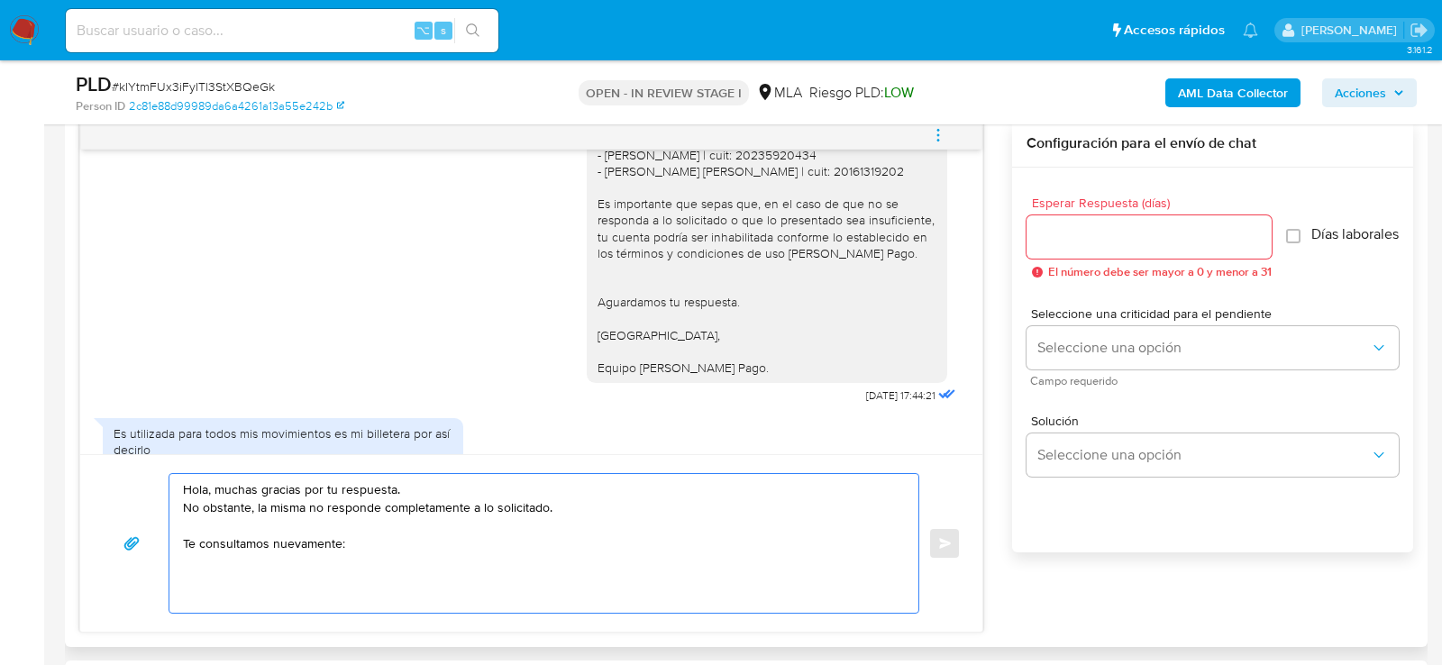
click at [455, 580] on textarea "Hola, muchas gracias por tu respuesta. No obstante, la misma no responde comple…" at bounding box center [539, 543] width 713 height 139
paste textarea "1. Informa detalladamente la actividad que realizaste en tu cuenta [PERSON_NAME…"
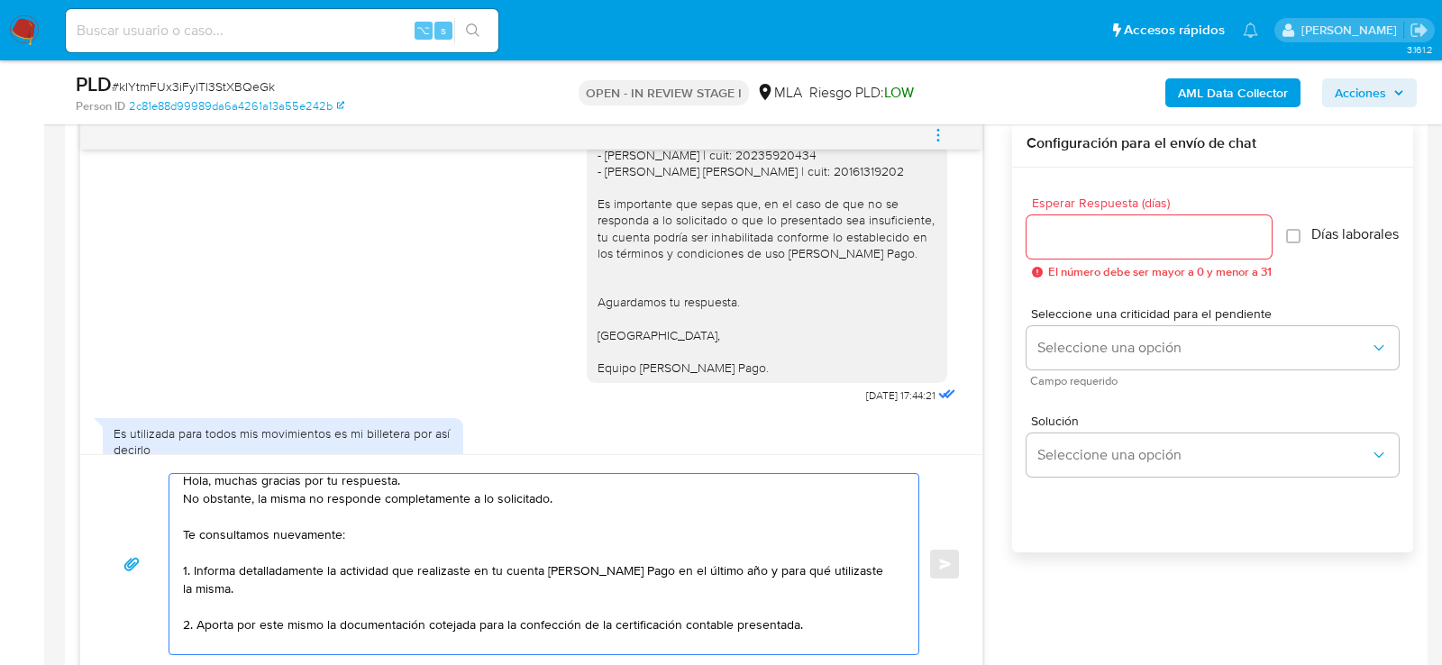
scroll to position [0, 0]
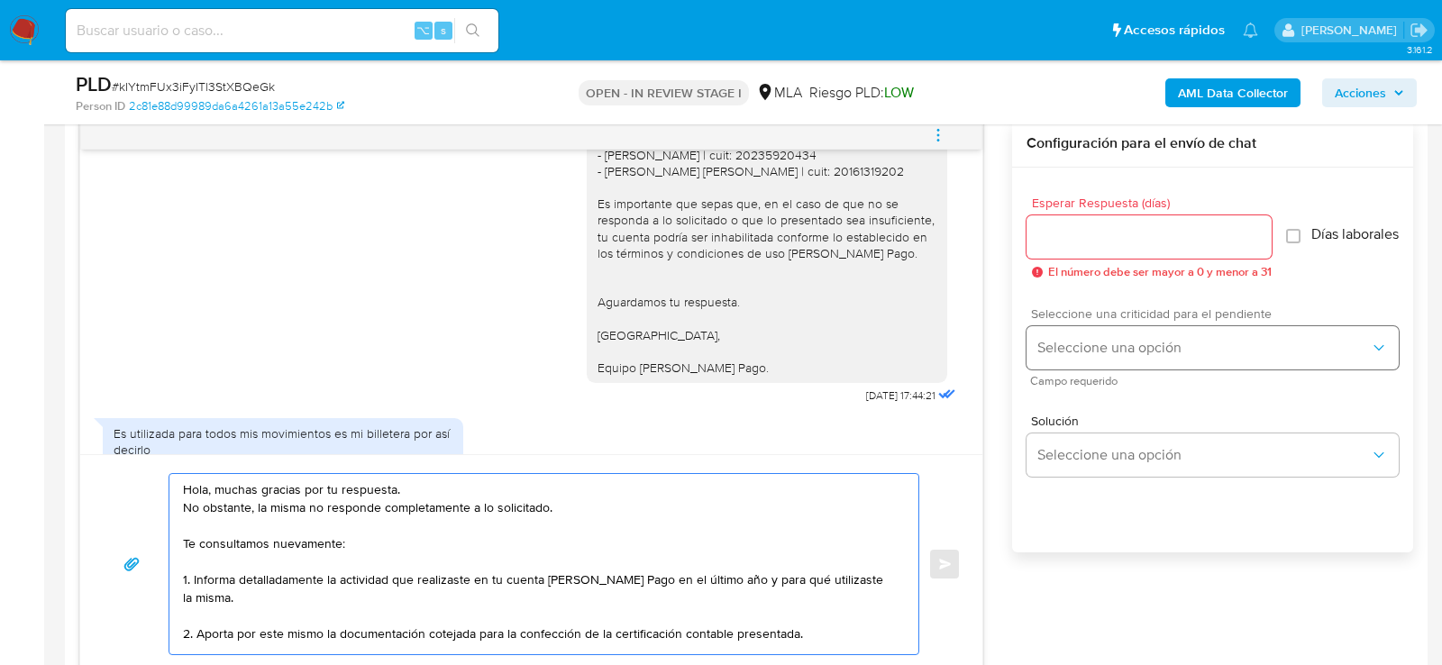
type textarea "Hola, muchas gracias por tu respuesta. No obstante, la misma no responde comple…"
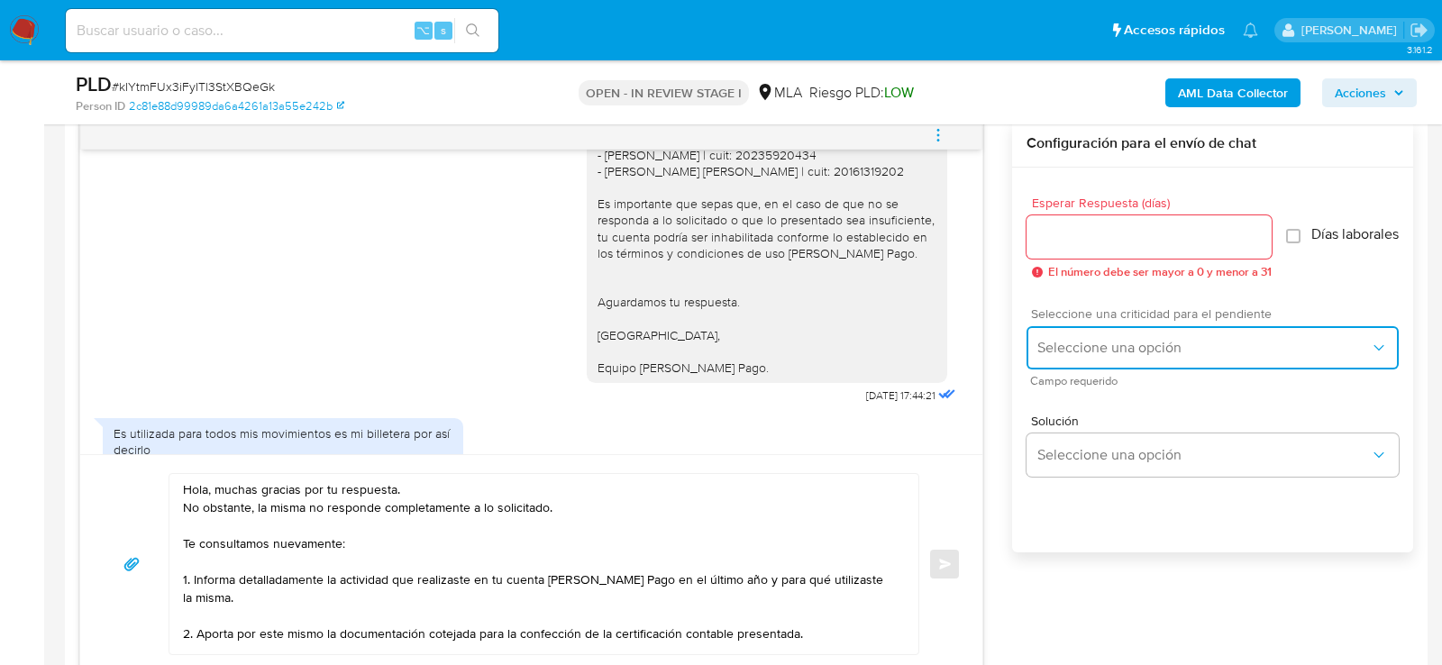
click at [1065, 357] on span "Seleccione una opción" at bounding box center [1204, 348] width 333 height 18
click at [1065, 394] on span "HIGH" at bounding box center [1053, 386] width 30 height 16
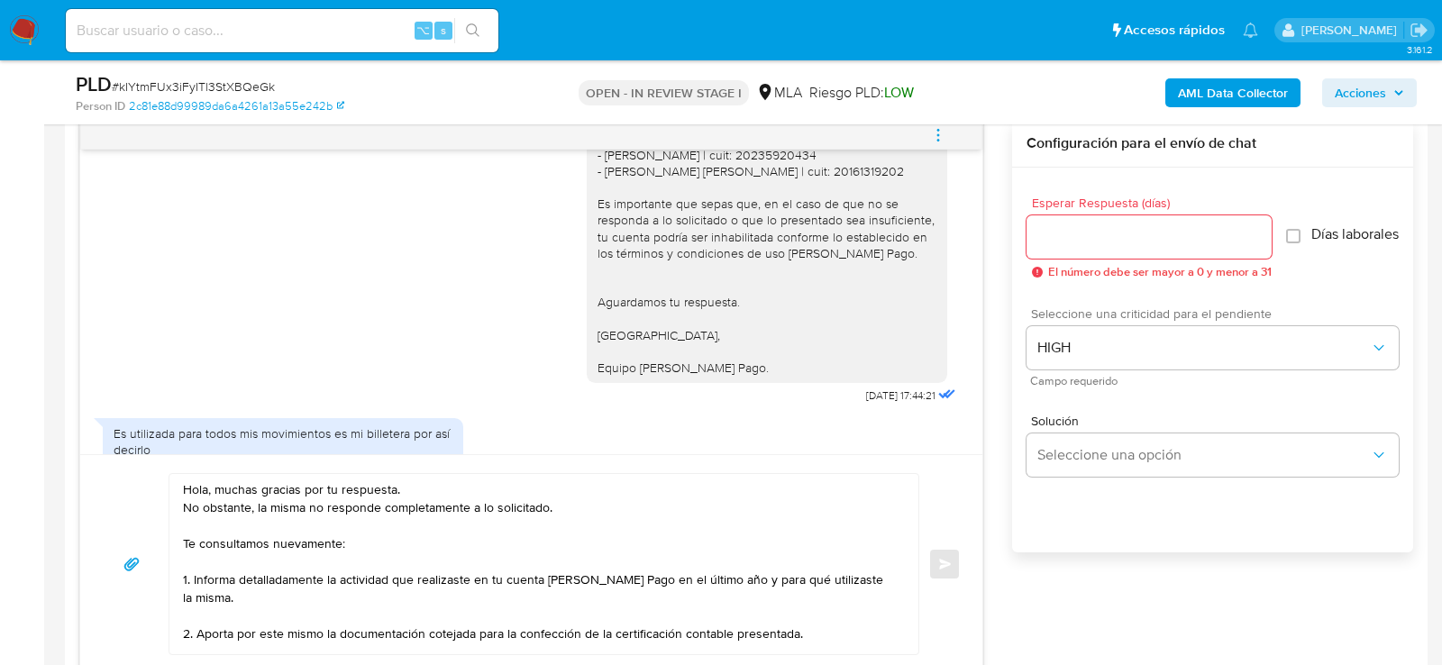
click at [1058, 240] on input "Esperar Respuesta (días)" at bounding box center [1149, 236] width 245 height 23
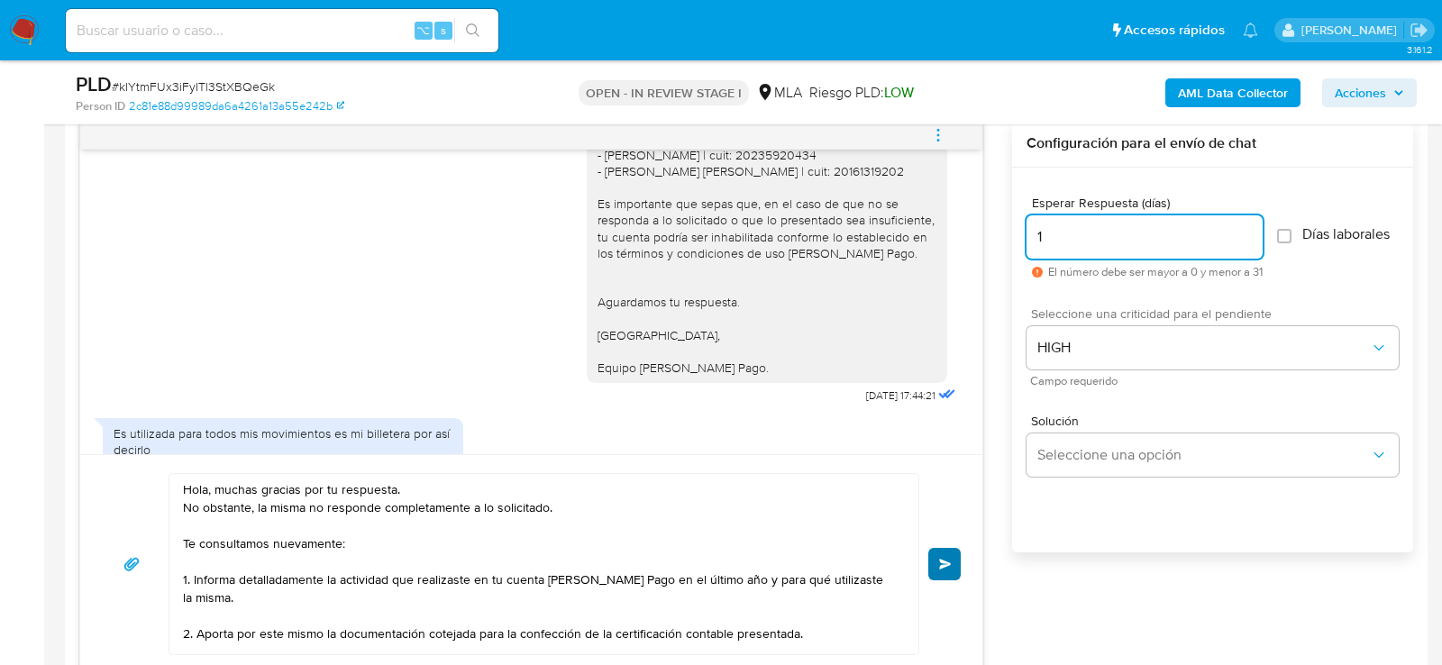
type input "1"
click at [943, 564] on span "Enviar" at bounding box center [945, 564] width 13 height 11
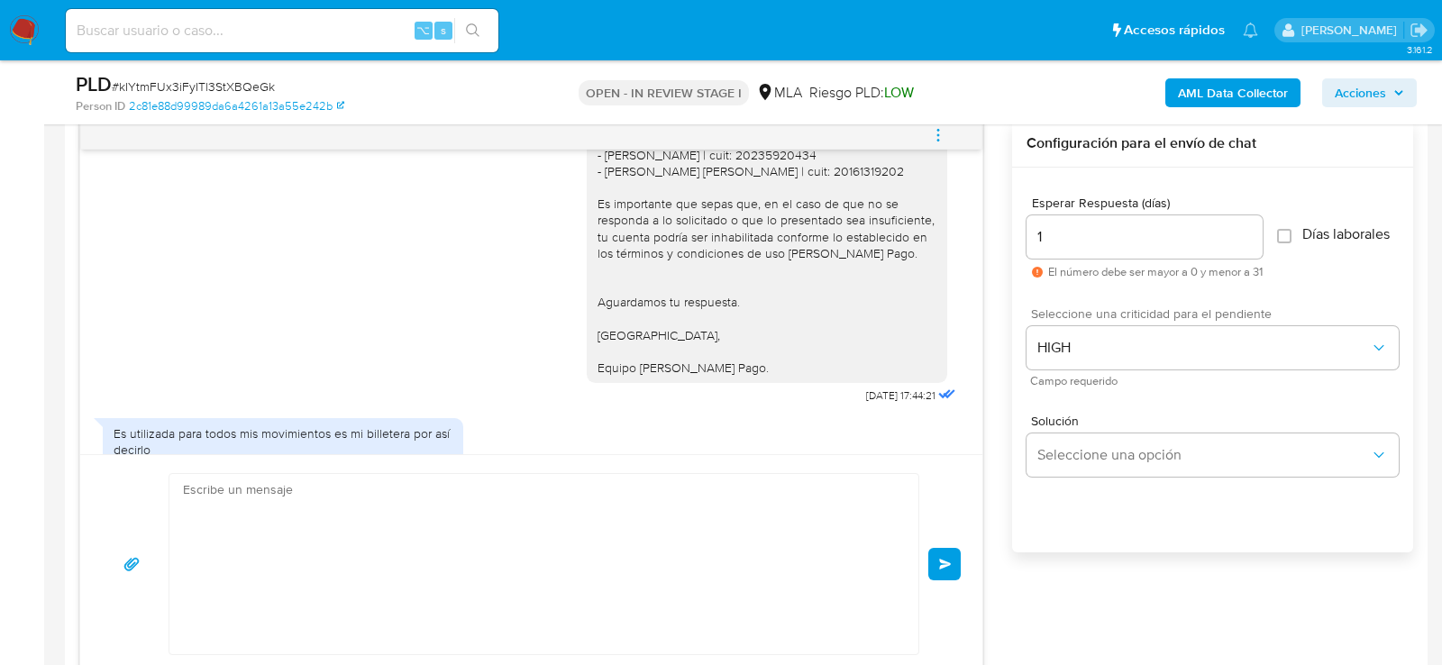
scroll to position [1727, 0]
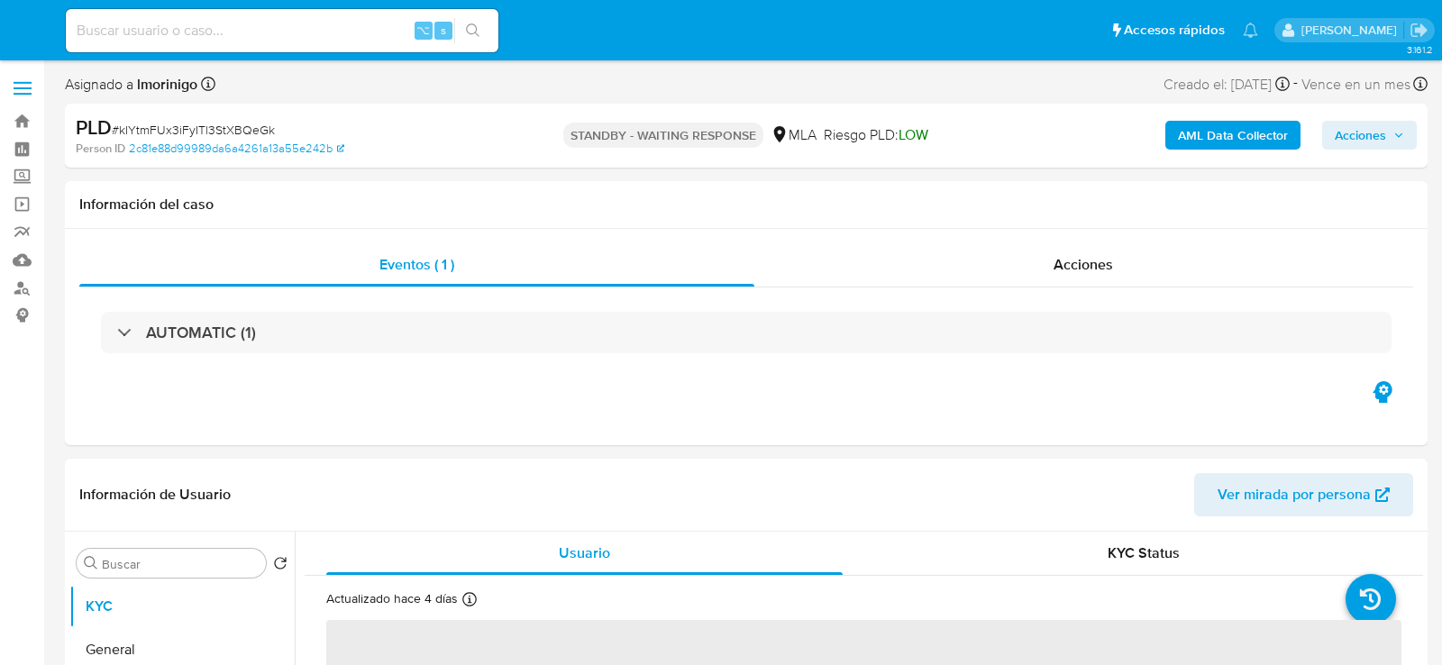
select select "10"
click at [357, 27] on input at bounding box center [282, 30] width 433 height 23
paste input "tFPaCBrtjsusYhG65NMOQWJs"
type input "tFPaCBrtjsusYhG65NMOQWJs"
select select "10"
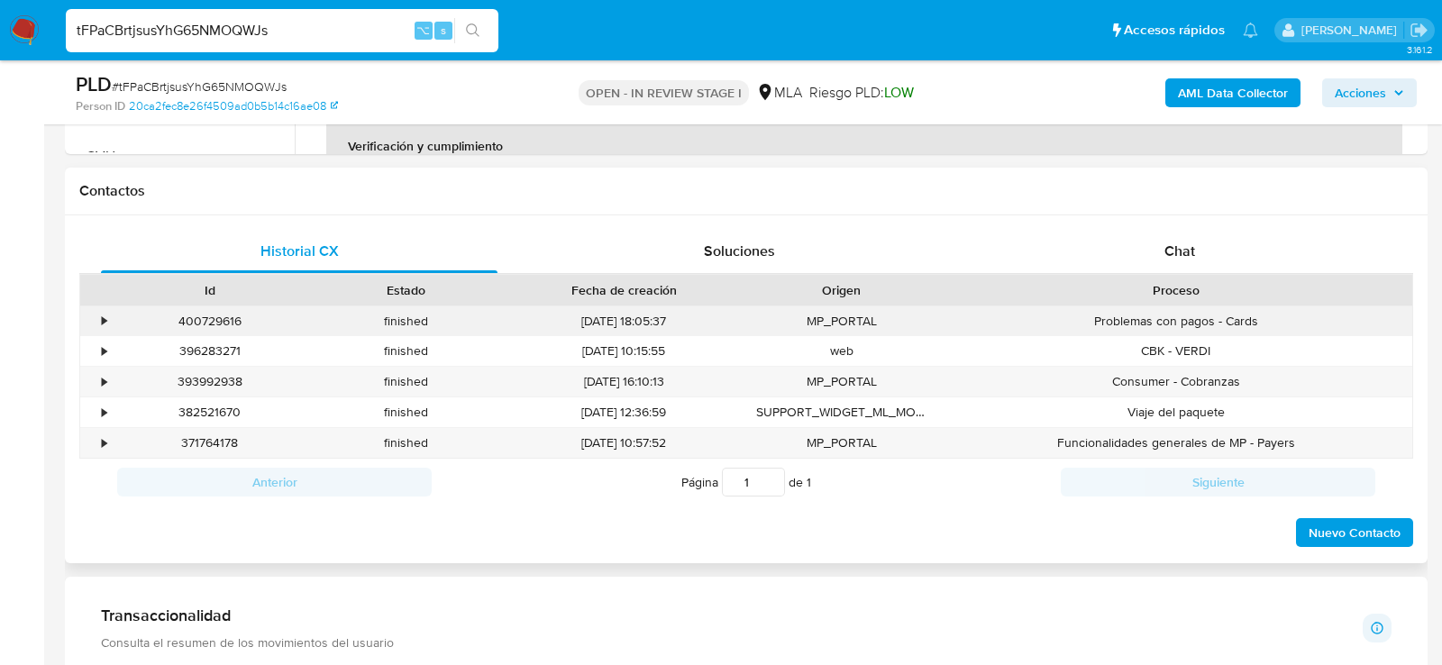
scroll to position [782, 0]
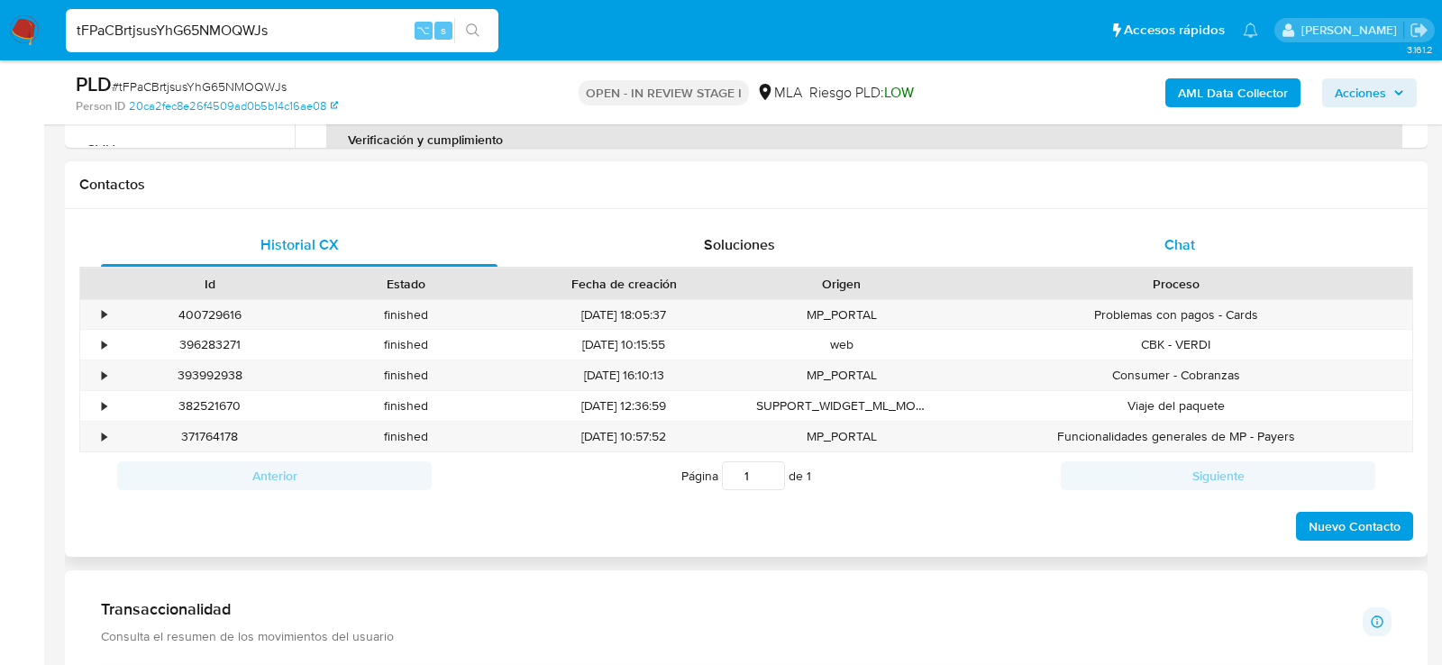
click at [1112, 242] on div "Chat" at bounding box center [1180, 245] width 397 height 43
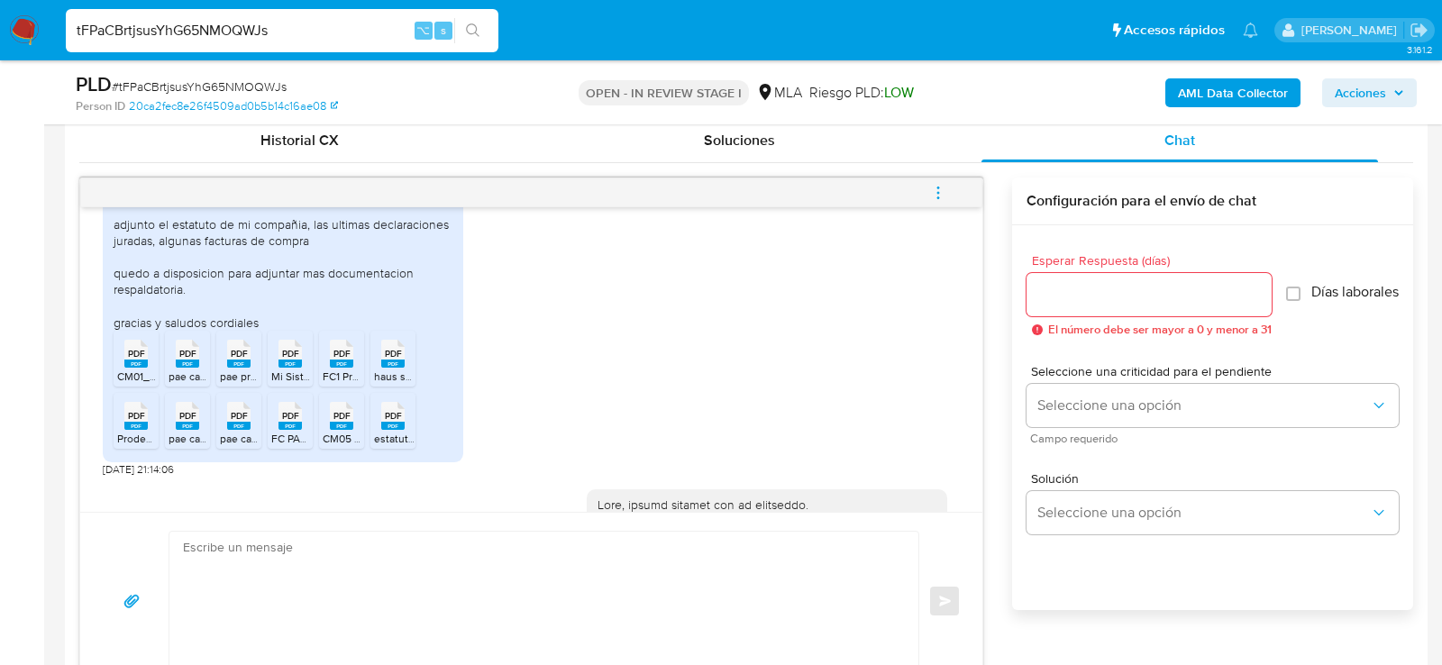
scroll to position [1284, 0]
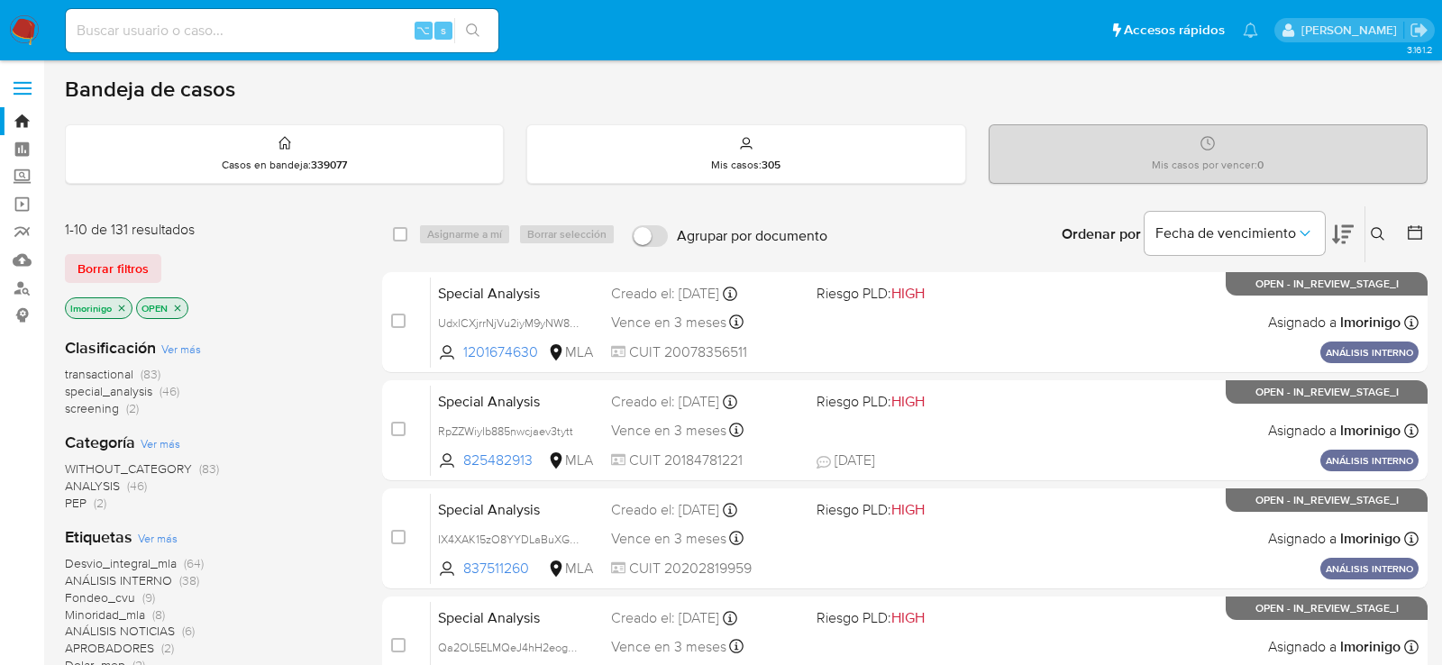
click at [230, 37] on input at bounding box center [282, 30] width 433 height 23
paste input "78689288"
type input "78689288"
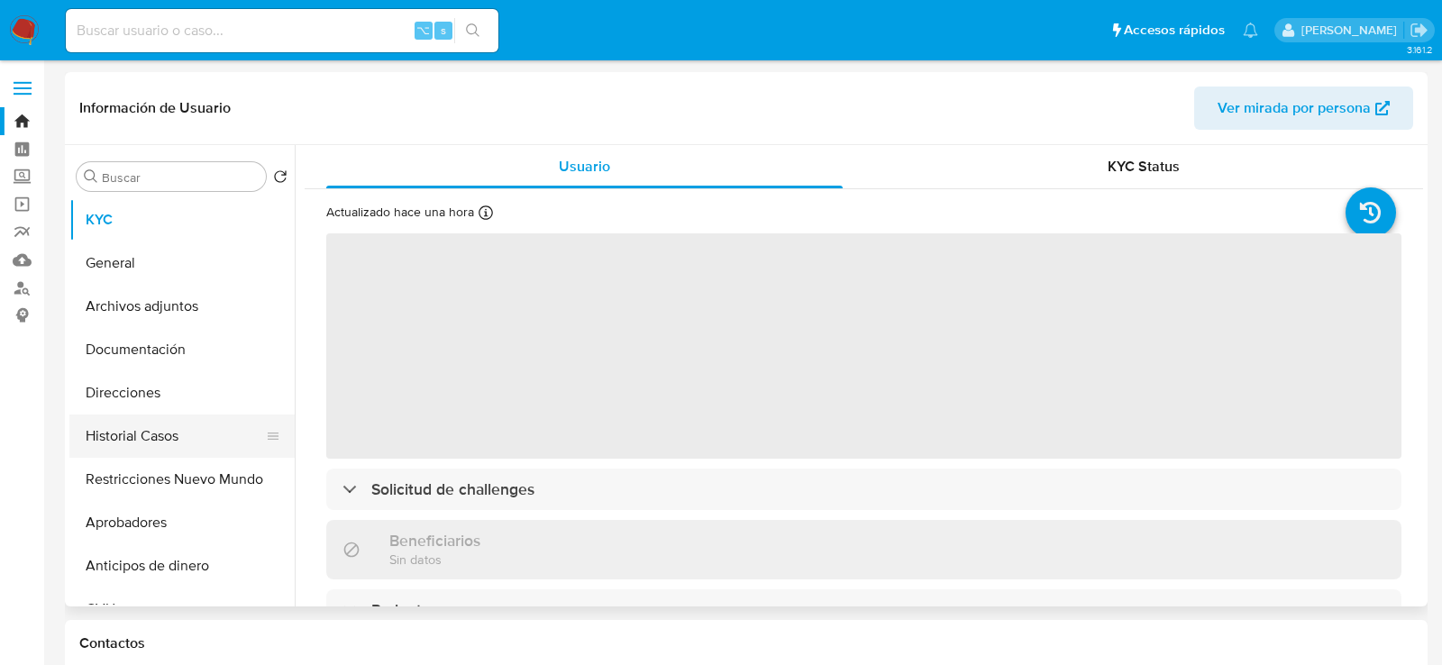
click at [149, 418] on button "Historial Casos" at bounding box center [174, 436] width 211 height 43
select select "10"
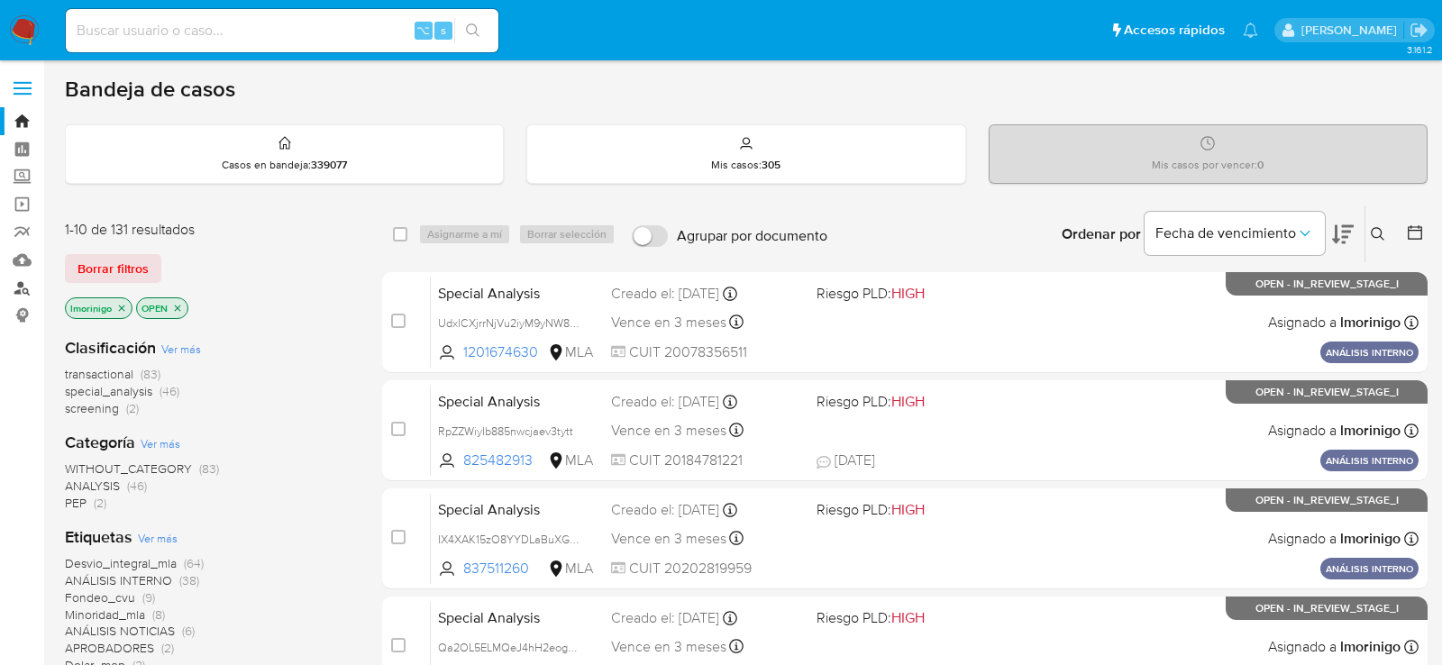
click at [36, 286] on link "Buscador de personas" at bounding box center [107, 288] width 215 height 28
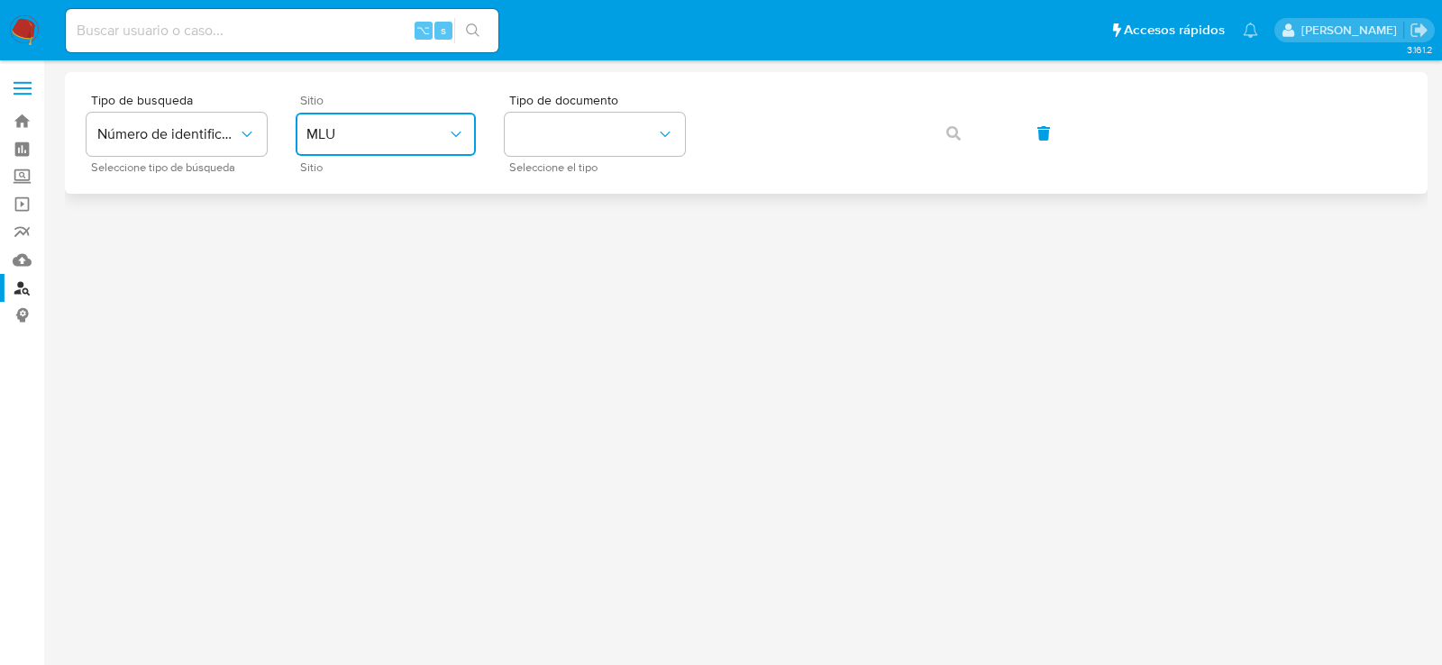
click at [348, 150] on button "MLU" at bounding box center [386, 134] width 180 height 43
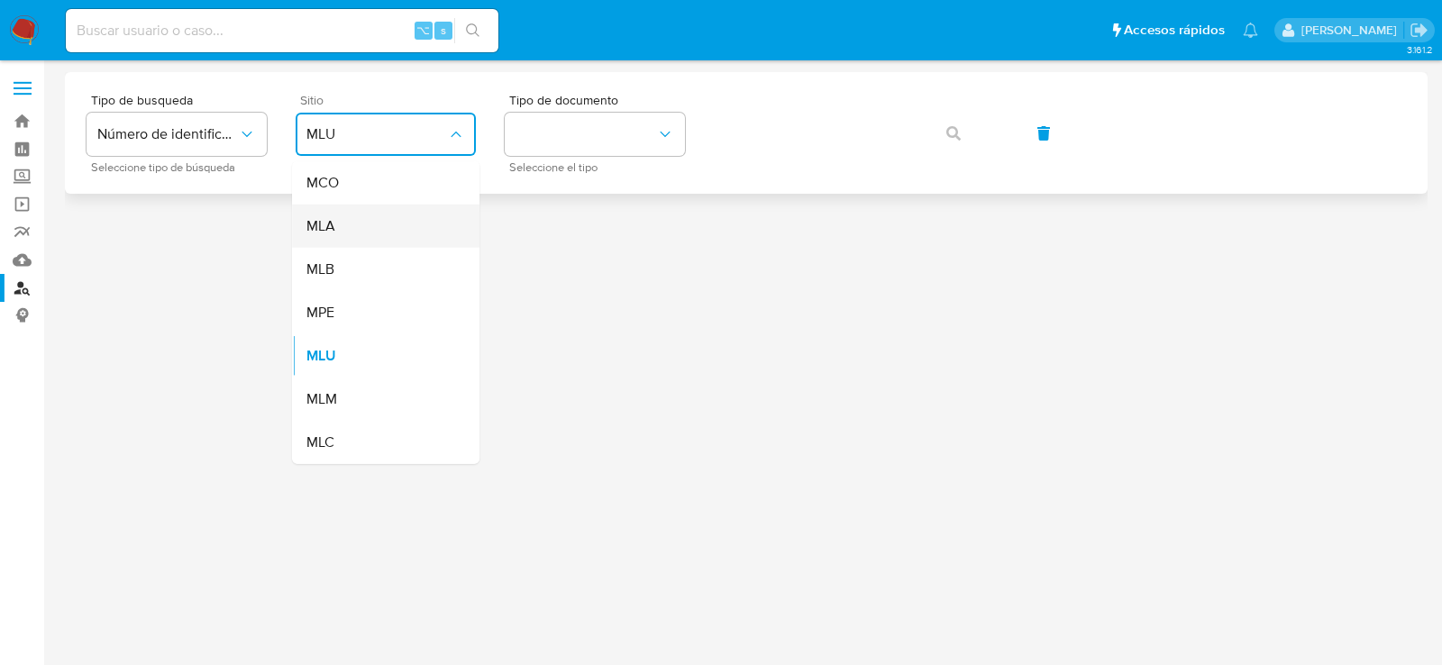
click at [360, 218] on div "MLA" at bounding box center [381, 226] width 148 height 43
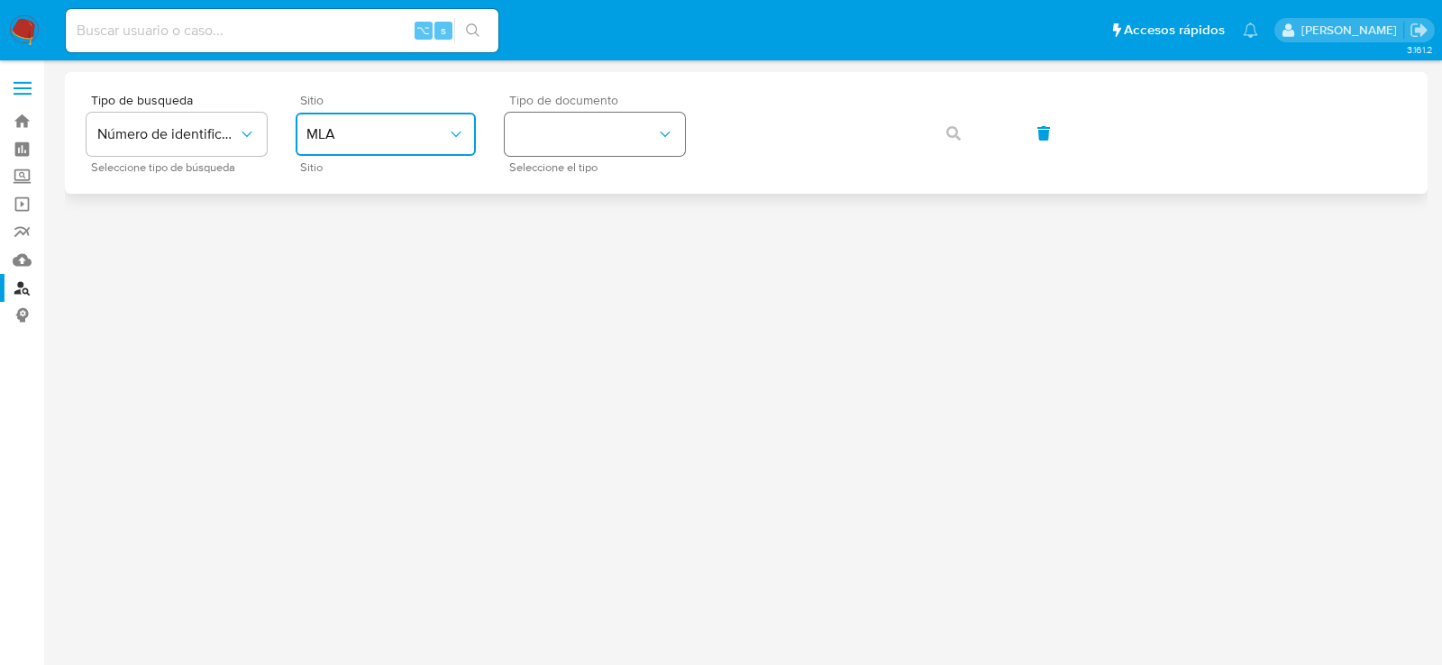
click at [553, 139] on button "identificationType" at bounding box center [595, 134] width 180 height 43
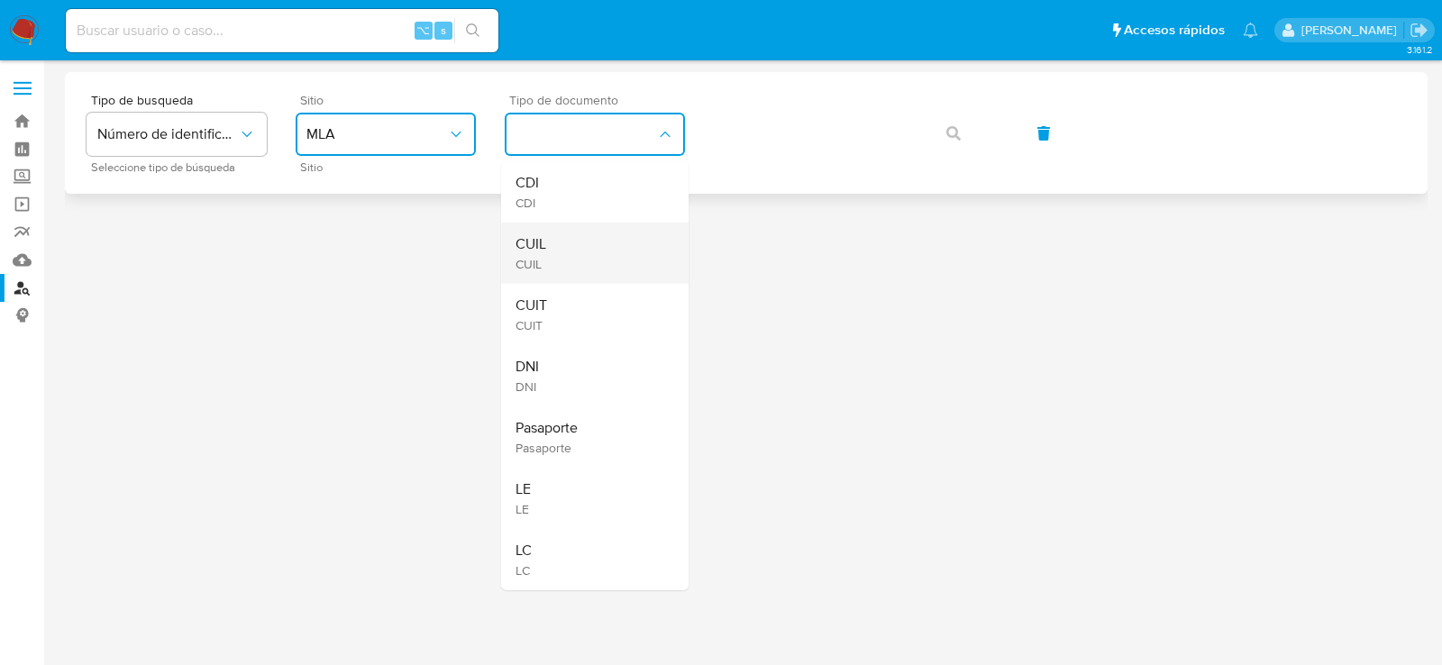
click at [581, 234] on div "CUIL CUIL" at bounding box center [590, 253] width 148 height 61
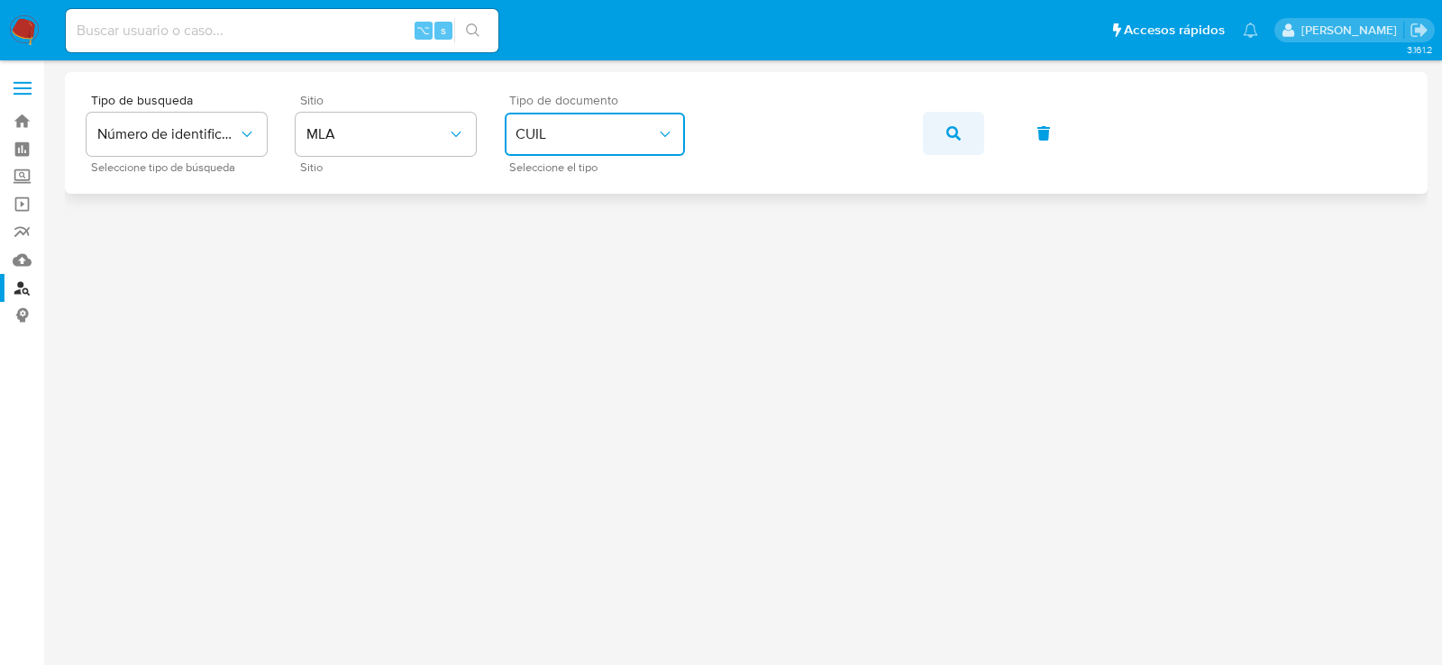
click at [945, 122] on button "button" at bounding box center [953, 133] width 61 height 43
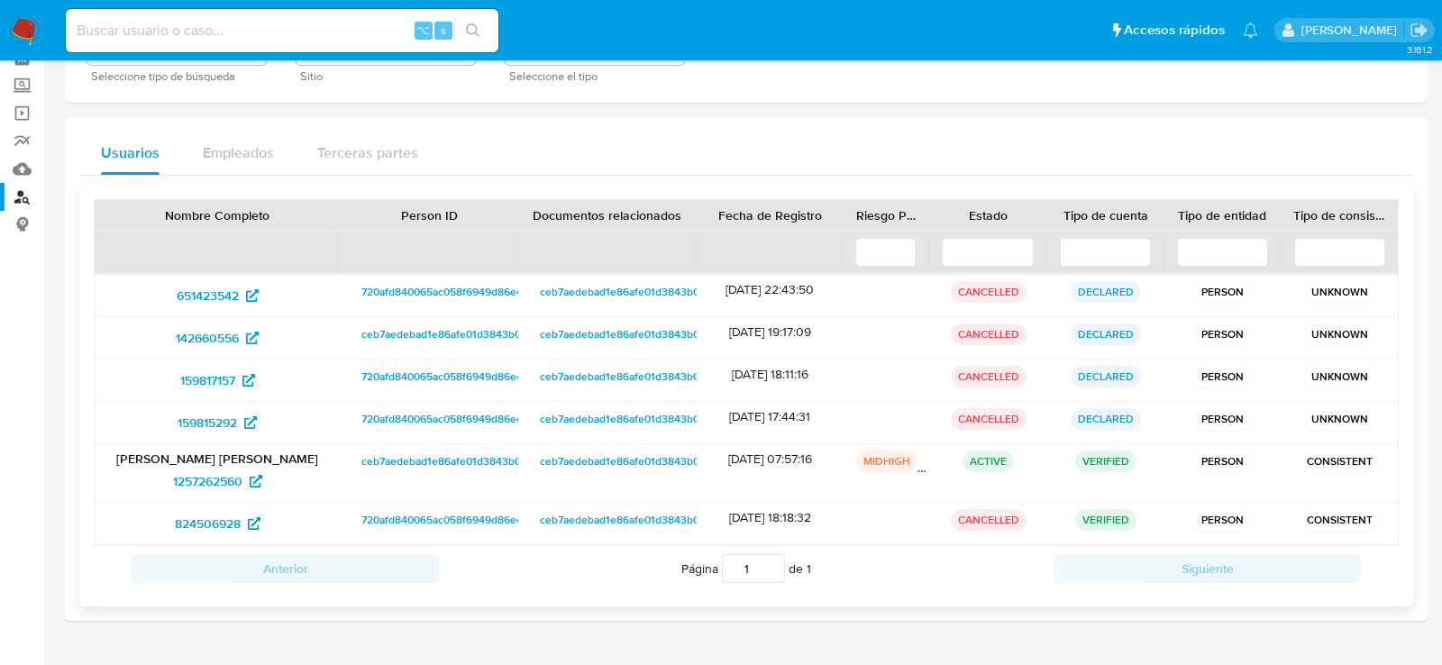
scroll to position [106, 0]
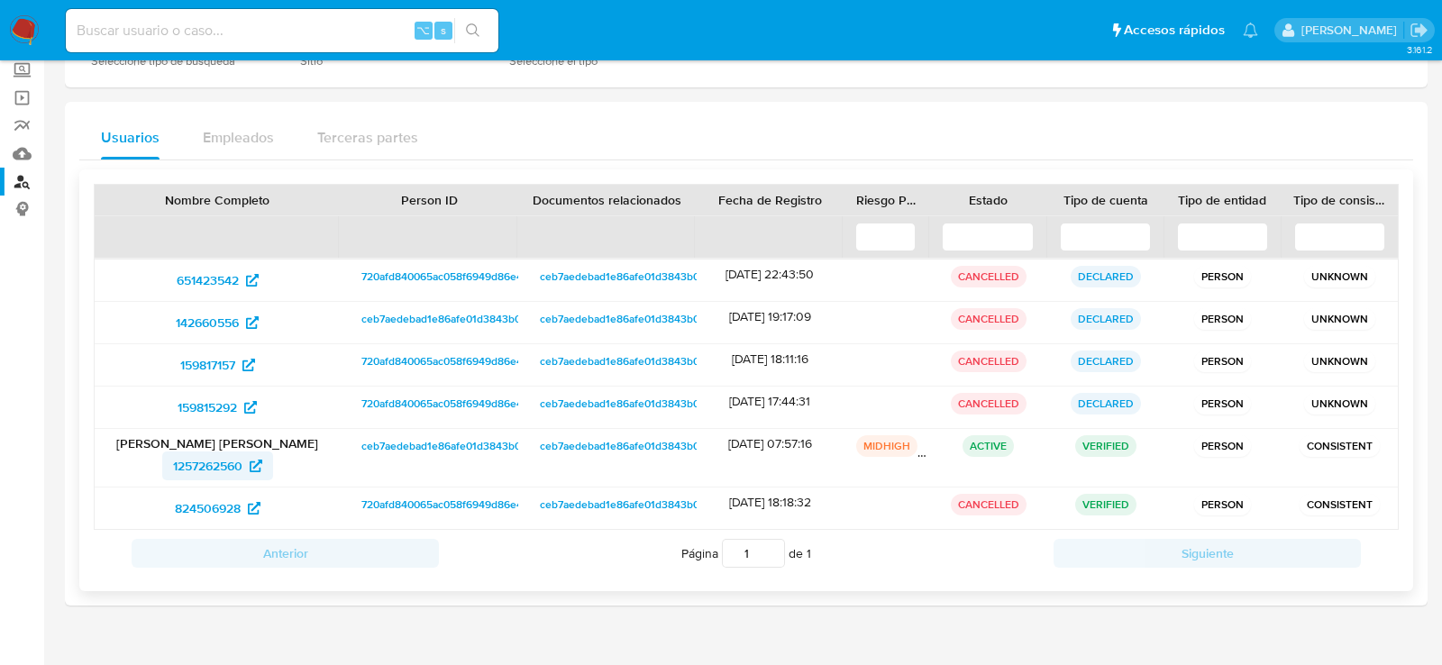
click at [178, 453] on span "1257262560" at bounding box center [207, 466] width 69 height 29
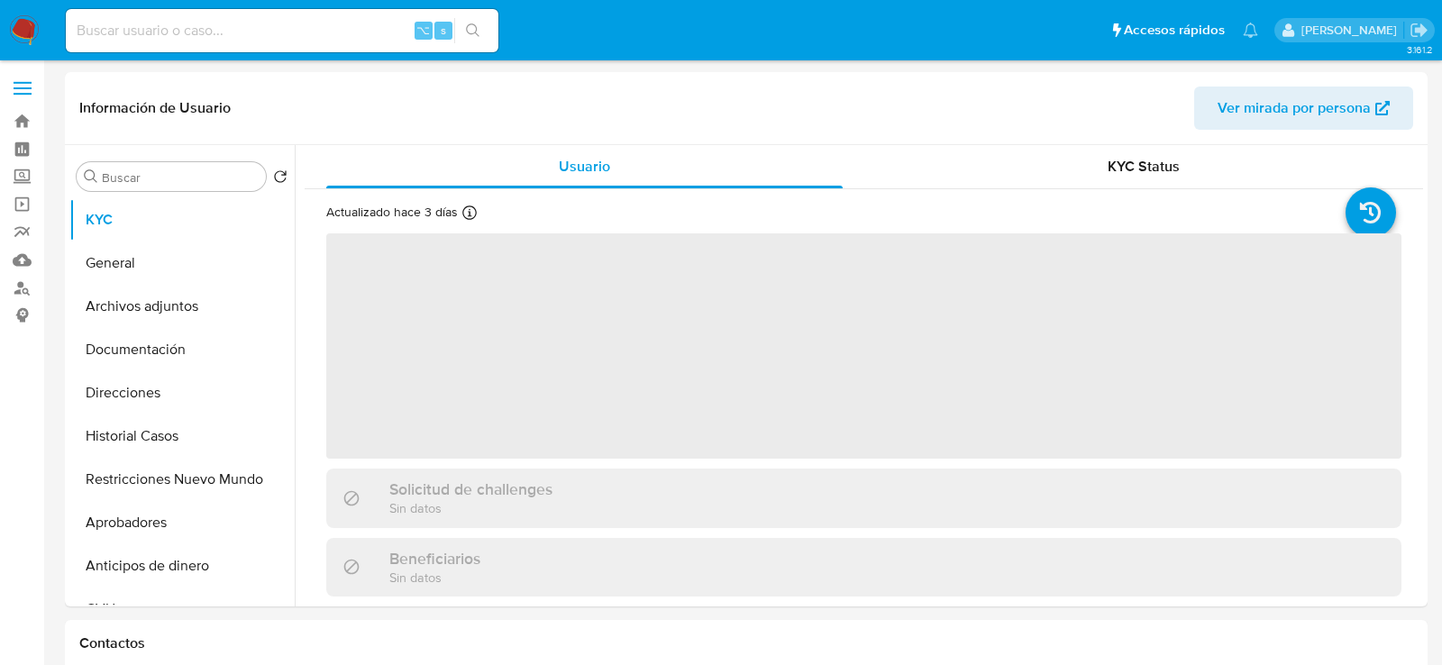
select select "10"
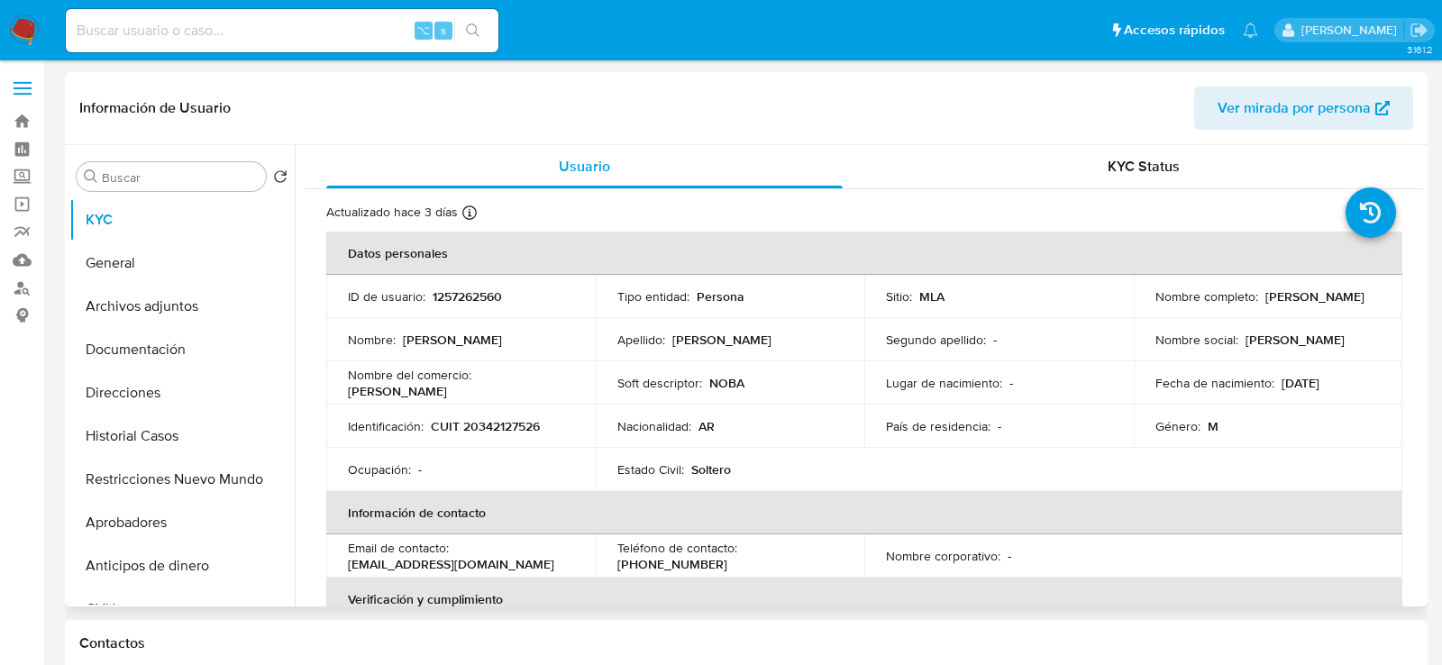
click at [440, 290] on p "1257262560" at bounding box center [467, 296] width 69 height 16
copy p "1257262560"
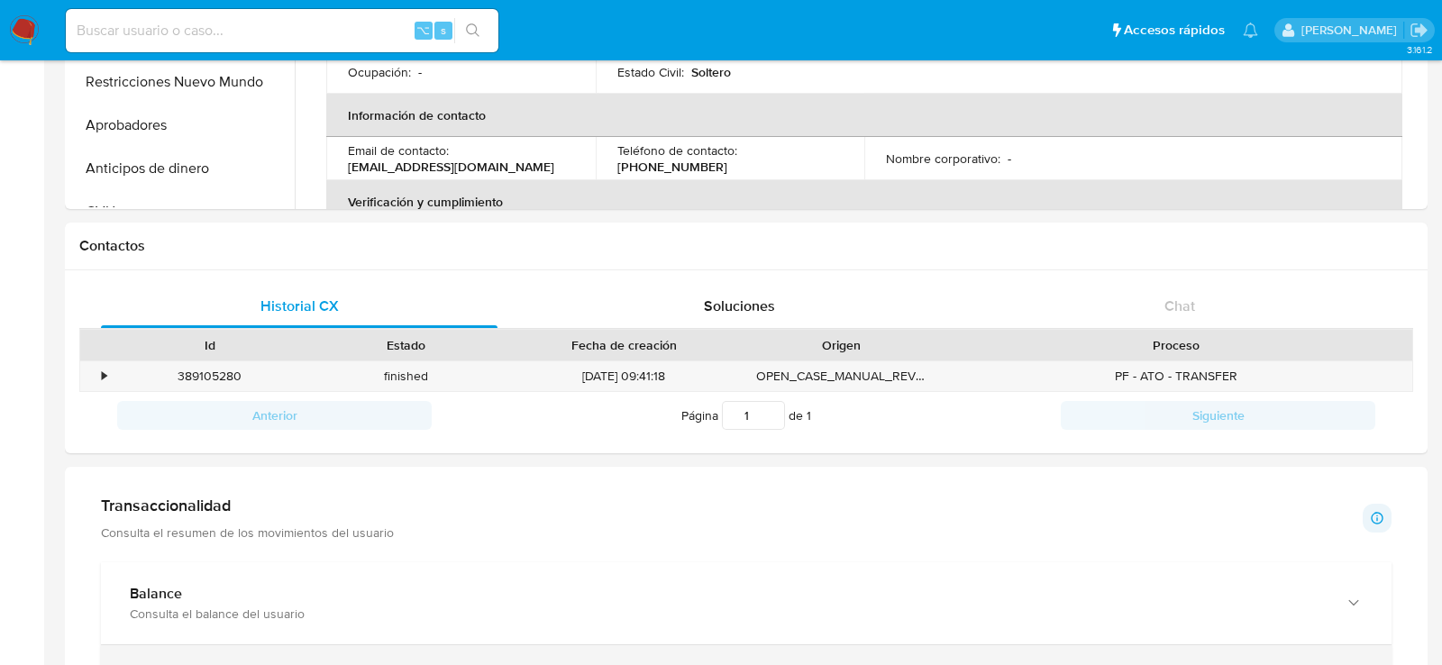
scroll to position [238, 0]
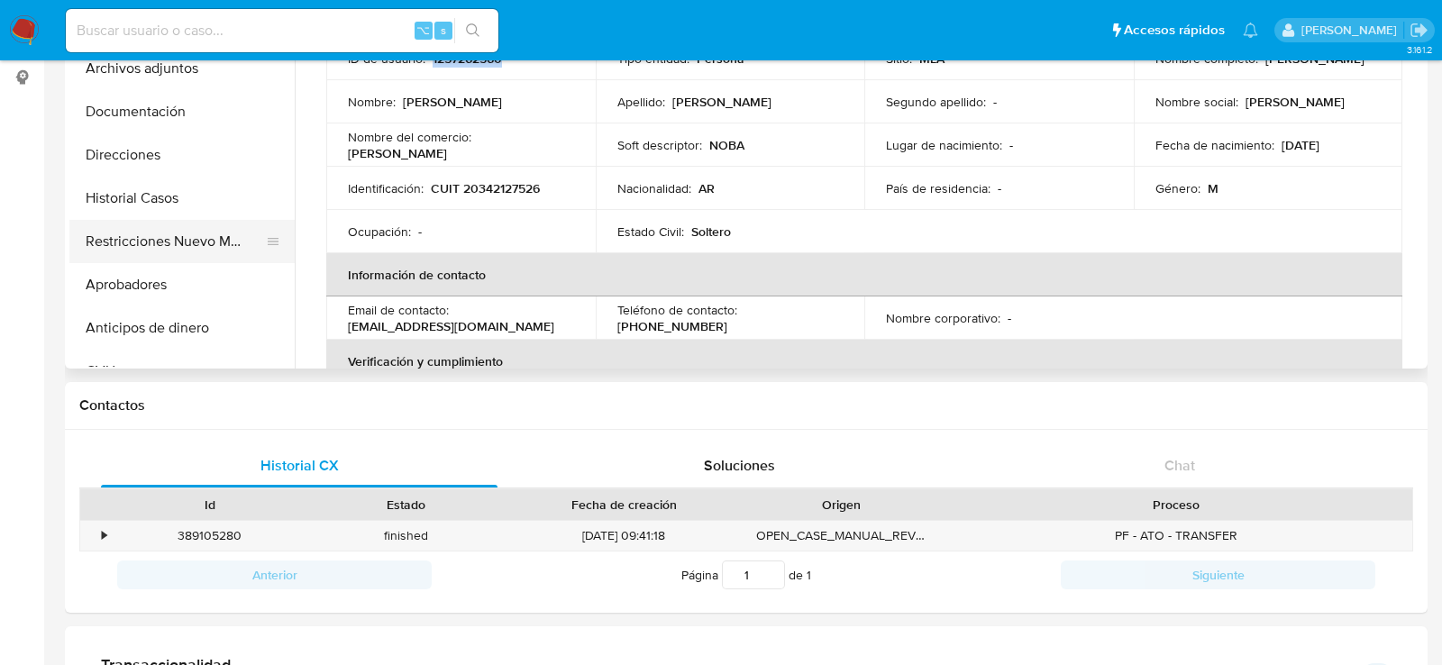
click at [192, 242] on button "Restricciones Nuevo Mundo" at bounding box center [174, 241] width 211 height 43
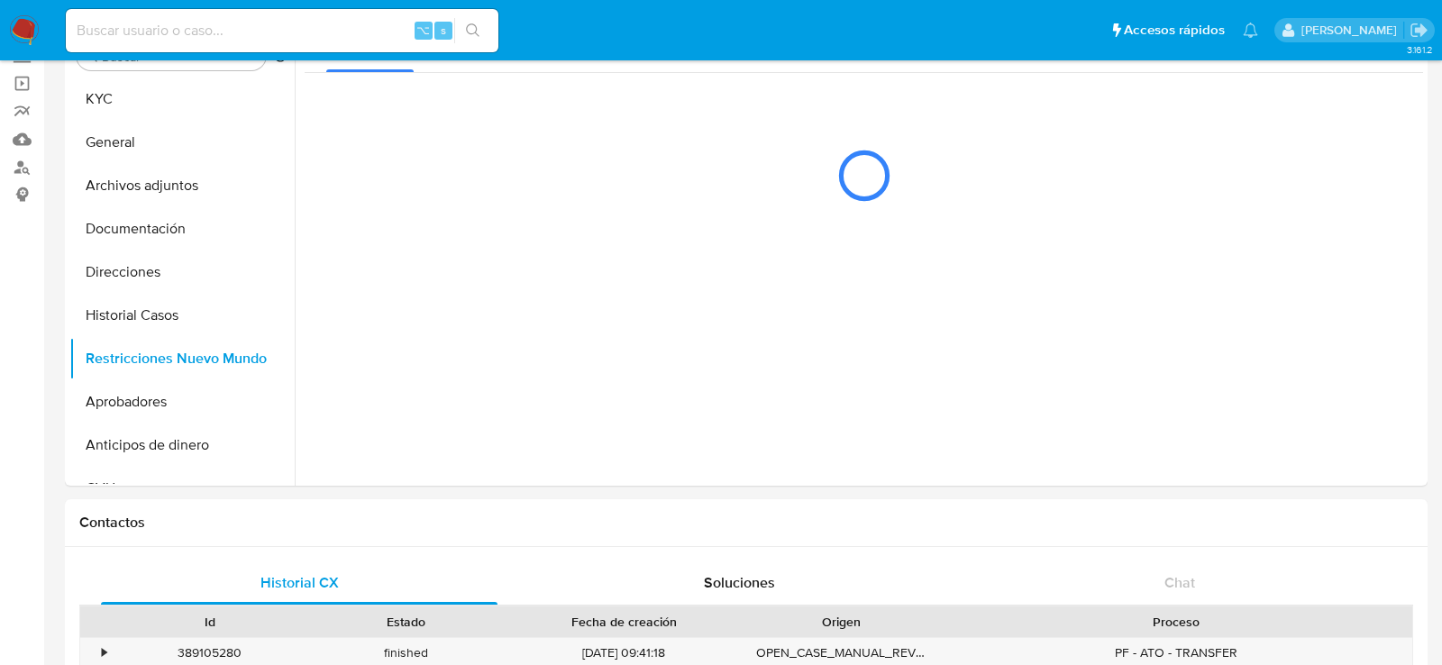
scroll to position [119, 0]
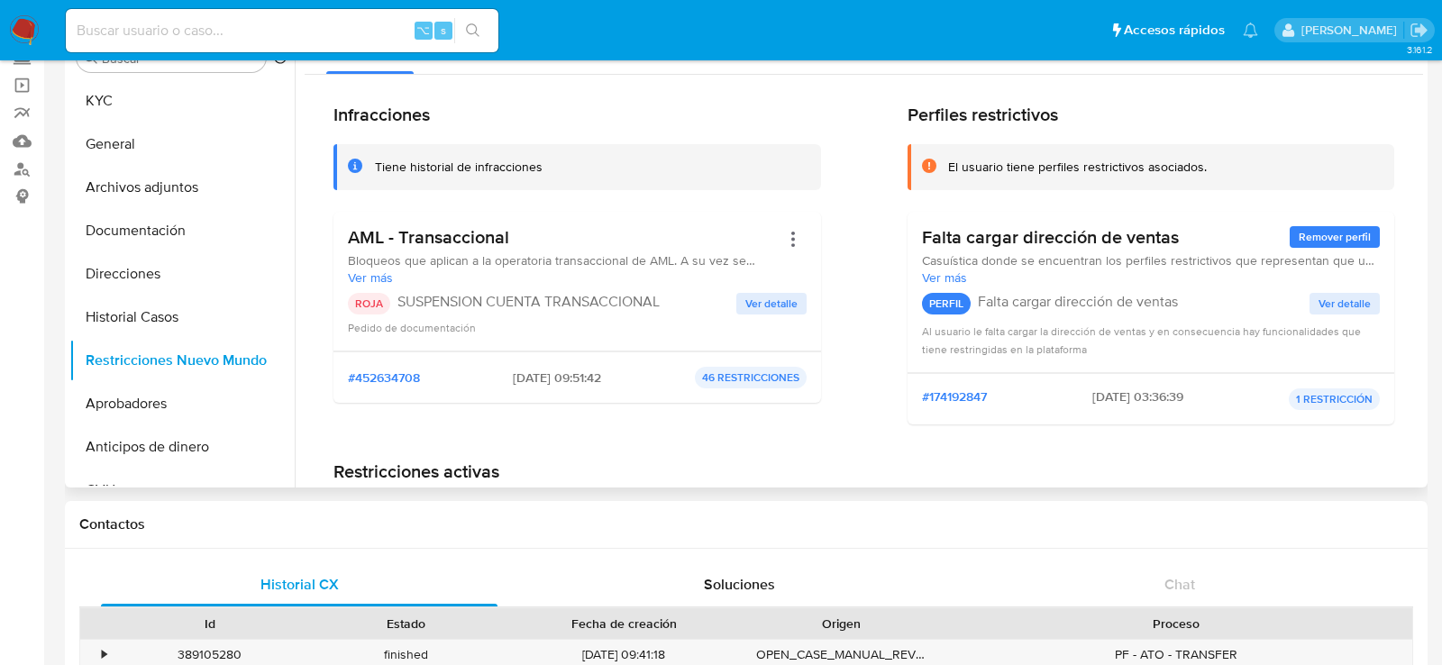
drag, startPoint x: 487, startPoint y: 376, endPoint x: 555, endPoint y: 376, distance: 68.5
click at [555, 376] on div "#452634708 [DATE] 09:51:42 46 RESTRICCIONES" at bounding box center [577, 378] width 459 height 22
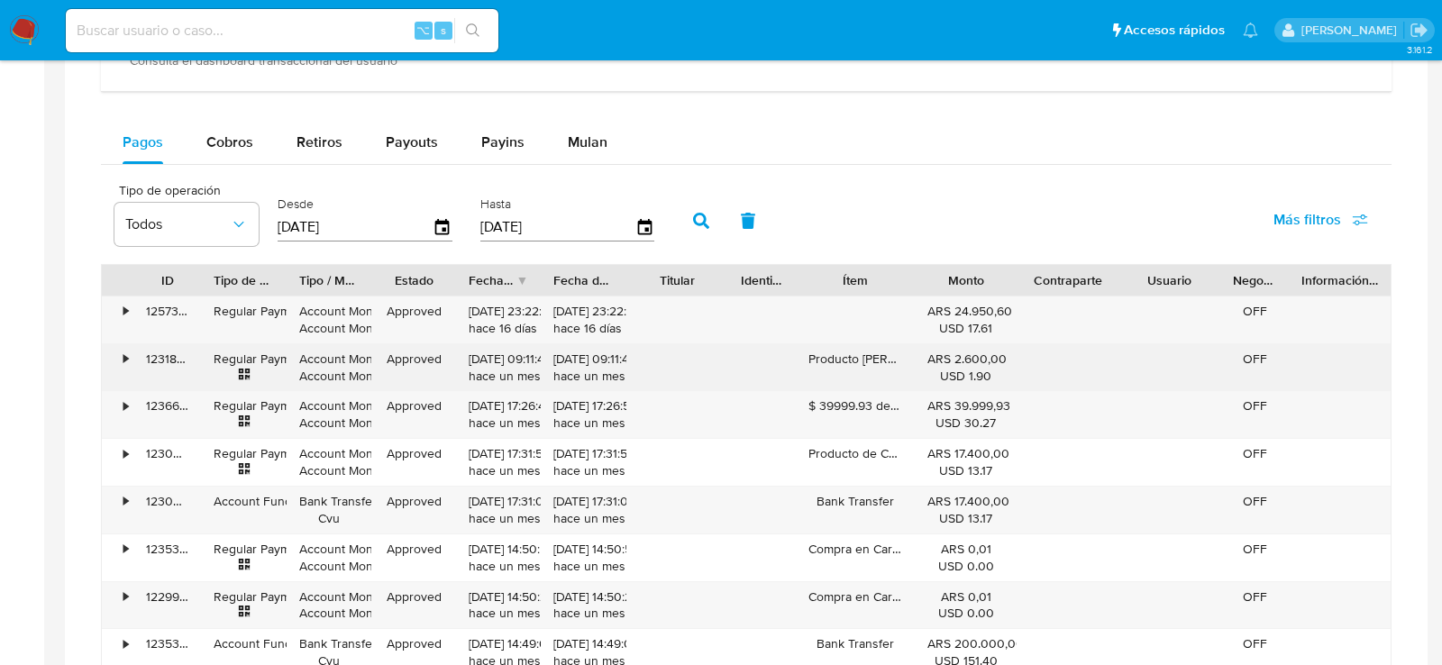
scroll to position [1012, 0]
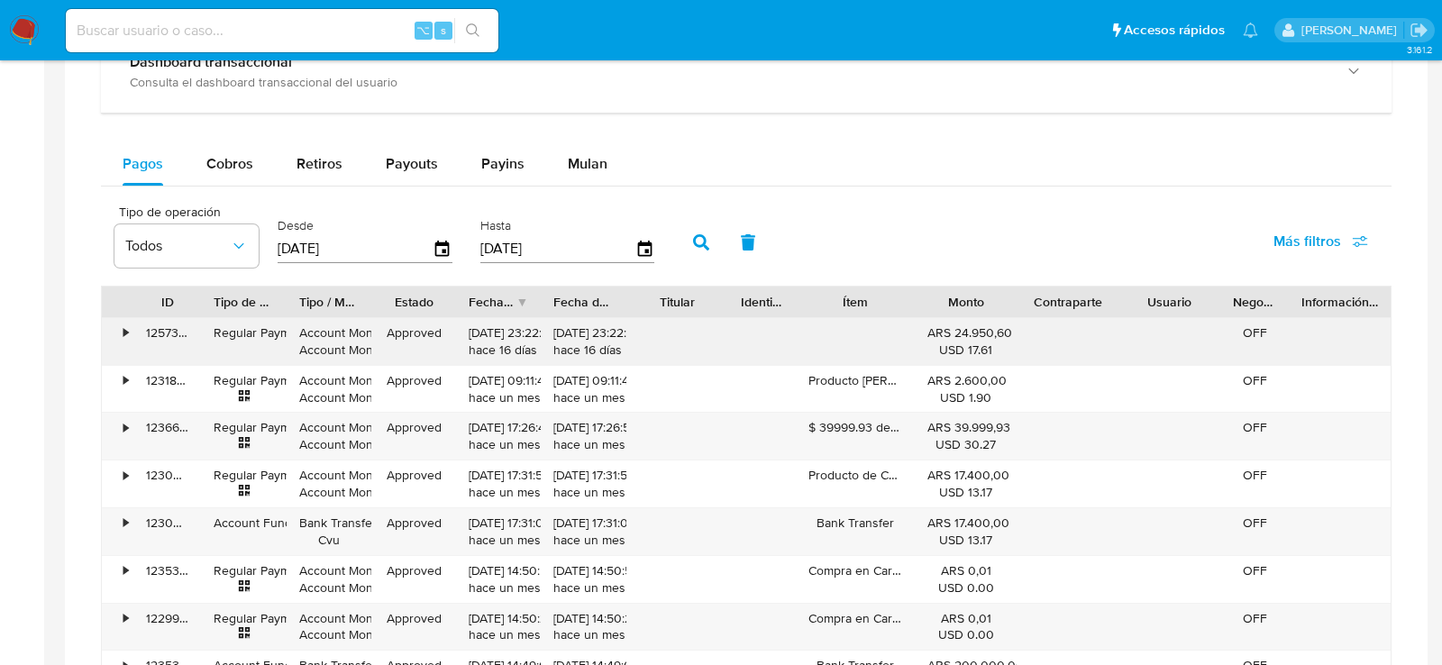
drag, startPoint x: 470, startPoint y: 329, endPoint x: 542, endPoint y: 330, distance: 72.1
click at [542, 330] on div "• 125731522512 Regular Payment Account Money Account Money Approved 10/09/2025 …" at bounding box center [746, 341] width 1289 height 47
click at [526, 332] on div "10/09/2025 23:22:25 hace 16 días" at bounding box center [498, 342] width 59 height 34
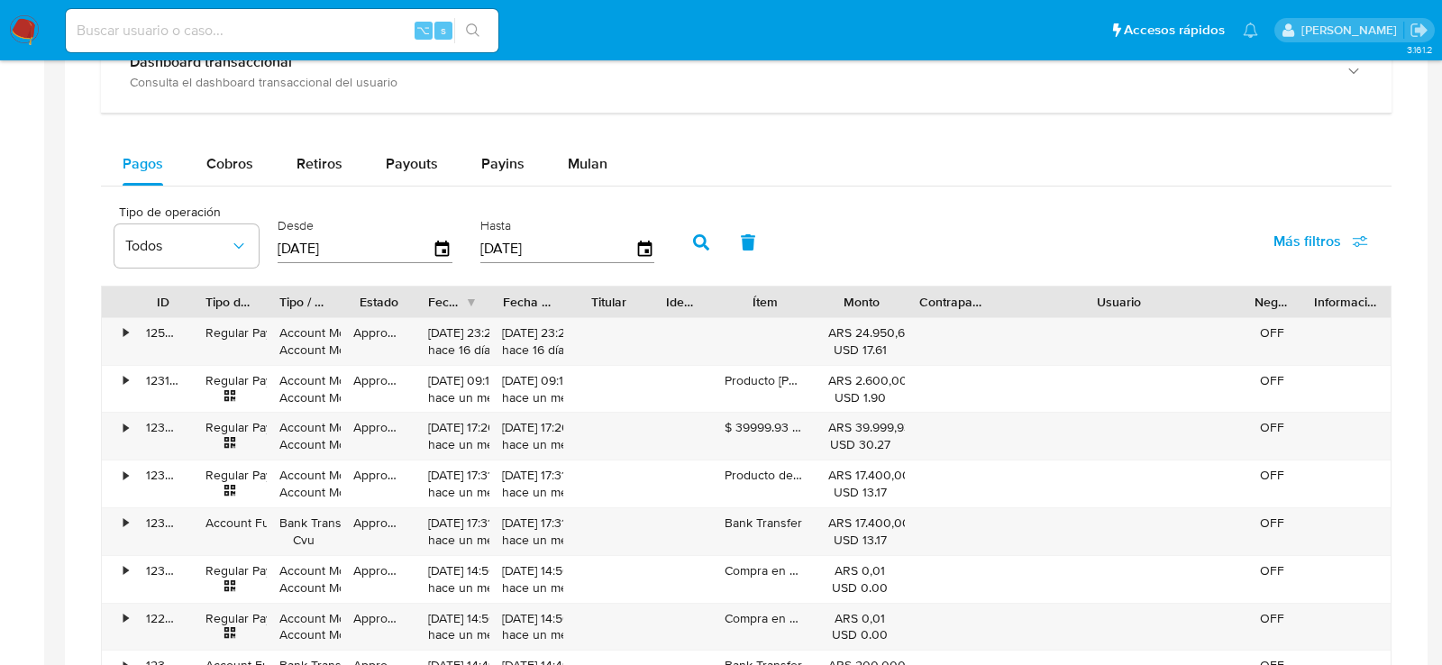
drag, startPoint x: 1213, startPoint y: 284, endPoint x: 1333, endPoint y: 301, distance: 121.1
click at [1333, 303] on div "ID Tipo de operación Tipo / Método Estado Fecha de creación Fecha de aprobación…" at bounding box center [746, 302] width 1289 height 31
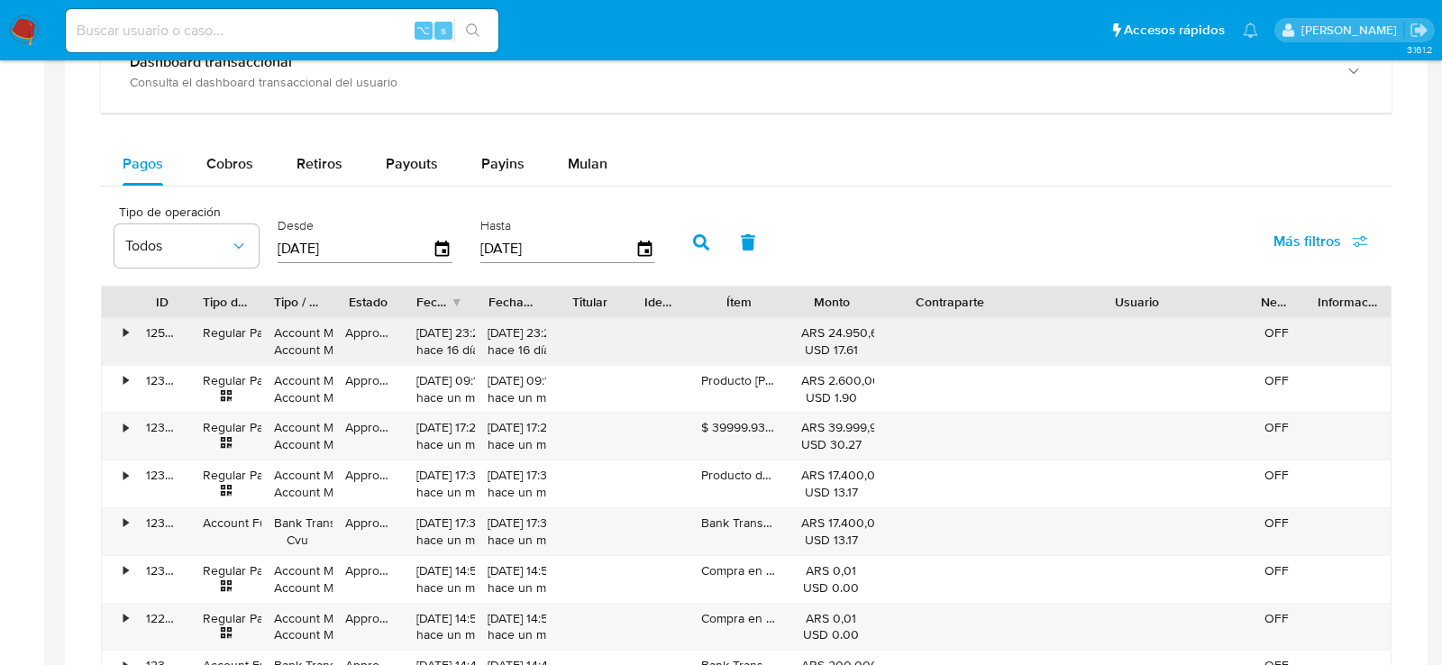
click at [1076, 319] on div "ID Tipo de operación Tipo / Método Estado Fecha de creación Fecha de aprobación…" at bounding box center [746, 540] width 1291 height 508
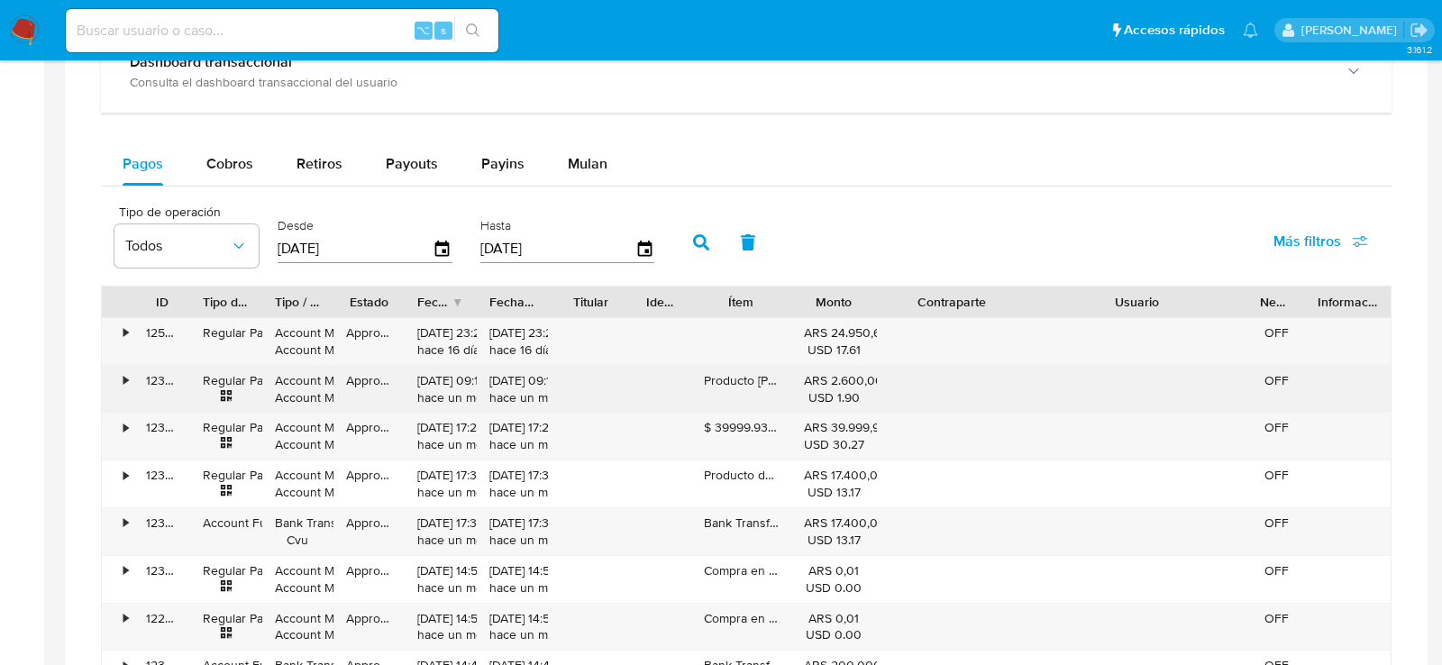
click at [445, 384] on div "26/08/2025 09:11:46 hace un mes" at bounding box center [440, 389] width 46 height 34
click at [433, 372] on div "26/08/2025 09:11:46 hace un mes" at bounding box center [440, 389] width 46 height 34
drag, startPoint x: 415, startPoint y: 373, endPoint x: 475, endPoint y: 374, distance: 60.4
click at [475, 374] on div "26/08/2025 09:11:46 hace un mes" at bounding box center [440, 389] width 71 height 47
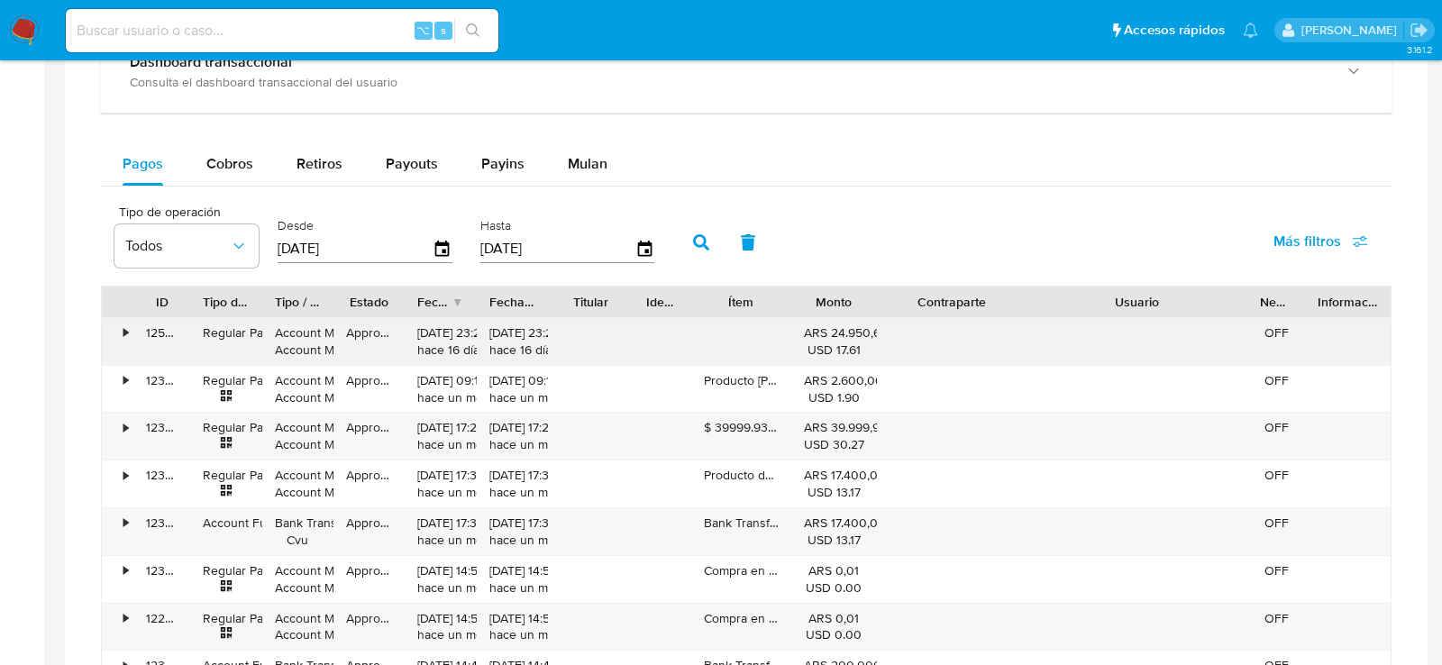
click at [865, 343] on div "ARS 24.950,60 USD 17.61" at bounding box center [834, 341] width 86 height 47
click at [232, 168] on span "Cobros" at bounding box center [229, 163] width 47 height 21
select select "10"
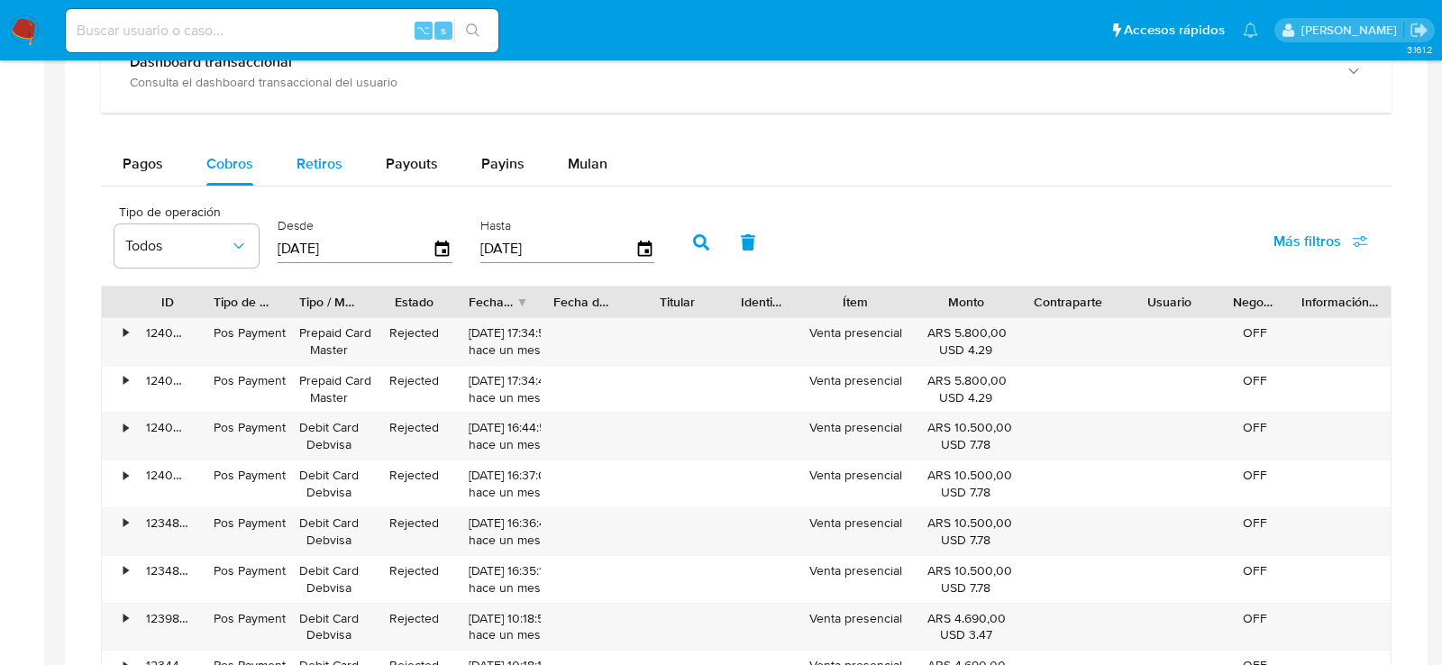
click at [338, 153] on span "Retiros" at bounding box center [320, 163] width 46 height 21
select select "10"
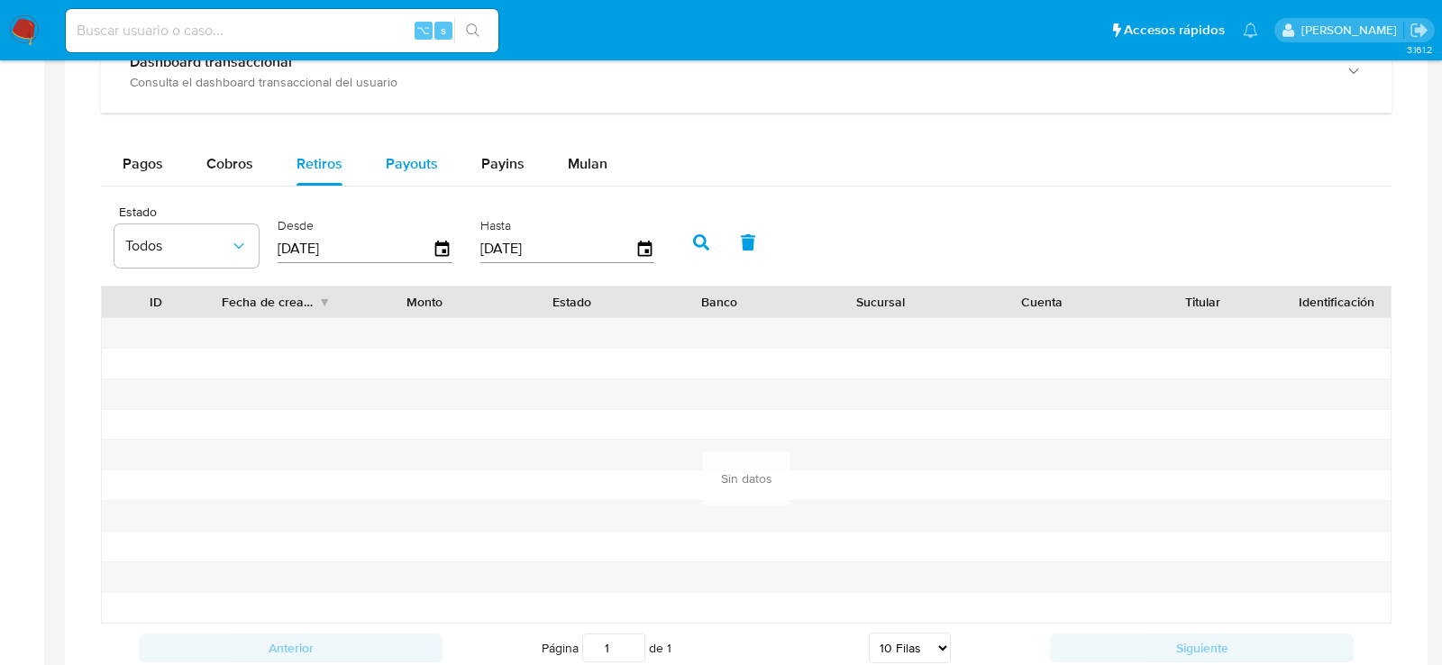
click at [417, 170] on div "Payouts" at bounding box center [412, 163] width 52 height 43
select select "10"
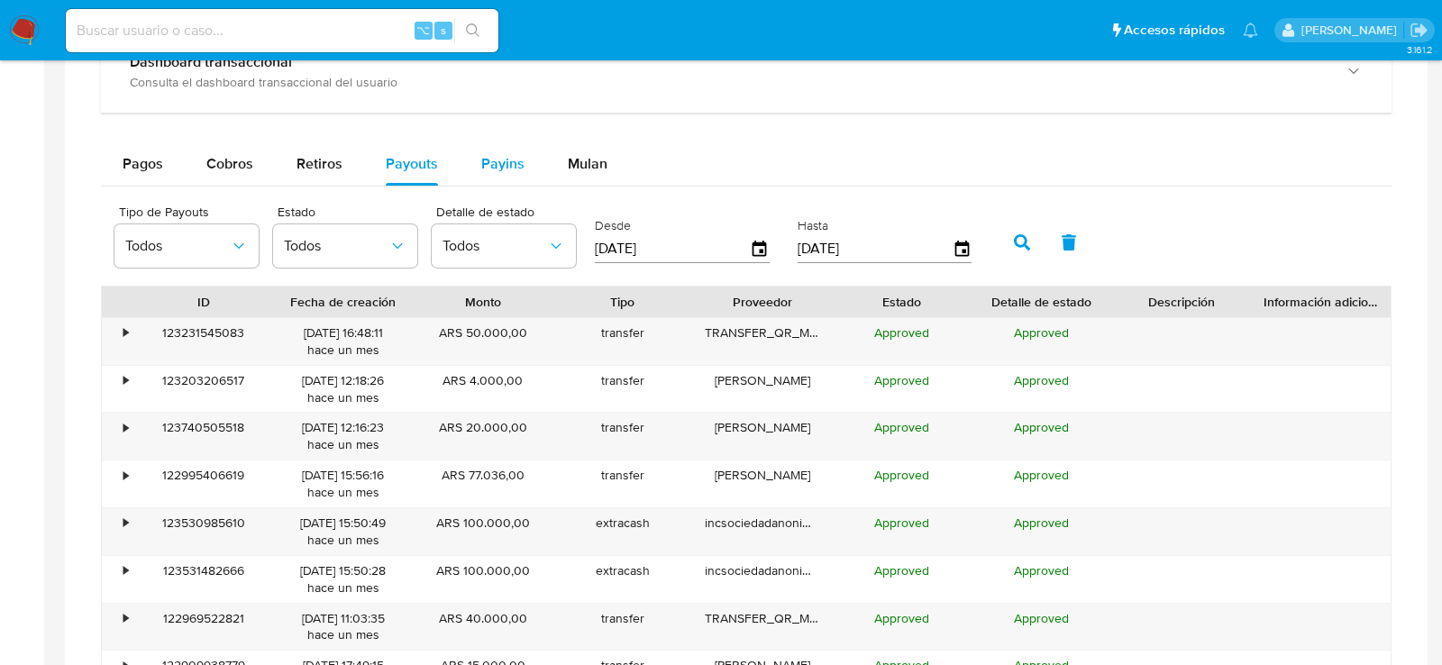
click at [495, 160] on span "Payins" at bounding box center [502, 163] width 43 height 21
select select "10"
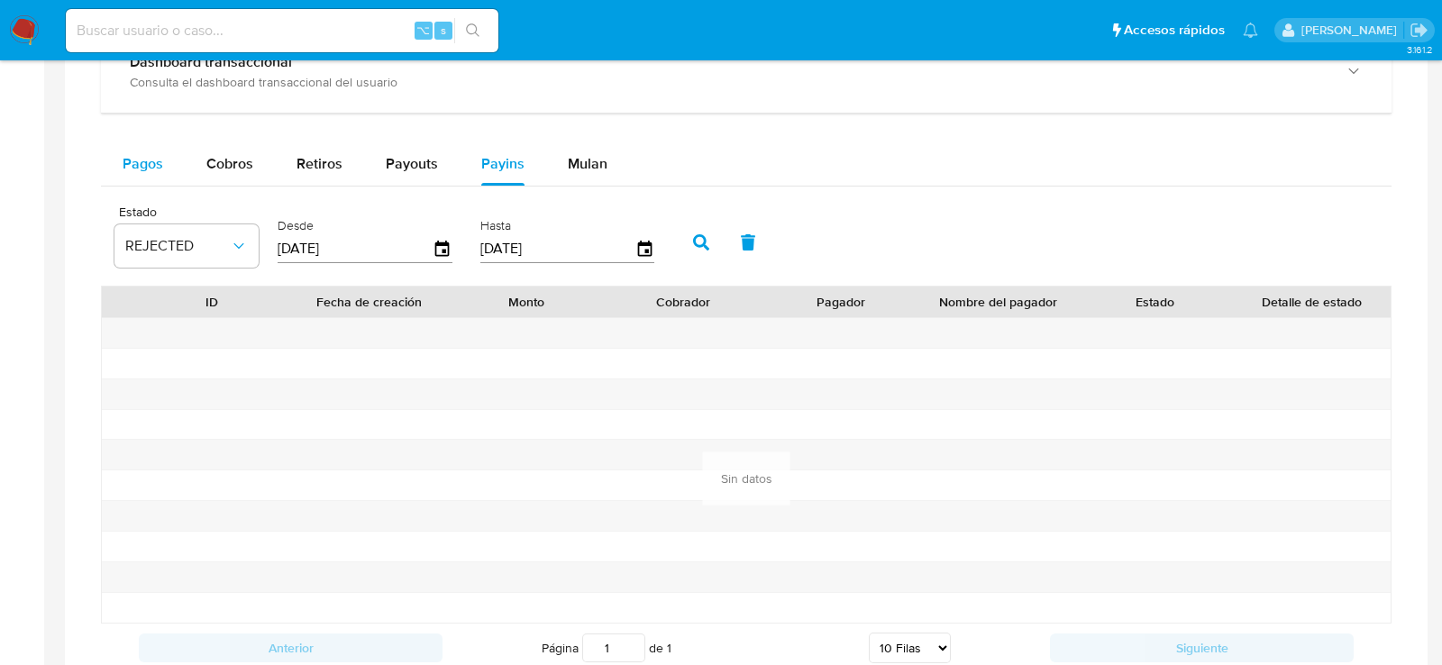
click at [150, 168] on span "Pagos" at bounding box center [143, 163] width 41 height 21
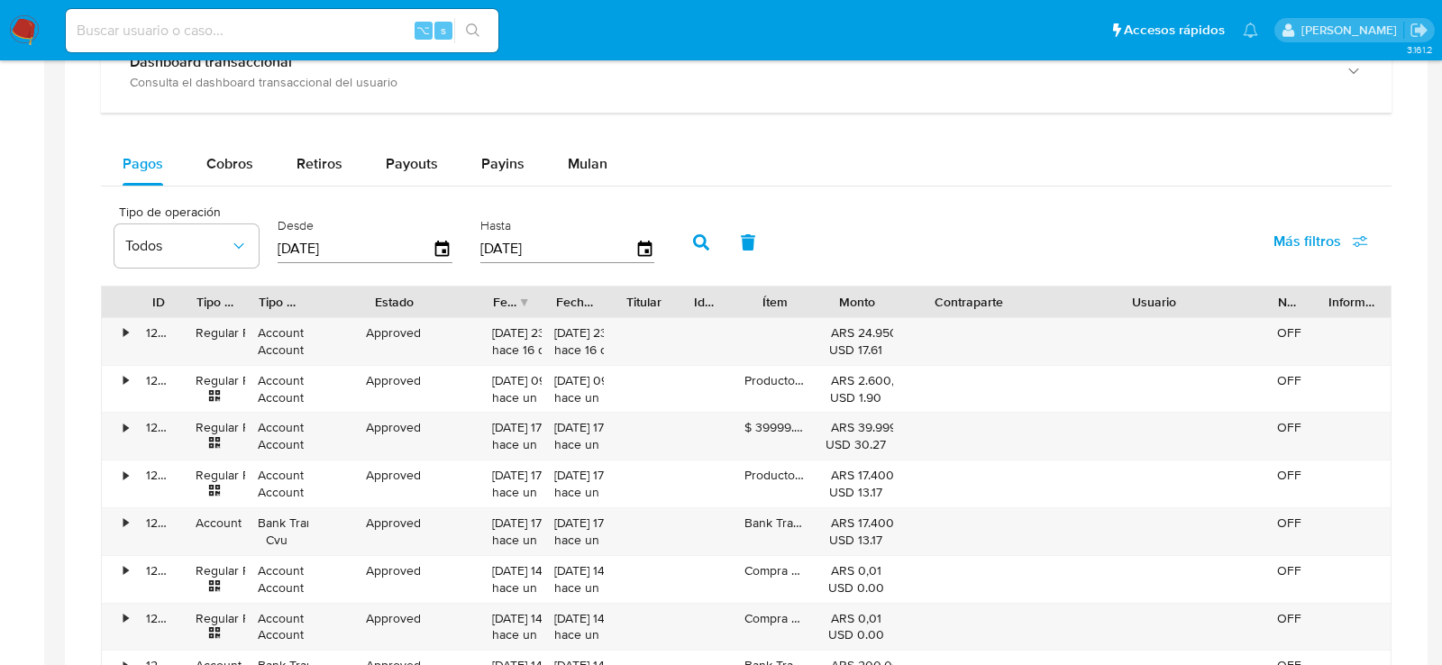
drag, startPoint x: 416, startPoint y: 291, endPoint x: 519, endPoint y: 290, distance: 103.7
click at [519, 291] on div "ID Tipo de operación Tipo / Método Estado Fecha de creación Fecha de aprobación…" at bounding box center [746, 302] width 1289 height 31
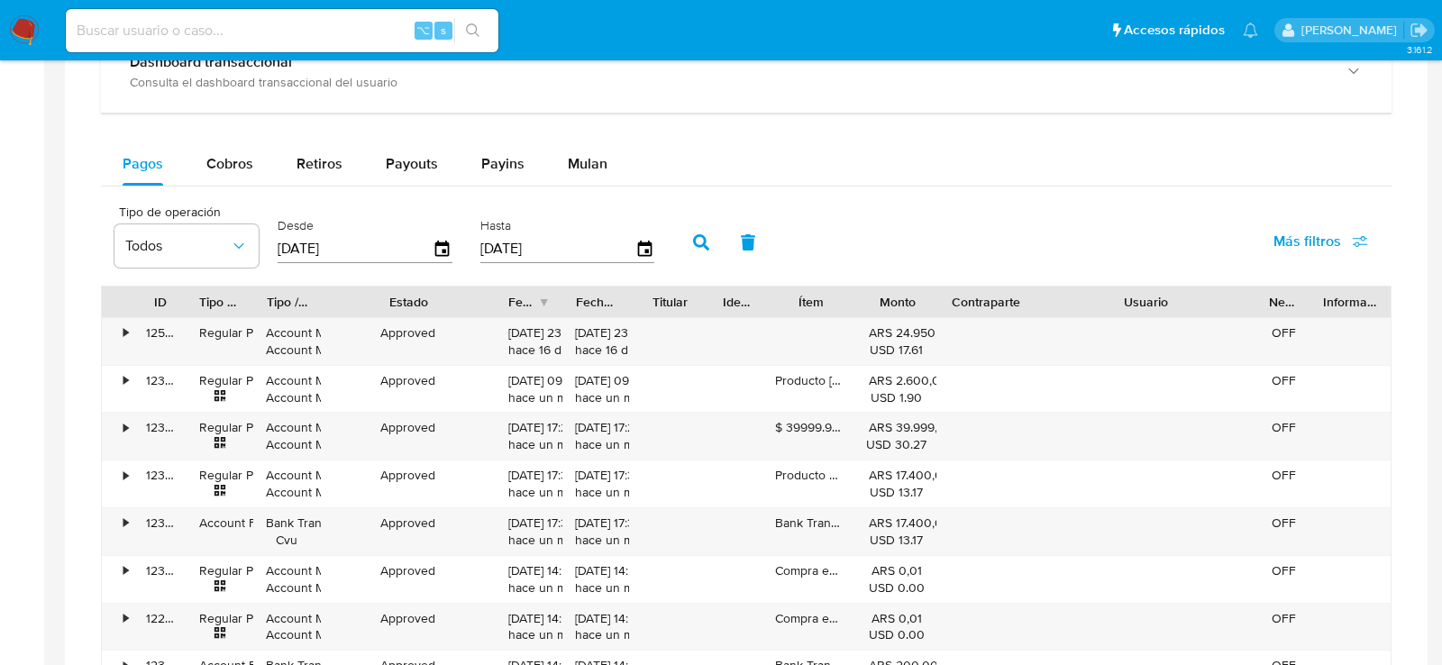
drag, startPoint x: 1053, startPoint y: 297, endPoint x: 1001, endPoint y: 310, distance: 54.0
click at [1001, 311] on div "Contraparte" at bounding box center [986, 302] width 96 height 31
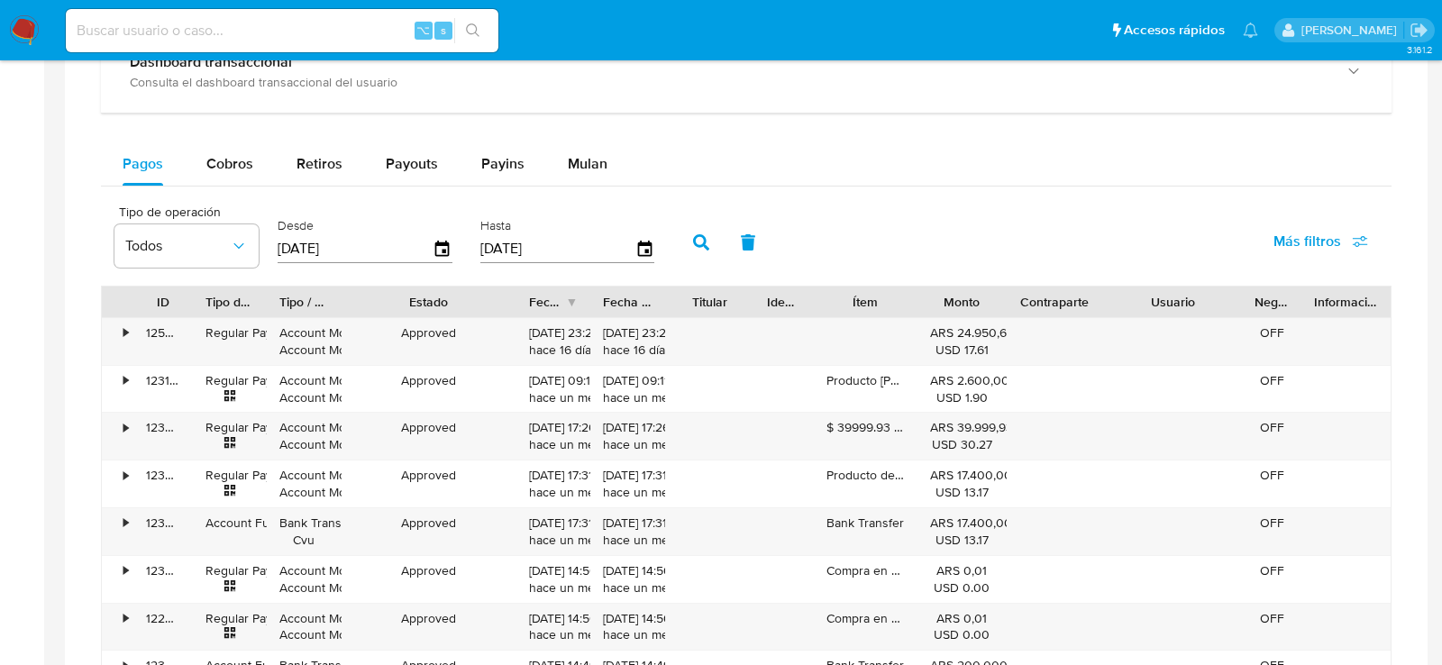
drag, startPoint x: 1250, startPoint y: 294, endPoint x: 1167, endPoint y: 295, distance: 83.8
click at [1167, 296] on div "Usuario" at bounding box center [1172, 302] width 139 height 31
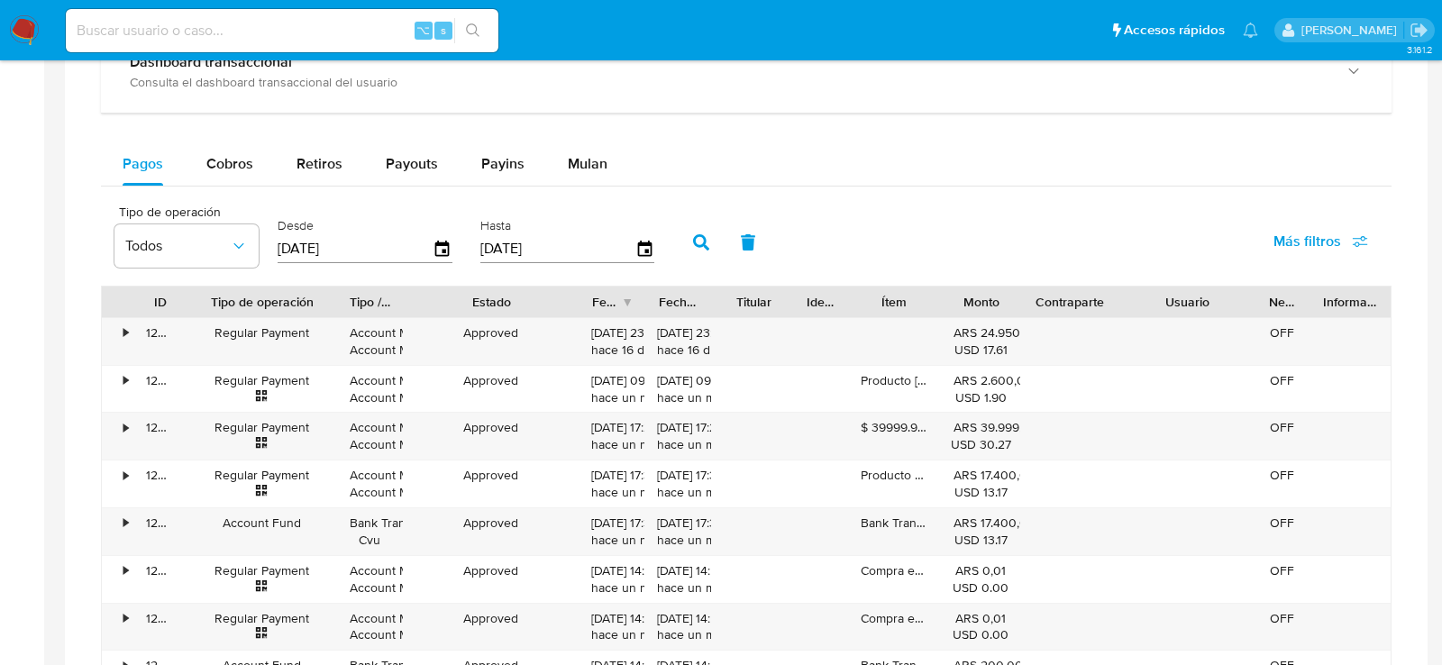
drag, startPoint x: 263, startPoint y: 293, endPoint x: 361, endPoint y: 294, distance: 98.3
click at [353, 294] on div at bounding box center [337, 302] width 32 height 31
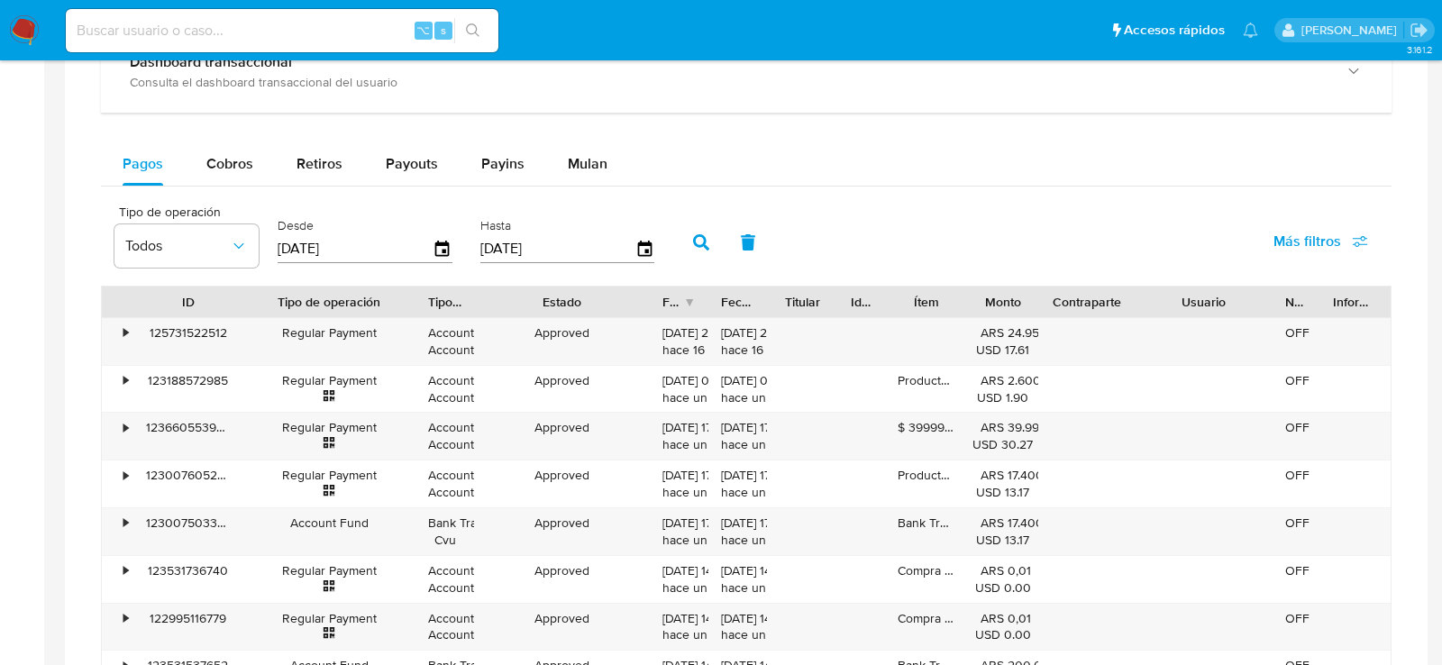
drag, startPoint x: 183, startPoint y: 295, endPoint x: 240, endPoint y: 294, distance: 56.8
click at [241, 295] on div at bounding box center [243, 302] width 32 height 31
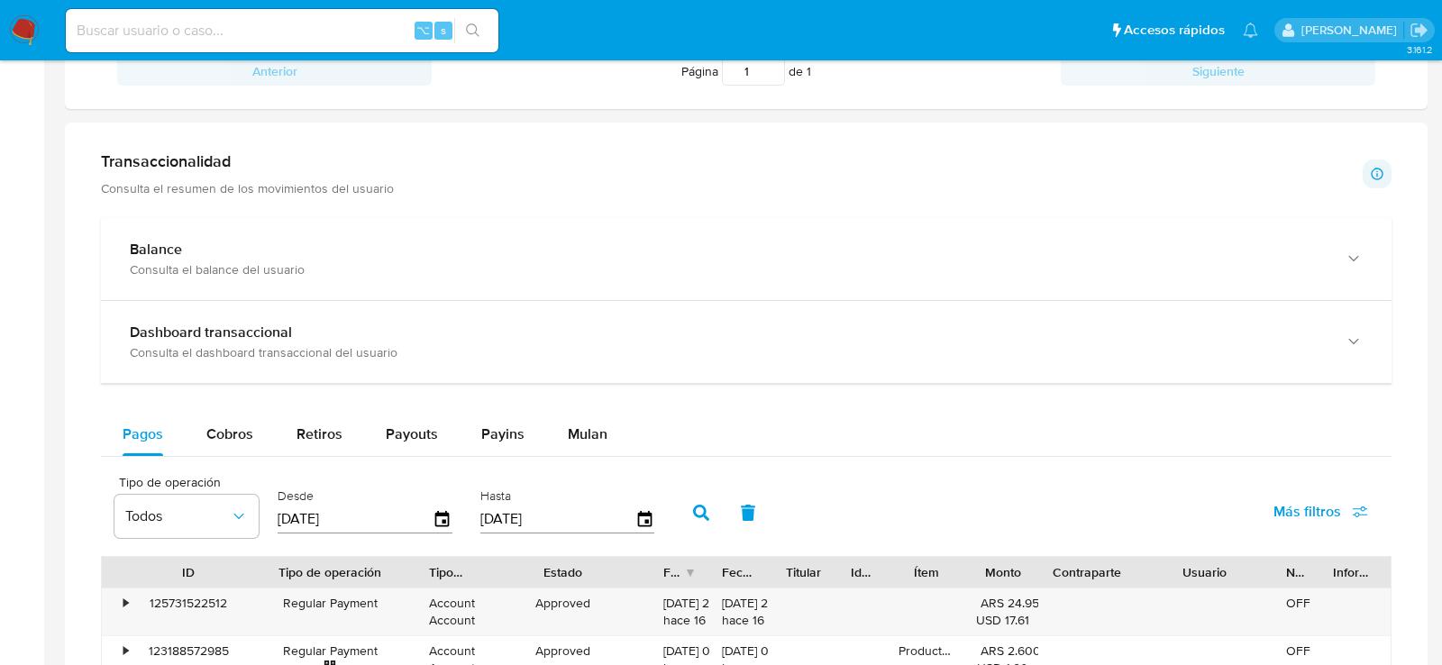
scroll to position [777, 0]
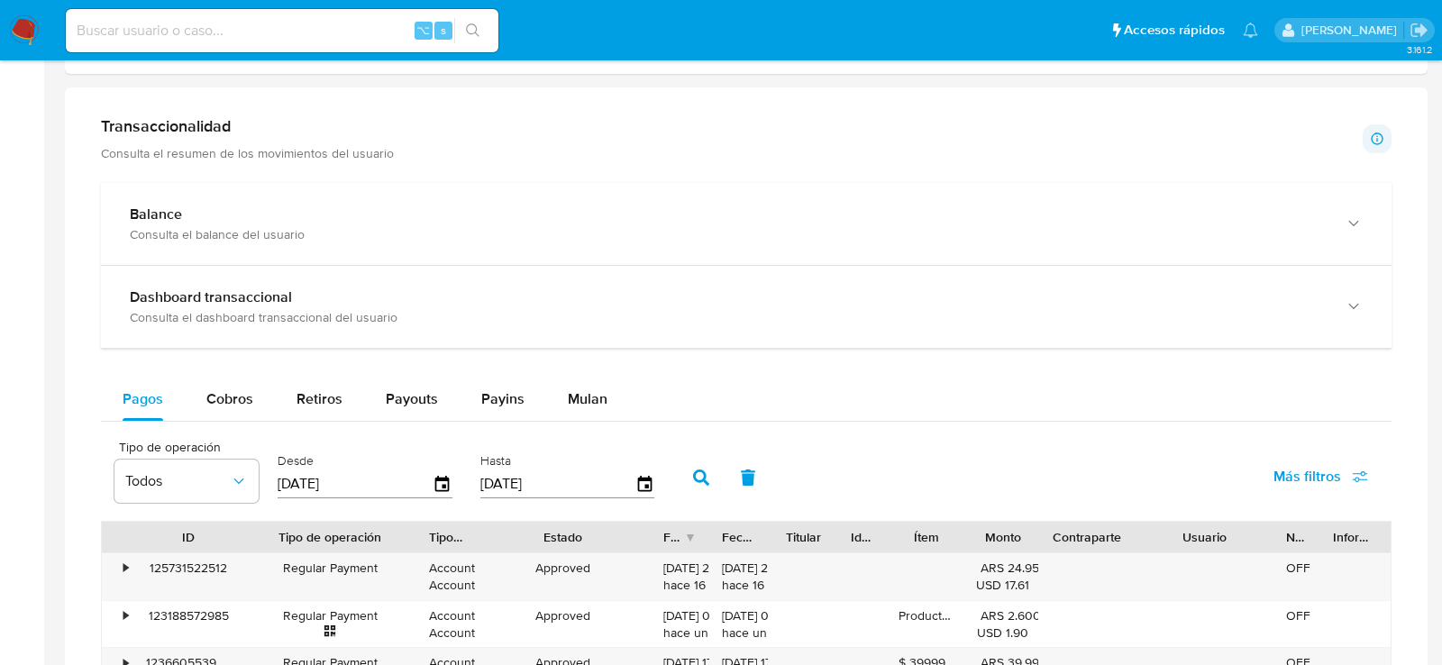
click at [579, 404] on span "Mulan" at bounding box center [588, 399] width 40 height 21
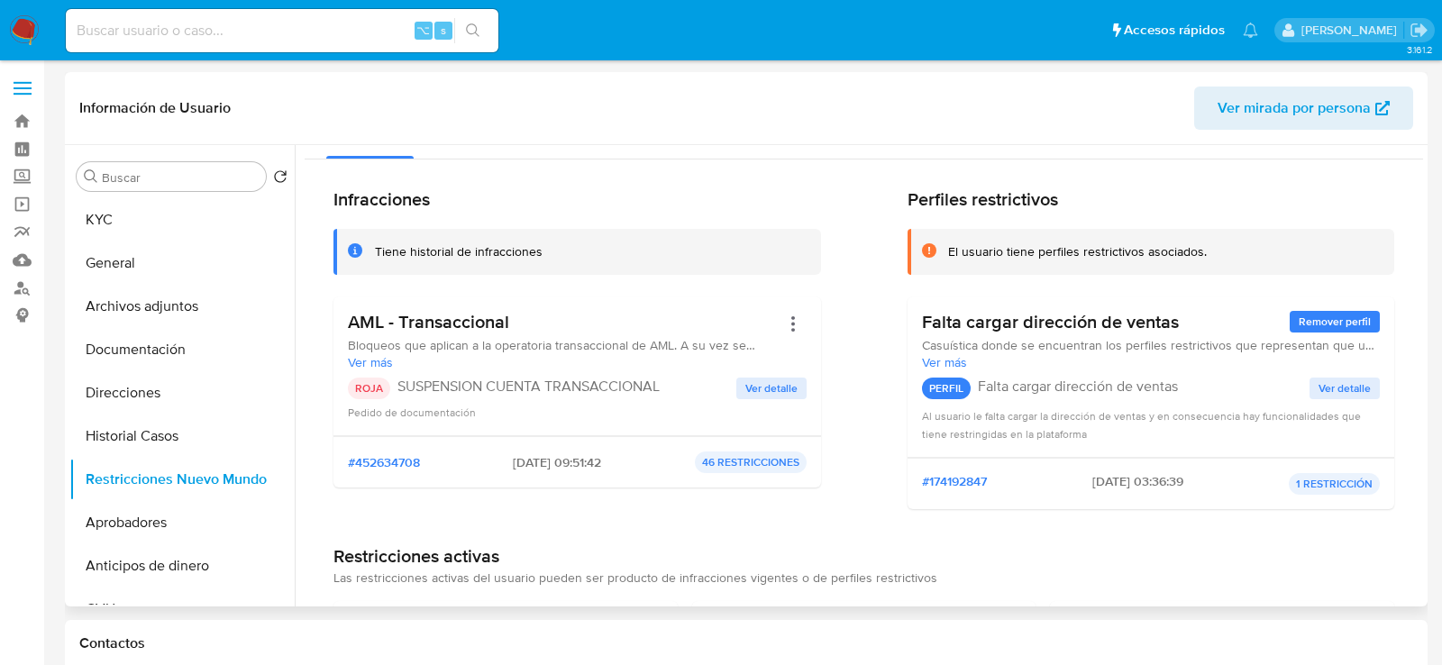
scroll to position [0, 0]
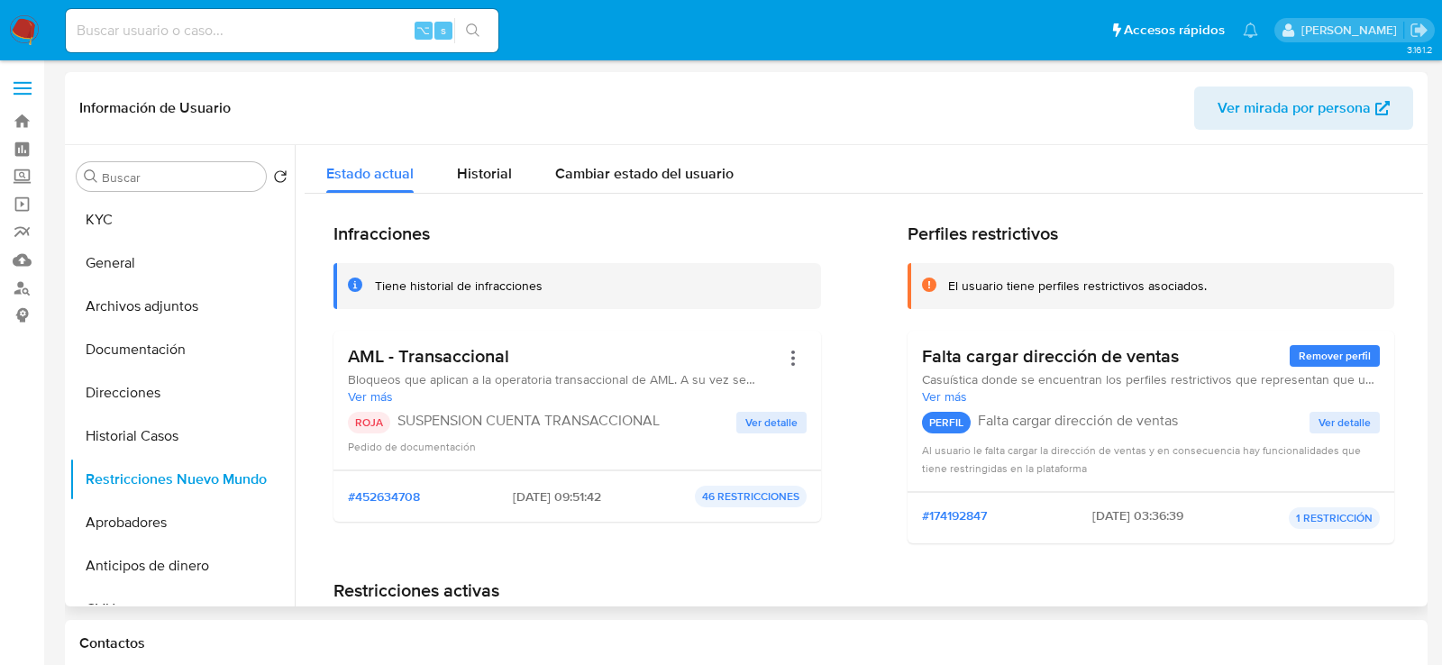
drag, startPoint x: 493, startPoint y: 497, endPoint x: 578, endPoint y: 497, distance: 84.7
click at [578, 497] on span "28/08/2025 - 09:51:42" at bounding box center [557, 497] width 88 height 16
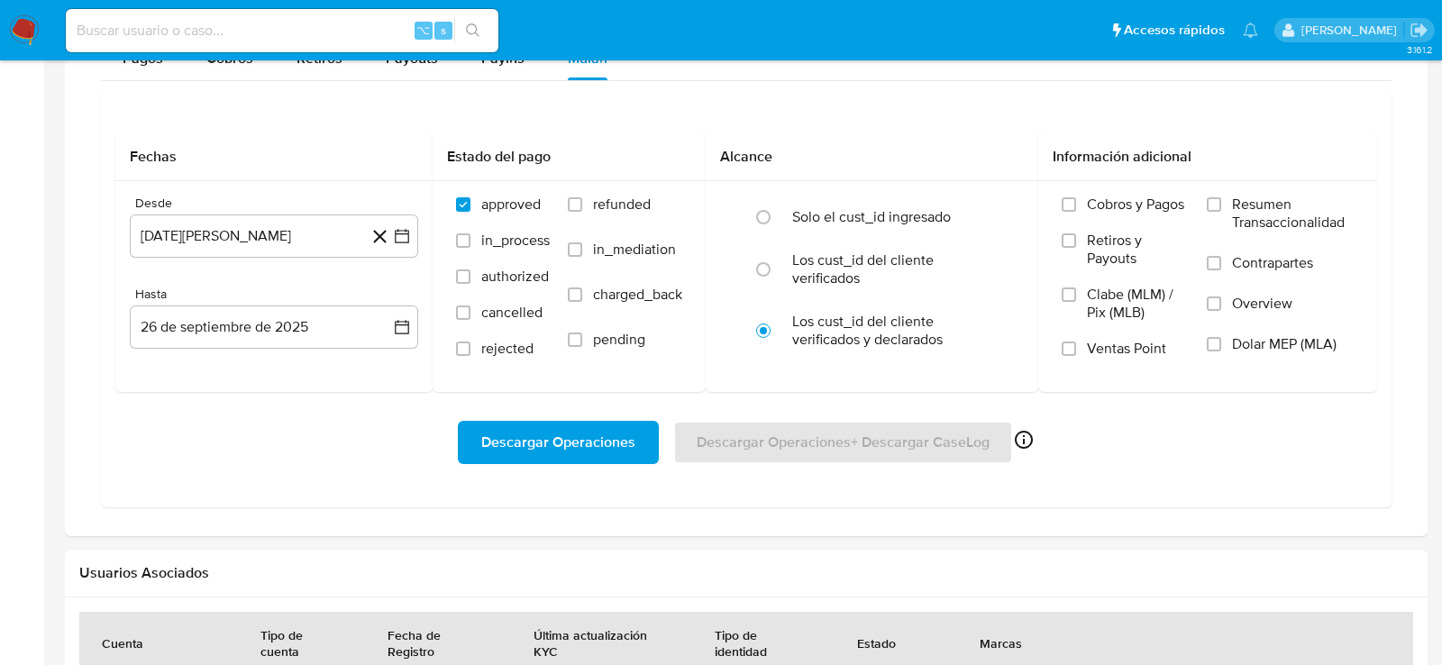
scroll to position [1112, 0]
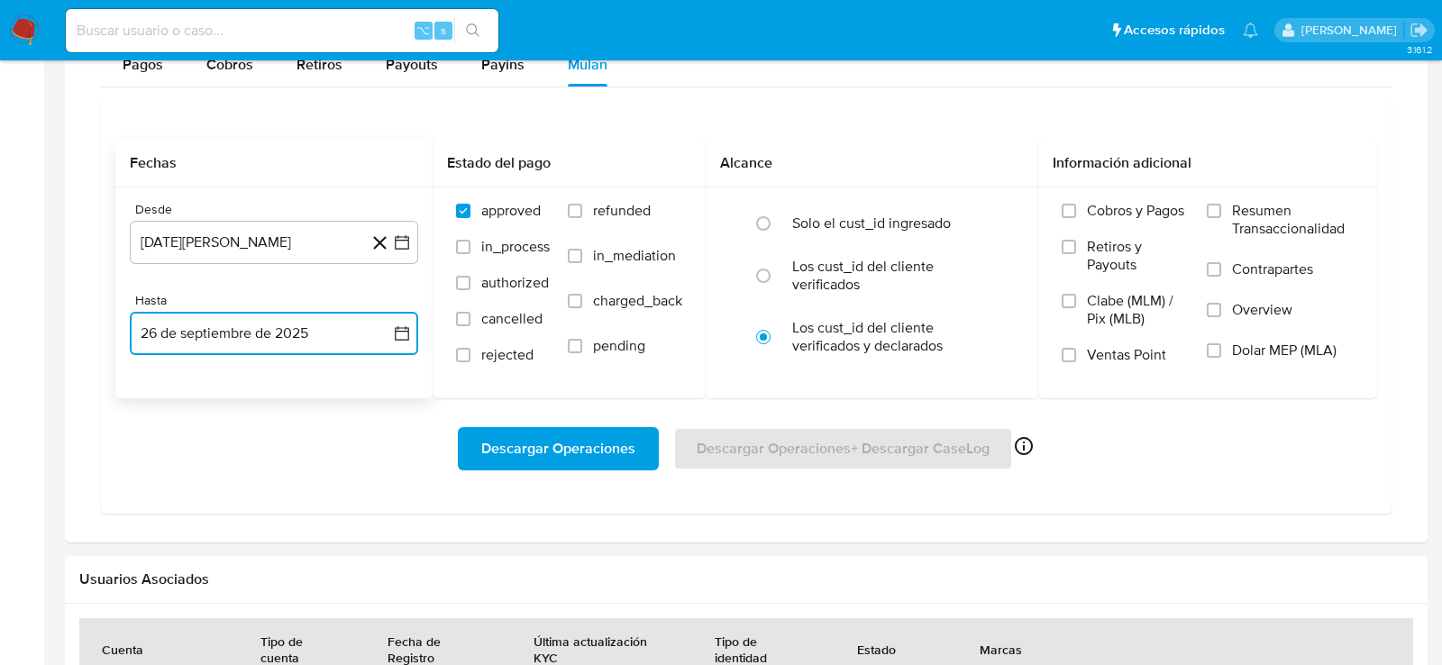
click at [175, 343] on button "26 de septiembre de 2025" at bounding box center [274, 333] width 288 height 43
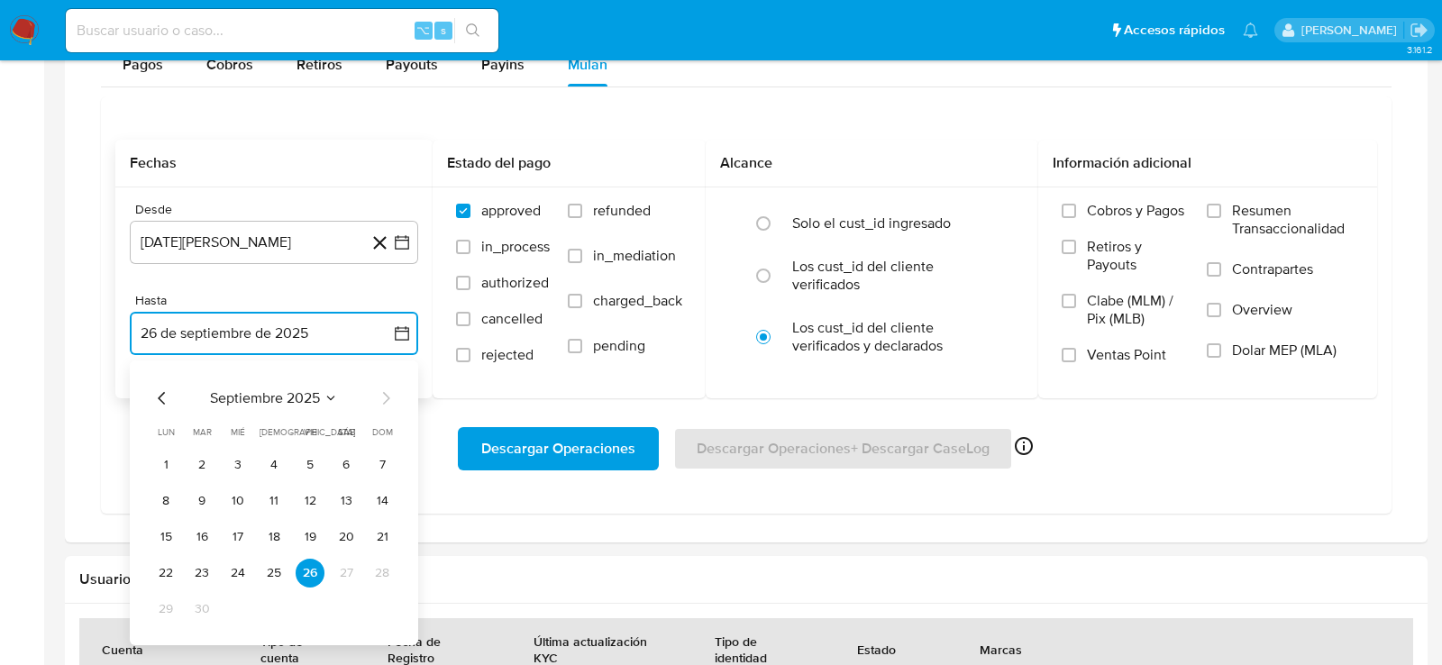
click at [167, 395] on icon "Mes anterior" at bounding box center [162, 399] width 22 height 22
click at [277, 608] on button "28" at bounding box center [274, 609] width 29 height 29
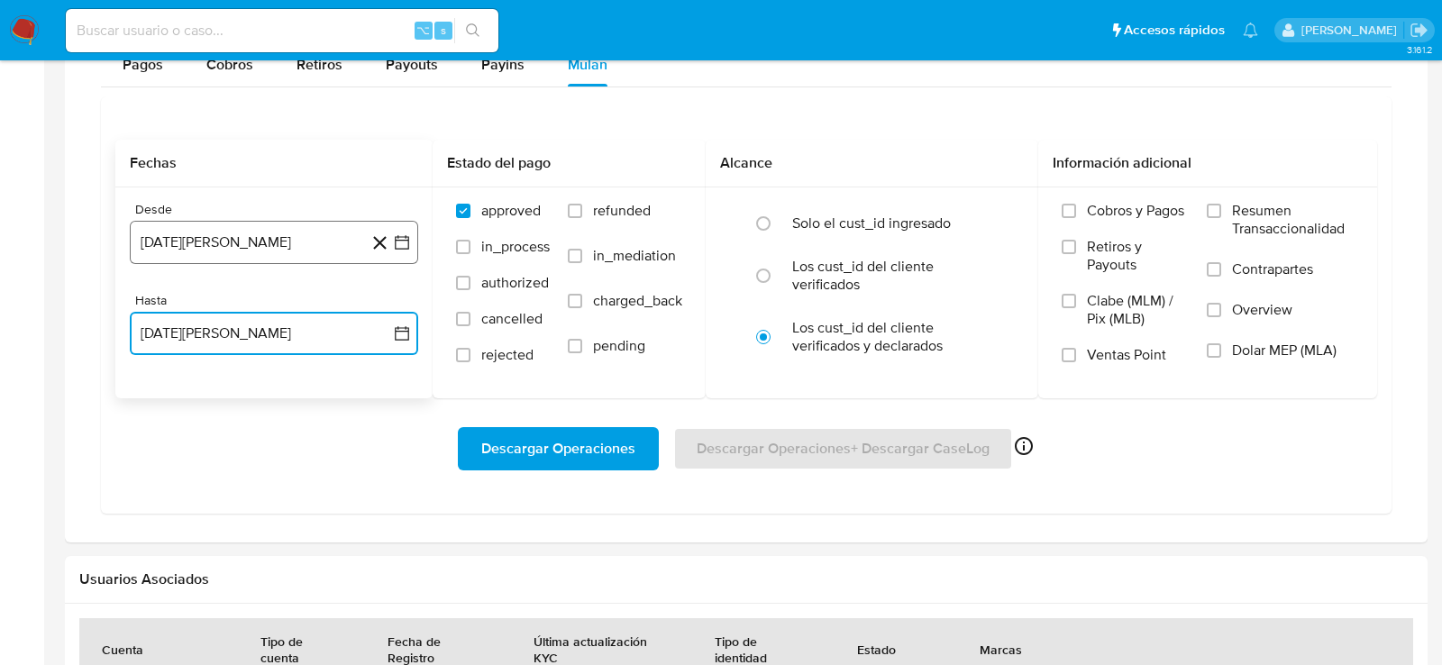
click at [255, 239] on button "26 de agosto de 2024" at bounding box center [274, 242] width 288 height 43
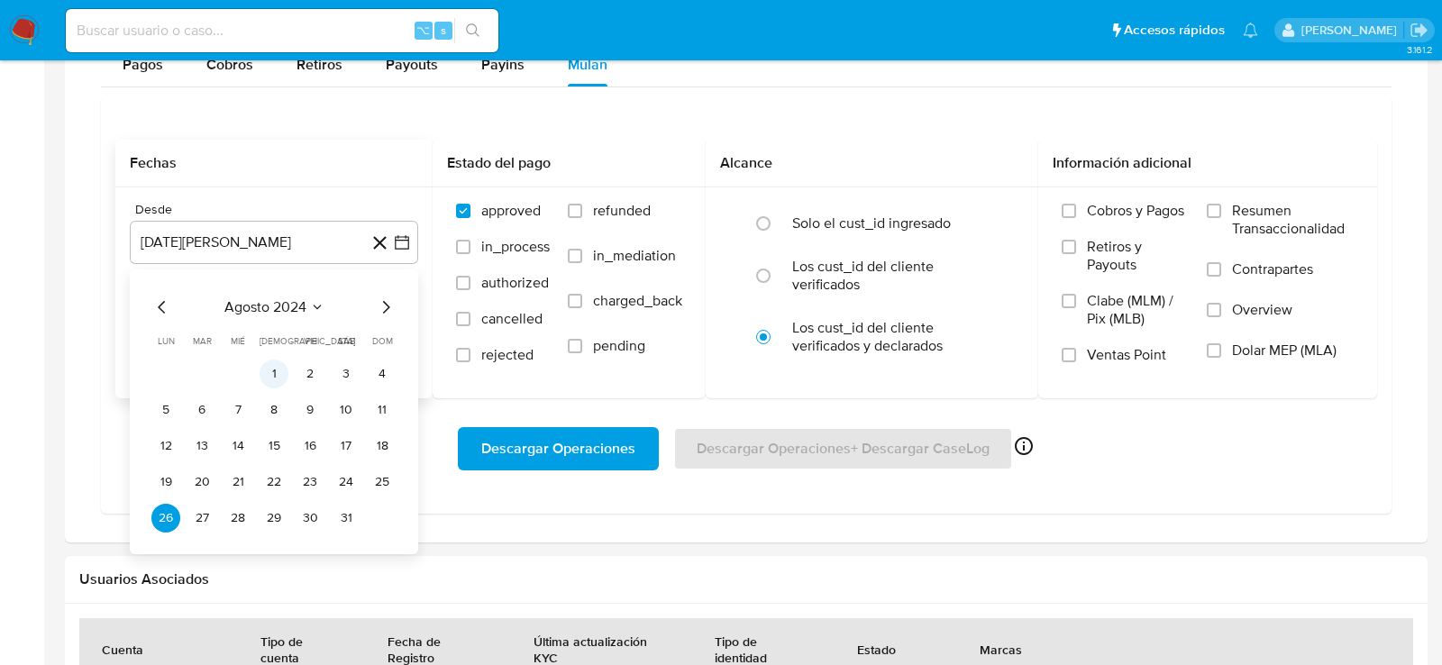
click at [275, 374] on button "1" at bounding box center [274, 374] width 29 height 29
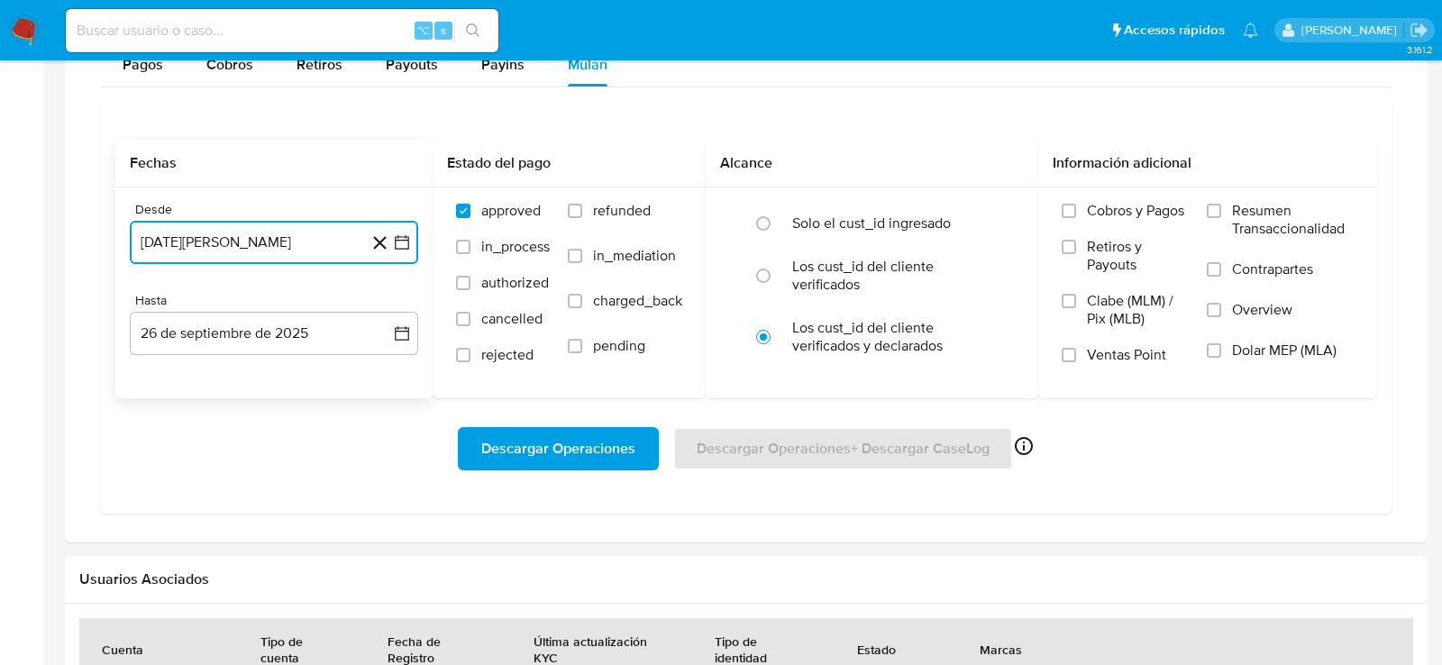
click at [320, 234] on button "1 de agosto de 2024" at bounding box center [274, 242] width 288 height 43
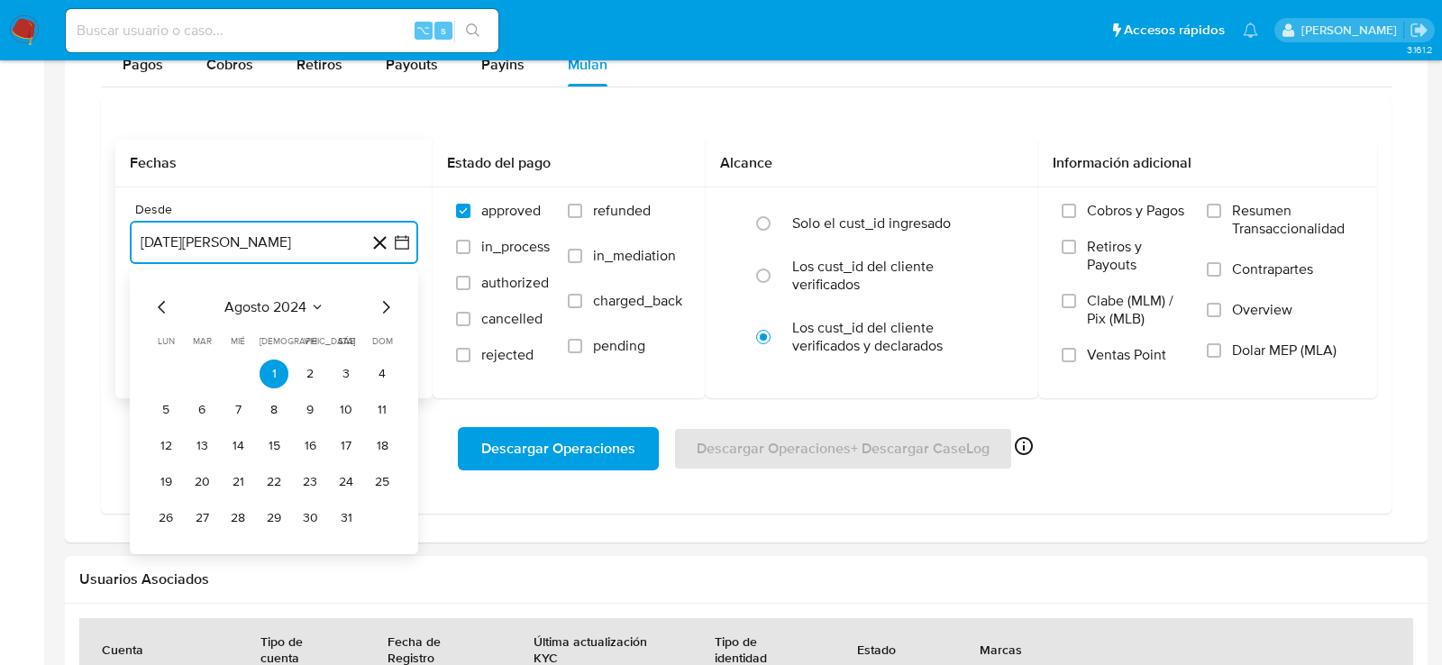
click at [395, 297] on icon "Mes siguiente" at bounding box center [386, 308] width 22 height 22
click at [380, 373] on button "1" at bounding box center [382, 374] width 29 height 29
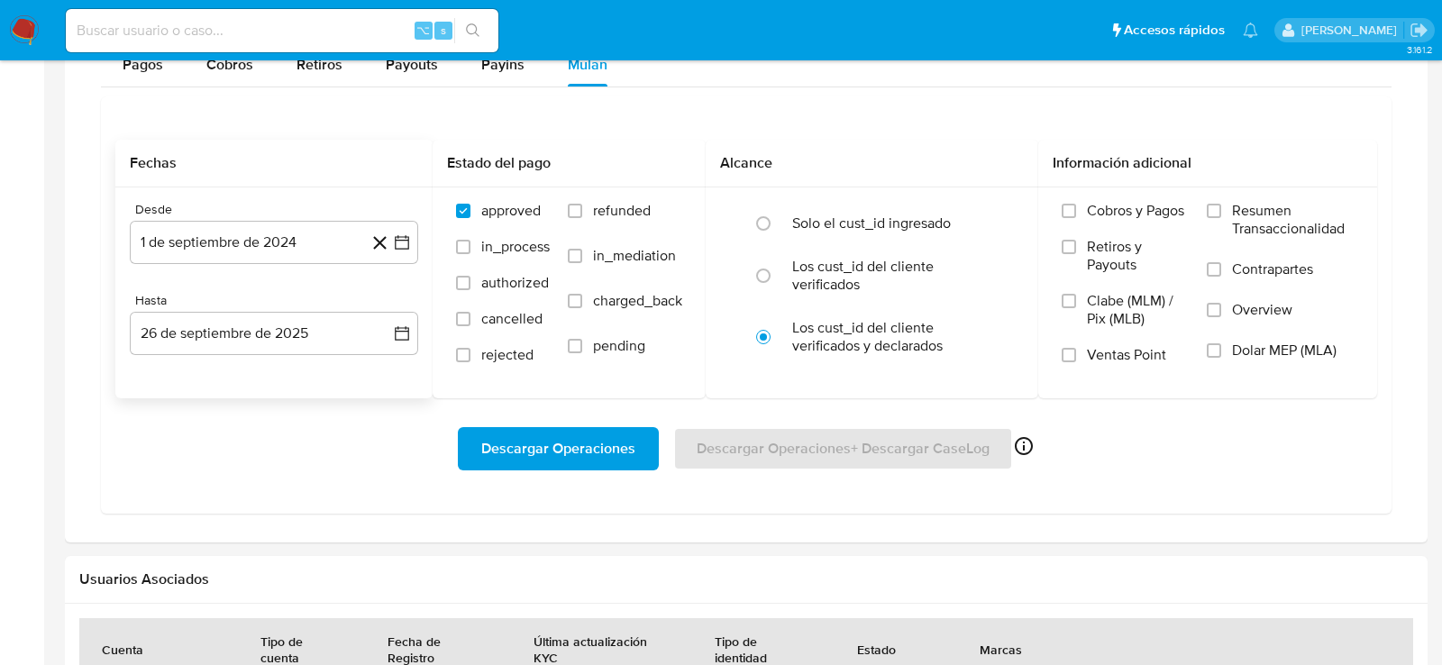
click at [347, 404] on div "Descargar Operaciones Descargar Operaciones + Descargar CaseLog Habilitado solo…" at bounding box center [746, 448] width 1262 height 101
click at [330, 354] on div "Desde 1 de septiembre de 2024 1-09-2024 Hasta 26 de septiembre de 2025 26-09-20…" at bounding box center [273, 293] width 317 height 211
click at [326, 340] on button "26 de septiembre de 2025" at bounding box center [274, 333] width 288 height 43
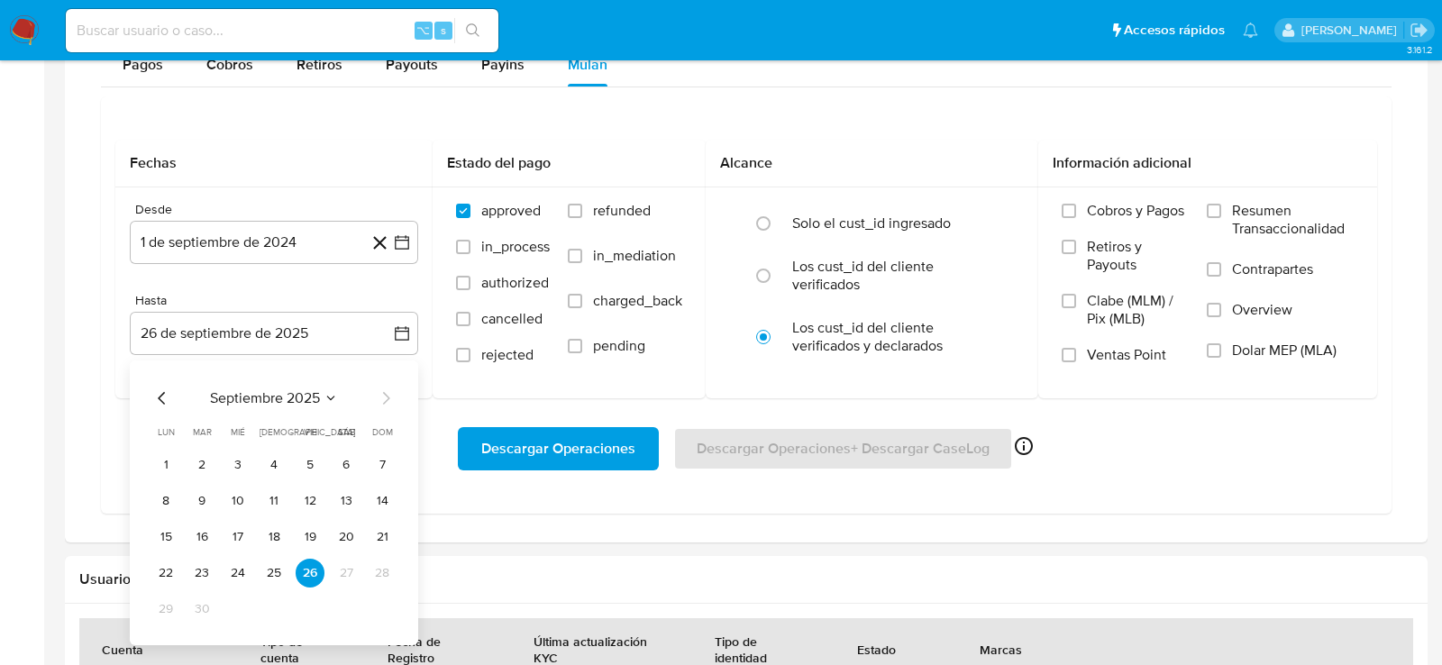
click at [141, 394] on div "septiembre 2025 septiembre 2025 lun lunes mar martes mié miércoles jue jueves v…" at bounding box center [274, 503] width 288 height 285
click at [156, 394] on icon "Mes anterior" at bounding box center [162, 399] width 22 height 22
click at [270, 601] on button "28" at bounding box center [274, 609] width 29 height 29
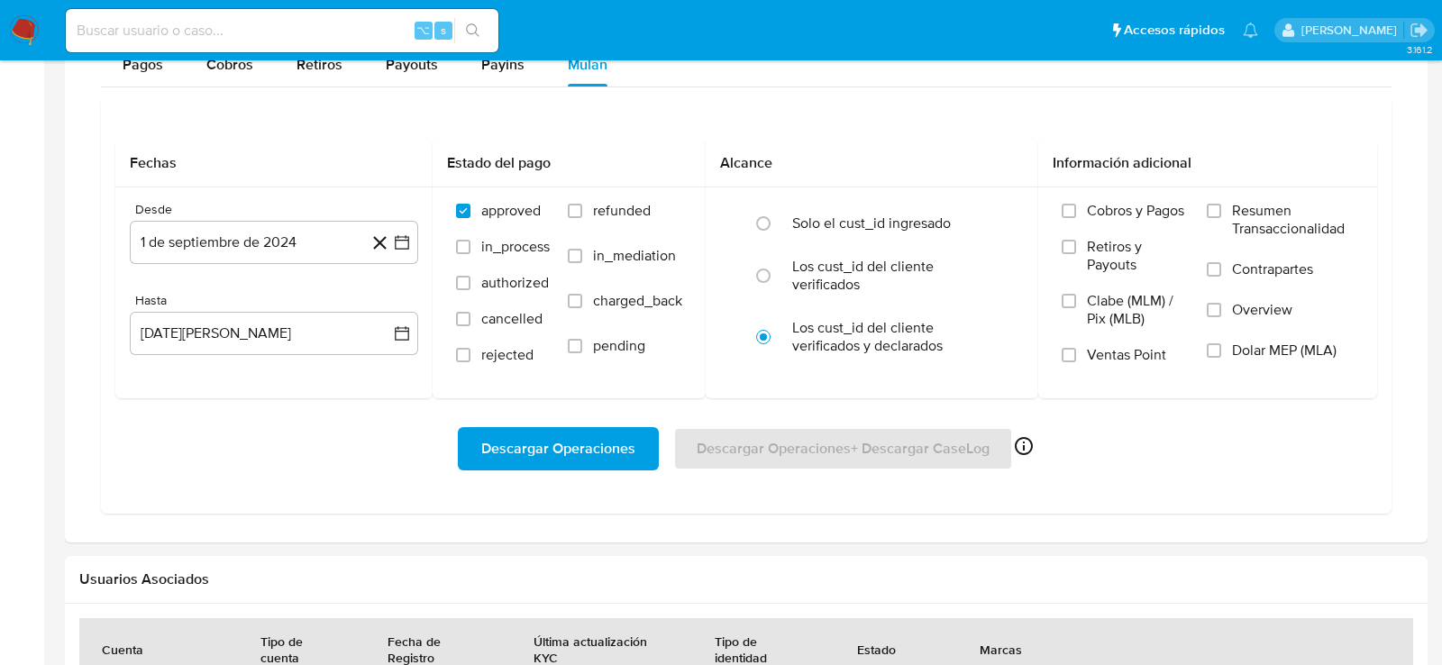
click at [265, 455] on div "Descargar Operaciones Descargar Operaciones + Descargar CaseLog Habilitado solo…" at bounding box center [746, 448] width 1262 height 43
click at [1298, 346] on span "Dolar MEP (MLA)" at bounding box center [1284, 351] width 105 height 18
click at [1221, 346] on input "Dolar MEP (MLA)" at bounding box center [1214, 350] width 14 height 14
click at [1298, 347] on span "Dolar MEP (MLA)" at bounding box center [1284, 351] width 105 height 18
click at [1221, 347] on input "Dolar MEP (MLA)" at bounding box center [1214, 350] width 14 height 14
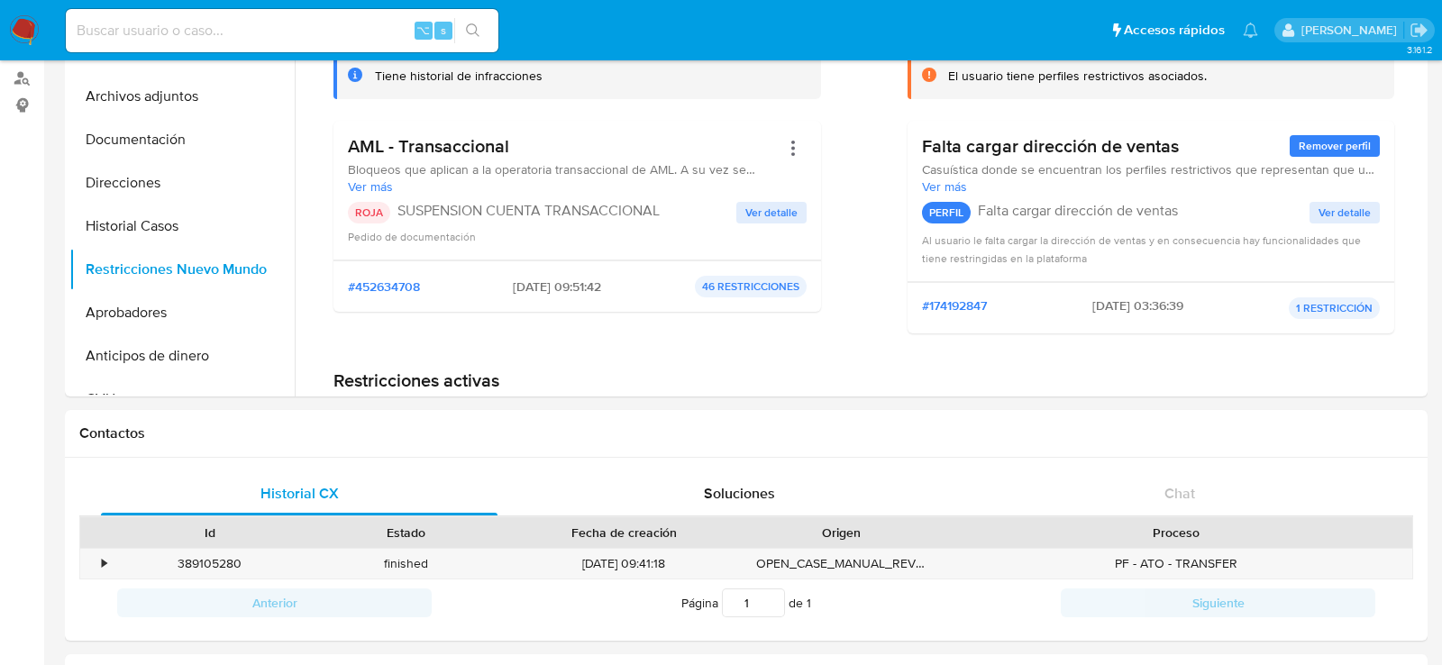
scroll to position [0, 0]
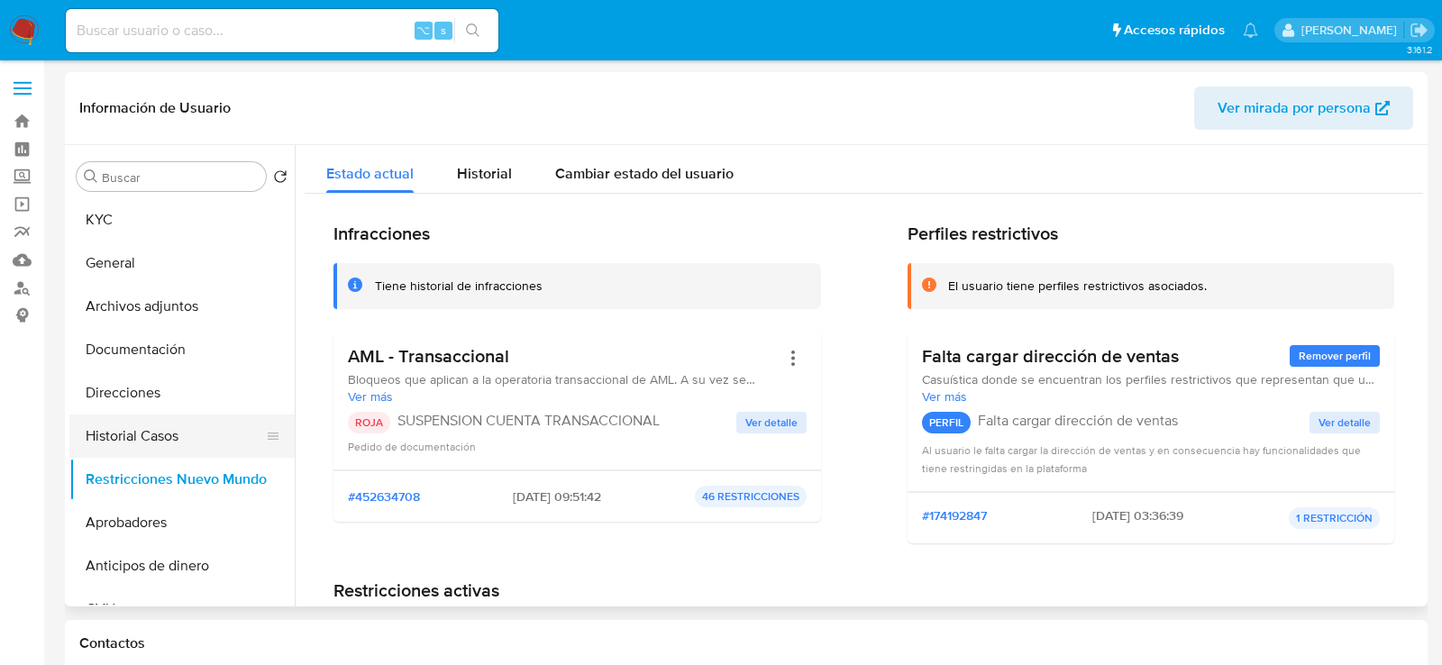
click at [139, 451] on button "Historial Casos" at bounding box center [174, 436] width 211 height 43
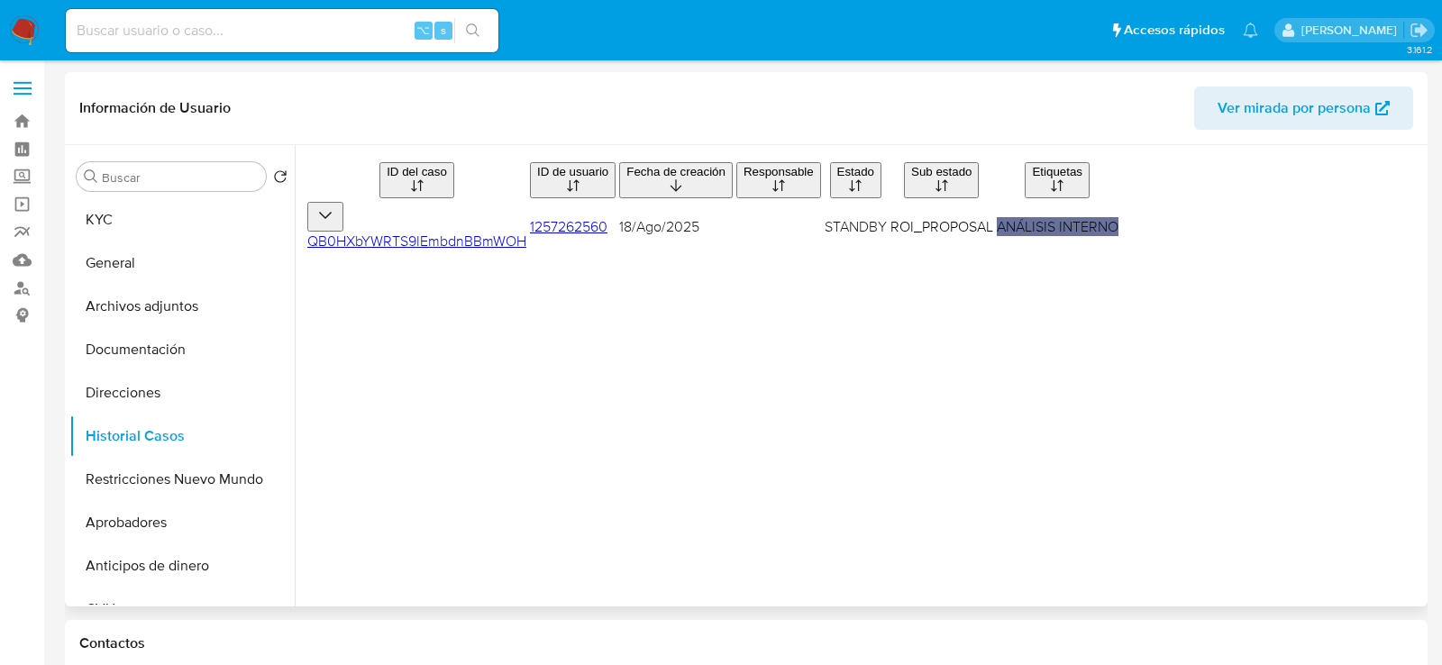
click at [462, 252] on td "QB0HXbYWRTS9IEmbdnBBmWOH" at bounding box center [437, 234] width 265 height 58
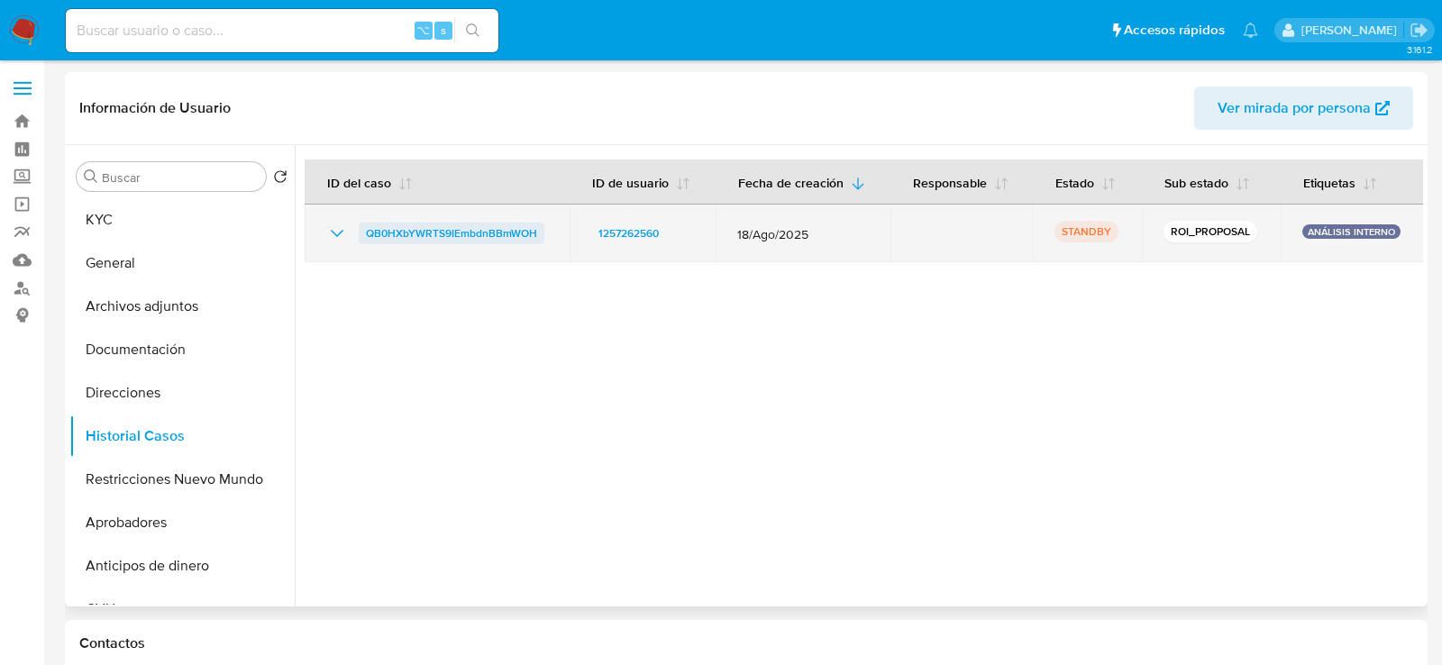
click at [467, 233] on span "QB0HXbYWRTS9IEmbdnBBmWOH" at bounding box center [451, 234] width 171 height 22
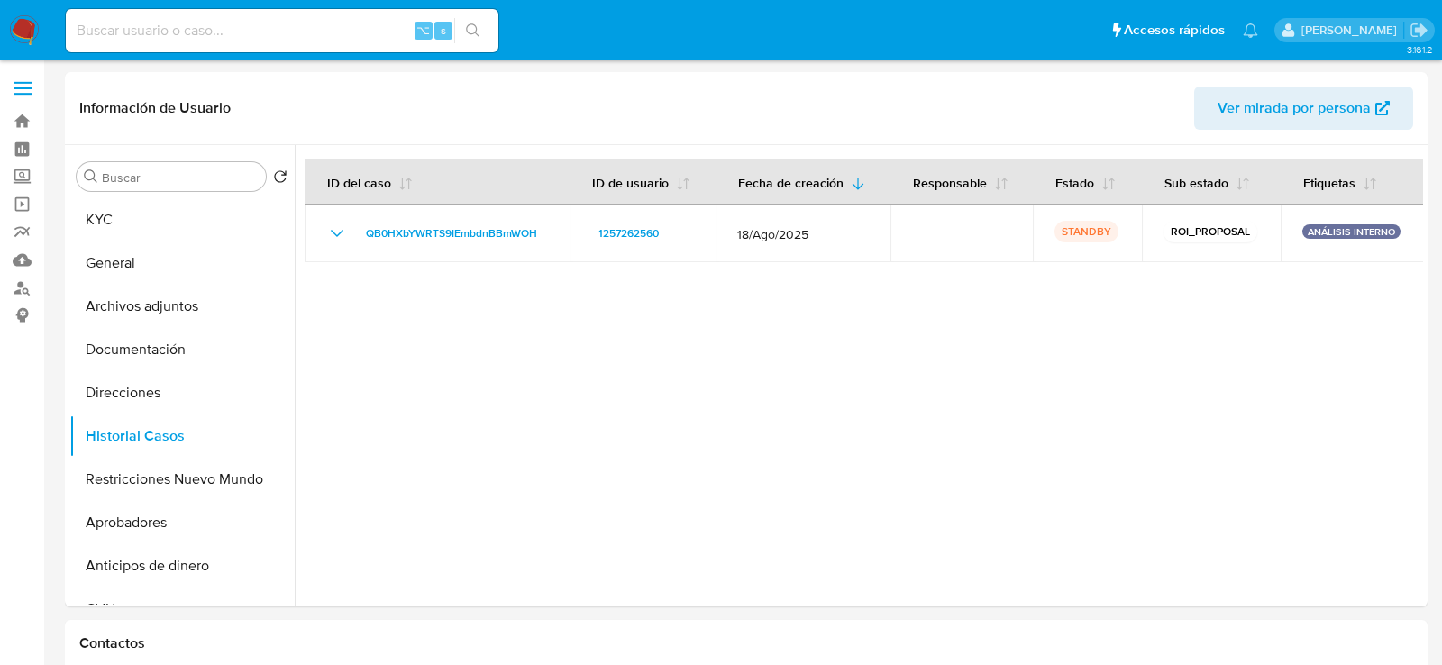
click at [262, 29] on input at bounding box center [282, 30] width 433 height 23
paste input "QPaEMpuqQIexfvNuG3Ju9gu4"
type input "QPaEMpuqQIexfvNuG3Ju9gu4"
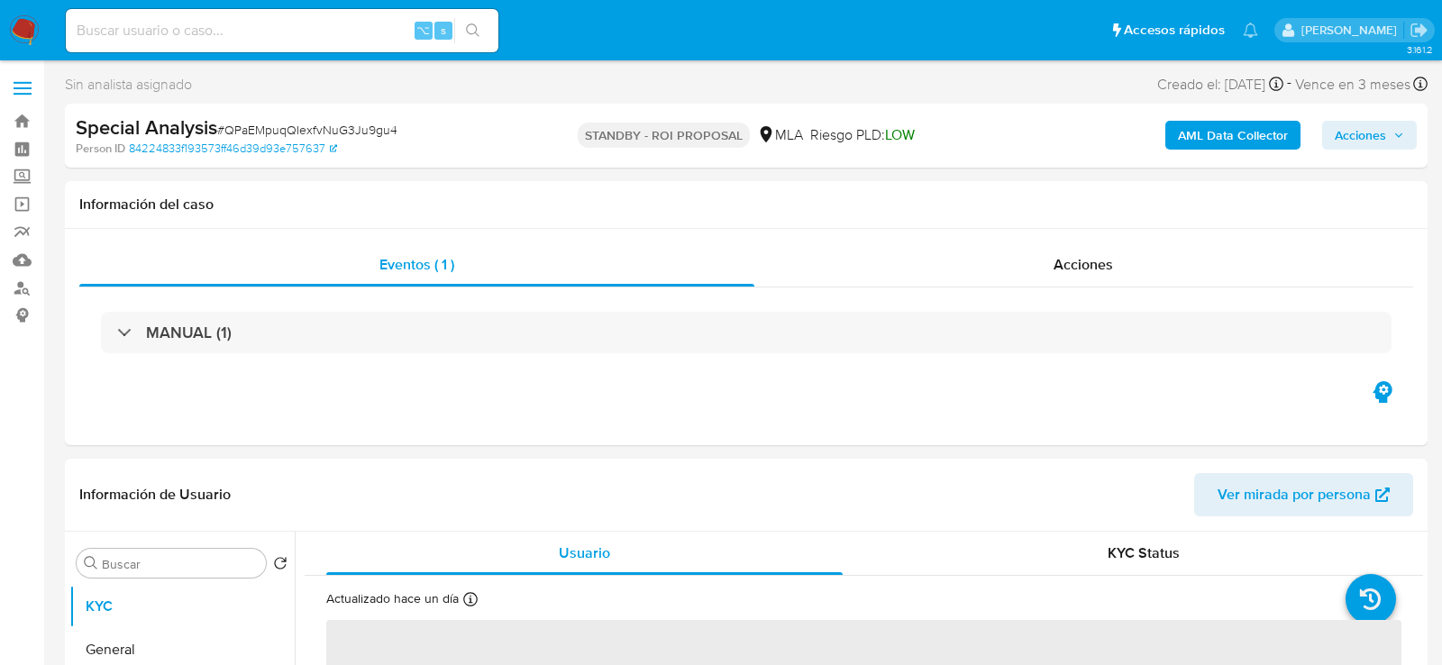
select select "10"
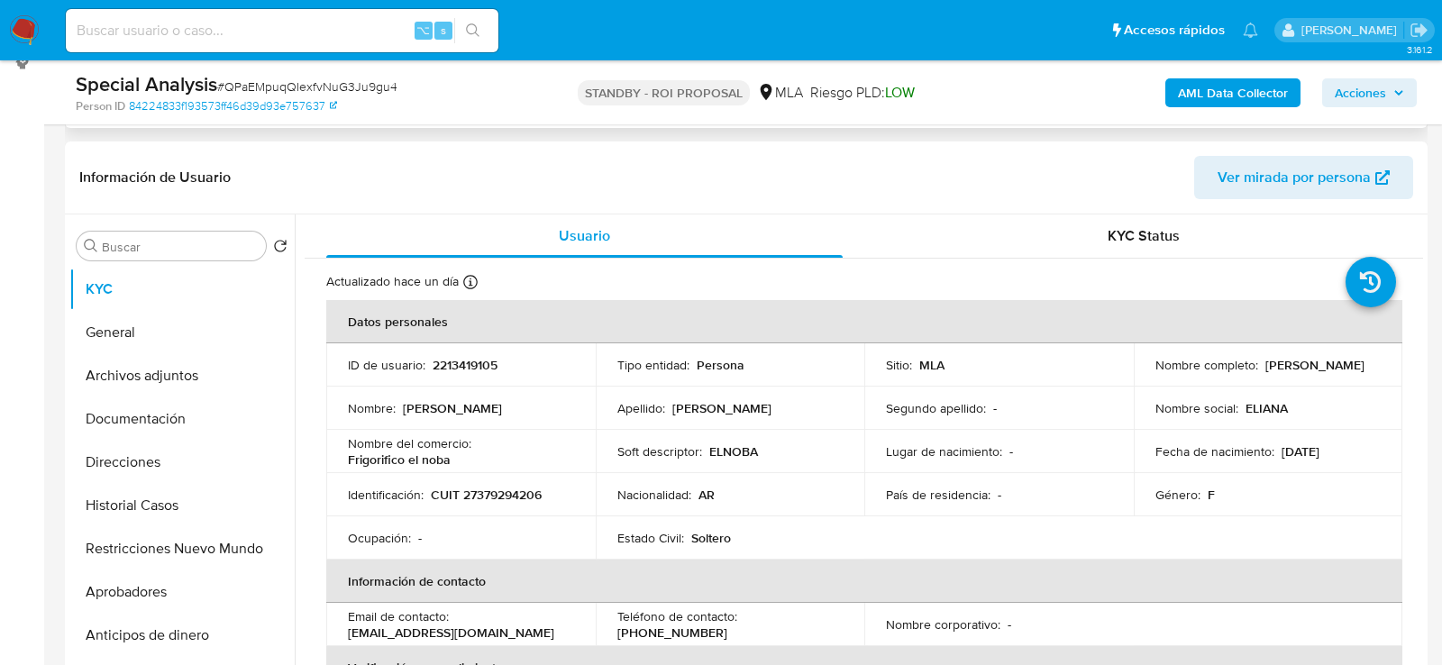
scroll to position [254, 0]
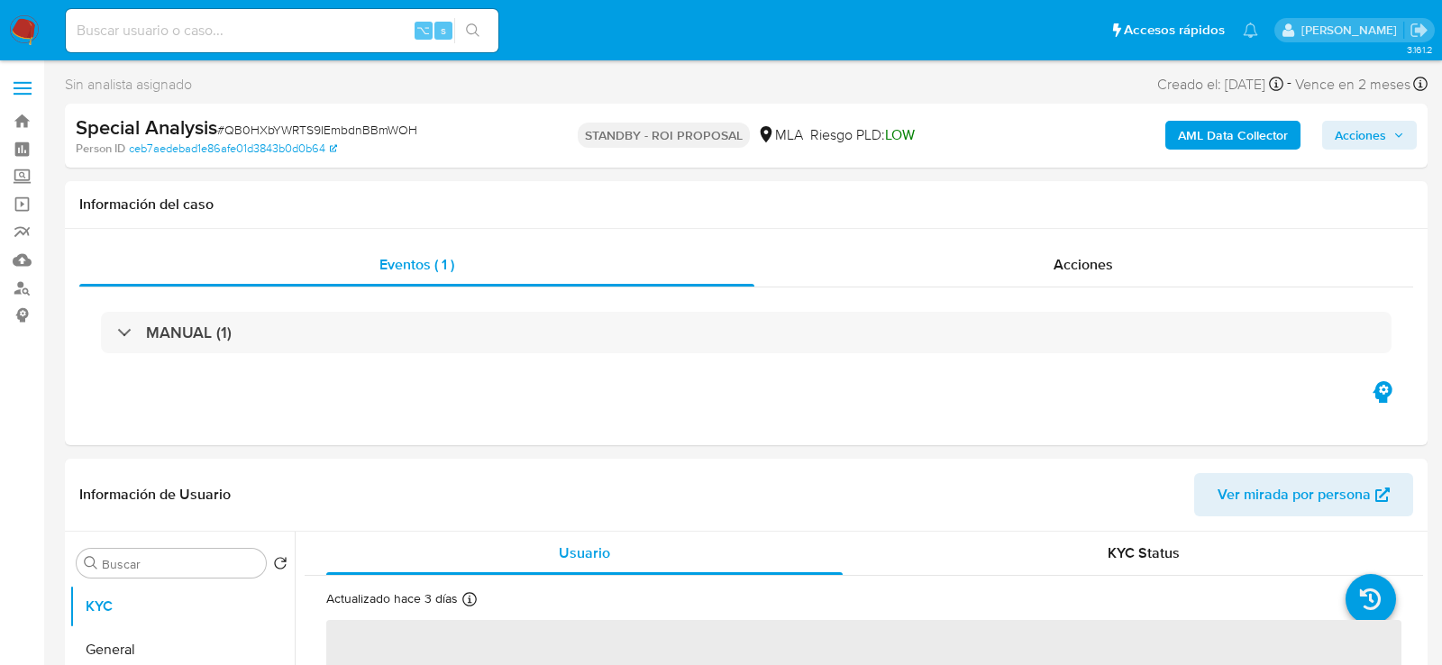
select select "10"
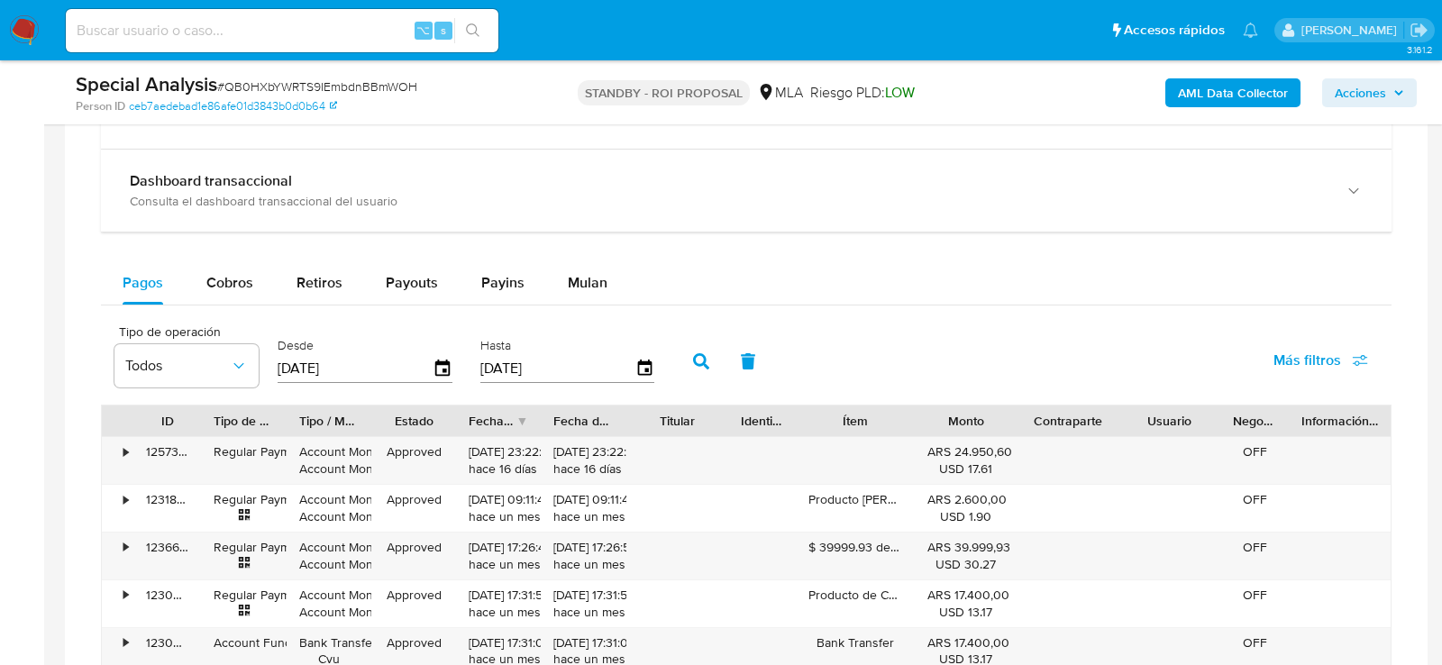
scroll to position [1232, 0]
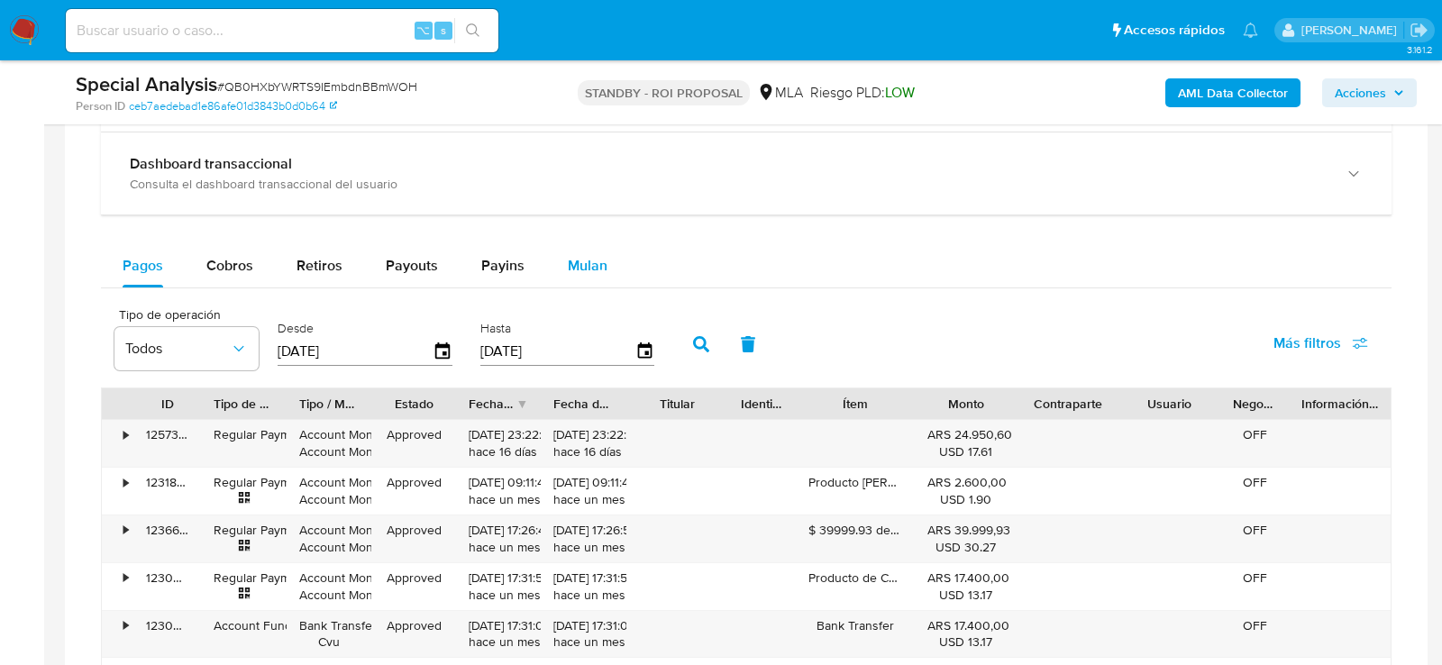
click at [577, 255] on span "Mulan" at bounding box center [588, 265] width 40 height 21
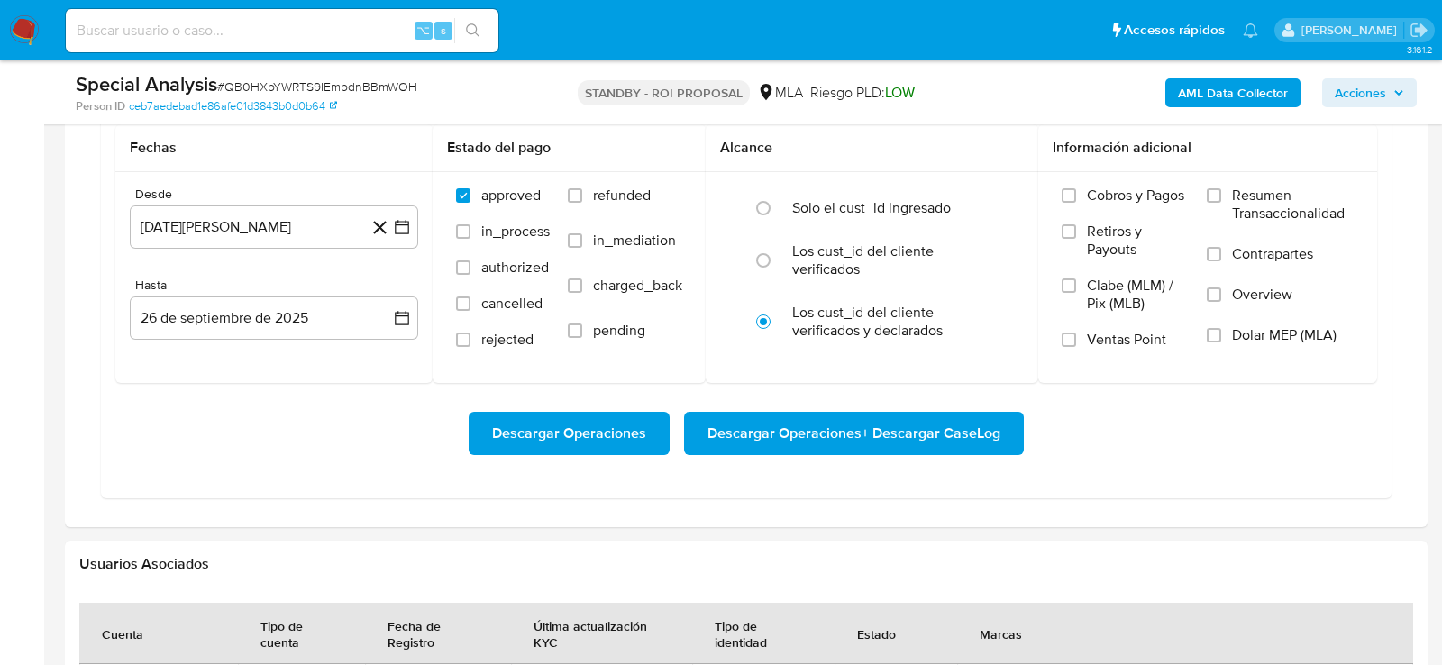
scroll to position [1451, 0]
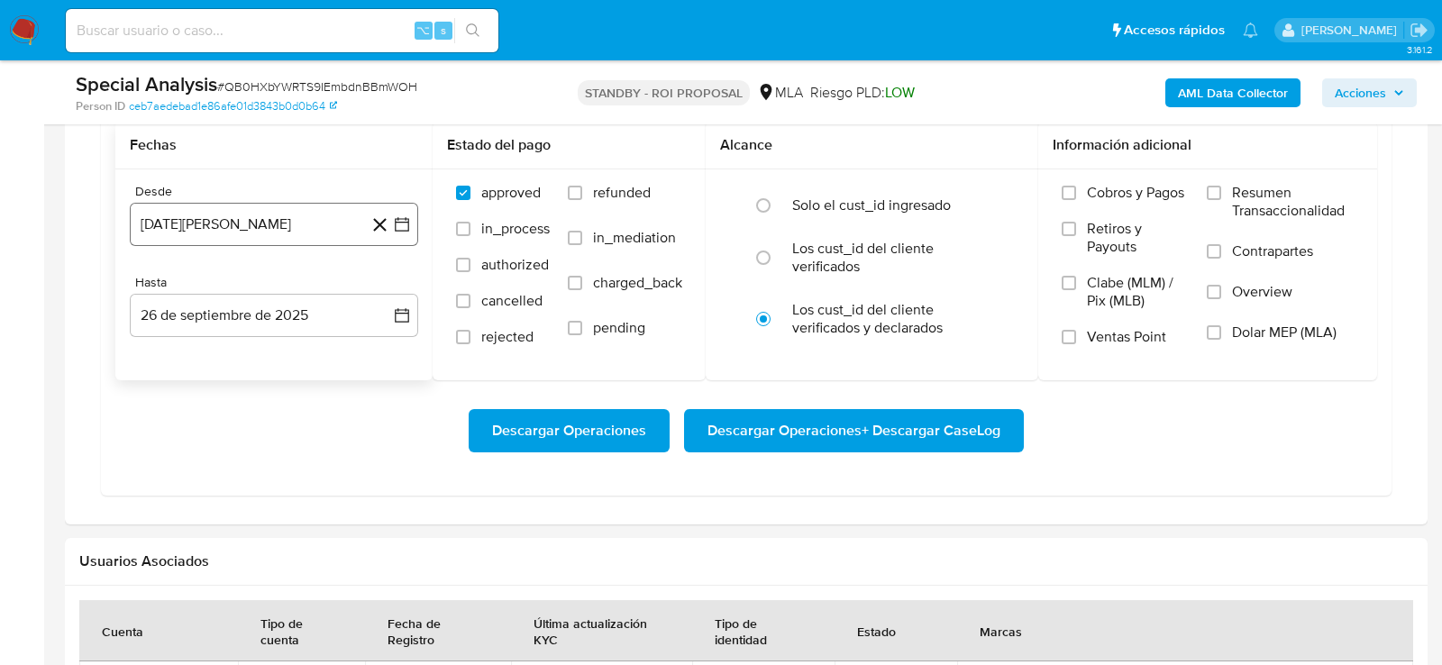
click at [304, 223] on button "[DATE][PERSON_NAME]" at bounding box center [274, 224] width 288 height 43
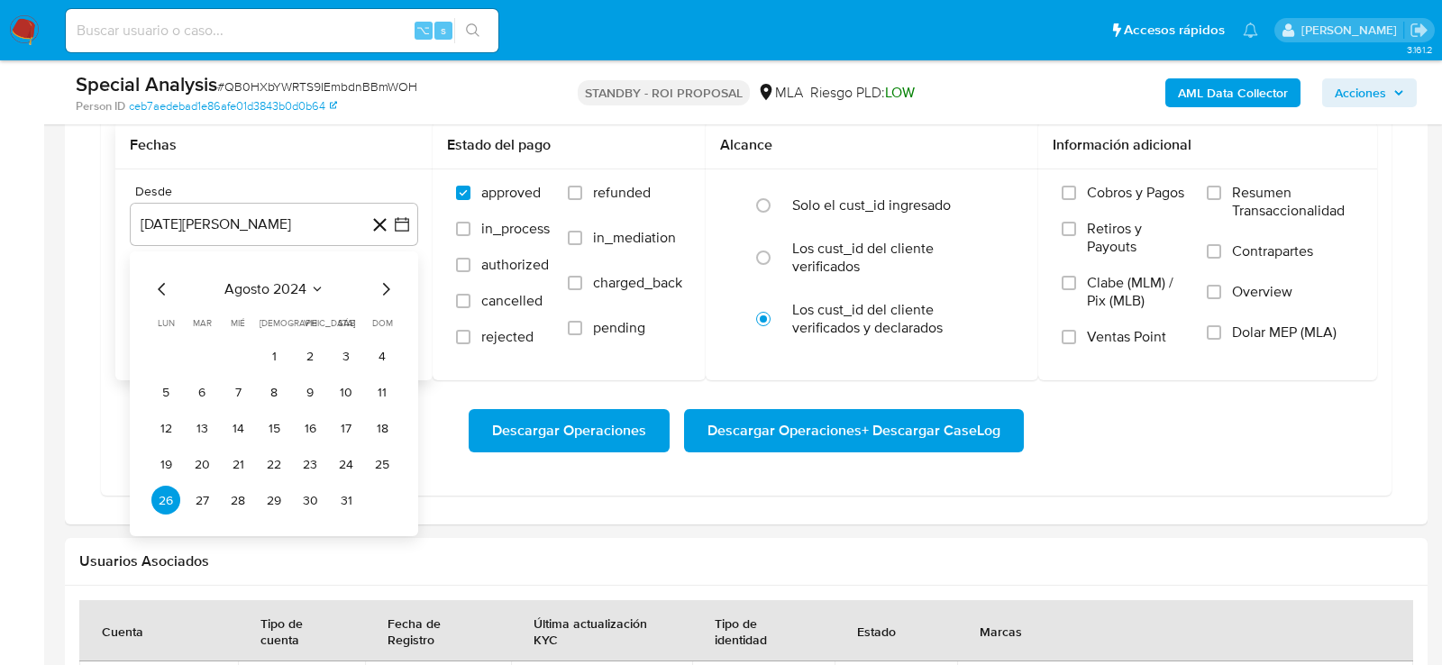
click at [387, 283] on icon "Mes siguiente" at bounding box center [386, 290] width 22 height 22
click at [384, 356] on button "1" at bounding box center [382, 356] width 29 height 29
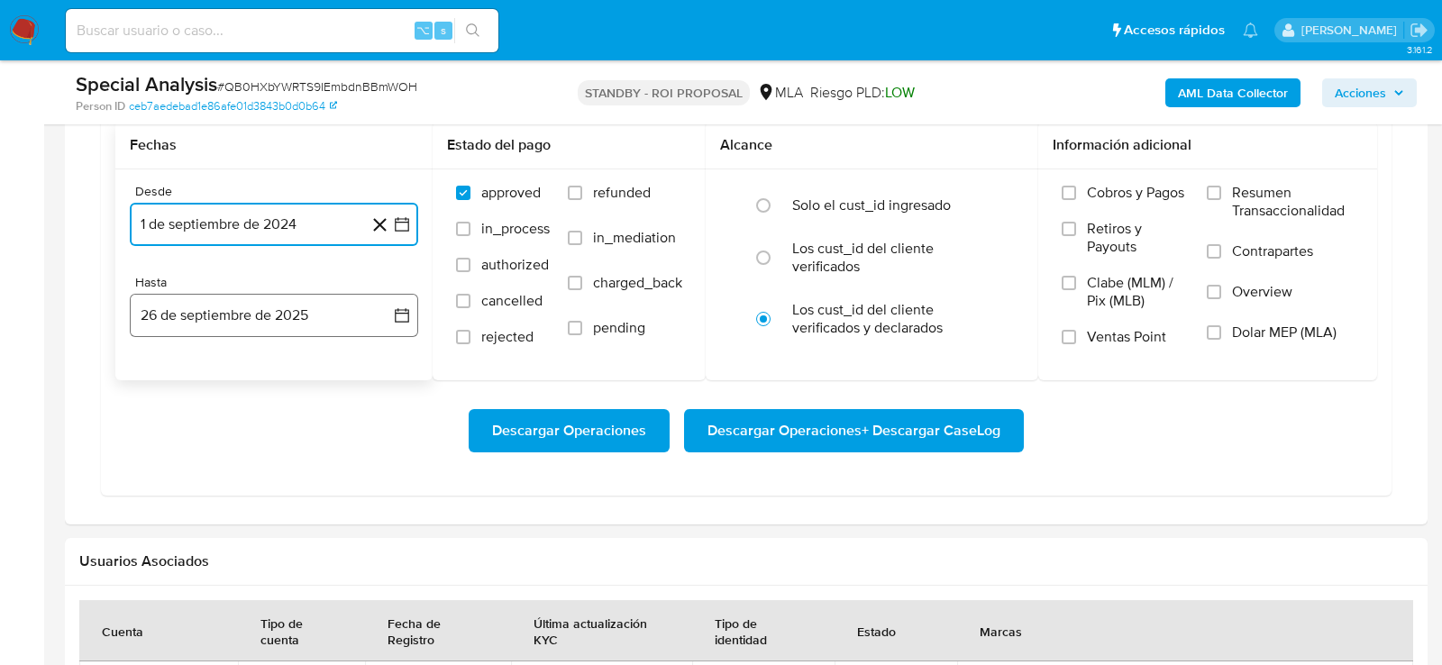
click at [261, 306] on button "26 de septiembre de 2025" at bounding box center [274, 315] width 288 height 43
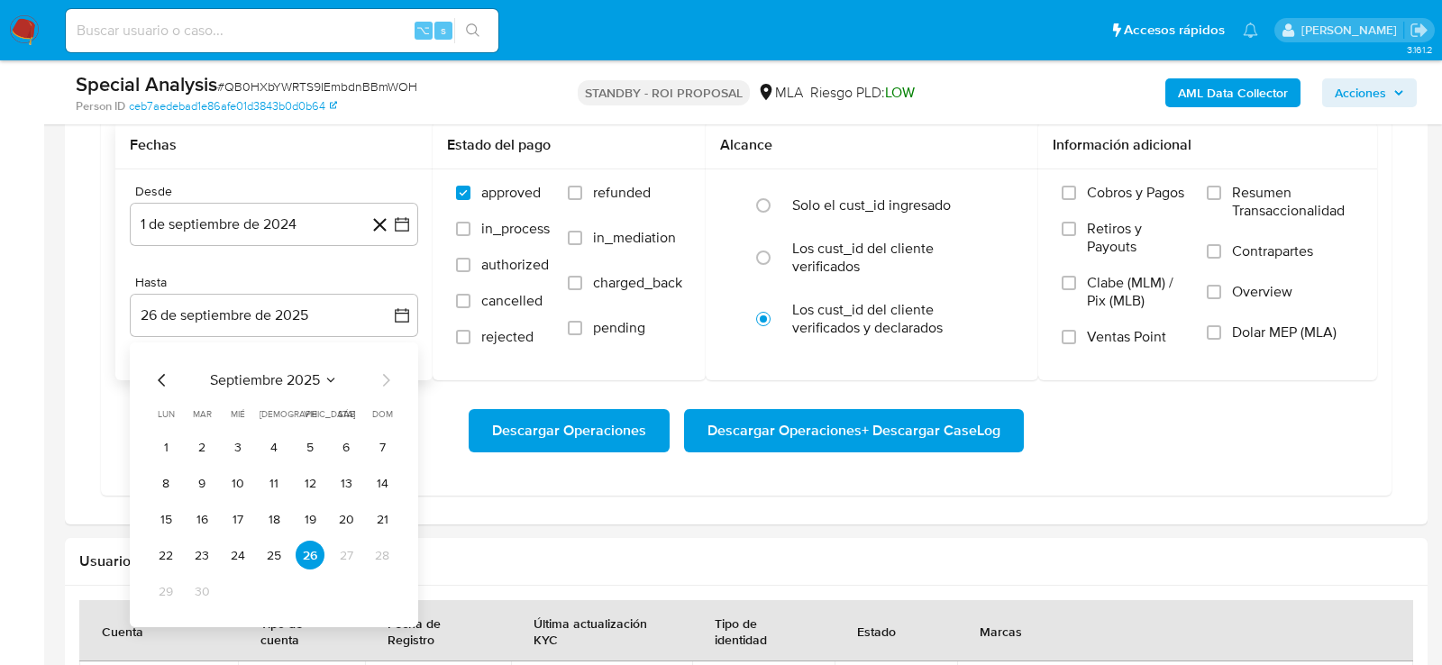
click at [137, 379] on div "septiembre 2025 septiembre 2025 lun lunes mar martes mié miércoles jue jueves v…" at bounding box center [274, 485] width 288 height 285
click at [151, 379] on icon "Mes anterior" at bounding box center [162, 381] width 22 height 22
click at [280, 586] on button "28" at bounding box center [274, 591] width 29 height 29
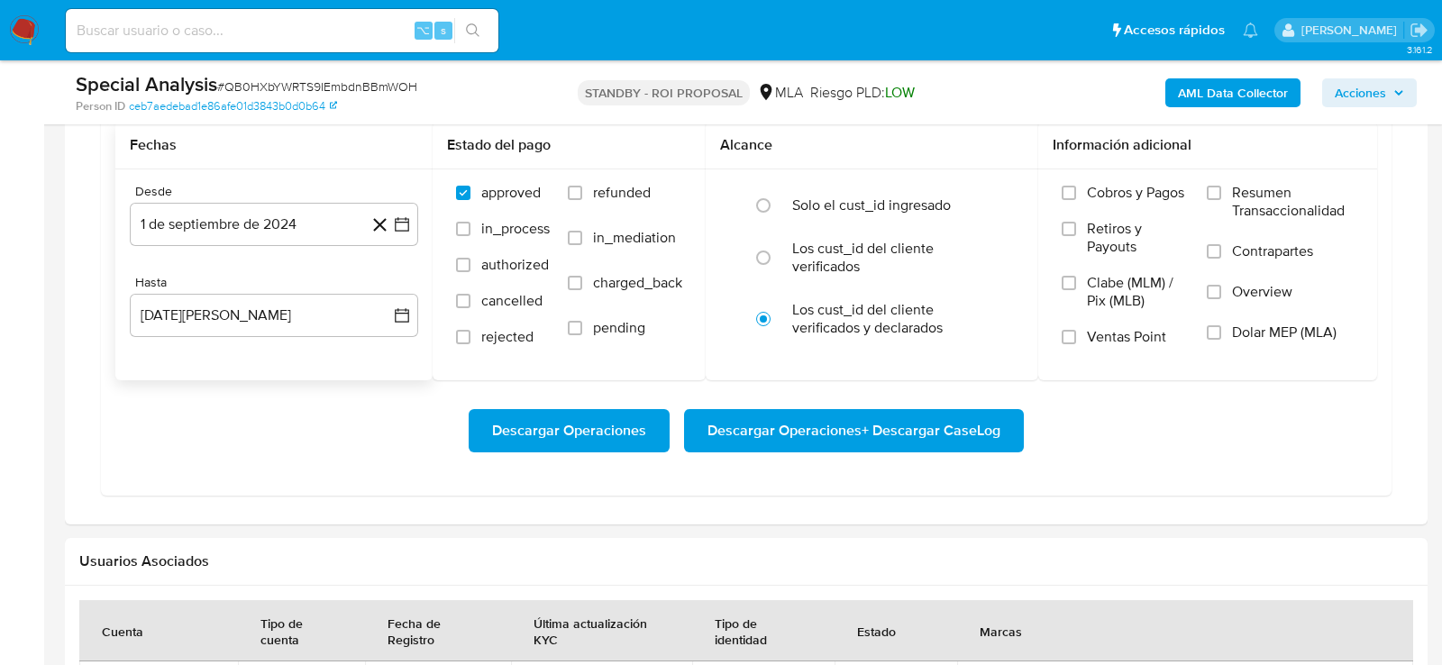
click at [449, 492] on div "Transaccionalidad Consulta el resumen de los movimientos del usuario Informació…" at bounding box center [746, 129] width 1334 height 761
click at [1267, 327] on span "Dolar MEP (MLA)" at bounding box center [1284, 333] width 105 height 18
click at [1221, 327] on input "Dolar MEP (MLA)" at bounding box center [1214, 332] width 14 height 14
click at [1240, 500] on div "Transaccionalidad Consulta el resumen de los movimientos del usuario Informació…" at bounding box center [746, 129] width 1334 height 761
click at [911, 431] on span "Descargar Operaciones + Descargar CaseLog" at bounding box center [854, 431] width 293 height 40
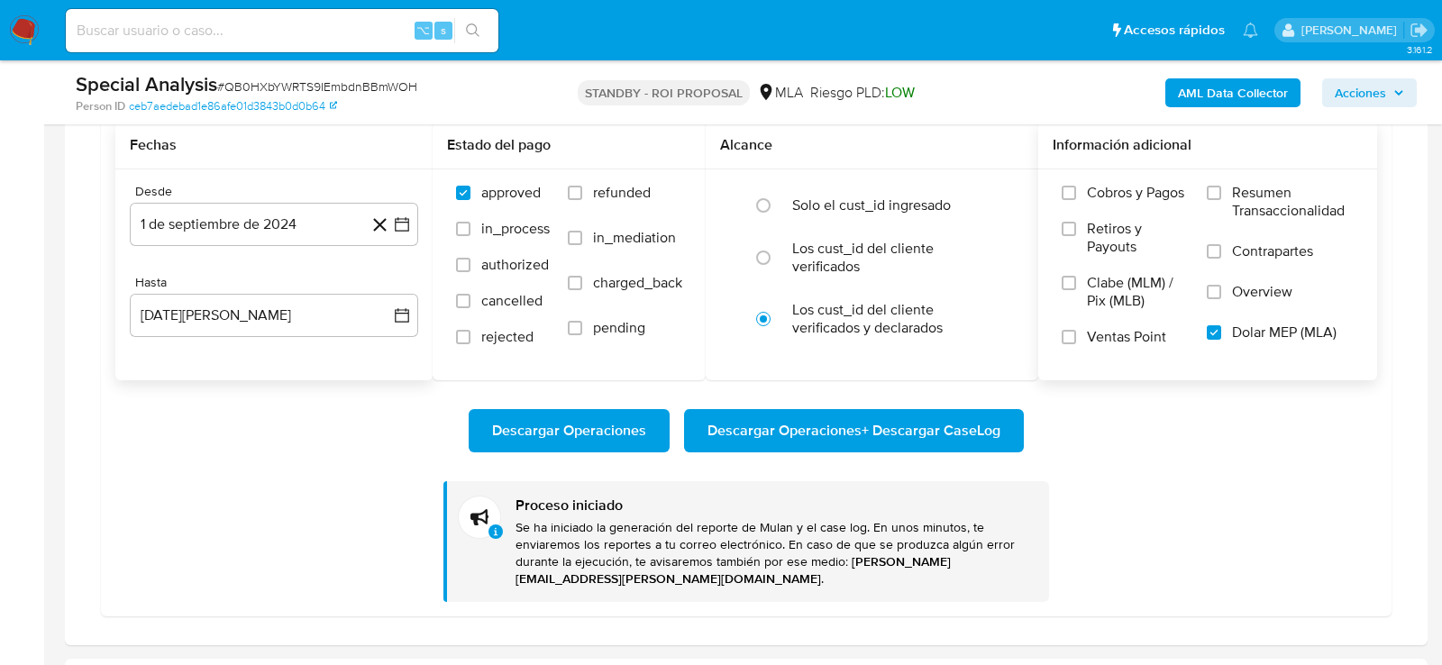
click at [157, 401] on div "Descargar Operaciones Descargar Operaciones + Descargar CaseLog Proceso iniciad…" at bounding box center [746, 490] width 1262 height 221
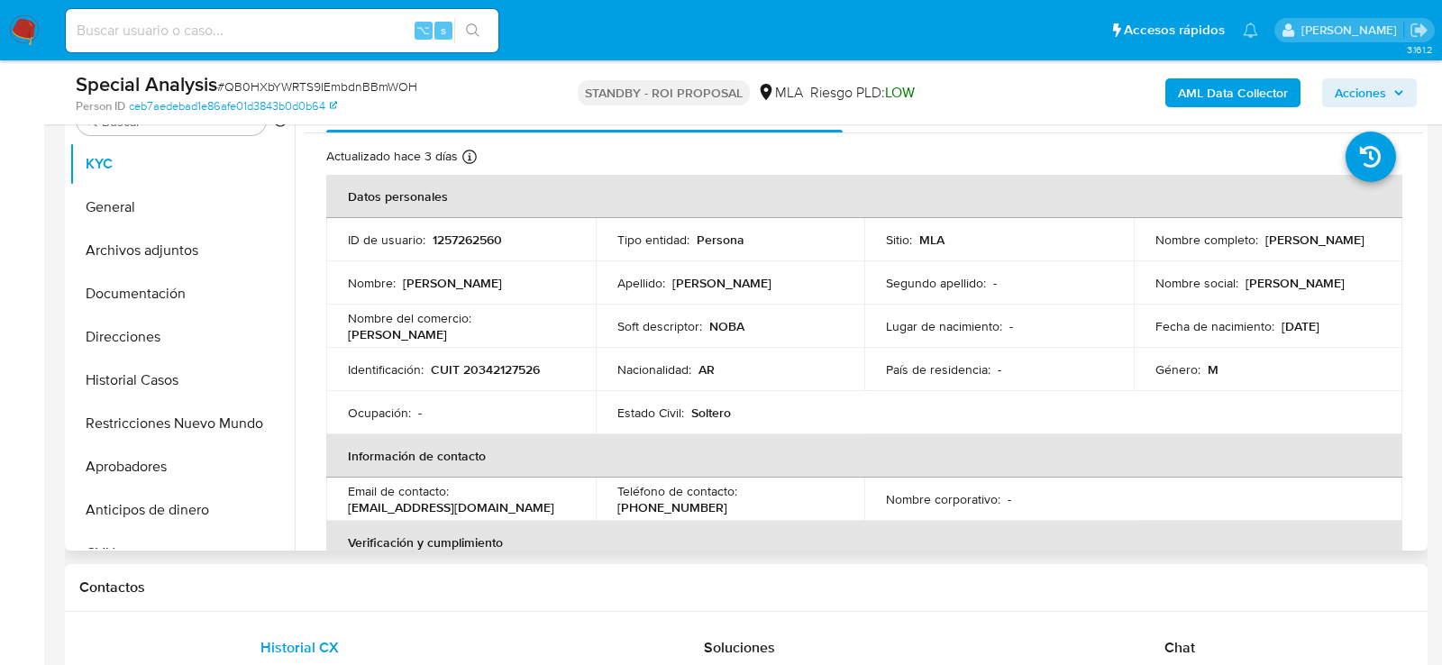
scroll to position [375, 0]
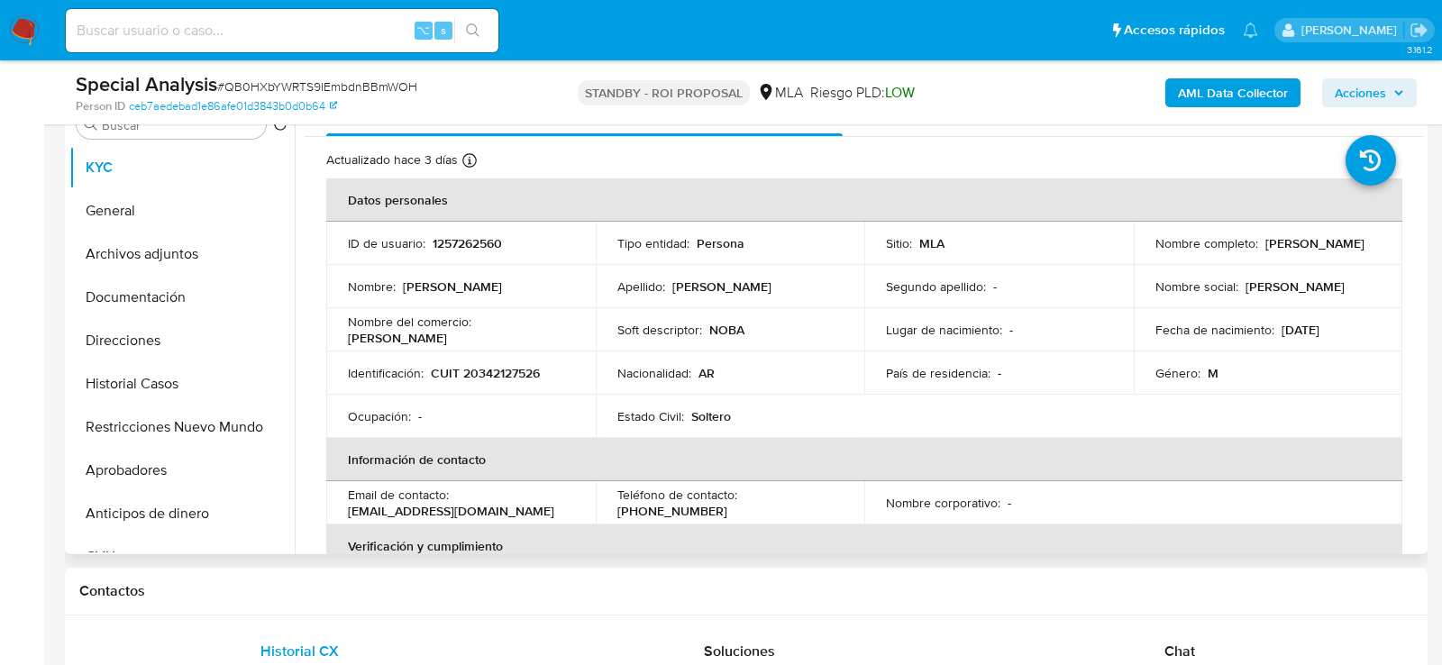
click at [469, 241] on p "1257262560" at bounding box center [467, 243] width 69 height 16
copy p "1257262560"
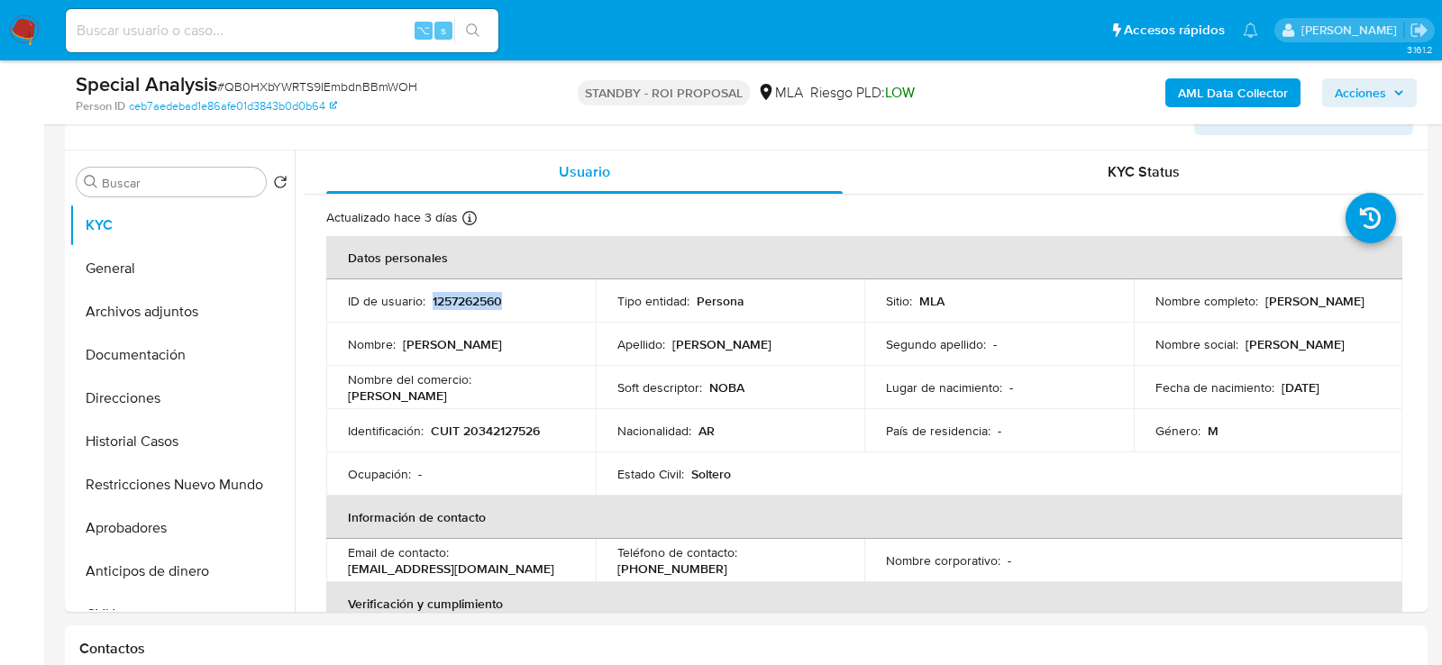
scroll to position [313, 0]
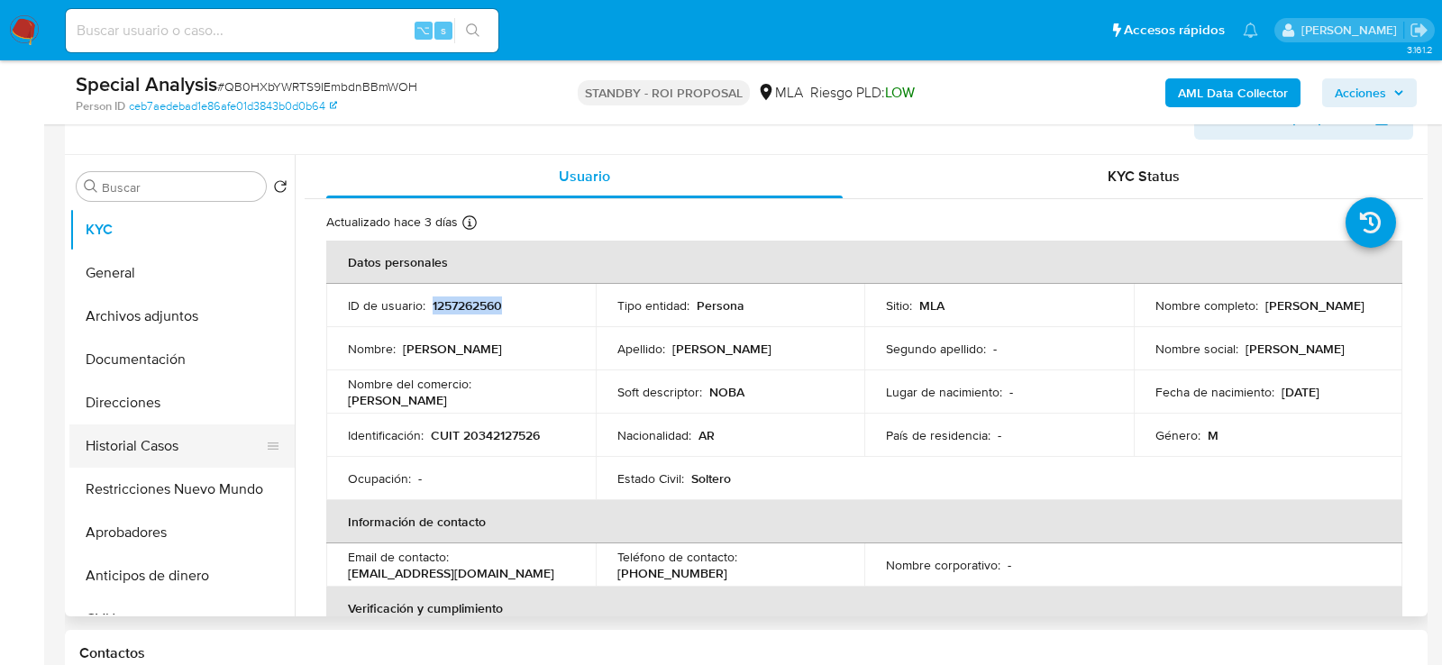
click at [121, 434] on button "Historial Casos" at bounding box center [174, 446] width 211 height 43
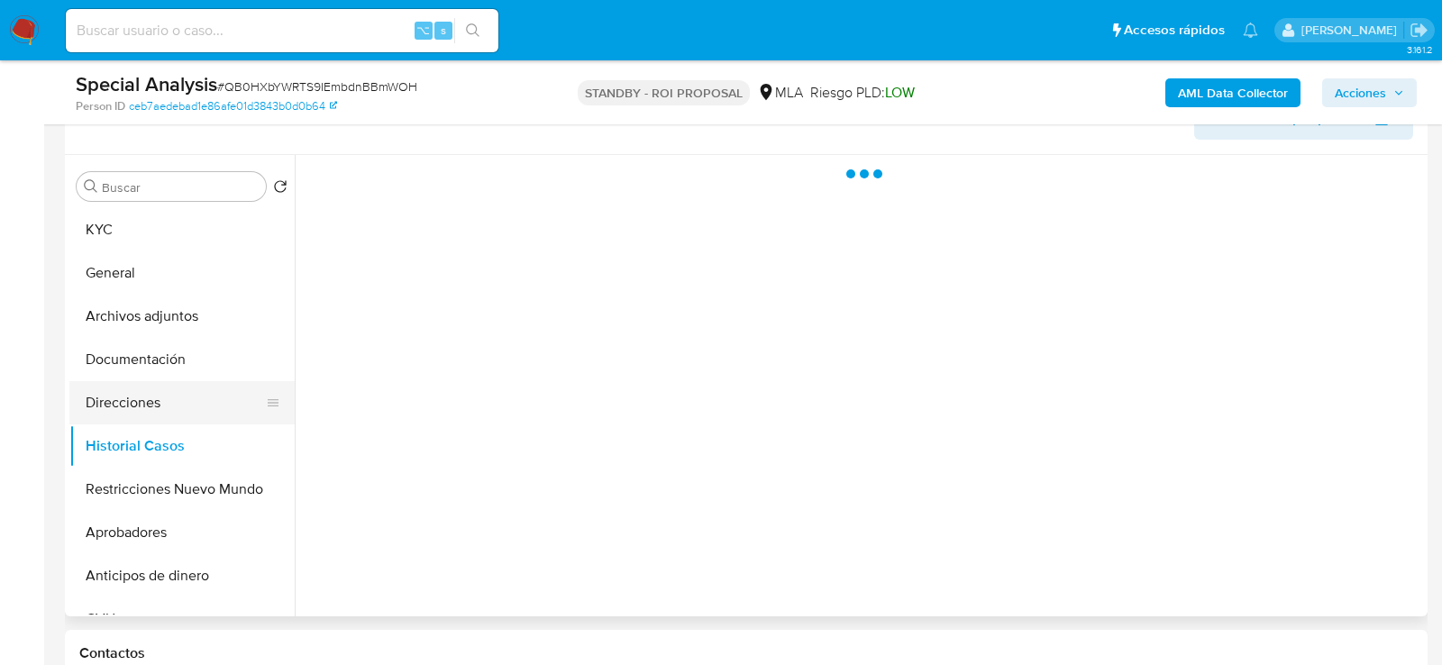
click at [117, 412] on button "Direcciones" at bounding box center [174, 402] width 211 height 43
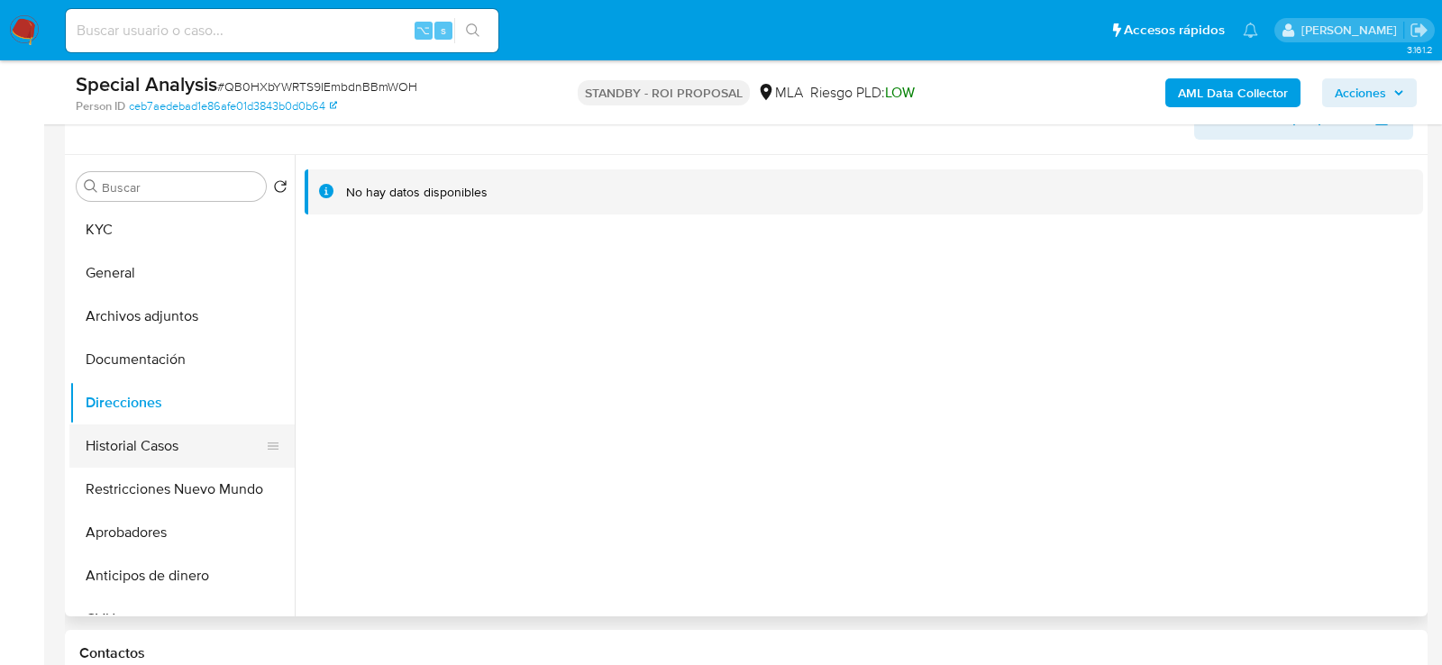
click at [153, 453] on button "Historial Casos" at bounding box center [174, 446] width 211 height 43
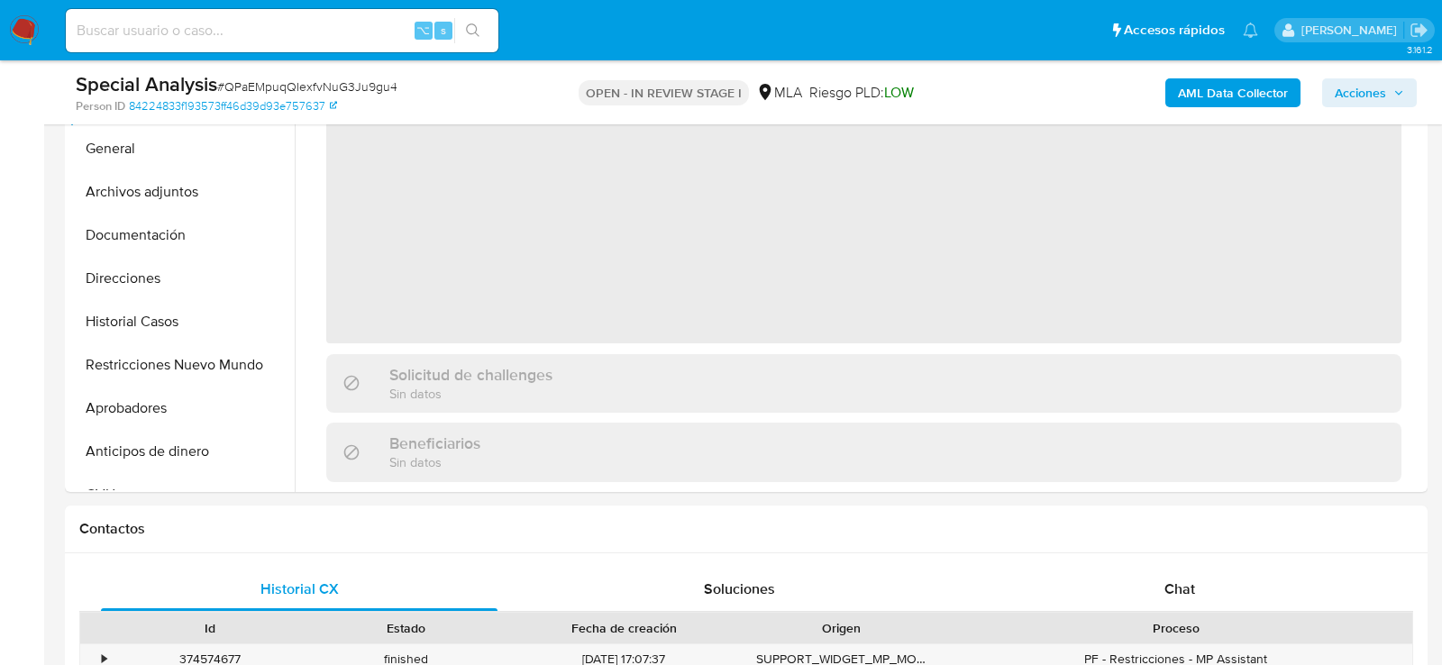
select select "10"
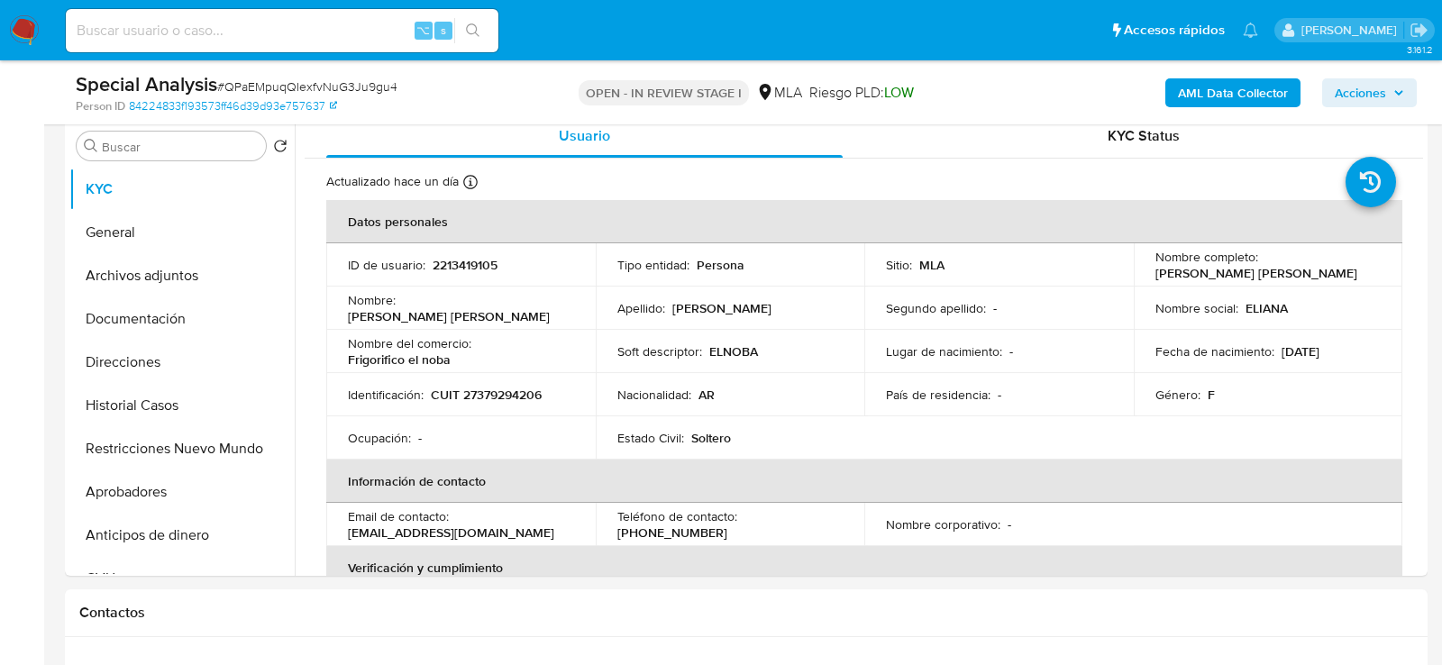
scroll to position [321, 0]
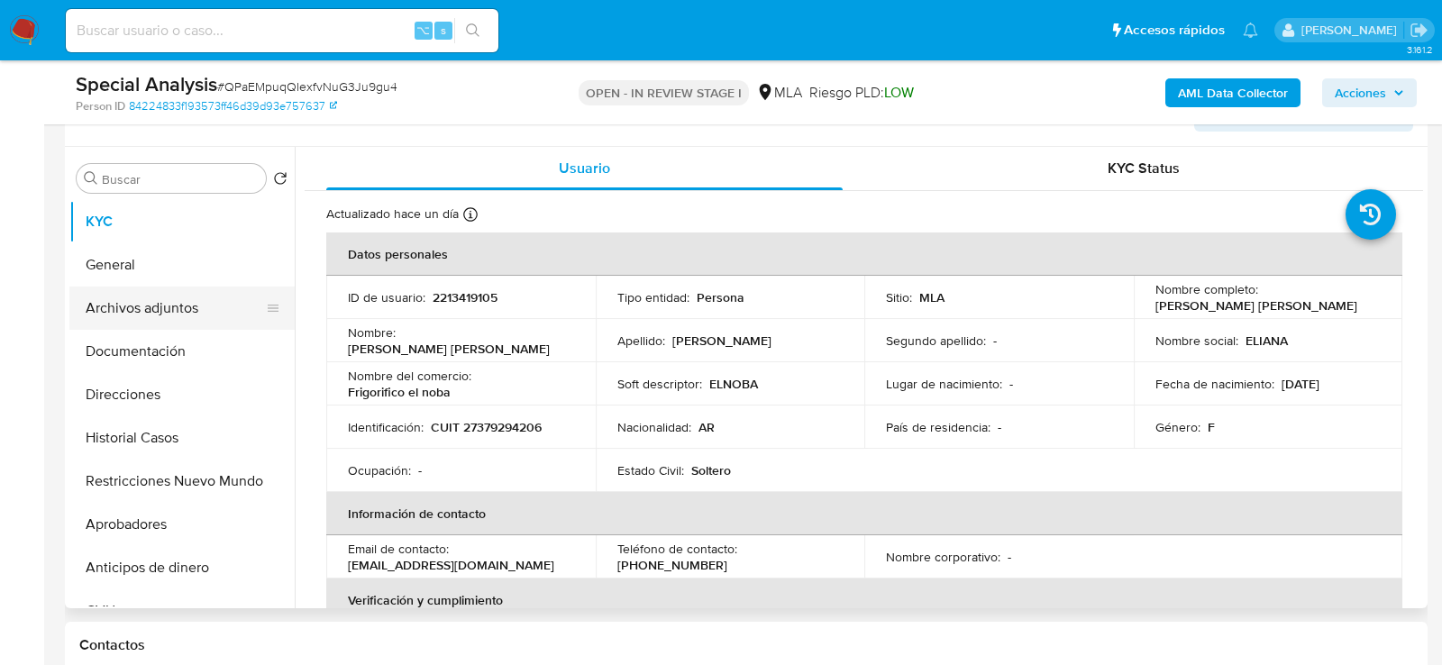
click at [114, 316] on button "Archivos adjuntos" at bounding box center [174, 308] width 211 height 43
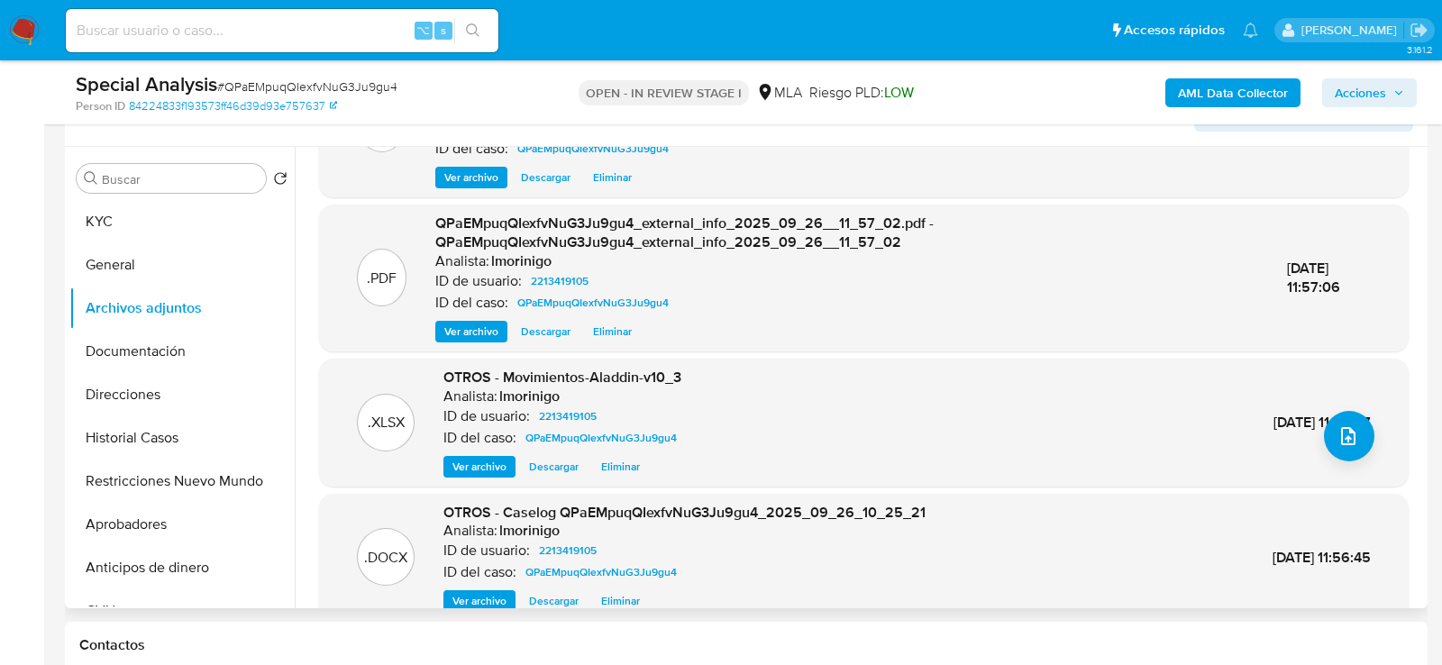
scroll to position [140, 0]
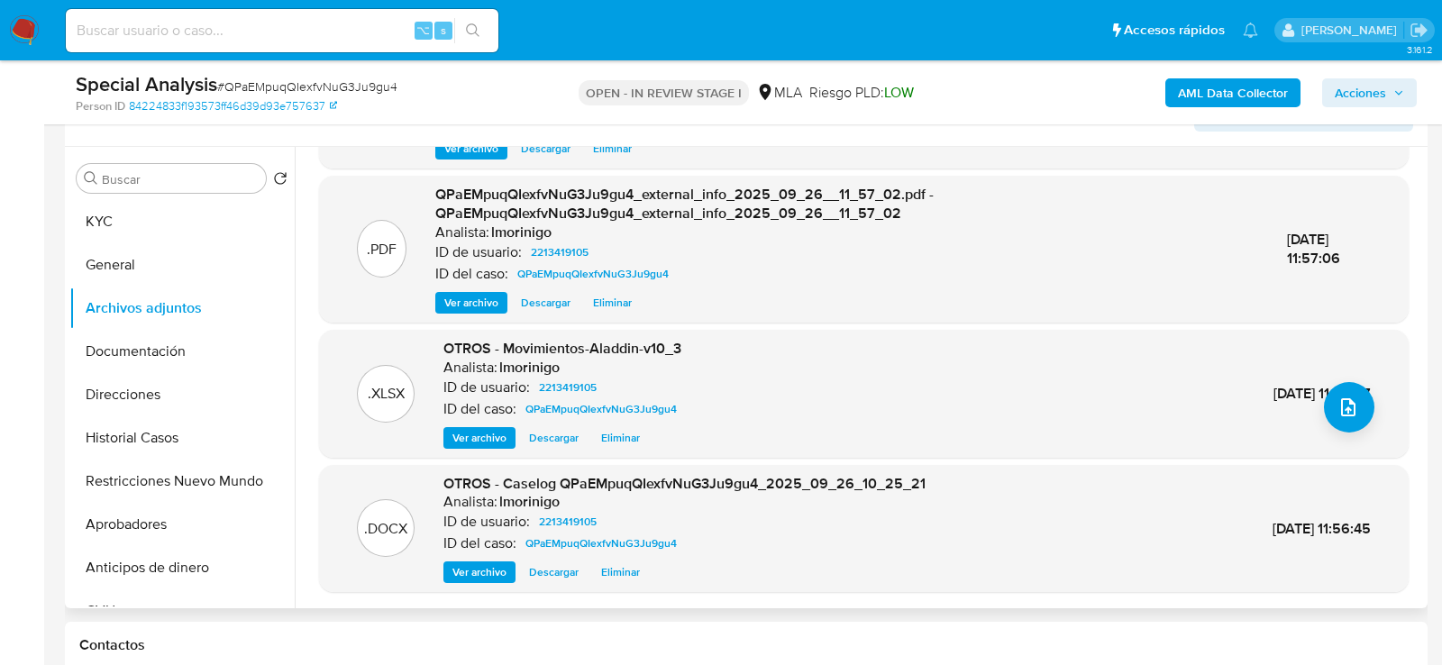
click at [607, 572] on span "Eliminar" at bounding box center [620, 572] width 39 height 18
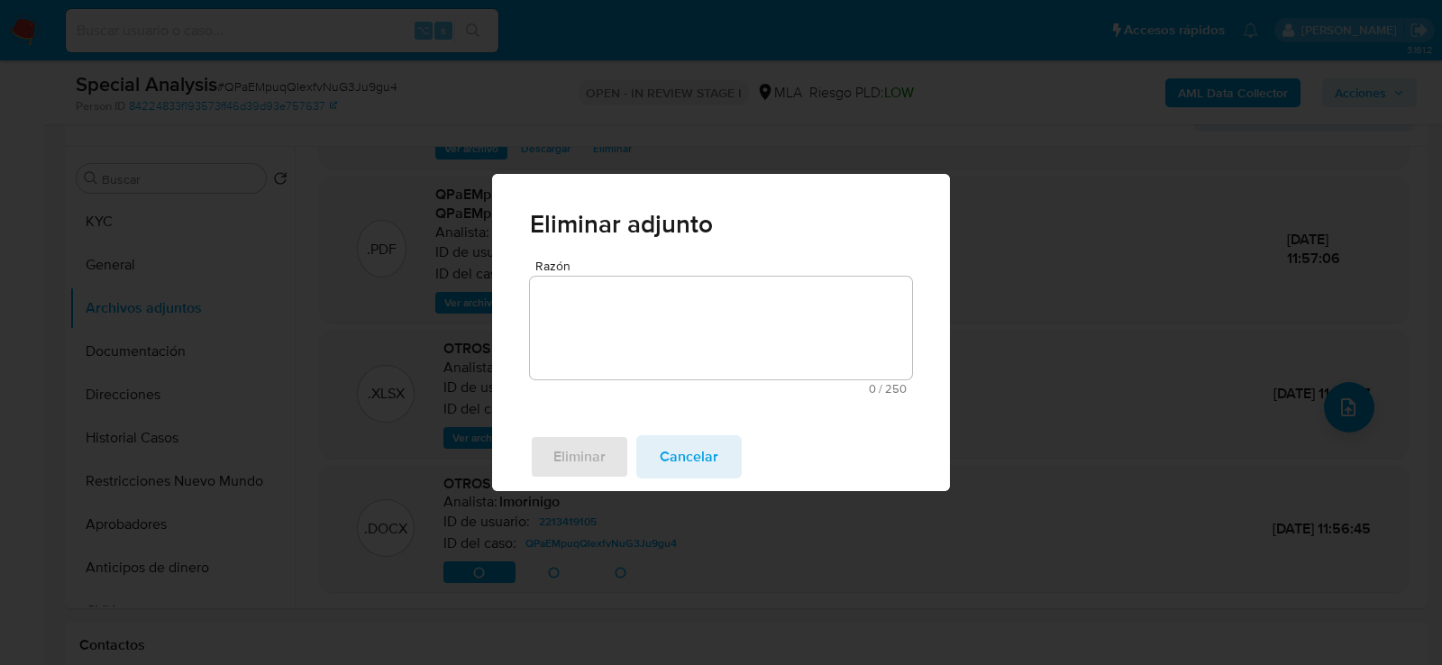
click at [637, 353] on textarea "Razón" at bounding box center [721, 328] width 382 height 103
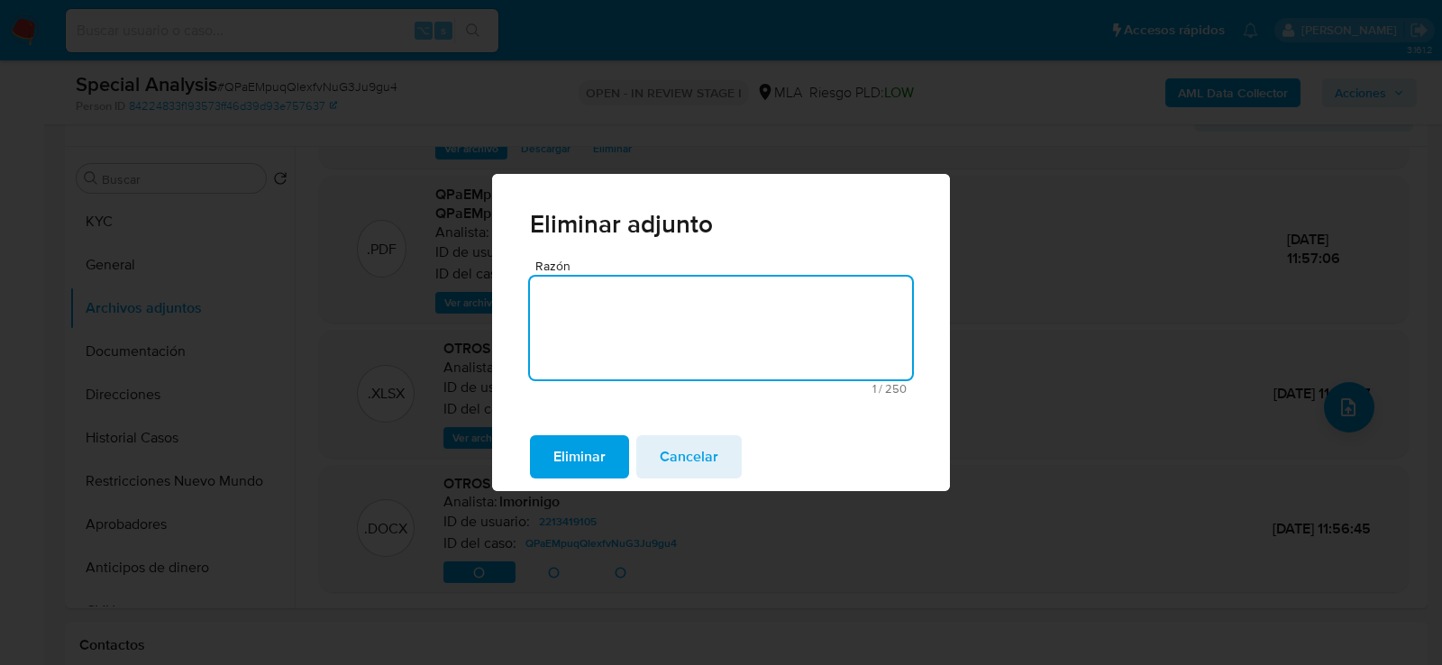
click at [582, 501] on div "Eliminar adjunto Razón 1 / 250 249 caracteres restantes Eliminar Cancelar" at bounding box center [721, 332] width 1442 height 665
click at [582, 465] on span "Eliminar" at bounding box center [580, 457] width 52 height 40
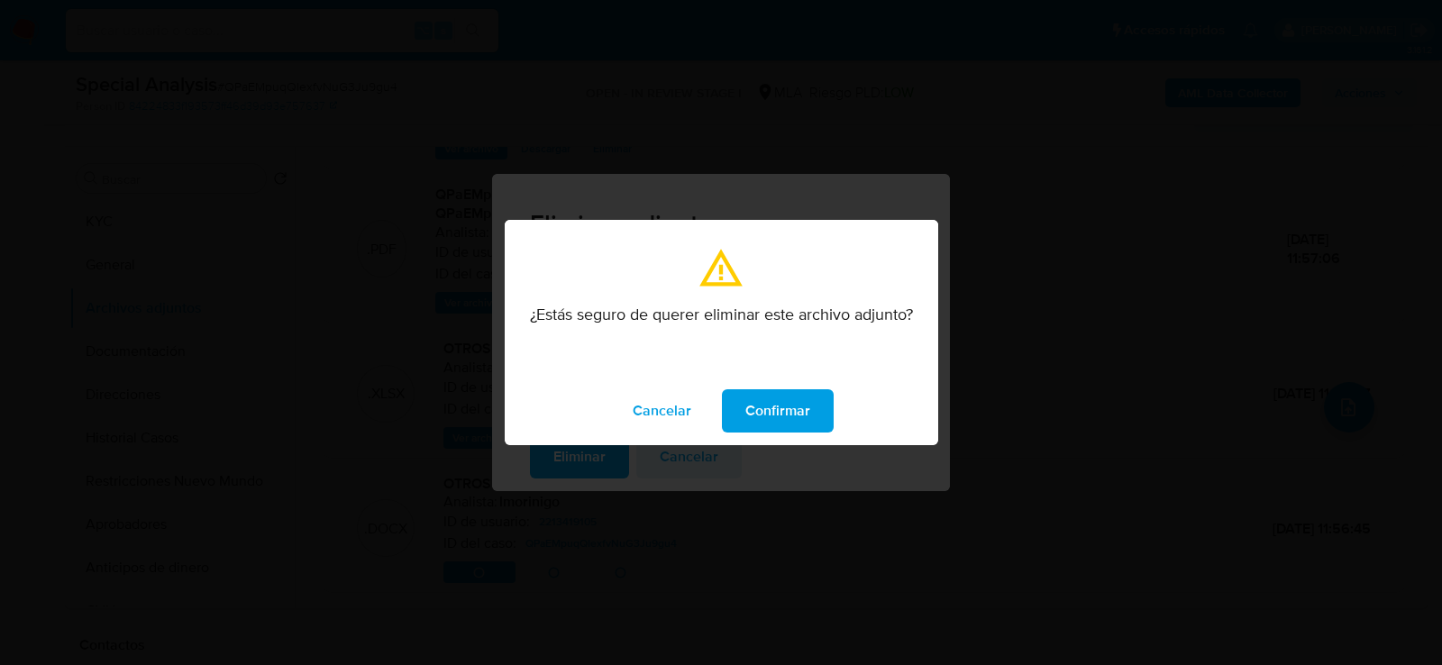
click at [749, 398] on span "Confirmar" at bounding box center [778, 411] width 65 height 40
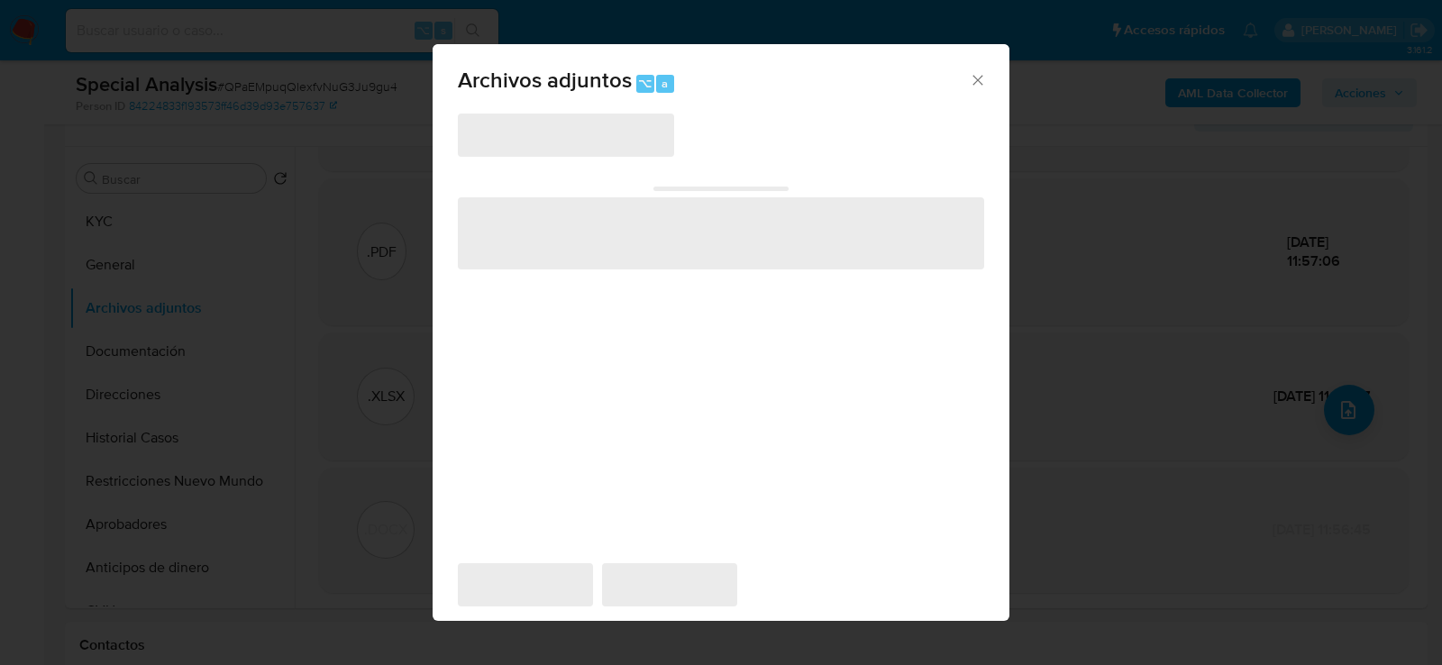
scroll to position [328, 0]
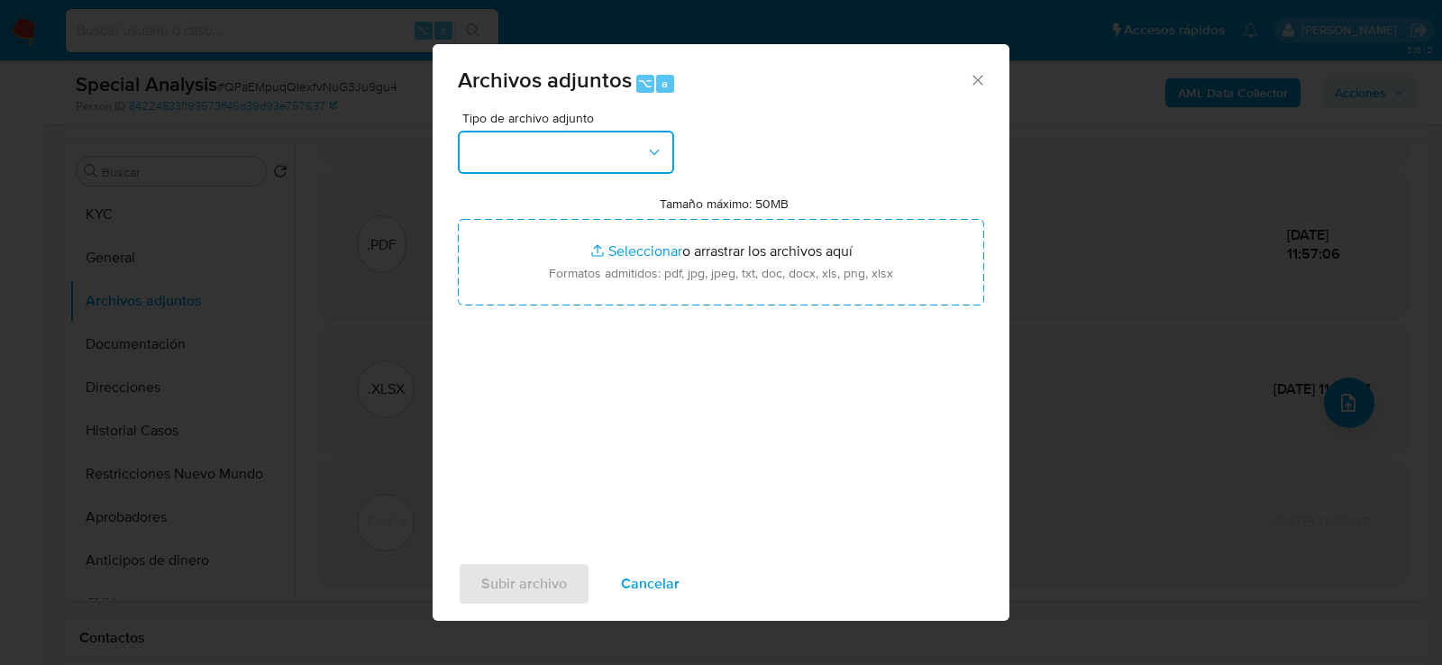
drag, startPoint x: 587, startPoint y: 137, endPoint x: 587, endPoint y: 154, distance: 17.1
click at [587, 136] on button "button" at bounding box center [566, 152] width 216 height 43
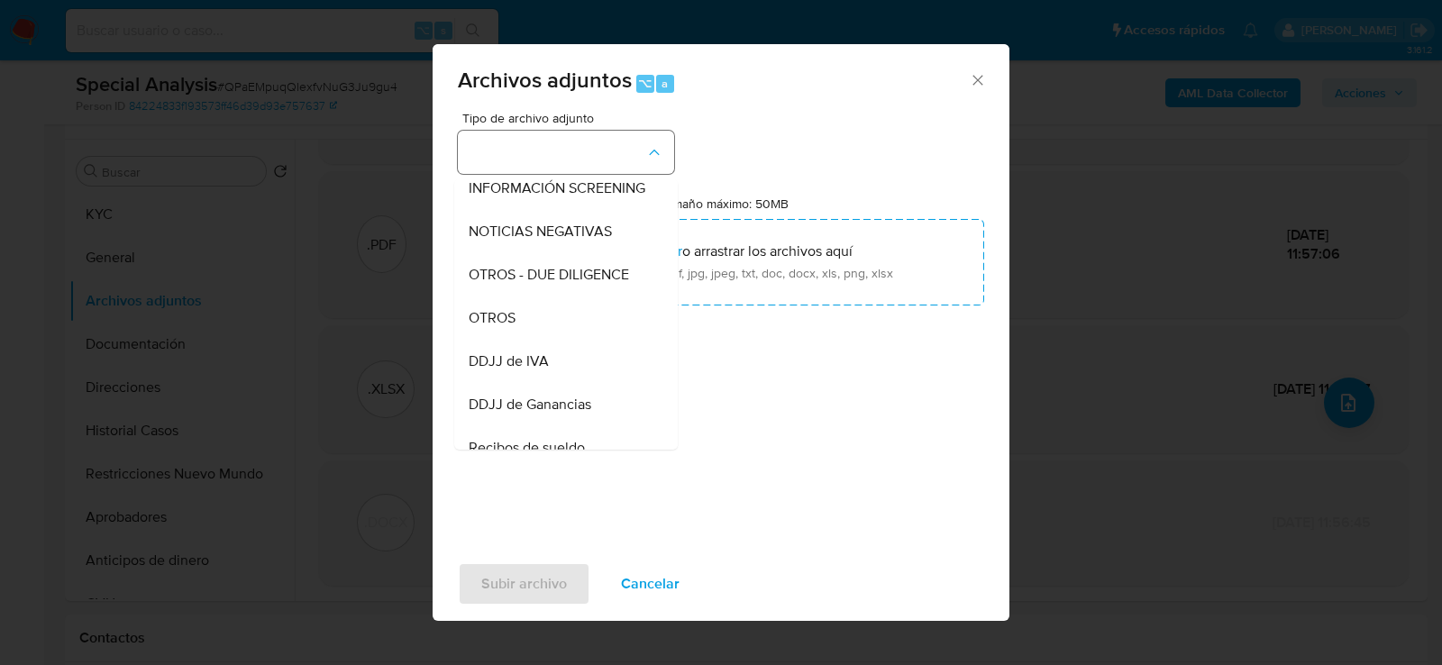
scroll to position [231, 0]
click at [564, 320] on div "OTROS" at bounding box center [561, 315] width 184 height 43
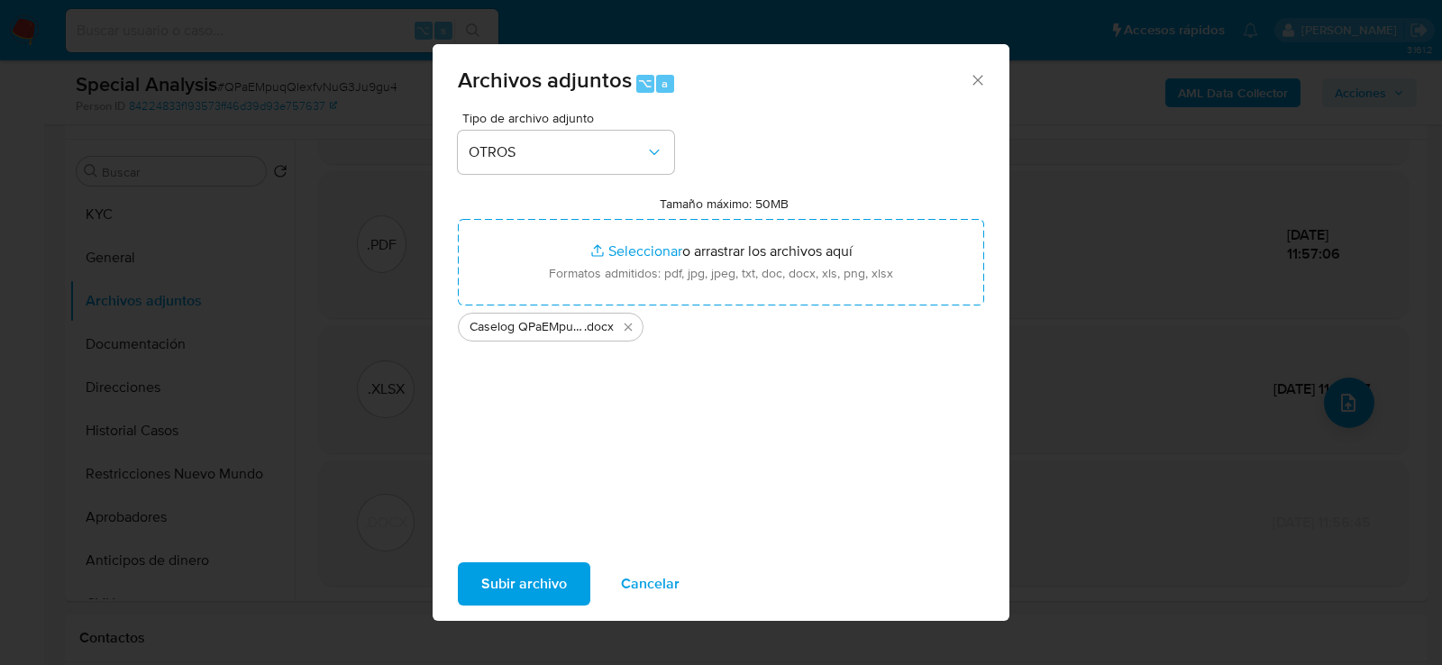
click at [478, 584] on button "Subir archivo" at bounding box center [524, 584] width 133 height 43
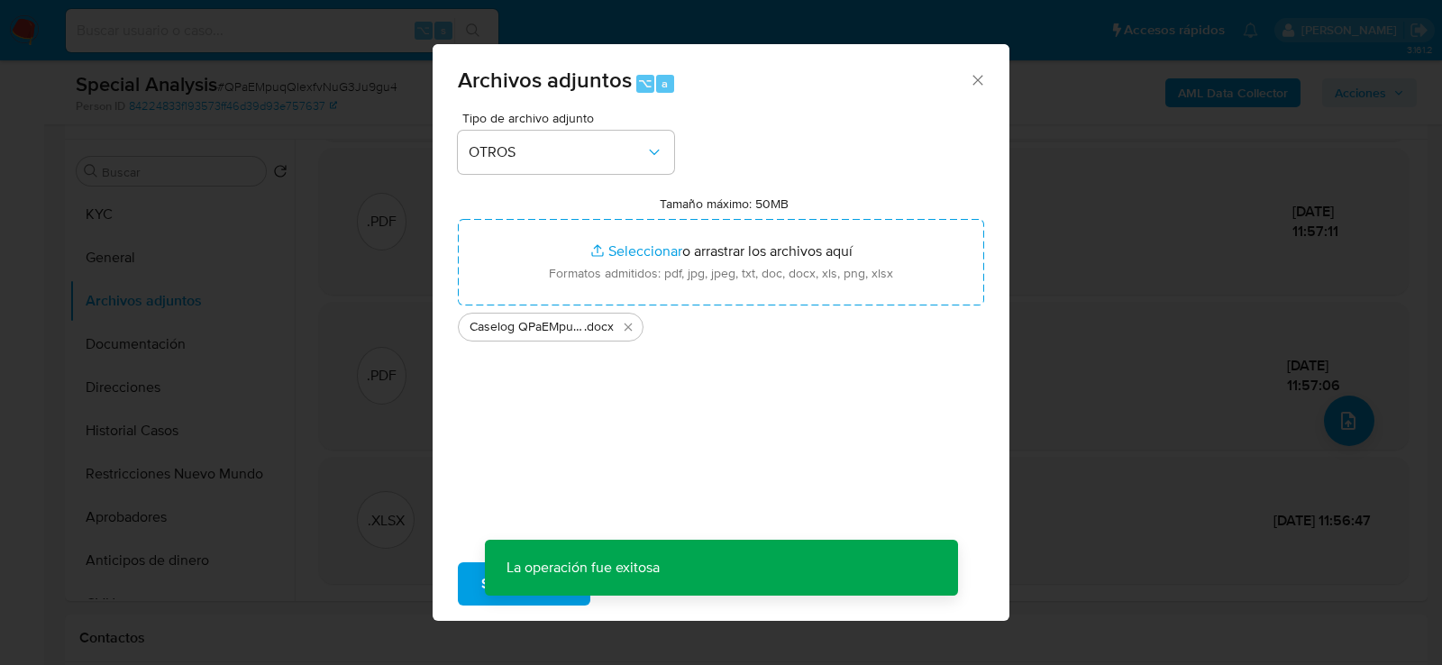
scroll to position [118, 0]
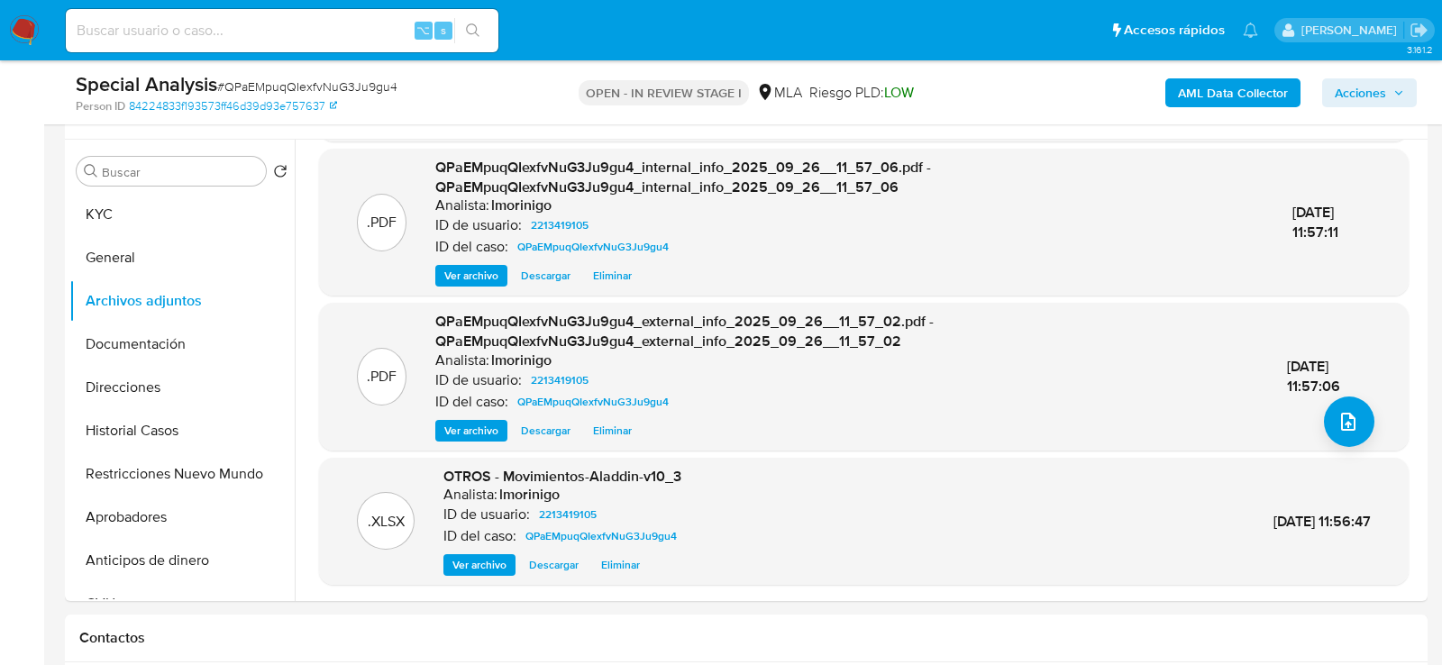
click at [1373, 92] on span "Acciones" at bounding box center [1360, 92] width 51 height 29
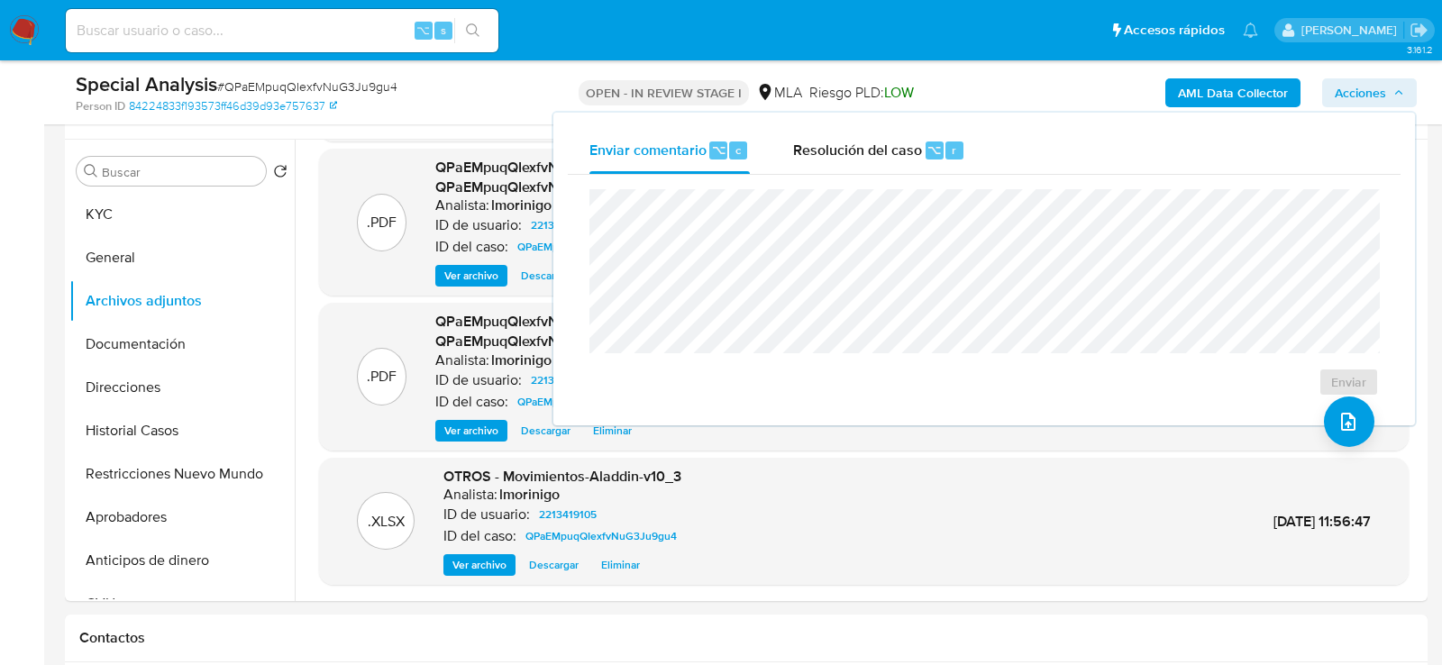
click at [876, 175] on div "Enviar" at bounding box center [984, 293] width 833 height 236
click at [883, 160] on div "Resolución del caso ⌥ r" at bounding box center [879, 150] width 172 height 47
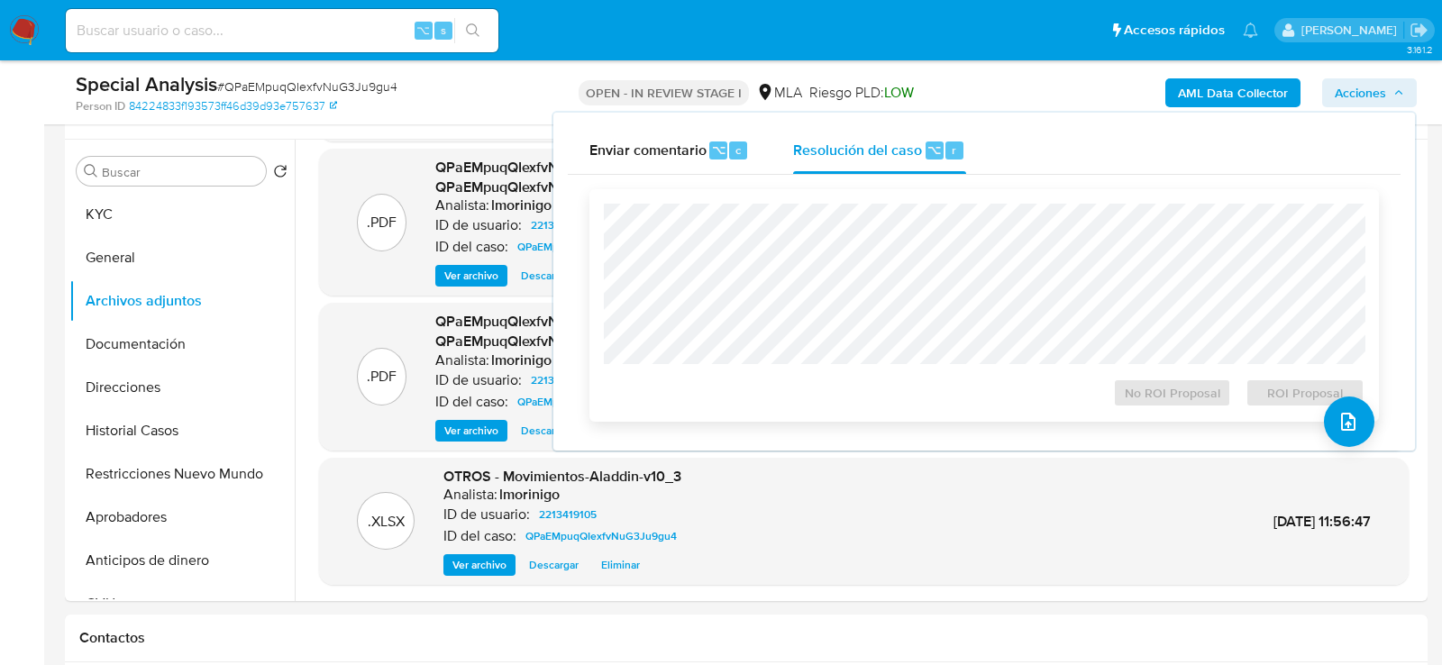
click at [887, 202] on div "No ROI Proposal ROI Proposal" at bounding box center [985, 305] width 790 height 233
click at [1298, 386] on span "ROI Proposal" at bounding box center [1305, 392] width 94 height 25
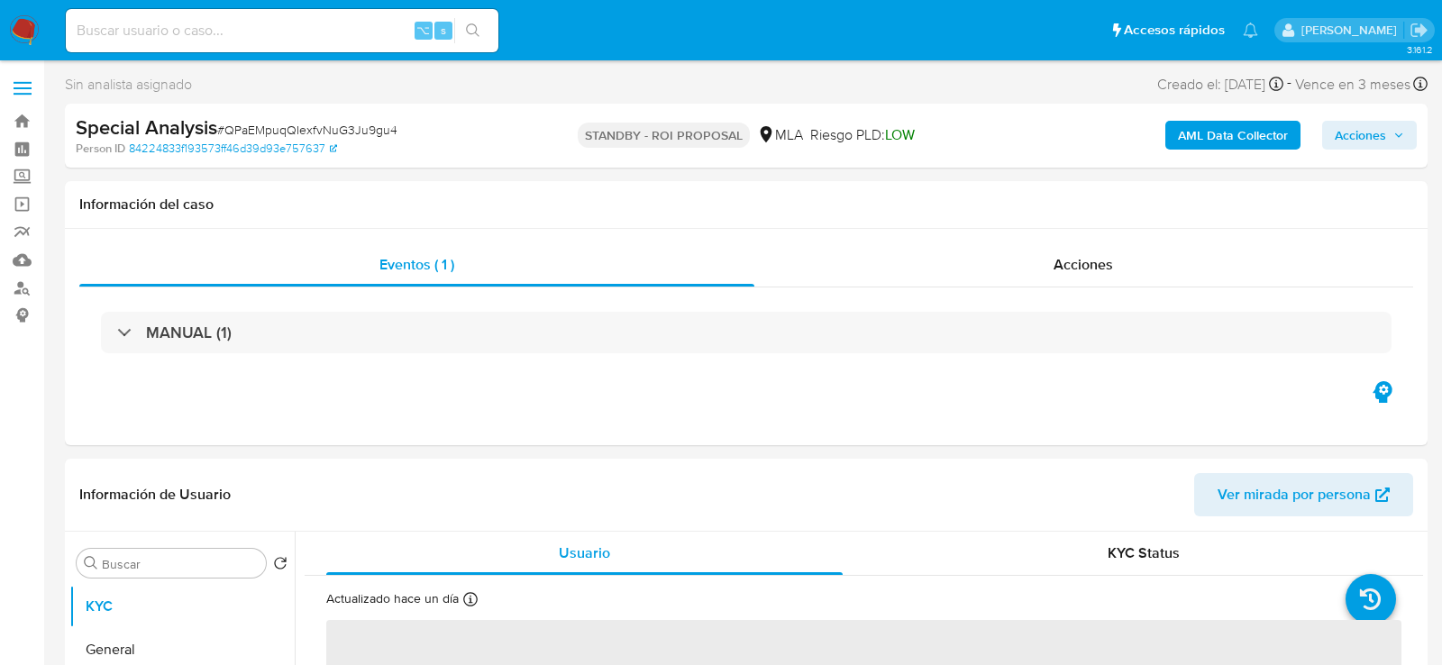
select select "10"
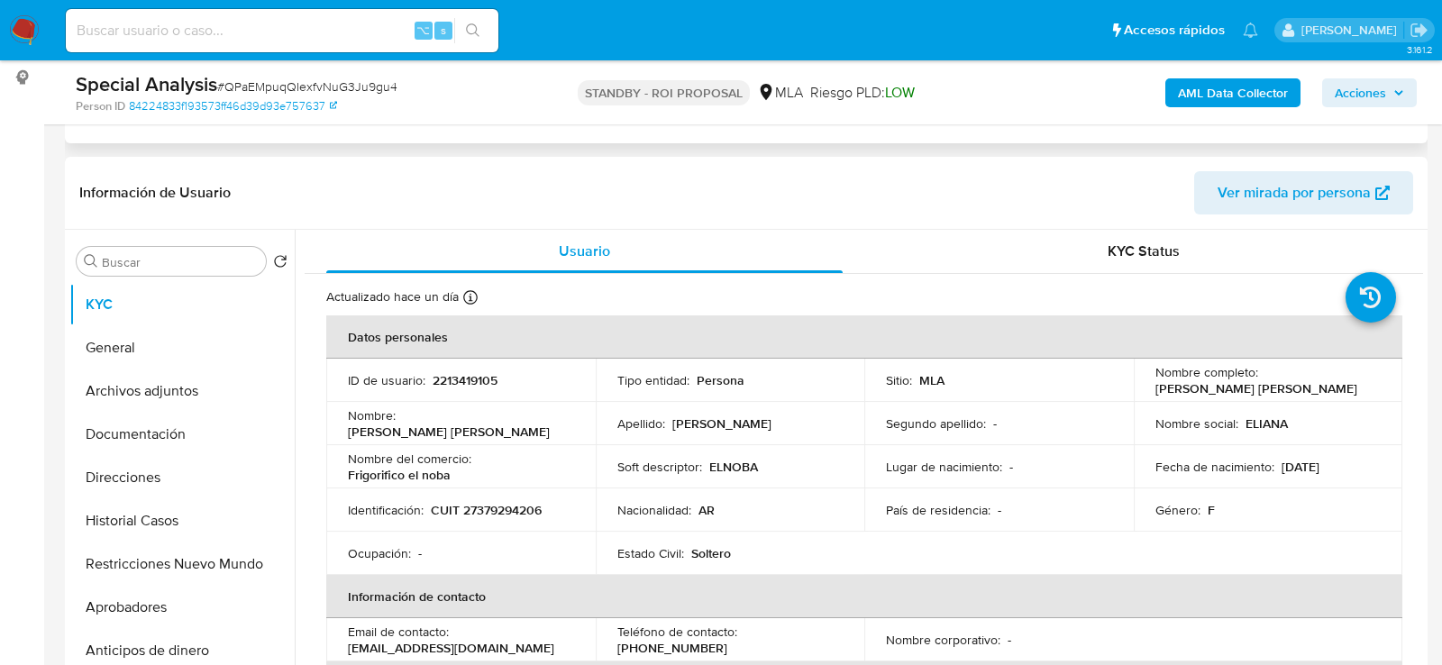
scroll to position [298, 0]
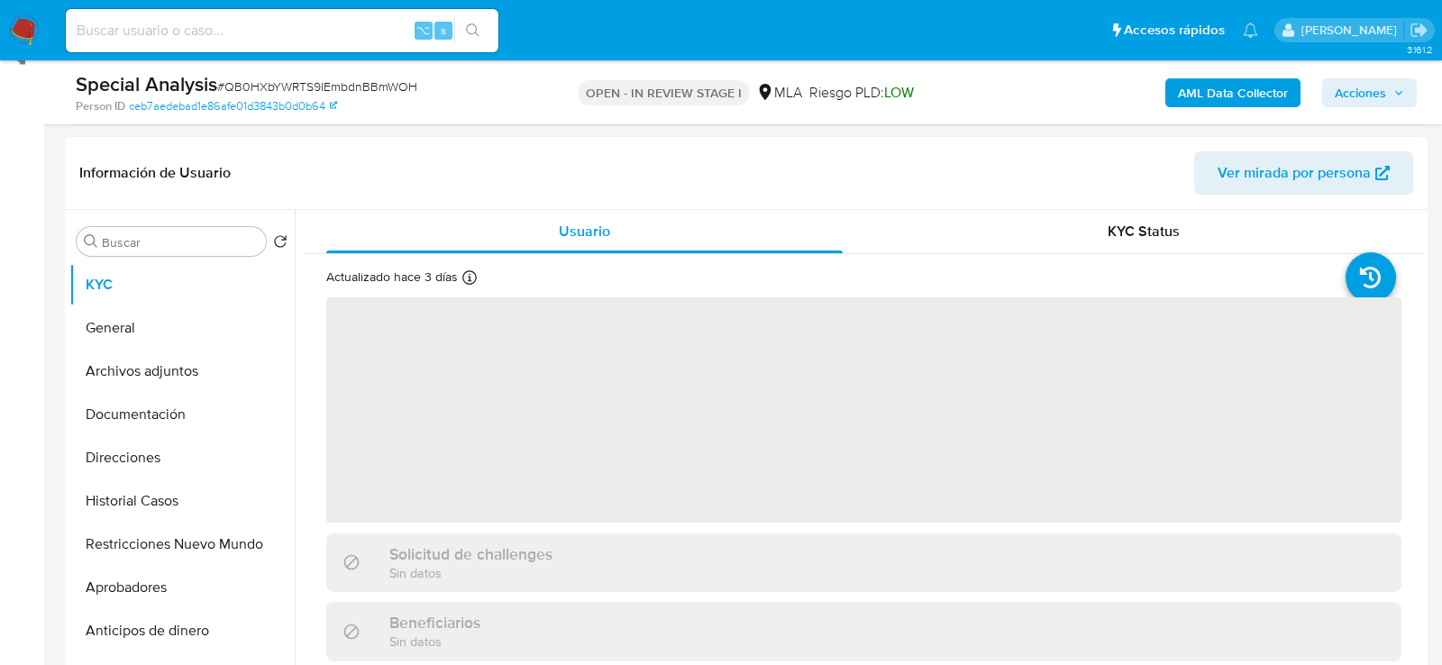
select select "10"
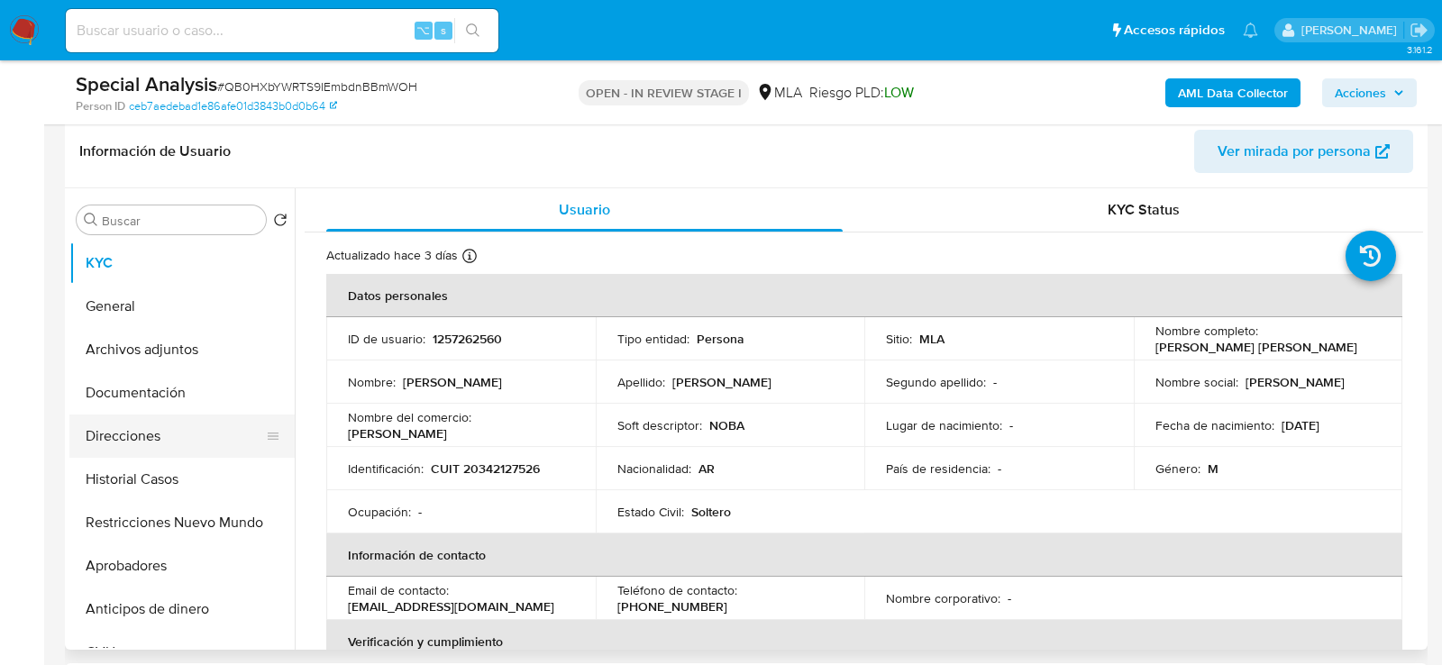
click at [123, 435] on button "Direcciones" at bounding box center [174, 436] width 211 height 43
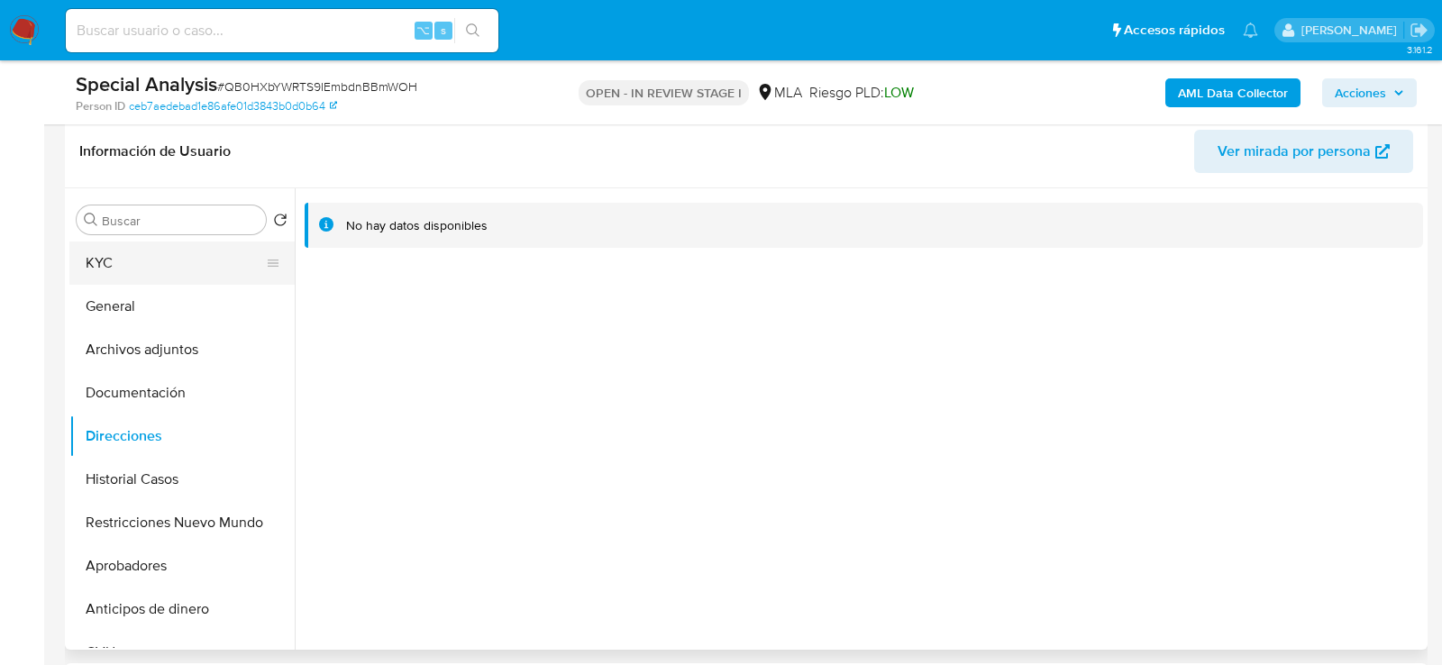
click at [121, 281] on button "KYC" at bounding box center [174, 263] width 211 height 43
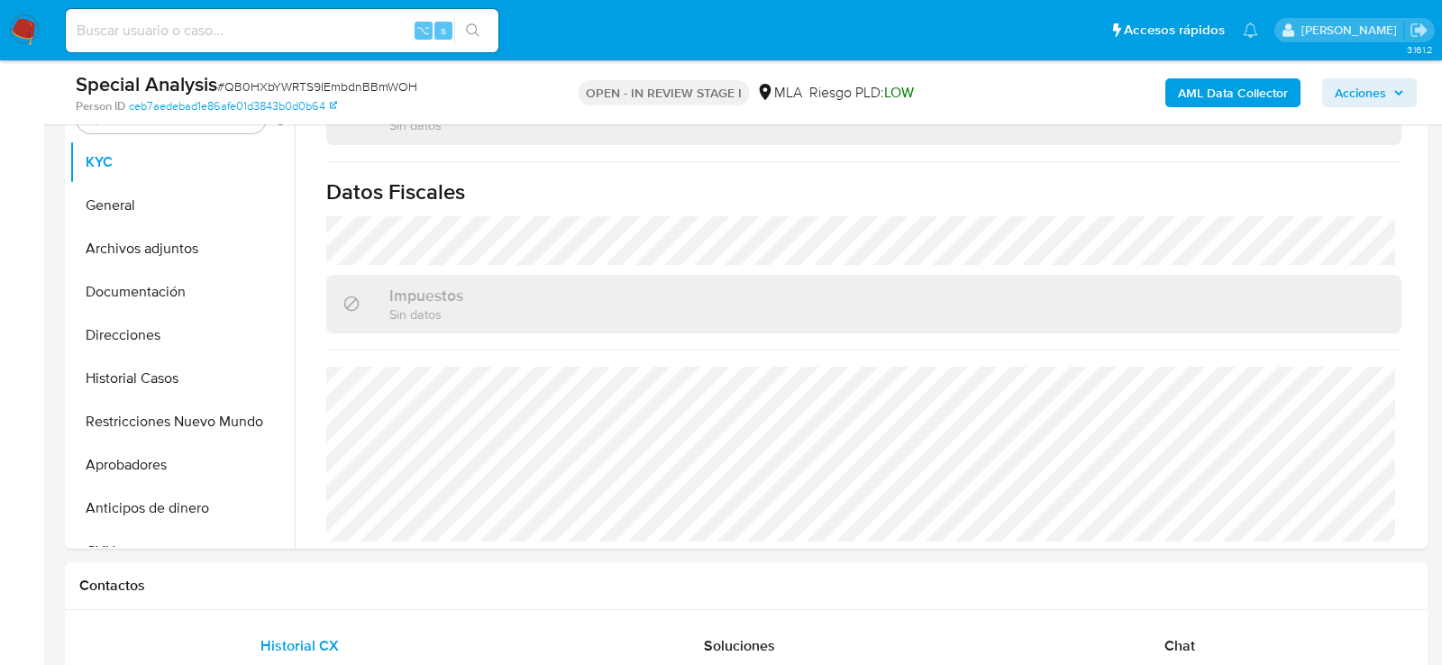
scroll to position [965, 0]
click at [160, 255] on button "Archivos adjuntos" at bounding box center [174, 248] width 211 height 43
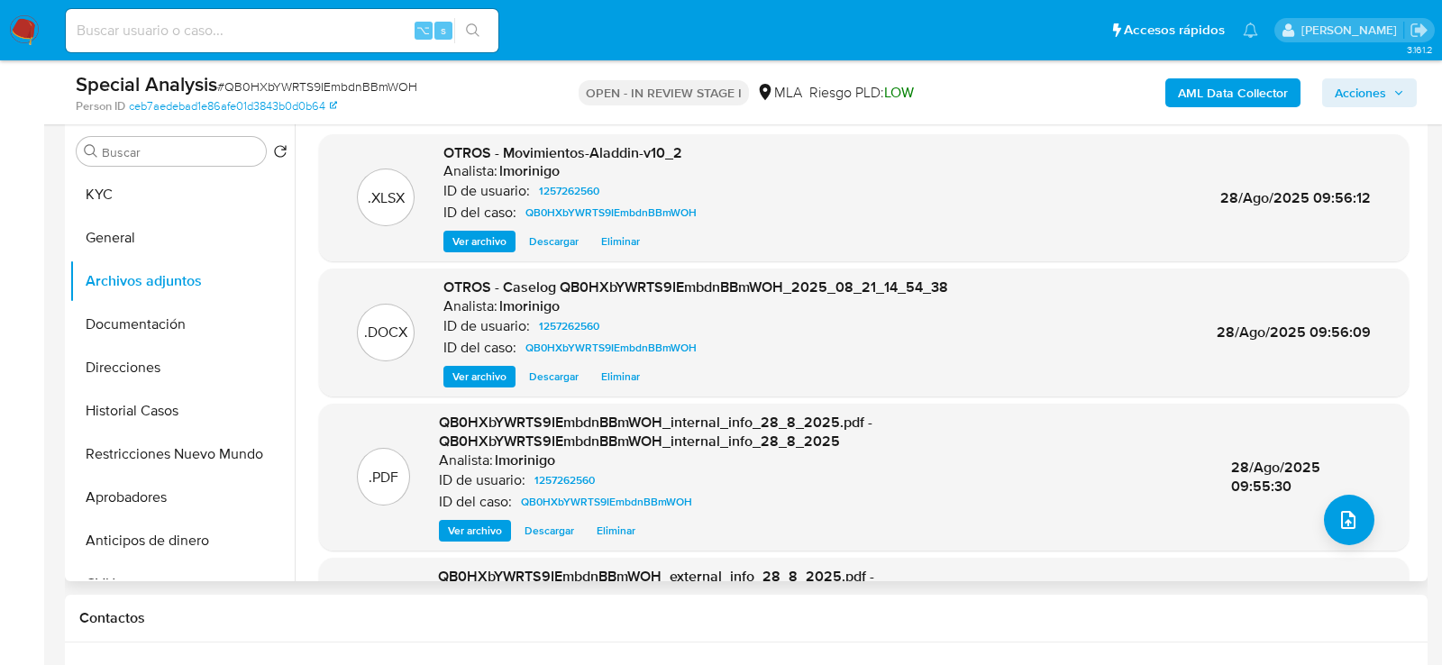
scroll to position [349, 0]
click at [611, 227] on div "OTROS - Movimientos-Aladdin-v10_2 Analista: lmorinigo ID de usuario: 1257262560…" at bounding box center [574, 197] width 261 height 110
click at [611, 234] on span "Eliminar" at bounding box center [620, 241] width 39 height 18
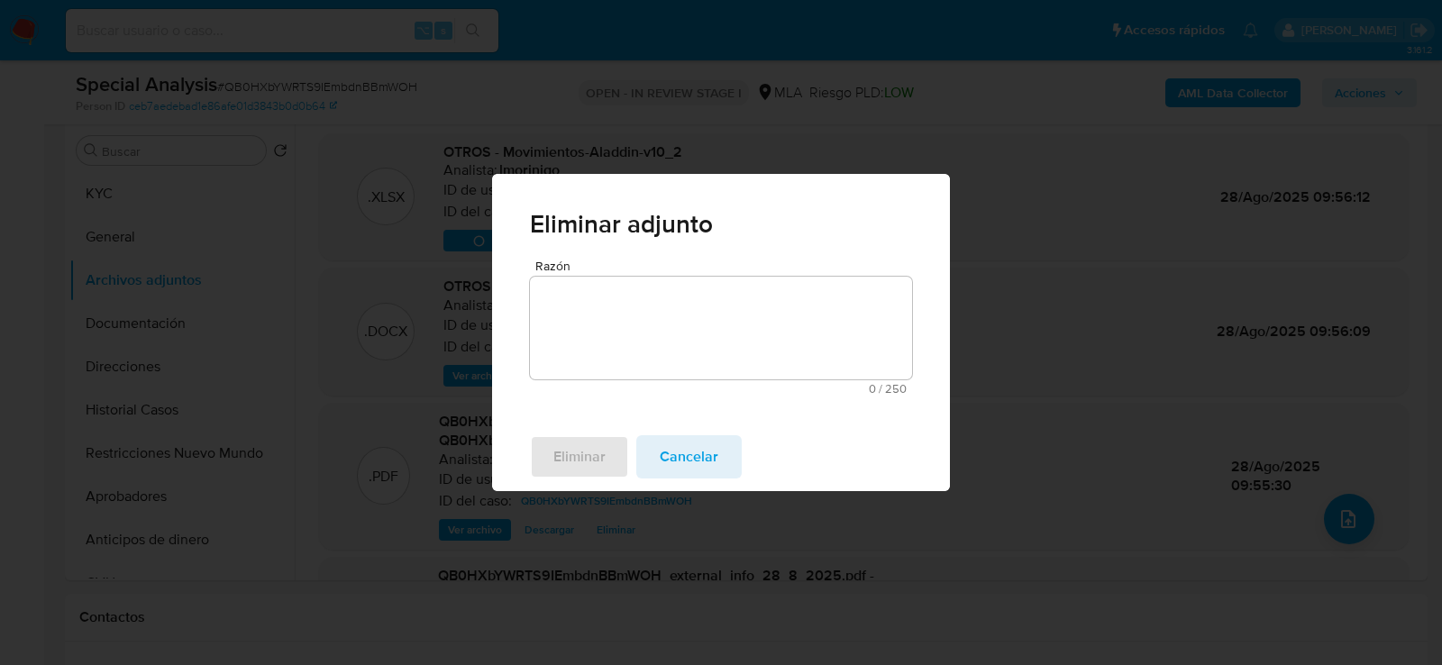
click at [609, 322] on textarea "Razón" at bounding box center [721, 328] width 382 height 103
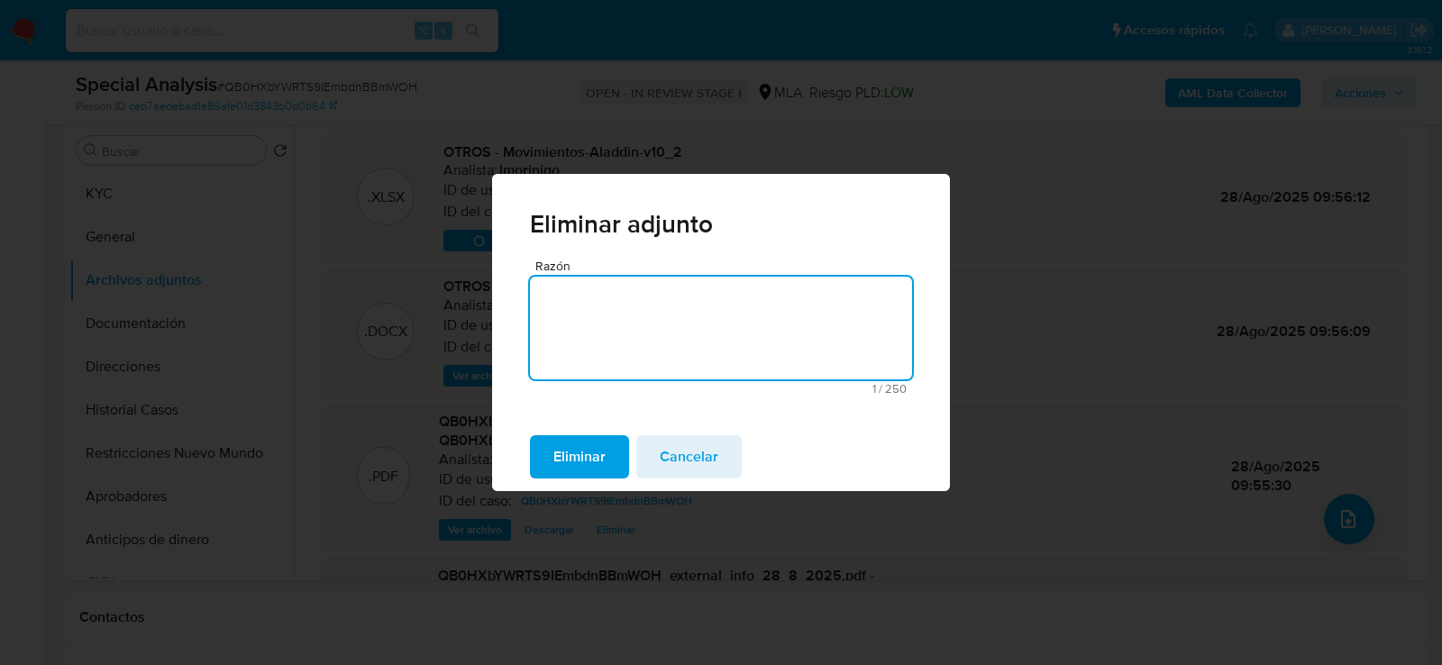
click at [593, 454] on span "Eliminar" at bounding box center [580, 457] width 52 height 40
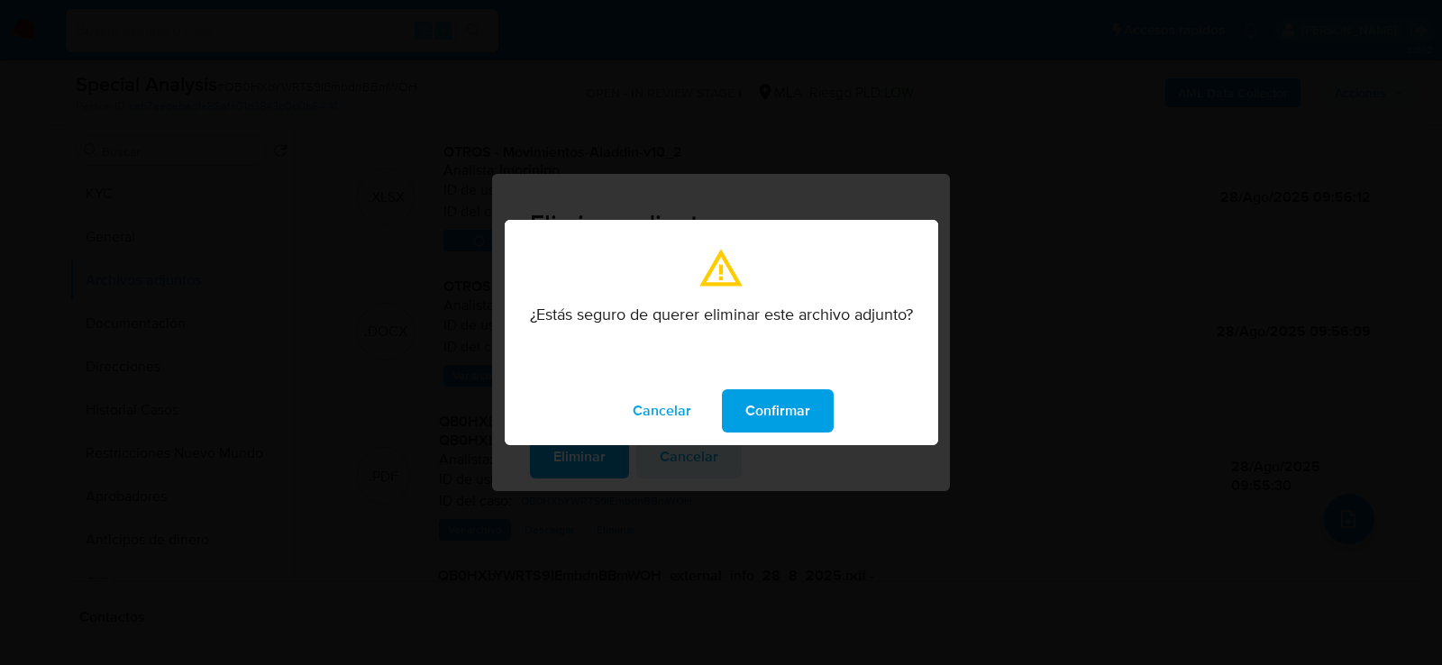
click at [671, 354] on div "¿Estás seguro de querer eliminar este archivo adjunto?" at bounding box center [722, 341] width 434 height 72
click at [751, 382] on div "Cancelar Confirmar" at bounding box center [722, 411] width 434 height 69
click at [751, 414] on span "Confirmar" at bounding box center [778, 411] width 65 height 40
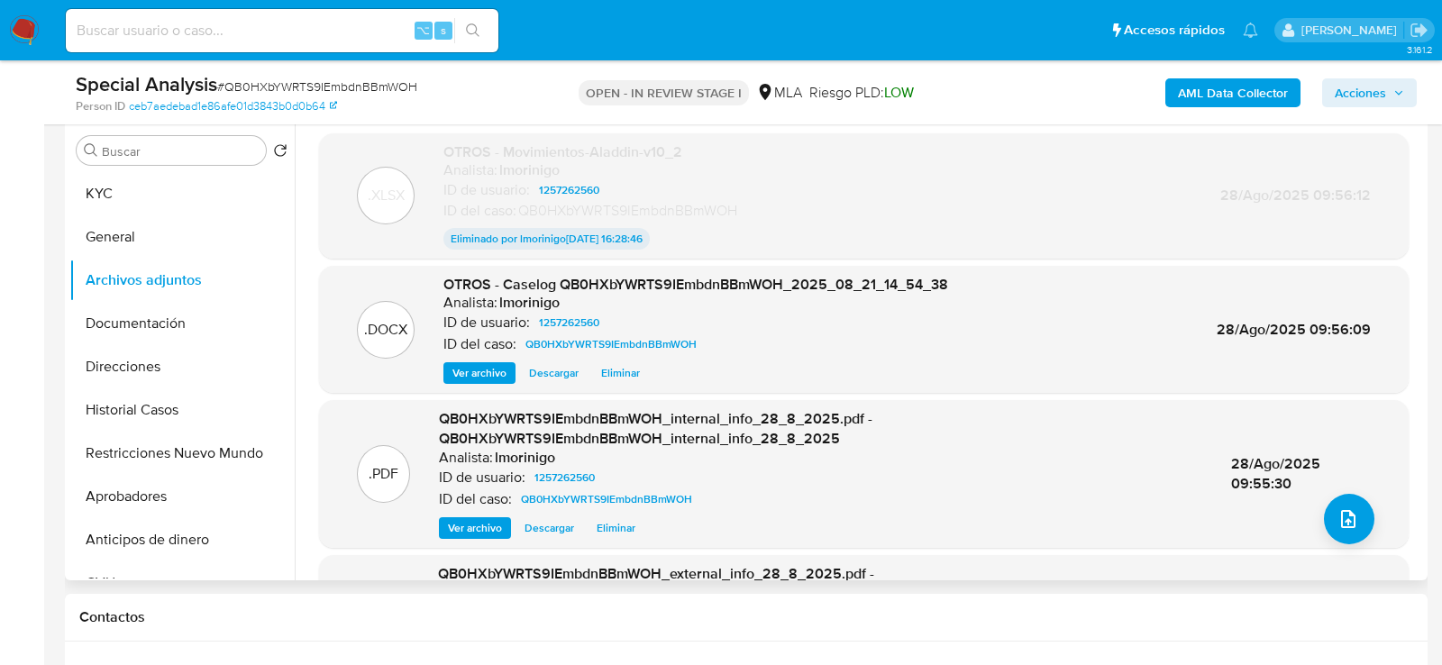
click at [611, 374] on span "Eliminar" at bounding box center [620, 373] width 39 height 18
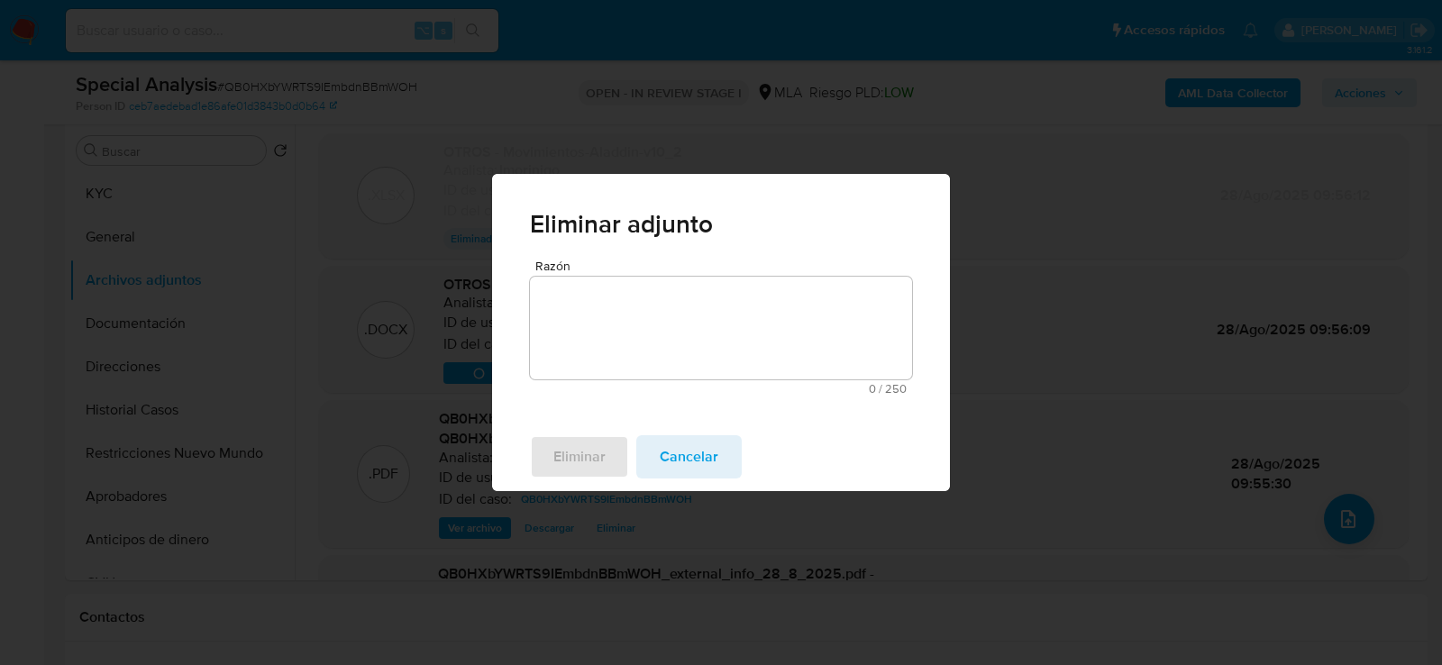
click at [615, 379] on div "Razón 0 / 250 250 caracteres restantes" at bounding box center [721, 327] width 382 height 135
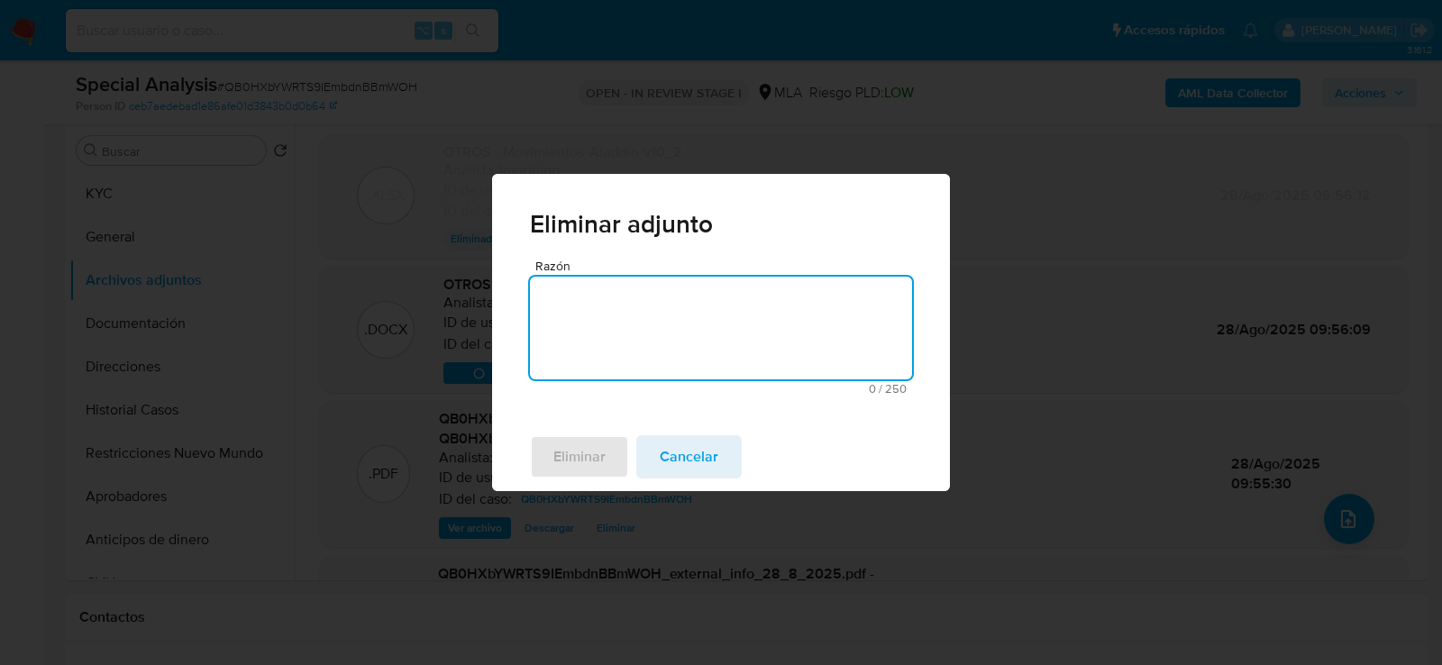
click at [613, 365] on textarea "Razón" at bounding box center [721, 328] width 382 height 103
click at [596, 459] on span "Eliminar" at bounding box center [580, 457] width 52 height 40
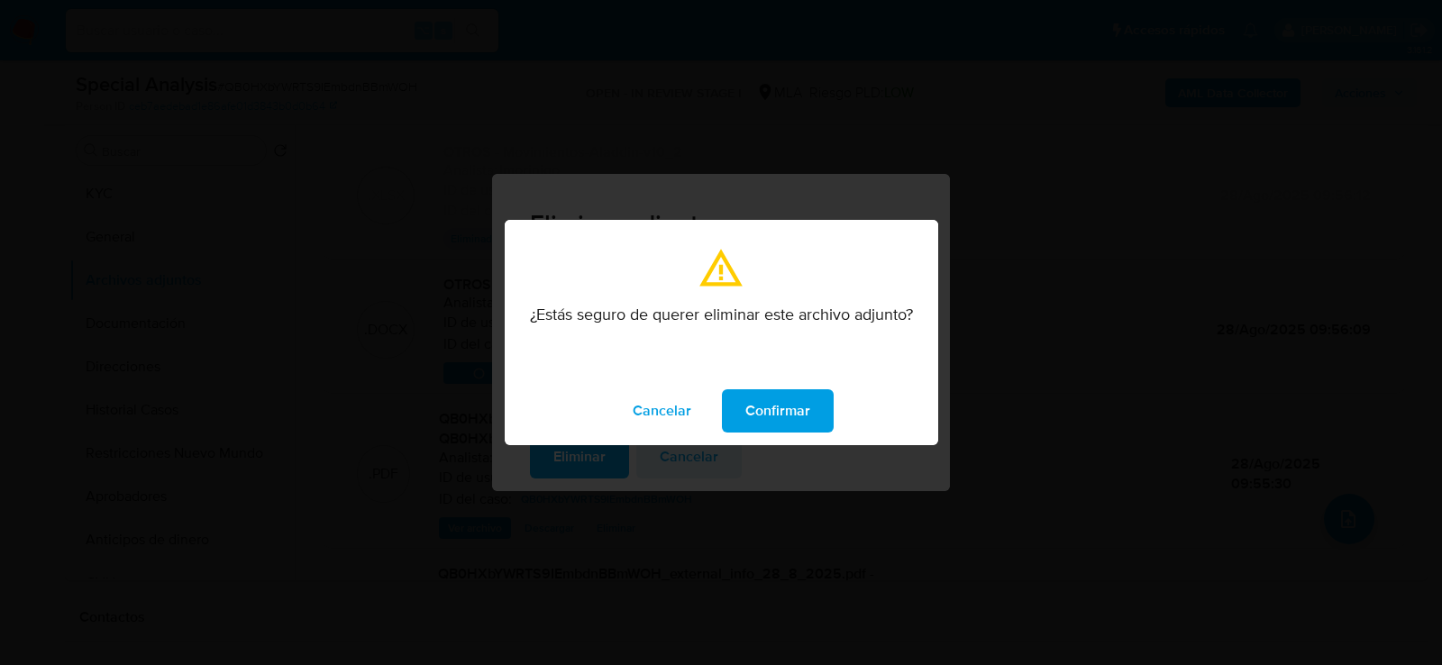
click at [753, 413] on span "Confirmar" at bounding box center [778, 411] width 65 height 40
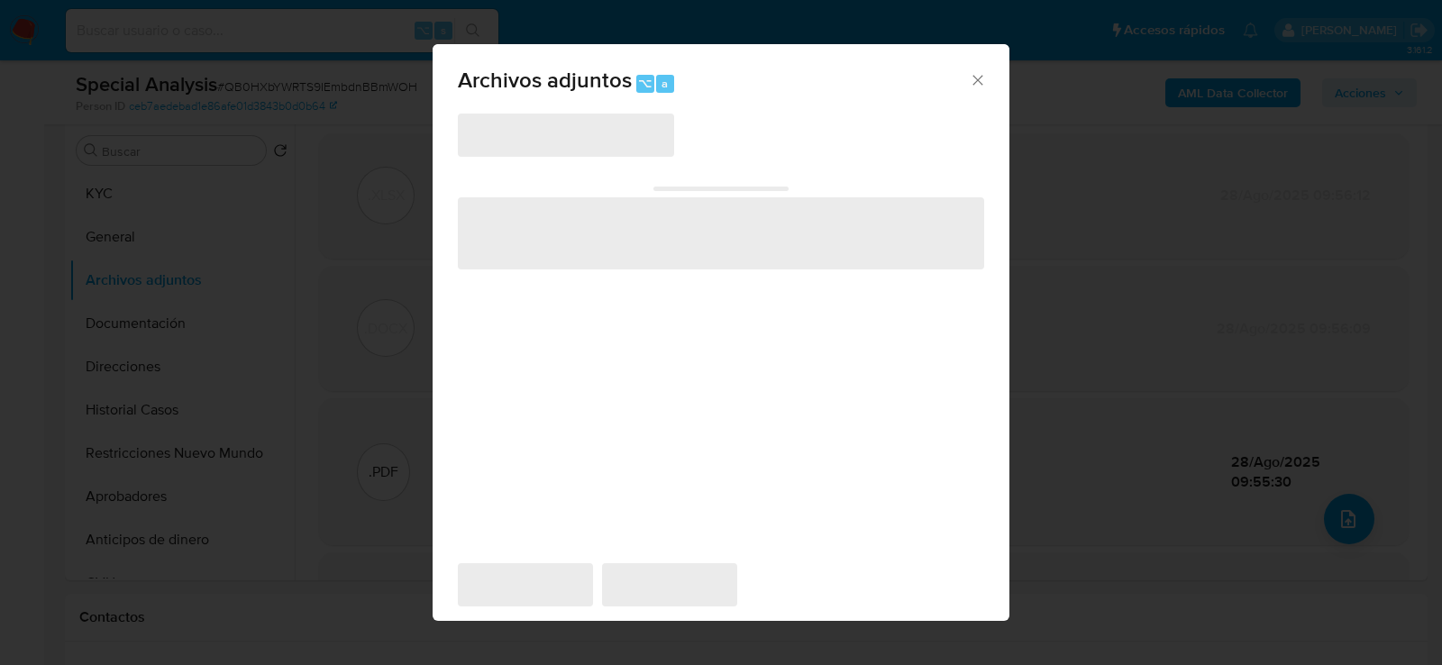
scroll to position [328, 0]
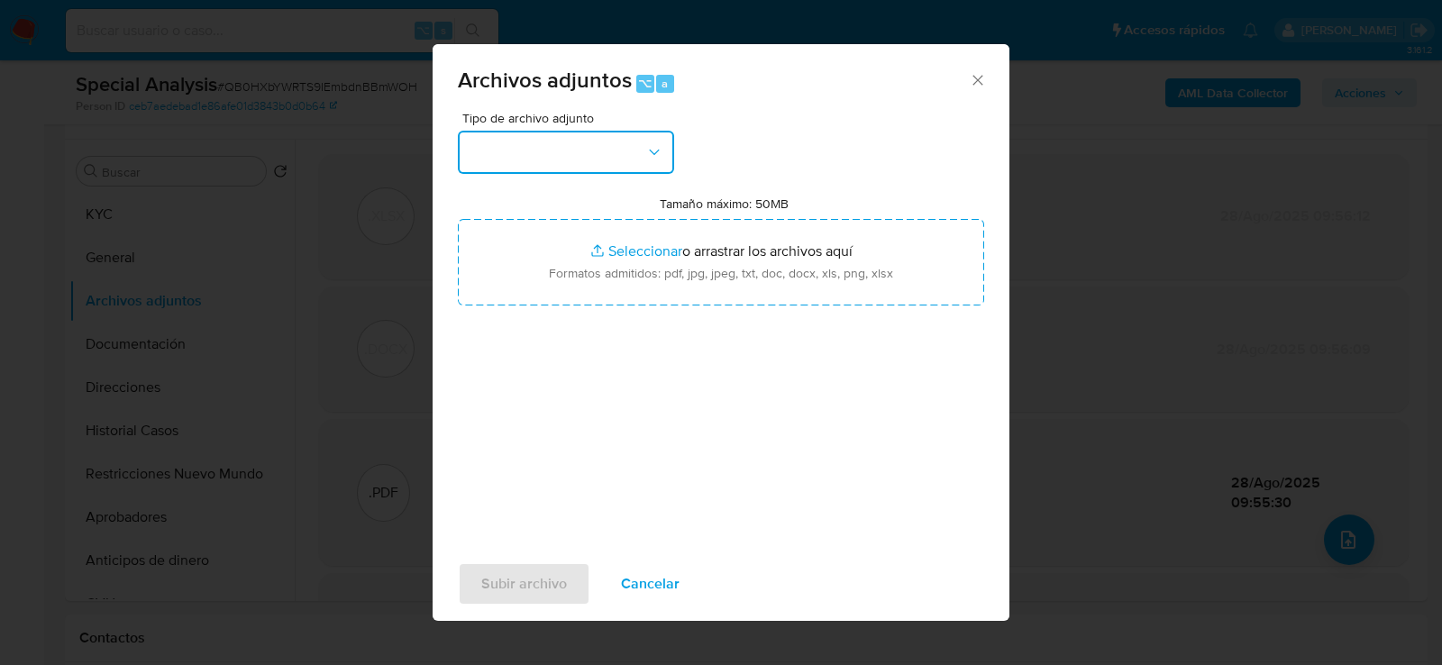
click at [561, 131] on button "button" at bounding box center [566, 152] width 216 height 43
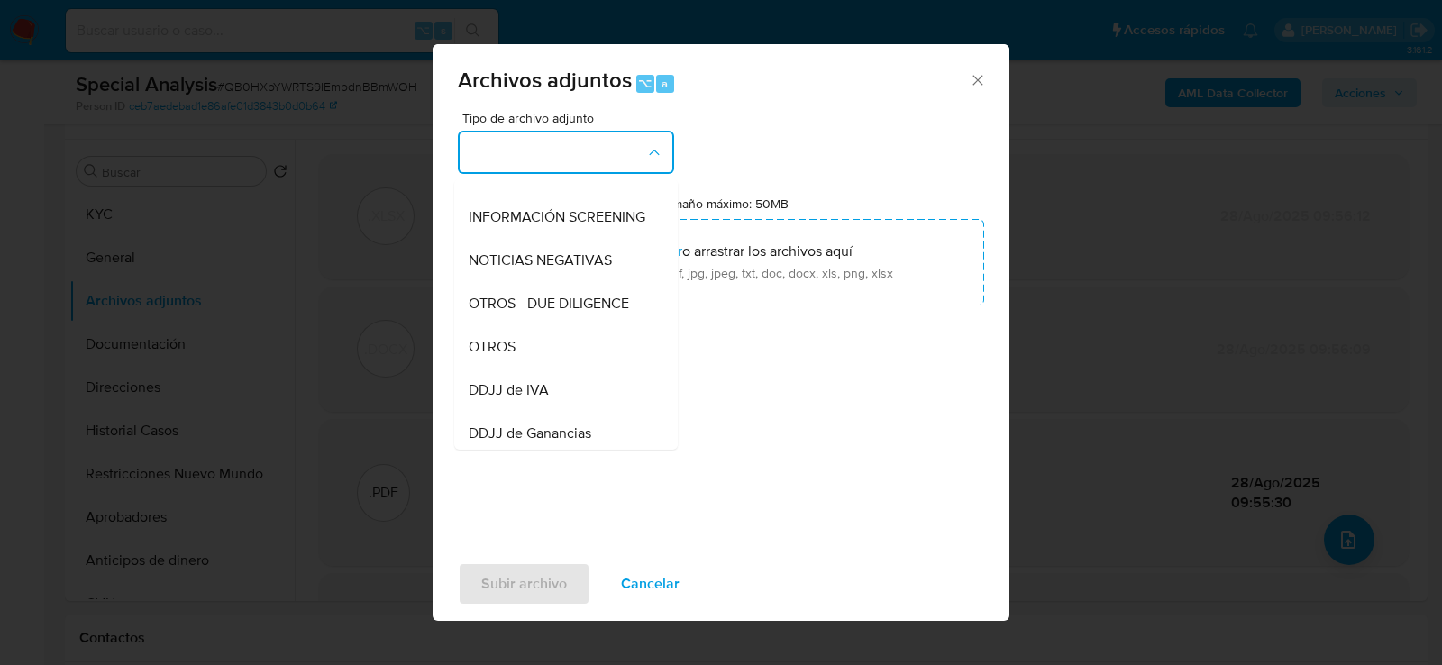
scroll to position [202, 0]
click at [563, 338] on div "OTROS" at bounding box center [561, 344] width 184 height 43
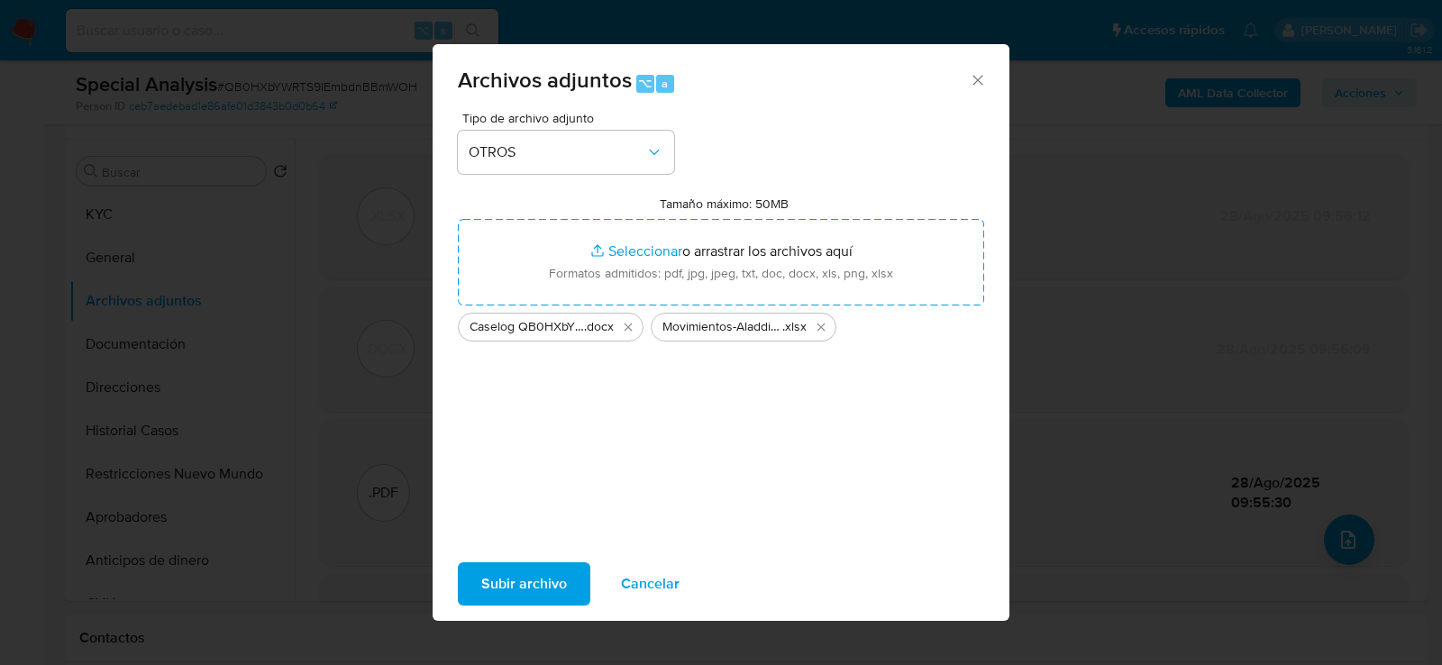
click at [520, 593] on span "Subir archivo" at bounding box center [524, 584] width 86 height 40
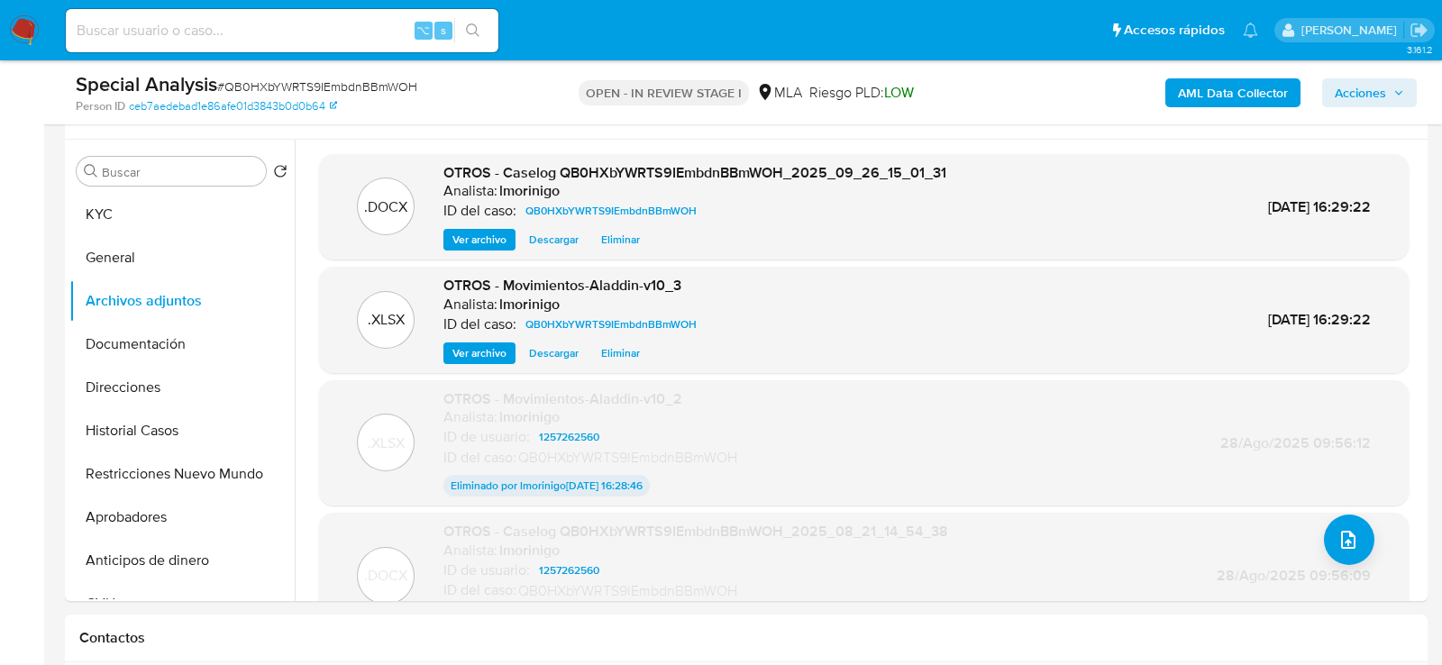
click at [1370, 94] on span "Acciones" at bounding box center [1360, 92] width 51 height 29
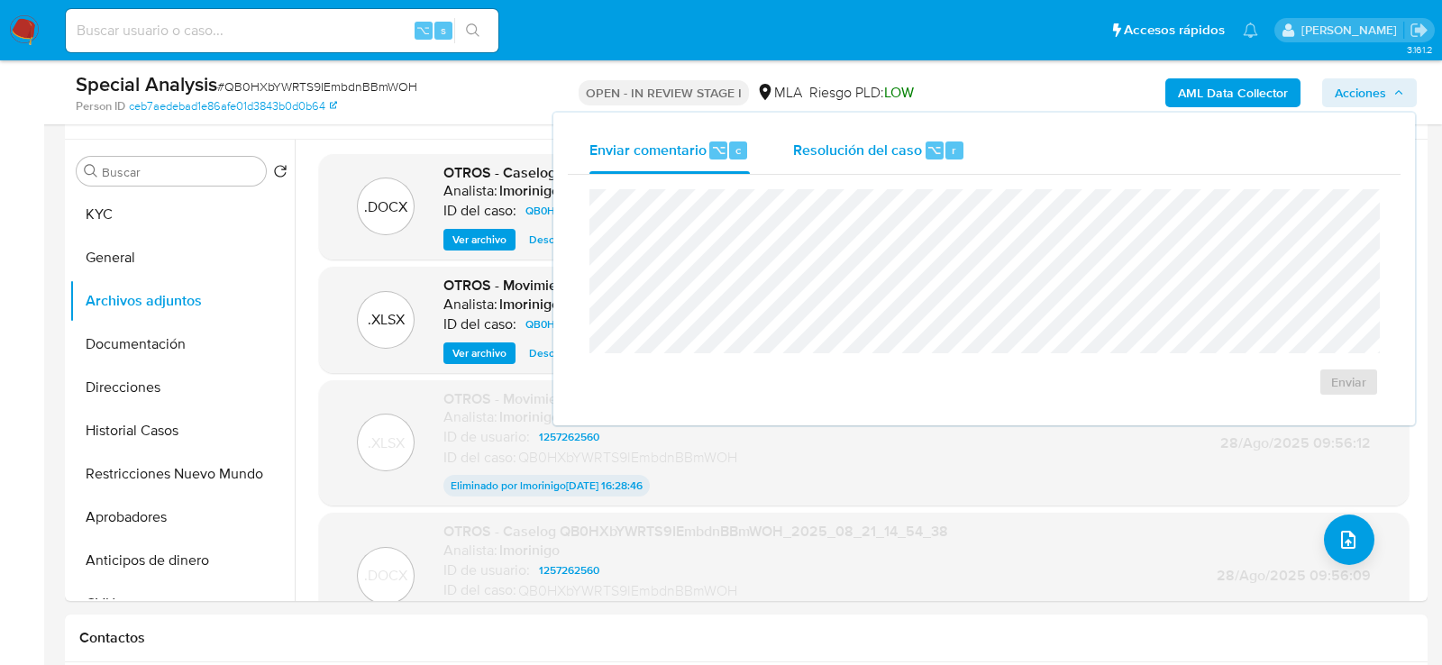
click at [897, 151] on span "Resolución del caso" at bounding box center [857, 149] width 129 height 21
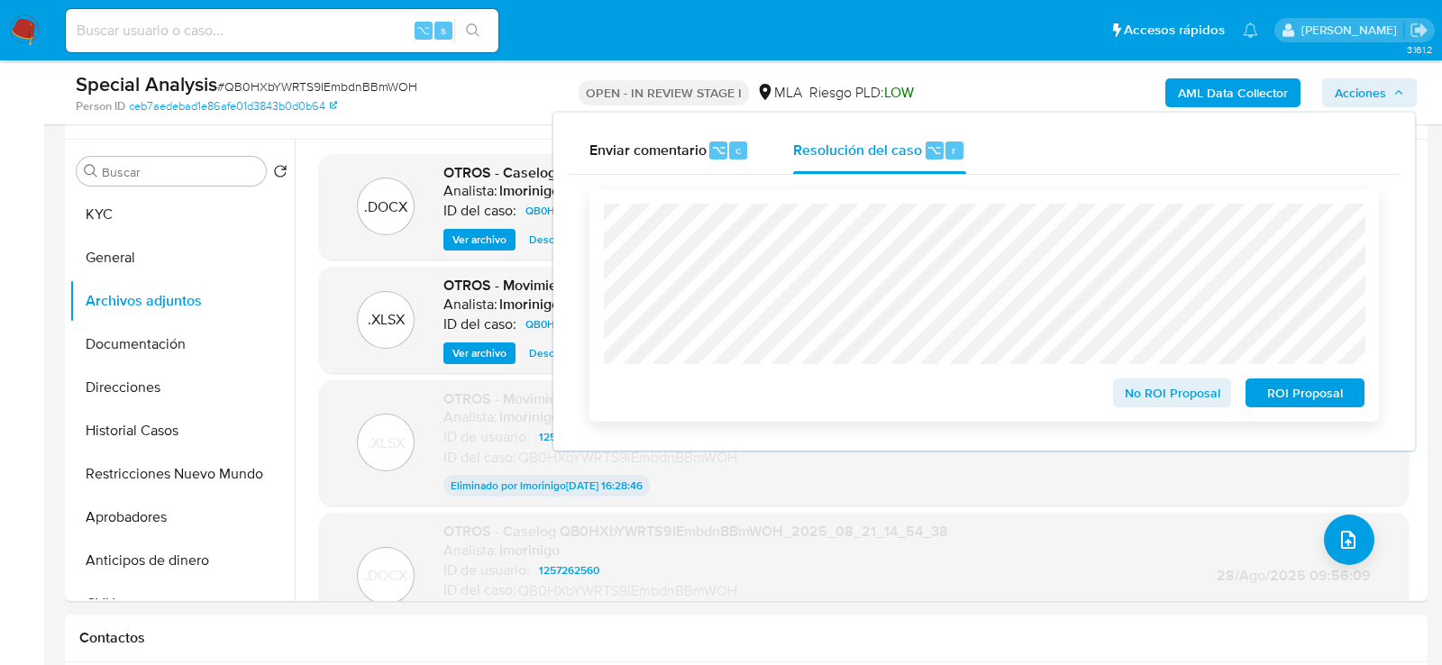
drag, startPoint x: 1315, startPoint y: 403, endPoint x: 1029, endPoint y: 371, distance: 287.6
click at [1315, 403] on span "ROI Proposal" at bounding box center [1305, 392] width 94 height 25
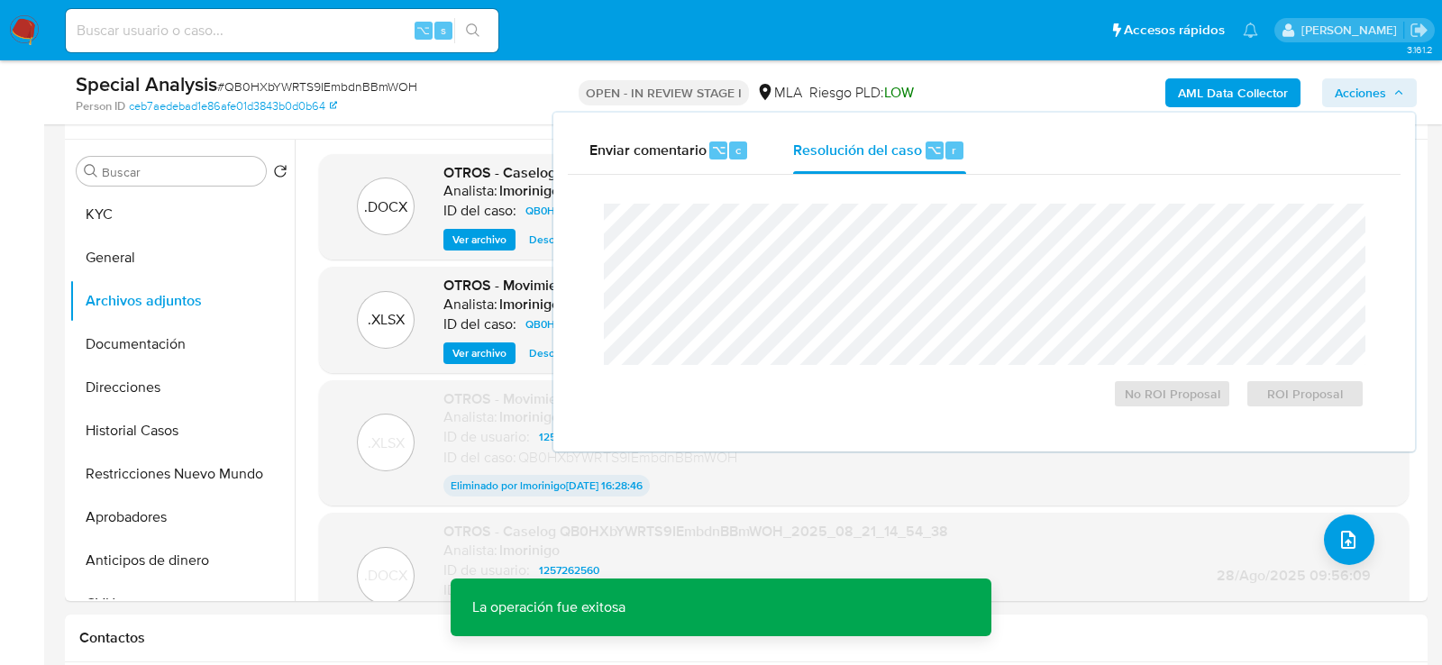
click at [436, 122] on div "Special Analysis # QB0HXbYWRTS9IEmbdnBBmWOH Person ID ceb7aedebad1e86afe01d3843…" at bounding box center [746, 92] width 1363 height 64
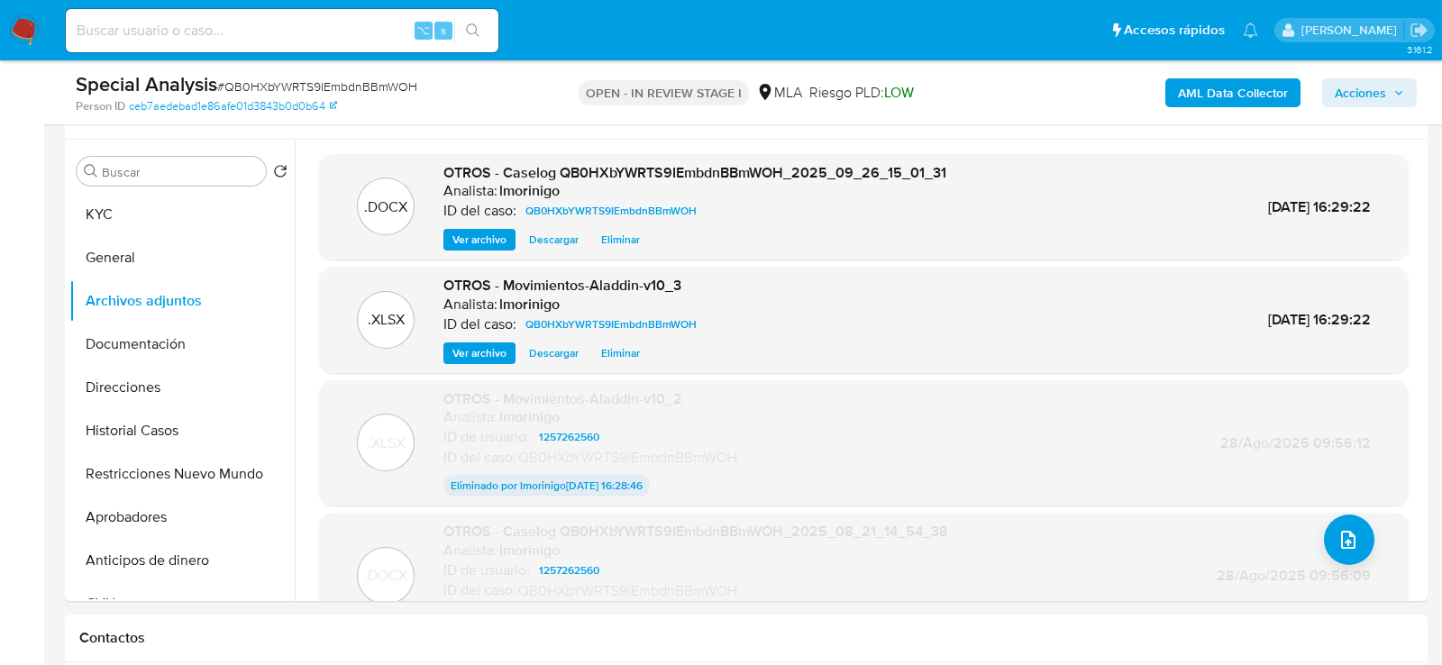
click at [1357, 98] on span "Acciones" at bounding box center [1360, 92] width 51 height 29
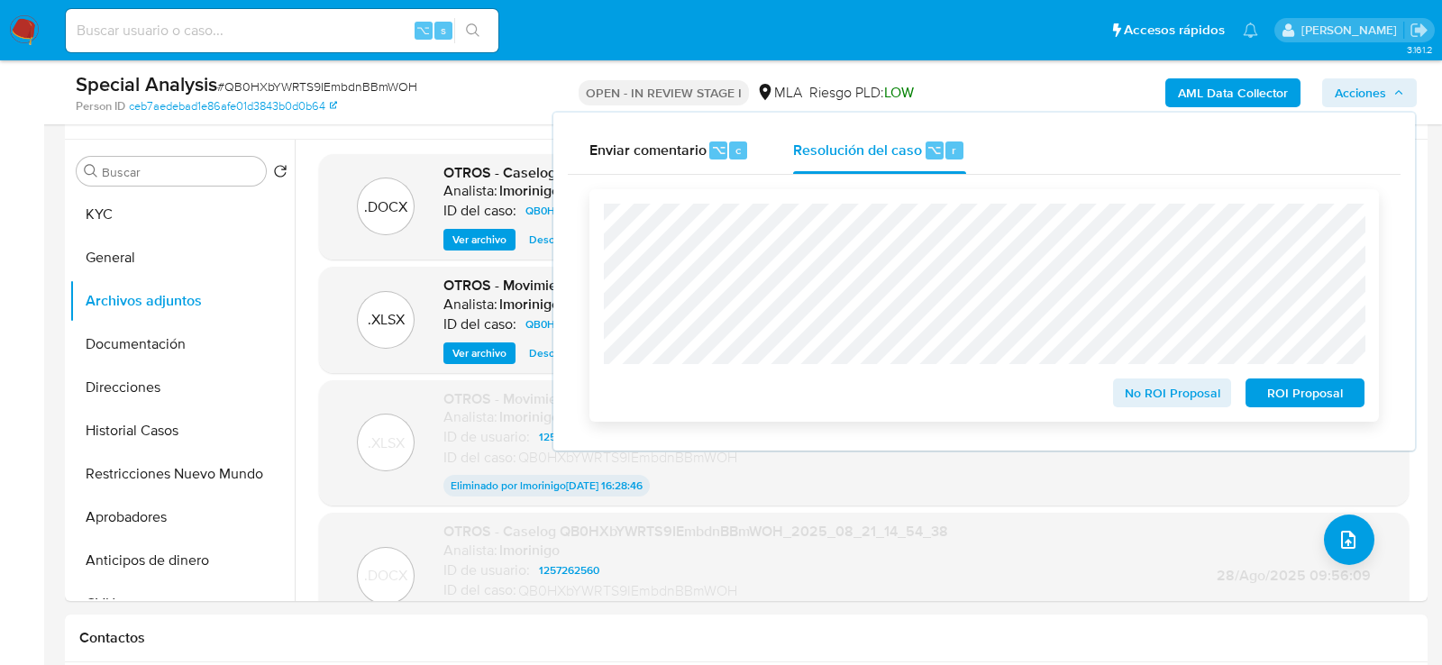
click at [1292, 404] on span "ROI Proposal" at bounding box center [1305, 392] width 94 height 25
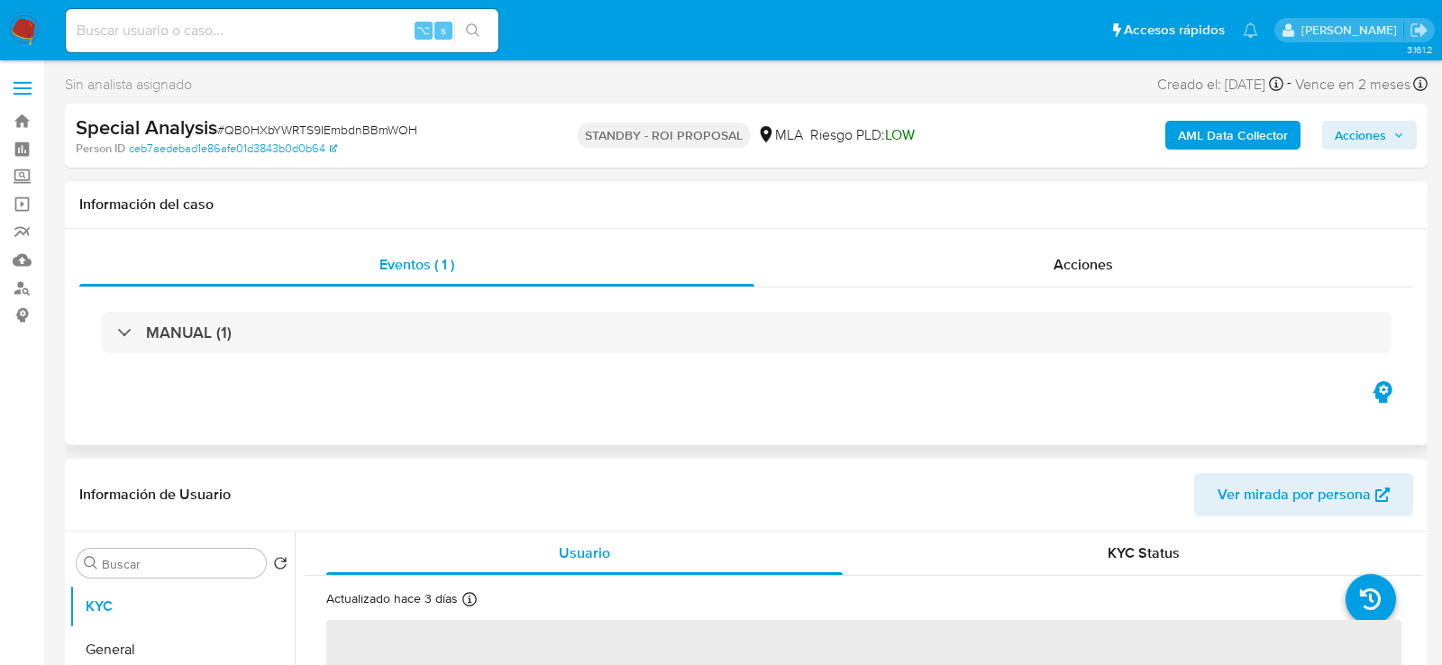
click at [1021, 240] on div "Eventos ( 1 ) Acciones MANUAL (1)" at bounding box center [746, 337] width 1363 height 216
click at [1021, 260] on div "Acciones" at bounding box center [1085, 264] width 660 height 43
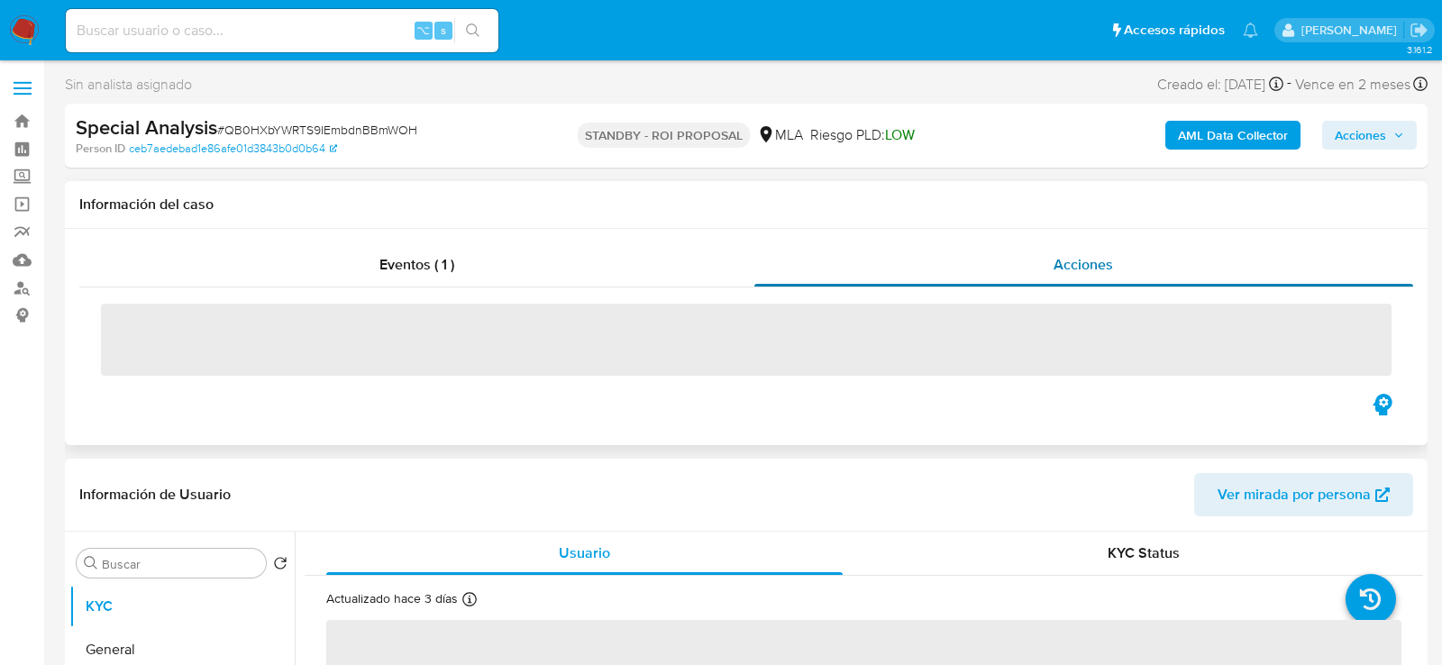
select select "10"
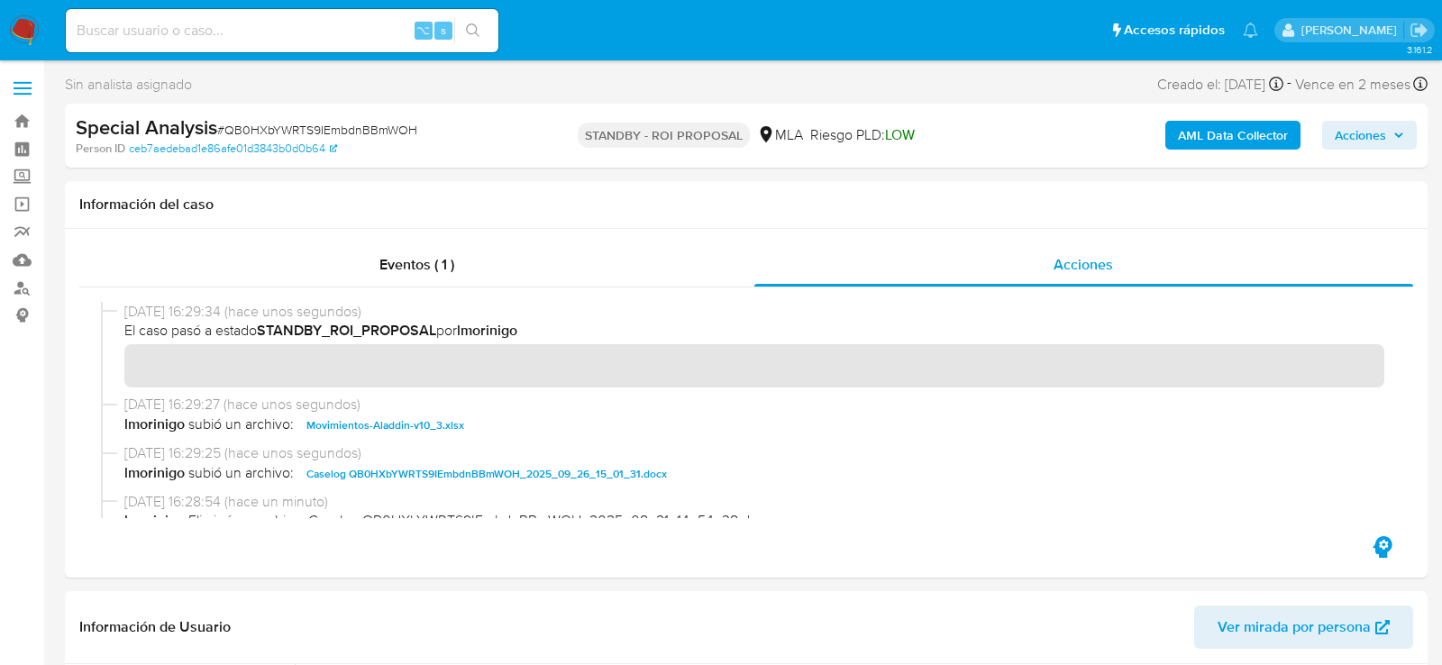
click at [327, 133] on span "# QB0HXbYWRTS9IEmbdnBBmWOH" at bounding box center [317, 130] width 200 height 18
copy span "QB0HXbYWRTS9IEmbdnBBmWOH"
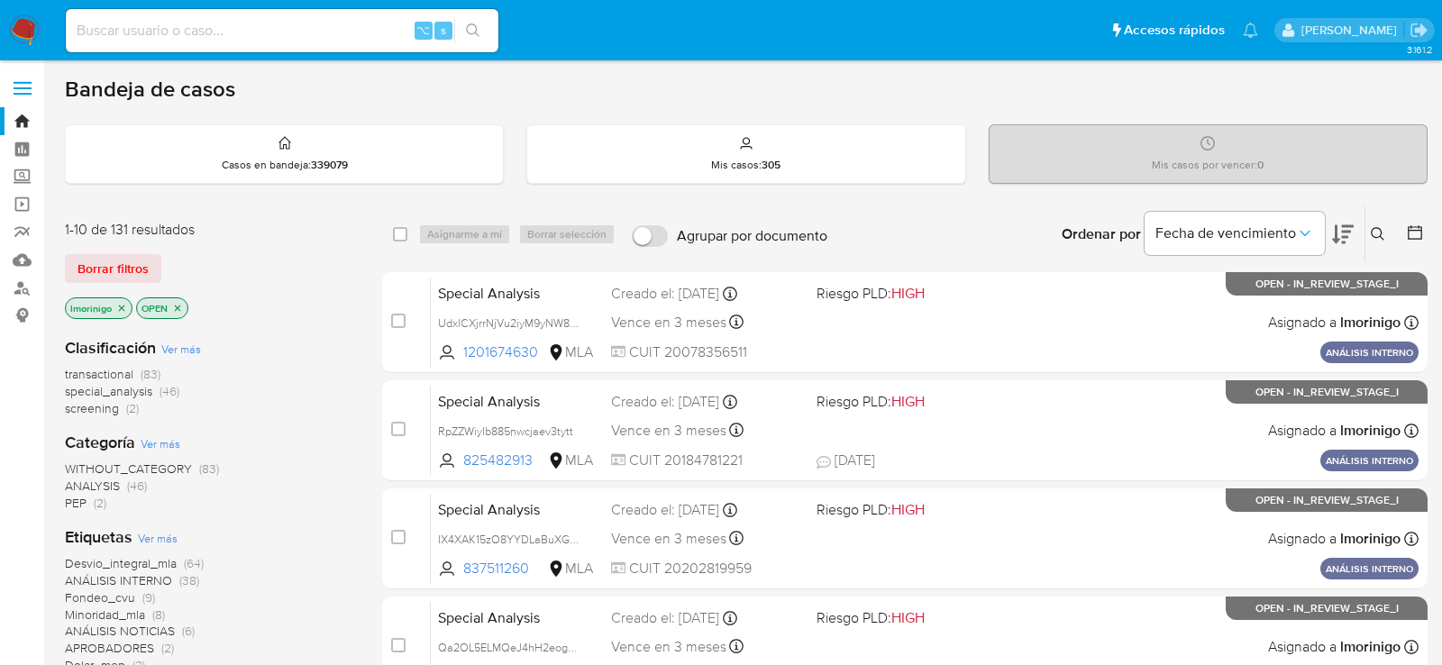
click at [310, 29] on input at bounding box center [282, 30] width 433 height 23
paste input "XqOlgpKFNYlF78IZR4EuSE38"
type input "XqOlgpKFNYlF78IZR4EuSE38"
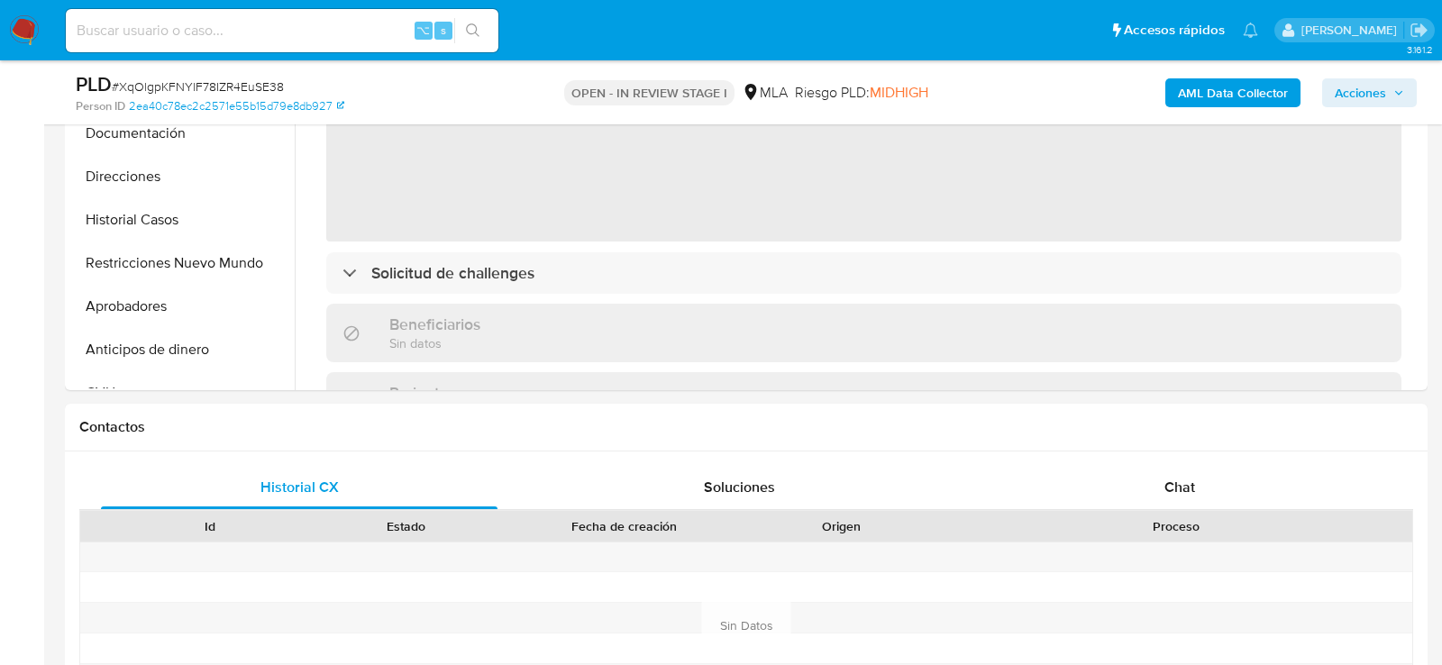
scroll to position [50, 0]
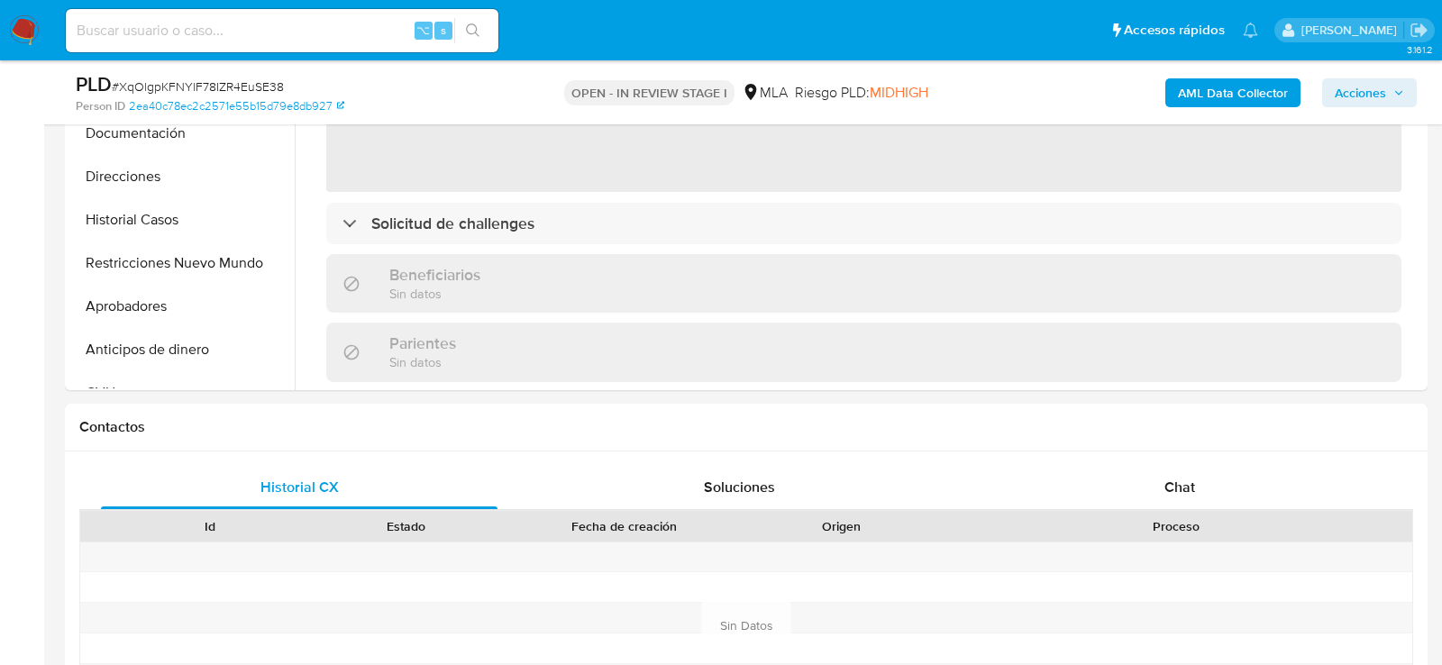
select select "10"
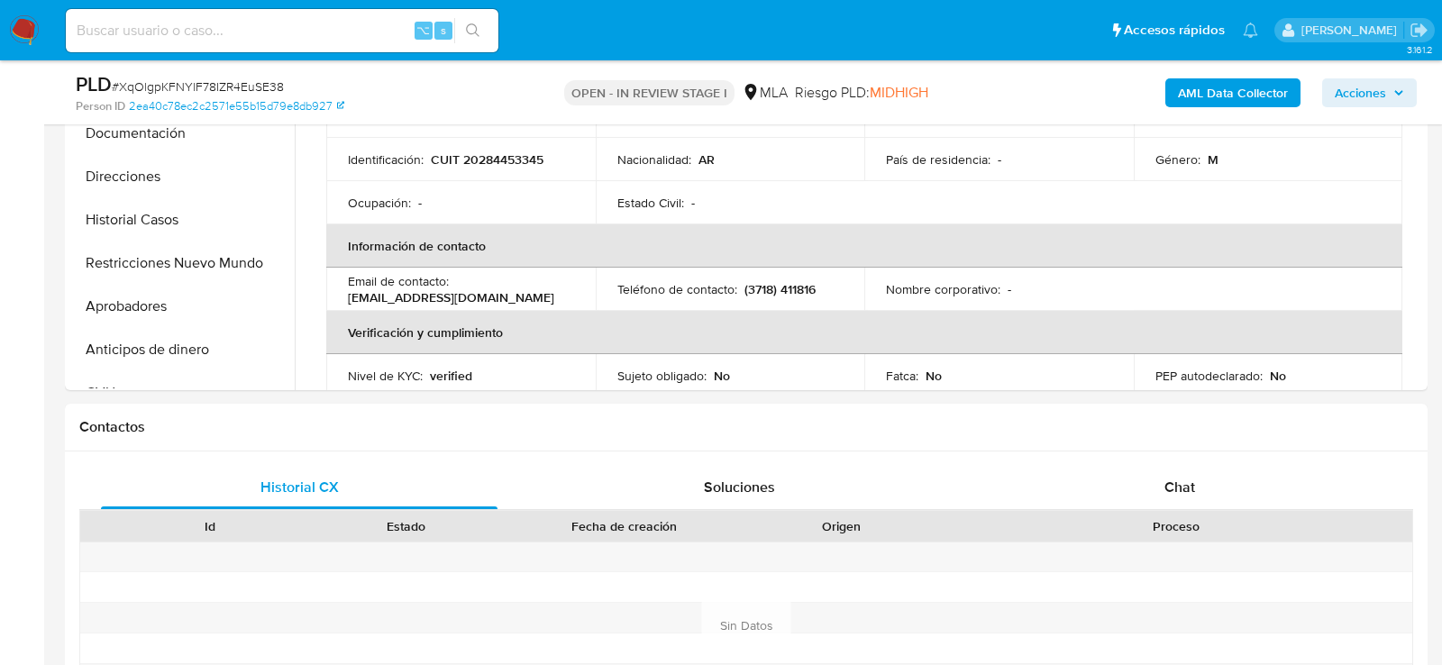
scroll to position [0, 0]
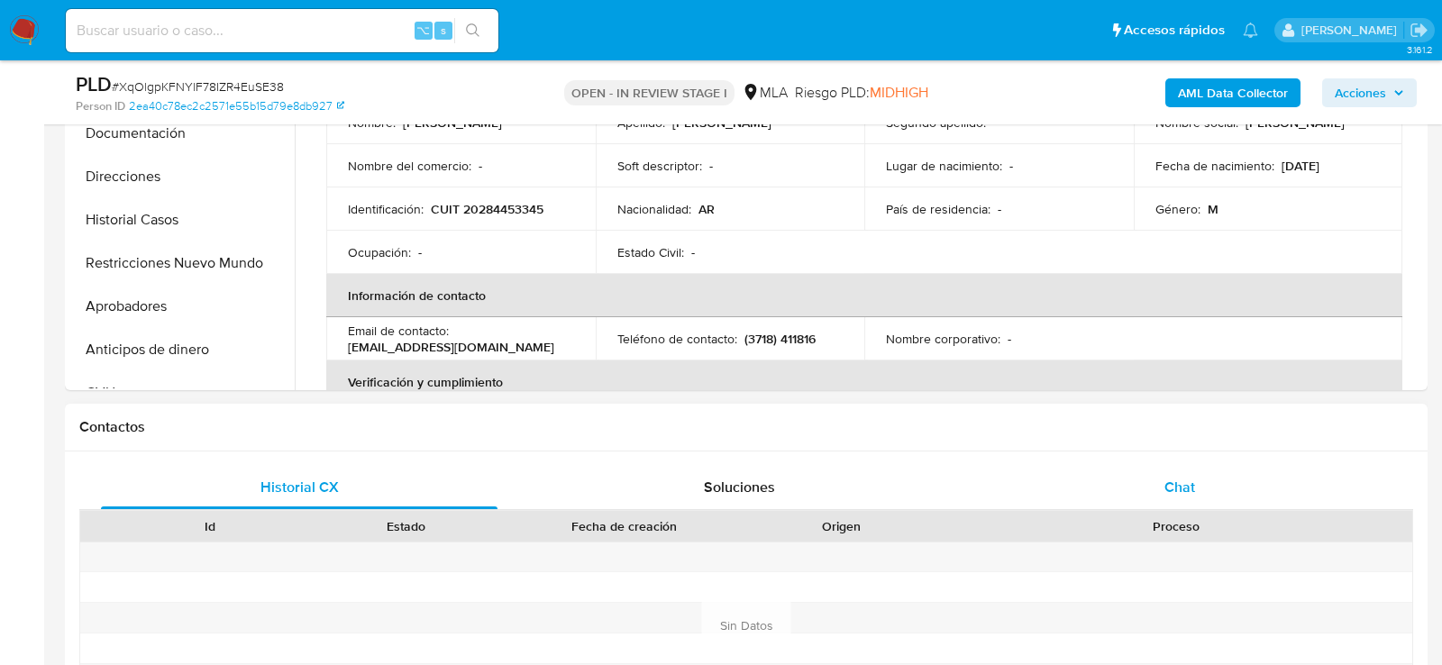
click at [1093, 483] on div "Chat" at bounding box center [1180, 487] width 397 height 43
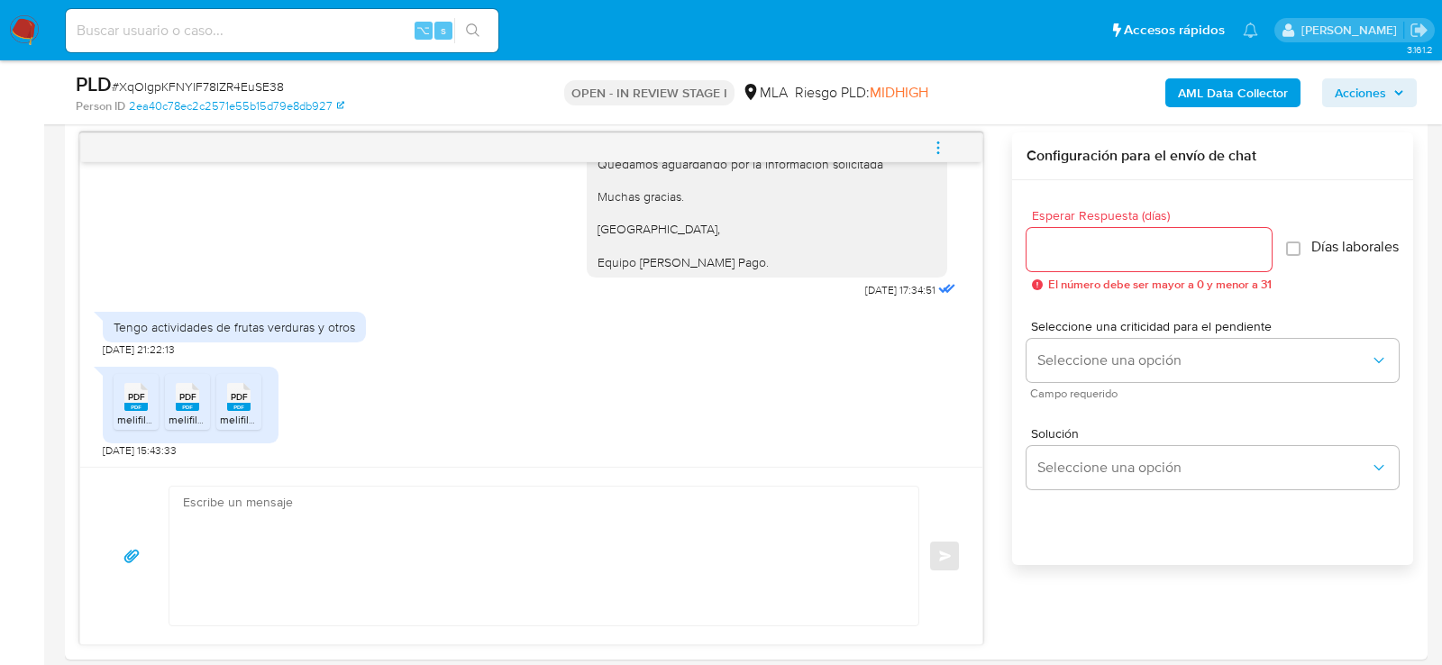
scroll to position [943, 0]
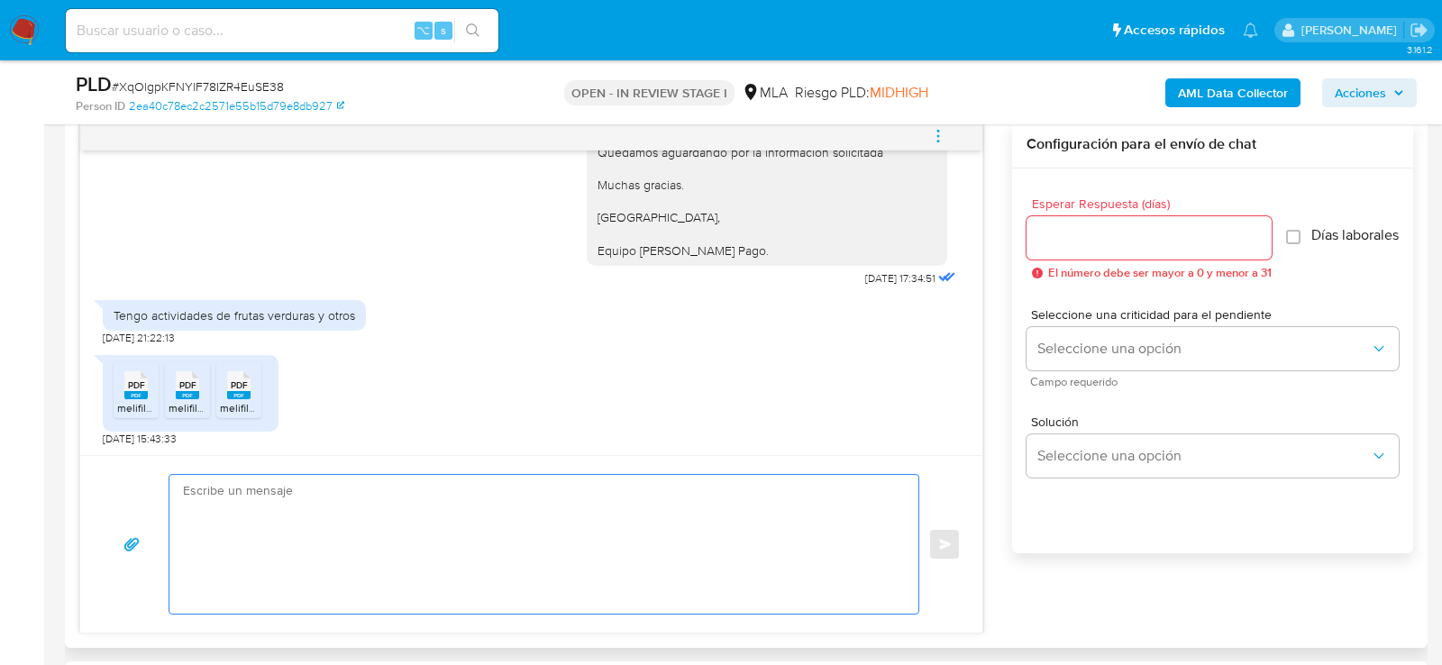
click at [387, 540] on textarea at bounding box center [539, 544] width 713 height 139
click at [145, 391] on rect at bounding box center [135, 395] width 23 height 8
click at [183, 391] on rect at bounding box center [187, 395] width 23 height 8
click at [222, 389] on div "PDF PDF" at bounding box center [239, 383] width 38 height 35
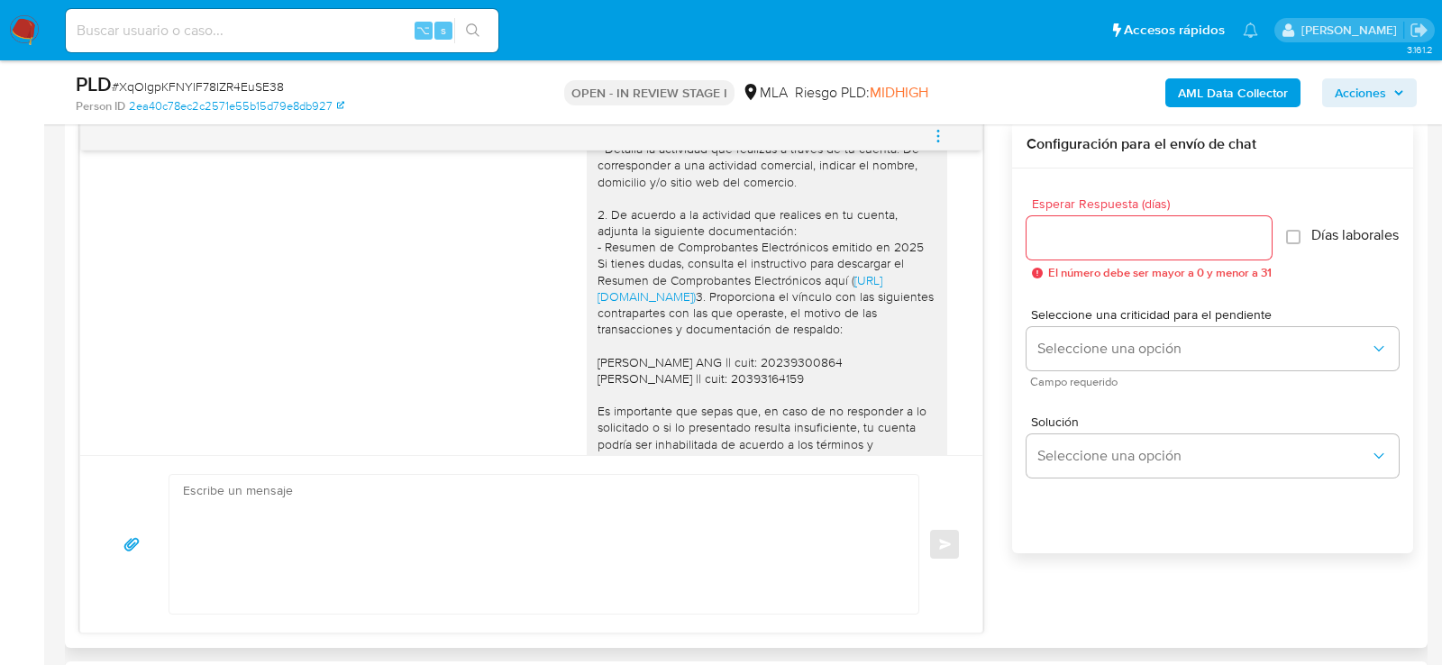
scroll to position [2549, 0]
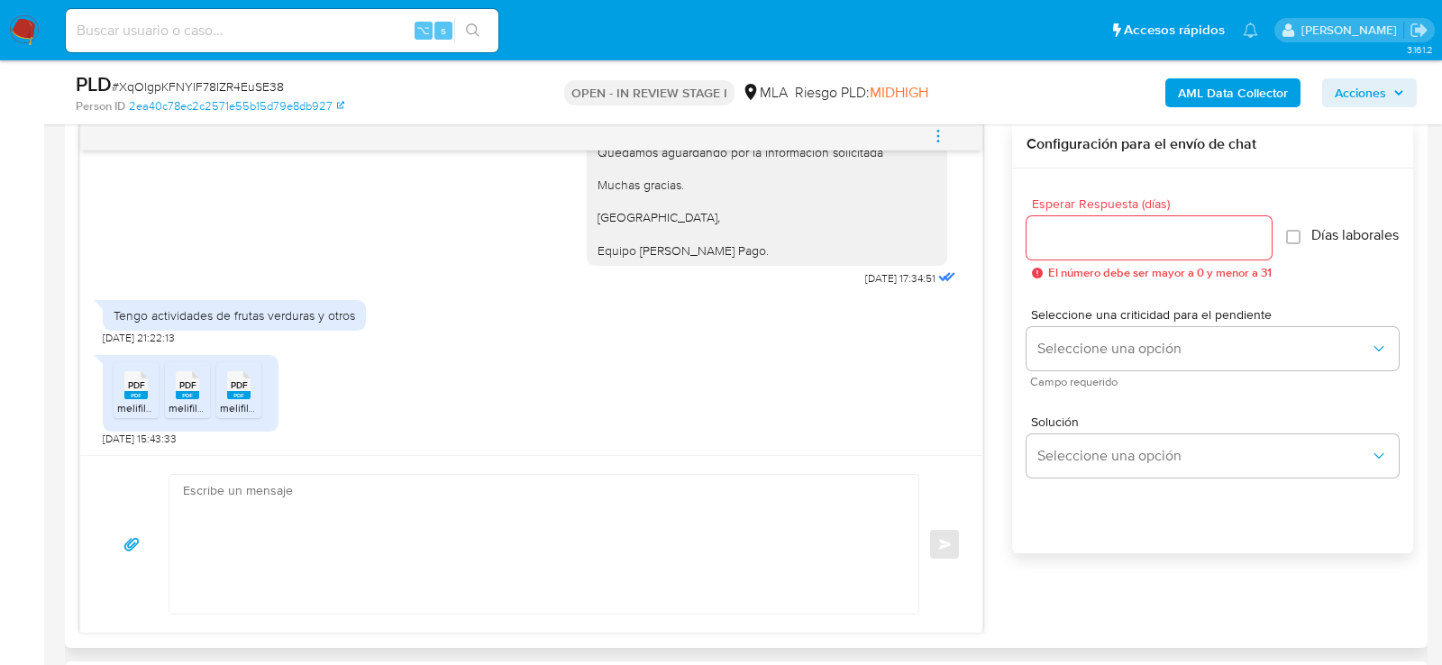
click at [426, 520] on textarea at bounding box center [539, 544] width 713 height 139
click at [424, 505] on textarea at bounding box center [539, 544] width 713 height 139
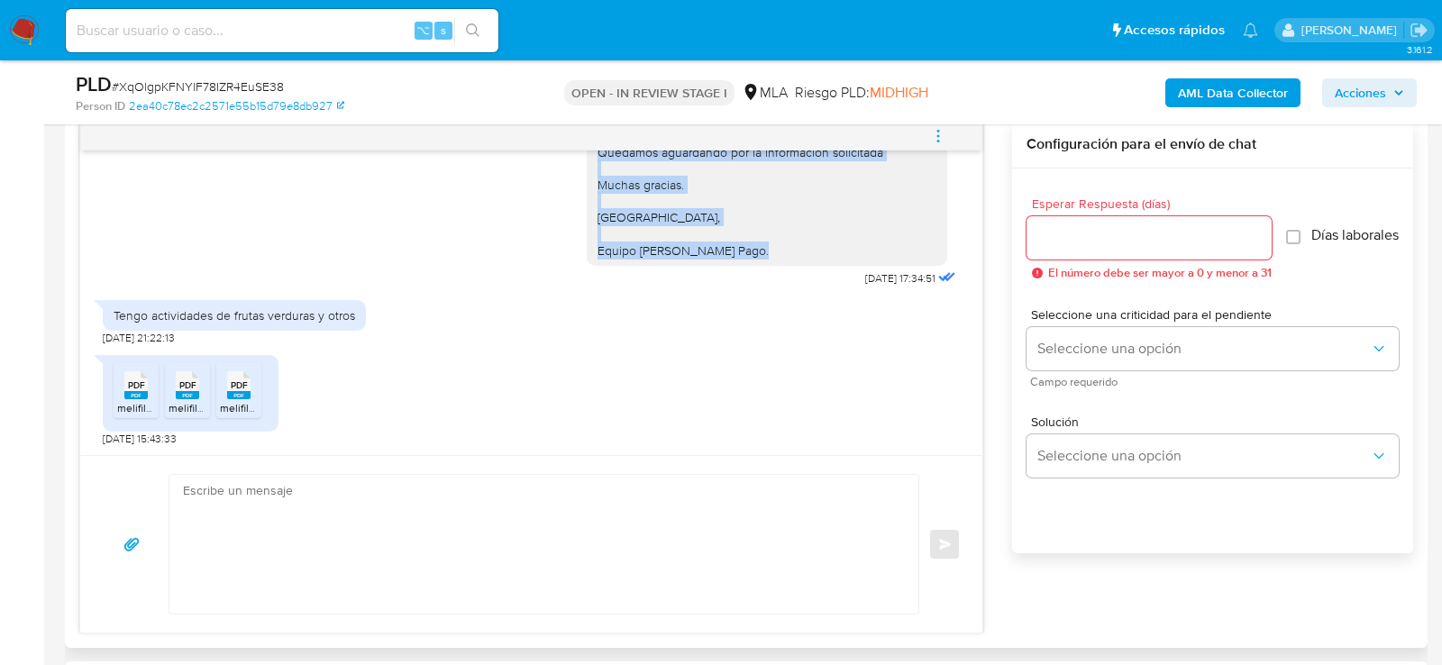
drag, startPoint x: 599, startPoint y: 183, endPoint x: 827, endPoint y: 252, distance: 238.4
copy div "Hola, muchas gracias por tu respuesta. No obstante, lo presentado no responde a…"
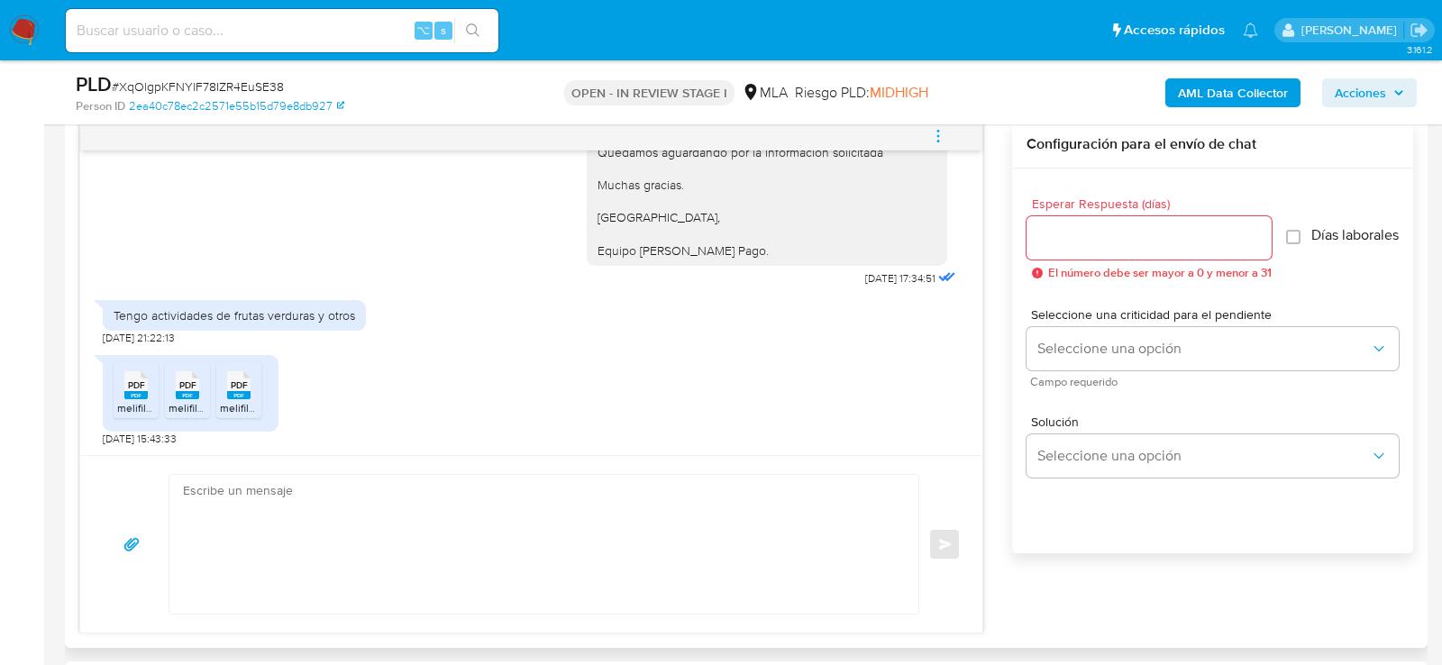
click at [527, 489] on textarea at bounding box center [539, 544] width 713 height 139
paste textarea "Hola, muchas gracias por tu respuesta. No obstante, lo presentado no responde a…"
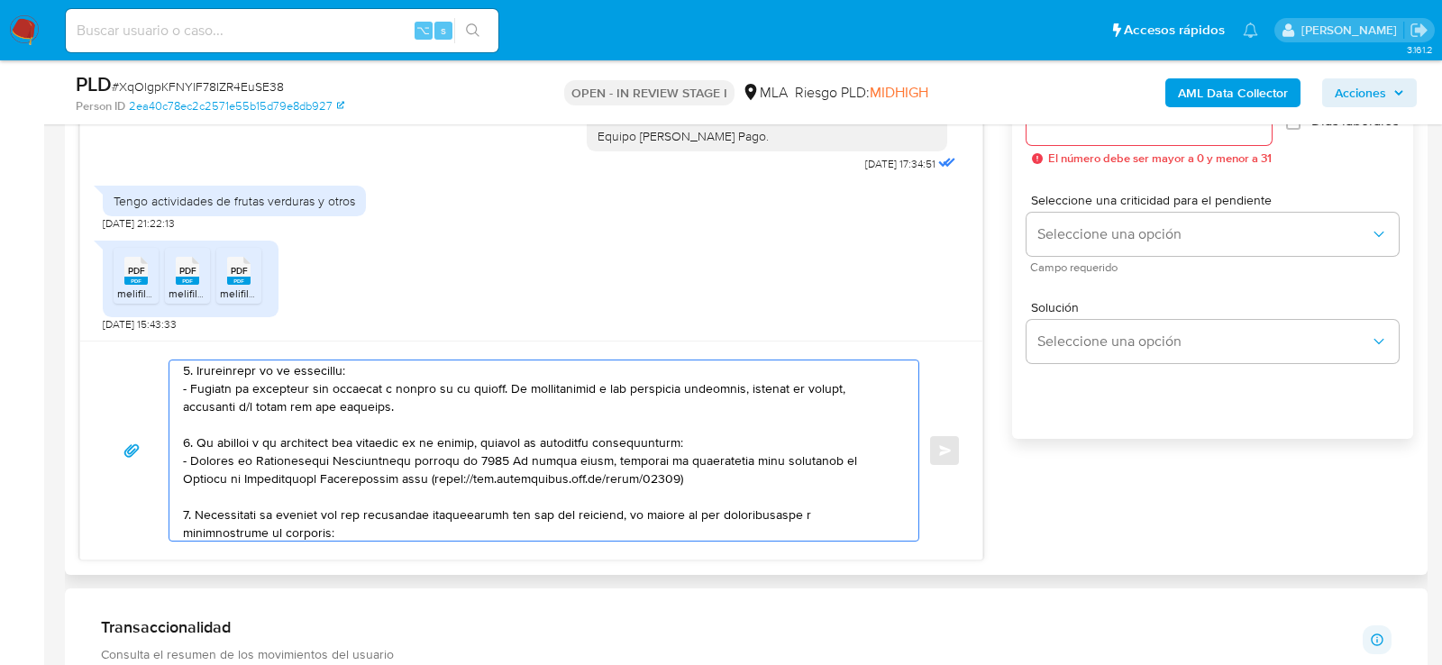
scroll to position [75, 0]
drag, startPoint x: 193, startPoint y: 369, endPoint x: 349, endPoint y: 407, distance: 160.7
click at [349, 407] on textarea at bounding box center [539, 451] width 713 height 180
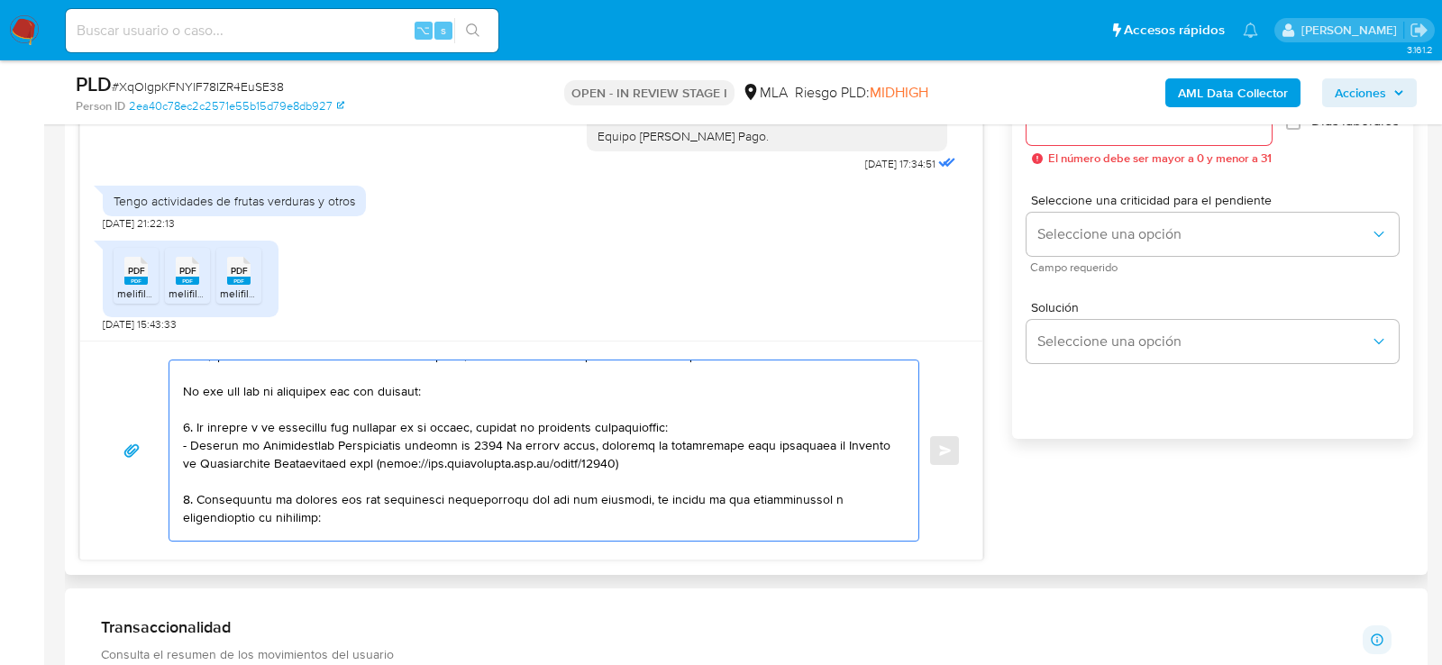
scroll to position [3, 0]
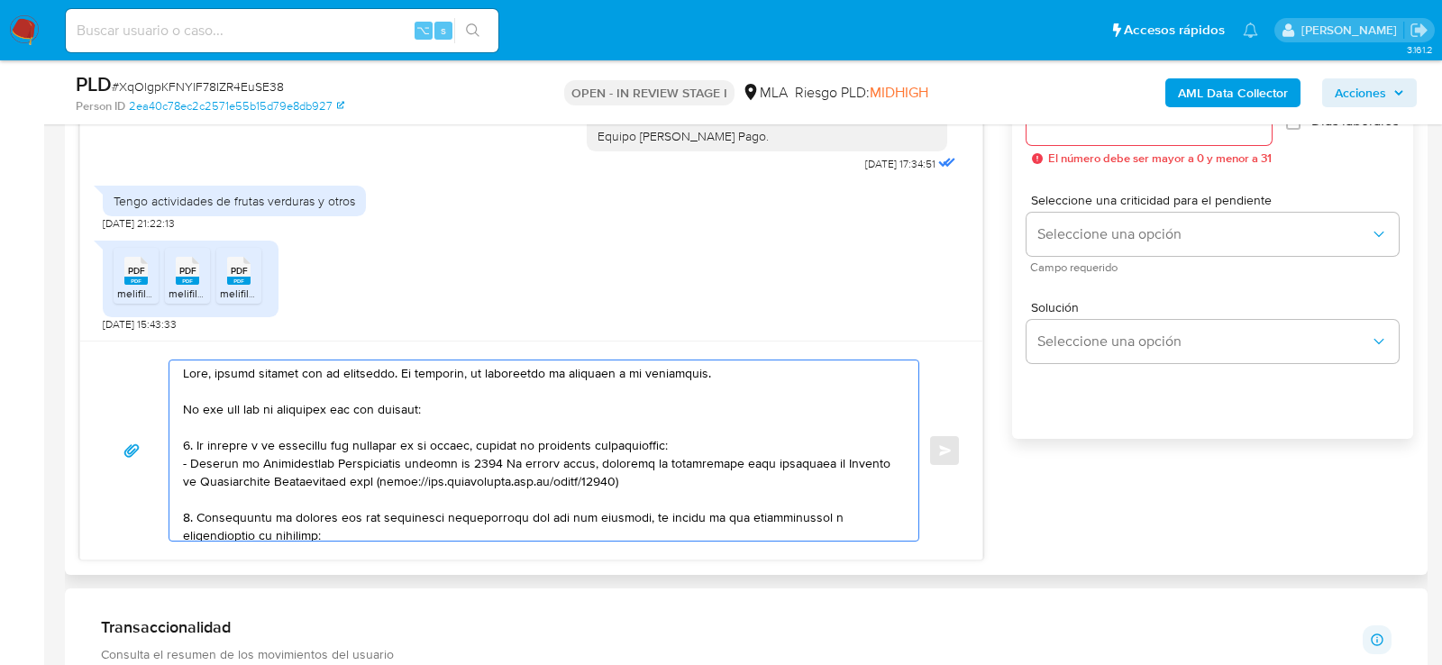
click at [515, 460] on textarea at bounding box center [539, 451] width 713 height 180
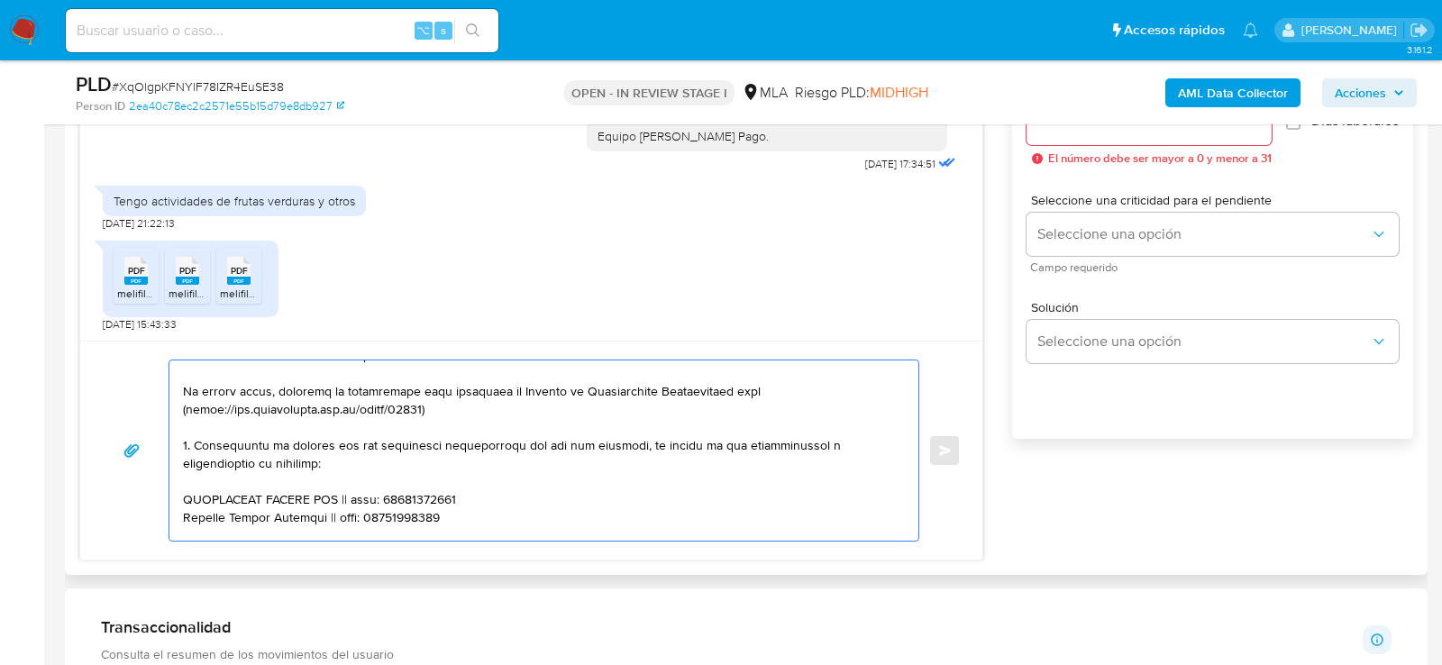
scroll to position [126, 0]
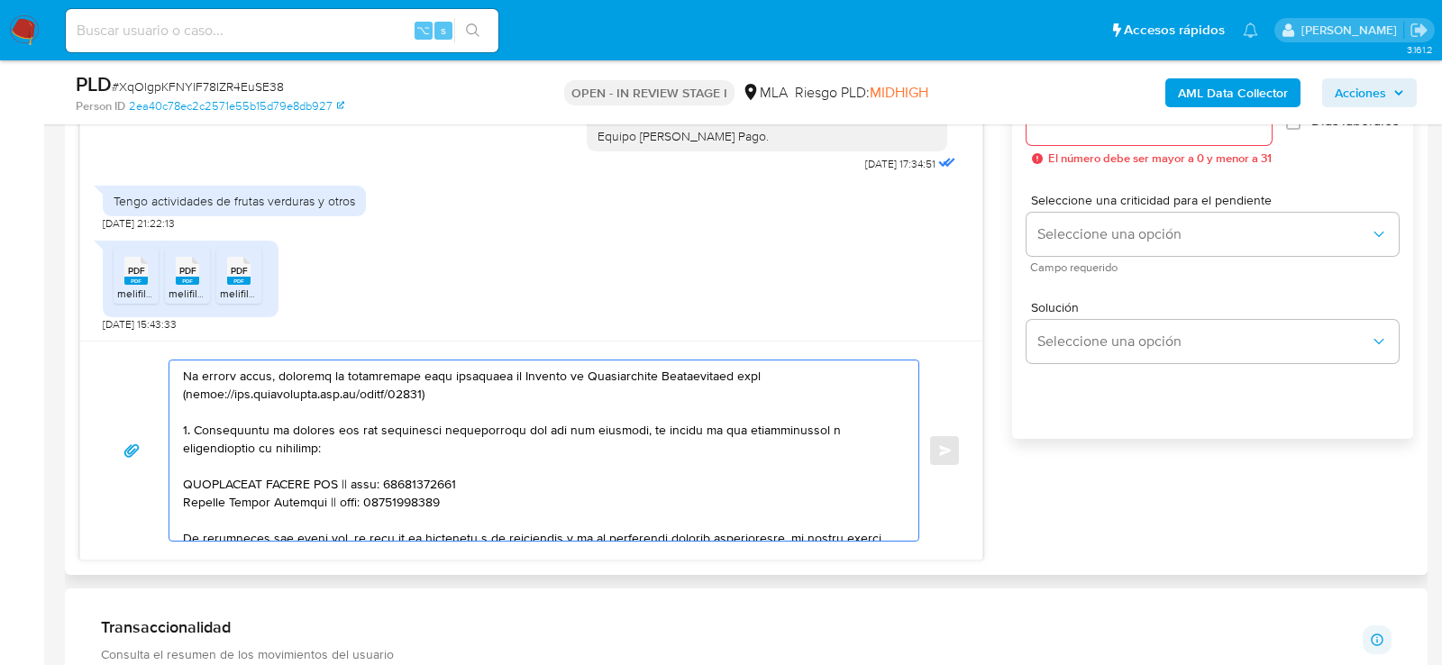
click at [190, 430] on textarea at bounding box center [539, 451] width 713 height 180
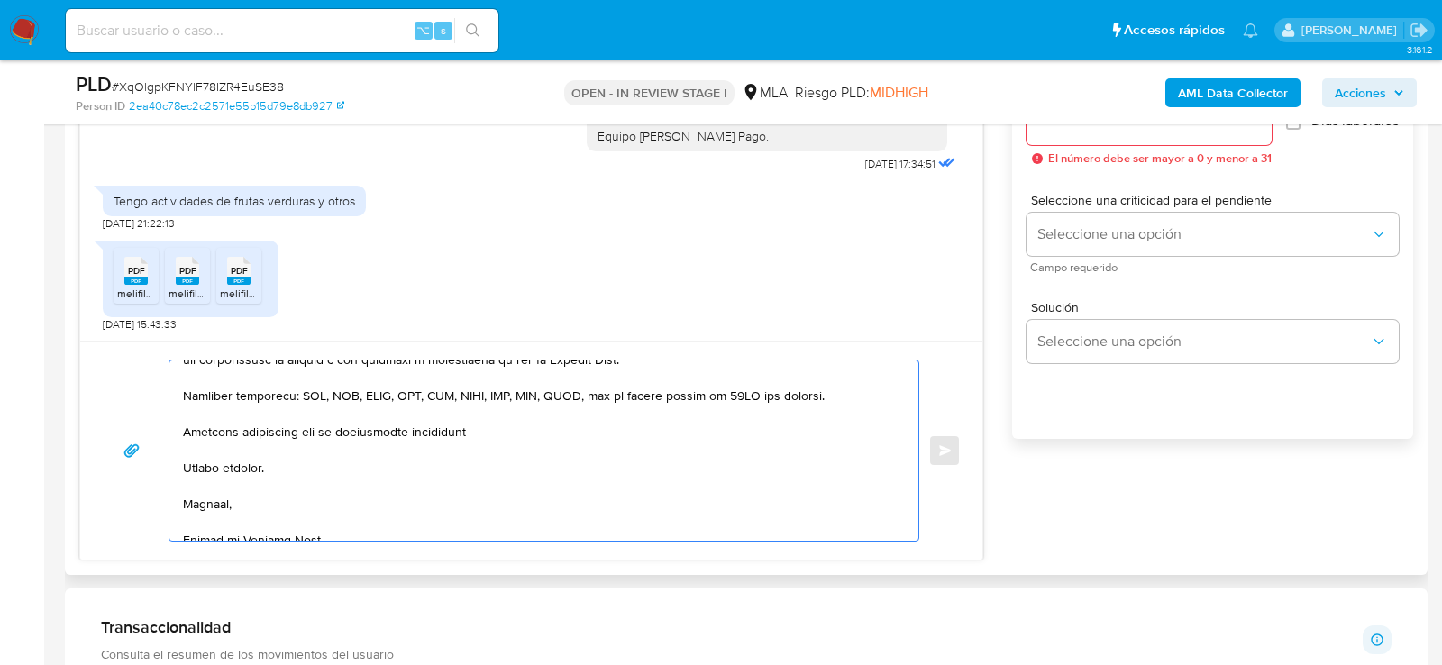
scroll to position [336, 0]
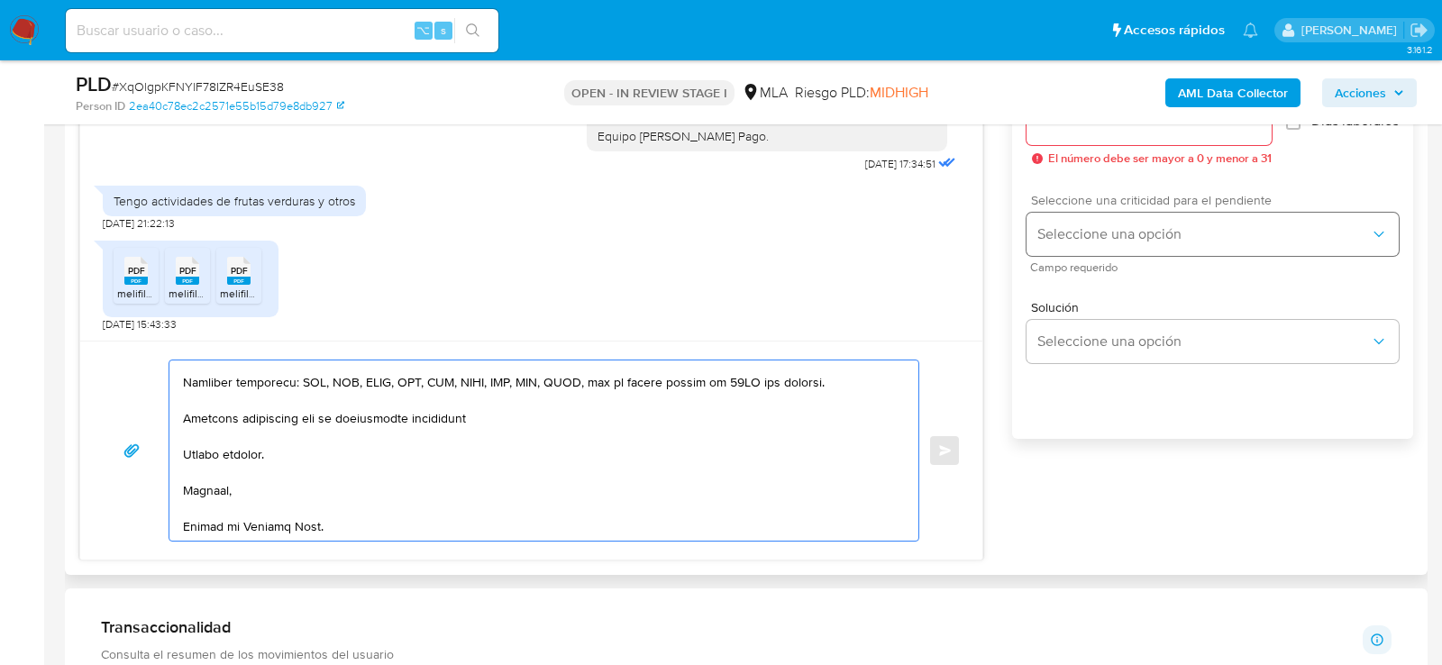
type textarea "Hola, muchas gracias por tu respuesta. No obstante, lo presentado no responde a…"
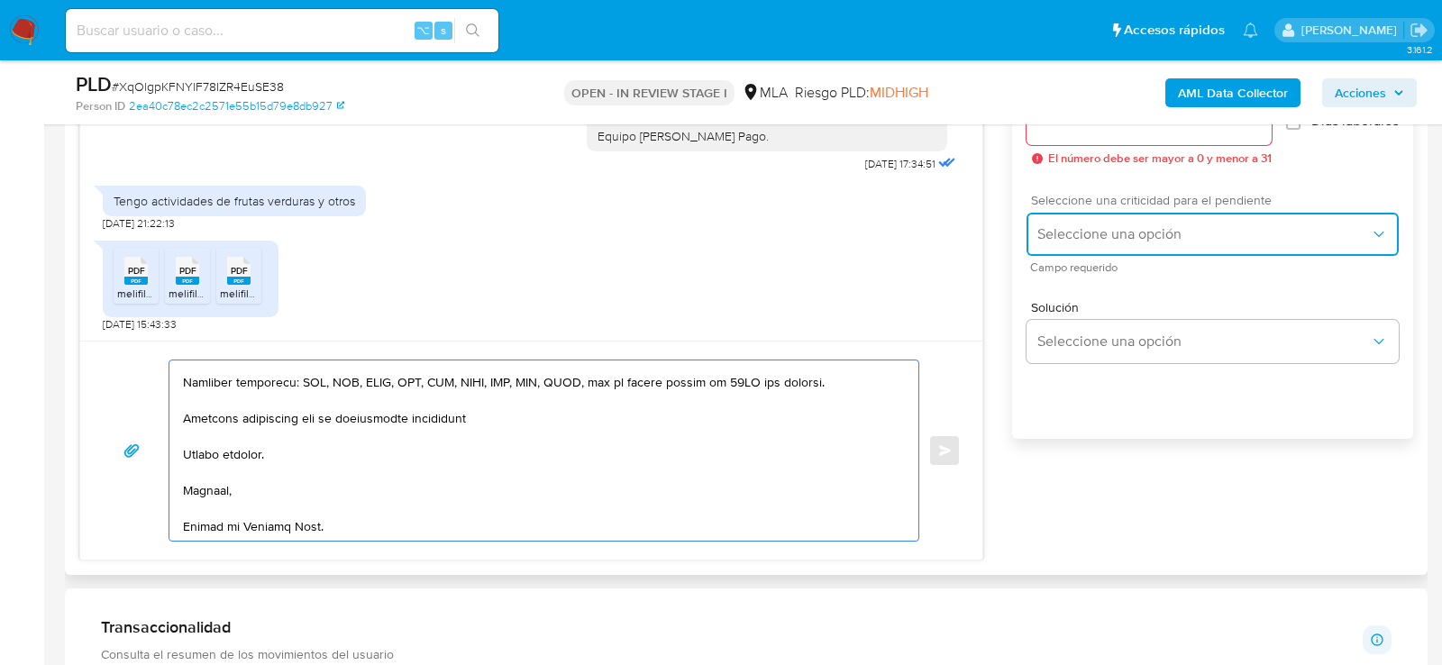
click at [1052, 230] on button "Seleccione una opción" at bounding box center [1213, 234] width 372 height 43
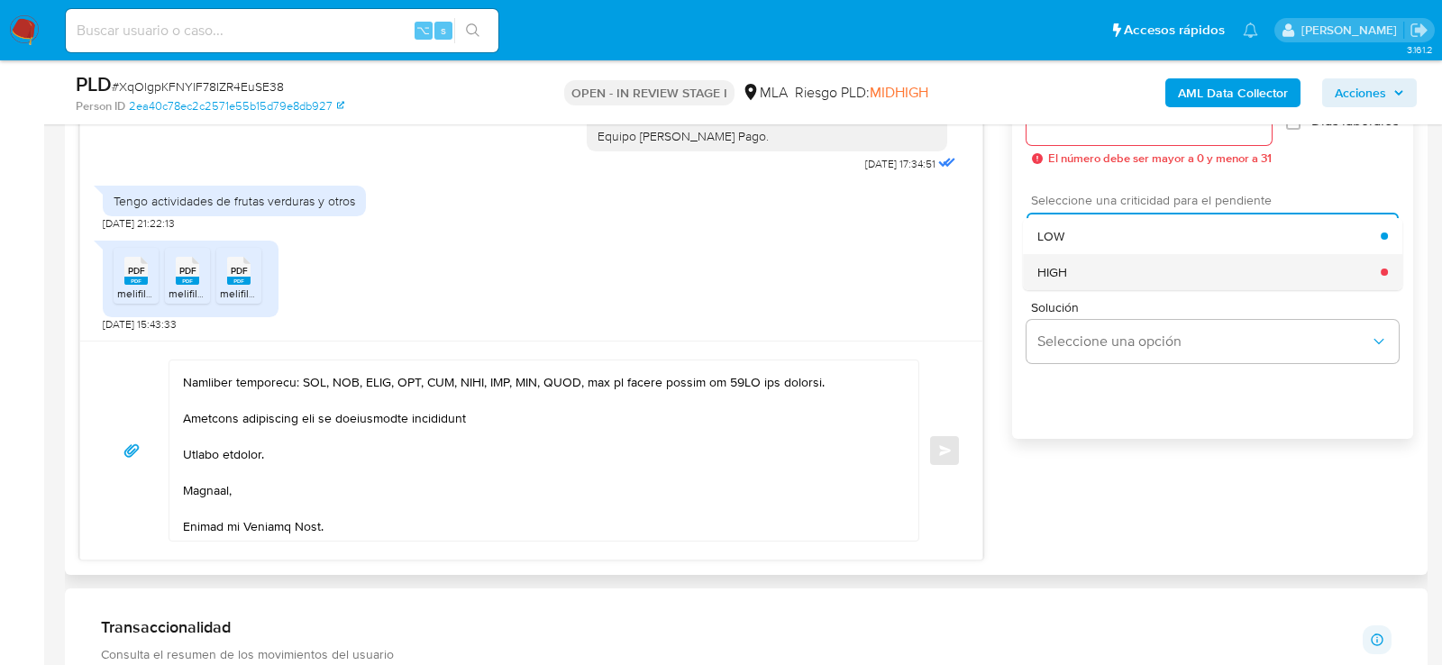
click at [1060, 280] on span "HIGH" at bounding box center [1053, 272] width 30 height 16
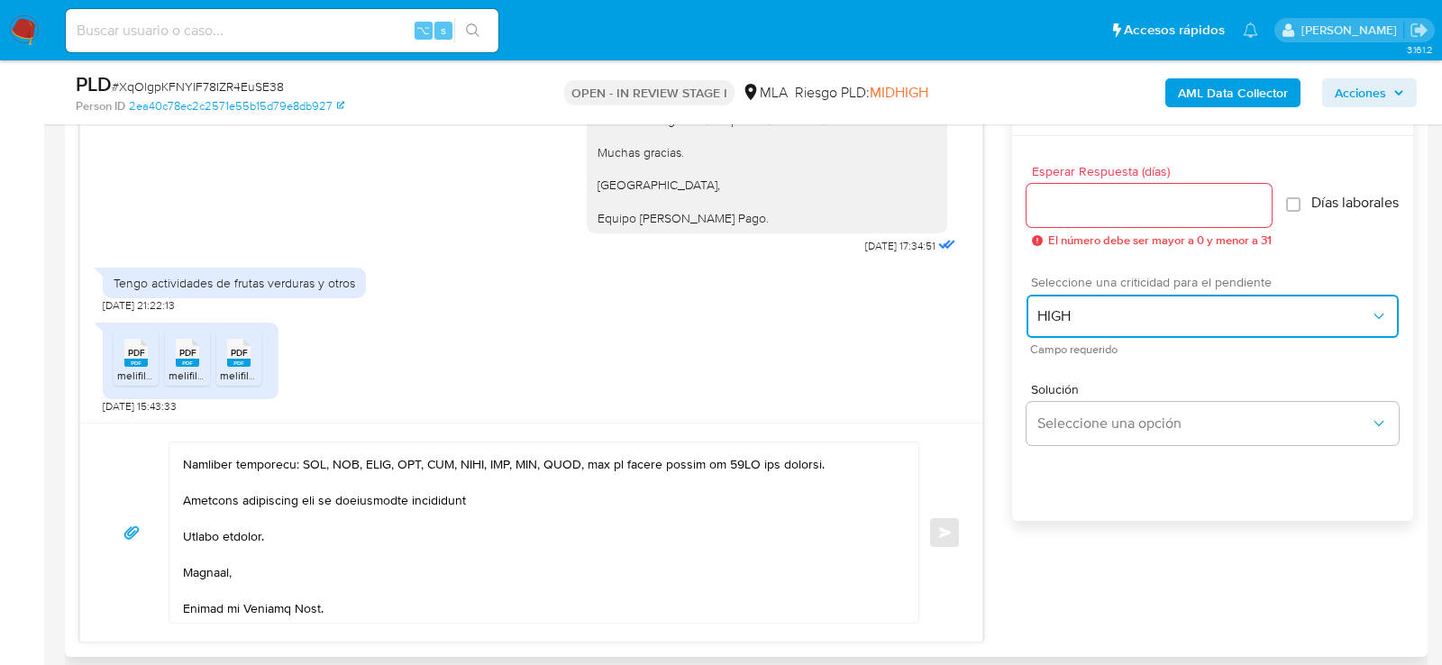
scroll to position [920, 0]
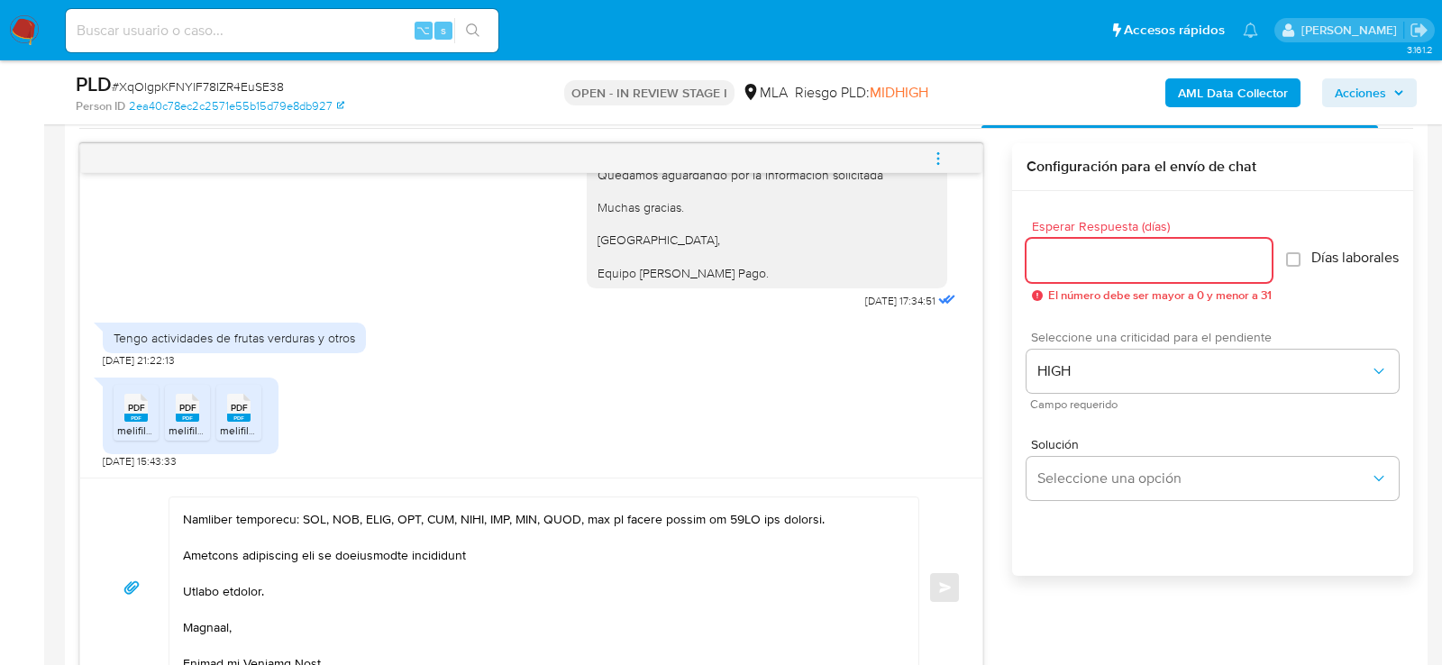
click at [1061, 252] on input "Esperar Respuesta (días)" at bounding box center [1149, 260] width 245 height 23
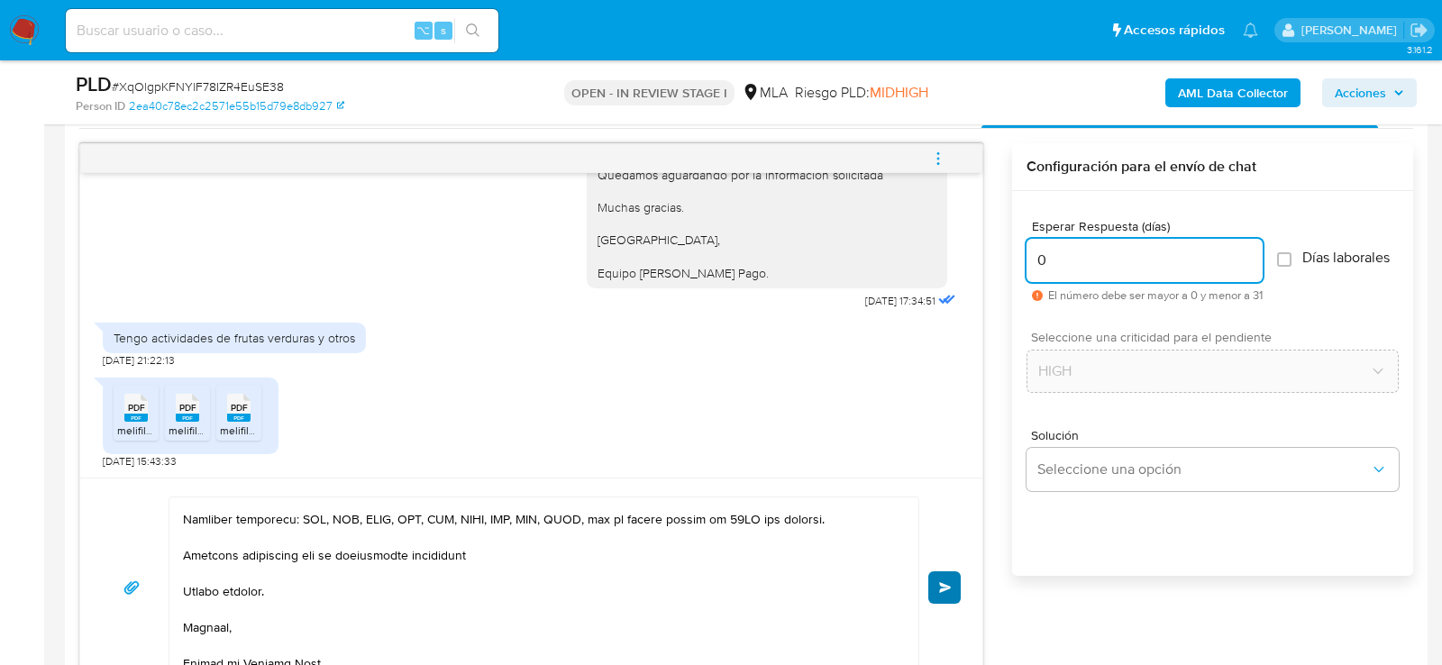
type input "0"
click at [948, 590] on button "Enviar" at bounding box center [945, 588] width 32 height 32
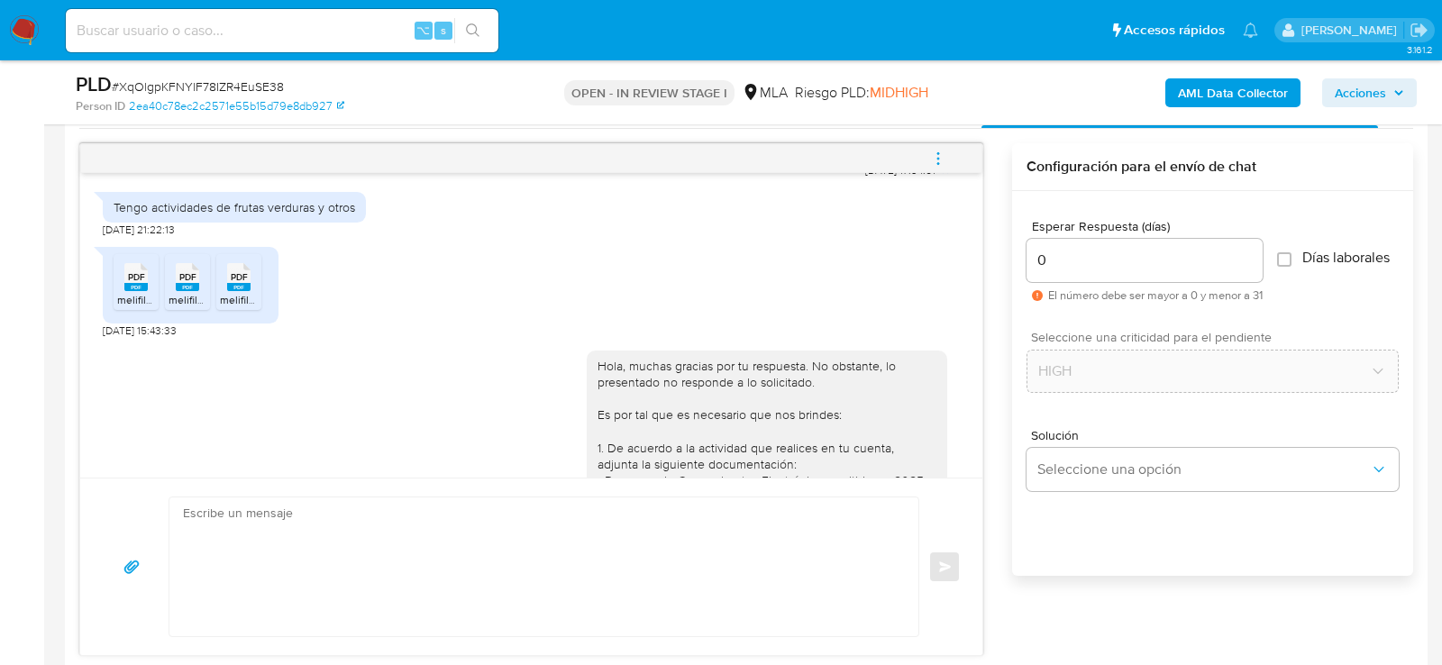
scroll to position [3176, 0]
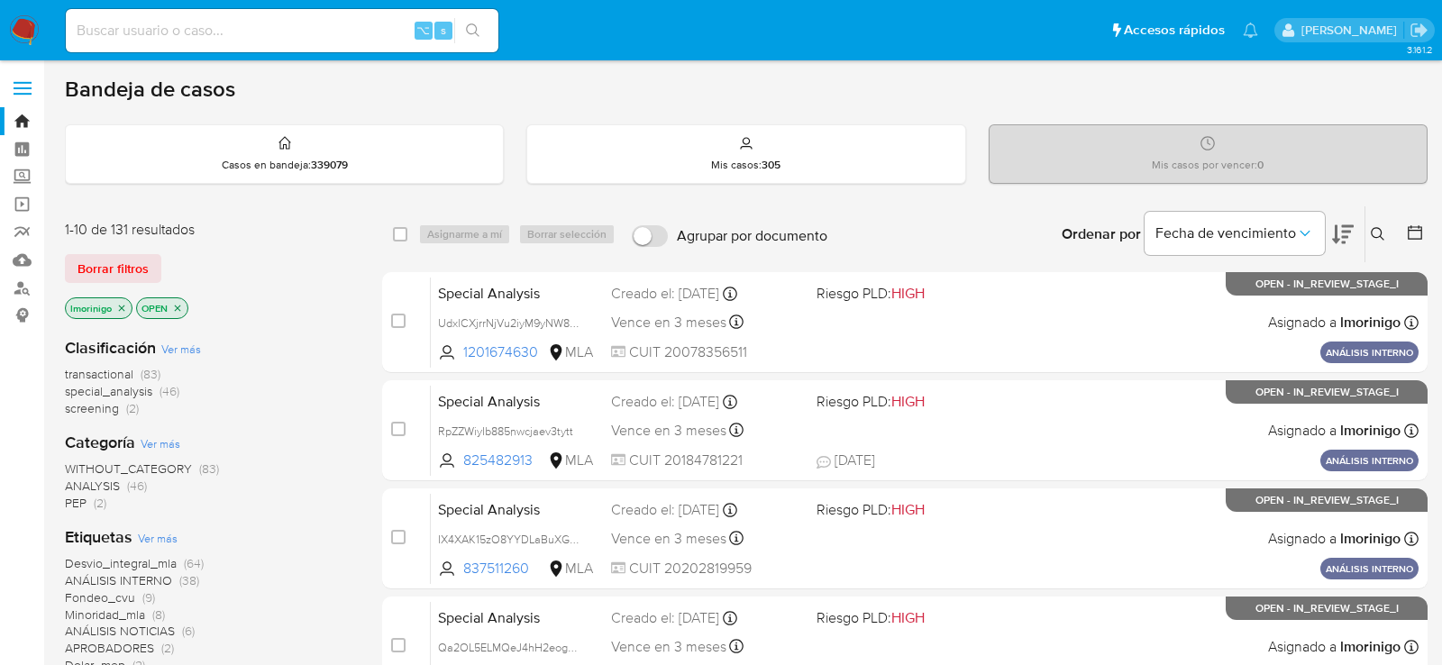
click at [118, 304] on icon "close-filter" at bounding box center [121, 308] width 11 height 11
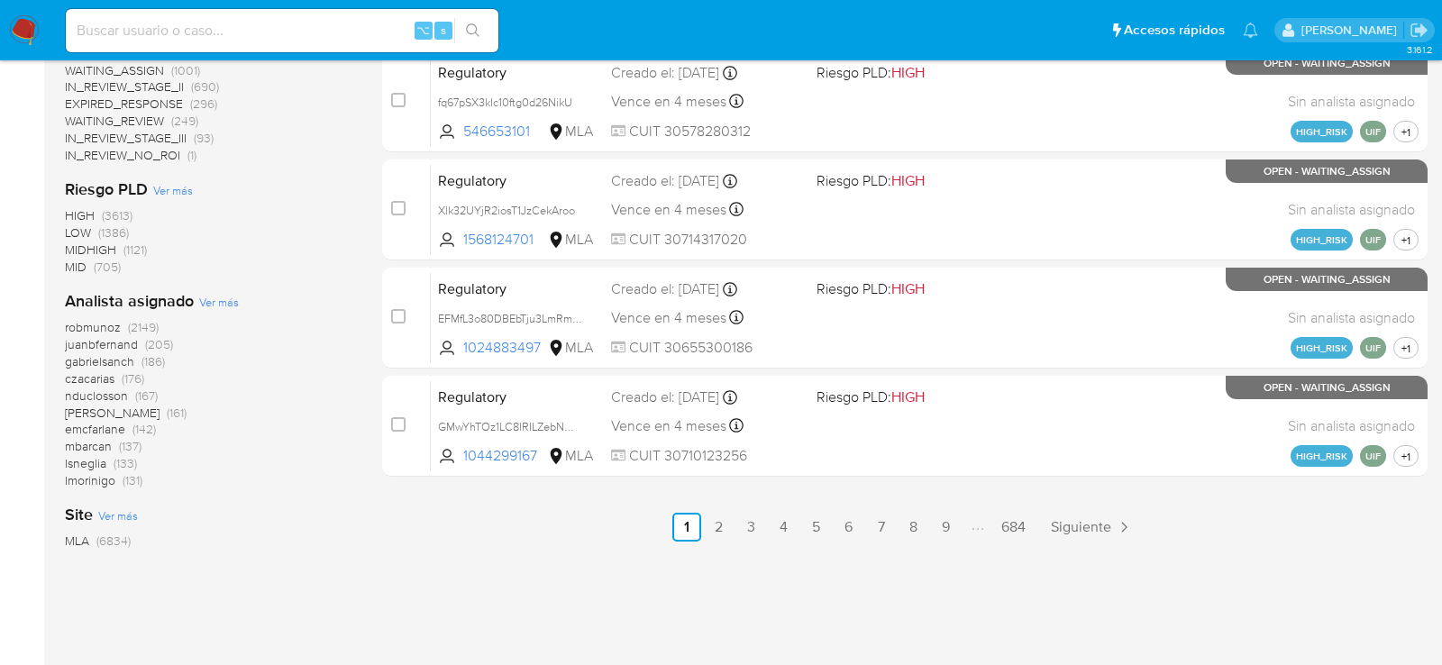
scroll to position [916, 0]
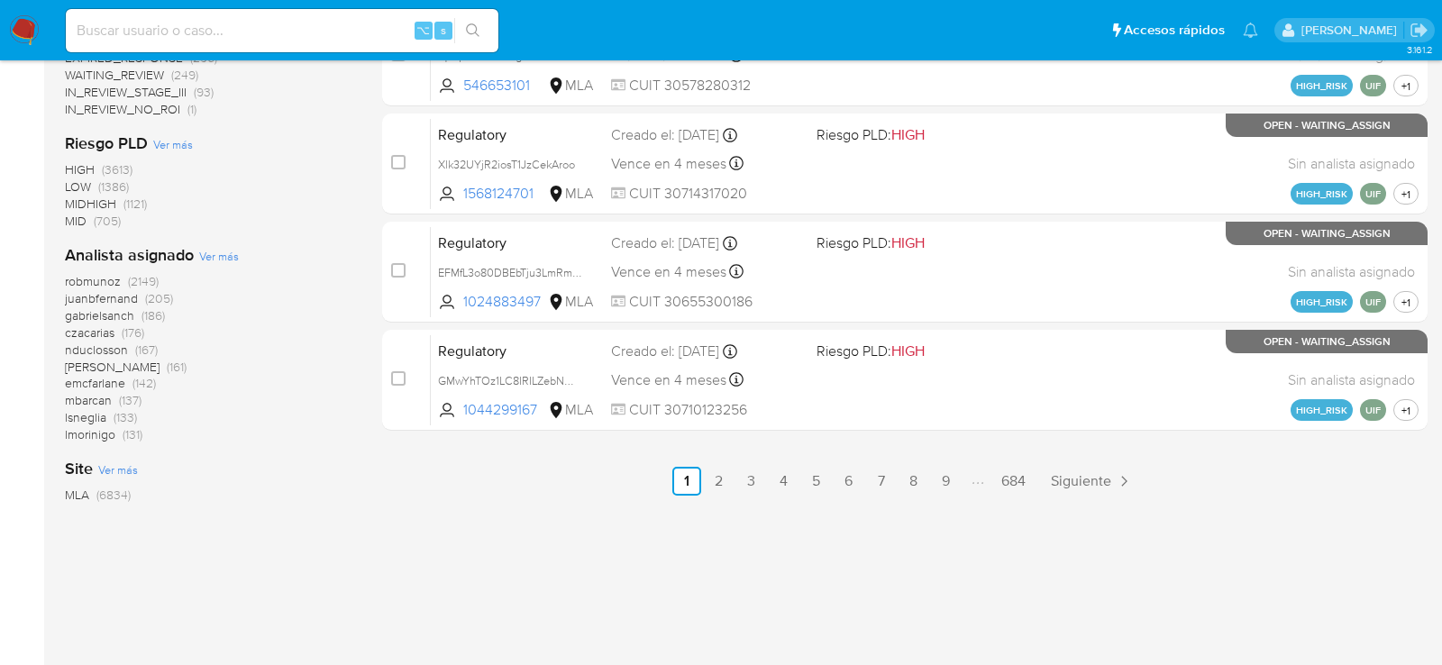
click at [232, 251] on span "Ver más" at bounding box center [219, 256] width 40 height 16
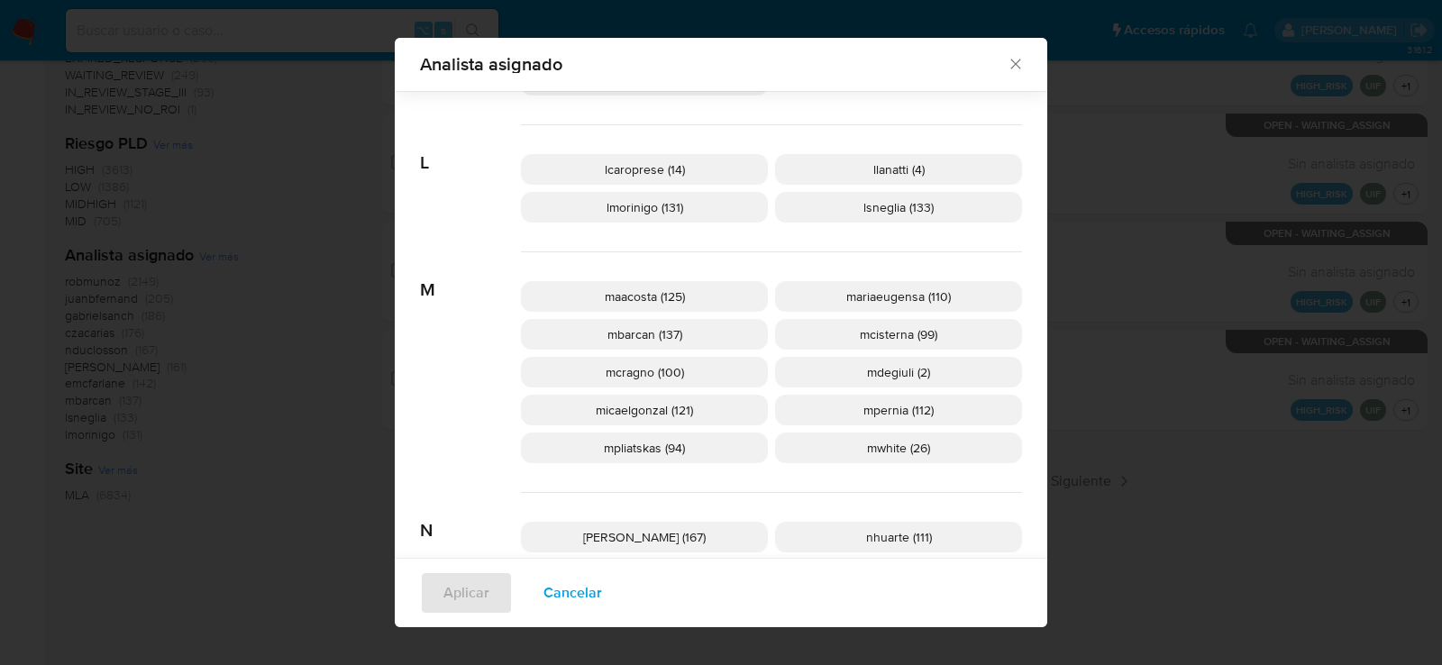
scroll to position [776, 0]
click at [819, 338] on p "mcisterna (99)" at bounding box center [898, 331] width 247 height 31
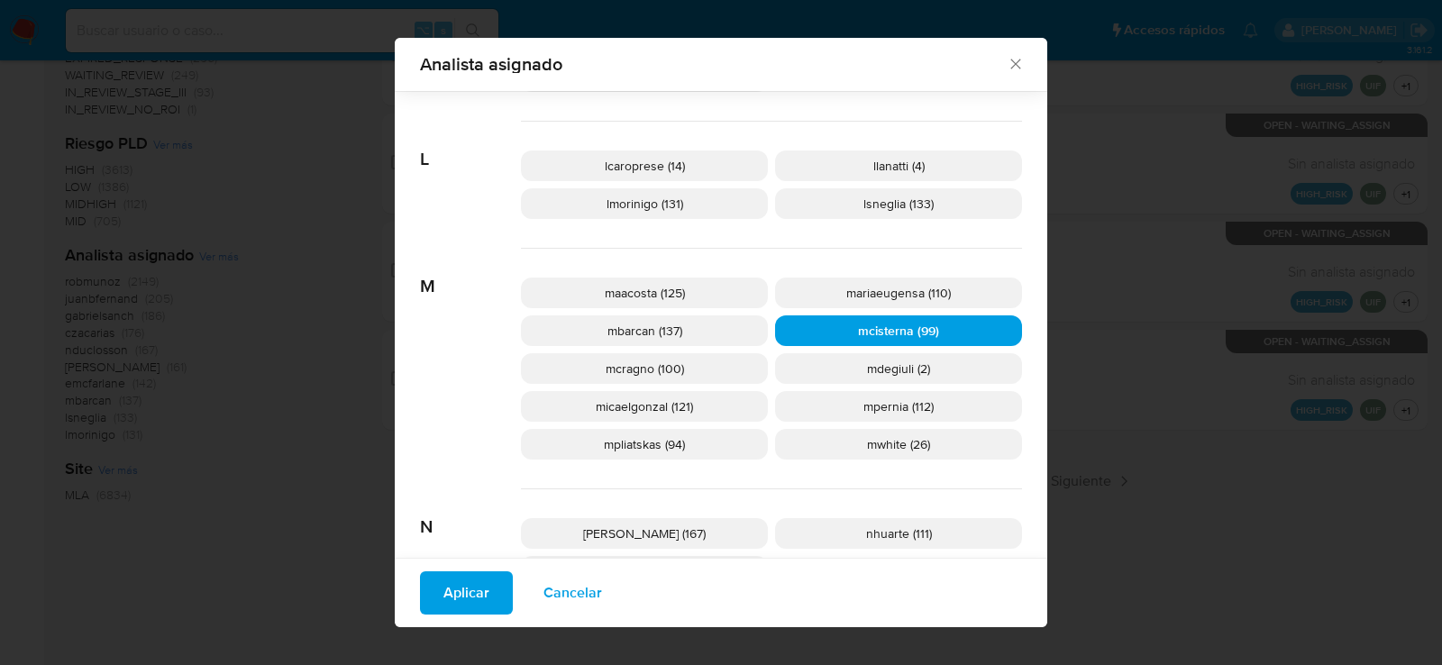
click at [477, 592] on span "Aplicar" at bounding box center [467, 593] width 46 height 40
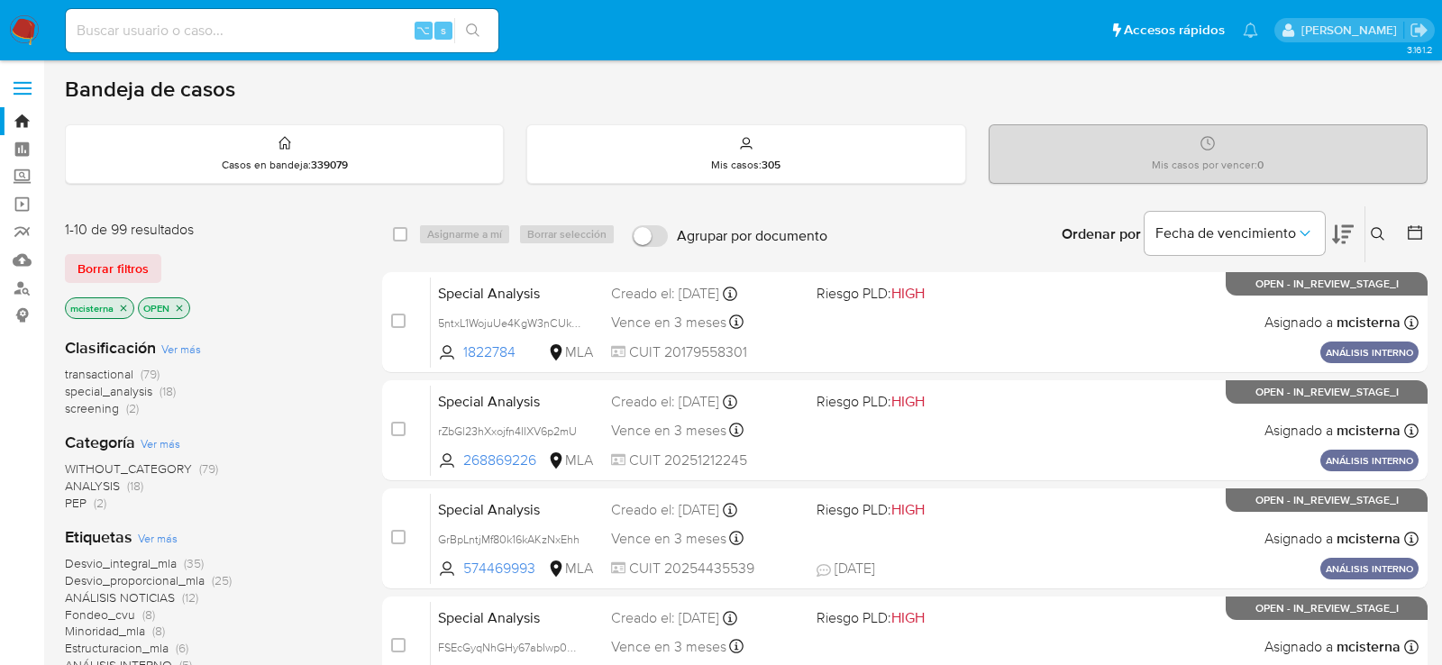
click at [178, 303] on icon "close-filter" at bounding box center [179, 308] width 11 height 11
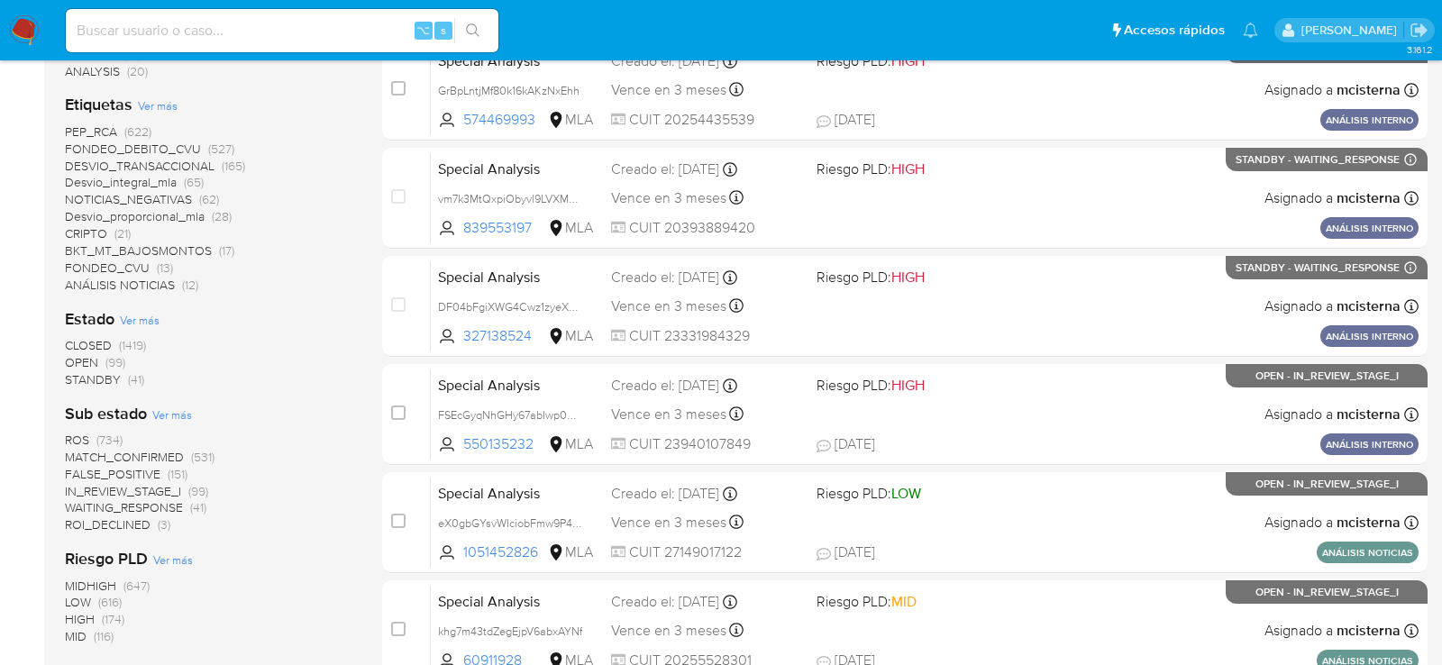
scroll to position [448, 0]
click at [296, 366] on div "CLOSED (1419) OPEN (99) STANDBY (41)" at bounding box center [209, 363] width 288 height 51
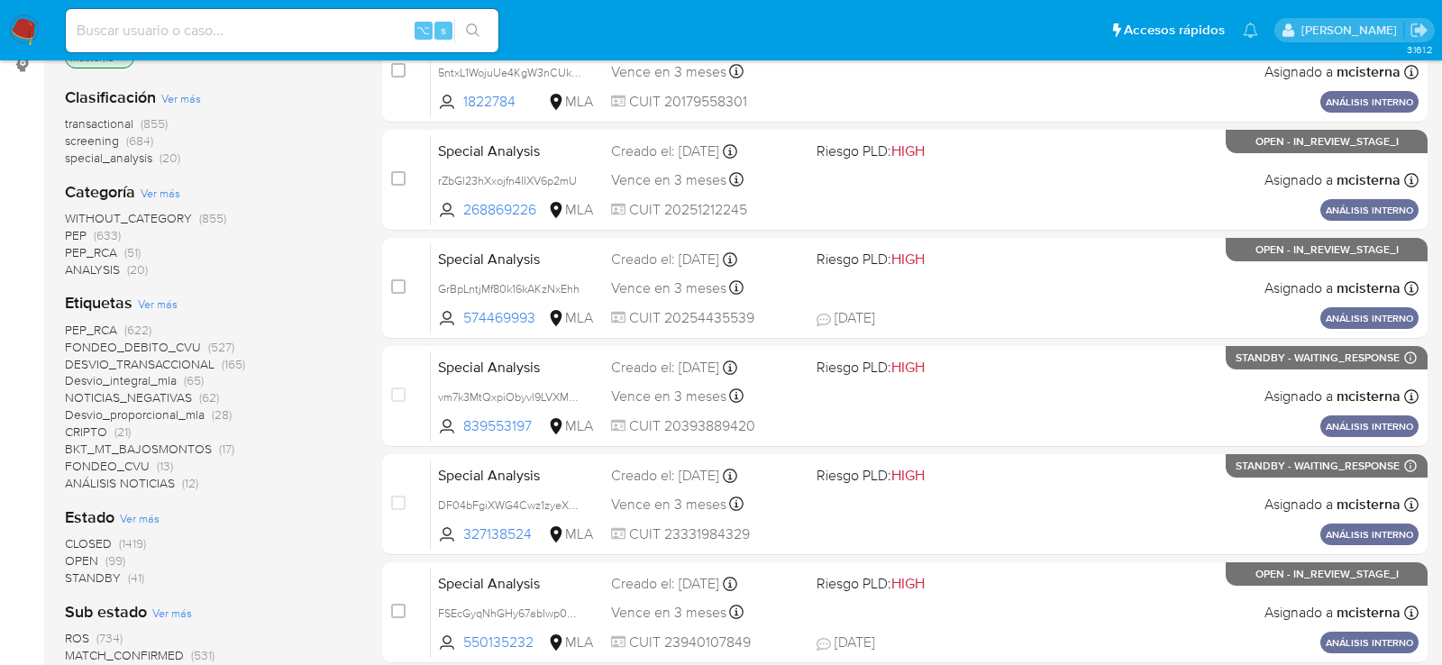
scroll to position [0, 0]
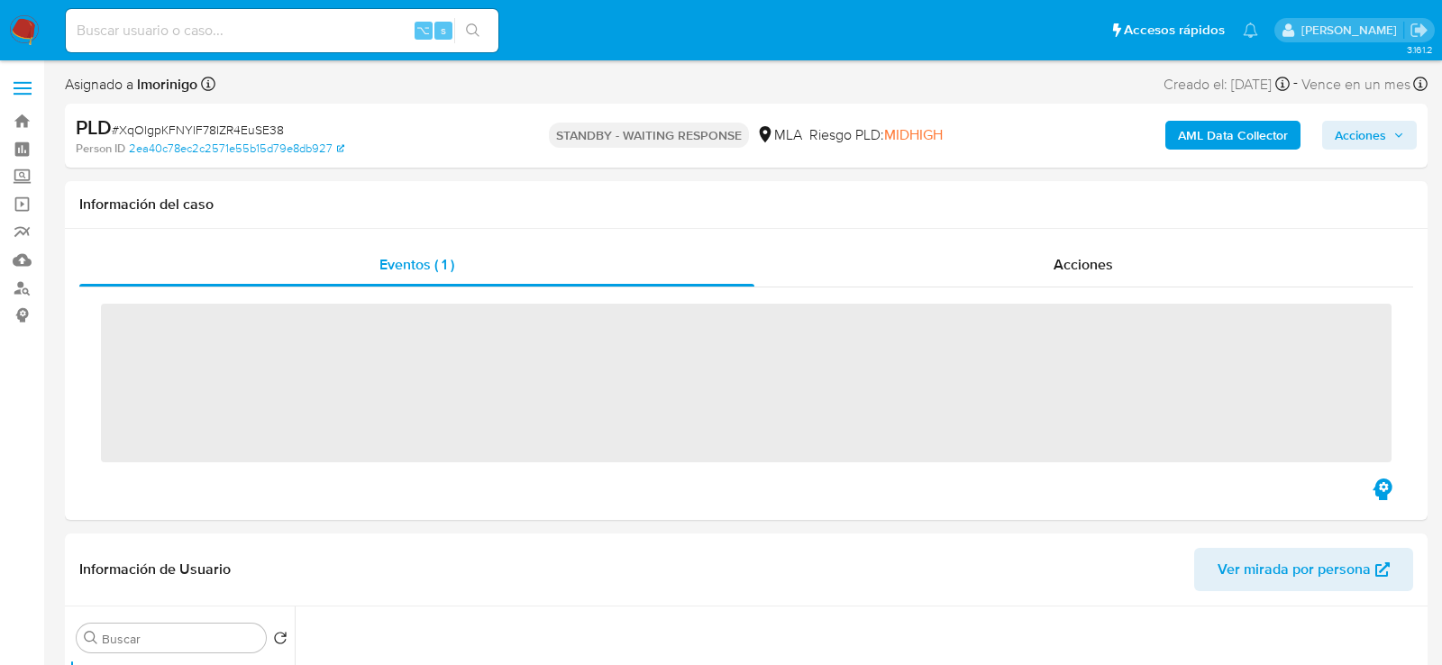
click at [316, 35] on input at bounding box center [282, 30] width 433 height 23
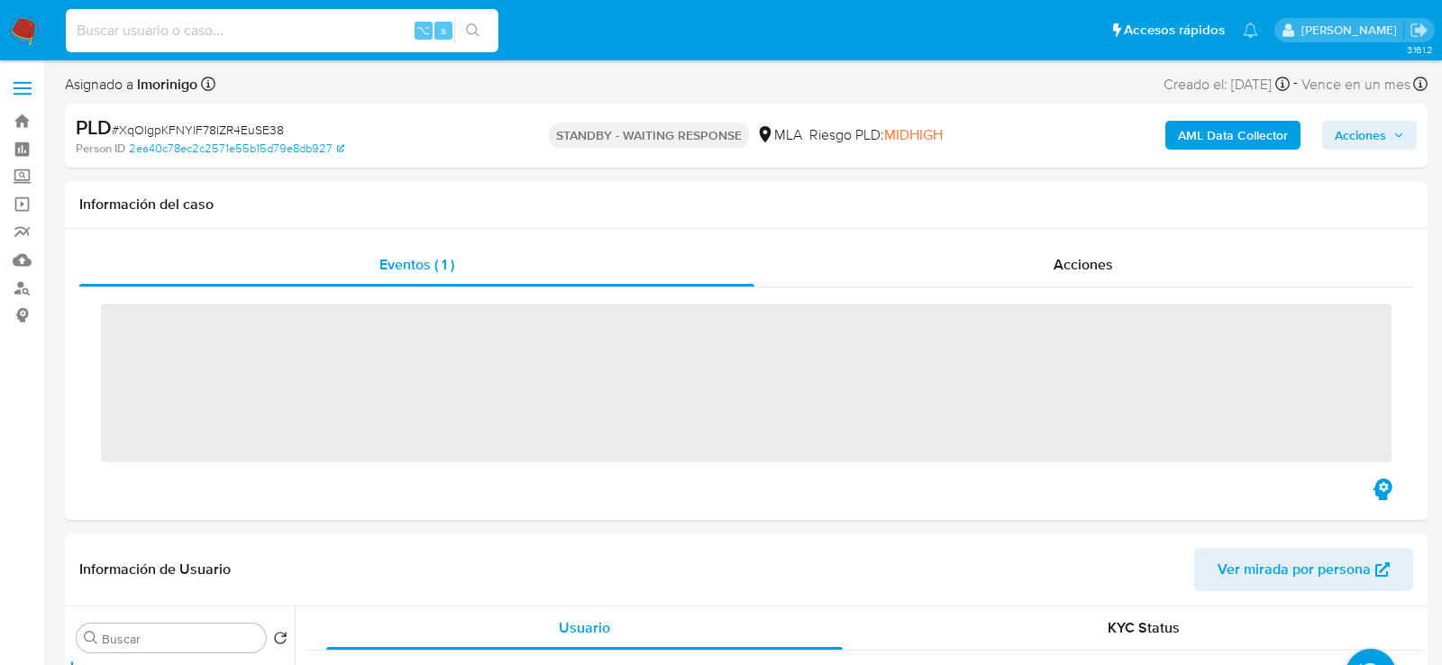
paste input "dcux8J5TIqDiHDys5I5pHrVH"
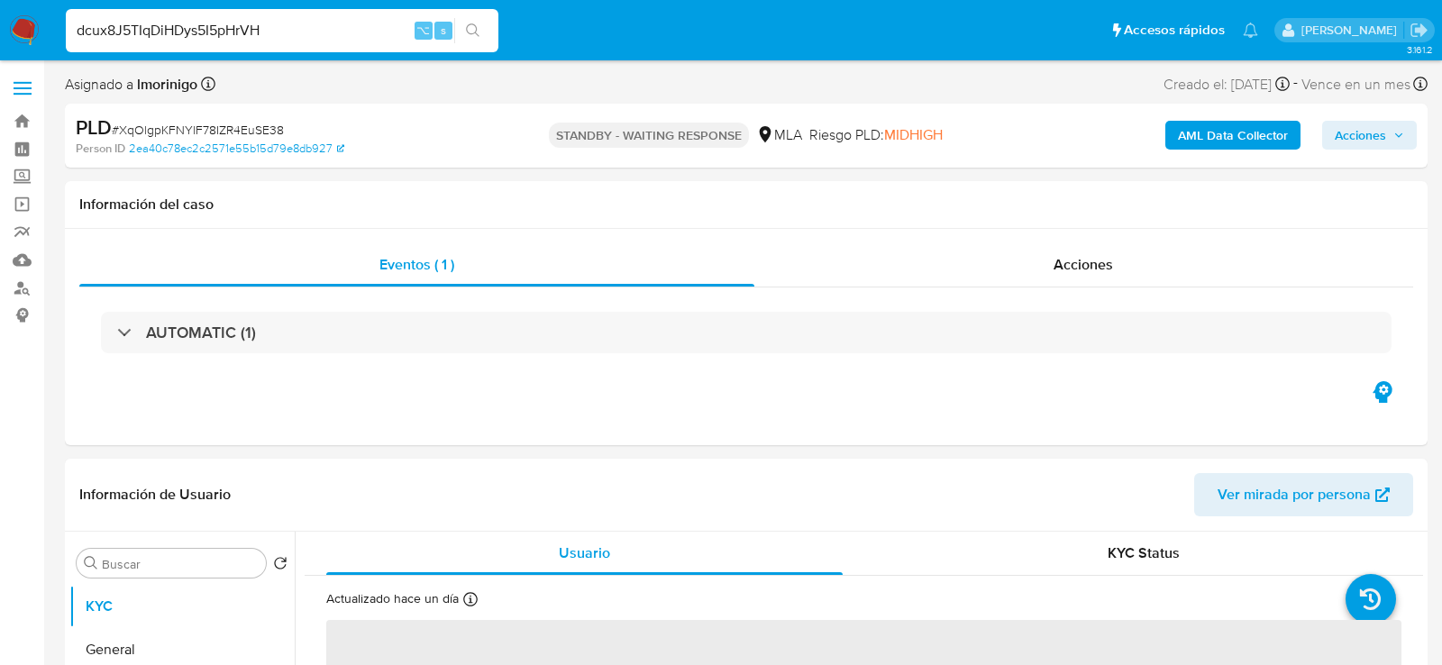
type input "dcux8J5TIqDiHDys5I5pHrVH"
select select "10"
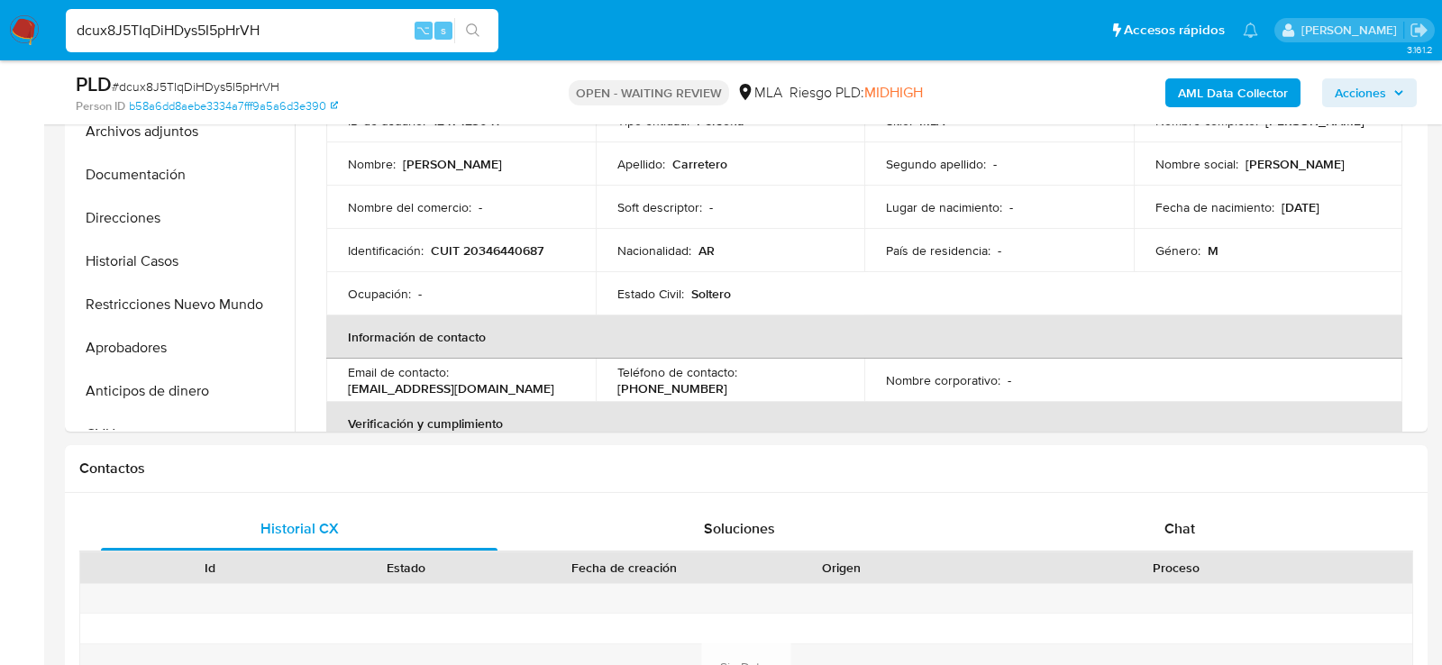
scroll to position [685, 0]
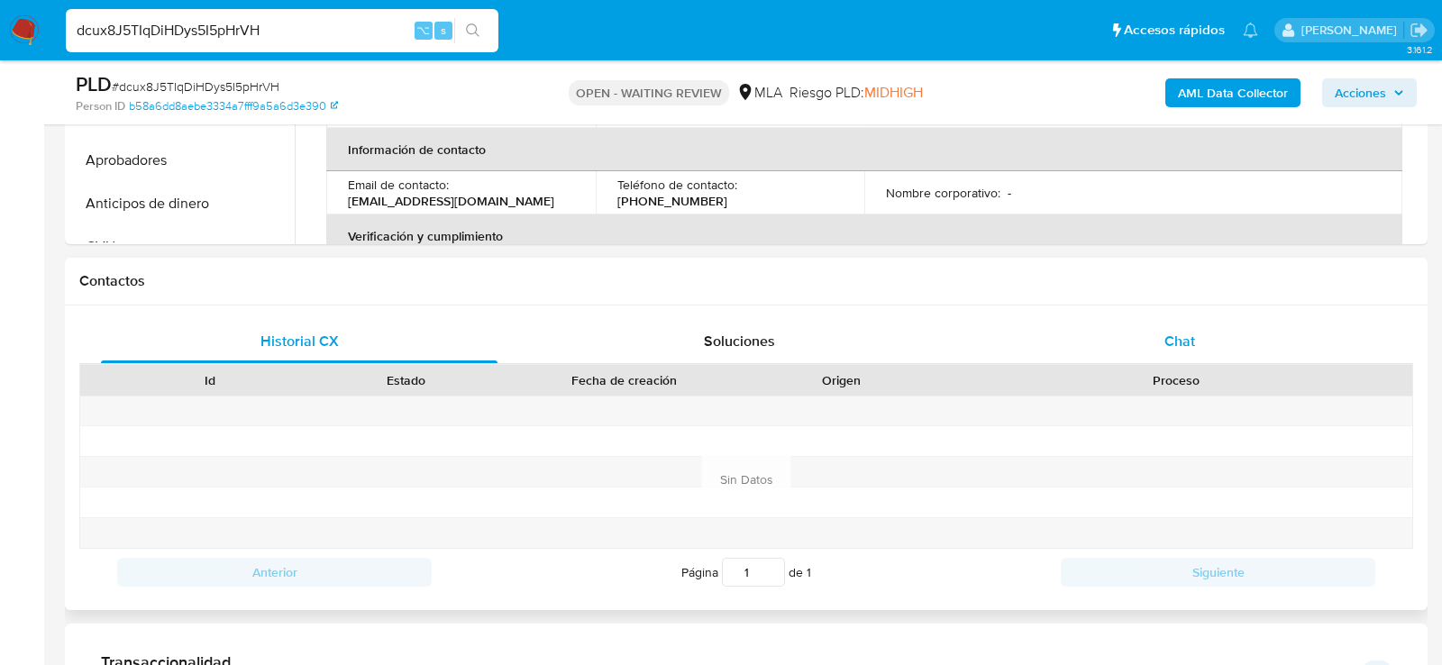
click at [1079, 321] on div "Chat" at bounding box center [1180, 341] width 397 height 43
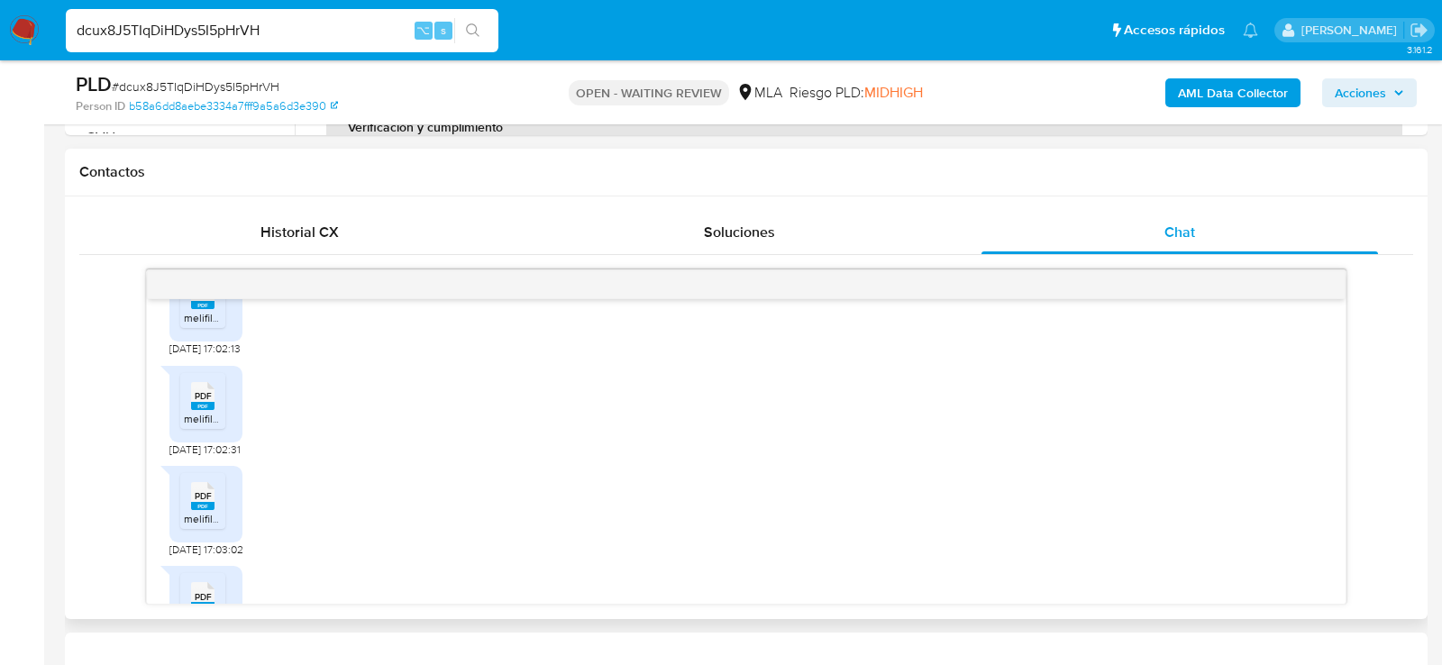
scroll to position [1234, 0]
